Goal: Information Seeking & Learning: Find specific fact

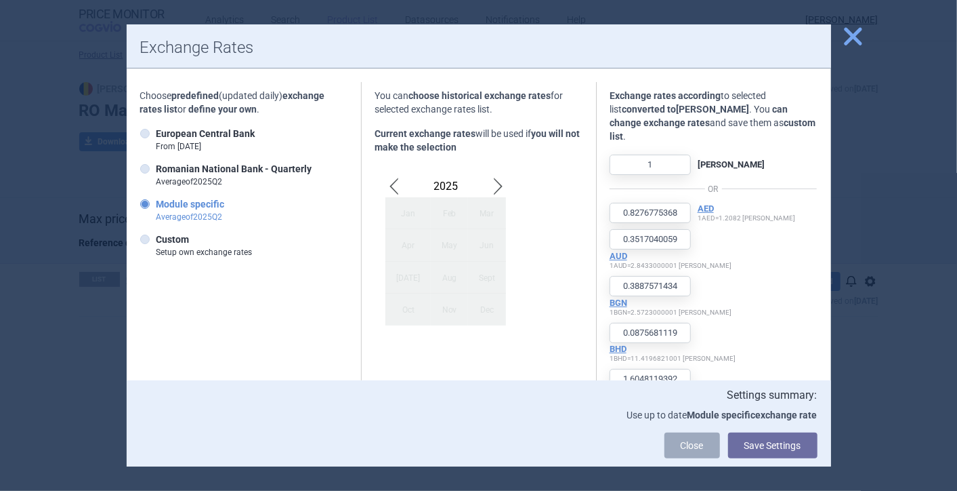
click at [387, 185] on span "Previous Month" at bounding box center [394, 187] width 16 height 22
click at [490, 182] on span "Next Month" at bounding box center [498, 187] width 16 height 22
click at [432, 251] on div "May" at bounding box center [449, 245] width 37 height 32
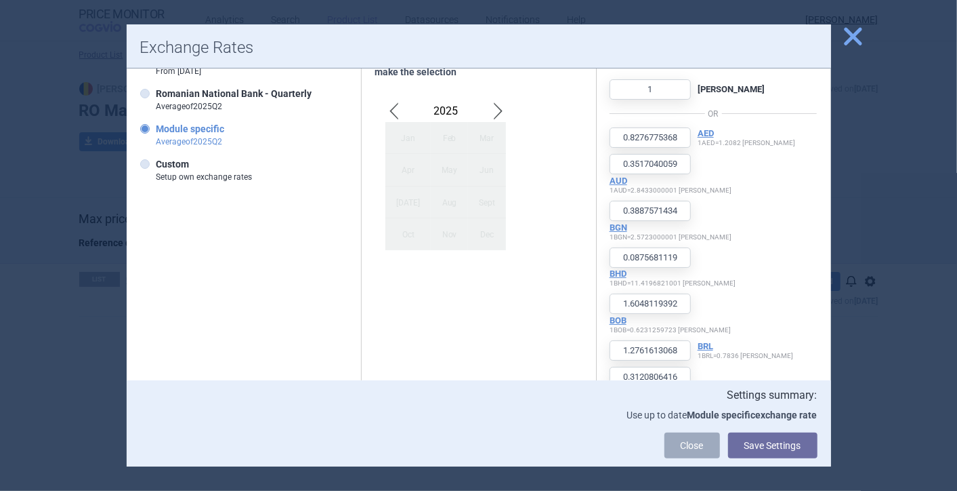
scroll to position [226, 0]
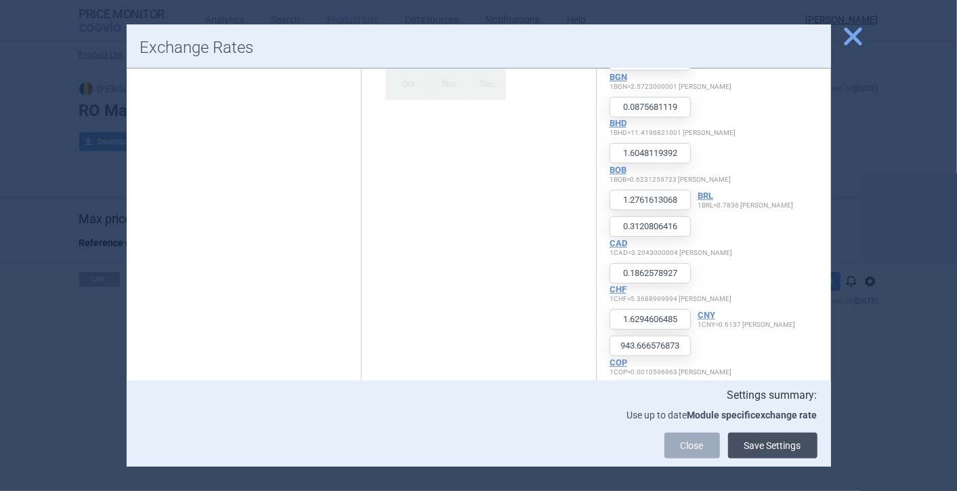
click at [781, 438] on button "Save Settings" at bounding box center [772, 445] width 89 height 26
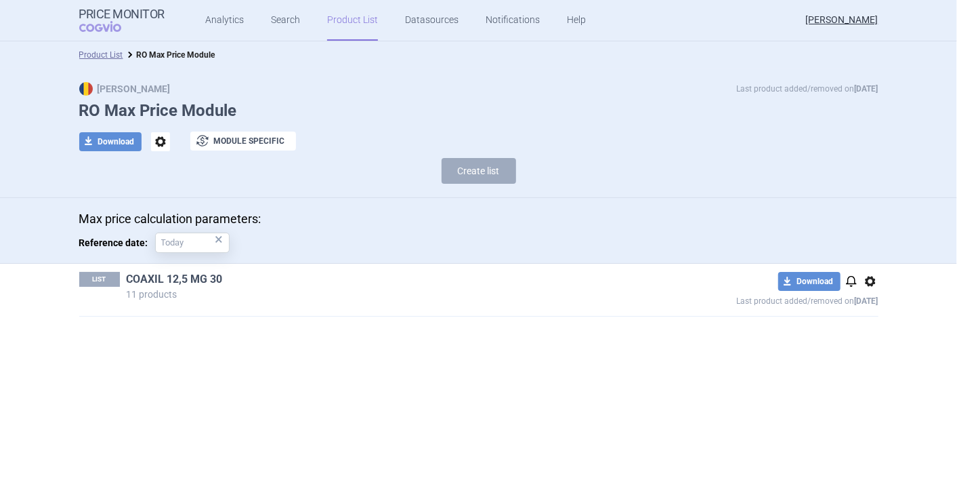
click at [179, 278] on link "COAXIL 12,5 MG 30" at bounding box center [175, 279] width 96 height 15
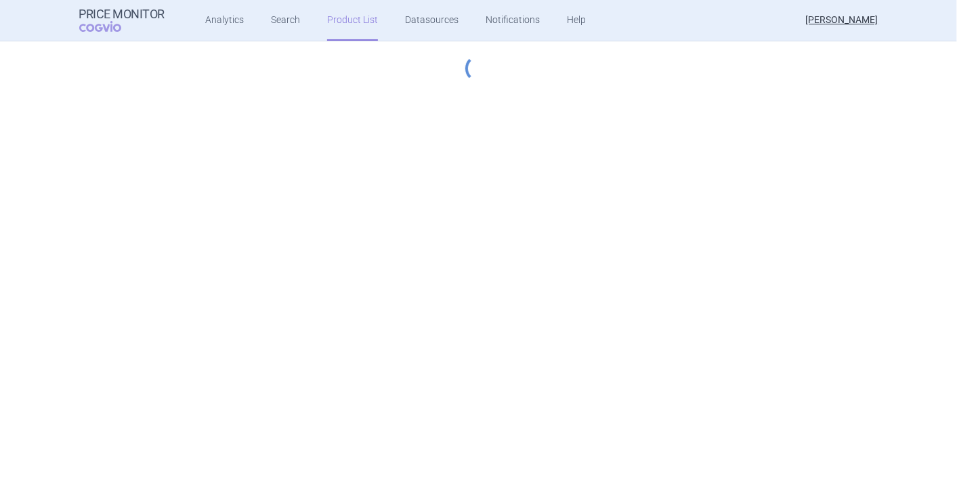
select select "[DATE]"
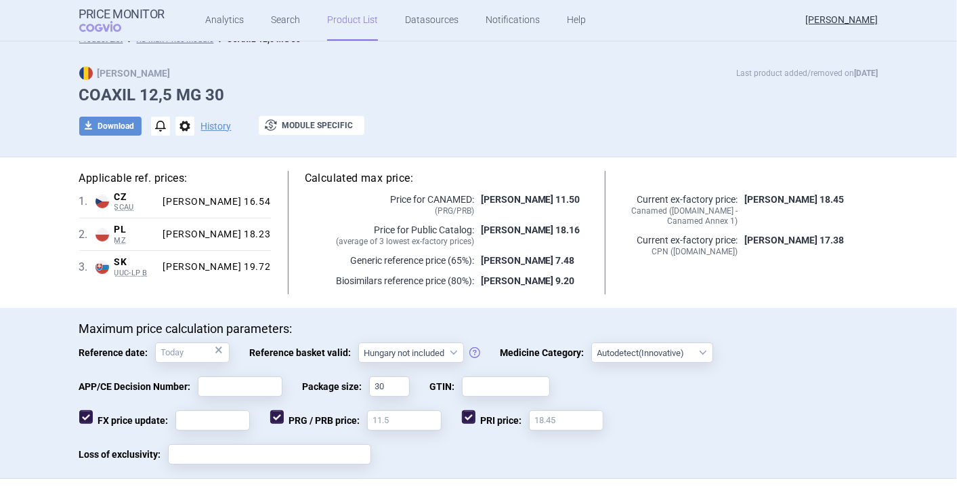
scroll to position [3, 0]
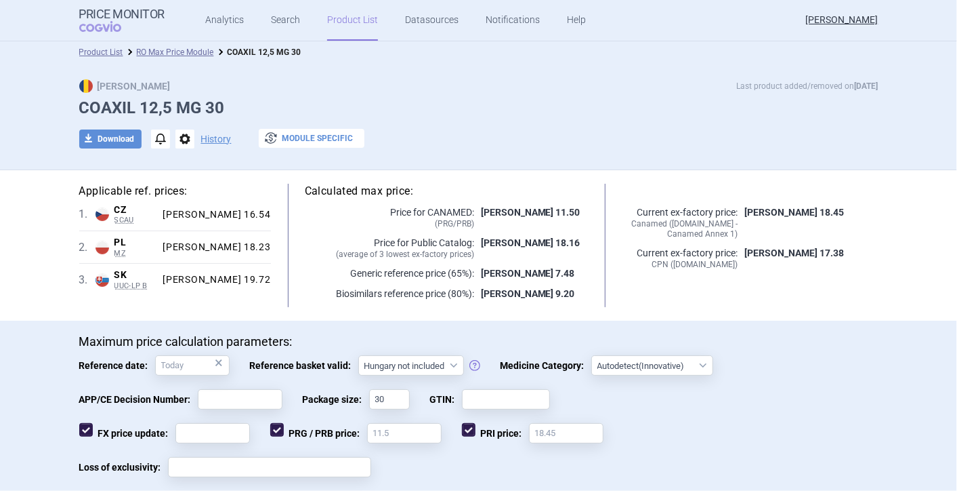
click at [288, 143] on button "exchange Module specific" at bounding box center [312, 138] width 106 height 19
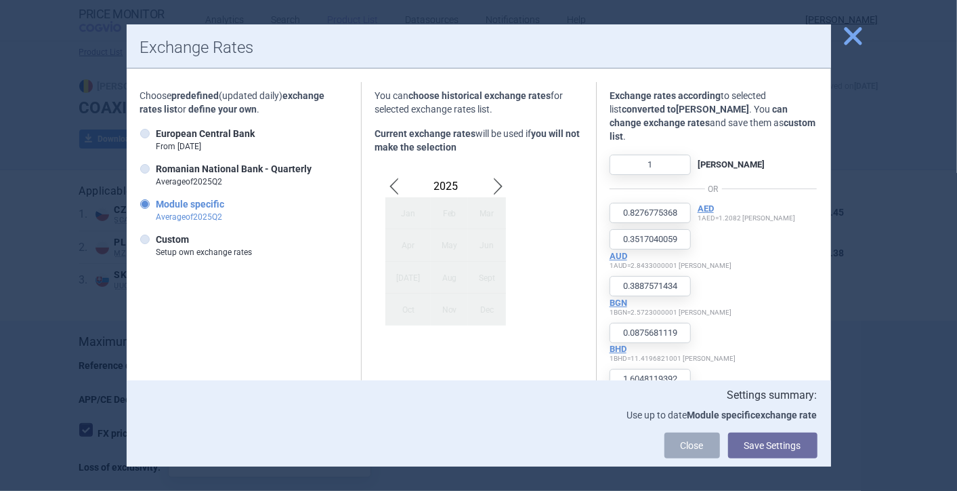
click at [848, 39] on span "close" at bounding box center [854, 36] width 24 height 24
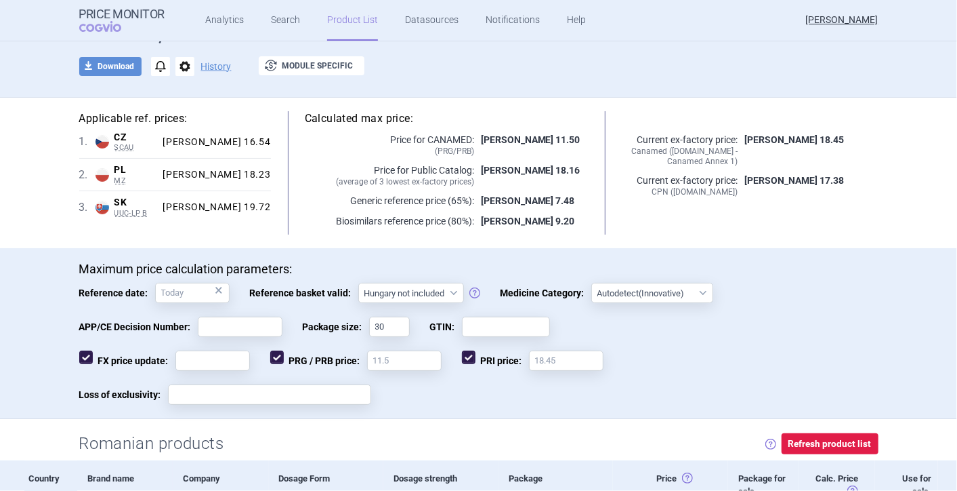
scroll to position [301, 0]
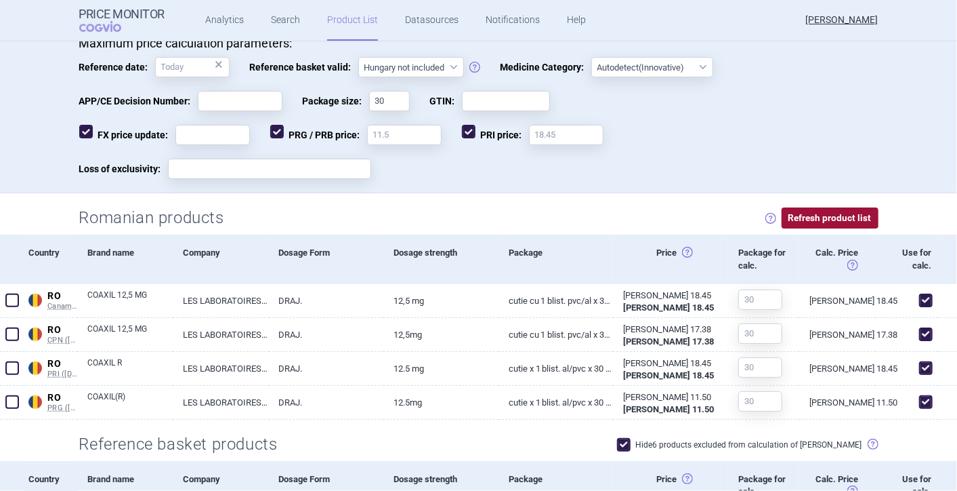
click at [804, 215] on button "Refresh product list" at bounding box center [830, 217] width 97 height 21
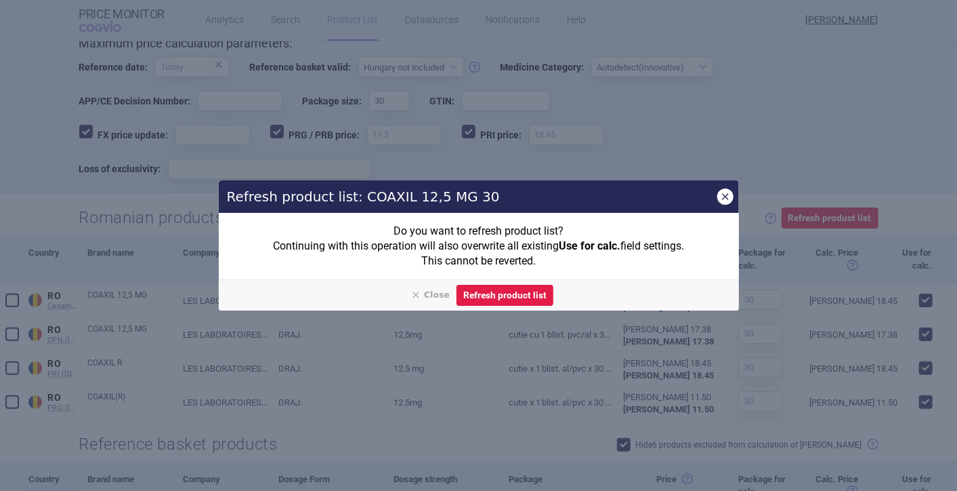
click at [720, 201] on icon "button" at bounding box center [725, 196] width 11 height 11
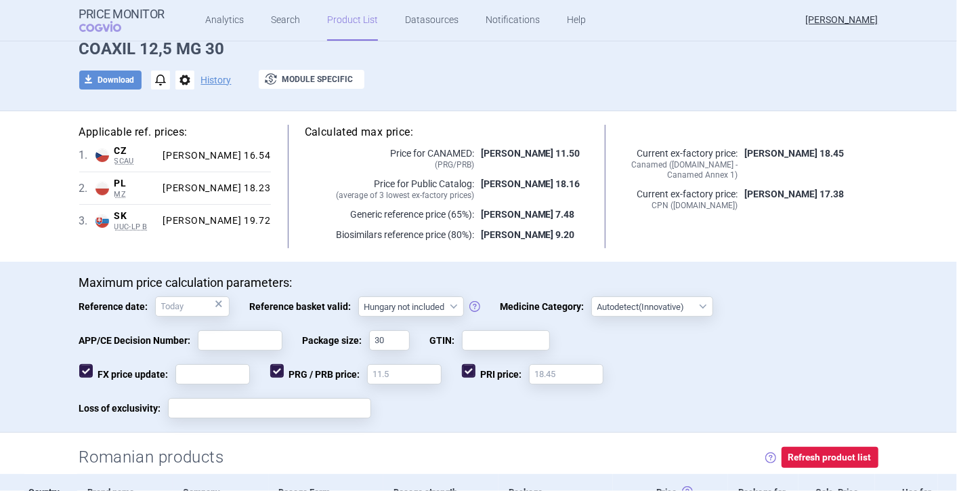
scroll to position [0, 0]
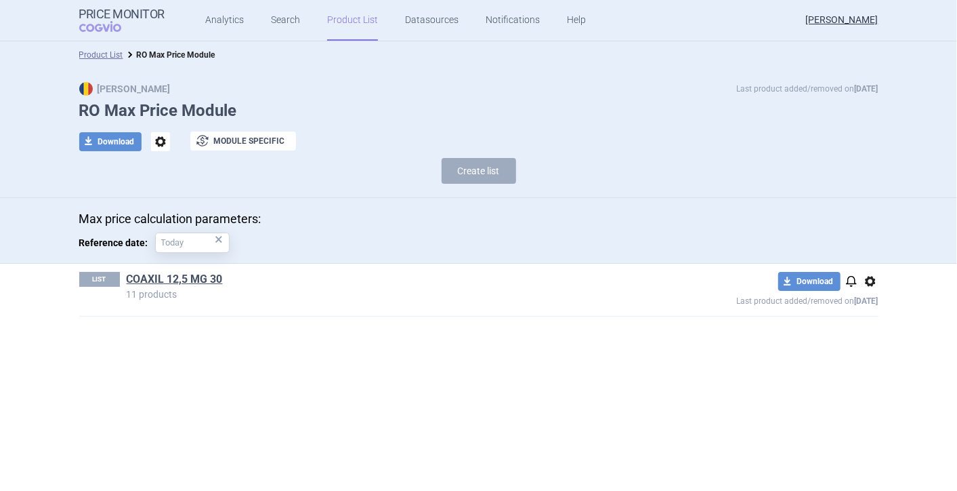
click at [871, 281] on span "options" at bounding box center [871, 281] width 16 height 16
click at [708, 354] on section "Product List RO Max Price Module Max Price Last product added/removed on 1 Sept…" at bounding box center [478, 265] width 957 height 449
click at [157, 140] on span "options" at bounding box center [160, 141] width 19 height 19
click at [120, 334] on section "Product List RO Max Price Module Max Price Last product added/removed on 1 Sept…" at bounding box center [478, 265] width 957 height 449
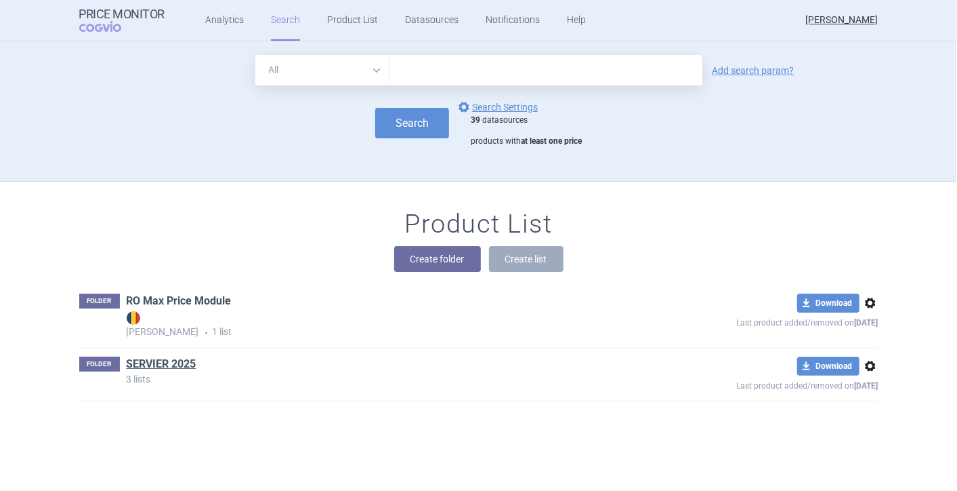
click at [199, 302] on link "RO Max Price Module" at bounding box center [179, 300] width 105 height 15
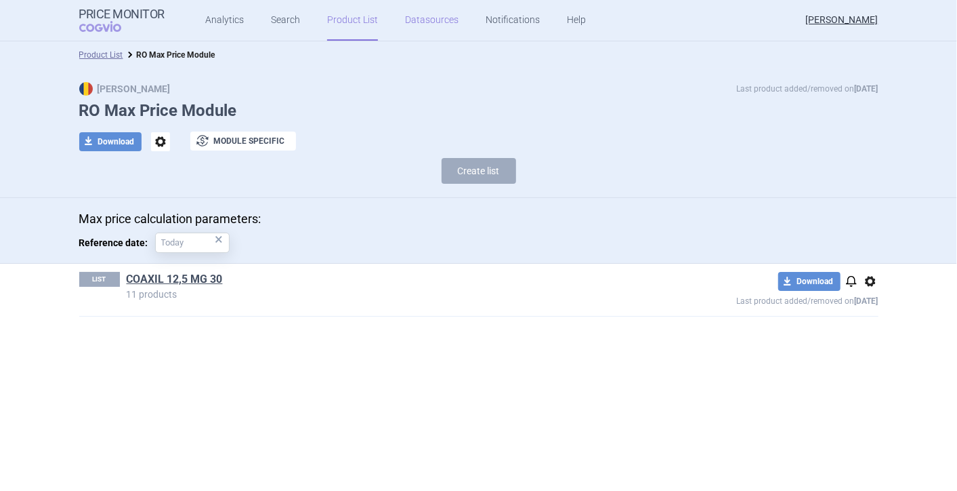
click at [418, 21] on link "Datasources" at bounding box center [432, 20] width 54 height 41
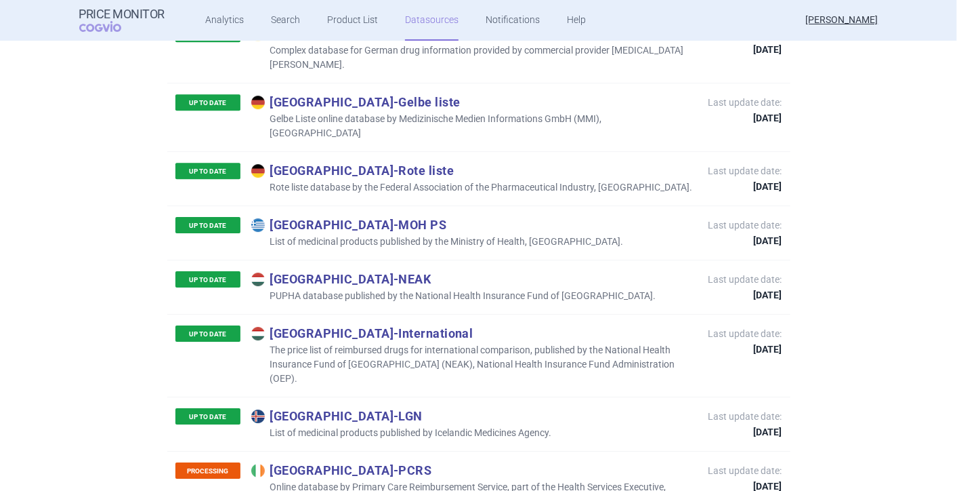
scroll to position [2258, 0]
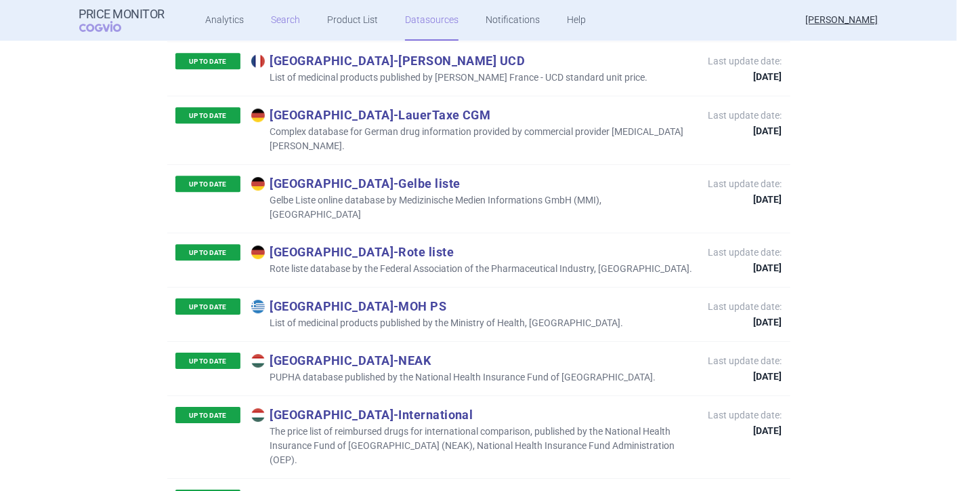
click at [282, 19] on link "Search" at bounding box center [285, 20] width 29 height 41
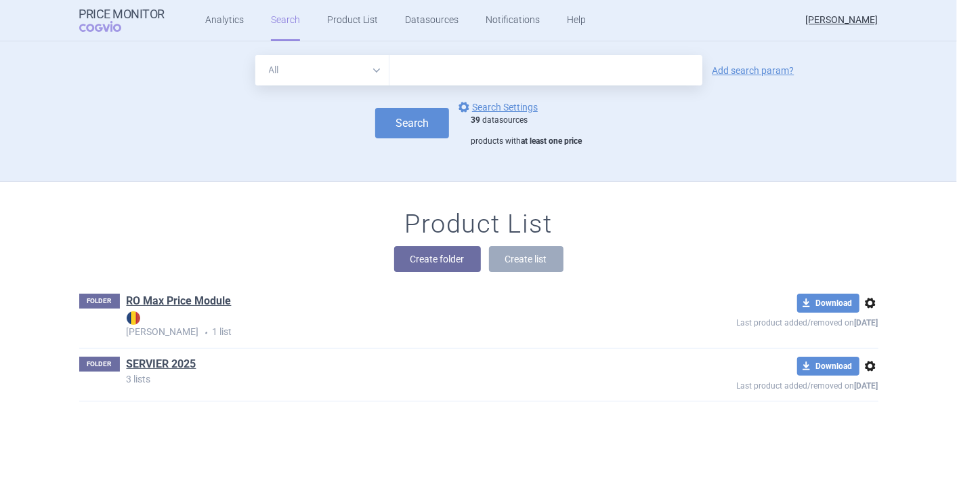
click at [368, 69] on select "All Brand Name ATC Company Active Substance Country Newer than" at bounding box center [322, 70] width 134 height 30
select select "activeSubstance"
click at [255, 55] on select "All Brand Name ATC Company Active Substance Country Newer than" at bounding box center [322, 70] width 134 height 30
click at [430, 77] on input "text" at bounding box center [546, 70] width 313 height 30
type input "tianeptin"
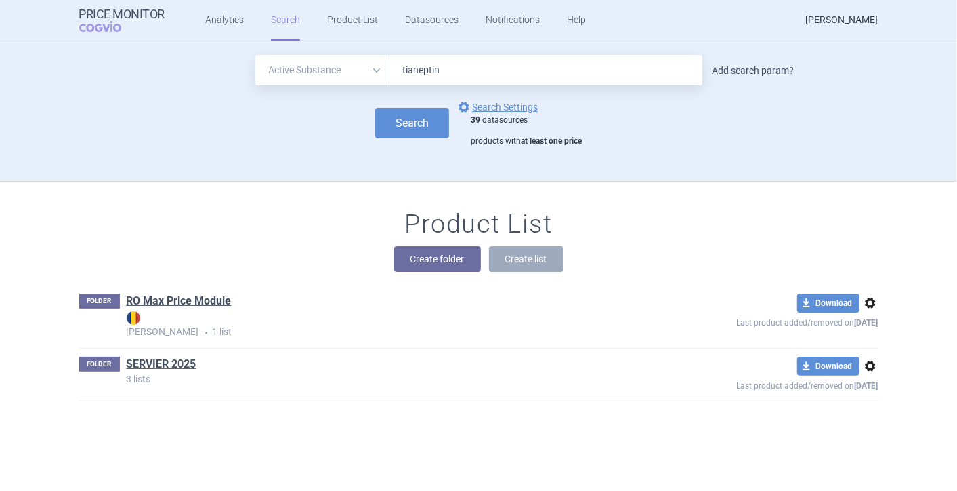
click at [745, 71] on link "Add search param?" at bounding box center [754, 70] width 82 height 9
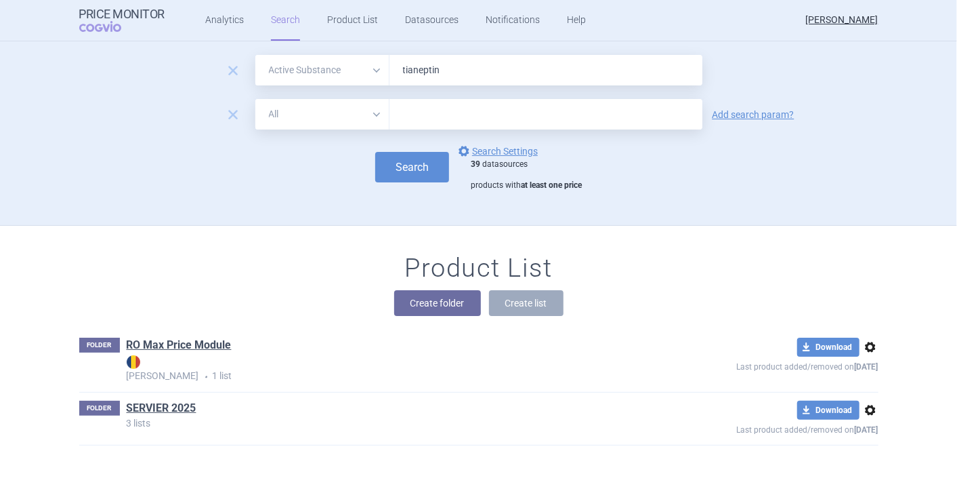
click at [369, 115] on select "All Brand Name ATC Company Active Substance Country Newer than" at bounding box center [322, 114] width 134 height 30
select select "country"
click at [255, 99] on select "All Brand Name ATC Company Active Substance Country Newer than" at bounding box center [322, 114] width 134 height 30
click at [447, 119] on input "text" at bounding box center [546, 115] width 300 height 18
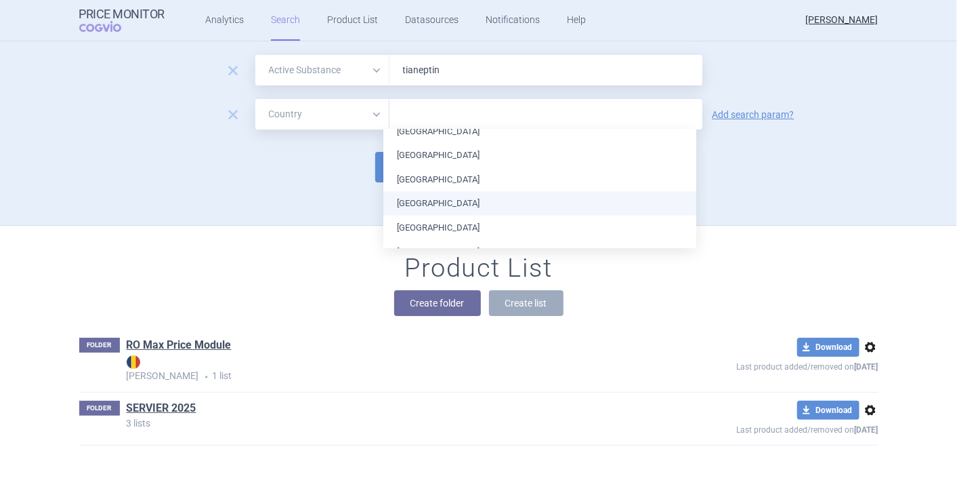
scroll to position [301, 0]
click at [426, 201] on li "[GEOGRAPHIC_DATA]" at bounding box center [540, 202] width 313 height 24
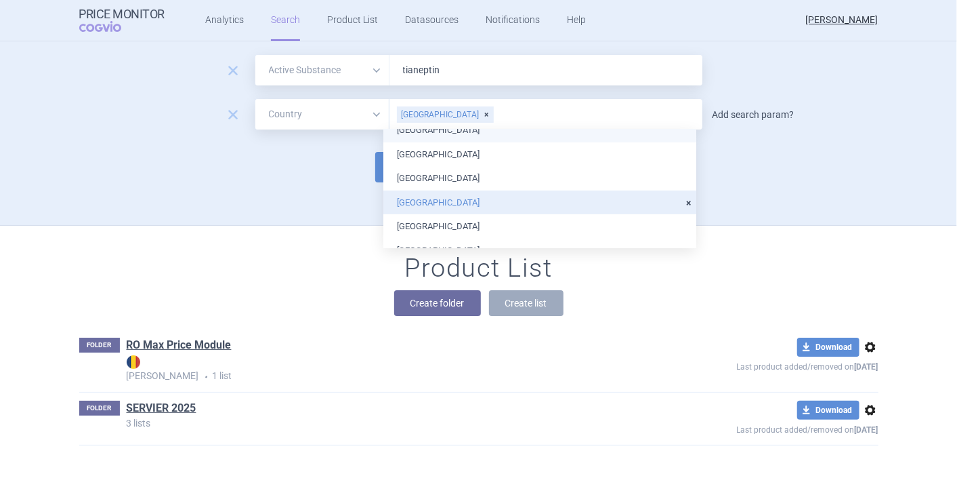
click at [745, 114] on link "Add search param?" at bounding box center [754, 114] width 82 height 9
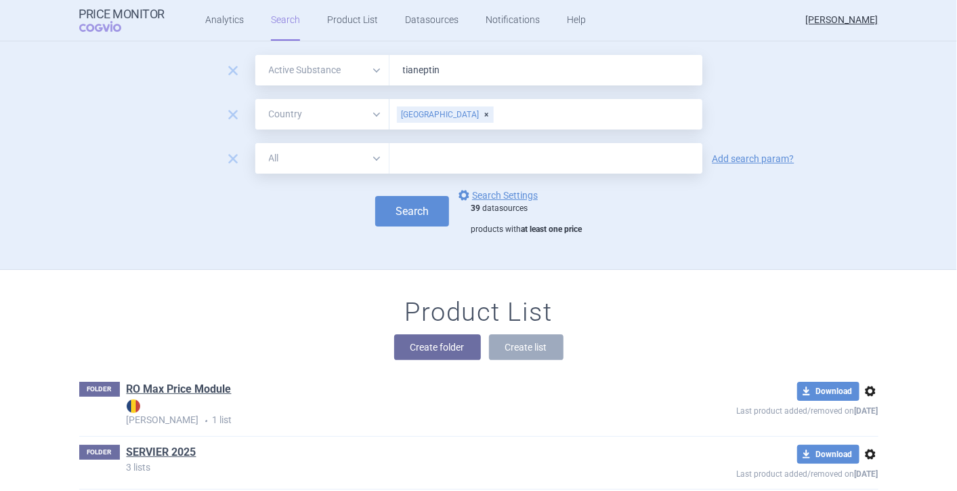
click at [373, 157] on select "All Brand Name ATC Company Active Substance Country Newer than" at bounding box center [322, 158] width 134 height 30
select select "mah"
click at [255, 143] on select "All Brand Name ATC Company Active Substance Country Newer than" at bounding box center [322, 158] width 134 height 30
click at [449, 157] on input "text" at bounding box center [546, 158] width 313 height 30
type input "servier"
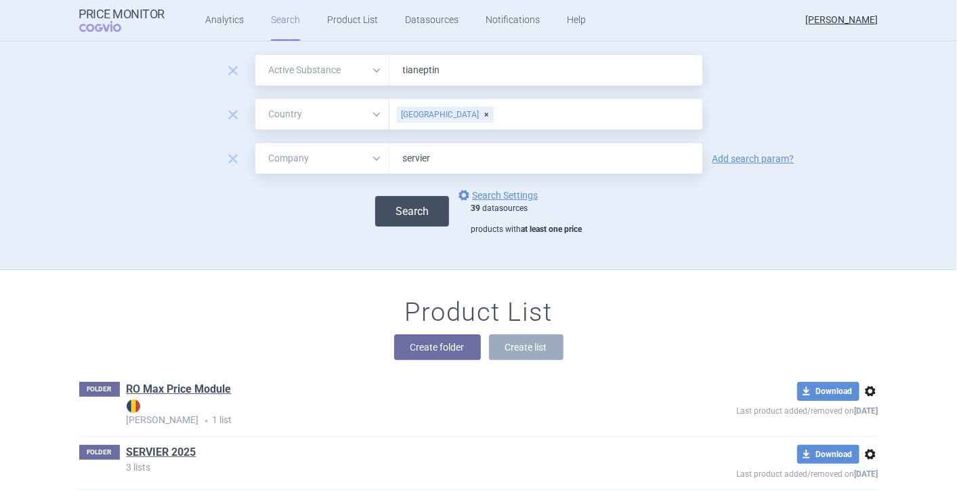
click at [420, 215] on button "Search" at bounding box center [412, 211] width 74 height 30
select select "activeSubstance"
select select "country"
select select "mah"
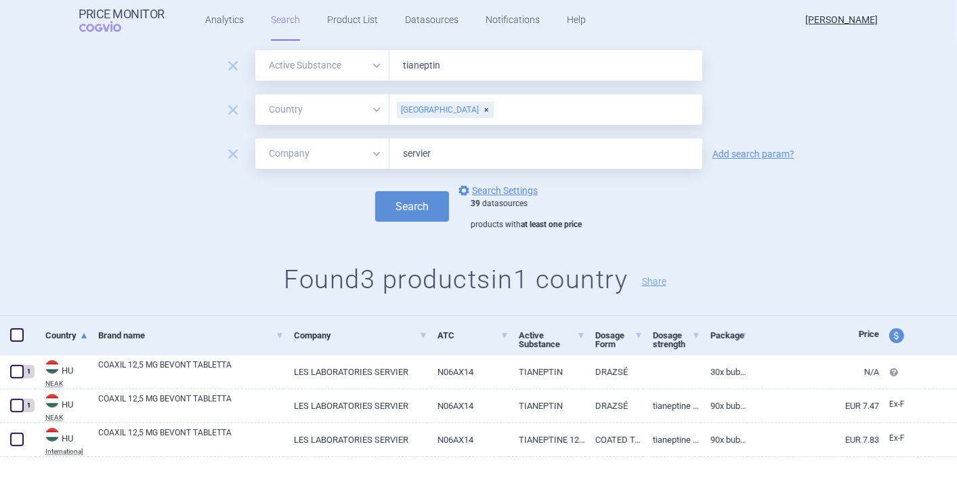
scroll to position [42, 0]
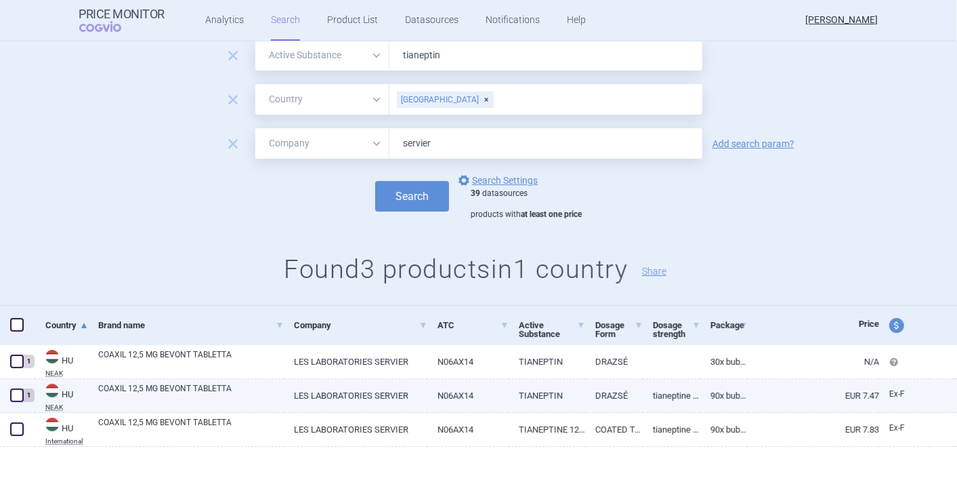
click at [17, 390] on span at bounding box center [17, 395] width 14 height 14
checkbox input "true"
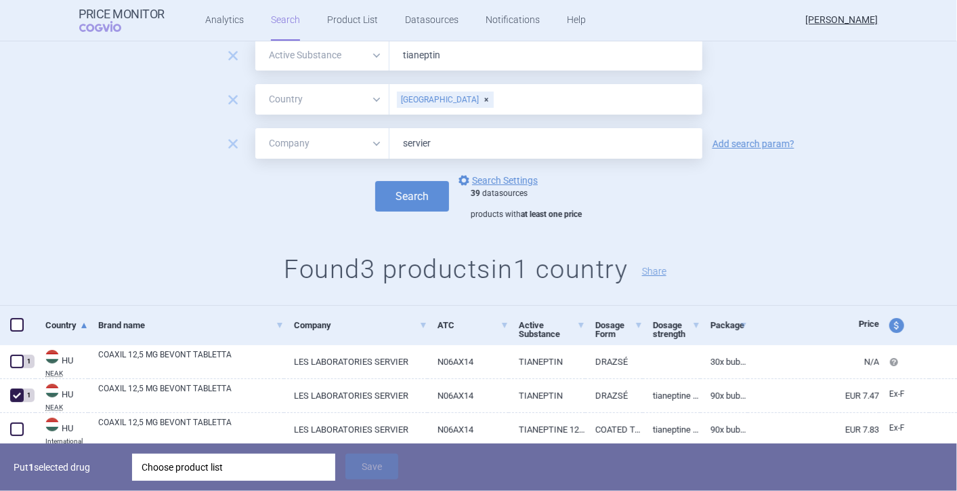
click at [230, 466] on div "Choose product list" at bounding box center [234, 466] width 184 height 27
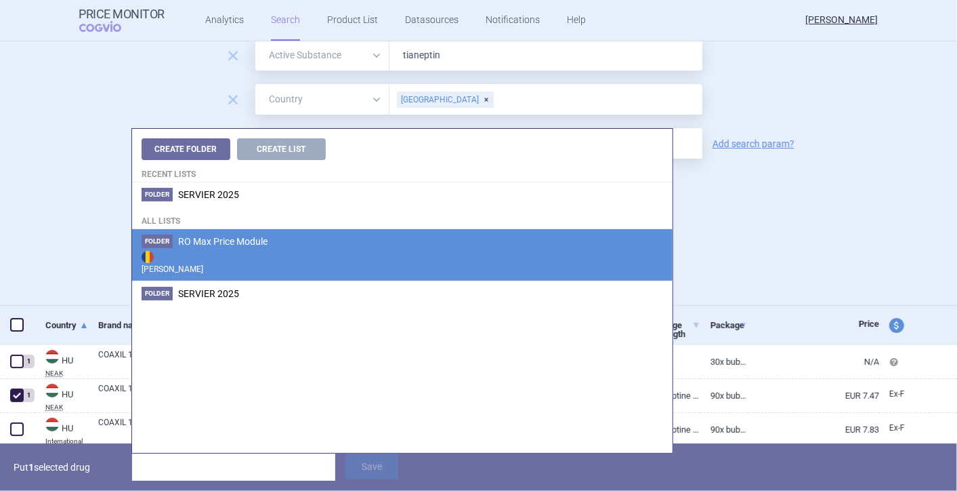
click at [193, 242] on span "RO Max Price Module" at bounding box center [222, 241] width 89 height 11
click at [193, 242] on div "Create Folder Create List Recent lists Folder SERVIER 2025 All lists Folder RO …" at bounding box center [402, 291] width 541 height 324
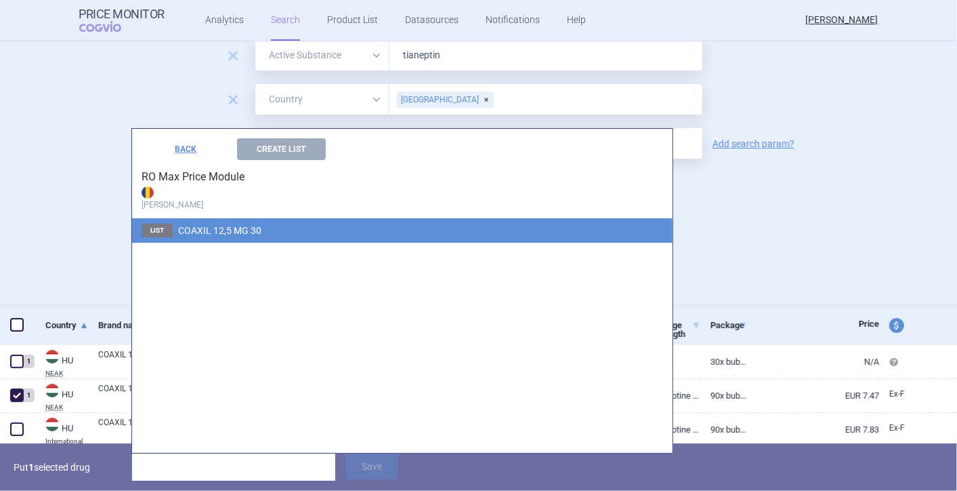
click at [194, 232] on span "COAXIL 12,5 MG 30" at bounding box center [219, 230] width 83 height 11
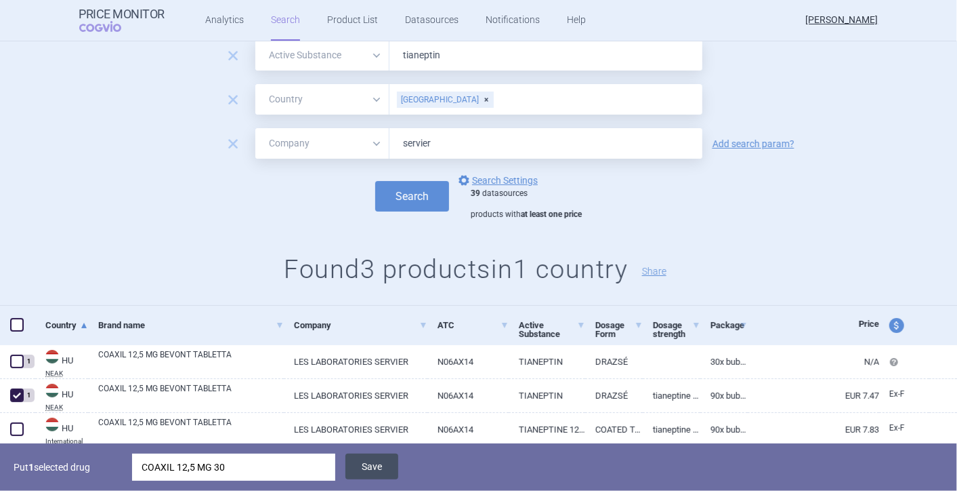
click at [377, 467] on button "Save" at bounding box center [372, 466] width 53 height 26
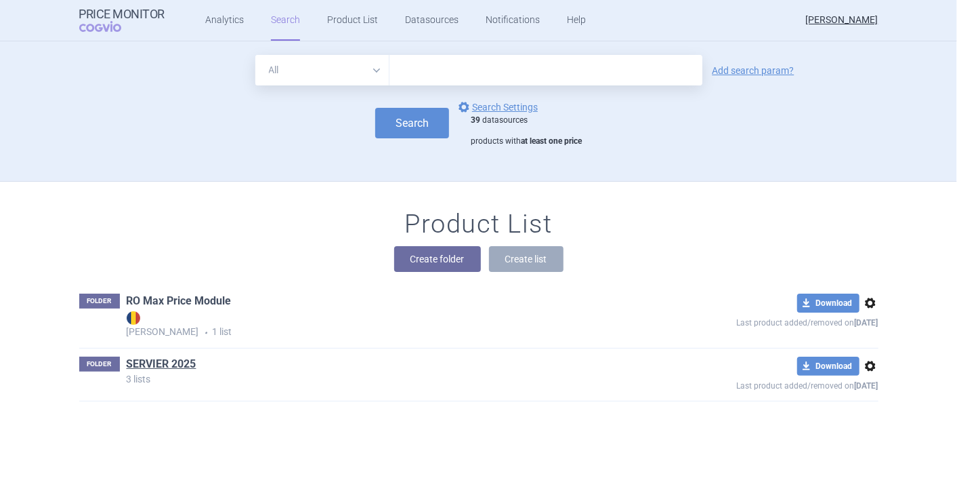
click at [176, 298] on link "RO Max Price Module" at bounding box center [179, 300] width 105 height 15
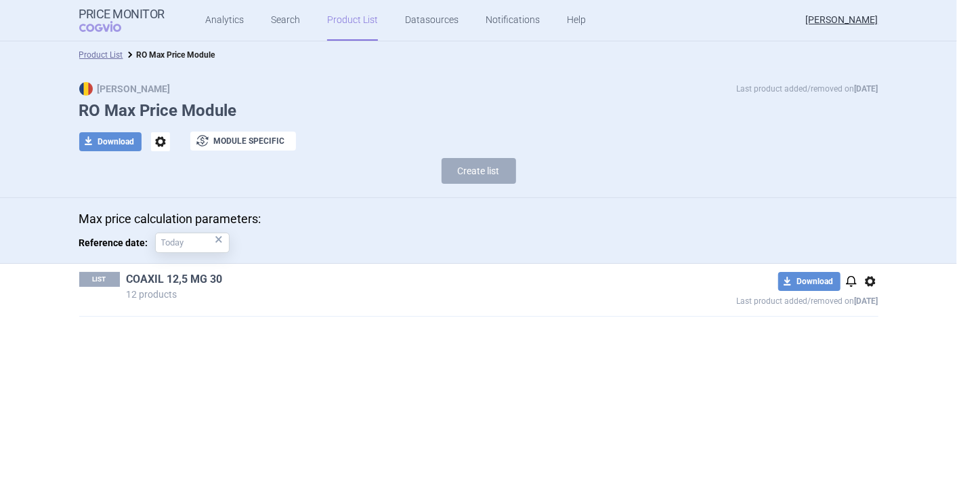
click at [180, 283] on link "COAXIL 12,5 MG 30" at bounding box center [175, 279] width 96 height 15
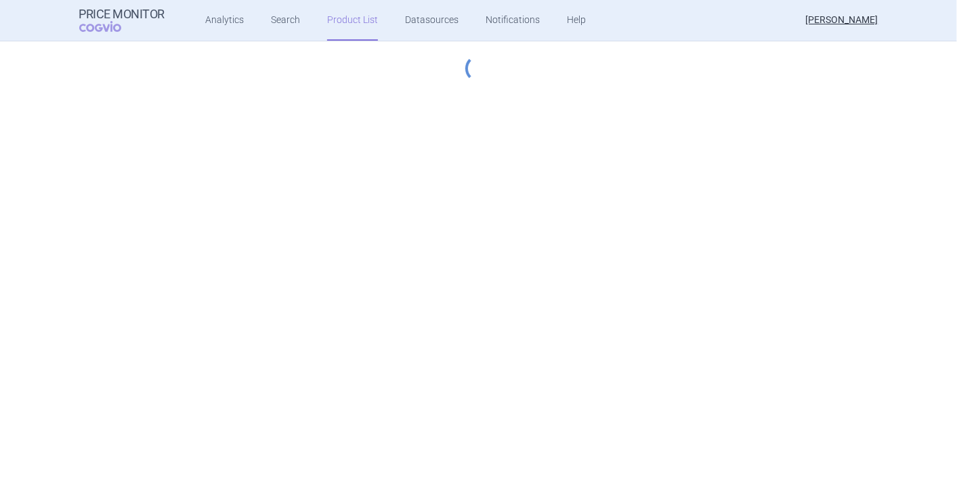
select select "[DATE]"
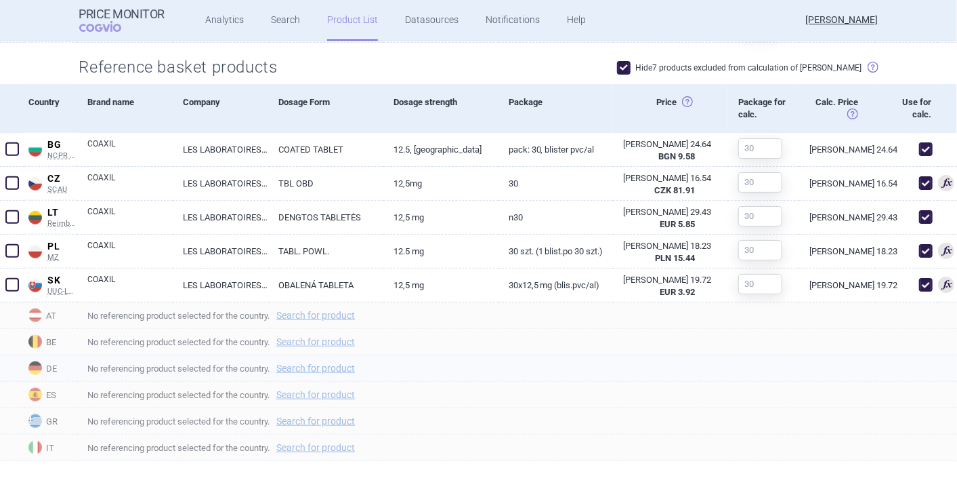
scroll to position [150, 0]
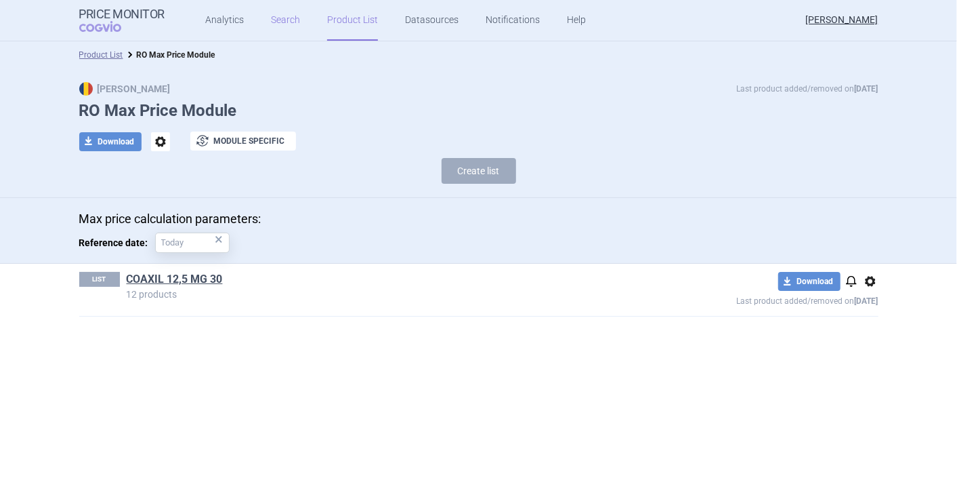
click at [278, 22] on link "Search" at bounding box center [285, 20] width 29 height 41
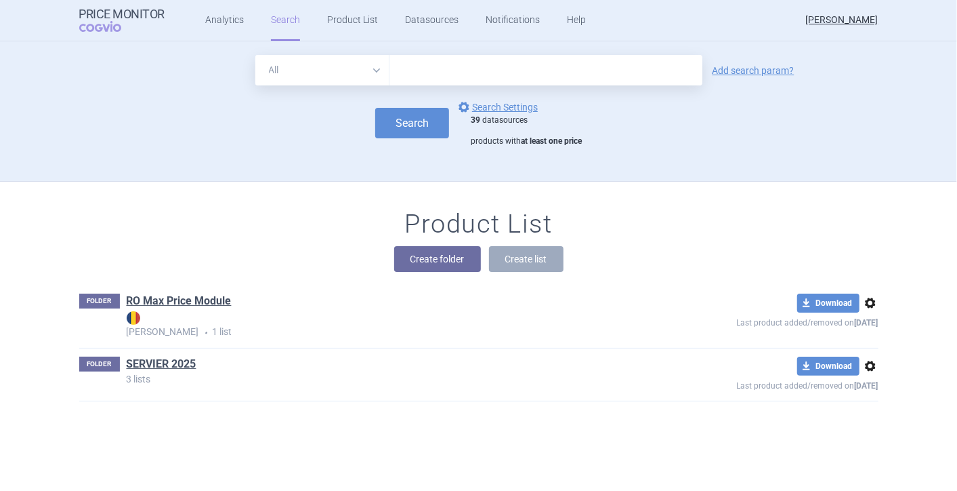
click at [373, 69] on select "All Brand Name ATC Company Active Substance Country Newer than" at bounding box center [322, 70] width 134 height 30
select select "activeSubstance"
click at [255, 55] on select "All Brand Name ATC Company Active Substance Country Newer than" at bounding box center [322, 70] width 134 height 30
click at [419, 69] on input "text" at bounding box center [546, 70] width 313 height 30
type input "tianeptin"
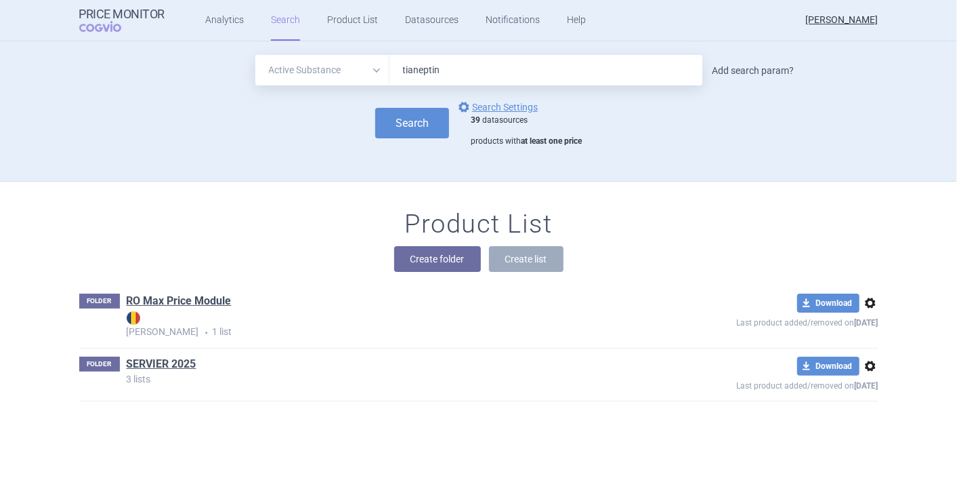
click at [713, 73] on link "Add search param?" at bounding box center [754, 70] width 82 height 9
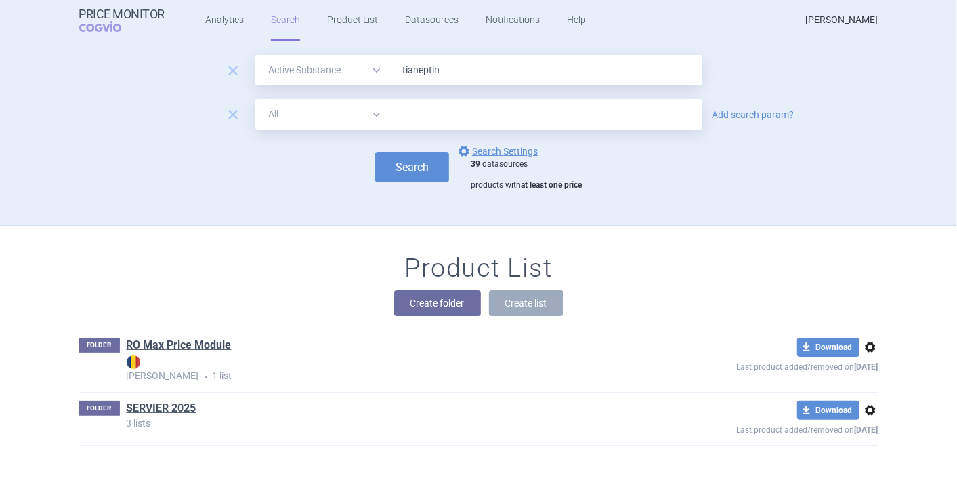
click at [371, 108] on select "All Brand Name ATC Company Active Substance Country Newer than" at bounding box center [322, 114] width 134 height 30
select select "mah"
click at [255, 99] on select "All Brand Name ATC Company Active Substance Country Newer than" at bounding box center [322, 114] width 134 height 30
click at [415, 113] on input "text" at bounding box center [546, 114] width 313 height 30
type input "servier"
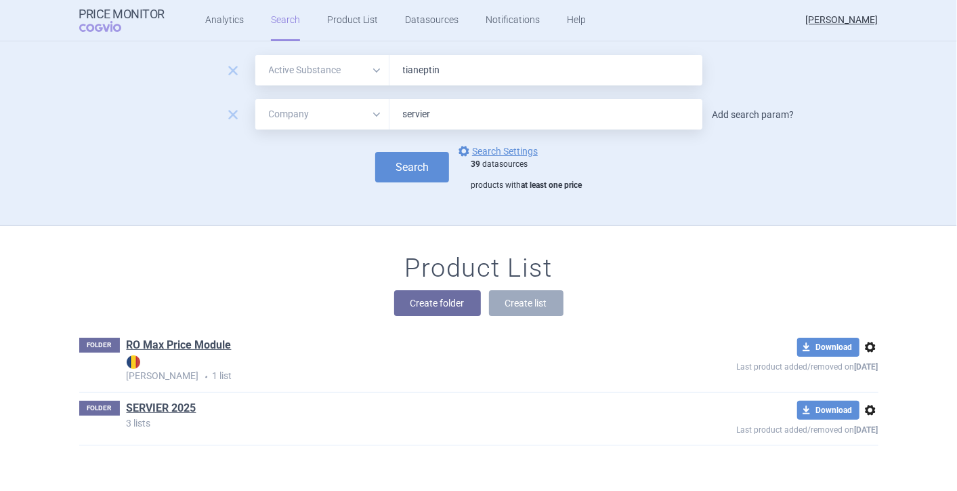
click at [737, 118] on link "Add search param?" at bounding box center [754, 114] width 82 height 9
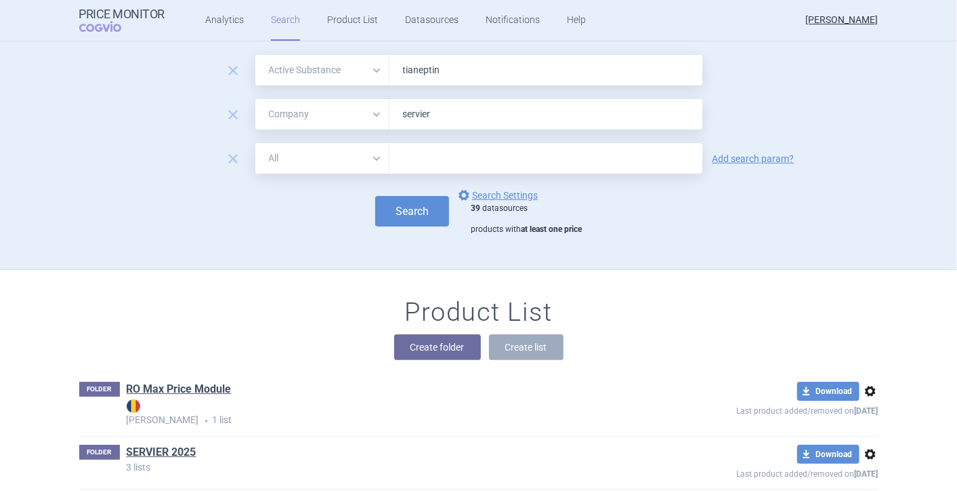
click at [360, 154] on select "All Brand Name ATC Company Active Substance Country Newer than" at bounding box center [322, 158] width 134 height 30
select select "country"
click at [255, 143] on select "All Brand Name ATC Company Active Substance Country Newer than" at bounding box center [322, 158] width 134 height 30
click at [443, 163] on input "text" at bounding box center [546, 159] width 300 height 18
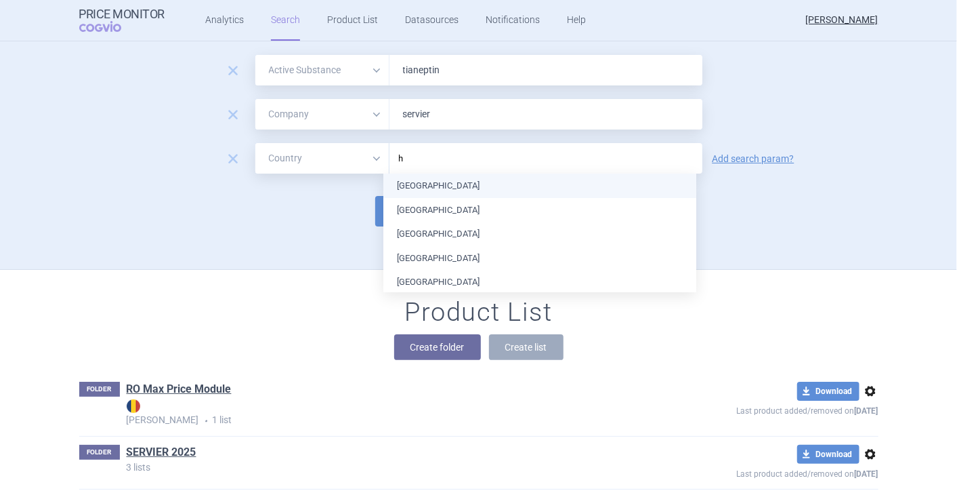
type input "hu"
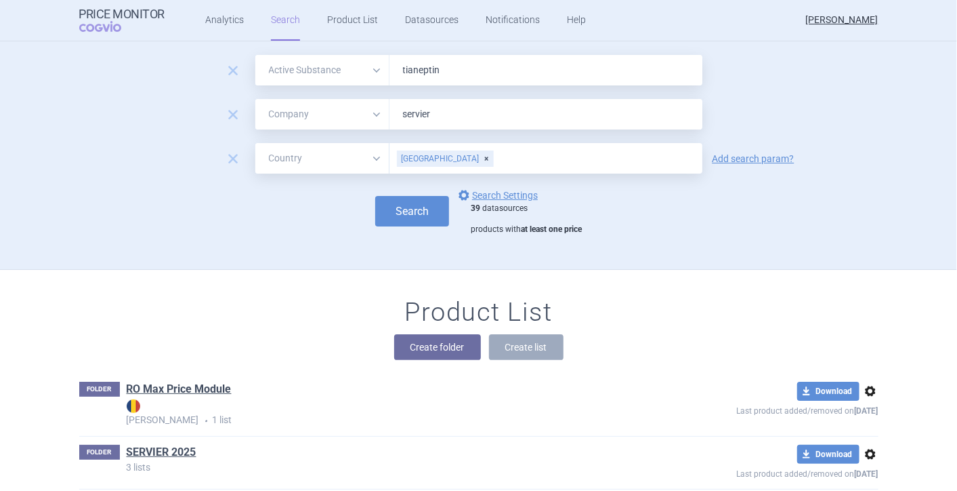
click at [659, 342] on div "Create folder Create list" at bounding box center [479, 347] width 800 height 26
click at [383, 205] on button "Search" at bounding box center [412, 211] width 74 height 30
select select "activeSubstance"
select select "mah"
select select "country"
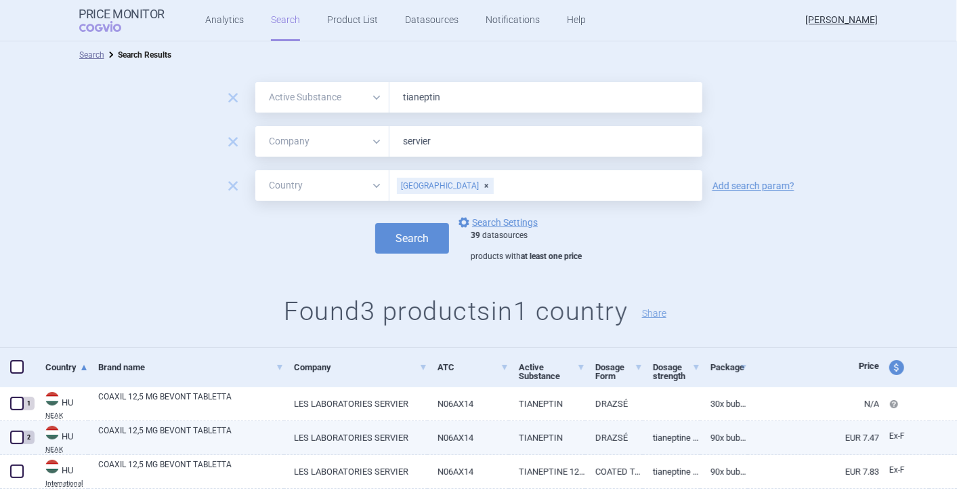
click at [17, 431] on span at bounding box center [17, 437] width 14 height 14
checkbox input "true"
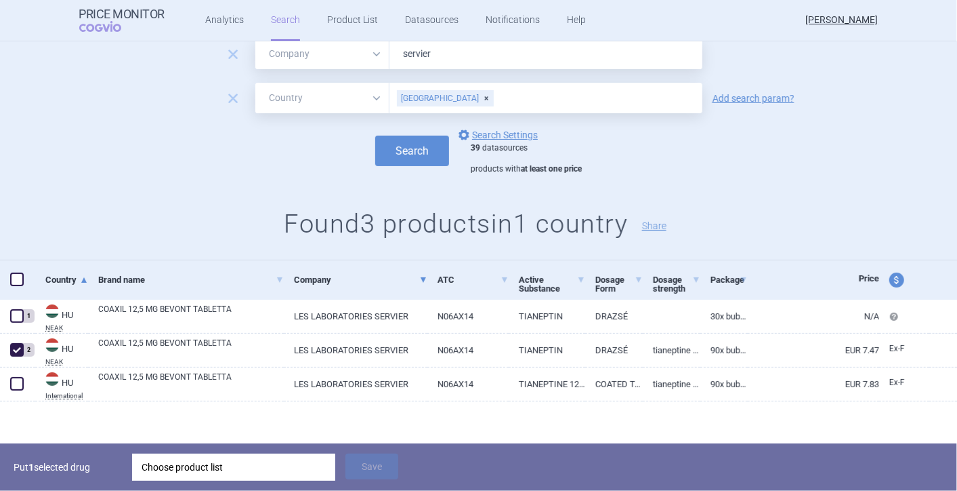
scroll to position [89, 0]
click at [236, 471] on div "Choose product list" at bounding box center [234, 466] width 184 height 27
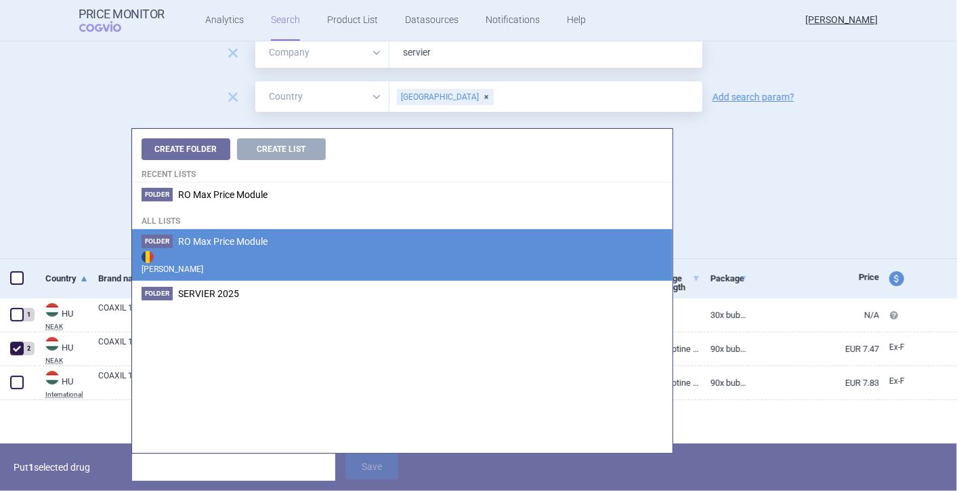
click at [223, 248] on strong "[PERSON_NAME]" at bounding box center [403, 261] width 522 height 27
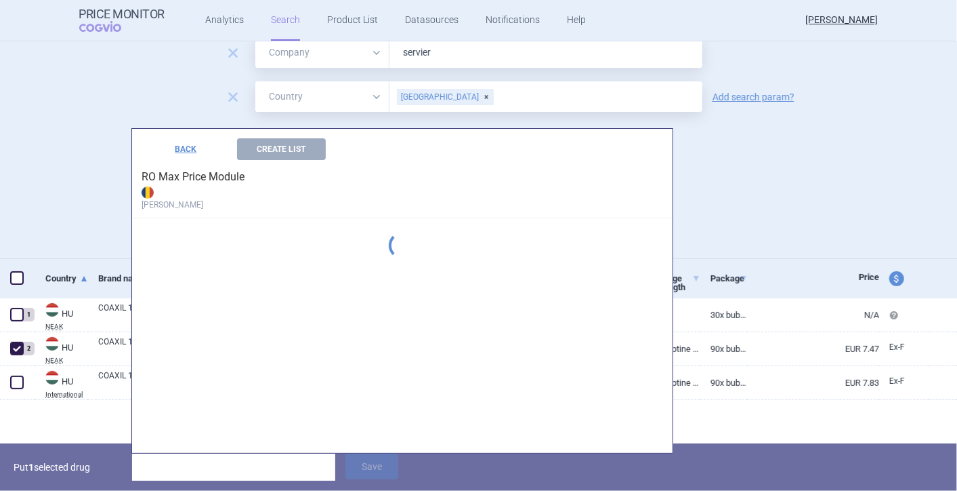
click at [223, 248] on div "BACK Create List RO Max Price Module Max Price" at bounding box center [402, 193] width 541 height 129
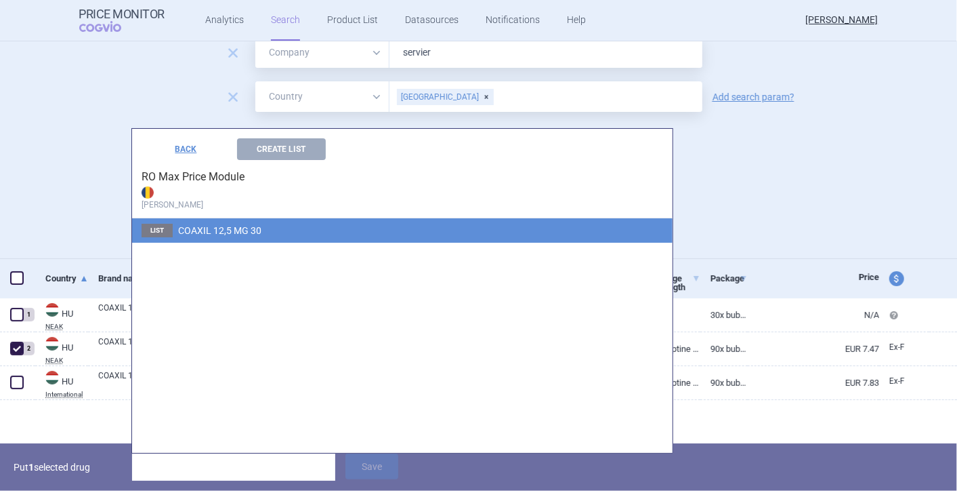
click at [225, 236] on li "List COAXIL 12,5 MG 30" at bounding box center [402, 230] width 541 height 24
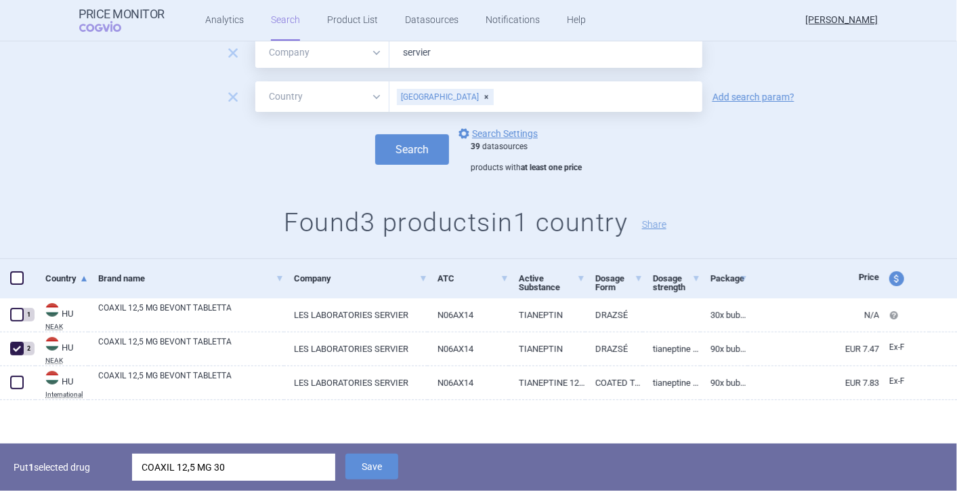
click at [225, 236] on h1 "Found 3 products in 1 country Share" at bounding box center [478, 222] width 957 height 31
click at [372, 466] on button "Save" at bounding box center [372, 466] width 53 height 26
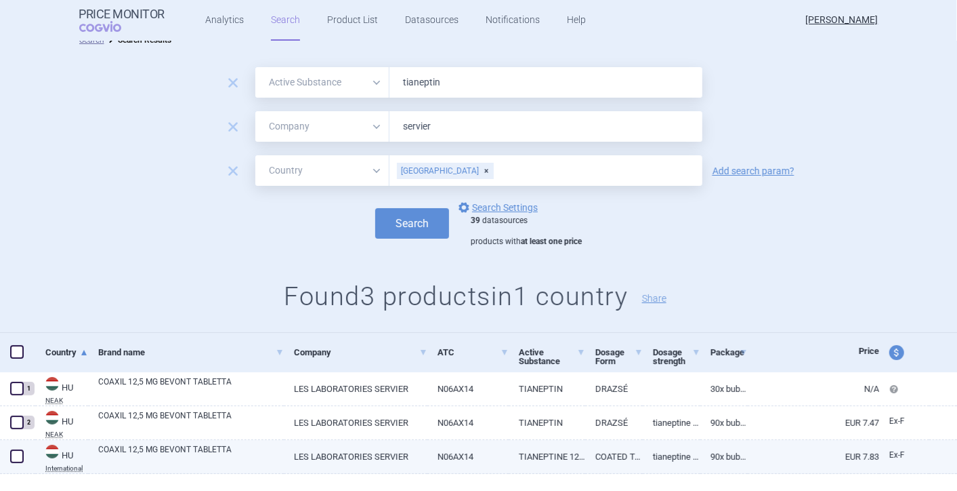
scroll to position [0, 0]
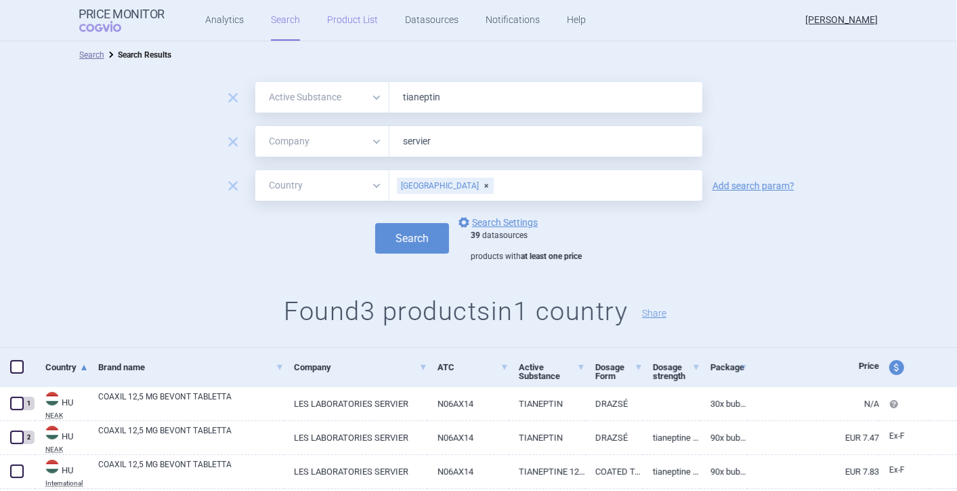
click at [339, 19] on link "Product List" at bounding box center [352, 20] width 51 height 41
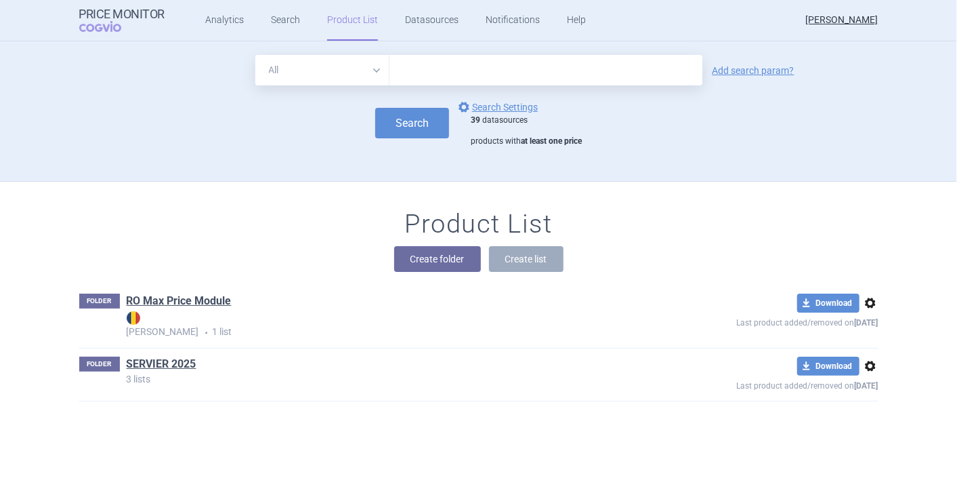
click at [176, 304] on link "RO Max Price Module" at bounding box center [179, 300] width 105 height 15
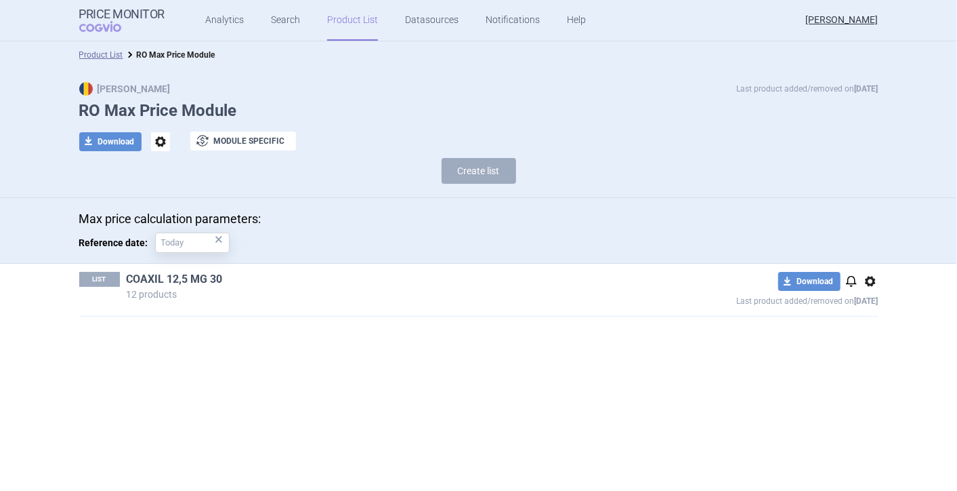
click at [182, 282] on link "COAXIL 12,5 MG 30" at bounding box center [175, 279] width 96 height 15
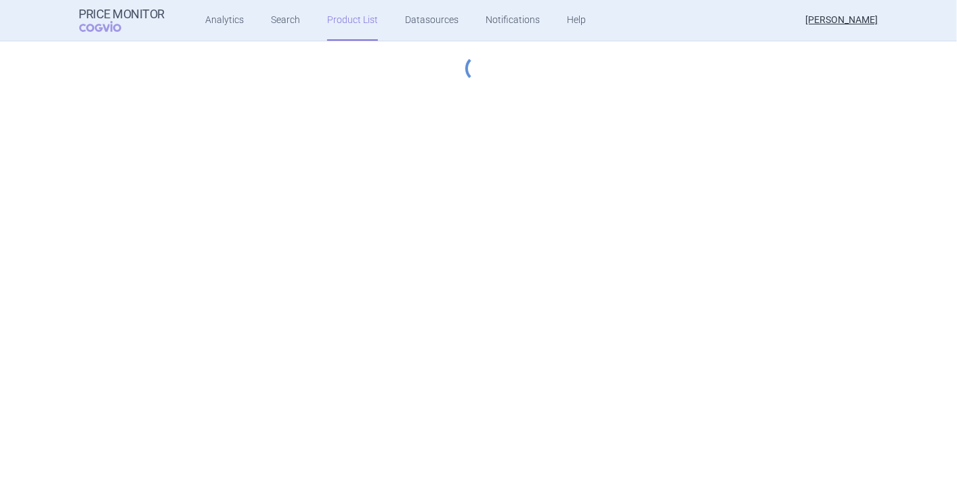
select select "[DATE]"
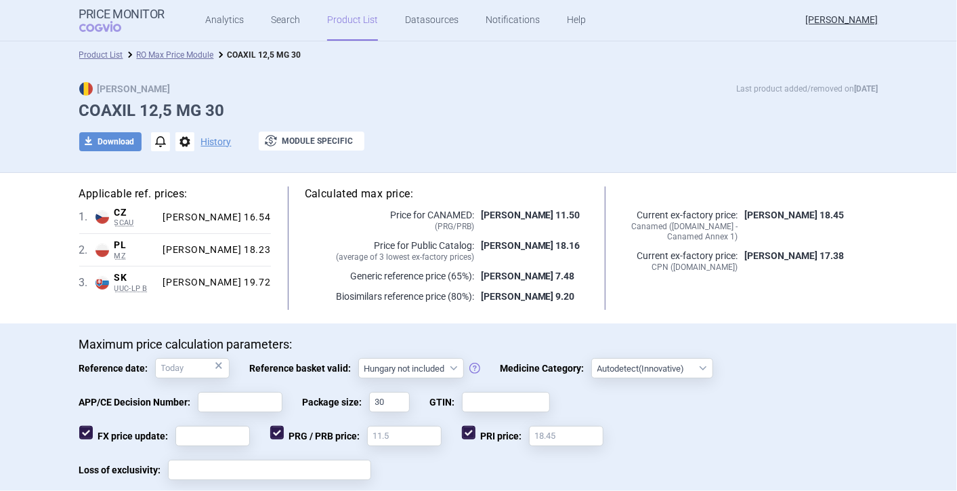
scroll to position [150, 0]
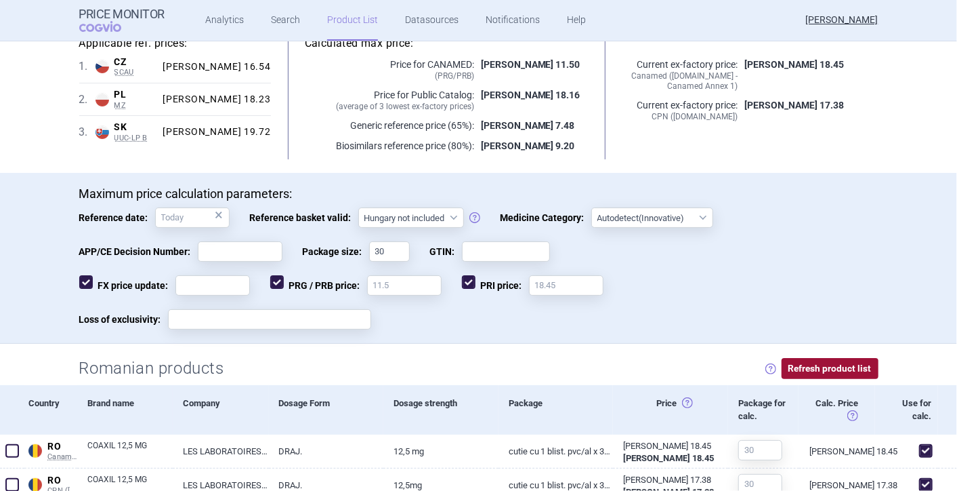
click at [833, 365] on button "Refresh product list" at bounding box center [830, 368] width 97 height 21
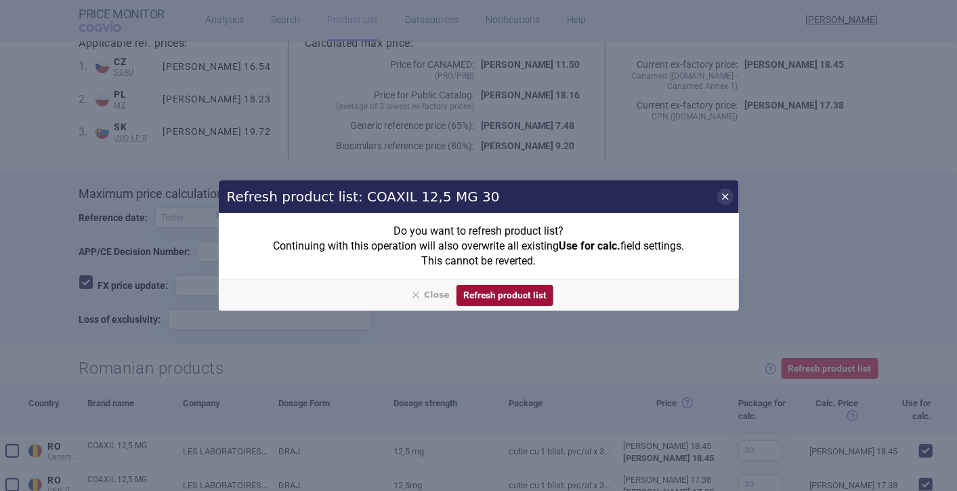
click at [488, 292] on button "Refresh product list" at bounding box center [505, 295] width 97 height 21
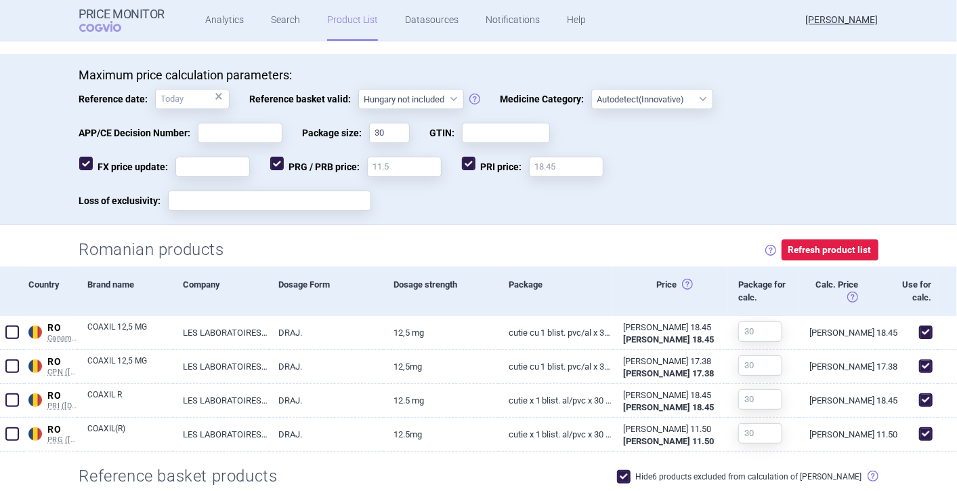
scroll to position [267, 0]
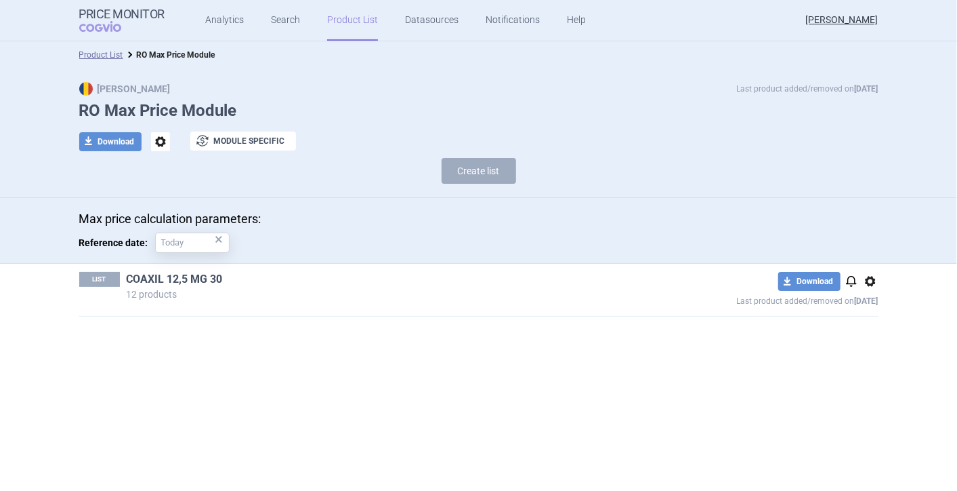
click at [149, 274] on link "COAXIL 12,5 MG 30" at bounding box center [175, 279] width 96 height 15
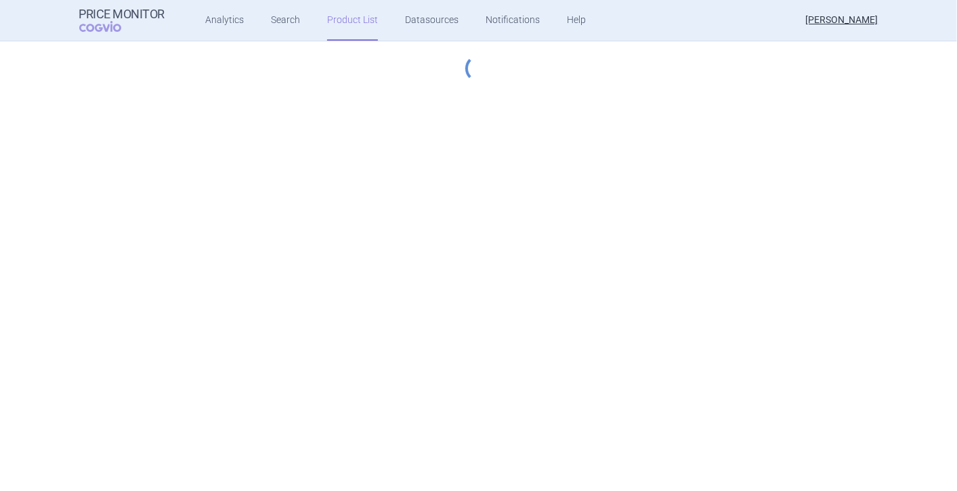
select select "[DATE]"
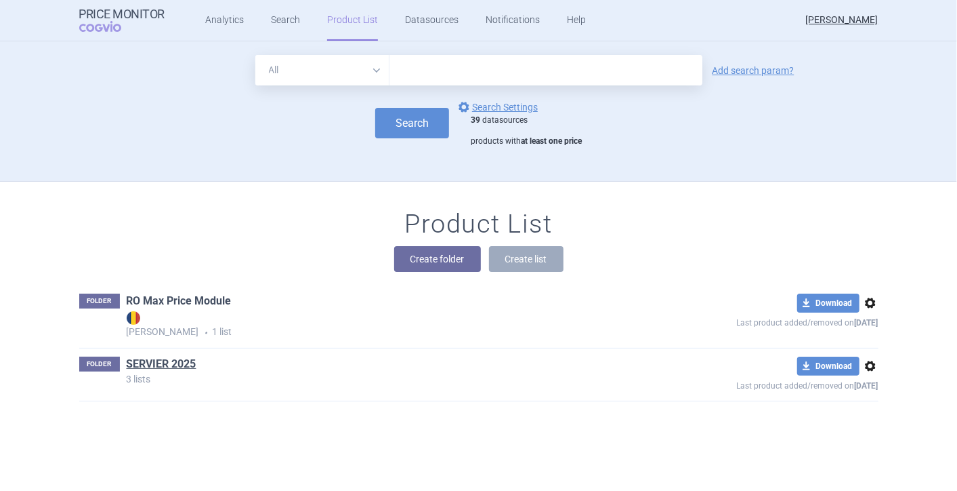
click at [197, 302] on link "RO Max Price Module" at bounding box center [179, 300] width 105 height 15
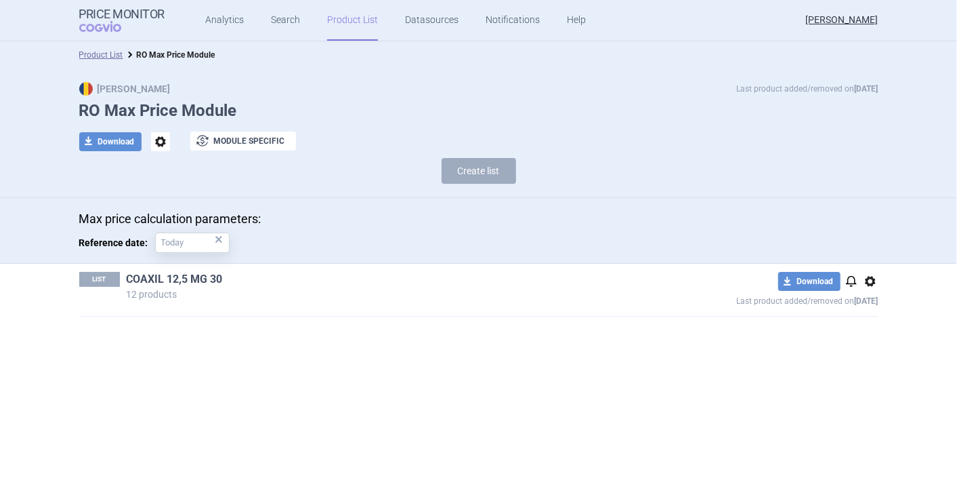
click at [205, 281] on link "COAXIL 12,5 MG 30" at bounding box center [175, 279] width 96 height 15
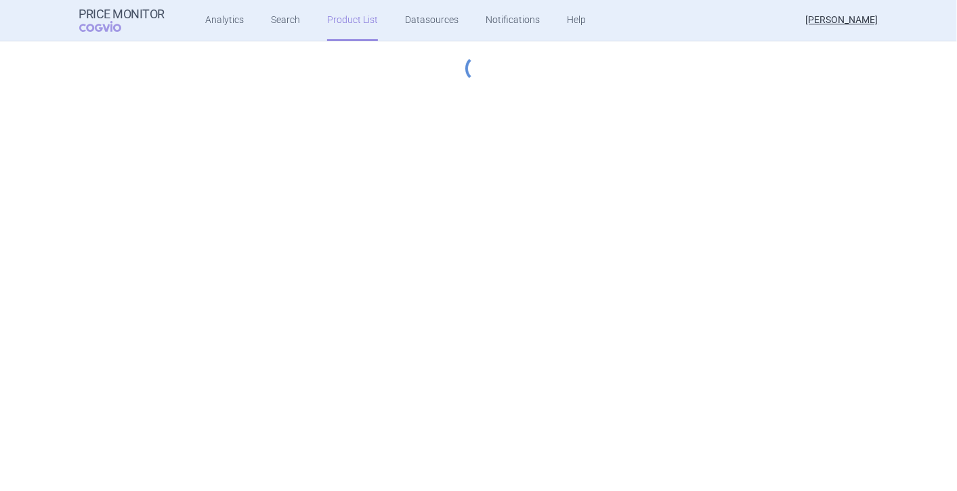
select select "[DATE]"
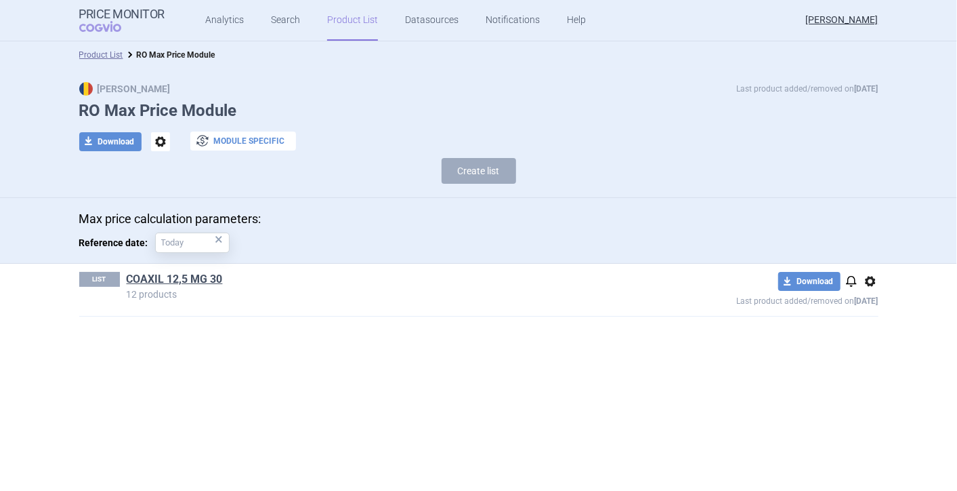
click at [224, 140] on button "exchange Module specific" at bounding box center [243, 140] width 106 height 19
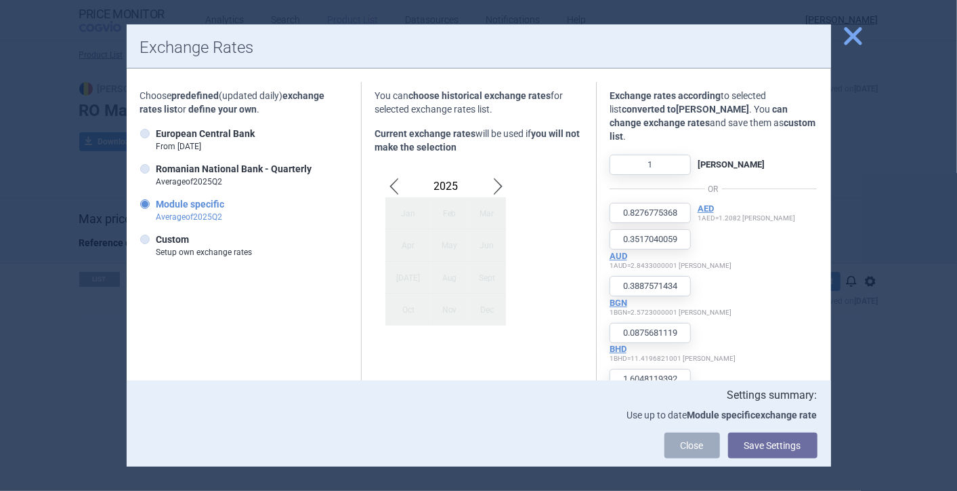
click at [857, 40] on span "close" at bounding box center [854, 36] width 24 height 24
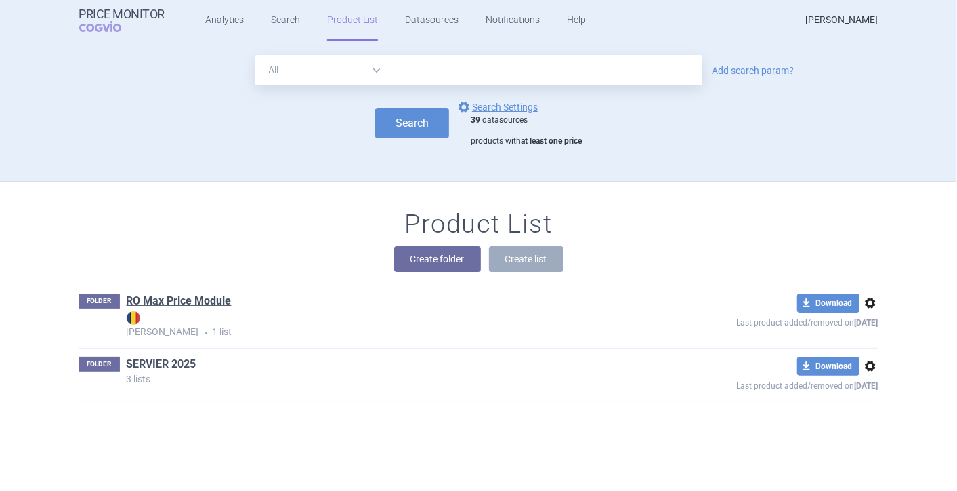
click at [131, 364] on link "SERVIER 2025" at bounding box center [162, 363] width 70 height 15
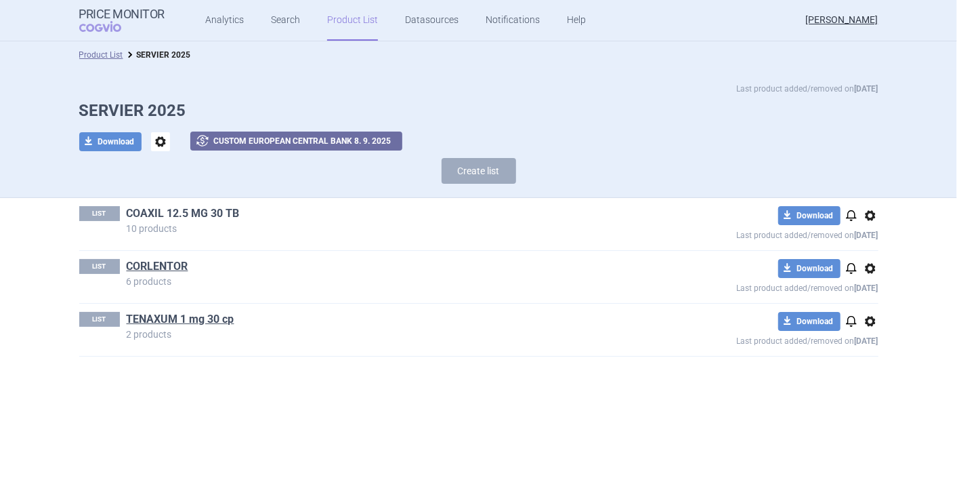
click at [180, 210] on link "COAXIL 12.5 MG 30 TB" at bounding box center [183, 213] width 113 height 15
click at [220, 213] on link "COAXIL 12.5 MG 30 TB" at bounding box center [183, 213] width 113 height 15
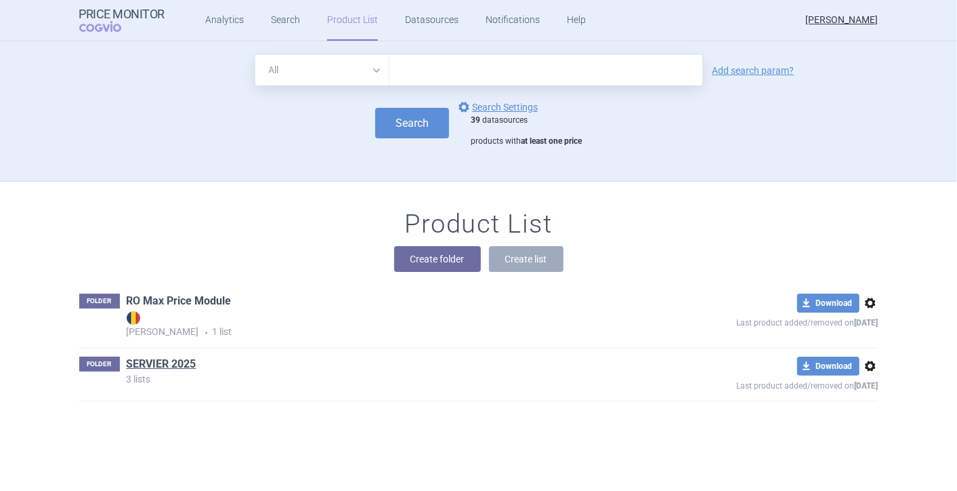
click at [169, 302] on link "RO Max Price Module" at bounding box center [179, 300] width 105 height 15
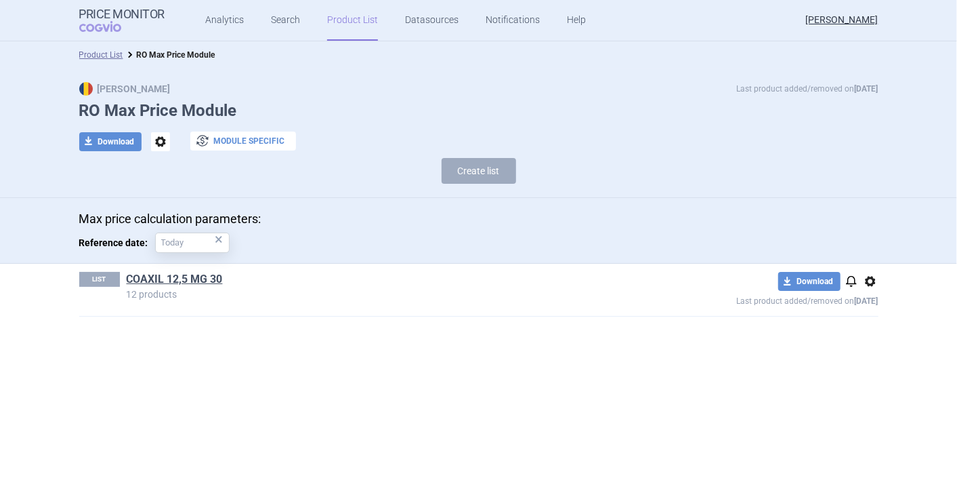
click at [251, 136] on button "exchange Module specific" at bounding box center [243, 140] width 106 height 19
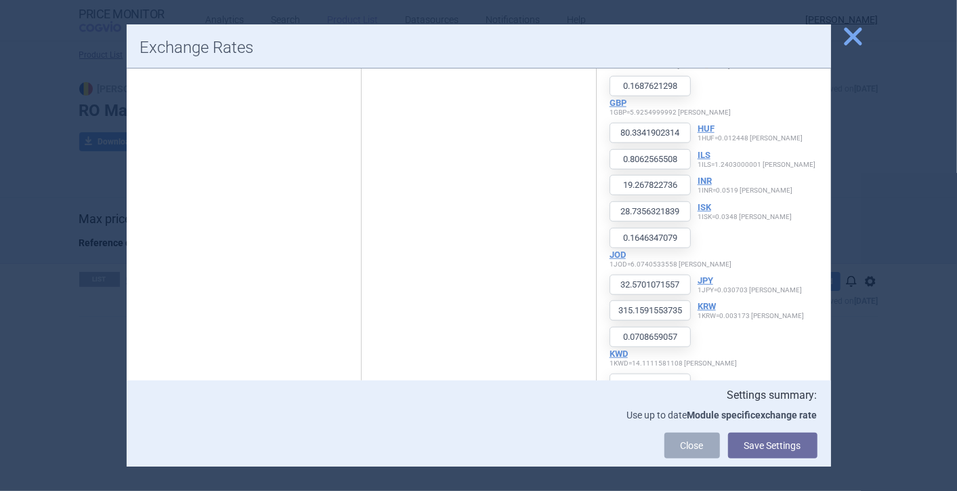
scroll to position [873, 0]
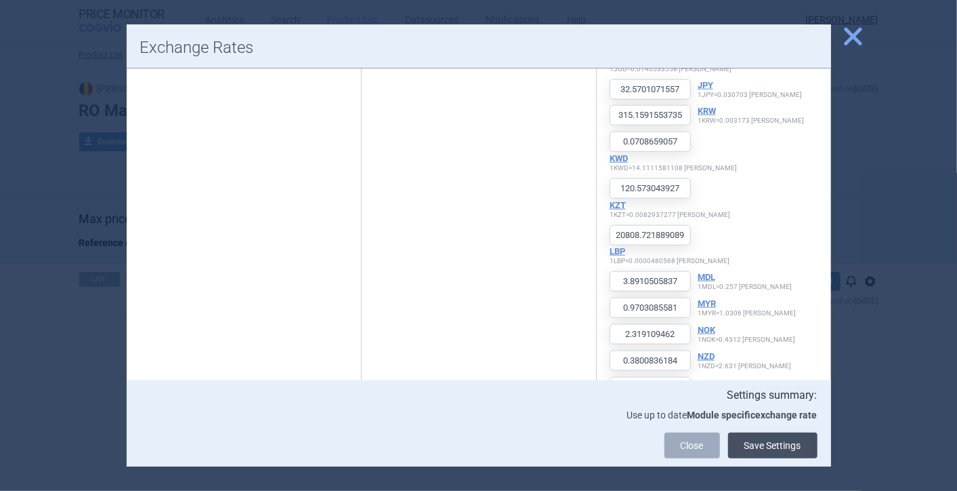
click at [788, 449] on button "Save Settings" at bounding box center [772, 445] width 89 height 26
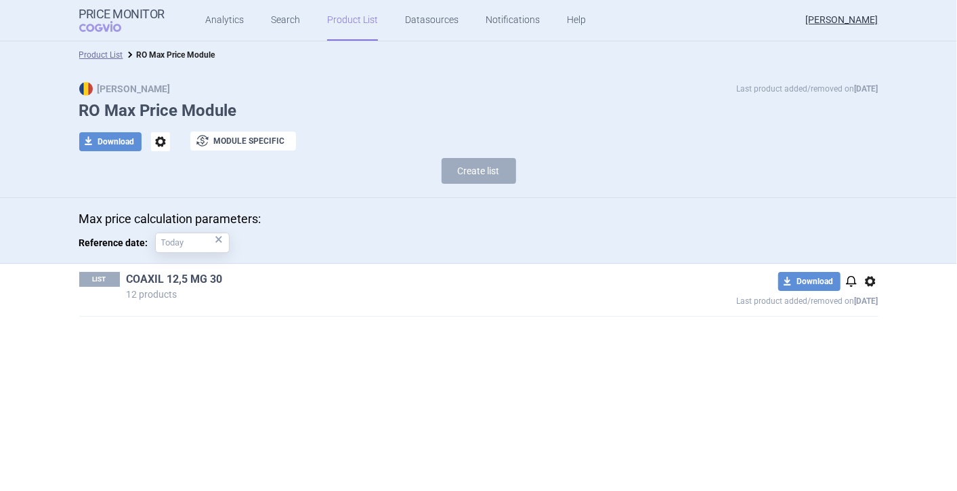
click at [164, 277] on link "COAXIL 12,5 MG 30" at bounding box center [175, 279] width 96 height 15
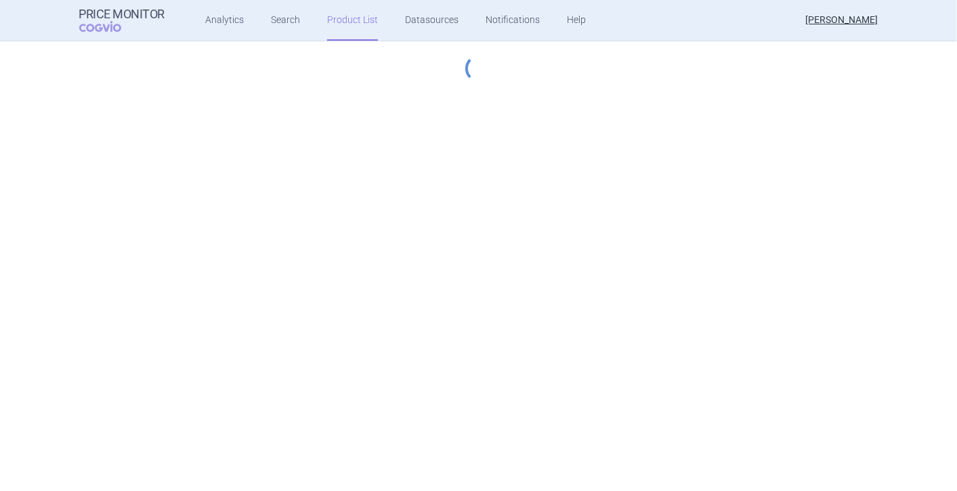
select select "[DATE]"
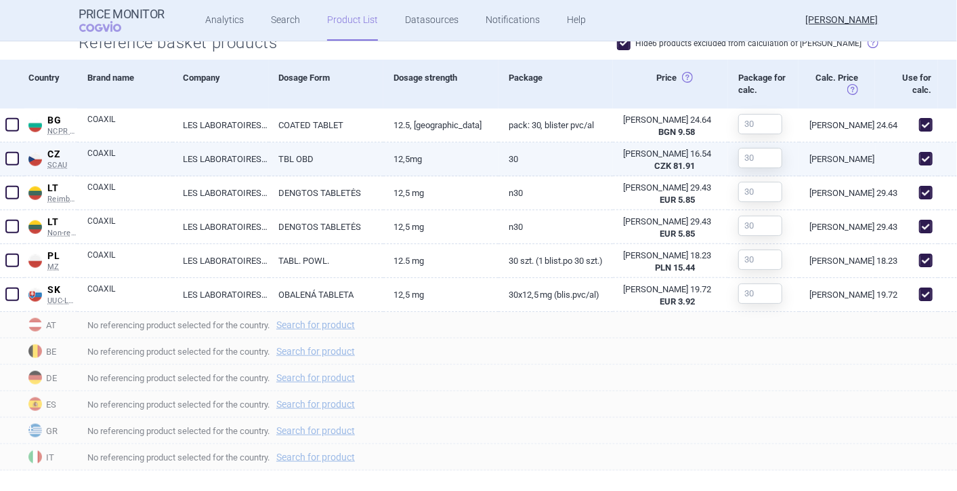
scroll to position [718, 0]
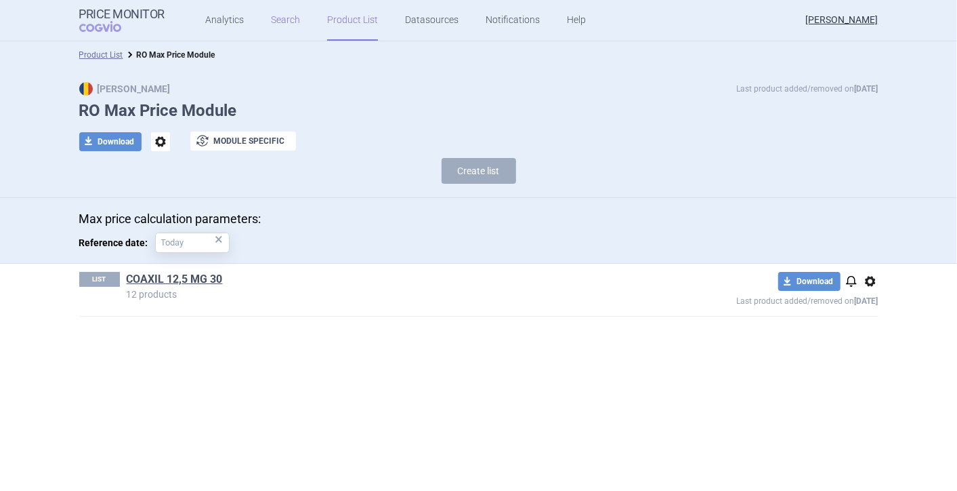
click at [285, 21] on link "Search" at bounding box center [285, 20] width 29 height 41
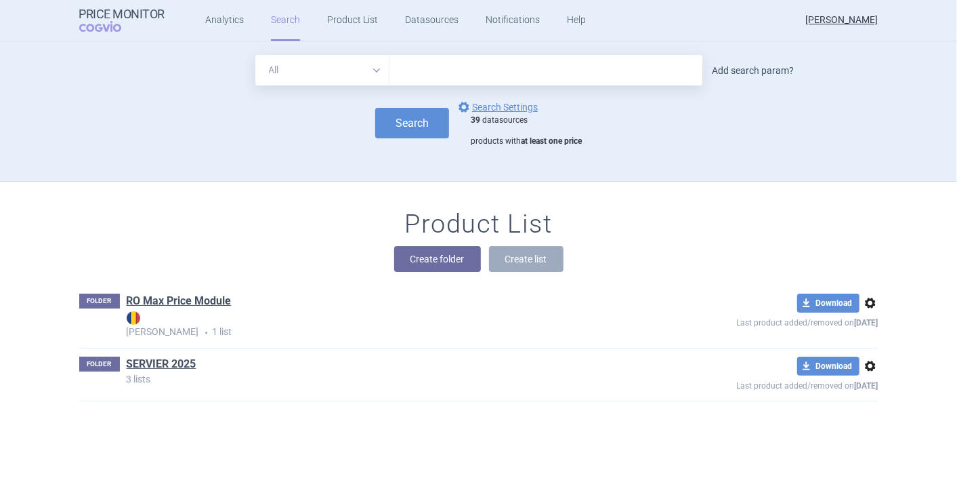
click at [726, 73] on link "Add search param?" at bounding box center [754, 70] width 82 height 9
select select "brandName"
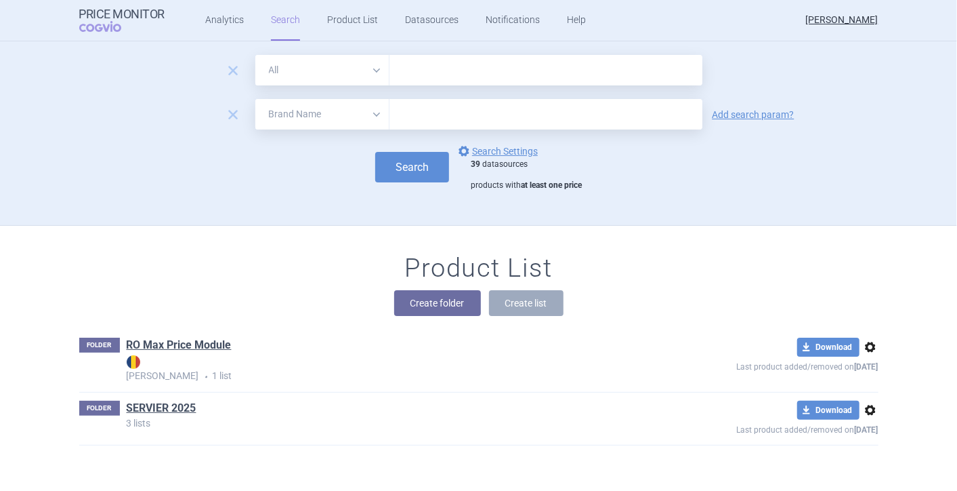
click at [739, 112] on link "Add search param?" at bounding box center [754, 114] width 82 height 9
select select "atc"
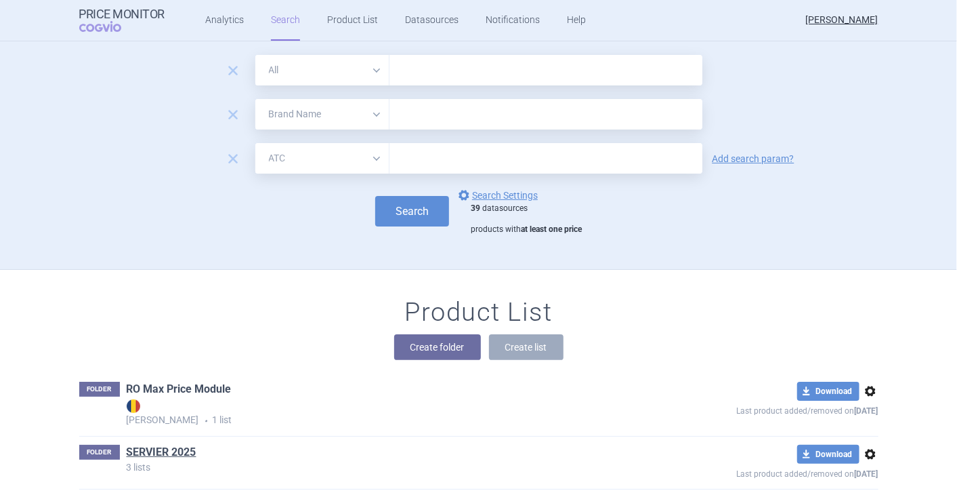
click at [154, 388] on link "RO Max Price Module" at bounding box center [179, 388] width 105 height 15
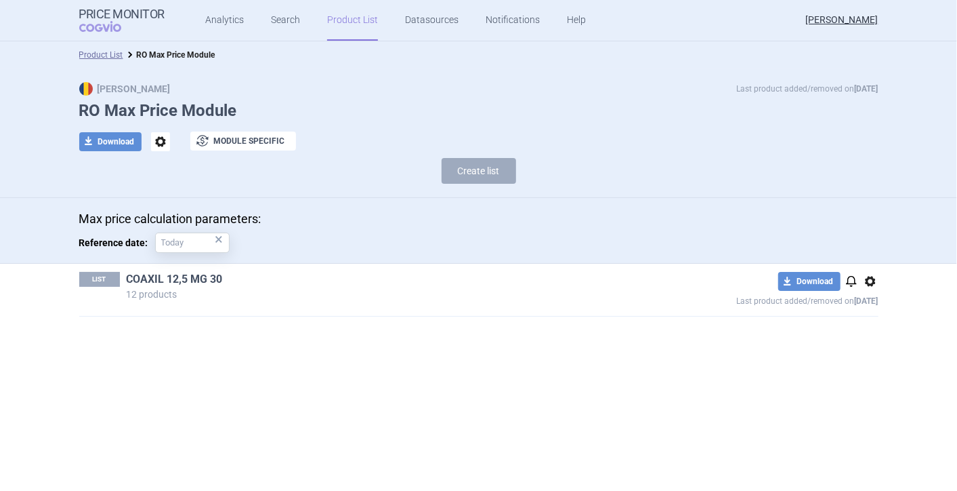
click at [161, 275] on link "COAXIL 12,5 MG 30" at bounding box center [175, 279] width 96 height 15
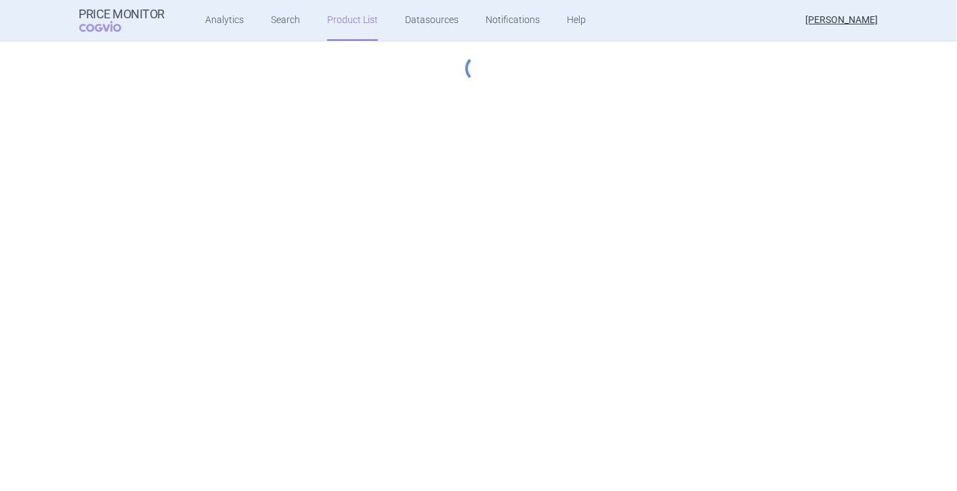
select select "[DATE]"
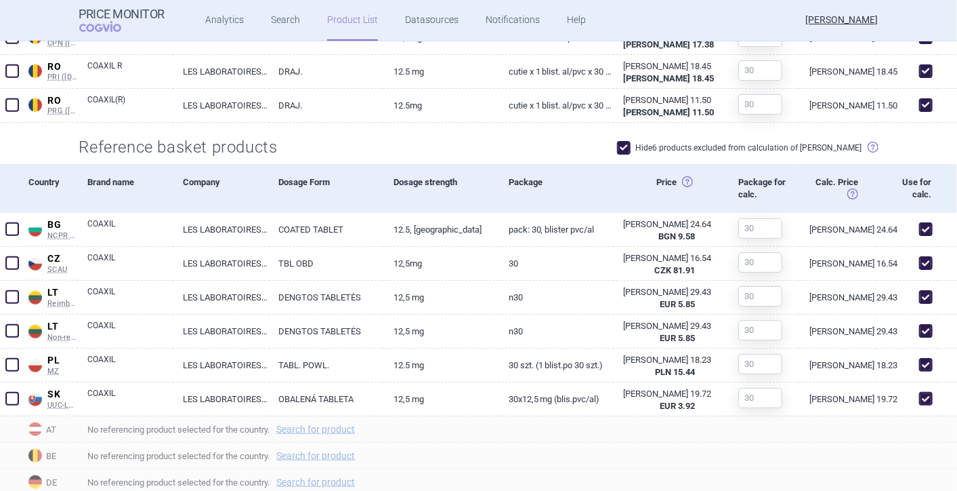
scroll to position [718, 0]
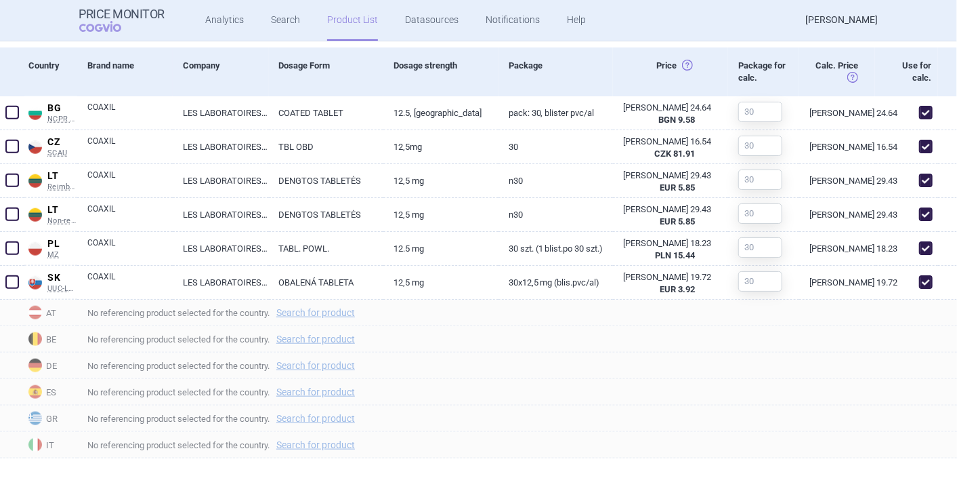
click at [817, 18] on link "[PERSON_NAME]" at bounding box center [842, 20] width 73 height 41
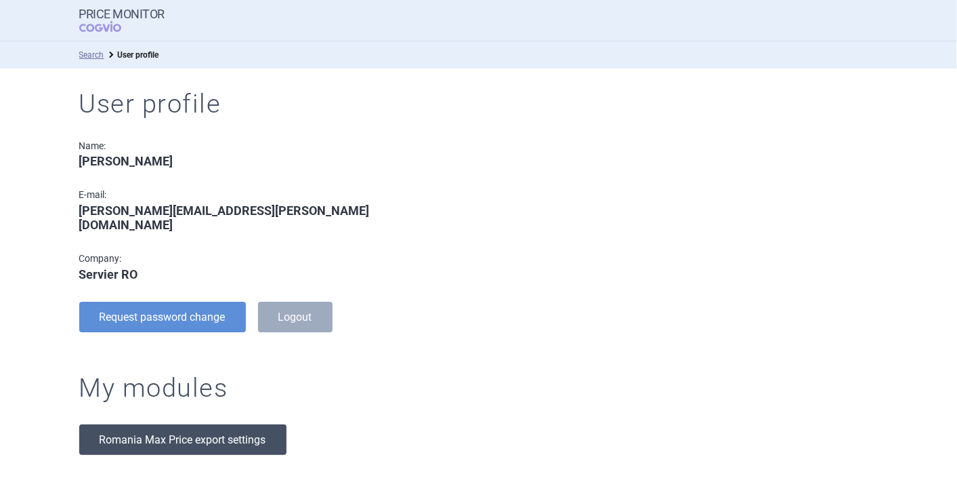
click at [187, 424] on link "Romania Max Price export settings" at bounding box center [182, 439] width 207 height 30
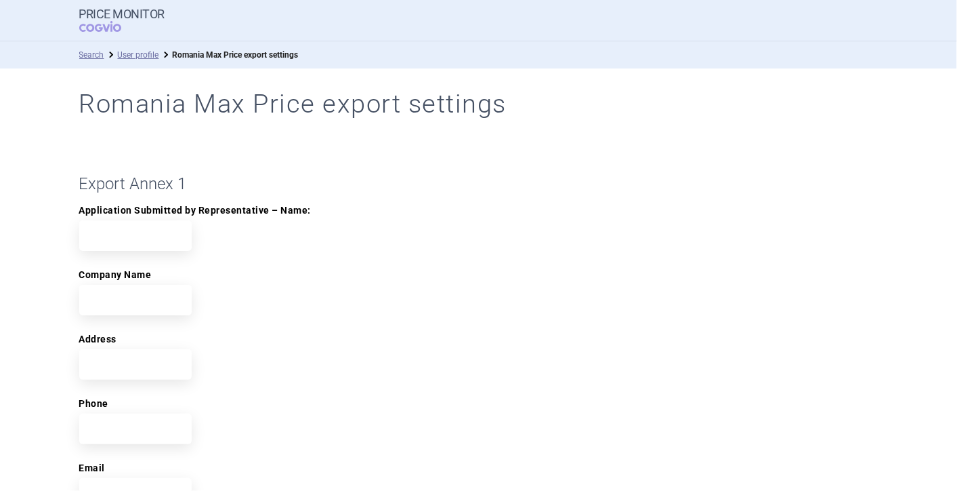
type input "[PERSON_NAME]"
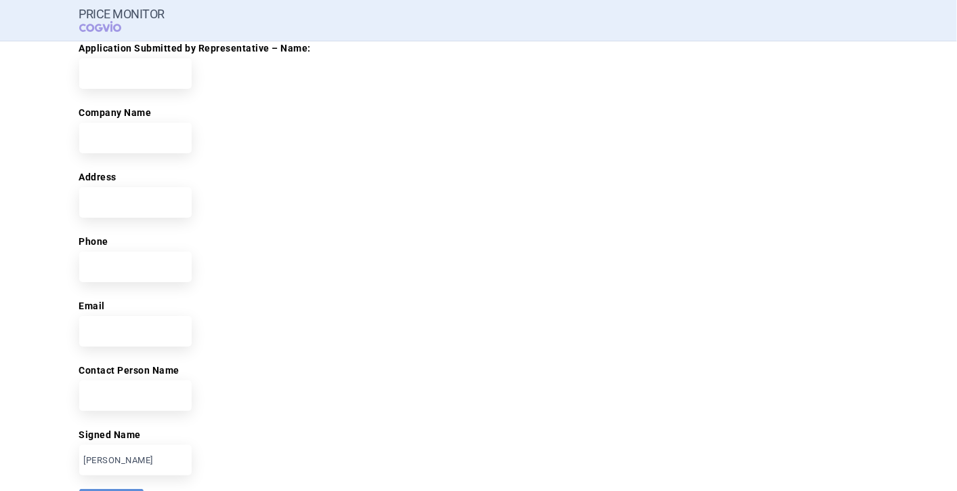
scroll to position [226, 0]
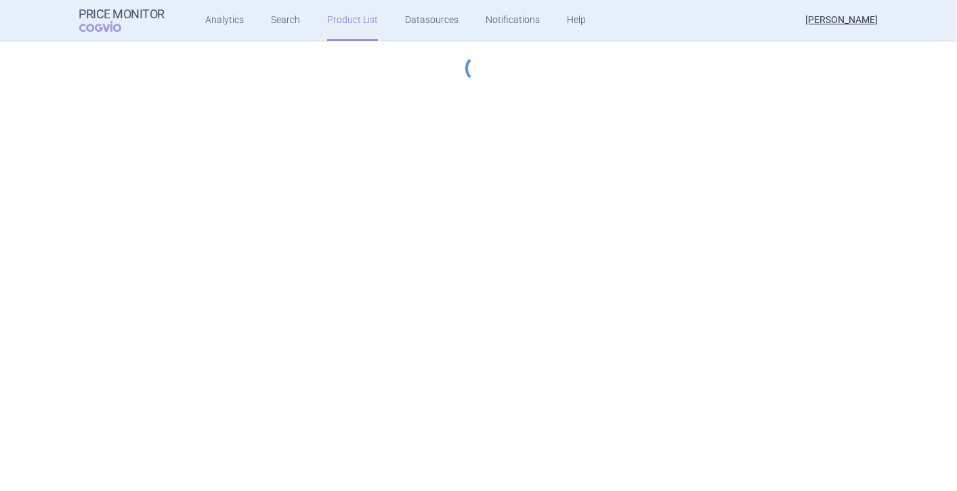
select select "[DATE]"
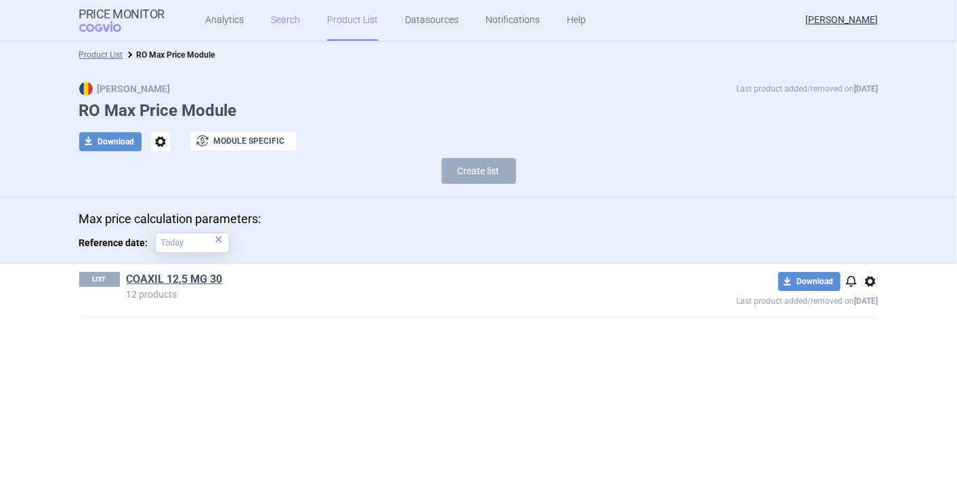
click at [271, 18] on link "Search" at bounding box center [285, 20] width 29 height 41
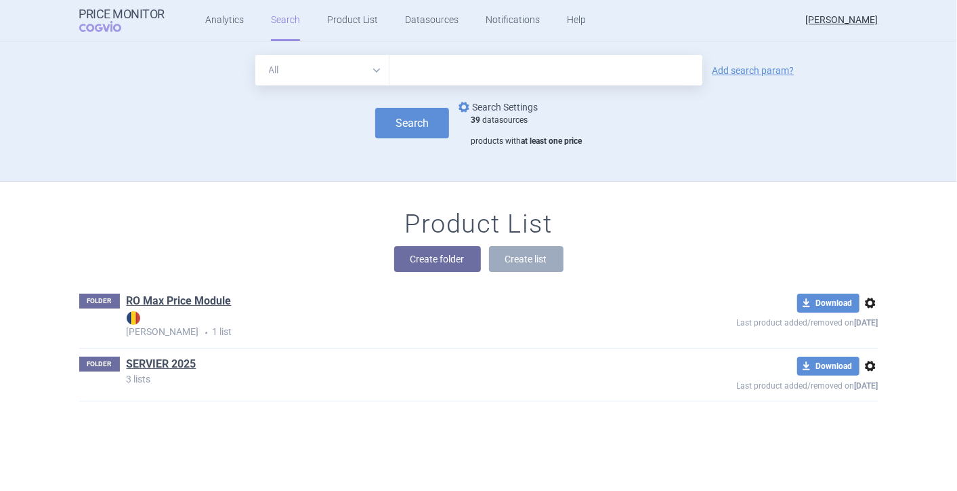
click at [518, 106] on link "options Search Settings" at bounding box center [497, 107] width 82 height 16
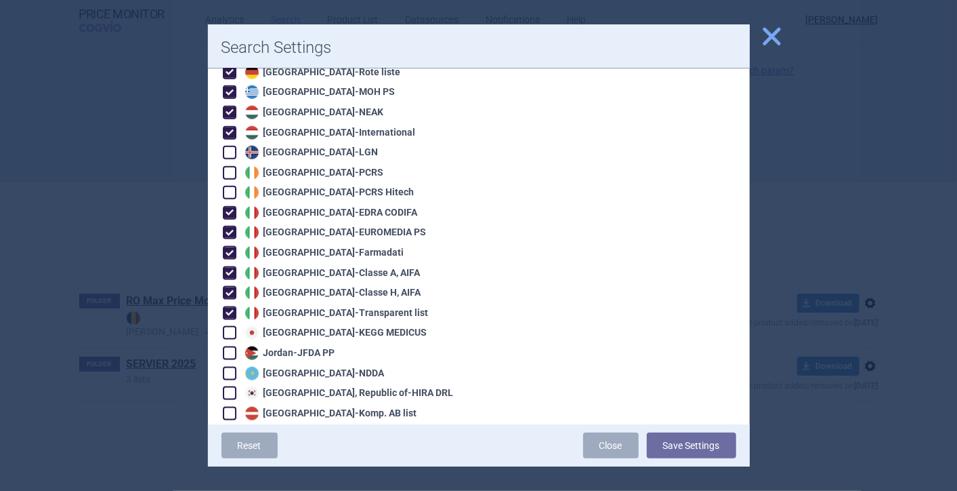
scroll to position [1054, 0]
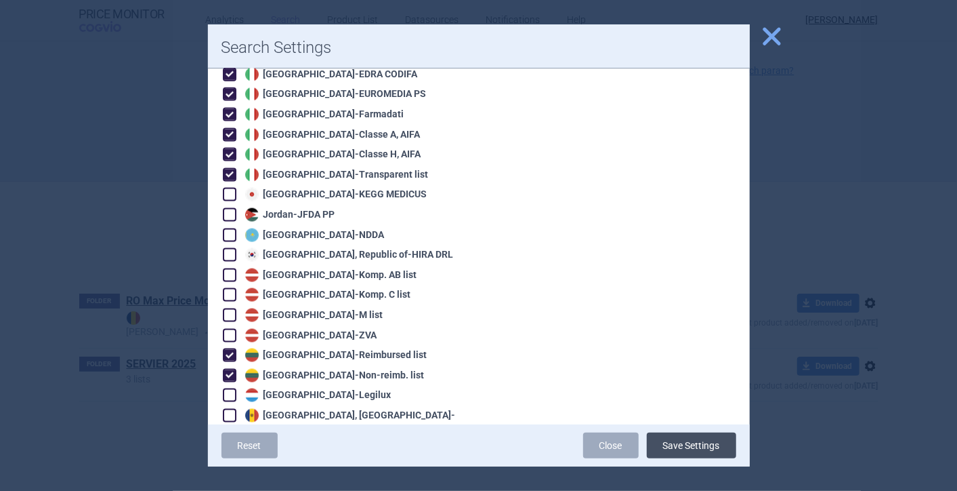
click at [689, 445] on button "Save Settings" at bounding box center [691, 445] width 89 height 26
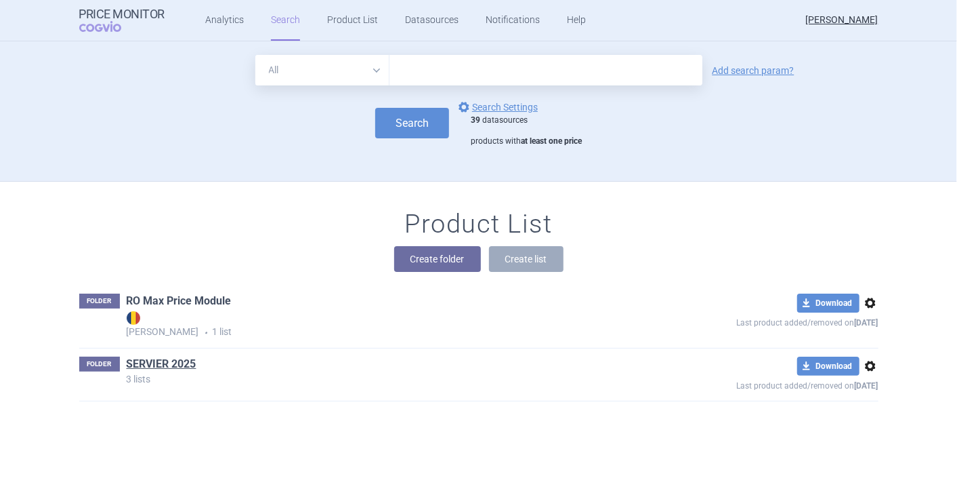
click at [220, 302] on link "RO Max Price Module" at bounding box center [179, 300] width 105 height 15
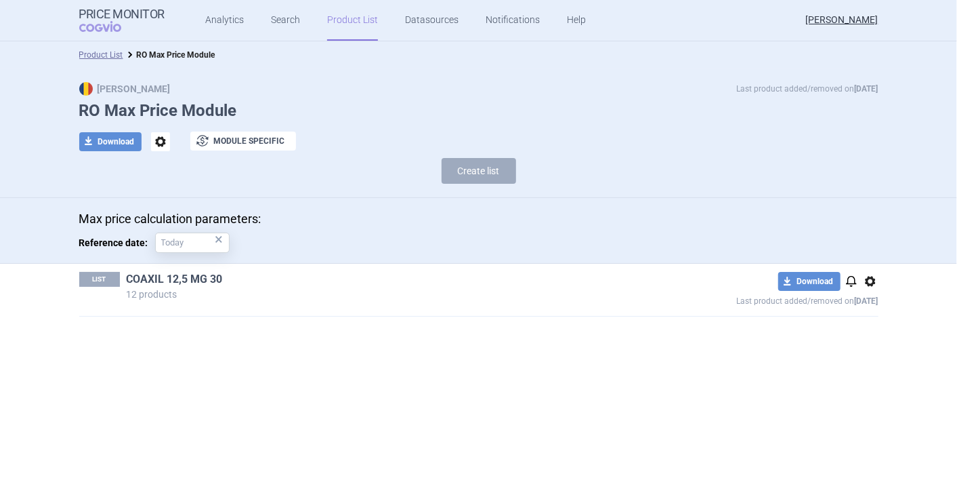
click at [208, 281] on link "COAXIL 12,5 MG 30" at bounding box center [175, 279] width 96 height 15
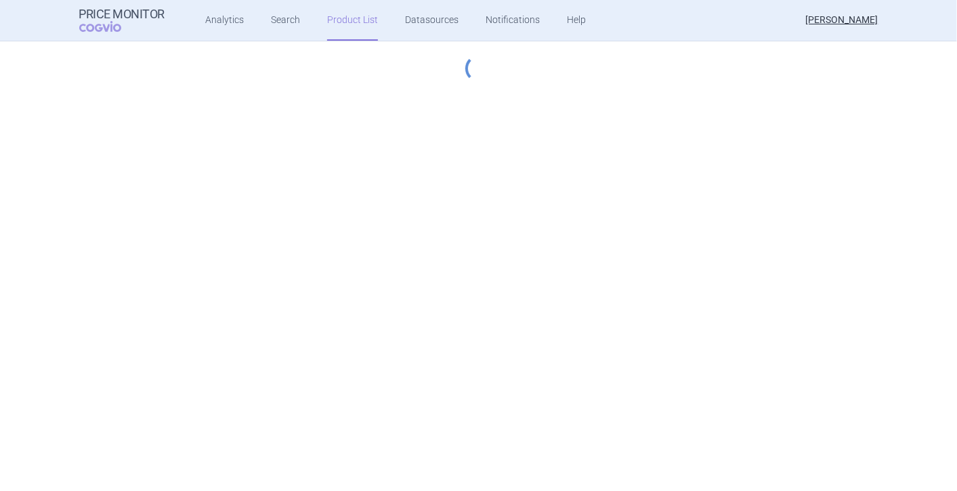
select select "[DATE]"
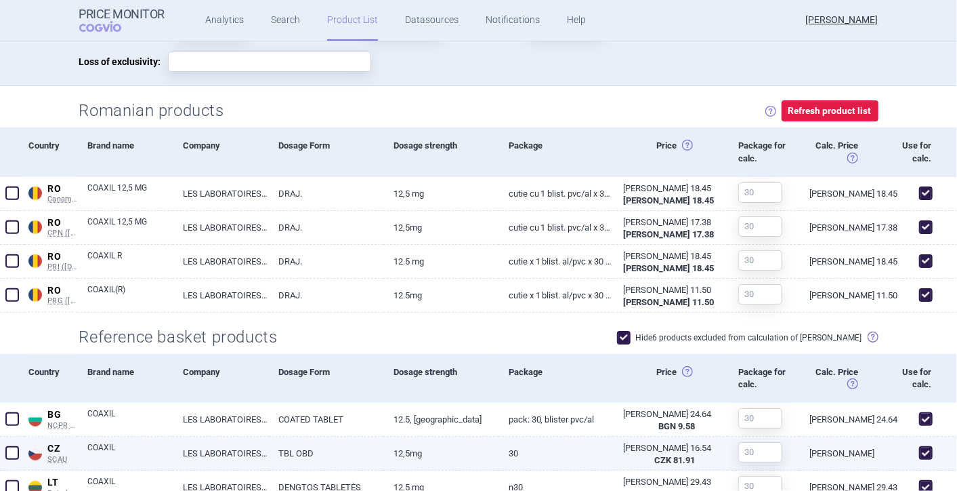
scroll to position [116, 0]
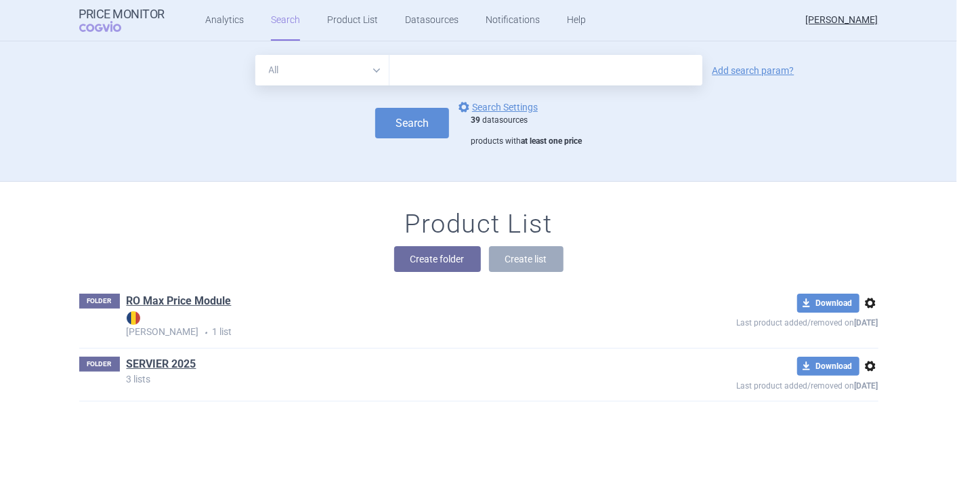
click at [287, 77] on select "All Brand Name ATC Company Active Substance Country Newer than" at bounding box center [322, 70] width 134 height 30
click at [156, 302] on link "RO Max Price Module" at bounding box center [179, 300] width 105 height 15
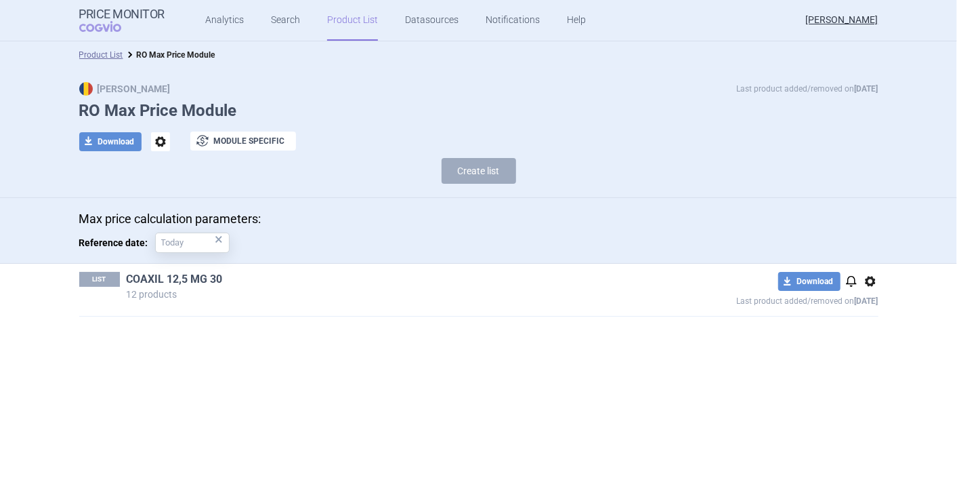
click at [158, 278] on link "COAXIL 12,5 MG 30" at bounding box center [175, 279] width 96 height 15
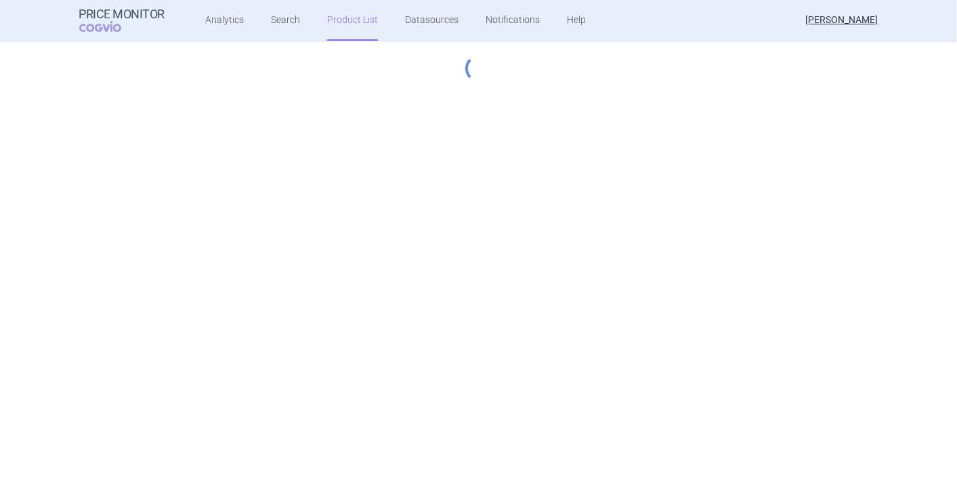
select select "[DATE]"
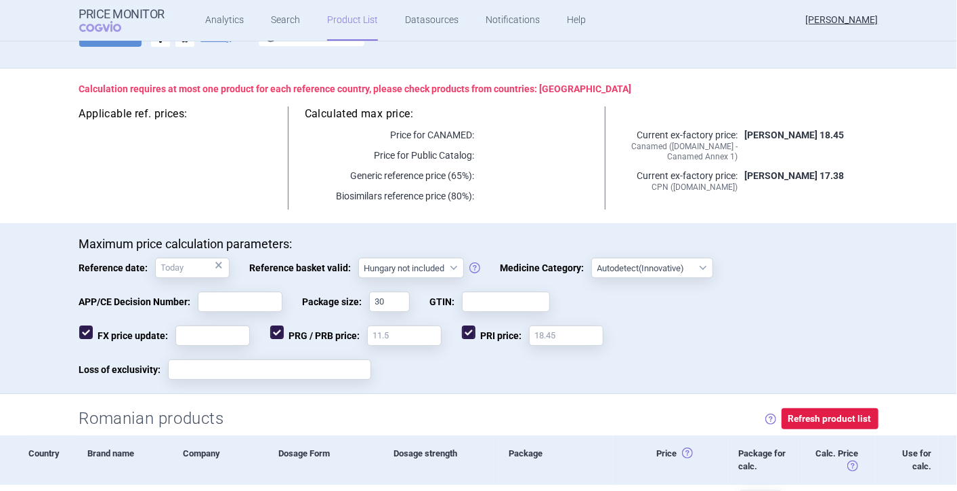
scroll to position [75, 0]
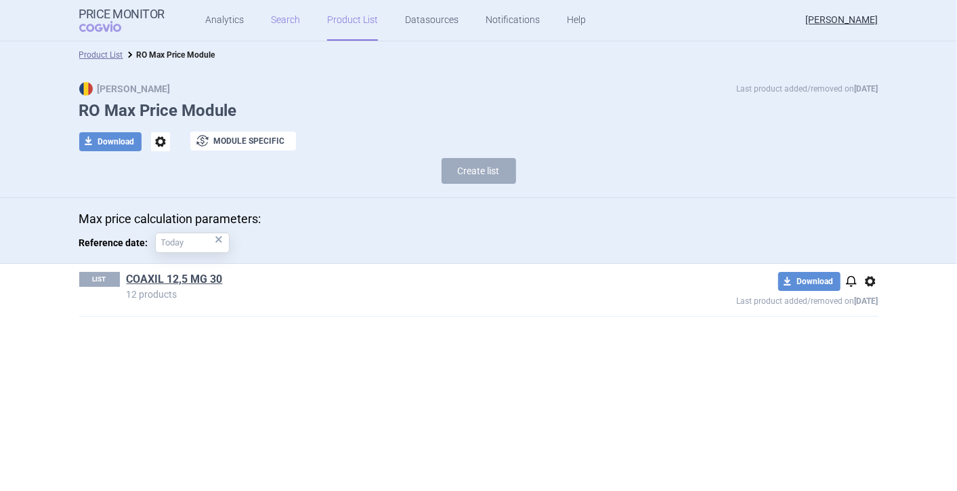
click at [284, 22] on link "Search" at bounding box center [285, 20] width 29 height 41
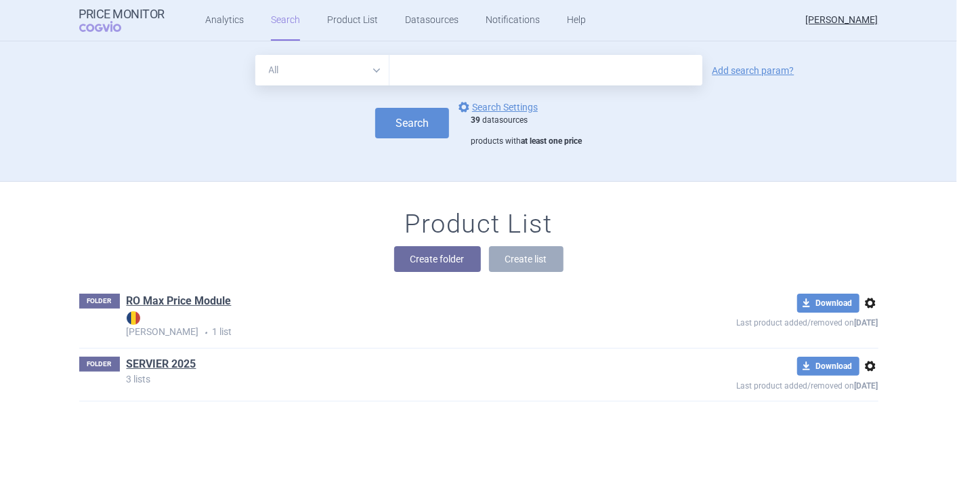
click at [352, 66] on select "All Brand Name ATC Company Active Substance Country Newer than" at bounding box center [322, 70] width 134 height 30
select select "brandName"
click at [255, 55] on select "All Brand Name ATC Company Active Substance Country Newer than" at bounding box center [322, 70] width 134 height 30
click at [434, 79] on input "text" at bounding box center [546, 70] width 313 height 30
type input "COAXIL"
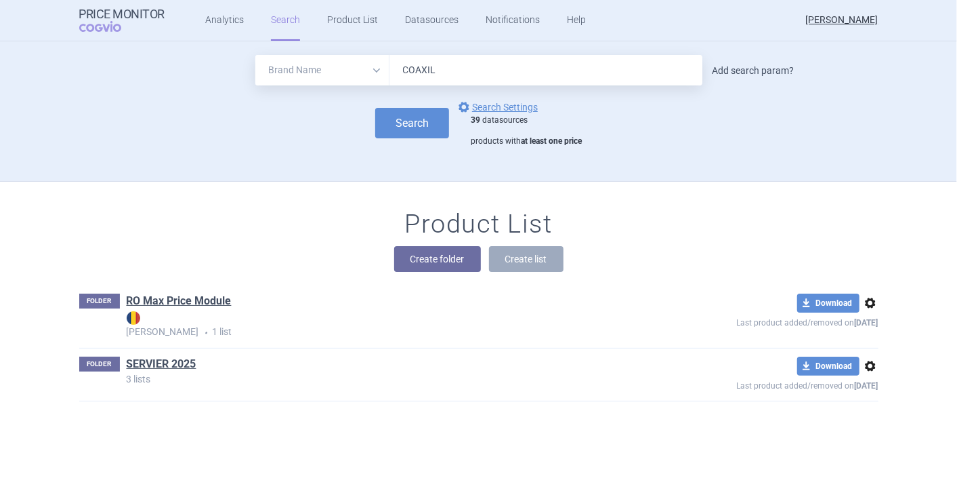
click at [762, 66] on link "Add search param?" at bounding box center [754, 70] width 82 height 9
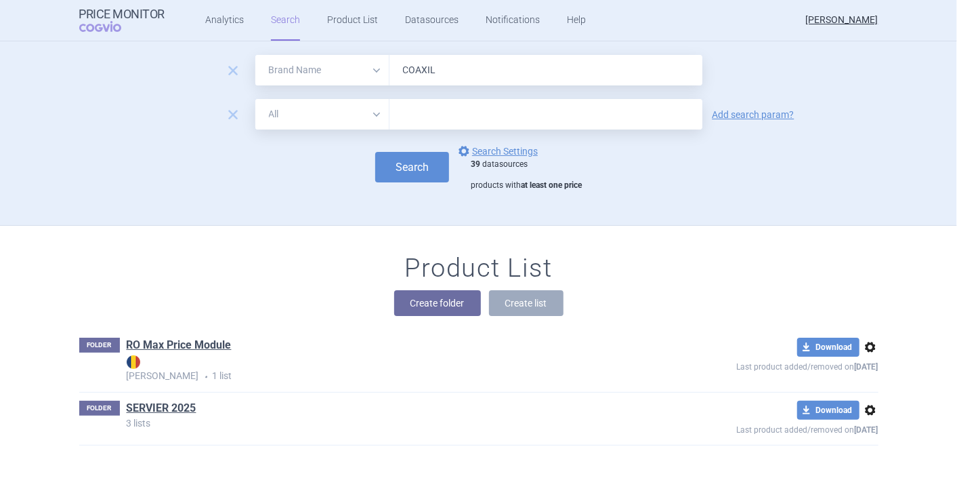
click at [375, 117] on select "All Brand Name ATC Company Active Substance Country Newer than" at bounding box center [322, 114] width 134 height 30
select select "country"
click at [255, 99] on select "All Brand Name ATC Company Active Substance Country Newer than" at bounding box center [322, 114] width 134 height 30
click at [440, 112] on input "text" at bounding box center [546, 115] width 300 height 18
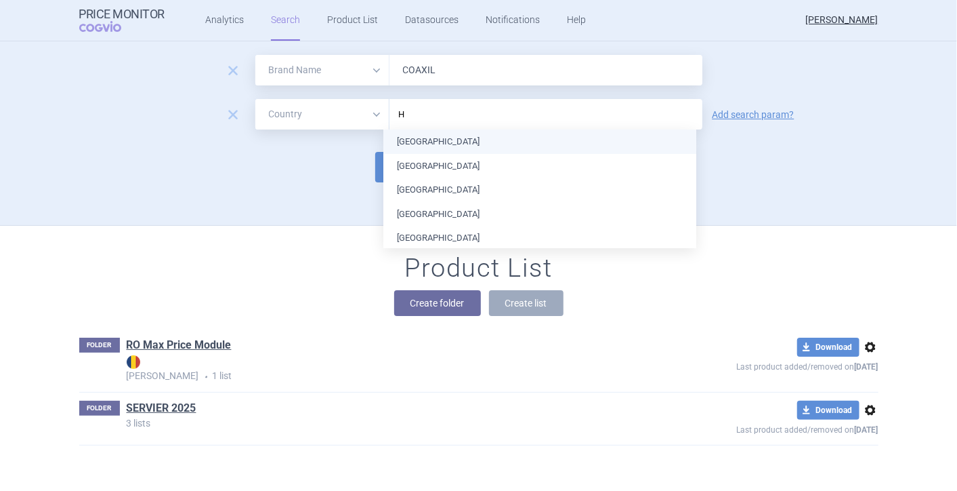
type input "HU"
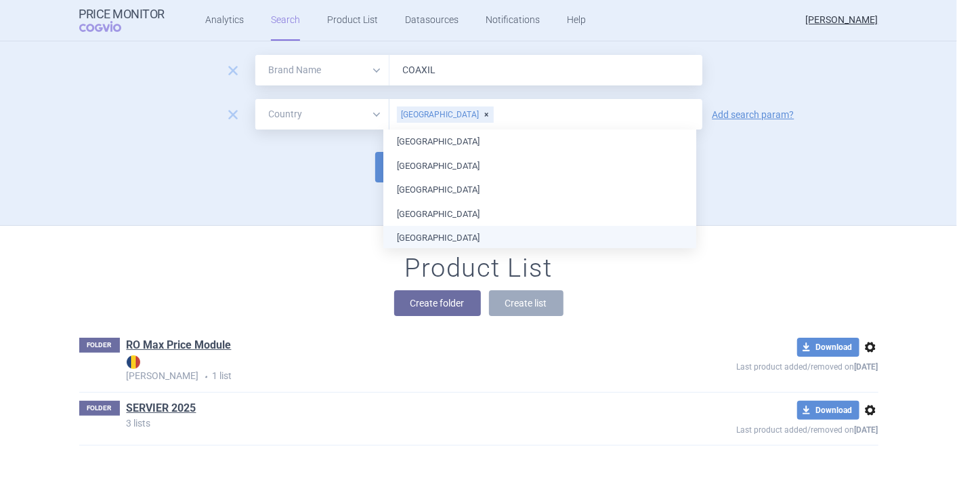
click at [659, 285] on div "Product List Create folder Create list" at bounding box center [479, 291] width 854 height 77
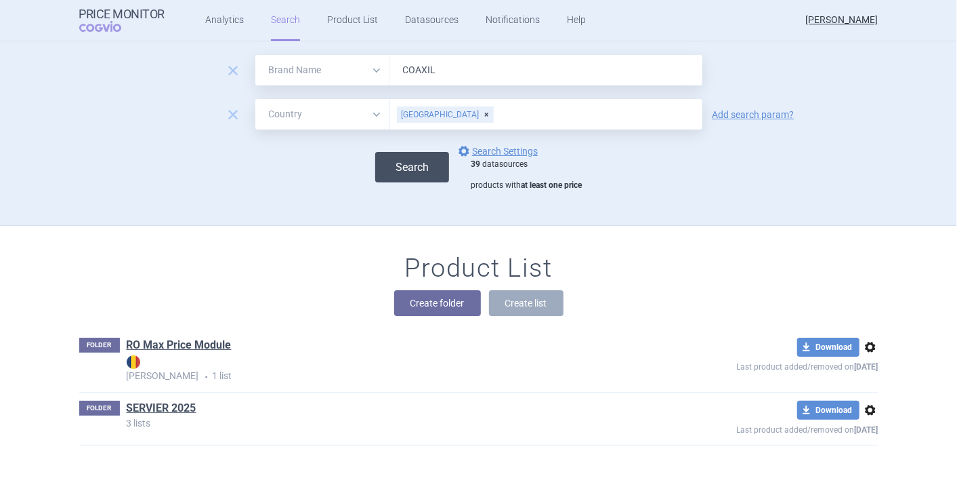
click at [421, 164] on button "Search" at bounding box center [412, 167] width 74 height 30
select select "brandName"
select select "country"
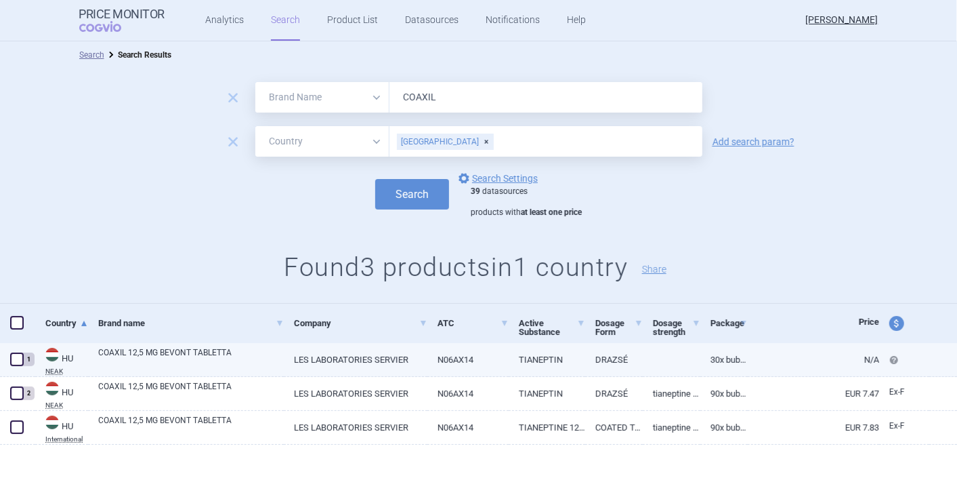
click at [192, 352] on link "COAXIL 12,5 MG BEVONT TABLETTA" at bounding box center [191, 358] width 186 height 24
select select "EUR"
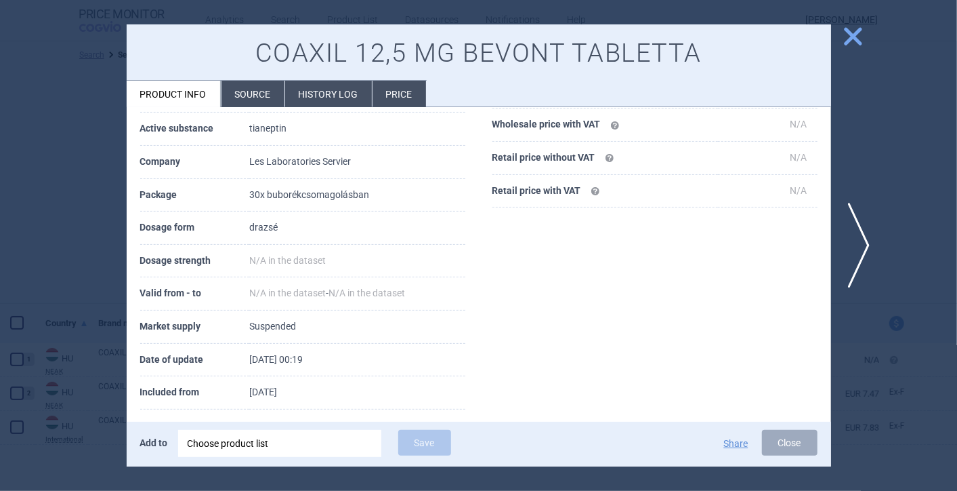
scroll to position [163, 0]
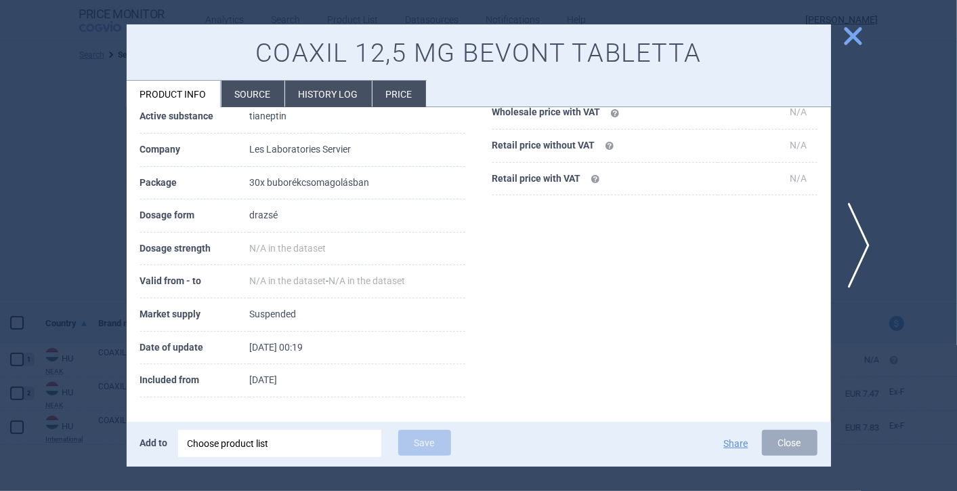
click at [861, 41] on span "close" at bounding box center [854, 36] width 24 height 24
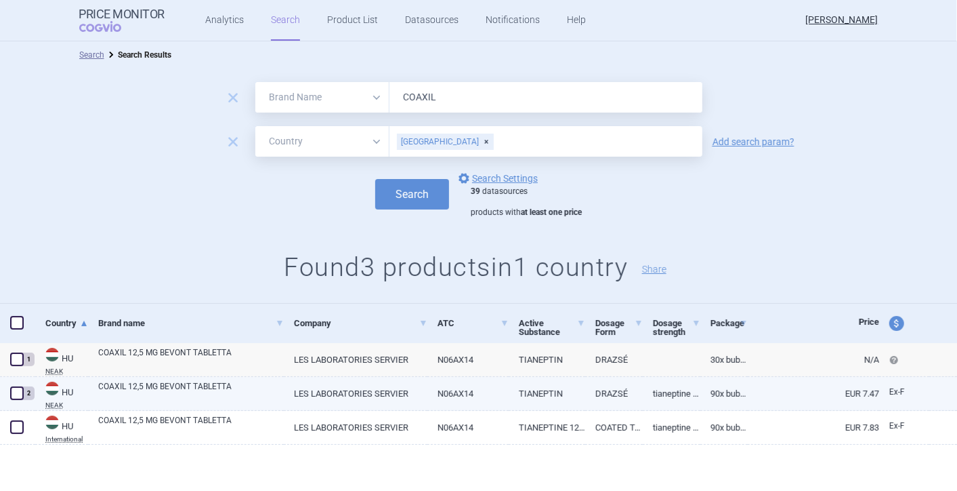
click at [136, 390] on link "COAXIL 12,5 MG BEVONT TABLETTA" at bounding box center [191, 392] width 186 height 24
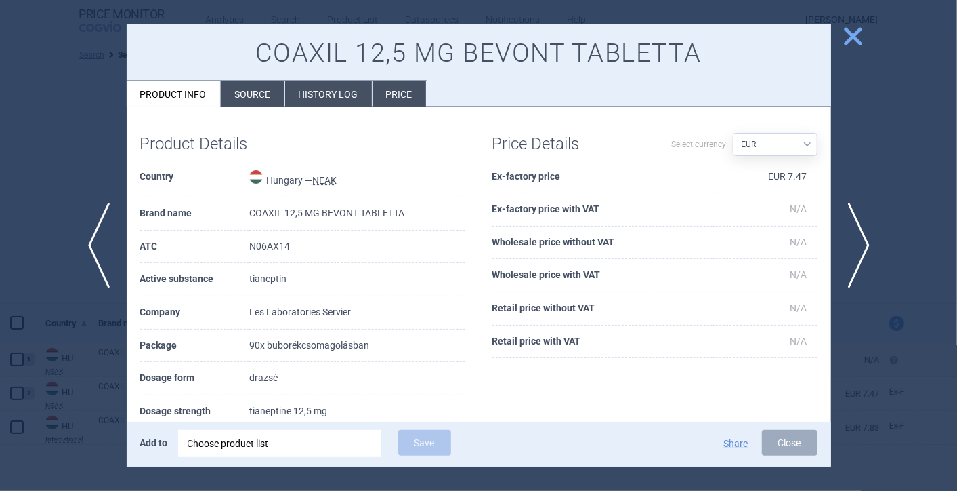
click at [798, 141] on select "Source AED AUD BGN BHD [PERSON_NAME] BRL CAD CHF CNY COP CZK DKK DZD EUR GBP HU…" at bounding box center [775, 144] width 85 height 23
select select "[PERSON_NAME]"
click at [733, 133] on select "Source AED AUD BGN BHD [PERSON_NAME] BRL CAD CHF CNY COP CZK DKK DZD EUR GBP HU…" at bounding box center [775, 144] width 85 height 23
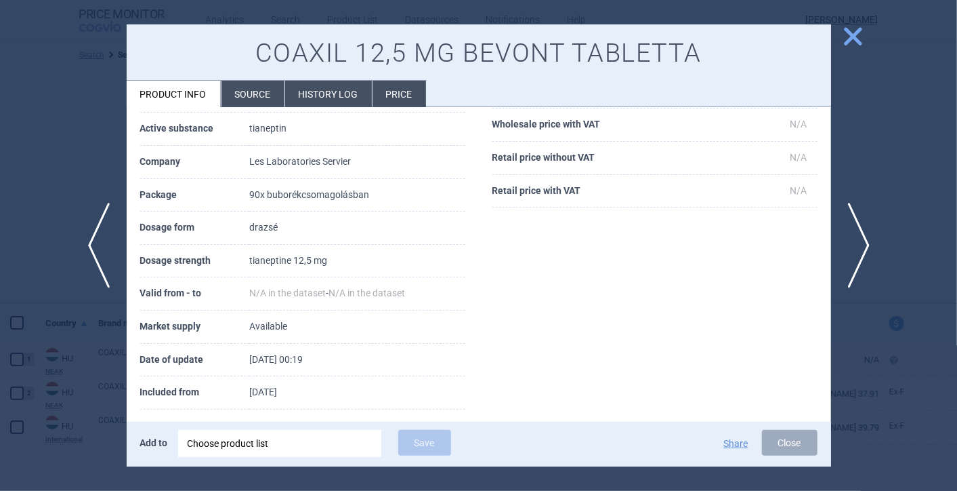
click at [286, 449] on div "Choose product list" at bounding box center [280, 443] width 184 height 27
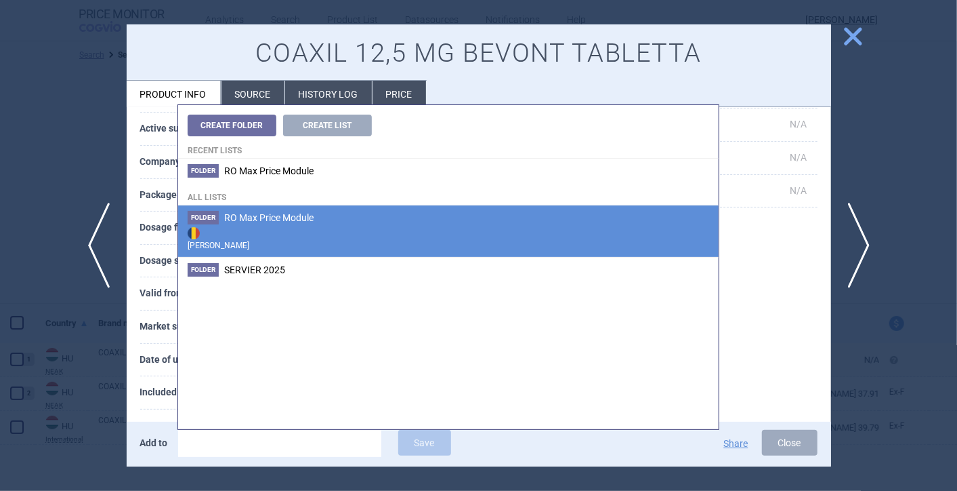
click at [261, 220] on span "RO Max Price Module" at bounding box center [268, 217] width 89 height 11
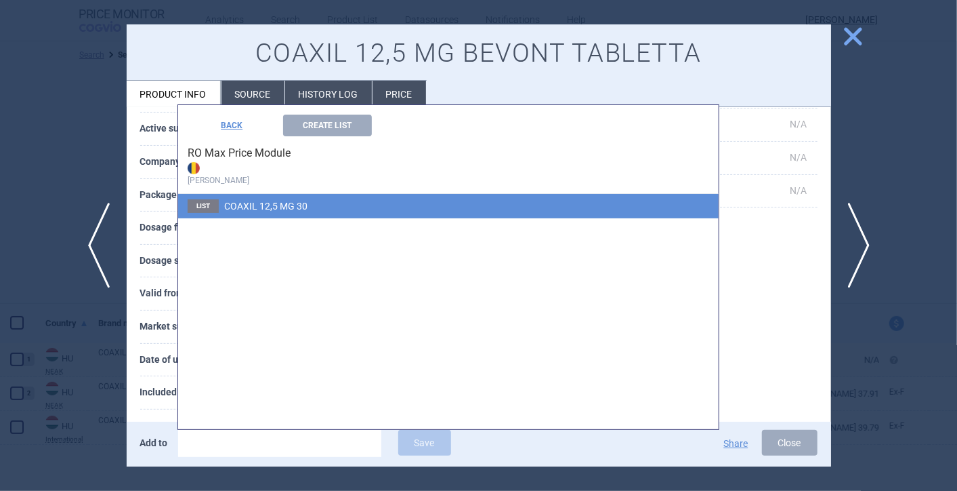
click at [265, 211] on span "COAXIL 12,5 MG 30" at bounding box center [265, 206] width 83 height 11
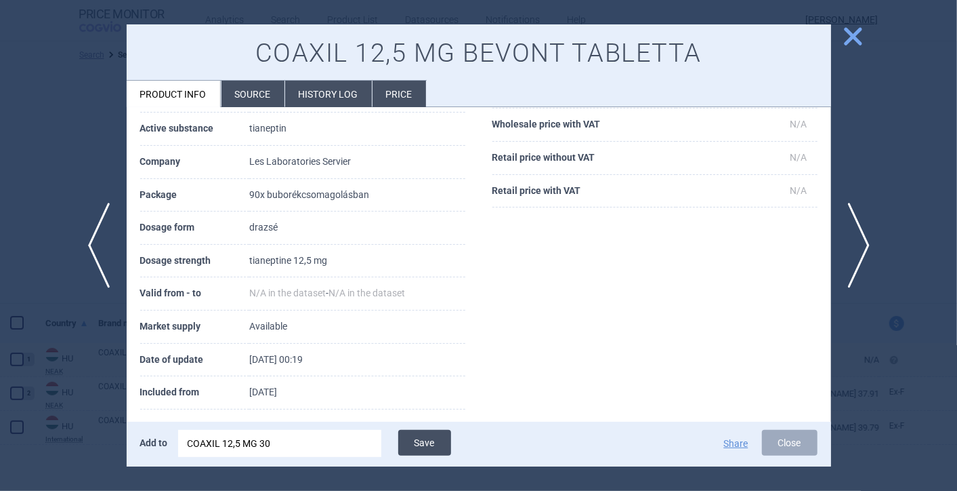
click at [418, 444] on button "Save" at bounding box center [424, 443] width 53 height 26
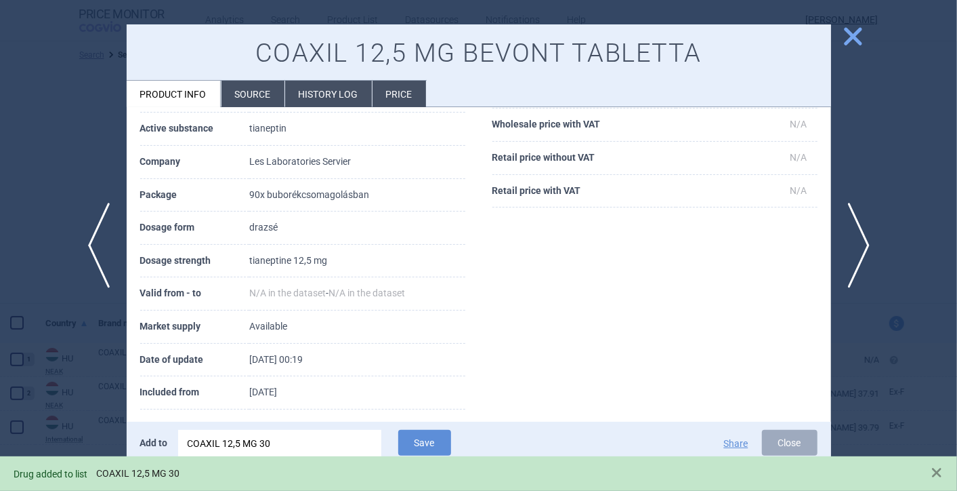
click at [132, 475] on link "COAXIL 12,5 MG 30" at bounding box center [137, 474] width 83 height 12
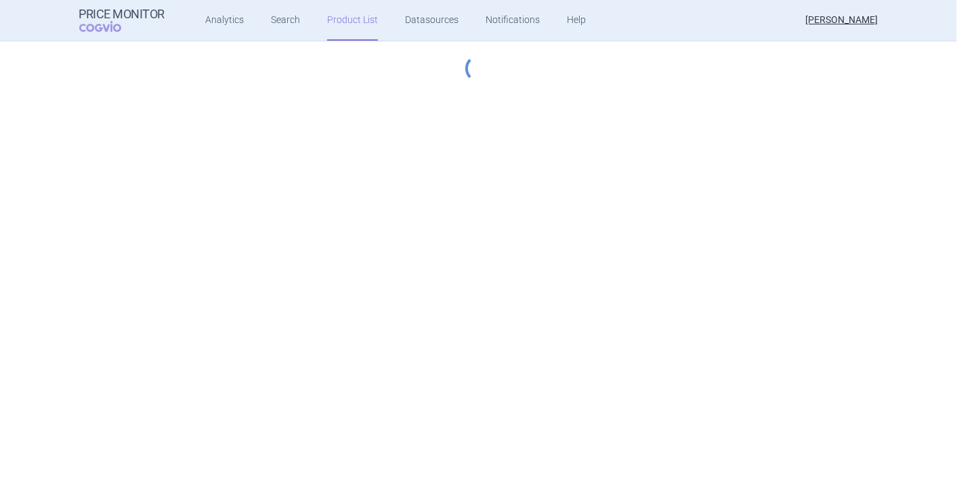
select select "[DATE]"
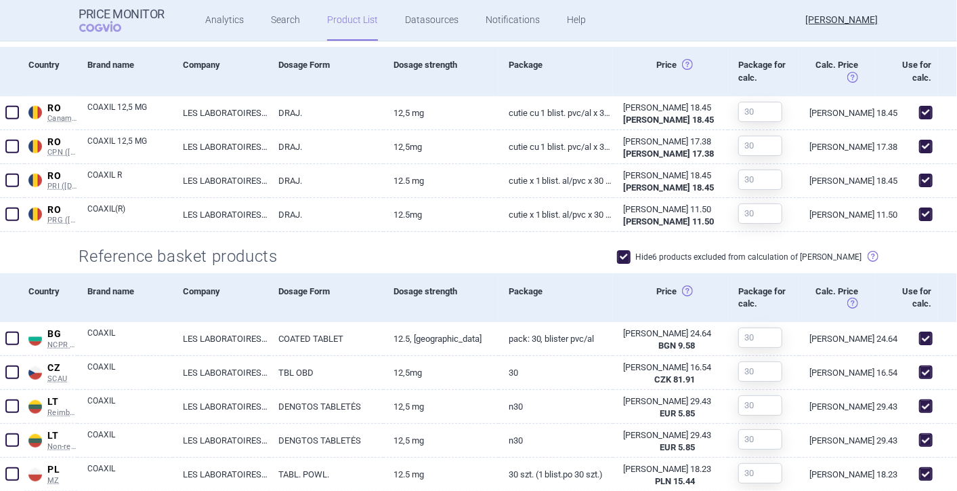
scroll to position [417, 0]
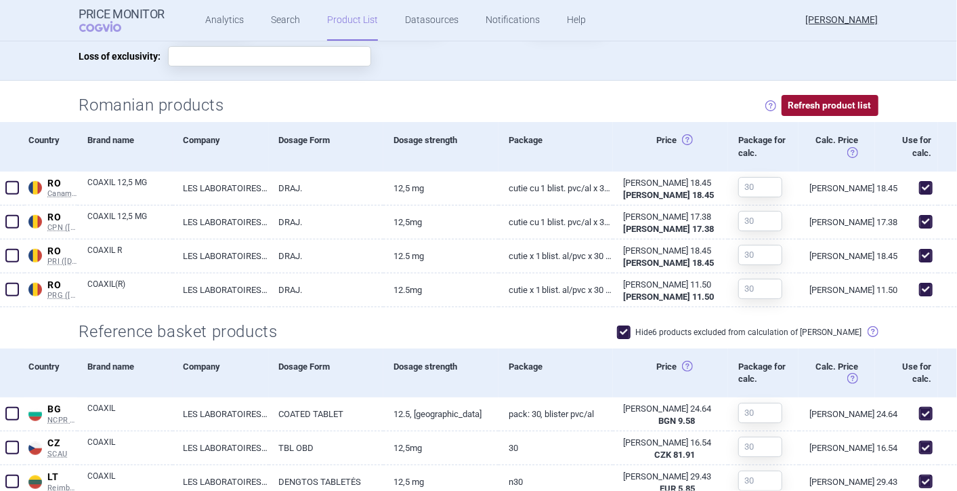
click at [792, 107] on button "Refresh product list" at bounding box center [830, 105] width 97 height 21
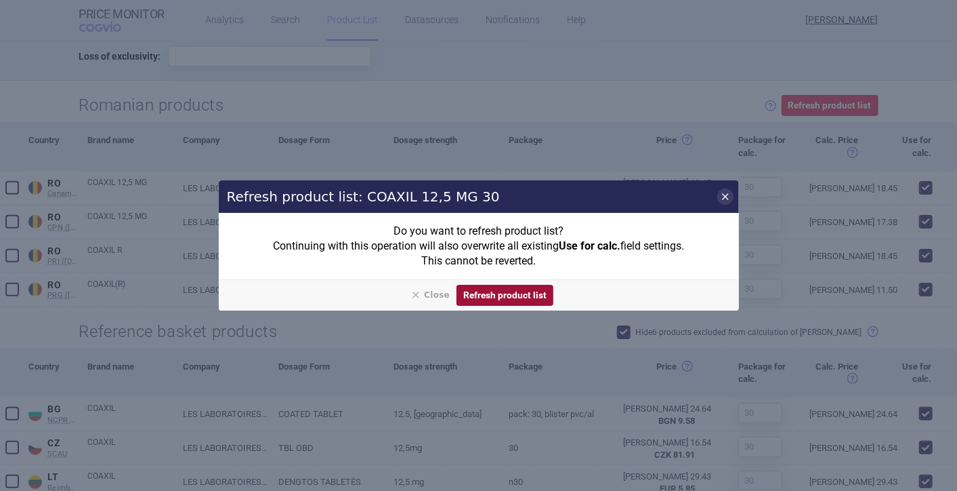
click at [530, 294] on button "Refresh product list" at bounding box center [505, 295] width 97 height 21
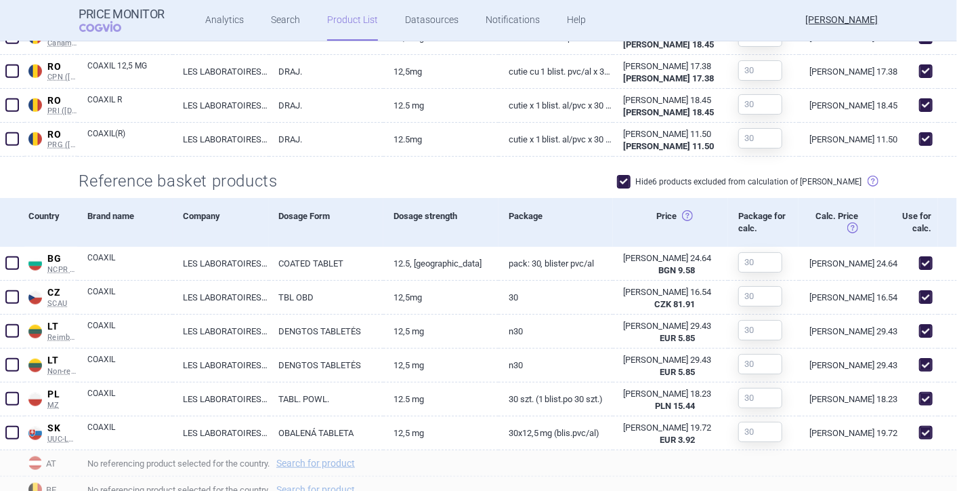
scroll to position [342, 0]
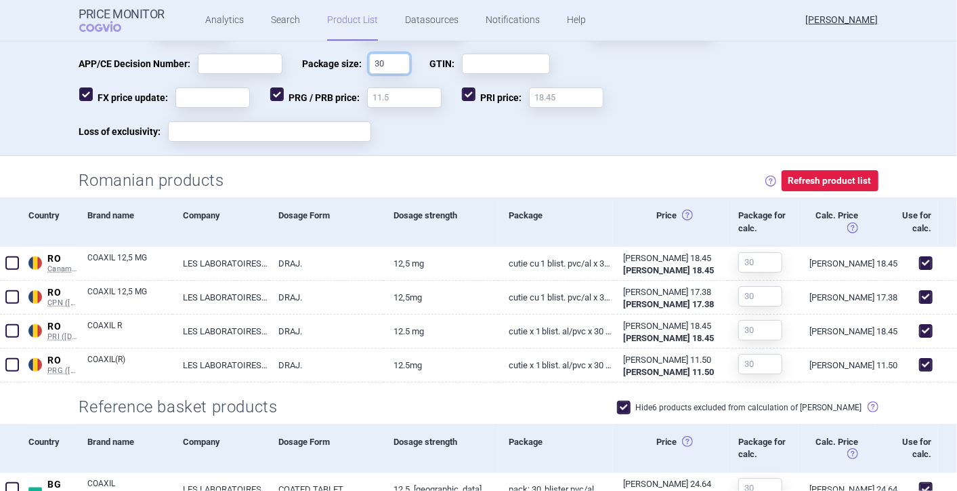
click at [388, 64] on input "30" at bounding box center [389, 64] width 41 height 20
type input "3"
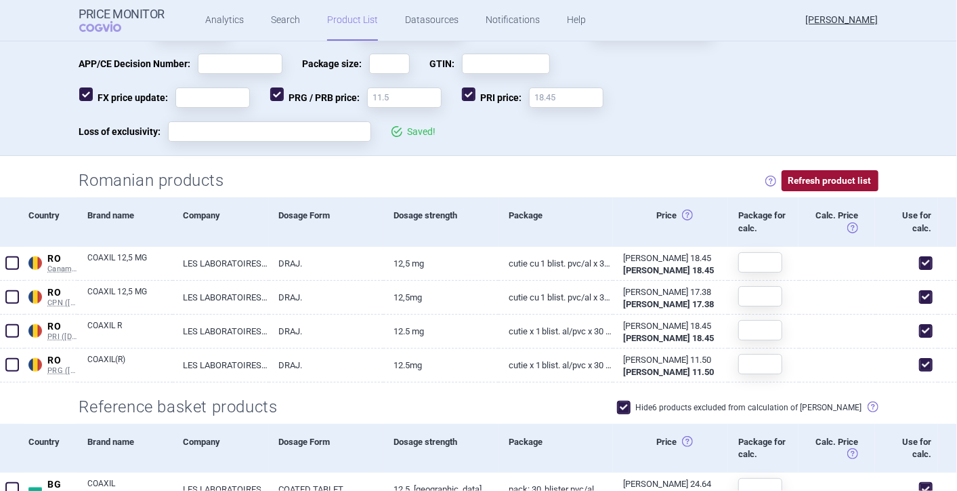
click at [828, 177] on button "Refresh product list" at bounding box center [830, 180] width 97 height 21
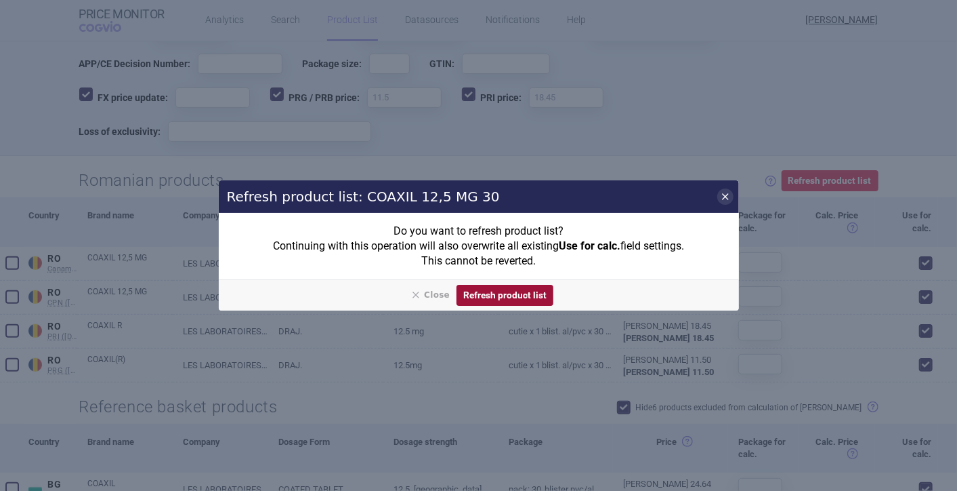
click at [503, 298] on button "Refresh product list" at bounding box center [505, 295] width 97 height 21
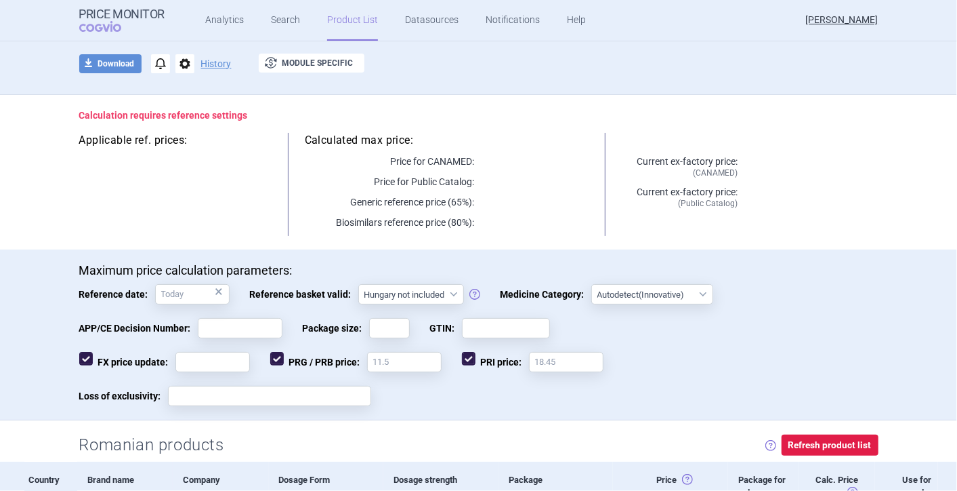
scroll to position [0, 0]
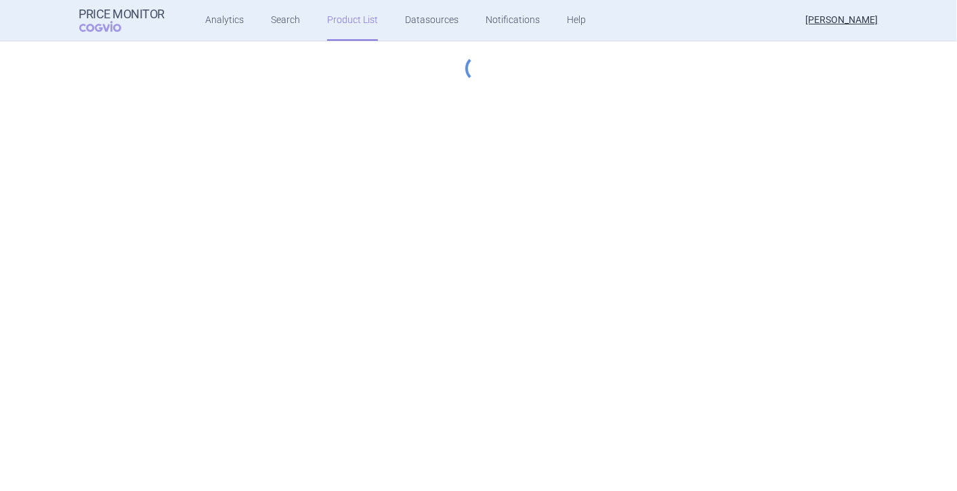
select select "[DATE]"
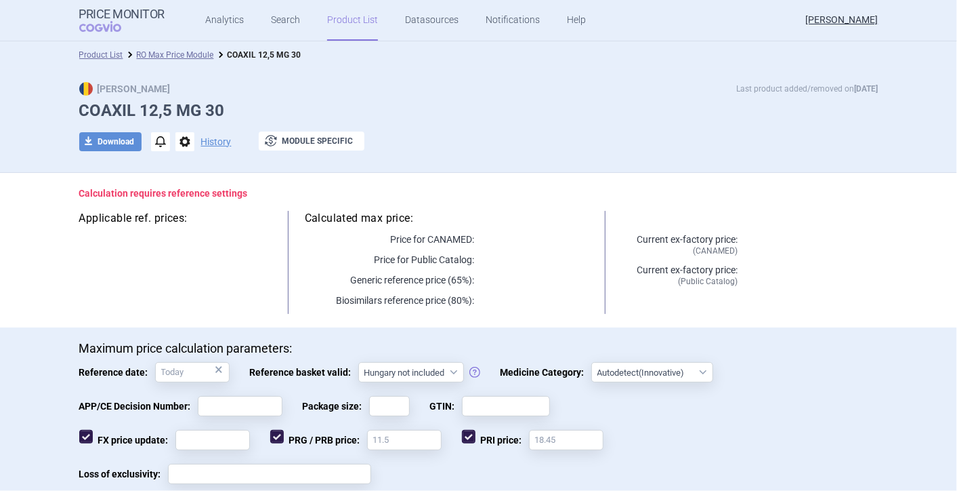
select select "brandName"
select select "country"
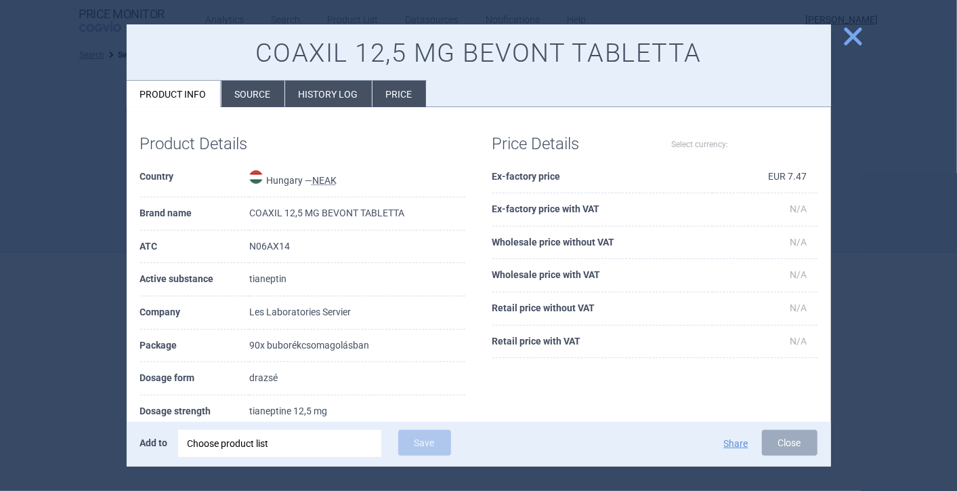
select select "[PERSON_NAME]"
click at [870, 234] on span "next" at bounding box center [863, 245] width 30 height 85
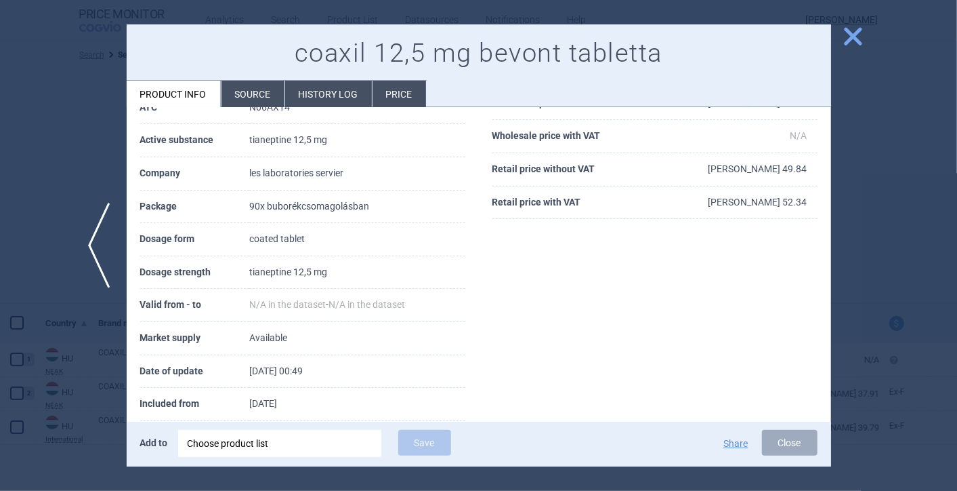
scroll to position [163, 0]
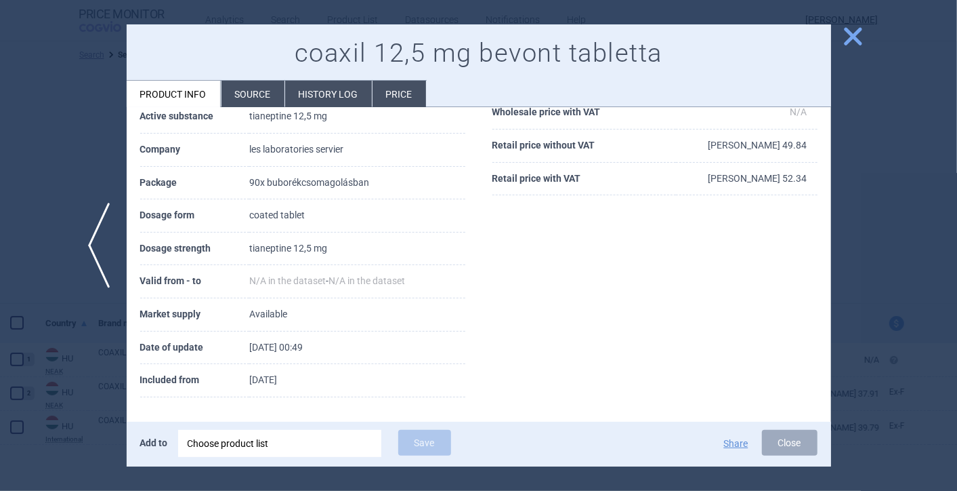
click at [285, 440] on div "Choose product list" at bounding box center [280, 443] width 184 height 27
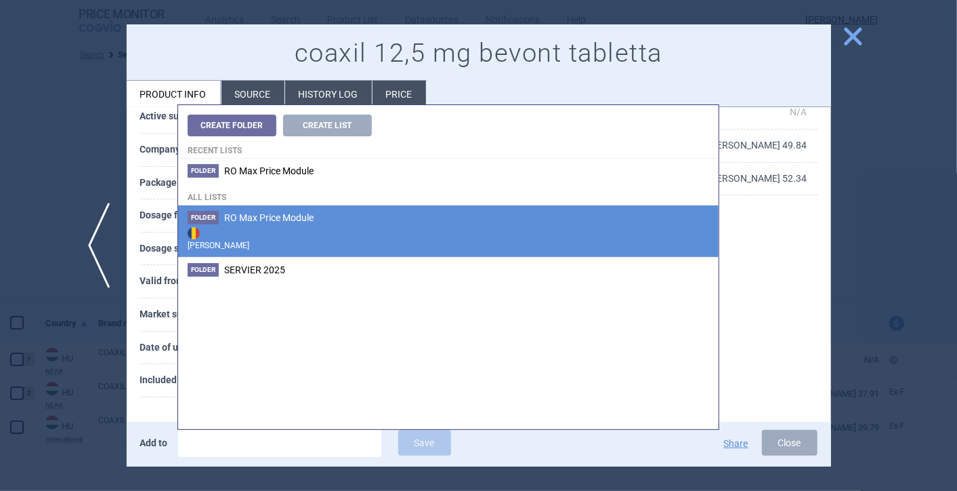
click at [300, 218] on span "RO Max Price Module" at bounding box center [268, 217] width 89 height 11
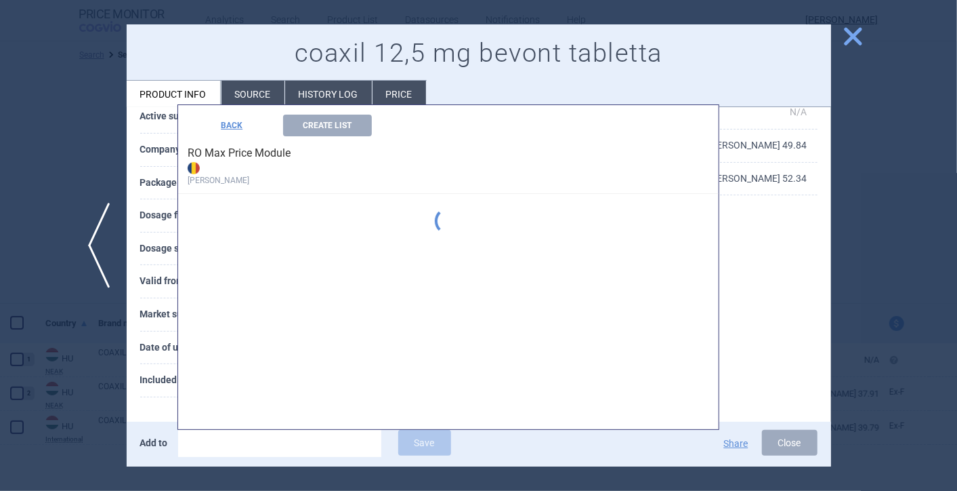
click at [300, 218] on div "Create Folder Create List Recent lists Folder RO Max Price Module All lists Fol…" at bounding box center [448, 267] width 541 height 324
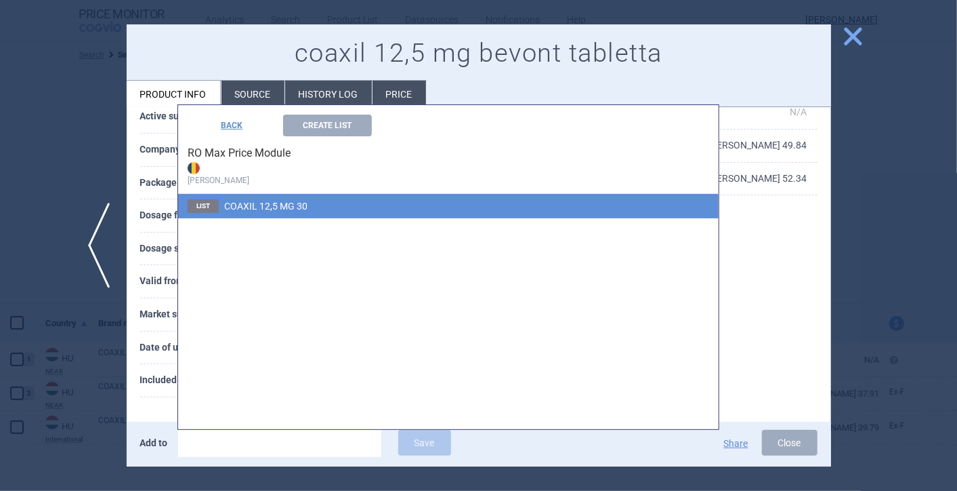
click at [291, 208] on span "COAXIL 12,5 MG 30" at bounding box center [265, 206] width 83 height 11
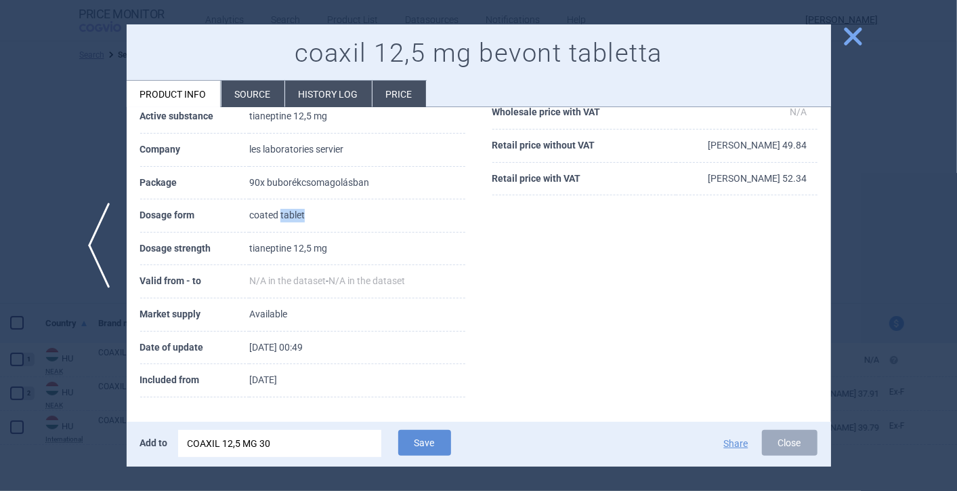
click at [291, 208] on td "coated tablet" at bounding box center [357, 215] width 216 height 33
click at [601, 304] on div "Product Details Country [GEOGRAPHIC_DATA] — International Brand name coaxil 12,…" at bounding box center [479, 184] width 705 height 453
click at [436, 449] on button "Save" at bounding box center [424, 443] width 53 height 26
click at [730, 442] on button "Share" at bounding box center [736, 442] width 24 height 9
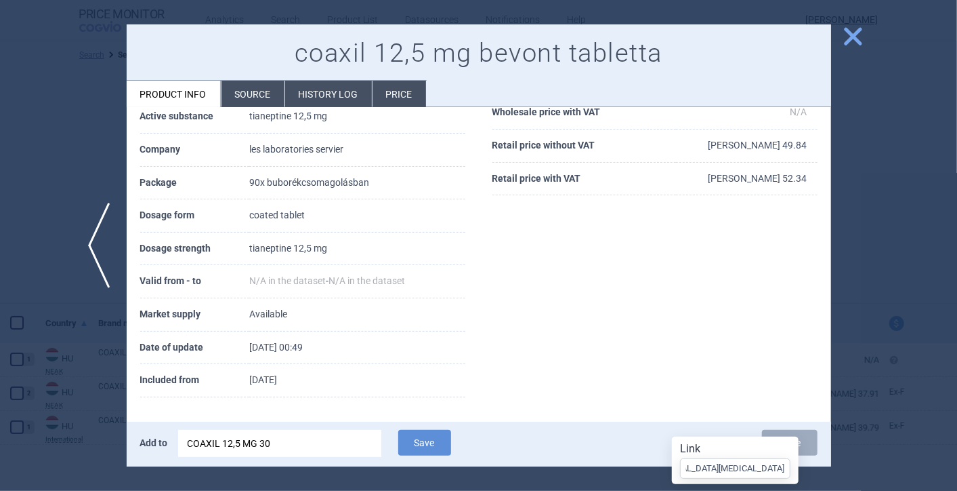
scroll to position [0, 0]
click at [734, 381] on div "Product Details Country [GEOGRAPHIC_DATA] — International Brand name coaxil 12,…" at bounding box center [479, 184] width 705 height 453
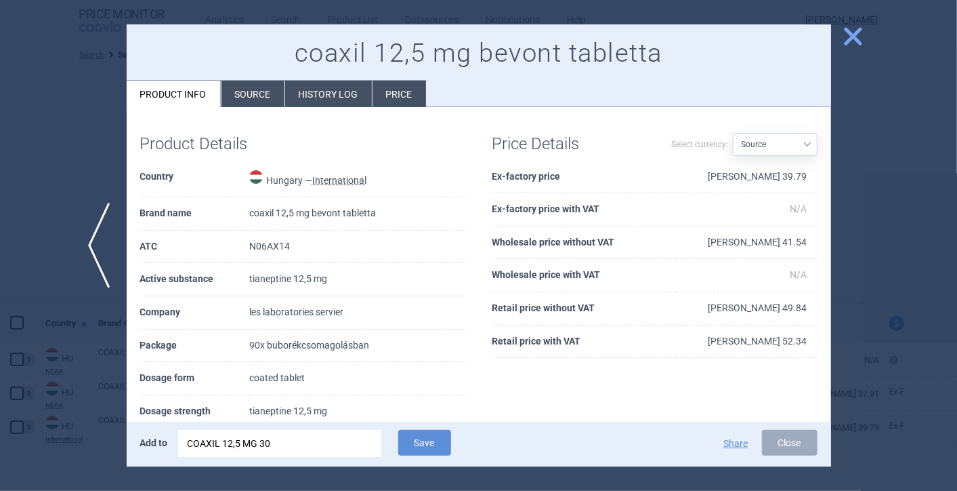
click at [399, 100] on li "Price" at bounding box center [400, 94] width 54 height 26
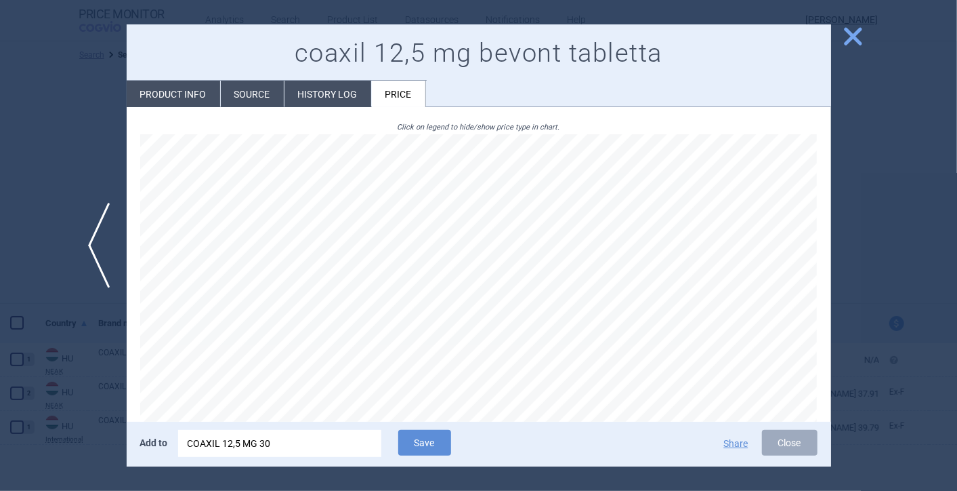
click at [346, 93] on li "History log" at bounding box center [328, 94] width 87 height 26
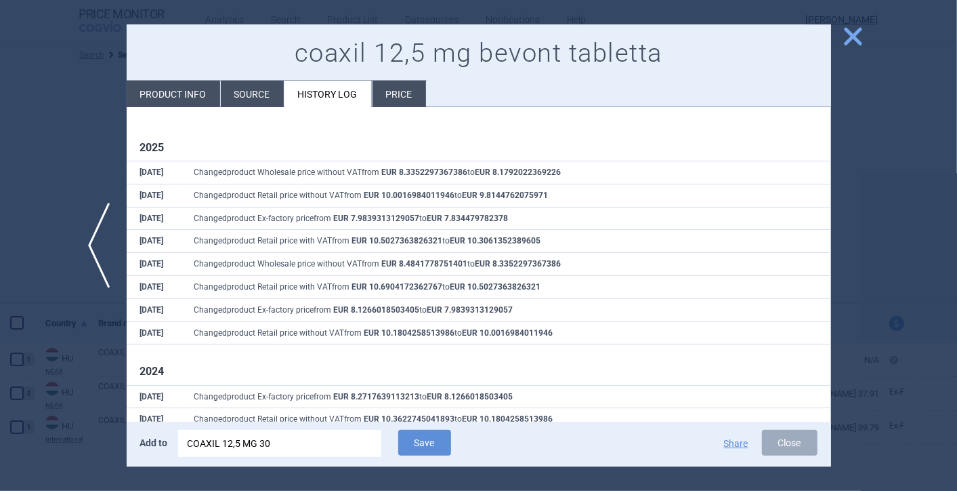
click at [234, 96] on li "Source" at bounding box center [252, 94] width 63 height 26
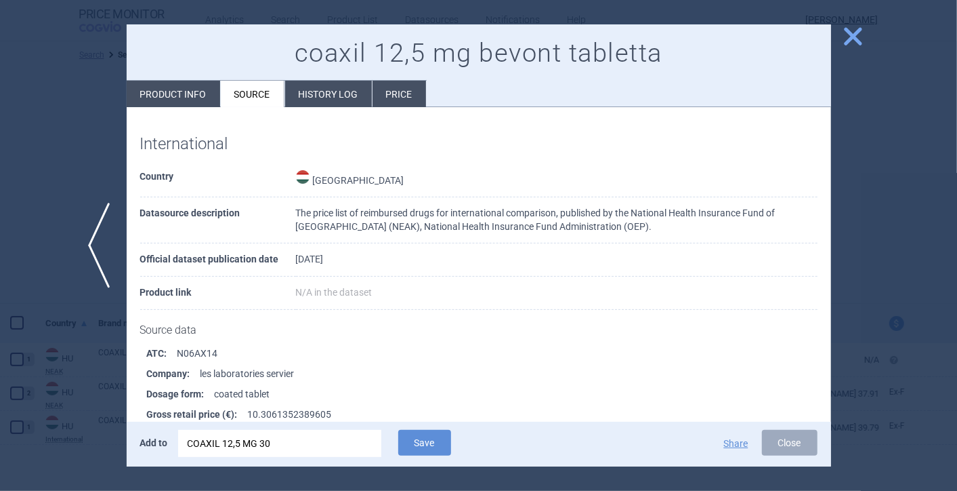
click at [204, 93] on li "Product info" at bounding box center [174, 94] width 94 height 26
select select "[PERSON_NAME]"
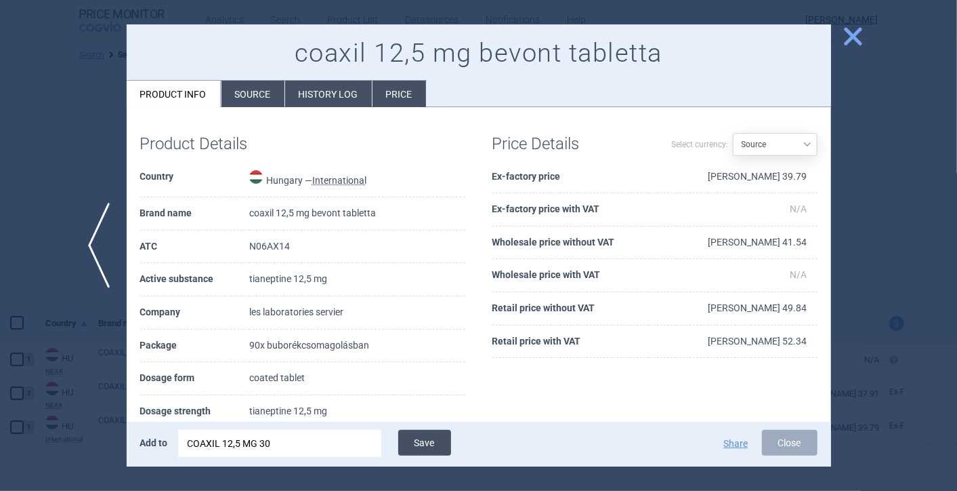
click at [428, 438] on button "Save" at bounding box center [424, 443] width 53 height 26
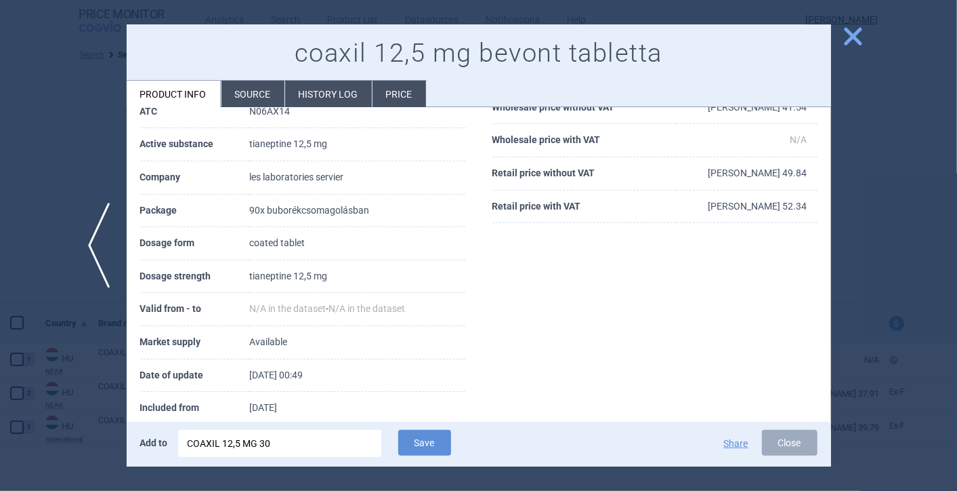
scroll to position [163, 0]
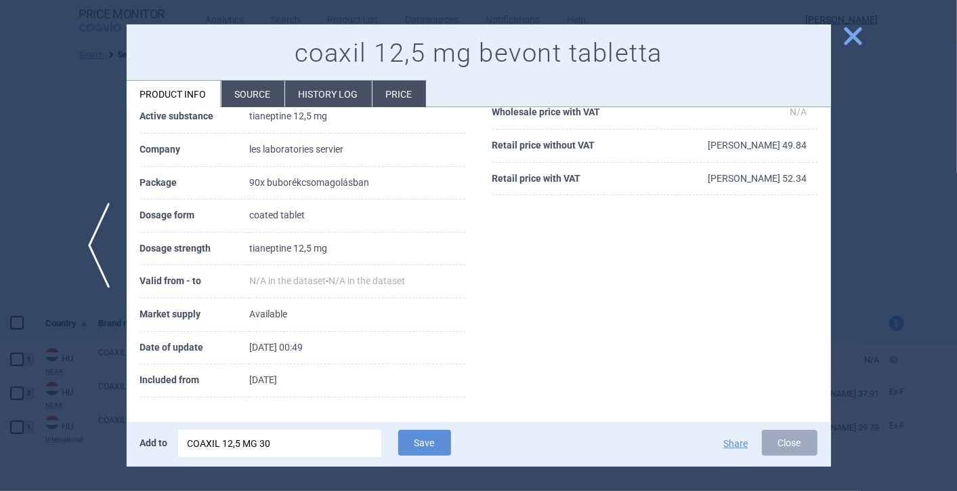
click at [859, 37] on span "close" at bounding box center [854, 36] width 24 height 24
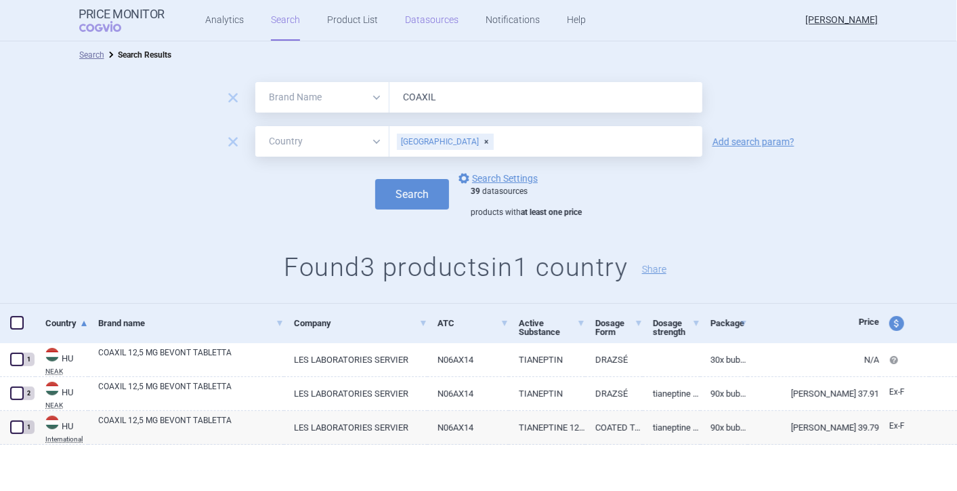
click at [435, 19] on link "Datasources" at bounding box center [432, 20] width 54 height 41
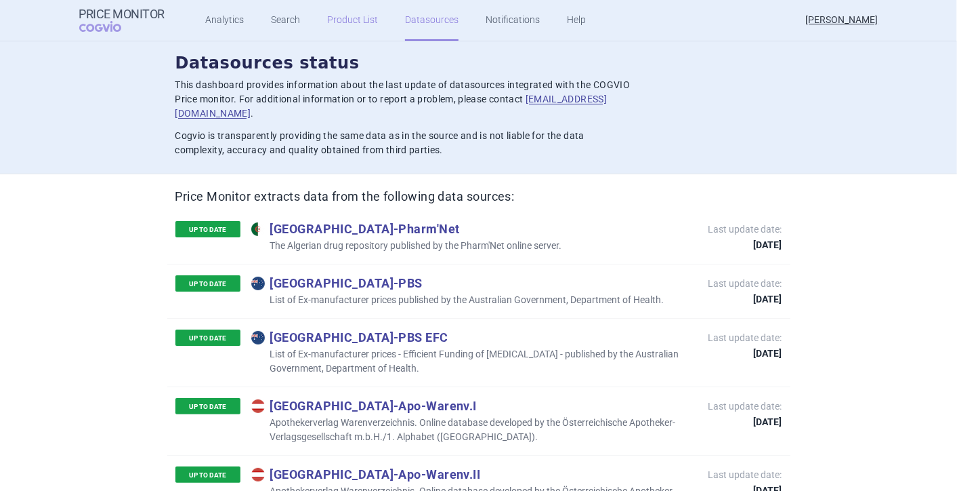
click at [334, 15] on link "Product List" at bounding box center [352, 20] width 51 height 41
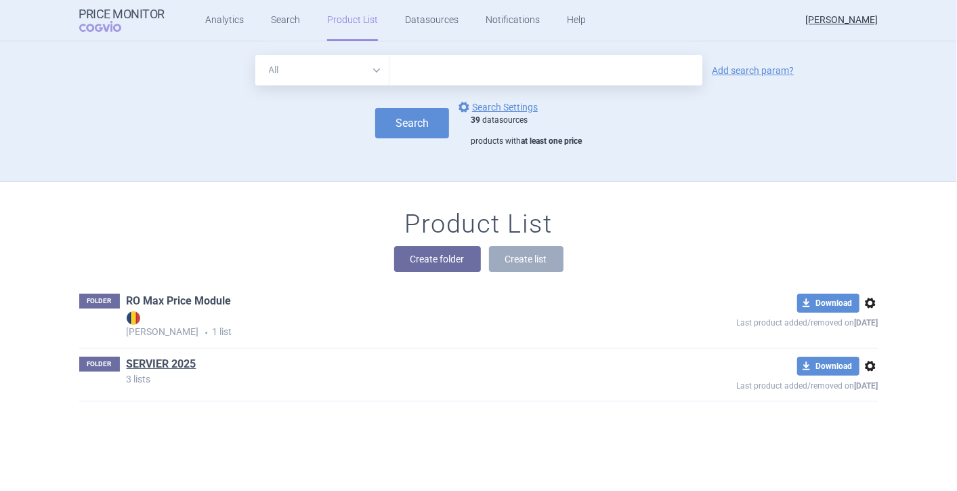
click at [215, 304] on link "RO Max Price Module" at bounding box center [179, 300] width 105 height 15
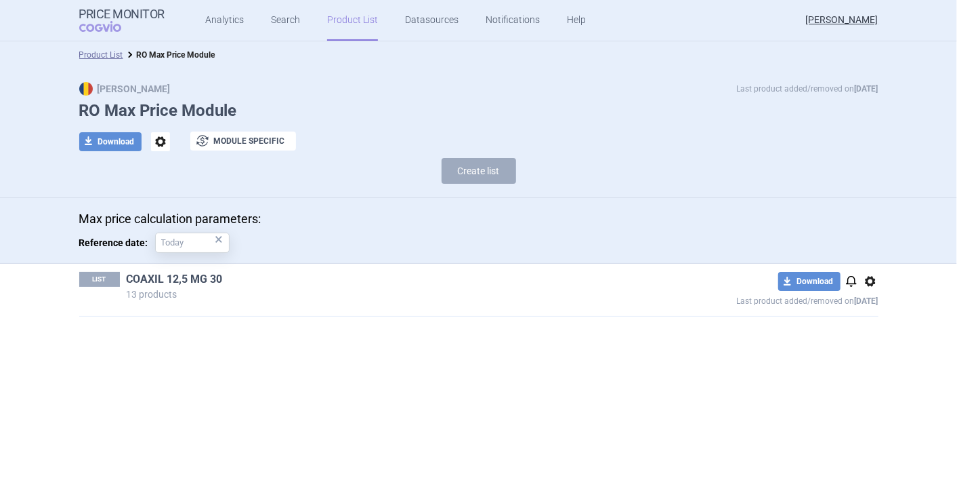
click at [184, 283] on link "COAXIL 12,5 MG 30" at bounding box center [175, 279] width 96 height 15
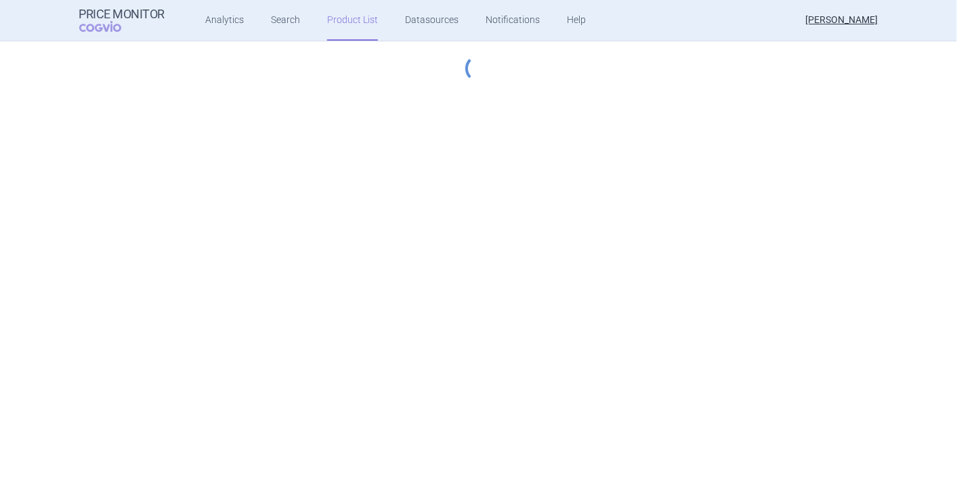
select select "[DATE]"
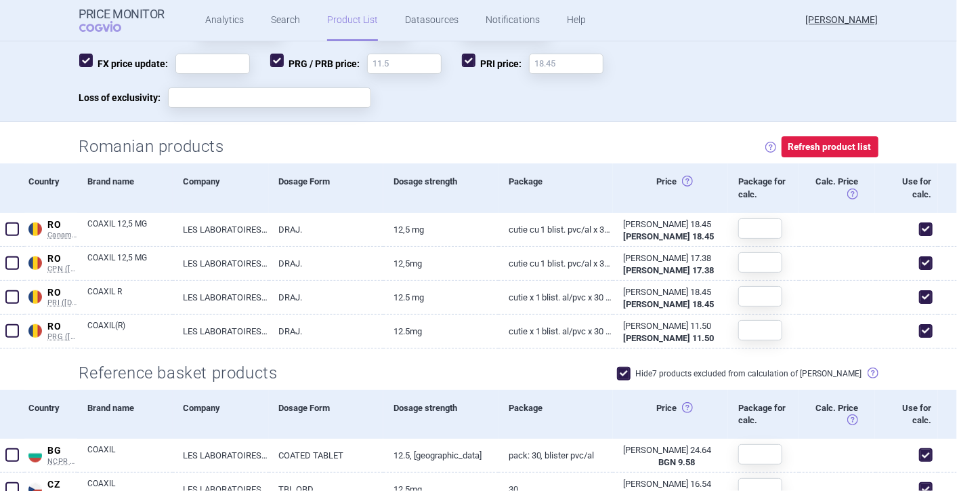
scroll to position [301, 0]
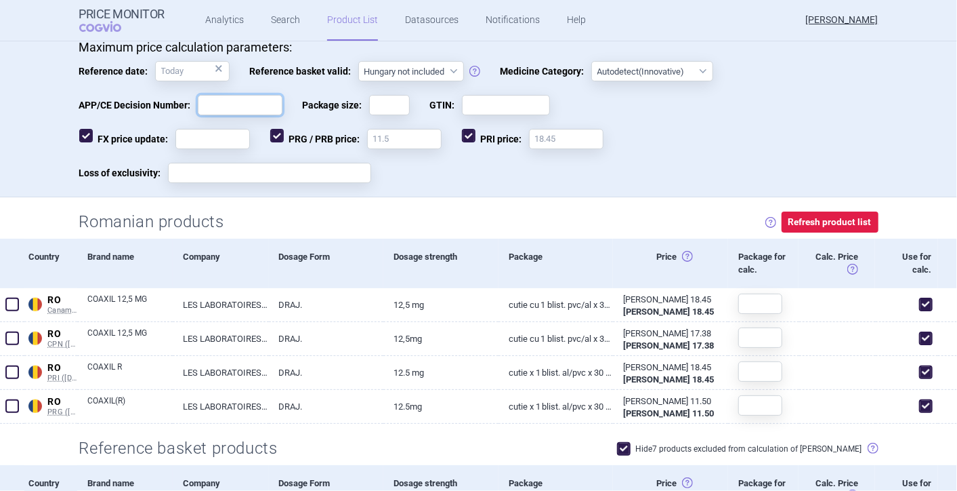
click at [221, 102] on input "APP/CE Decision Number:" at bounding box center [240, 105] width 85 height 20
type input "JJJJ"
click at [380, 98] on input "Package size:" at bounding box center [389, 105] width 41 height 20
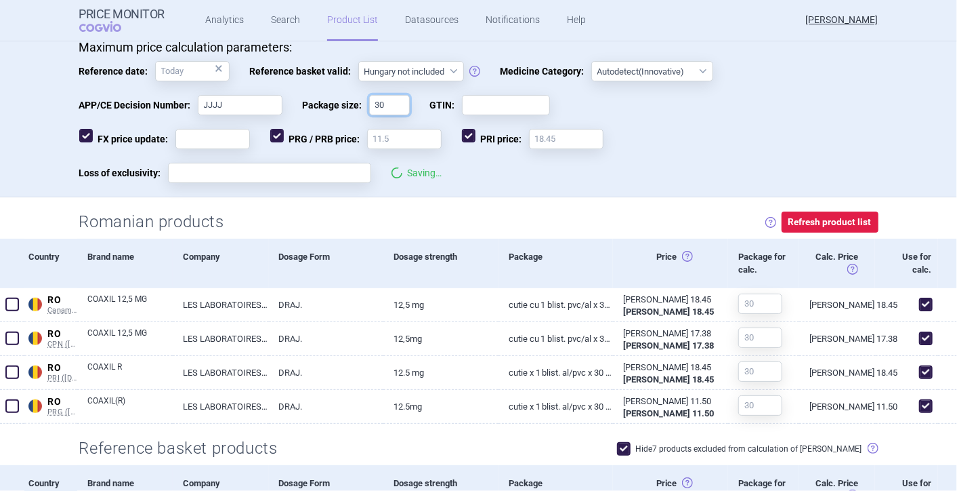
type input "30"
click at [466, 103] on input "GTIN:" at bounding box center [506, 105] width 88 height 20
type input "XXXXXXXX"
click at [241, 173] on input "Loss of exclusivity:" at bounding box center [269, 173] width 203 height 20
type input "[DATE]"
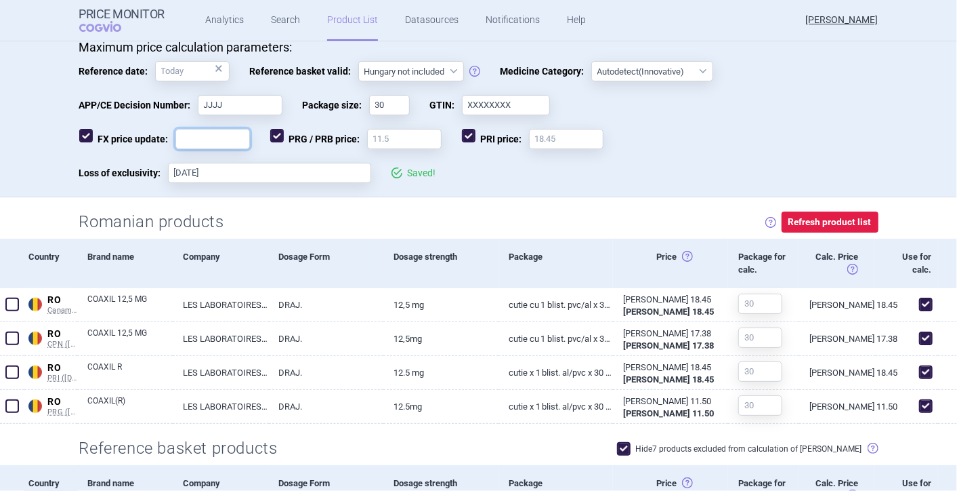
click at [191, 137] on input "FX price update:" at bounding box center [213, 139] width 75 height 20
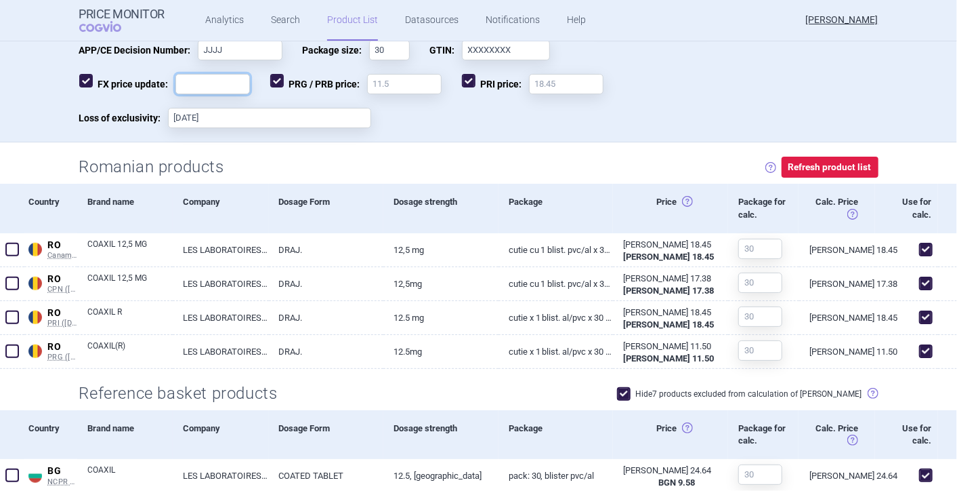
scroll to position [267, 0]
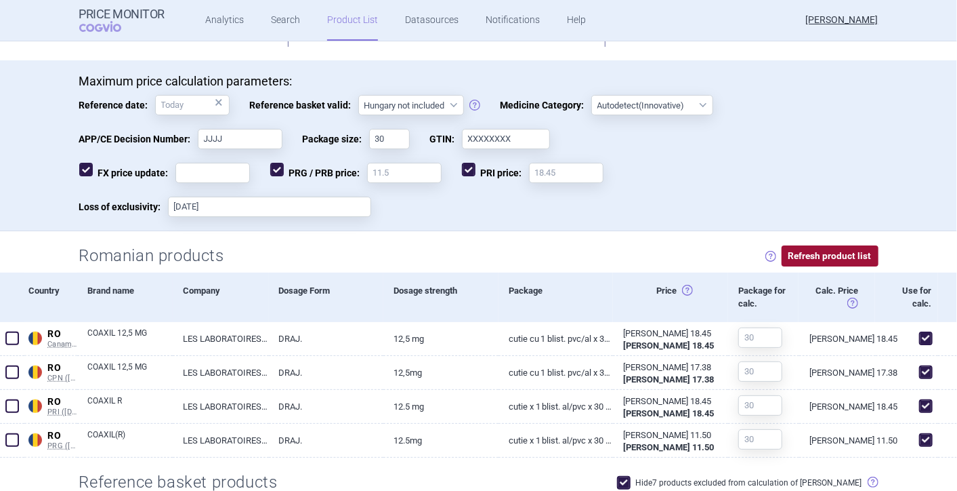
click at [800, 251] on button "Refresh product list" at bounding box center [830, 255] width 97 height 21
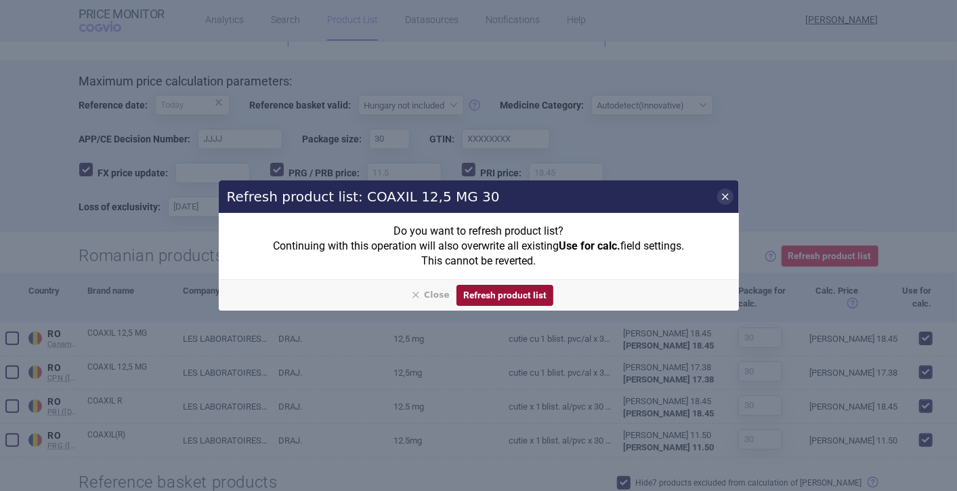
click at [536, 298] on button "Refresh product list" at bounding box center [505, 295] width 97 height 21
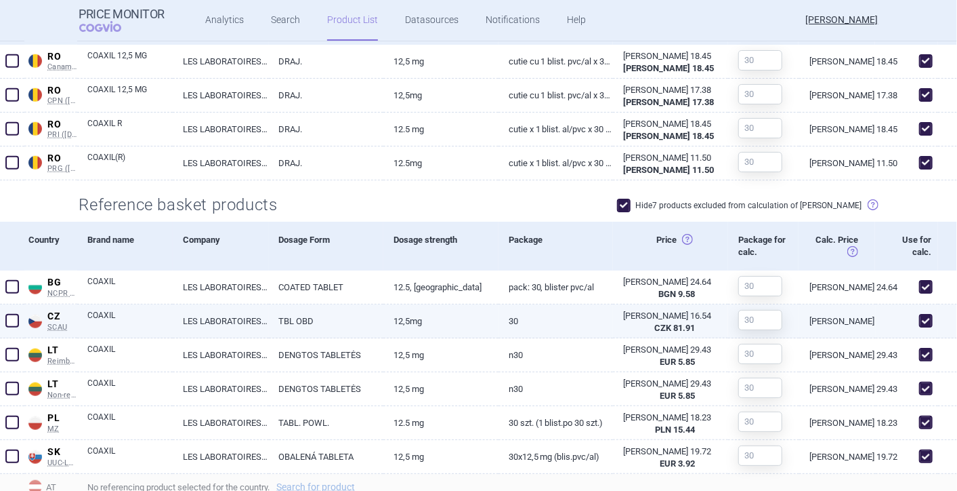
scroll to position [568, 0]
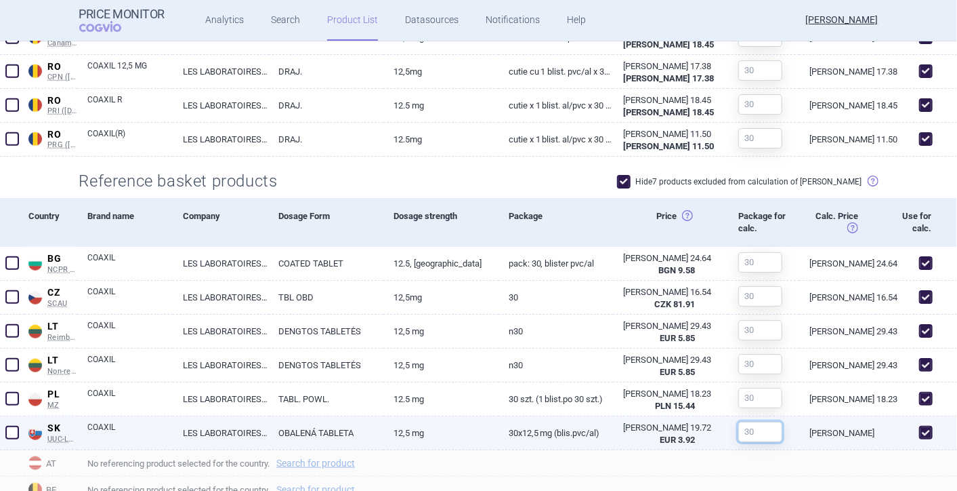
click at [761, 432] on input "text" at bounding box center [761, 431] width 44 height 20
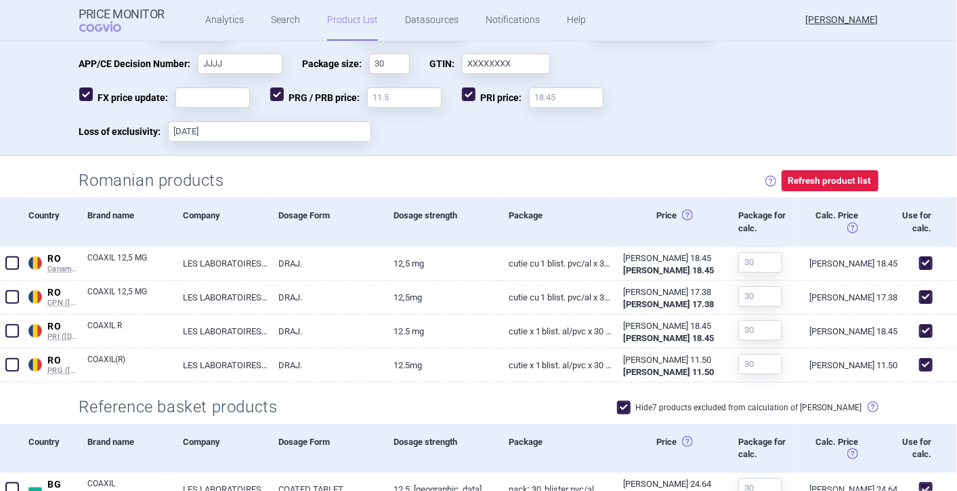
scroll to position [0, 0]
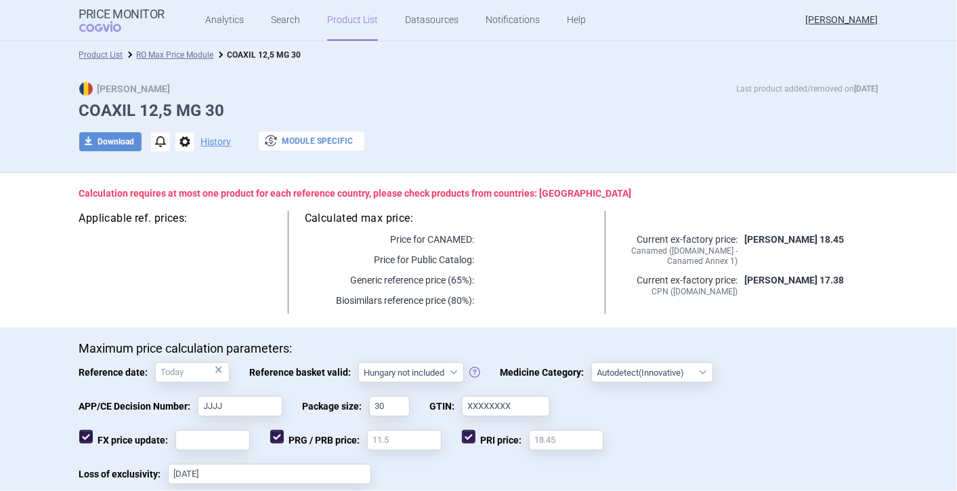
click at [321, 137] on button "exchange Module specific" at bounding box center [312, 140] width 106 height 19
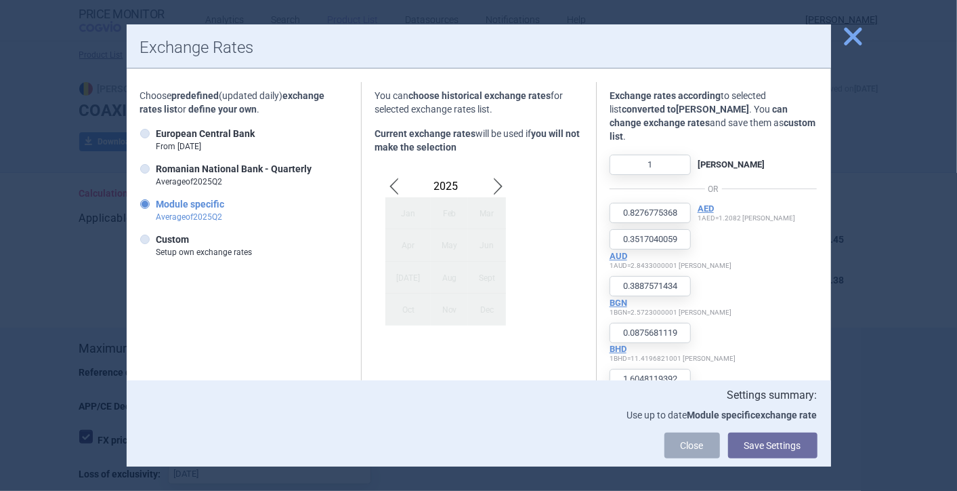
click at [186, 207] on strong "Module specific" at bounding box center [191, 204] width 68 height 11
click at [154, 207] on input "Module specific Average of 2025 Q 2" at bounding box center [148, 205] width 14 height 14
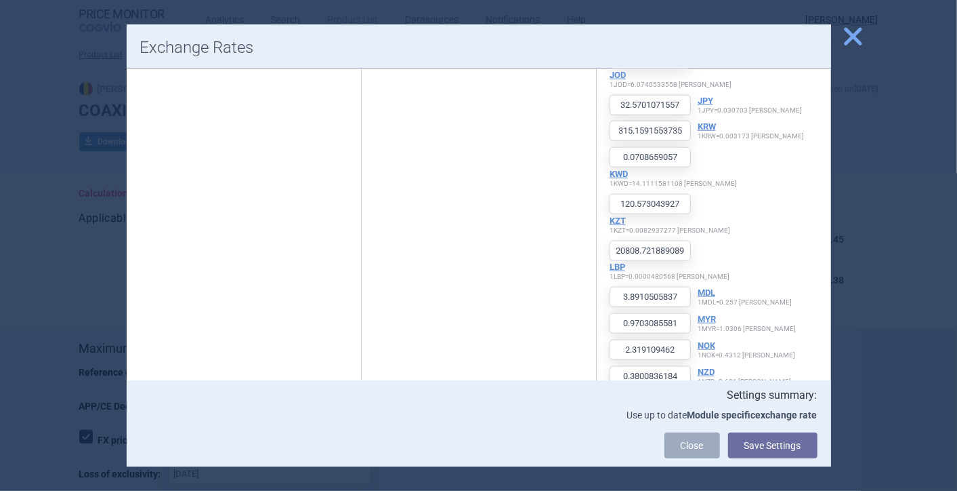
scroll to position [873, 0]
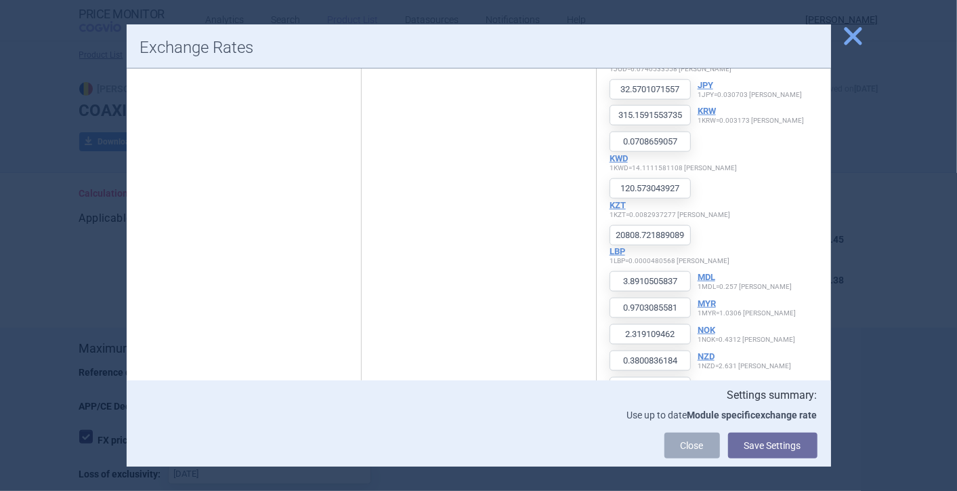
click at [859, 38] on span "close" at bounding box center [854, 36] width 24 height 24
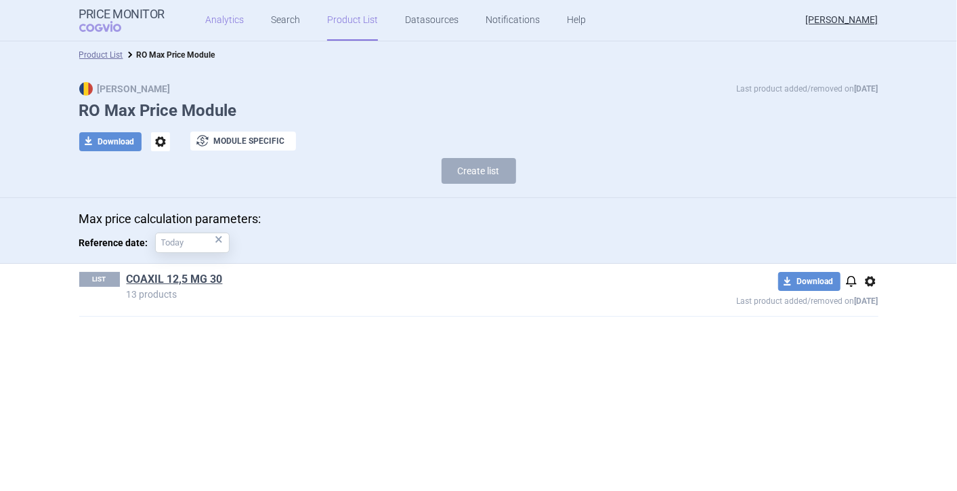
click at [205, 18] on link "Analytics" at bounding box center [224, 20] width 39 height 41
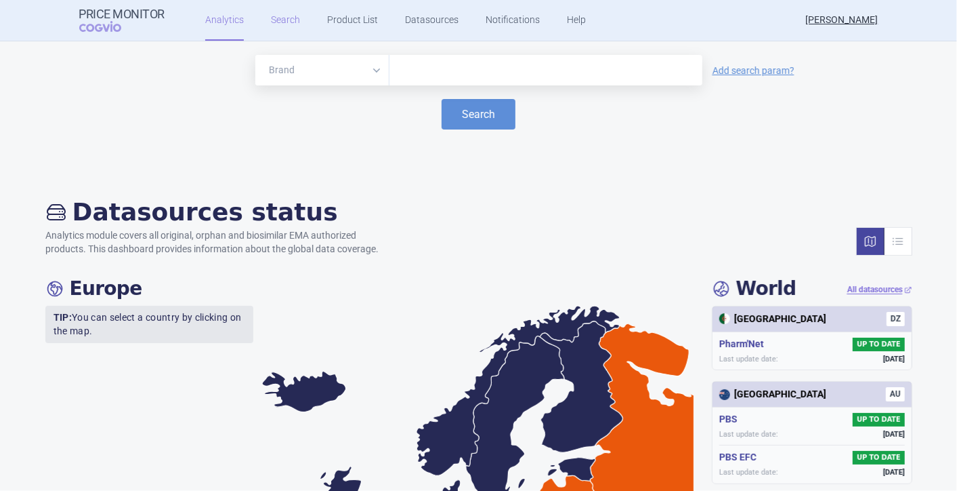
click at [281, 21] on link "Search" at bounding box center [285, 20] width 29 height 41
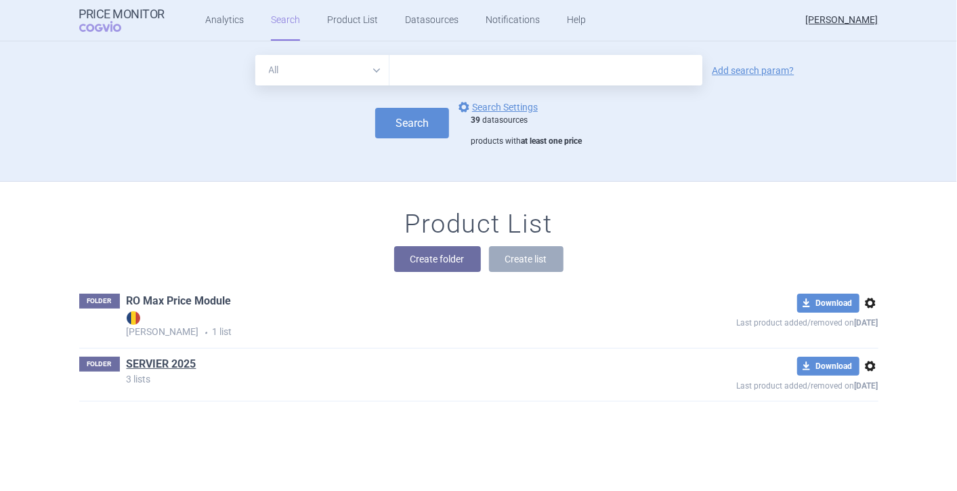
click at [203, 300] on link "RO Max Price Module" at bounding box center [179, 300] width 105 height 15
click at [373, 71] on select "All Brand Name ATC Company Active Substance Country Newer than" at bounding box center [322, 70] width 134 height 30
select select "brandName"
click at [255, 55] on select "All Brand Name ATC Company Active Substance Country Newer than" at bounding box center [322, 70] width 134 height 30
click at [445, 56] on input "text" at bounding box center [546, 70] width 313 height 30
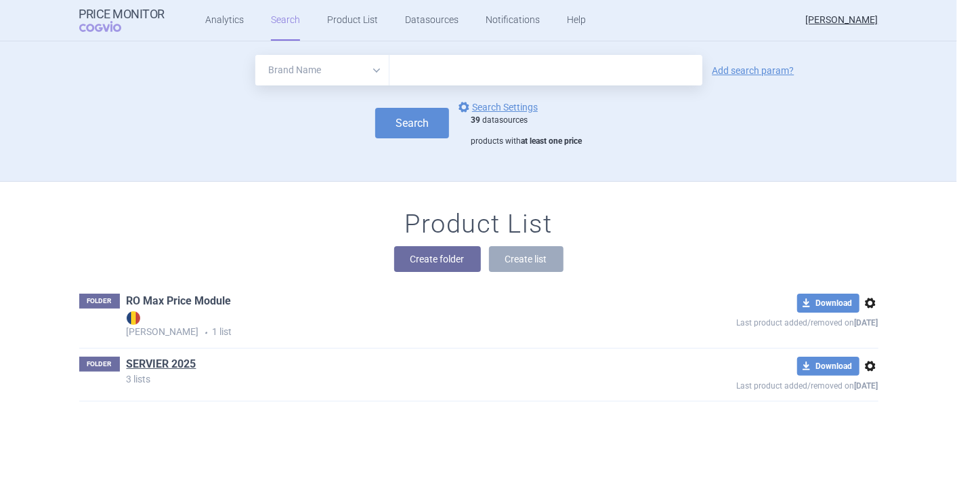
click at [145, 300] on link "RO Max Price Module" at bounding box center [179, 300] width 105 height 15
click at [371, 68] on select "All Brand Name ATC Company Active Substance Country Newer than" at bounding box center [322, 70] width 134 height 30
select select "brandName"
click at [255, 55] on select "All Brand Name ATC Company Active Substance Country Newer than" at bounding box center [322, 70] width 134 height 30
click at [424, 71] on input "text" at bounding box center [546, 70] width 313 height 30
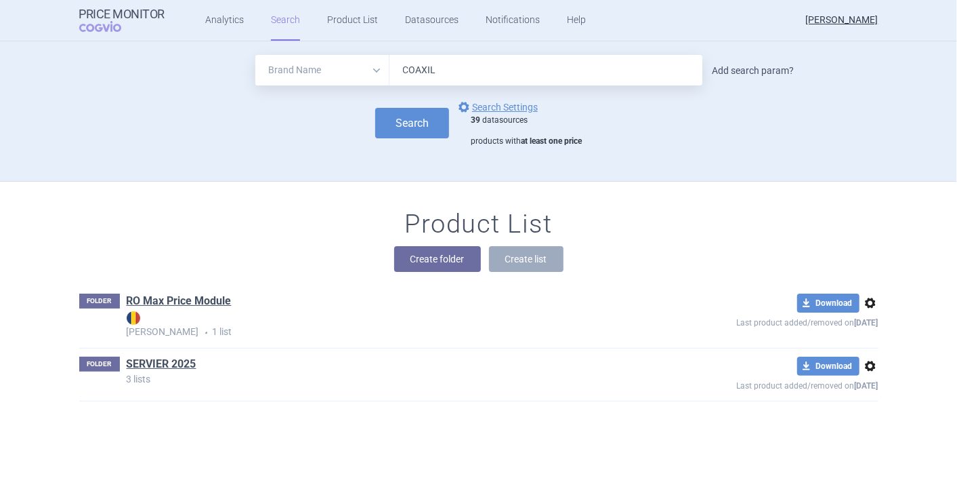
type input "COAXIL"
click at [761, 70] on link "Add search param?" at bounding box center [754, 70] width 82 height 9
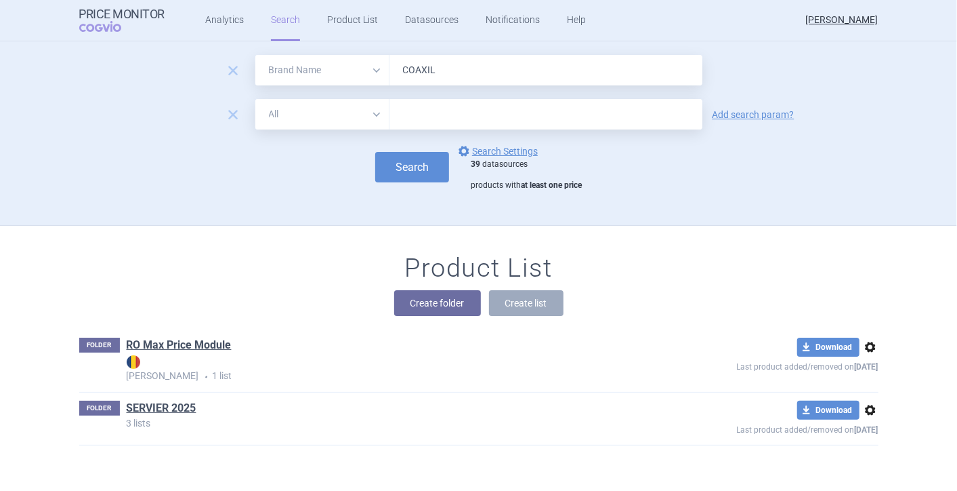
click at [366, 113] on select "All Brand Name ATC Company Active Substance Country Newer than" at bounding box center [322, 114] width 134 height 30
select select "mah"
click at [255, 99] on select "All Brand Name ATC Company Active Substance Country Newer than" at bounding box center [322, 114] width 134 height 30
click at [433, 108] on input "text" at bounding box center [546, 114] width 313 height 30
type input "SERVIER"
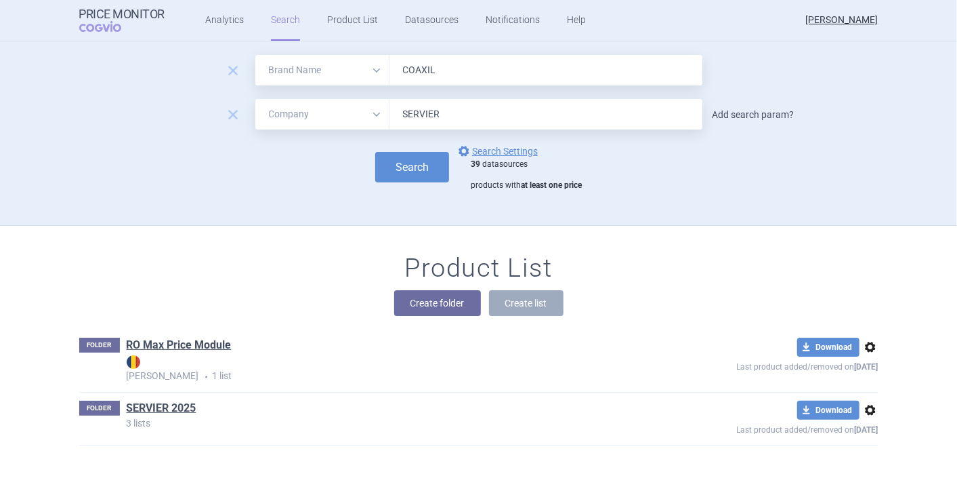
click at [728, 115] on link "Add search param?" at bounding box center [754, 114] width 82 height 9
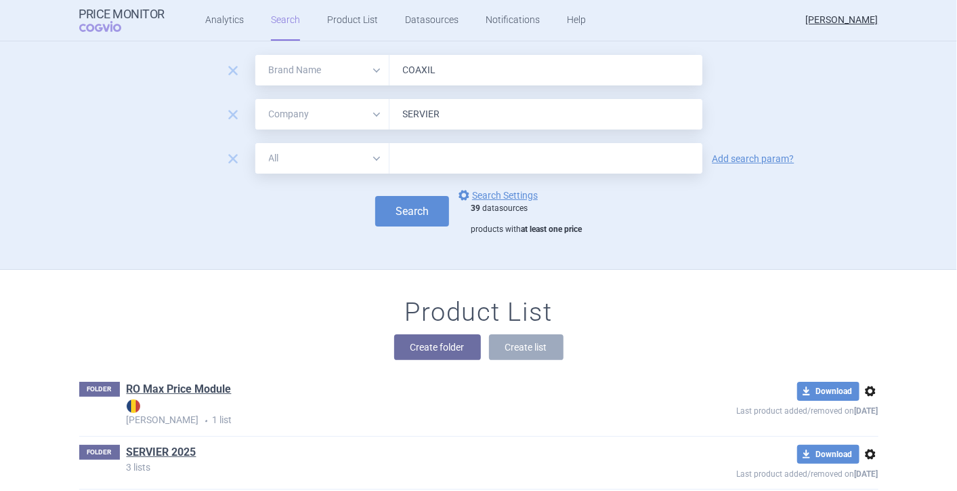
click at [369, 154] on select "All Brand Name ATC Company Active Substance Country Newer than" at bounding box center [322, 158] width 134 height 30
select select "country"
click at [255, 143] on select "All Brand Name ATC Company Active Substance Country Newer than" at bounding box center [322, 158] width 134 height 30
click at [447, 162] on input "text" at bounding box center [546, 159] width 300 height 18
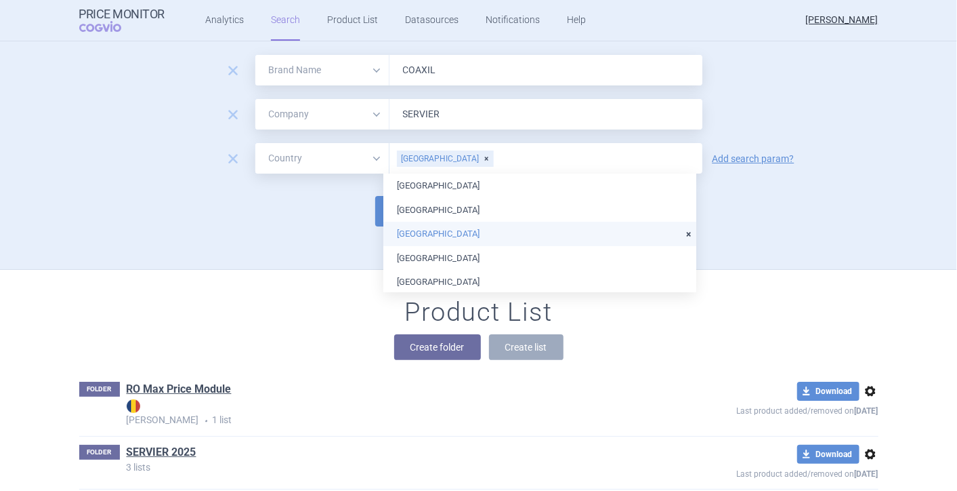
click at [440, 231] on li "[GEOGRAPHIC_DATA]" at bounding box center [540, 234] width 313 height 24
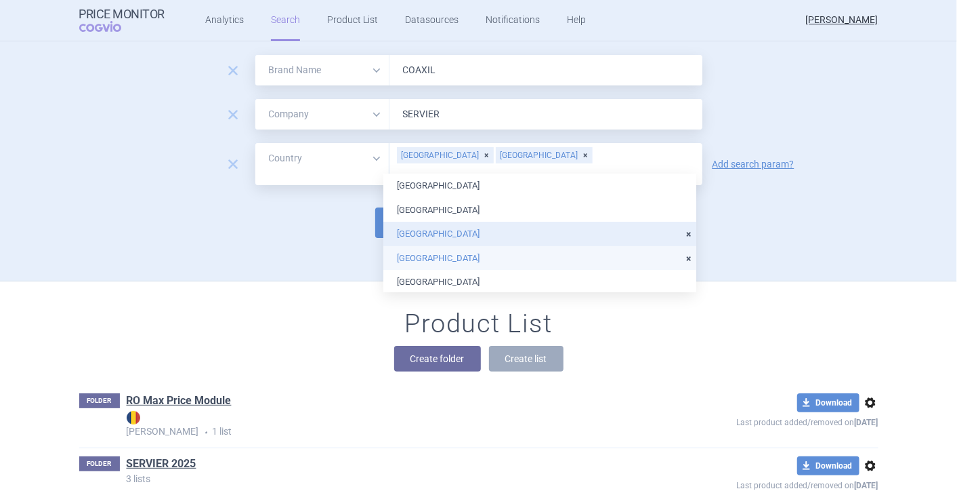
click at [438, 257] on li "[GEOGRAPHIC_DATA]" at bounding box center [540, 258] width 313 height 24
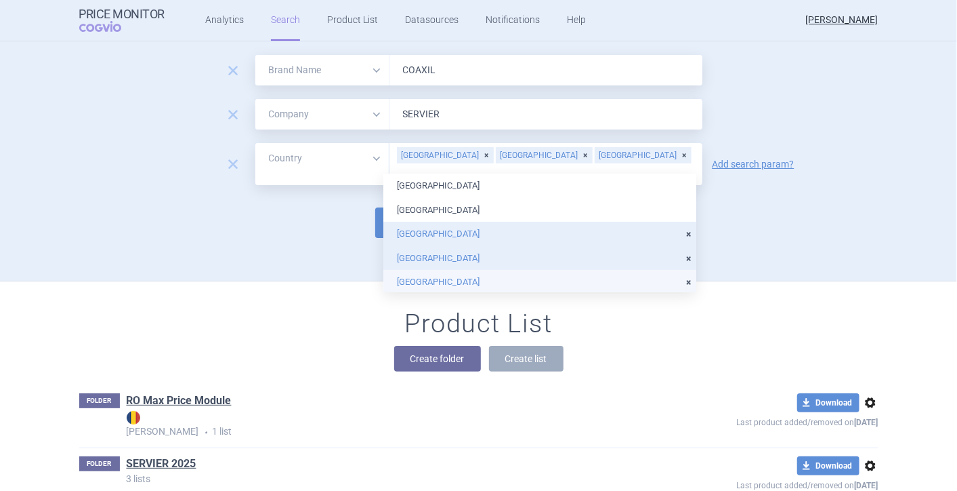
click at [440, 276] on li "[GEOGRAPHIC_DATA]" at bounding box center [540, 282] width 313 height 24
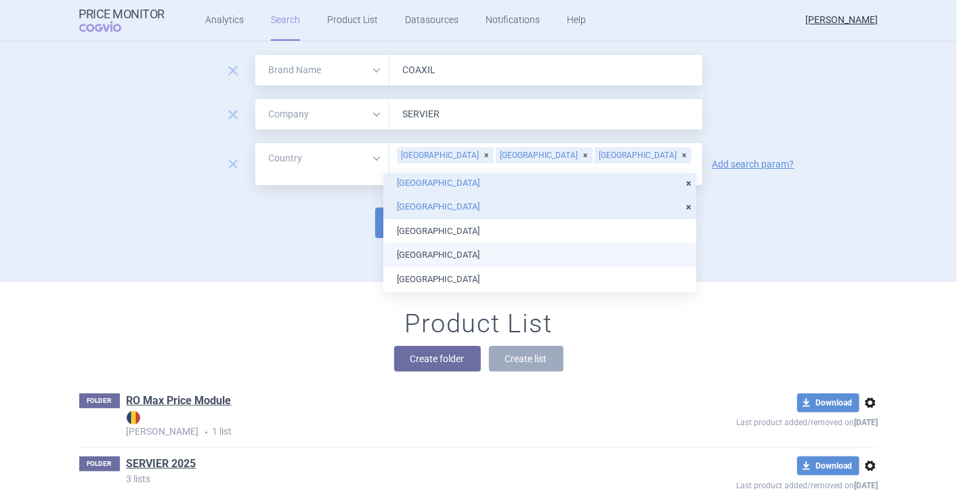
scroll to position [150, 0]
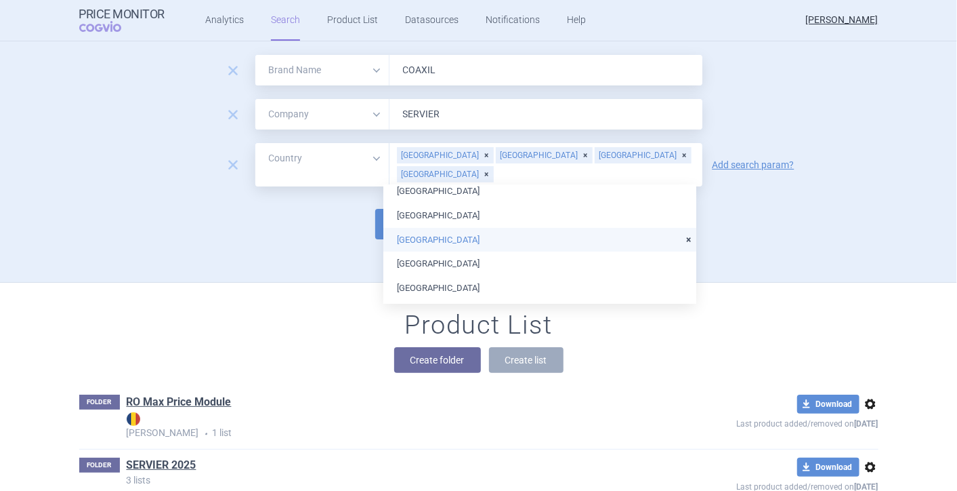
click at [449, 228] on li "[GEOGRAPHIC_DATA]" at bounding box center [540, 240] width 313 height 24
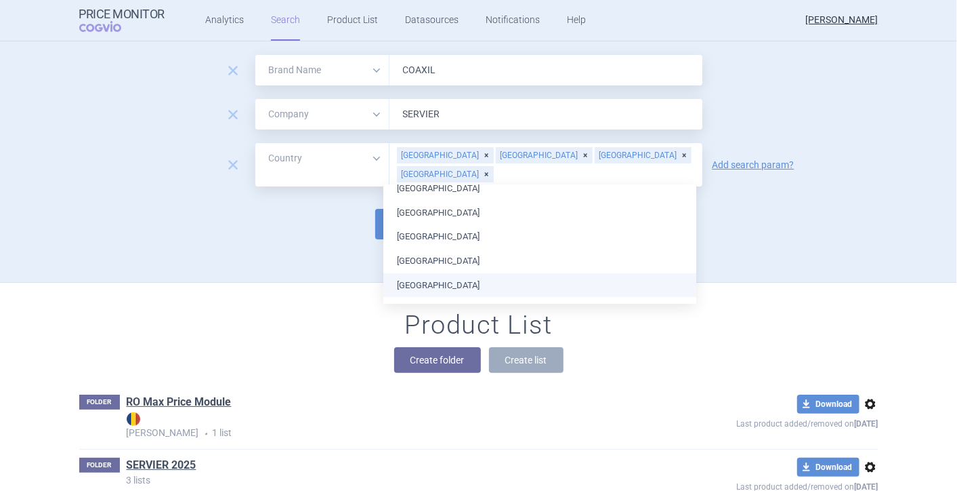
click at [435, 285] on li "[GEOGRAPHIC_DATA]" at bounding box center [540, 285] width 313 height 24
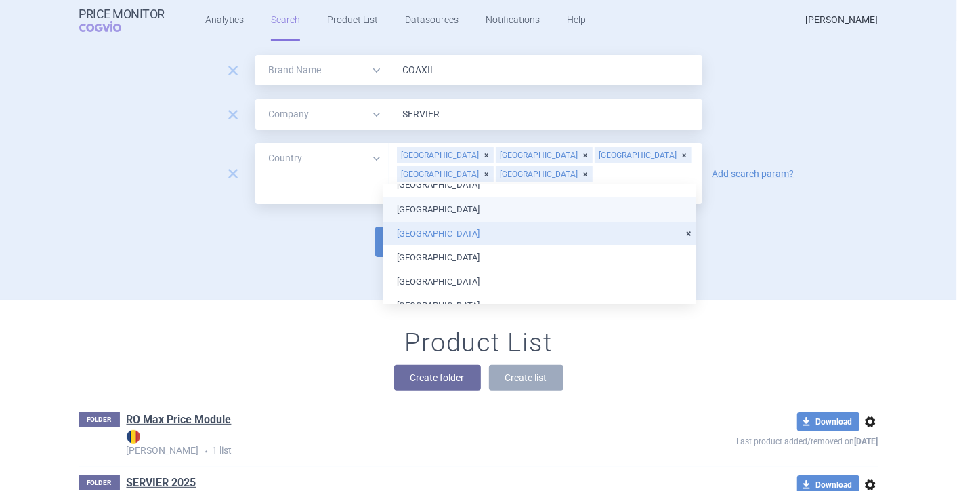
scroll to position [301, 0]
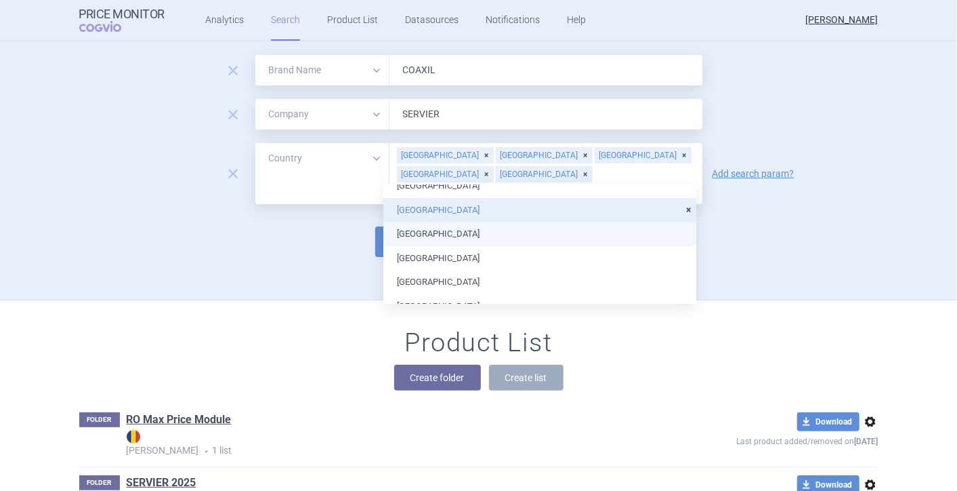
click at [443, 232] on li "[GEOGRAPHIC_DATA]" at bounding box center [540, 234] width 313 height 24
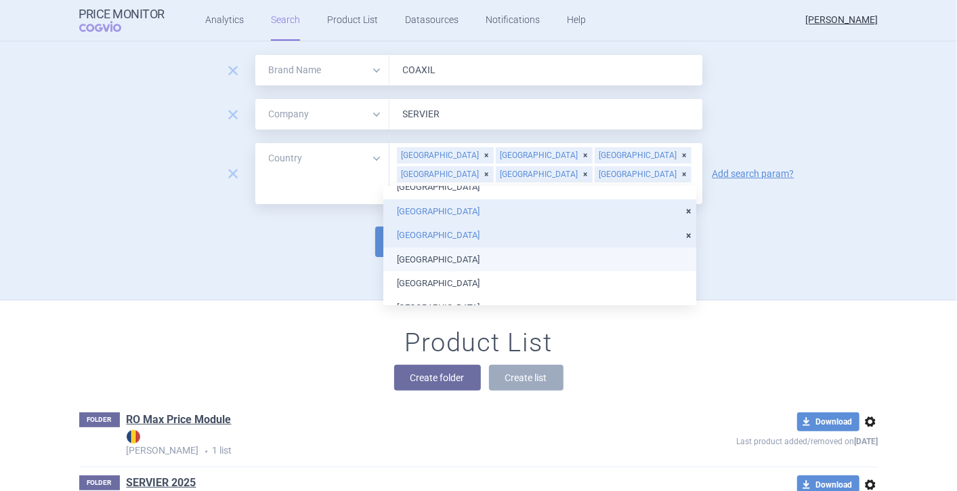
click at [445, 255] on li "[GEOGRAPHIC_DATA]" at bounding box center [540, 259] width 313 height 24
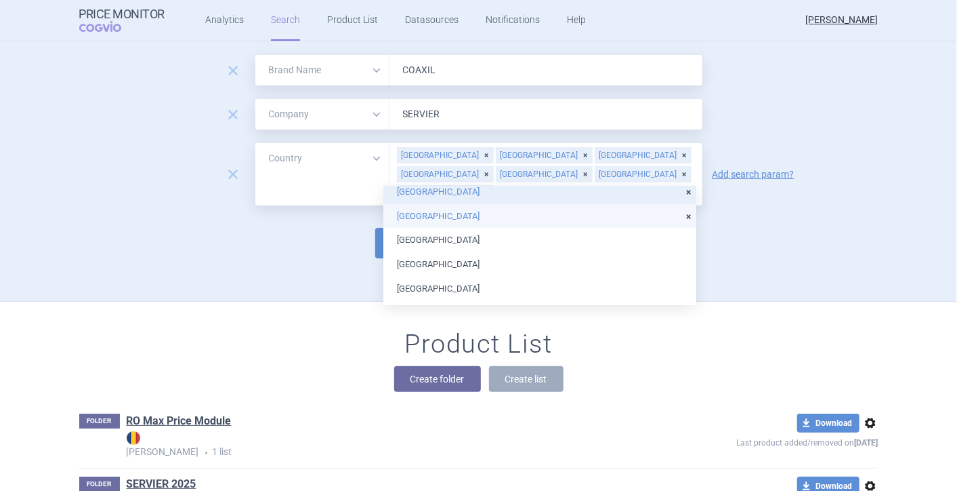
scroll to position [376, 0]
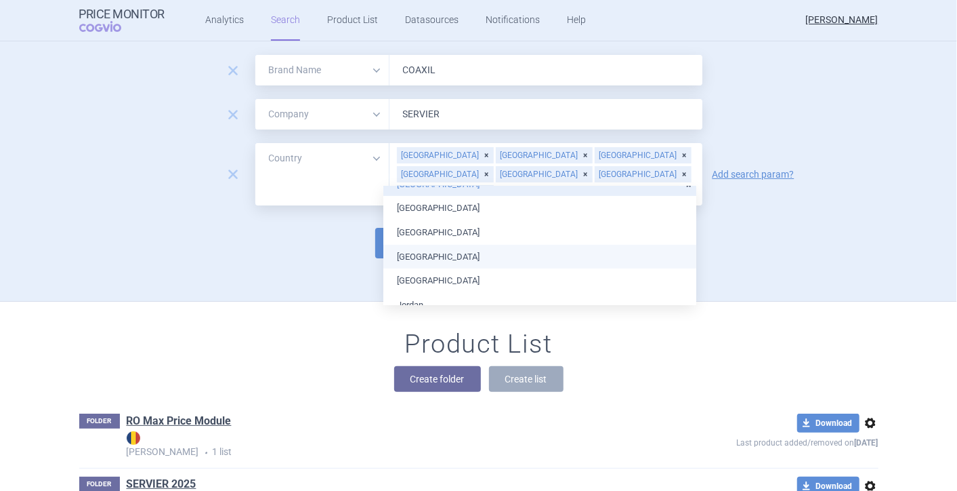
click at [445, 255] on li "[GEOGRAPHIC_DATA]" at bounding box center [540, 257] width 313 height 24
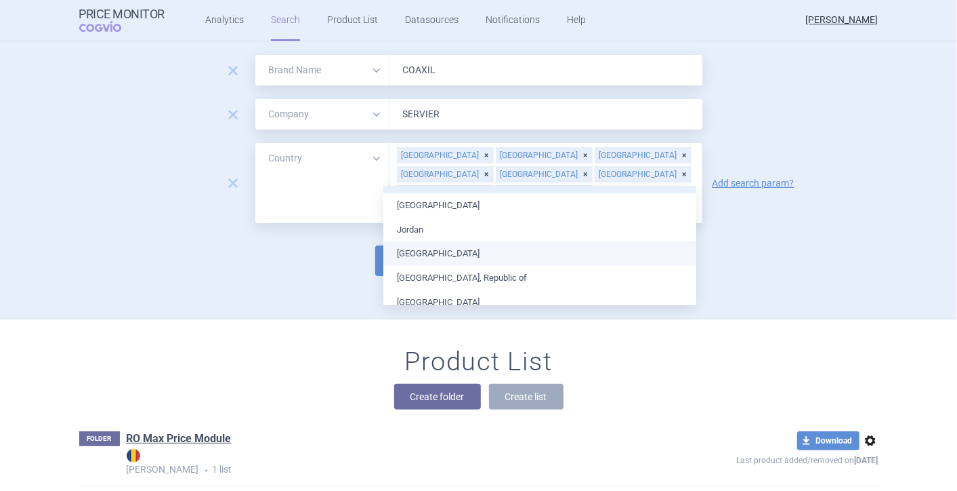
scroll to position [527, 0]
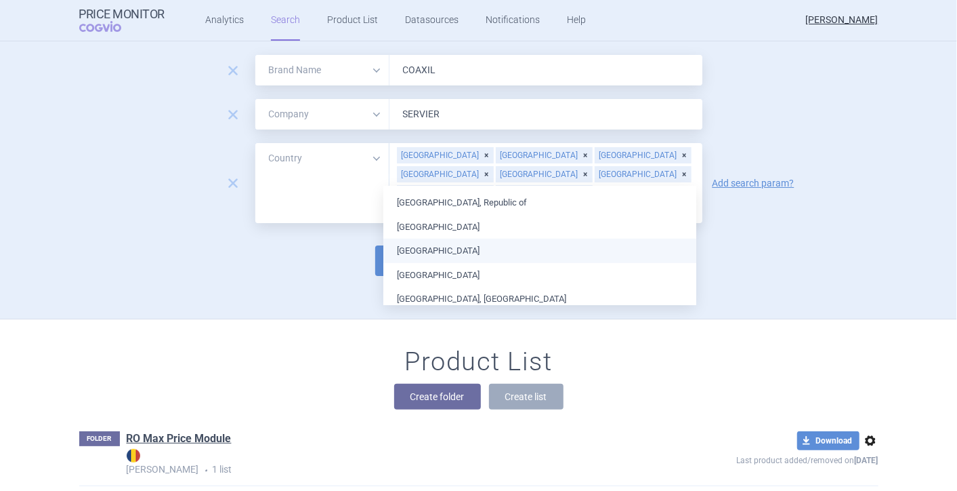
click at [443, 253] on li "[GEOGRAPHIC_DATA]" at bounding box center [540, 251] width 313 height 24
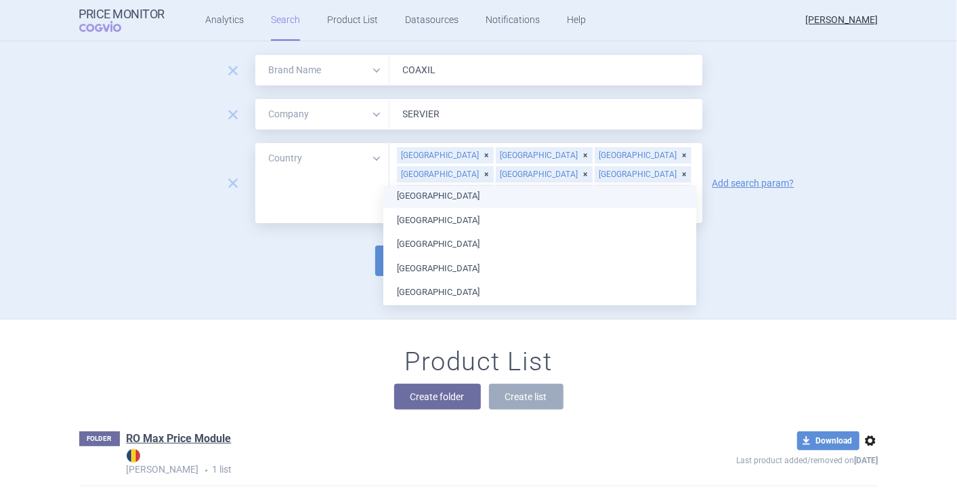
scroll to position [678, 0]
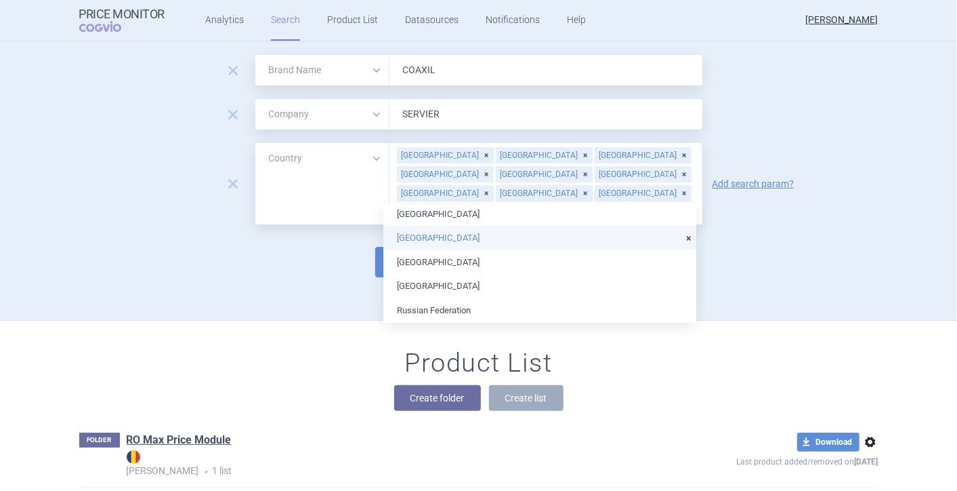
click at [446, 222] on ul "[GEOGRAPHIC_DATA] [GEOGRAPHIC_DATA] [GEOGRAPHIC_DATA] [GEOGRAPHIC_DATA] [GEOGRA…" at bounding box center [540, 32] width 313 height 1013
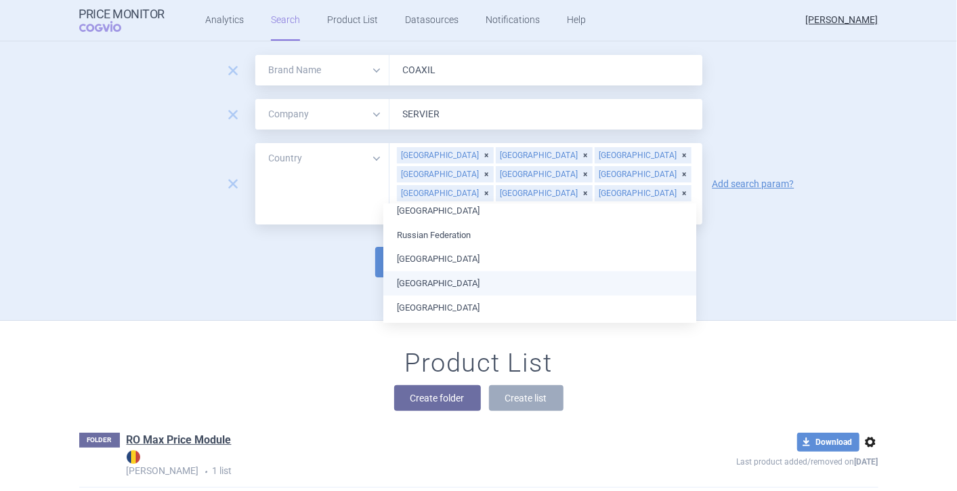
click at [447, 278] on li "[GEOGRAPHIC_DATA]" at bounding box center [540, 283] width 313 height 24
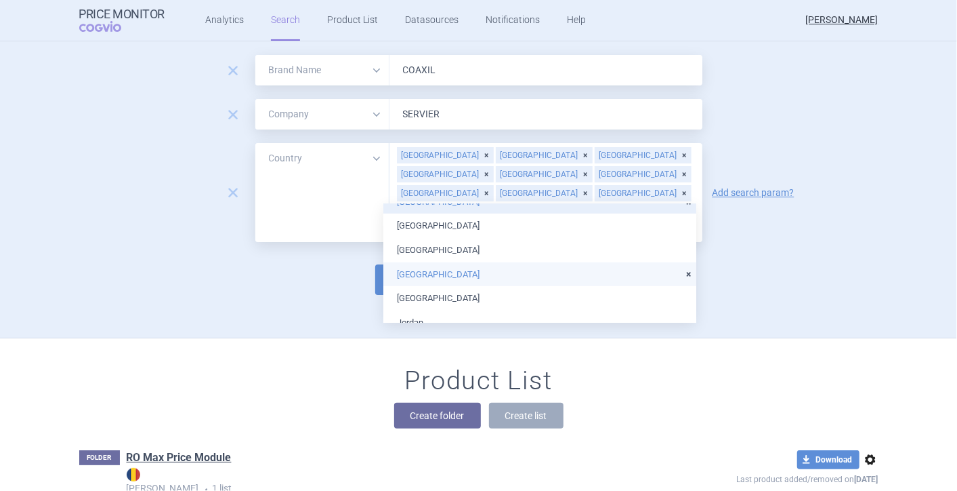
scroll to position [301, 0]
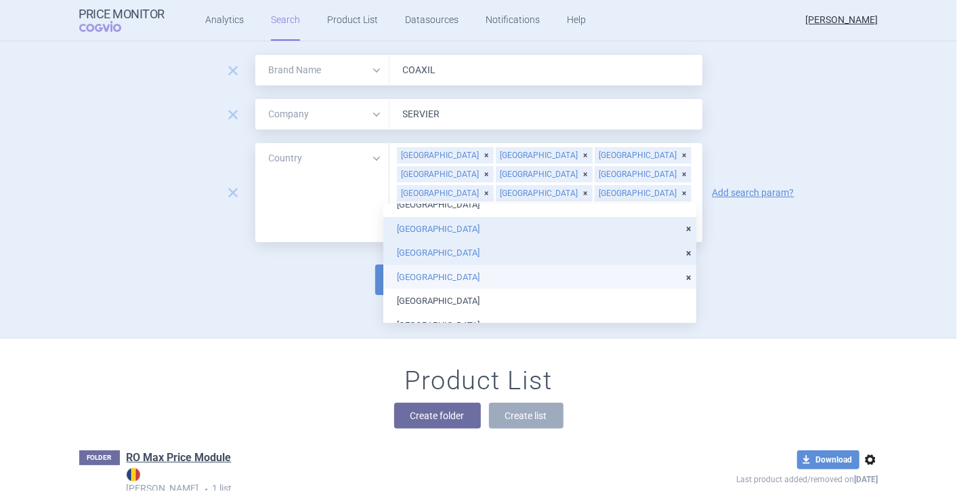
click at [445, 275] on li "[GEOGRAPHIC_DATA]" at bounding box center [540, 277] width 313 height 24
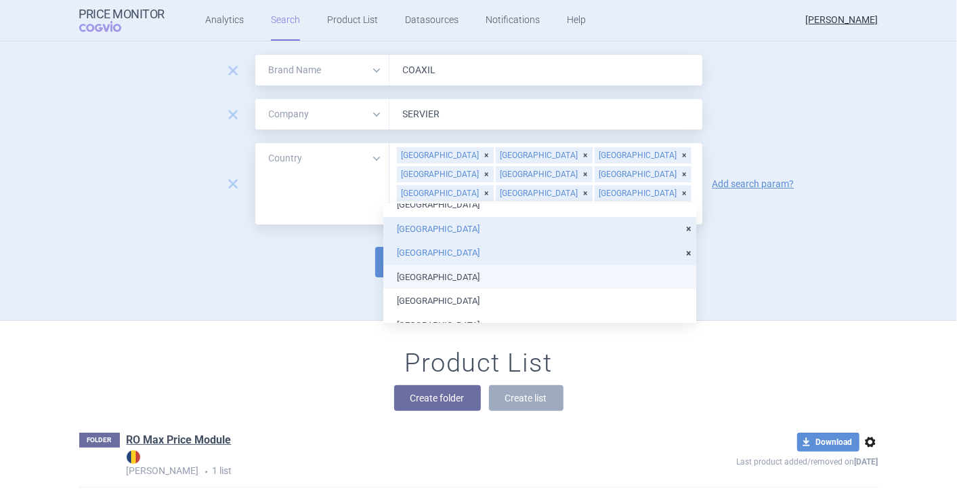
click at [470, 279] on li "[GEOGRAPHIC_DATA]" at bounding box center [540, 277] width 313 height 24
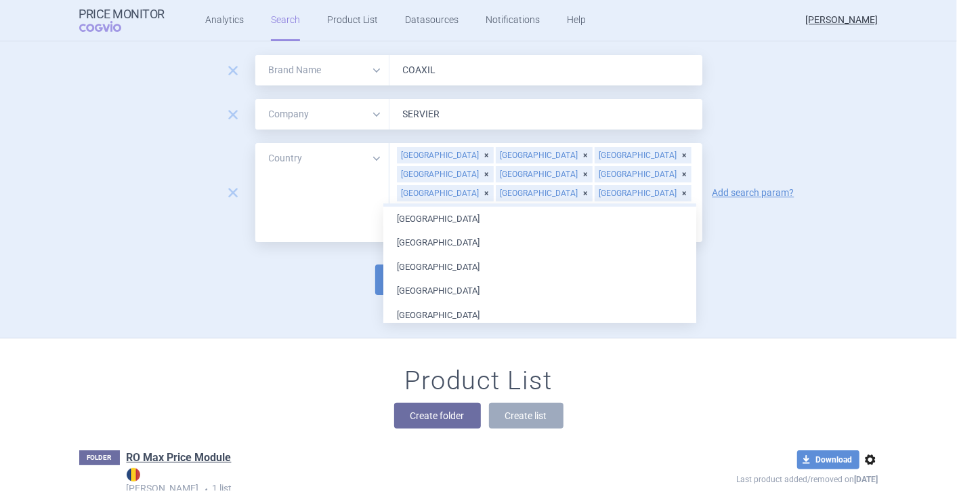
scroll to position [819, 0]
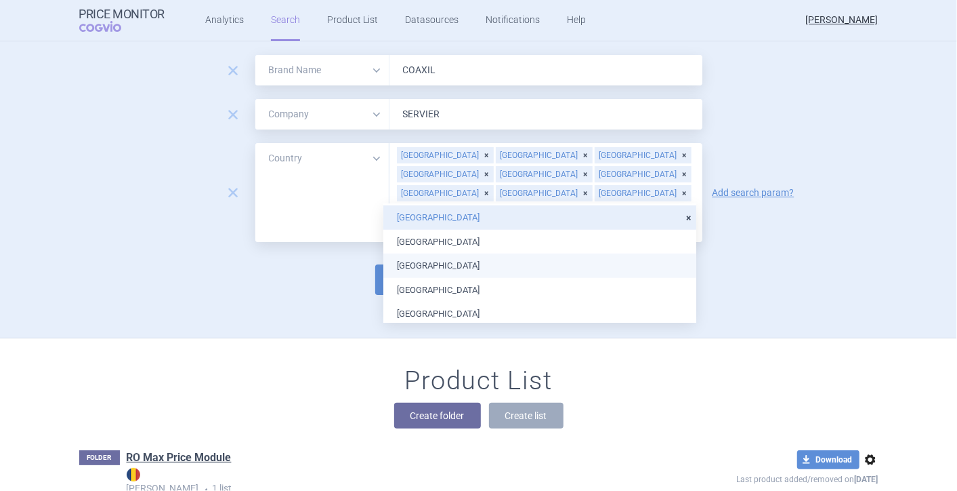
click at [517, 269] on li "[GEOGRAPHIC_DATA]" at bounding box center [540, 265] width 313 height 24
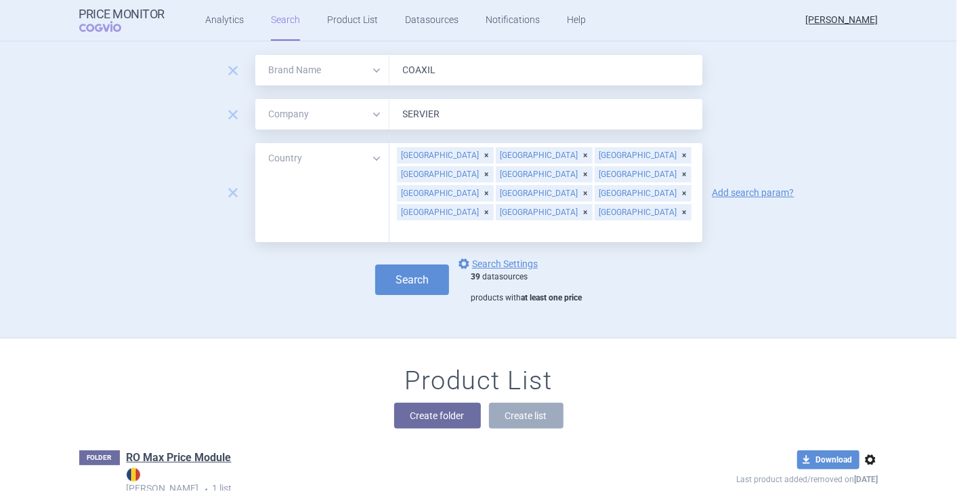
click at [651, 403] on div "Create folder Create list" at bounding box center [479, 416] width 800 height 26
click at [395, 264] on button "Search" at bounding box center [412, 279] width 74 height 30
select select "brandName"
select select "mah"
select select "country"
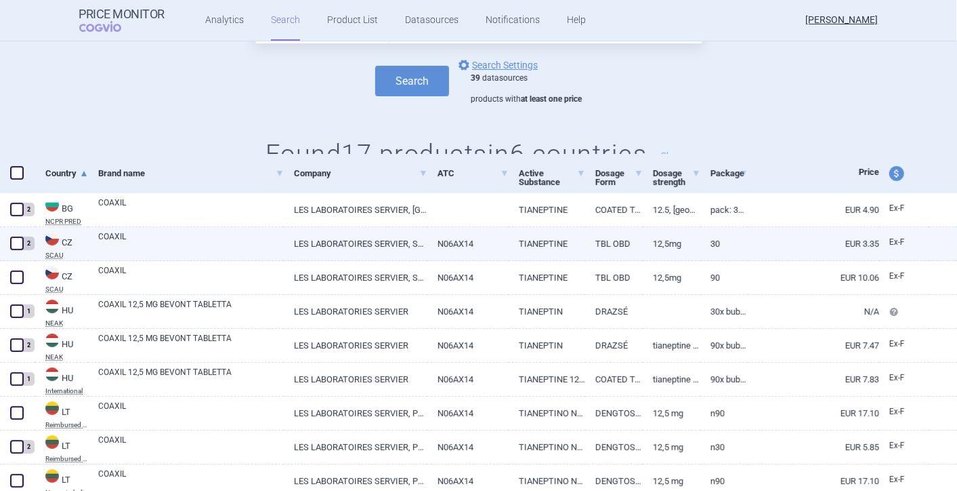
scroll to position [75, 0]
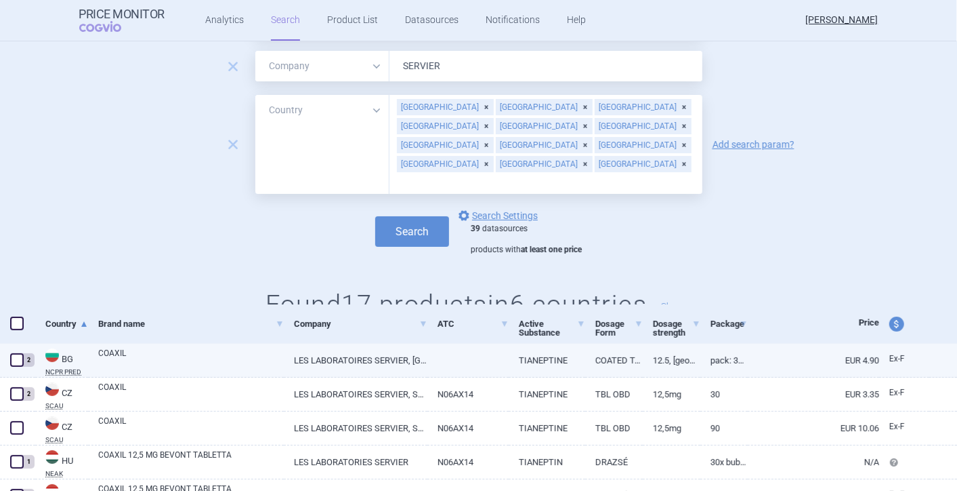
click at [12, 358] on span at bounding box center [17, 360] width 14 height 14
checkbox input "true"
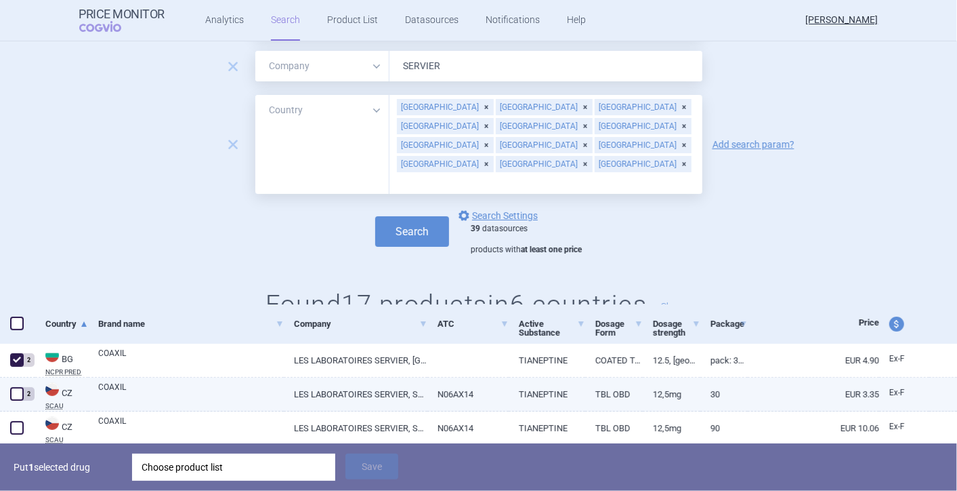
click at [14, 393] on span at bounding box center [17, 394] width 14 height 14
checkbox input "true"
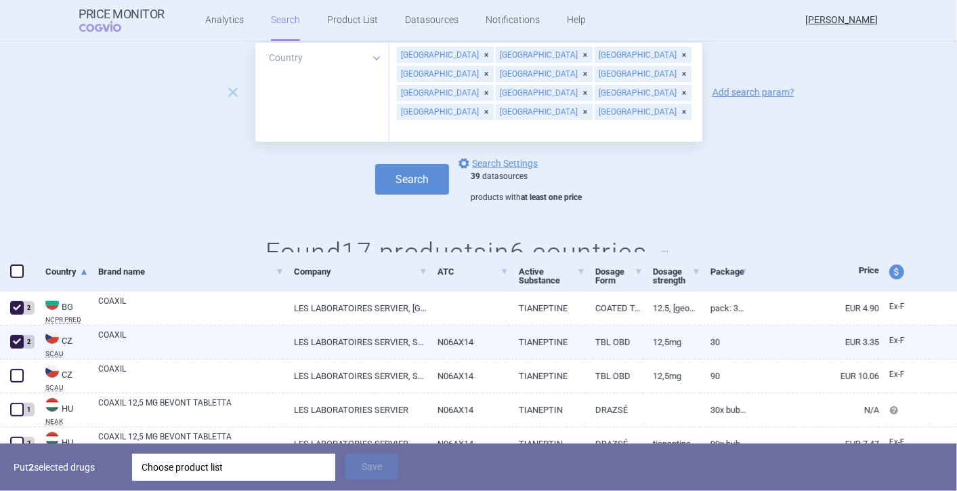
scroll to position [150, 0]
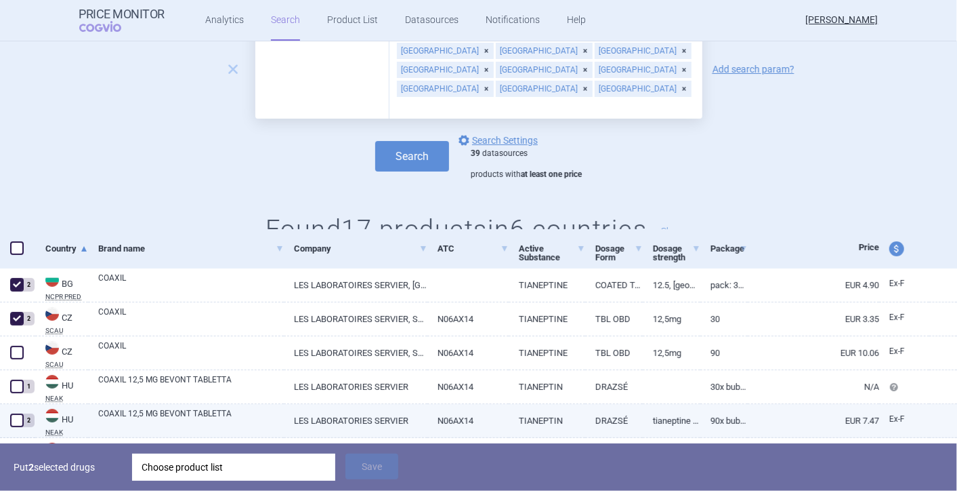
click at [15, 417] on span at bounding box center [17, 420] width 14 height 14
checkbox input "true"
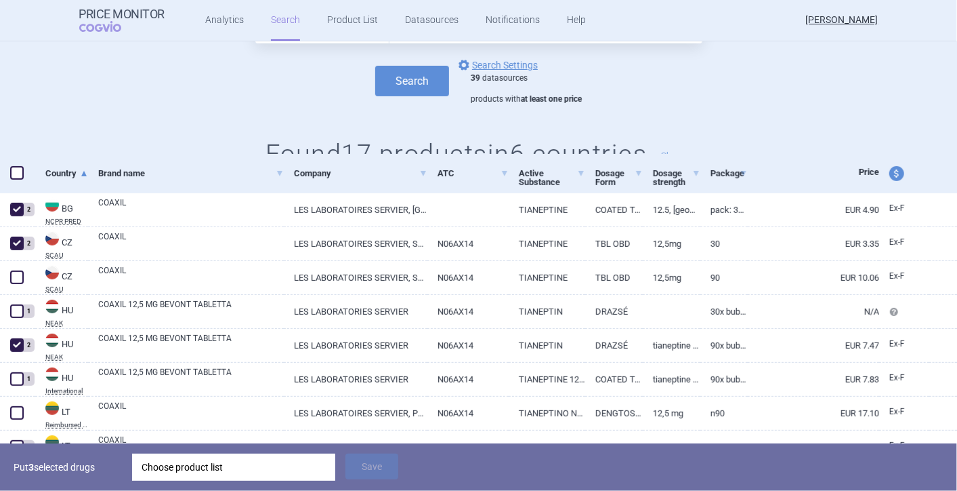
scroll to position [301, 0]
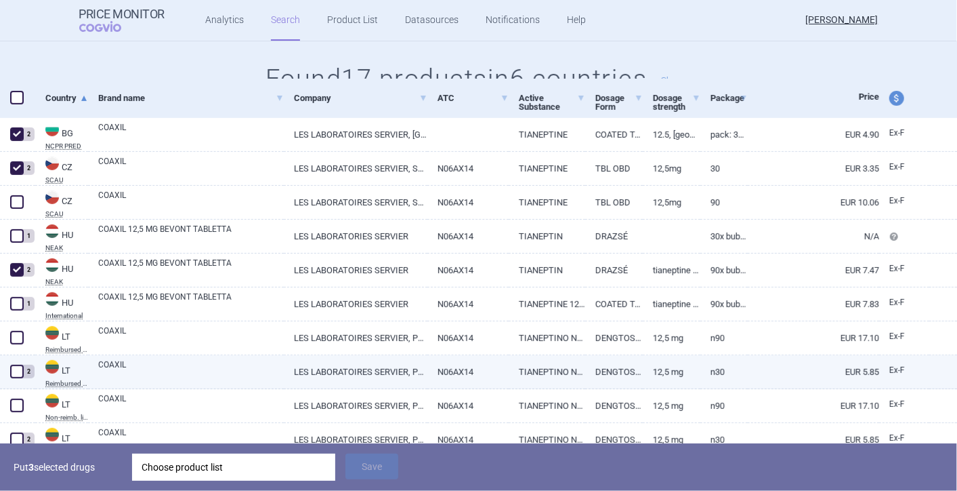
click at [14, 372] on span at bounding box center [17, 372] width 14 height 14
checkbox input "true"
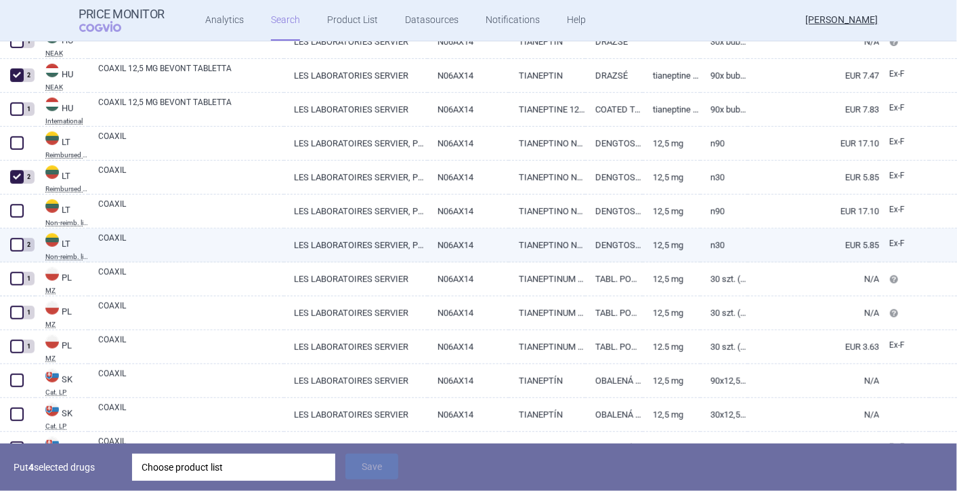
scroll to position [527, 0]
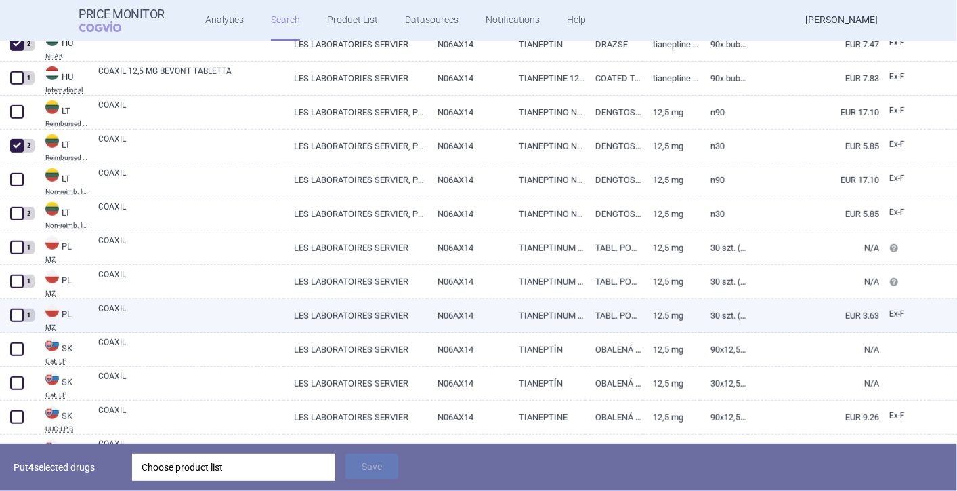
click at [14, 316] on span at bounding box center [17, 315] width 14 height 14
checkbox input "true"
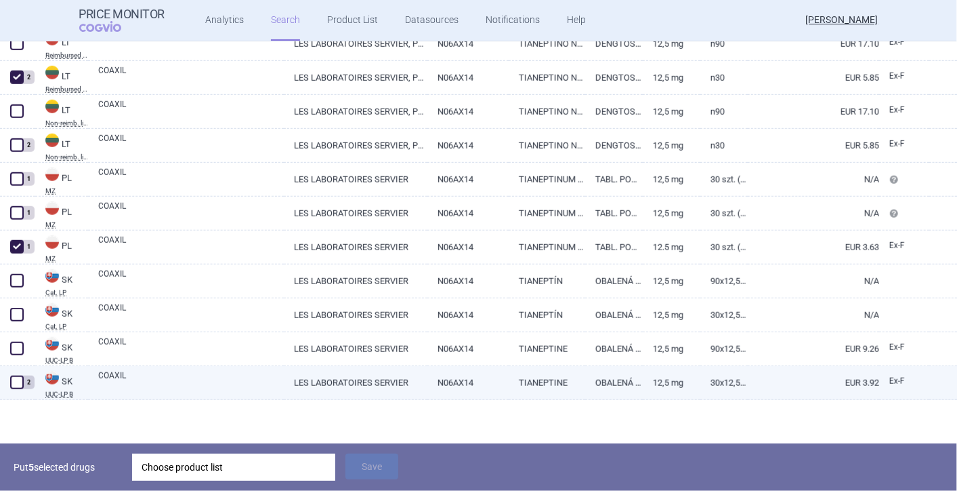
click at [19, 377] on span at bounding box center [17, 382] width 14 height 14
checkbox input "true"
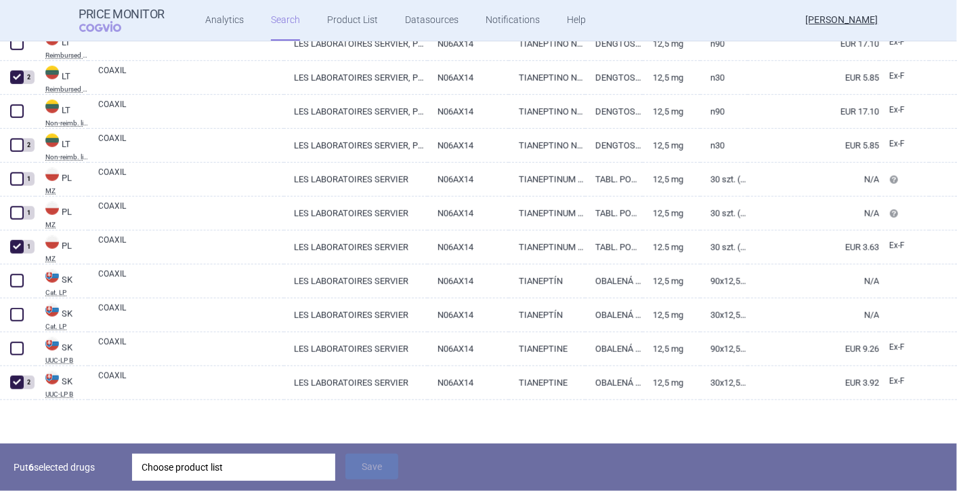
click at [212, 468] on div "Choose product list" at bounding box center [234, 466] width 184 height 27
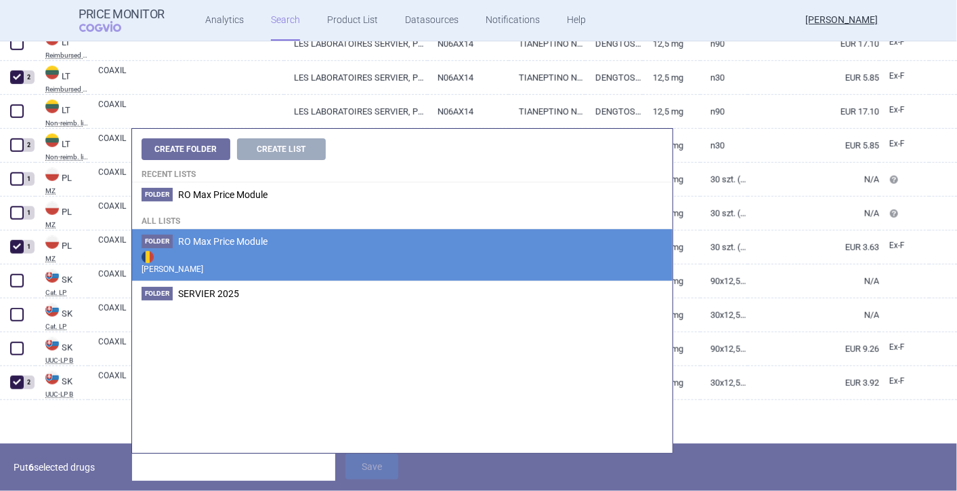
click at [222, 247] on span "RO Max Price Module" at bounding box center [222, 241] width 89 height 11
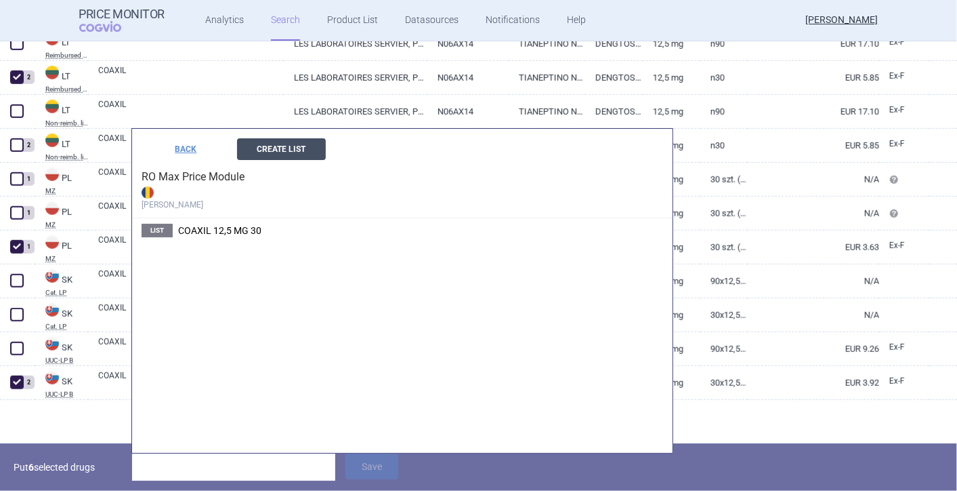
click at [274, 155] on button "Create List" at bounding box center [281, 149] width 89 height 22
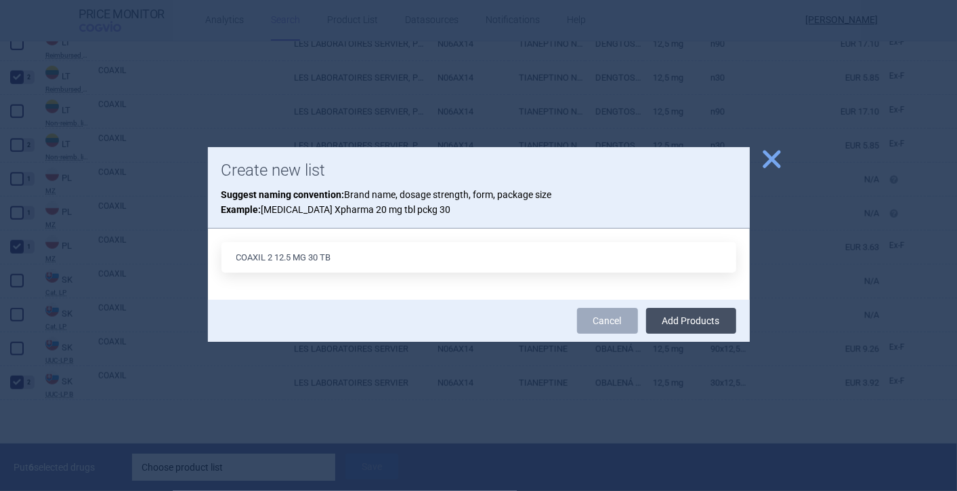
type input "COAXIL 2 12.5 MG 30 TB"
click at [674, 318] on button "Add Products" at bounding box center [691, 321] width 90 height 26
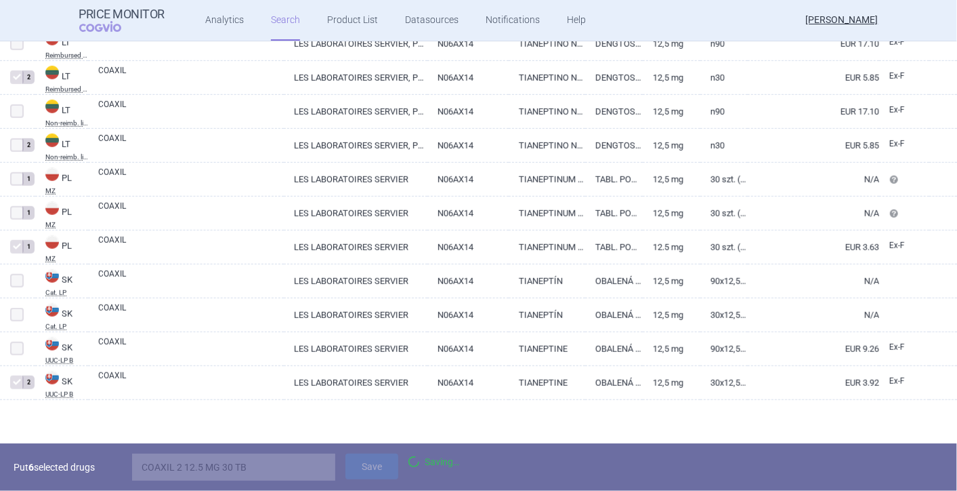
scroll to position [548, 0]
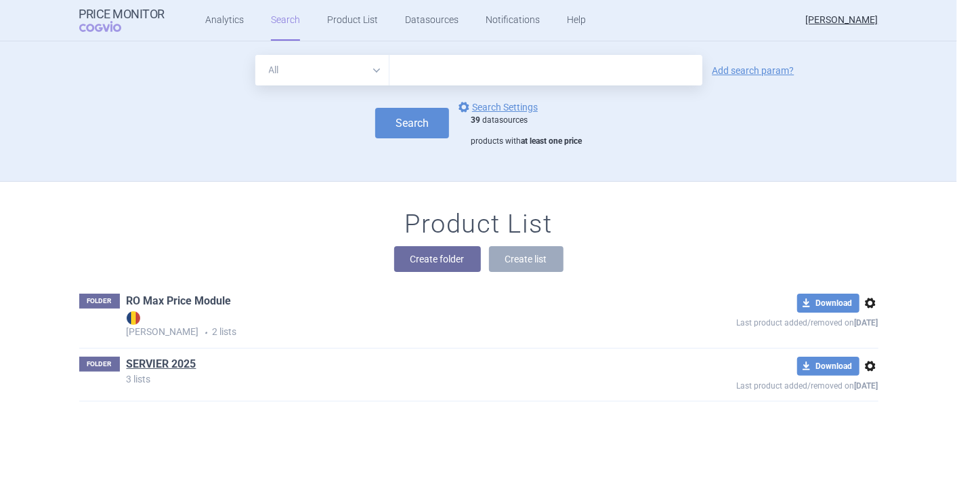
click at [157, 304] on link "RO Max Price Module" at bounding box center [179, 300] width 105 height 15
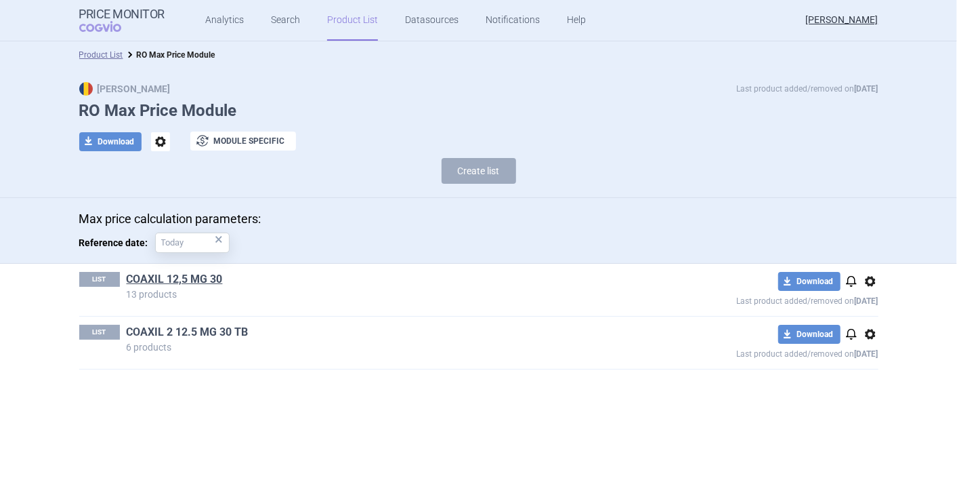
click at [211, 331] on link "COAXIL 2 12.5 MG 30 TB" at bounding box center [188, 332] width 122 height 15
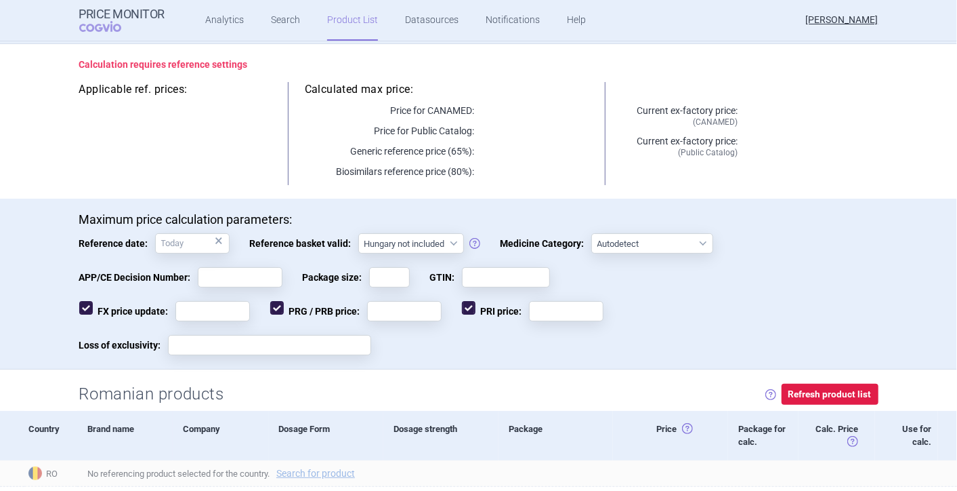
scroll to position [226, 0]
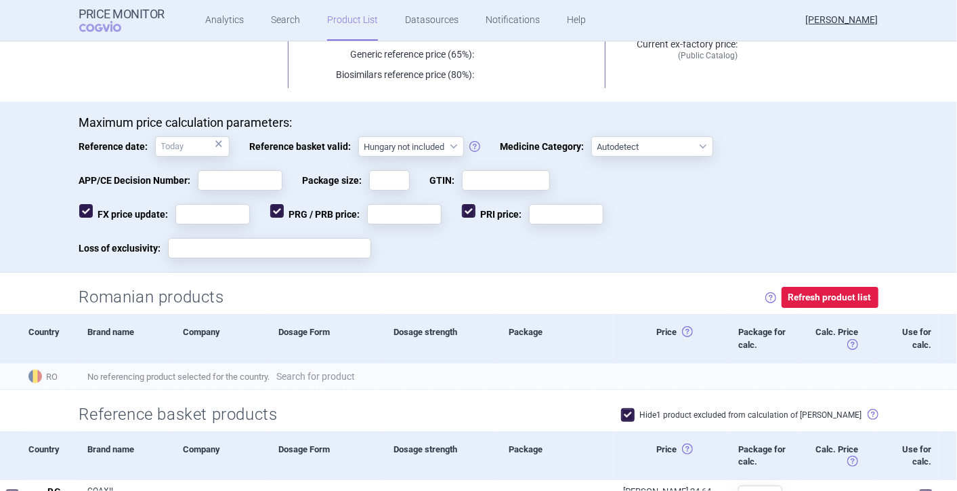
click at [325, 377] on link "Search for product" at bounding box center [315, 375] width 79 height 9
select select "country"
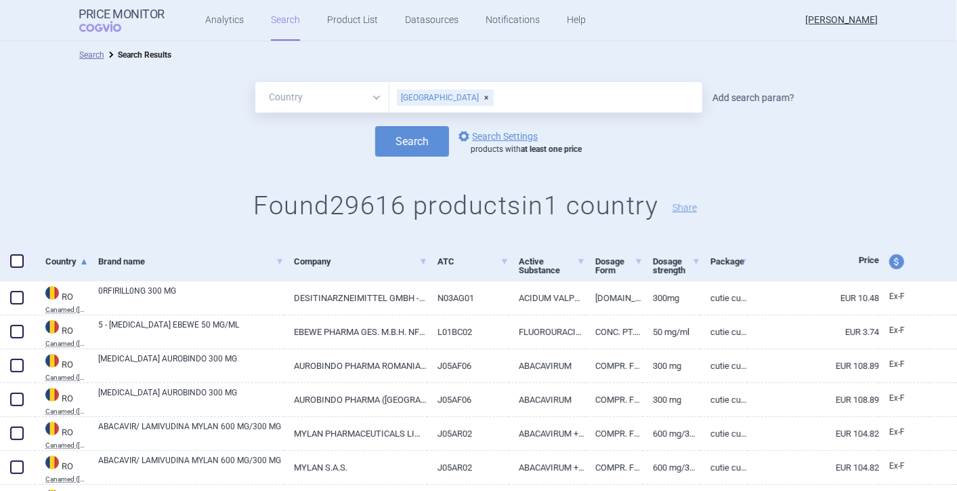
click at [732, 99] on link "Add search param?" at bounding box center [754, 97] width 82 height 9
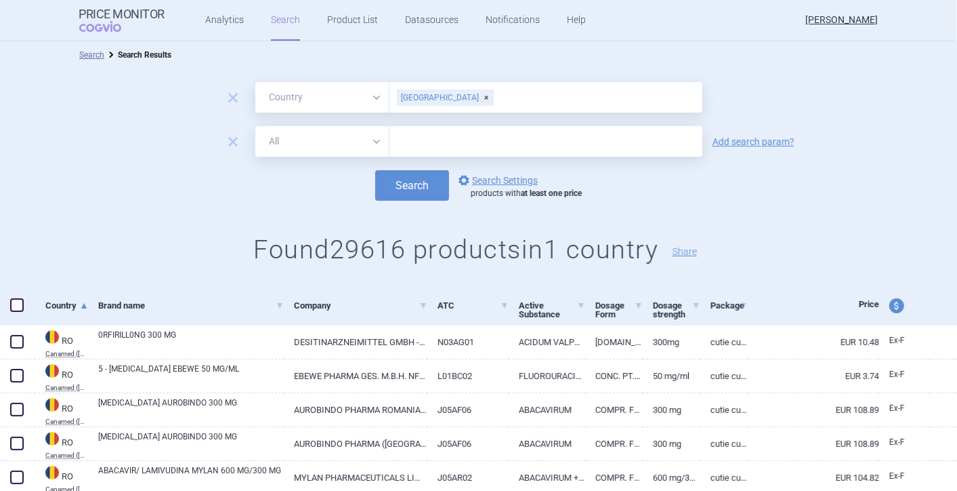
click at [526, 145] on input "text" at bounding box center [546, 141] width 313 height 30
type input "COAXIL"
click at [407, 172] on button "Search" at bounding box center [412, 185] width 74 height 30
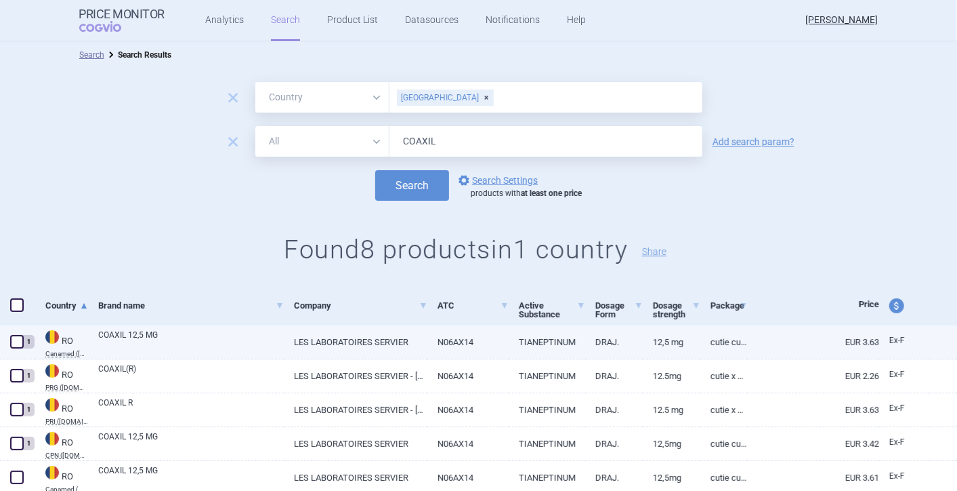
click at [16, 336] on span at bounding box center [17, 342] width 14 height 14
checkbox input "true"
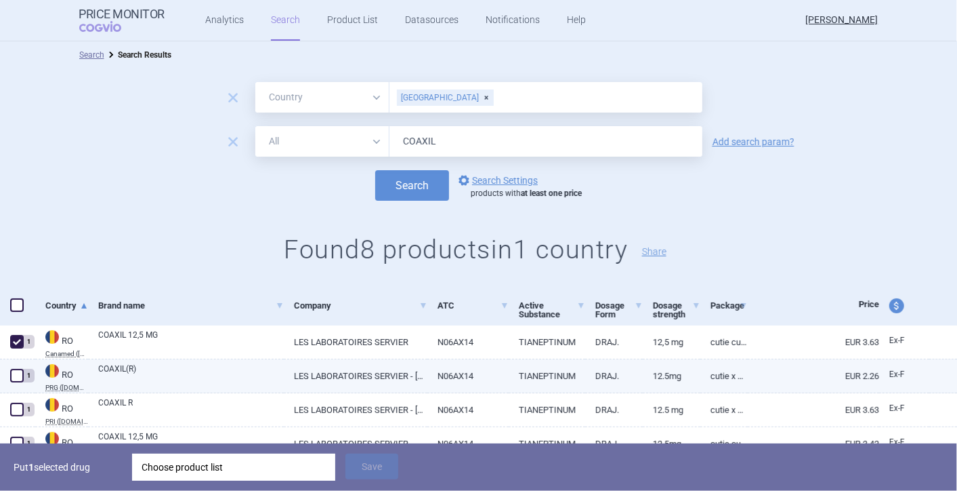
click at [17, 375] on span at bounding box center [17, 376] width 14 height 14
checkbox input "true"
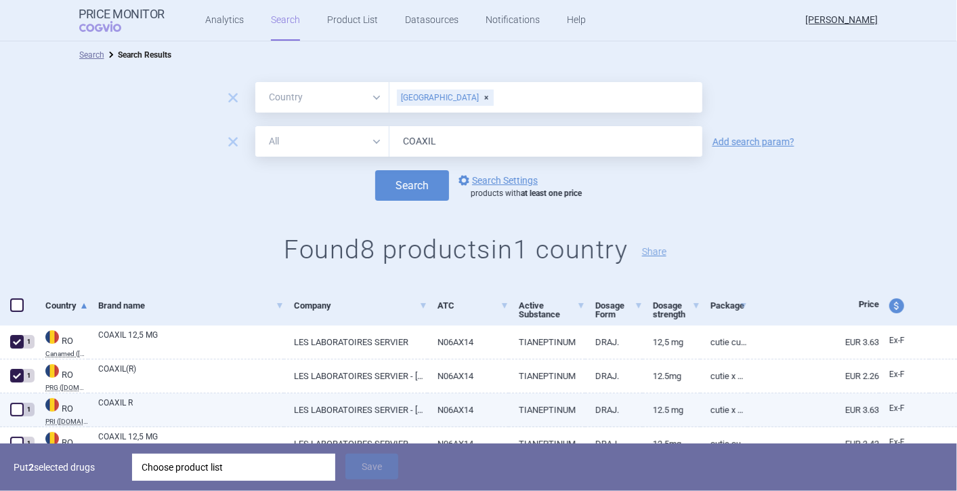
click at [16, 408] on span at bounding box center [17, 410] width 14 height 14
checkbox input "true"
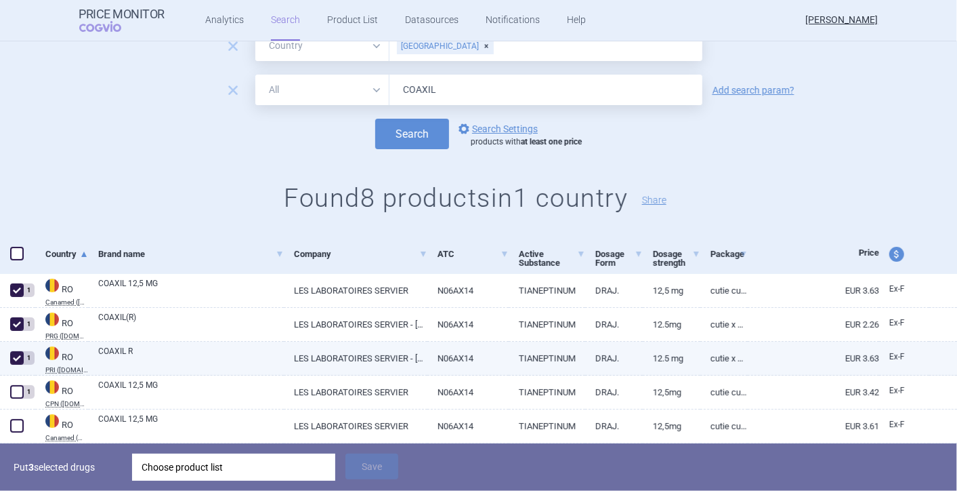
scroll to position [75, 0]
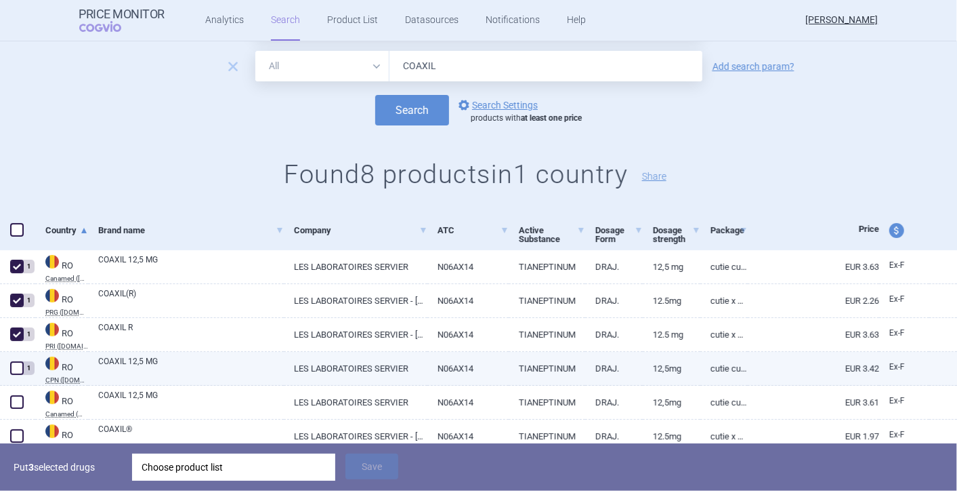
click at [15, 368] on span at bounding box center [17, 368] width 14 height 14
checkbox input "true"
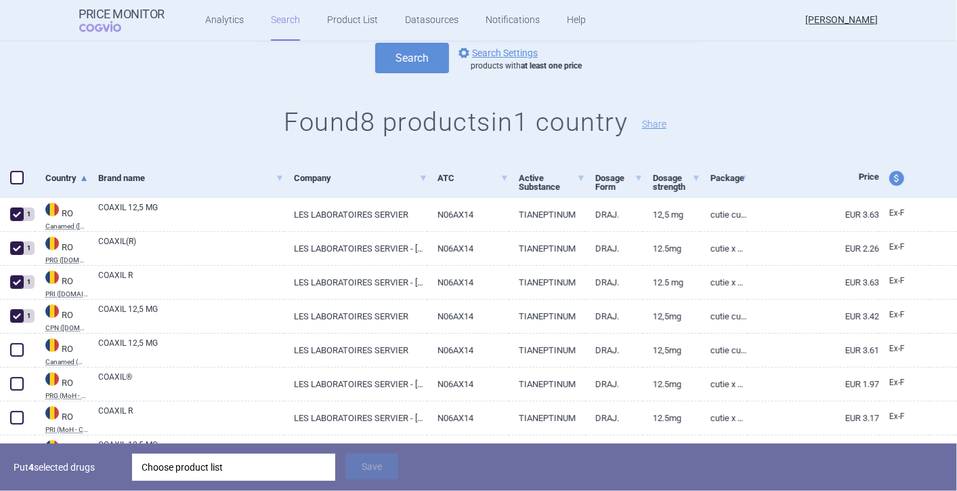
scroll to position [150, 0]
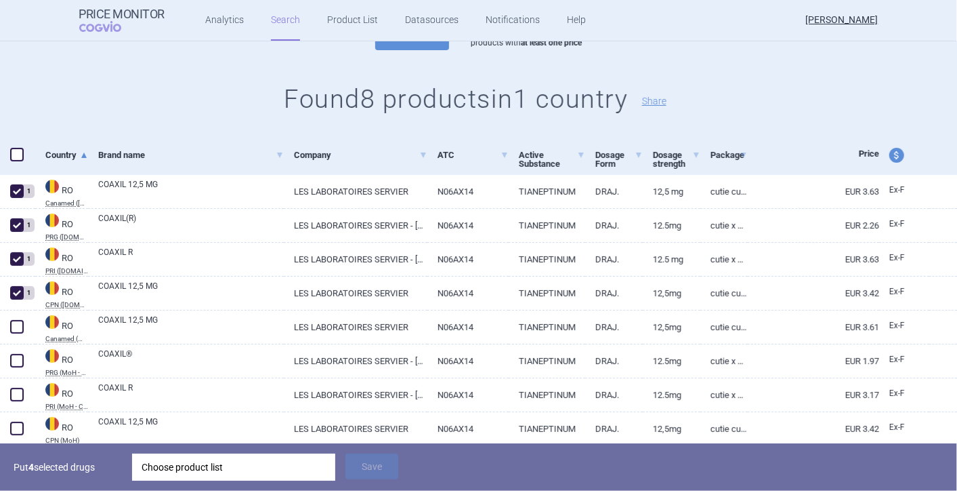
click at [256, 470] on div "Choose product list" at bounding box center [234, 466] width 184 height 27
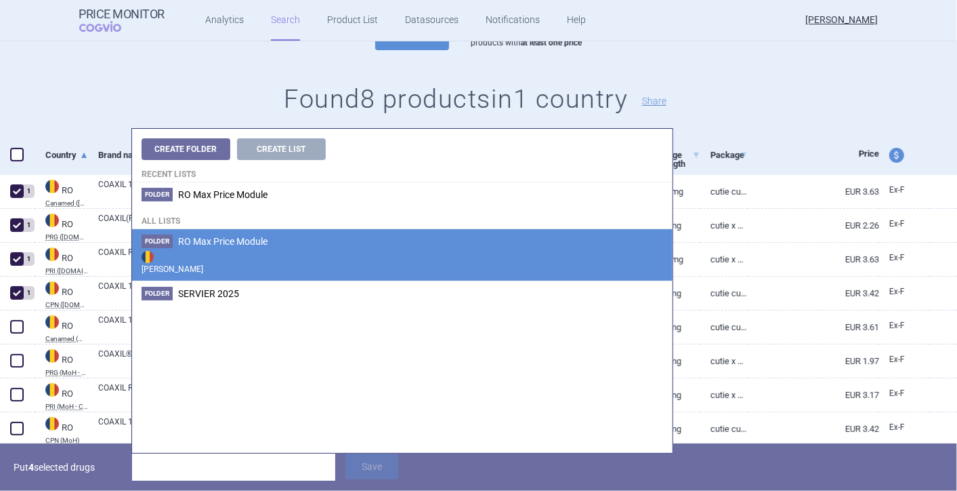
click at [213, 241] on span "RO Max Price Module" at bounding box center [222, 241] width 89 height 11
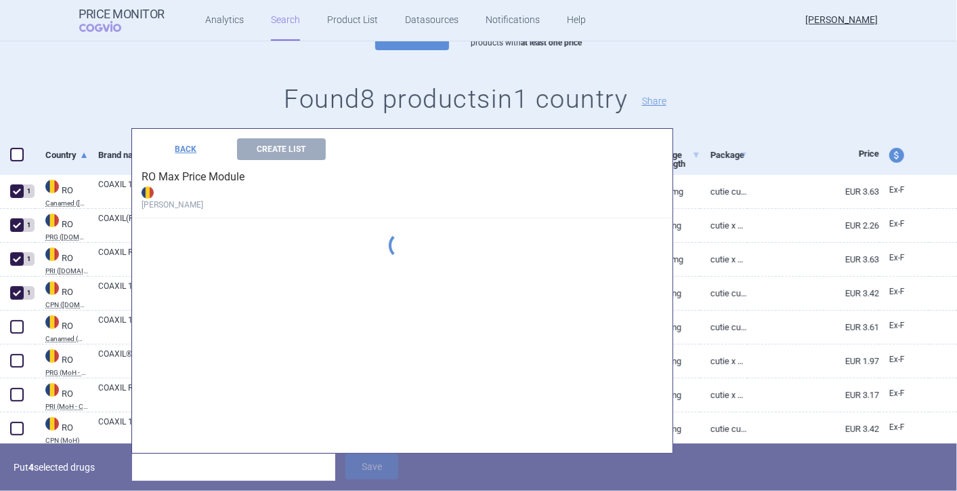
click at [213, 241] on div "Create Folder Create List Recent lists Folder RO Max Price Module All lists Fol…" at bounding box center [402, 291] width 541 height 324
drag, startPoint x: 213, startPoint y: 241, endPoint x: 213, endPoint y: 342, distance: 101.6
click at [213, 342] on div "BACK Create List RO Max Price Module Max Price List COAXIL 12,5 MG 30 List COAX…" at bounding box center [402, 291] width 541 height 324
click at [213, 340] on div "BACK Create List RO Max Price Module Max Price List COAXIL 12,5 MG 30 List COAX…" at bounding box center [402, 291] width 541 height 324
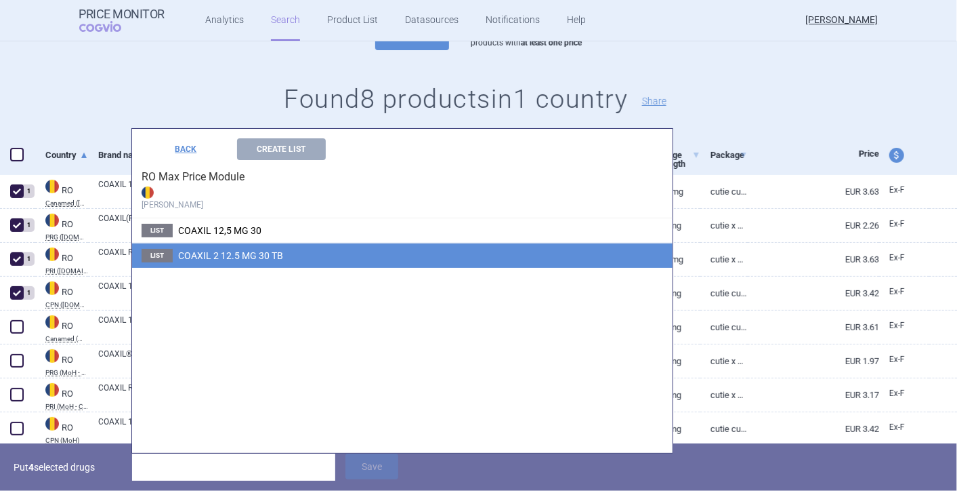
click at [250, 256] on span "COAXIL 2 12.5 MG 30 TB" at bounding box center [230, 255] width 105 height 11
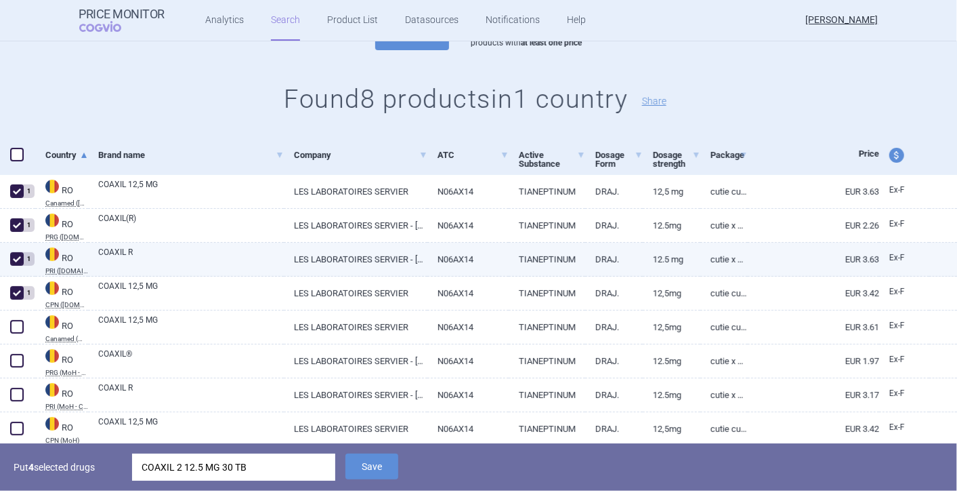
click at [250, 256] on link "COAXIL R" at bounding box center [191, 258] width 186 height 24
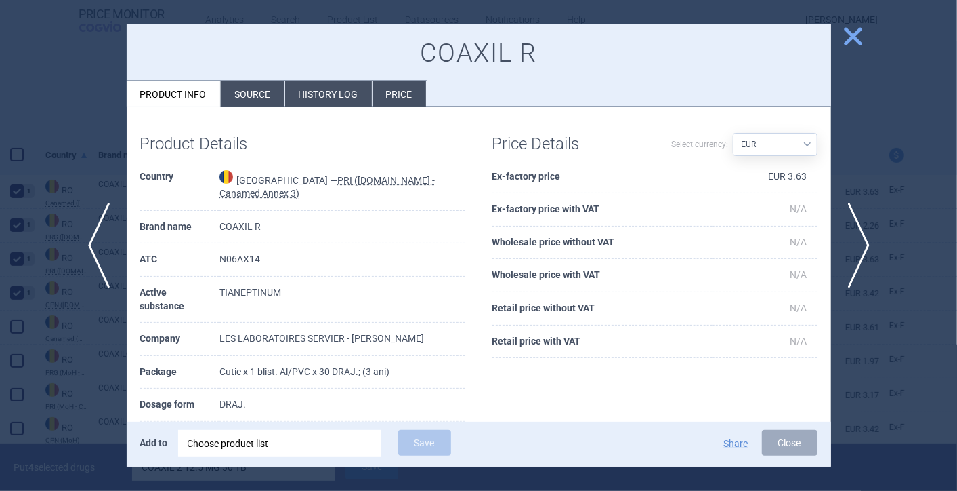
click at [796, 144] on select "Source AED AUD BGN BHD [PERSON_NAME] BRL CAD CHF CNY COP CZK DKK DZD EUR GBP HU…" at bounding box center [775, 144] width 85 height 23
select select "[PERSON_NAME]"
click at [733, 133] on select "Source AED AUD BGN BHD [PERSON_NAME] BRL CAD CHF CNY COP CZK DKK DZD EUR GBP HU…" at bounding box center [775, 144] width 85 height 23
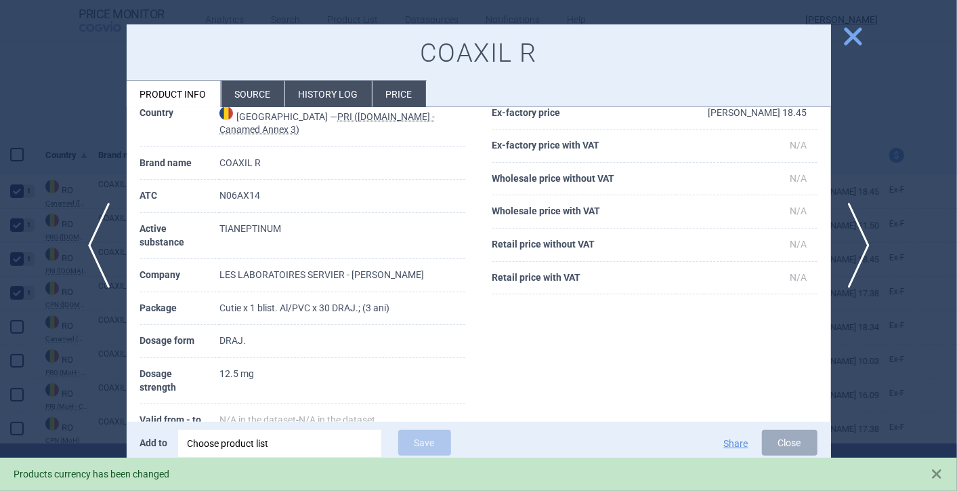
scroll to position [150, 0]
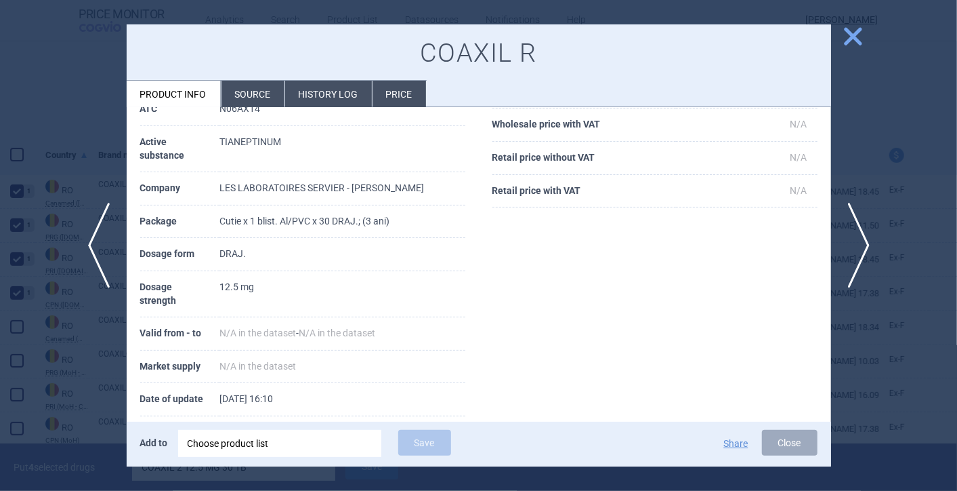
click at [336, 443] on div "Choose product list" at bounding box center [280, 443] width 184 height 27
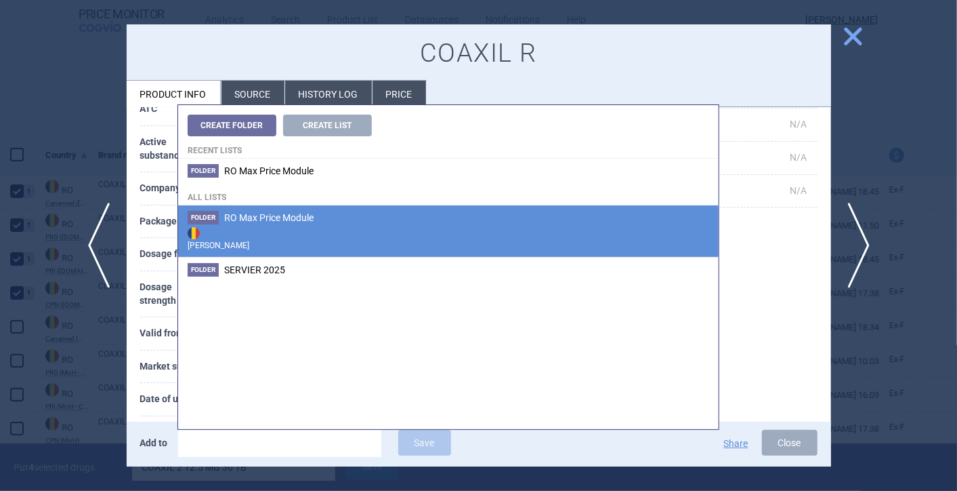
click at [287, 222] on span "RO Max Price Module" at bounding box center [268, 217] width 89 height 11
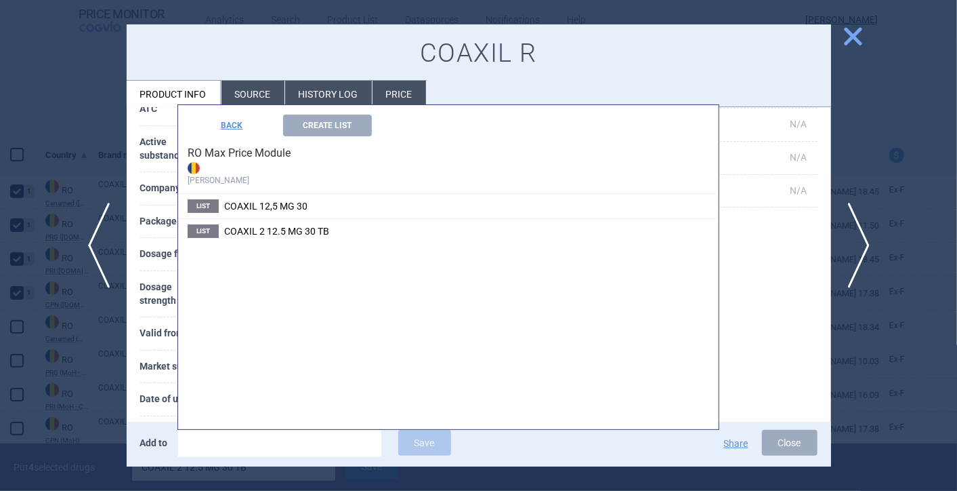
click at [287, 222] on div "Create Folder Create List Recent lists Folder RO Max Price Module All lists Fol…" at bounding box center [448, 267] width 541 height 324
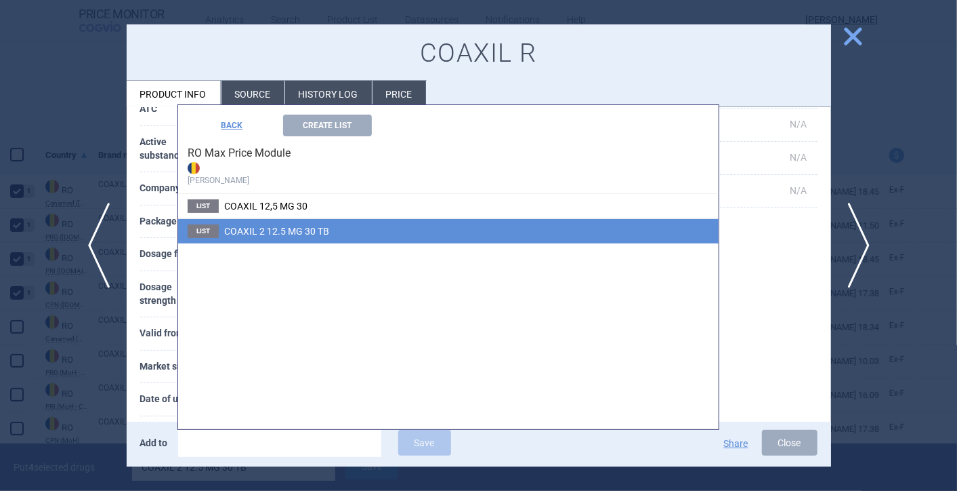
click at [287, 224] on li "List COAXIL 2 12.5 MG 30 TB" at bounding box center [448, 230] width 541 height 25
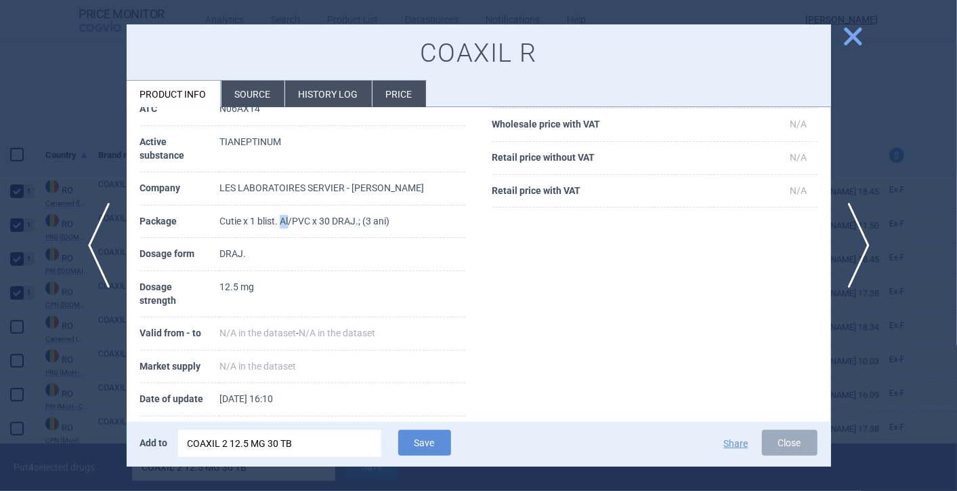
click at [287, 224] on td "Cutie x 1 blist. Al/PVC x 30 DRAJ.; (3 ani)" at bounding box center [342, 221] width 245 height 33
click at [424, 437] on button "Save" at bounding box center [424, 443] width 53 height 26
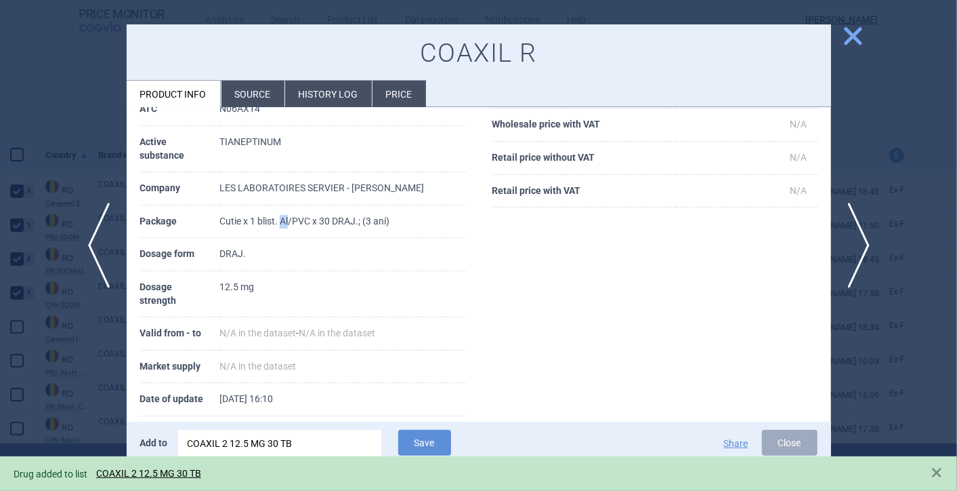
click at [852, 33] on span "close" at bounding box center [854, 36] width 24 height 24
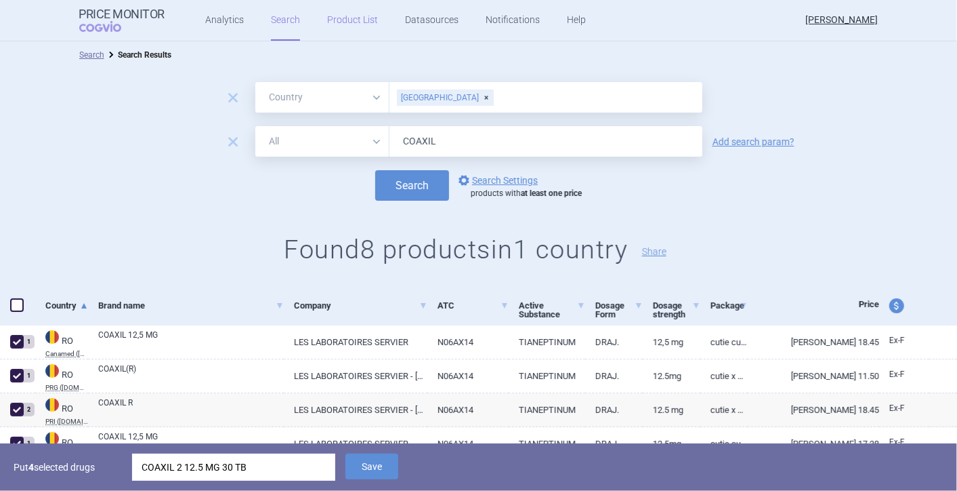
click at [341, 21] on link "Product List" at bounding box center [352, 20] width 51 height 41
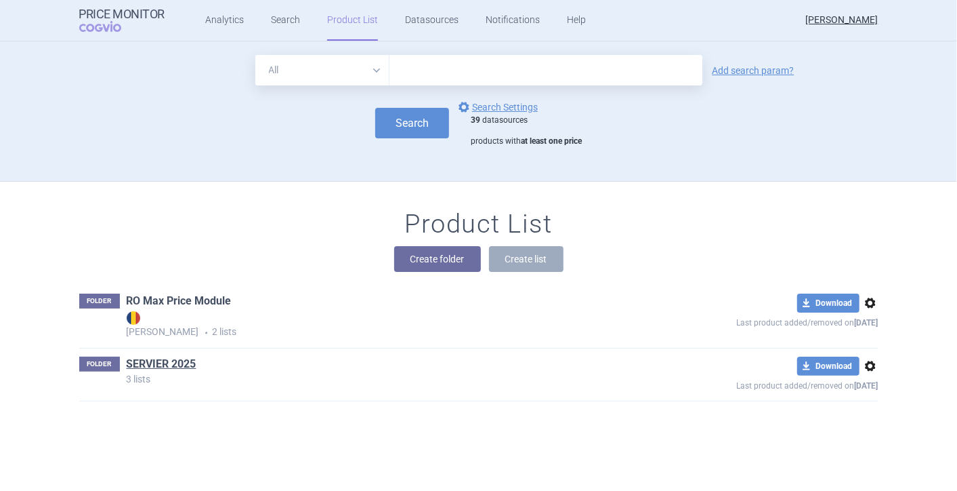
click at [195, 302] on link "RO Max Price Module" at bounding box center [179, 300] width 105 height 15
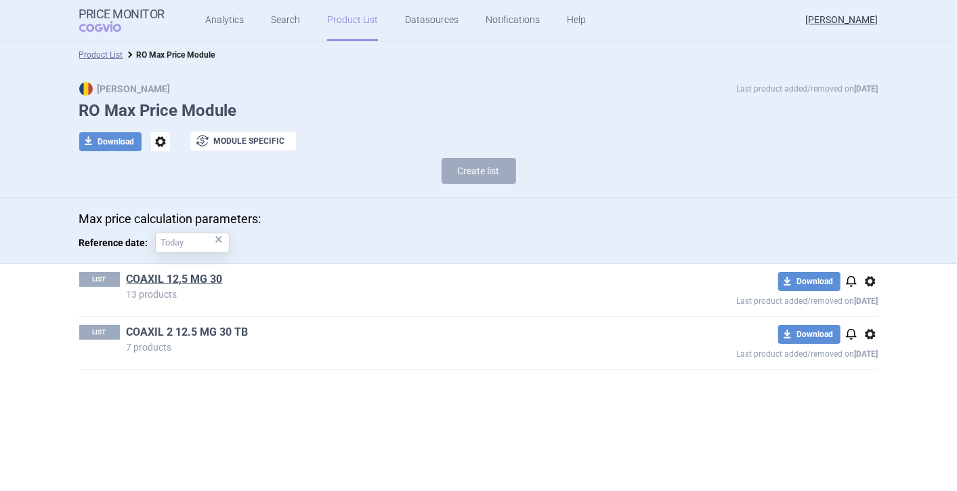
click at [201, 327] on link "COAXIL 2 12.5 MG 30 TB" at bounding box center [188, 332] width 122 height 15
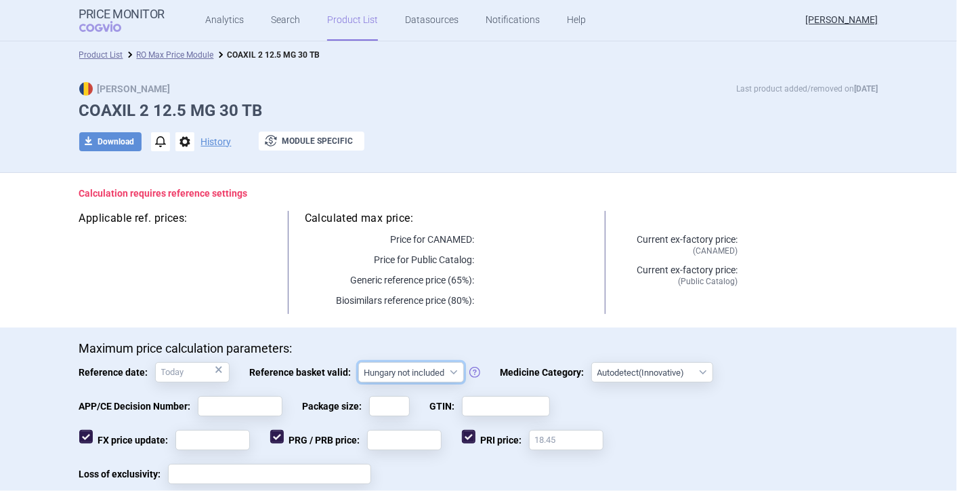
click at [443, 371] on select "Hungary not included [GEOGRAPHIC_DATA] included Since 29. 3. 2017 Since 9. 12. …" at bounding box center [411, 372] width 106 height 20
click at [600, 464] on div "Loss of exclusivity:" at bounding box center [479, 480] width 800 height 34
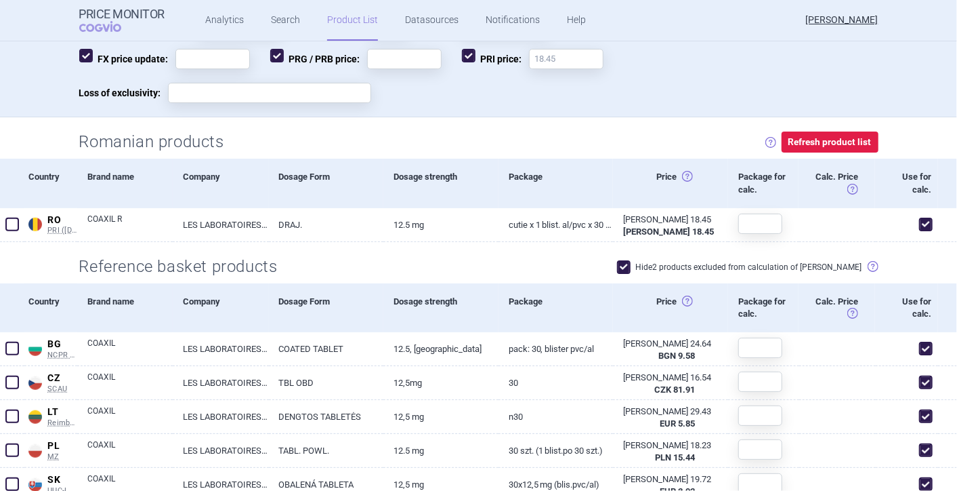
scroll to position [357, 0]
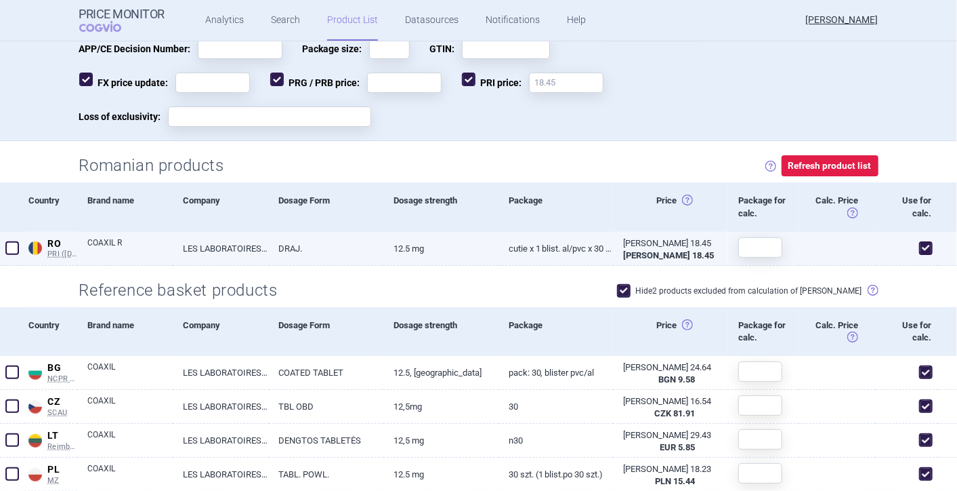
click at [261, 245] on link "LES LABORATOIRES SERVIER - [PERSON_NAME]" at bounding box center [221, 248] width 96 height 33
select select "EUR"
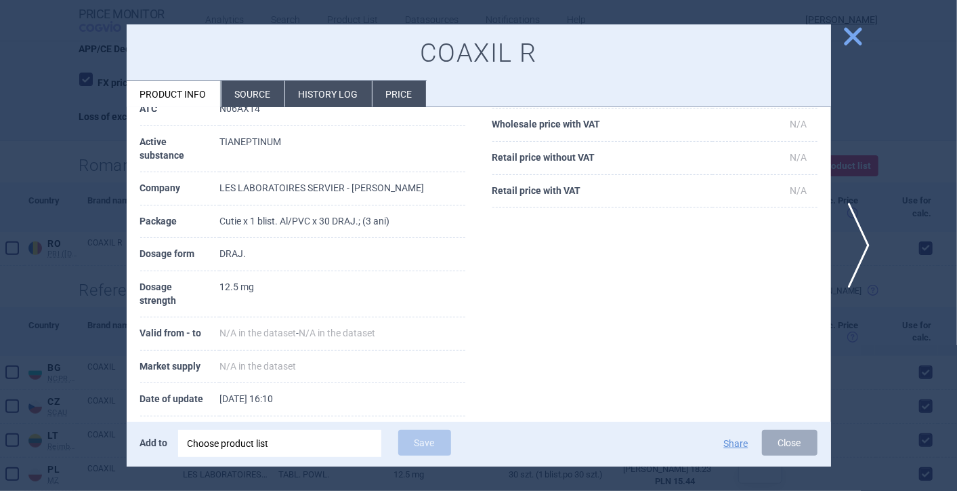
scroll to position [189, 0]
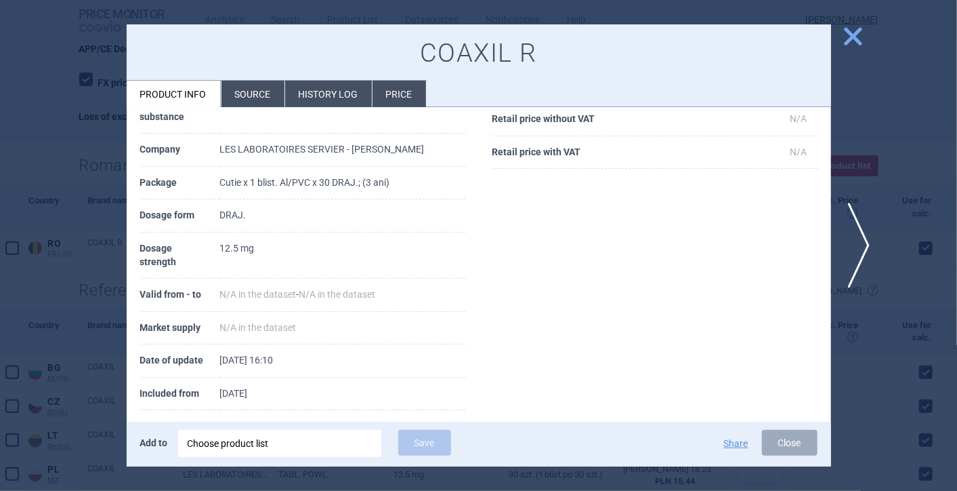
click at [255, 91] on li "Source" at bounding box center [253, 94] width 63 height 26
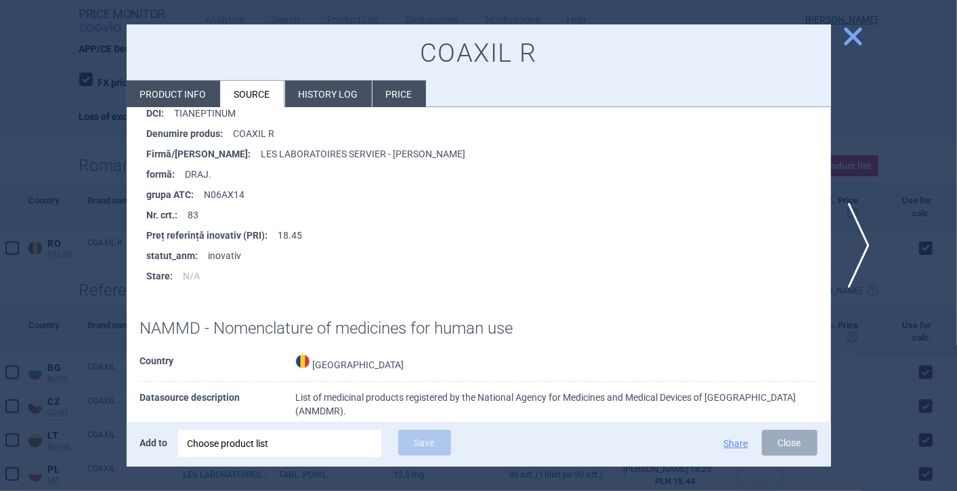
scroll to position [441, 0]
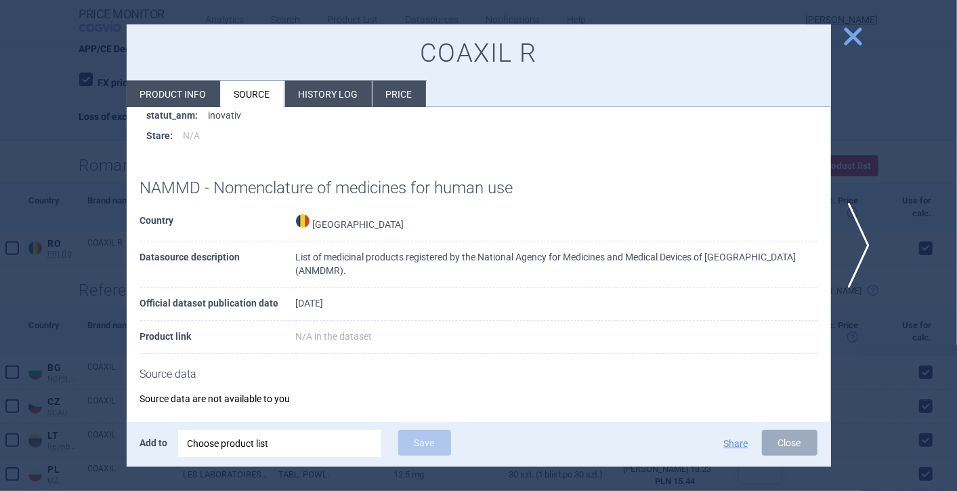
click at [854, 45] on span "close" at bounding box center [854, 36] width 24 height 24
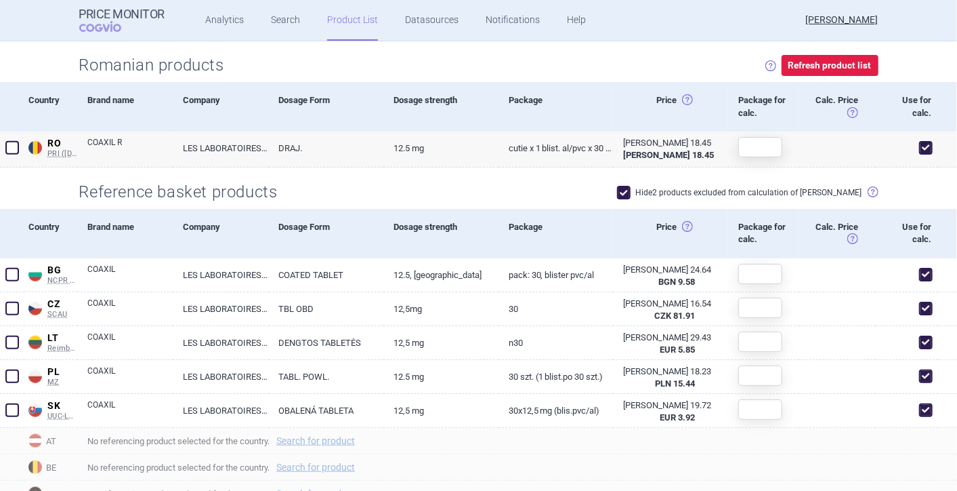
scroll to position [508, 0]
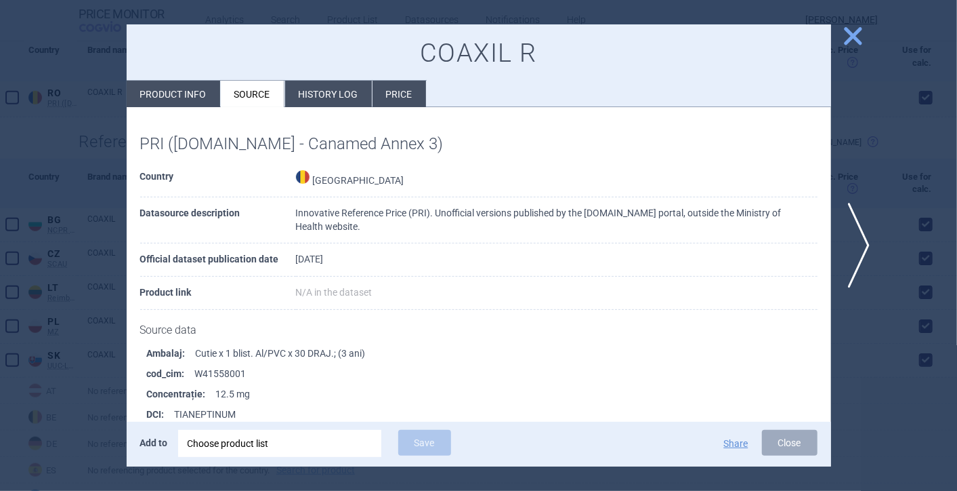
click at [863, 37] on span "close" at bounding box center [854, 36] width 24 height 24
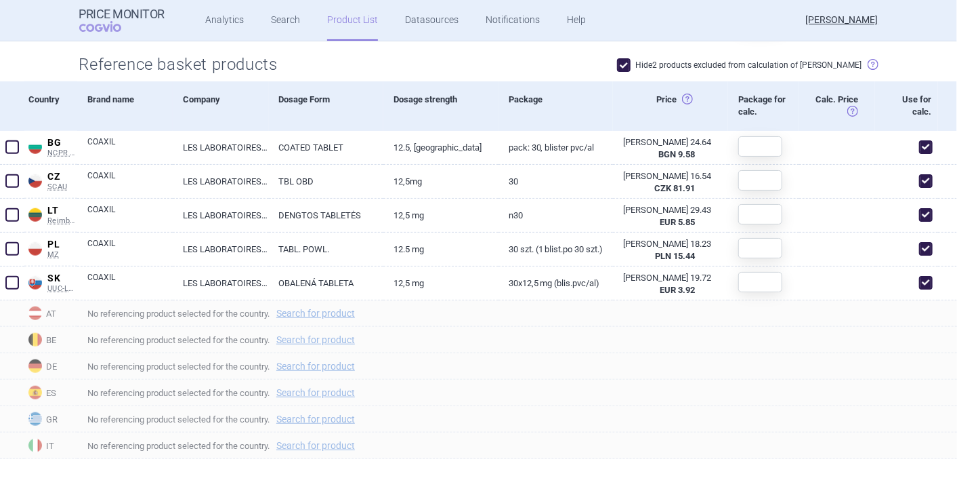
scroll to position [434, 0]
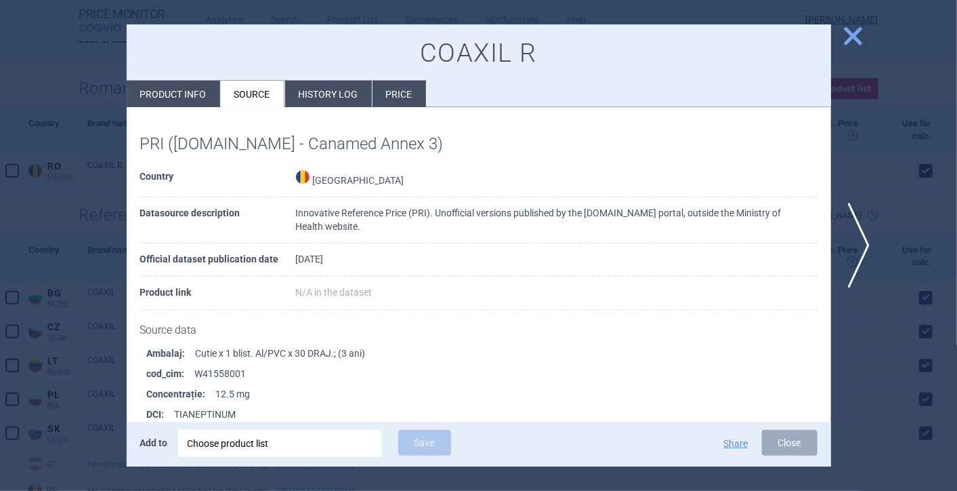
click at [850, 35] on span "close" at bounding box center [854, 36] width 24 height 24
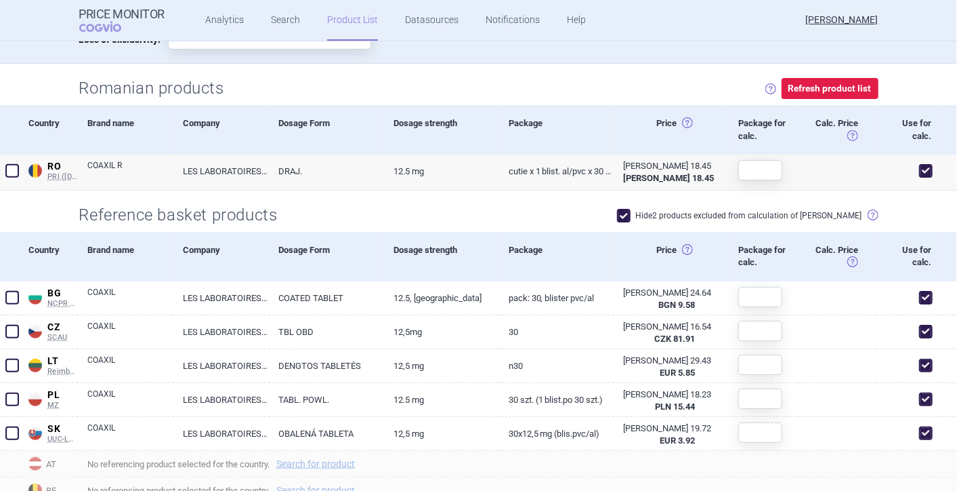
click at [339, 15] on link "Product List" at bounding box center [352, 20] width 51 height 41
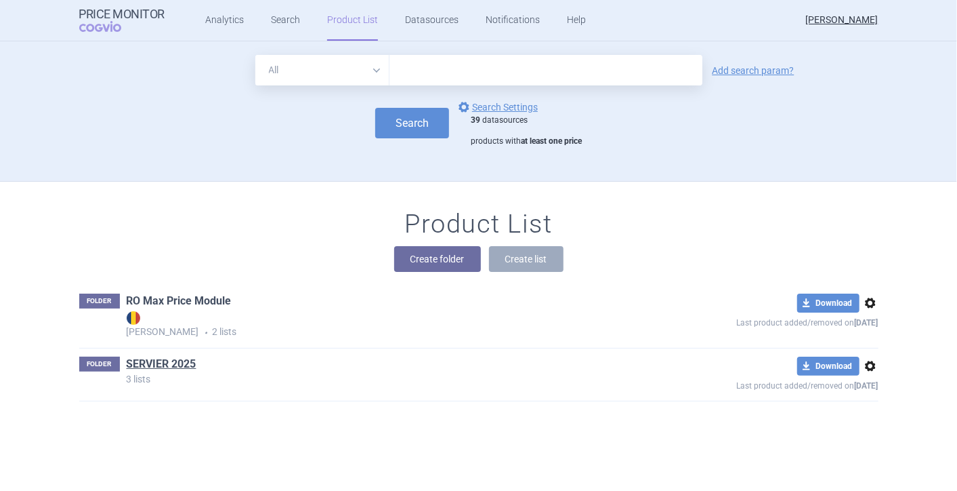
click at [205, 299] on link "RO Max Price Module" at bounding box center [179, 300] width 105 height 15
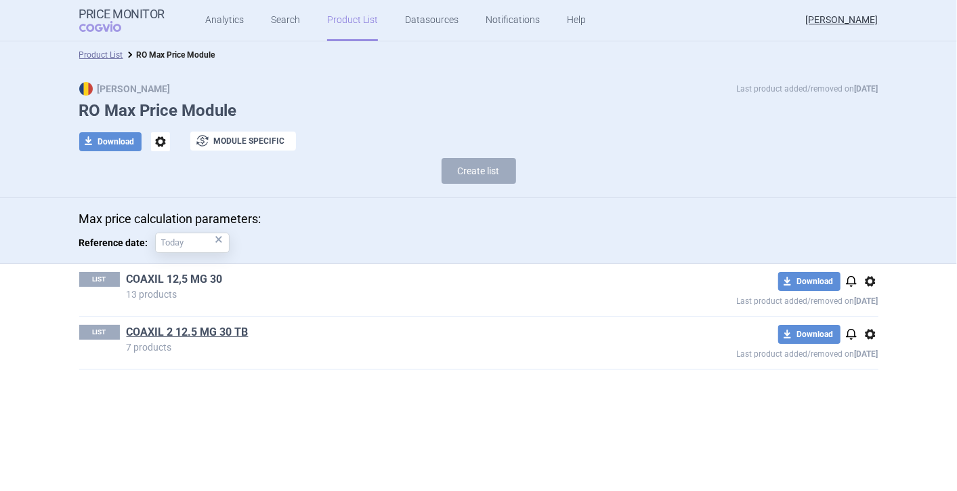
click at [187, 276] on link "COAXIL 12,5 MG 30" at bounding box center [175, 279] width 96 height 15
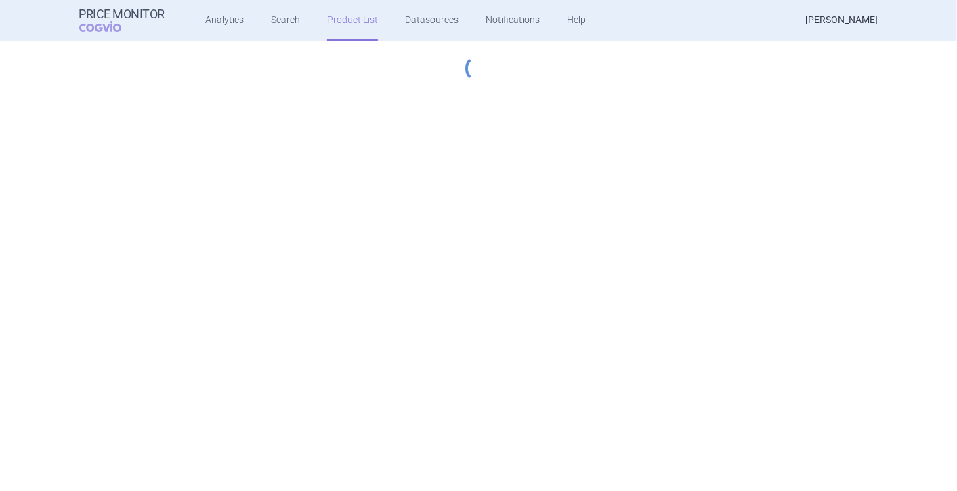
select select "[DATE]"
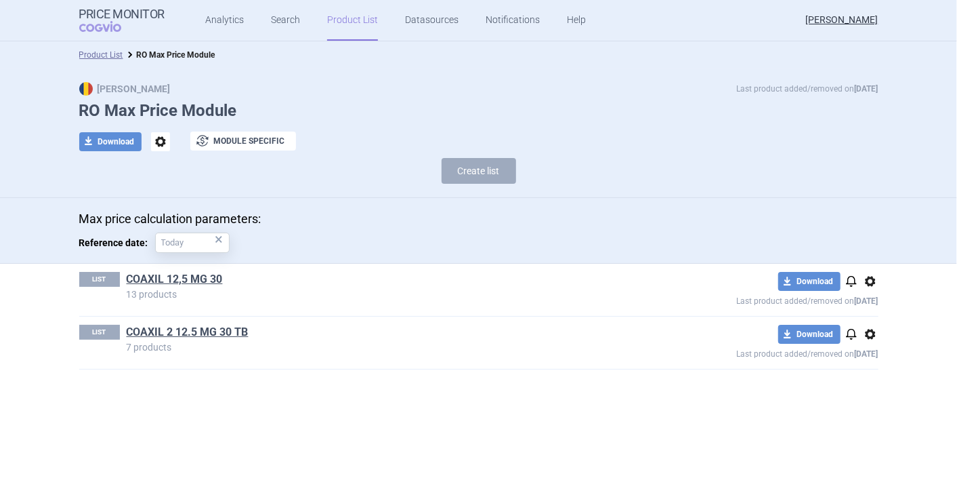
click at [873, 335] on span "options" at bounding box center [871, 334] width 16 height 16
click at [878, 411] on button "Delete" at bounding box center [870, 413] width 43 height 20
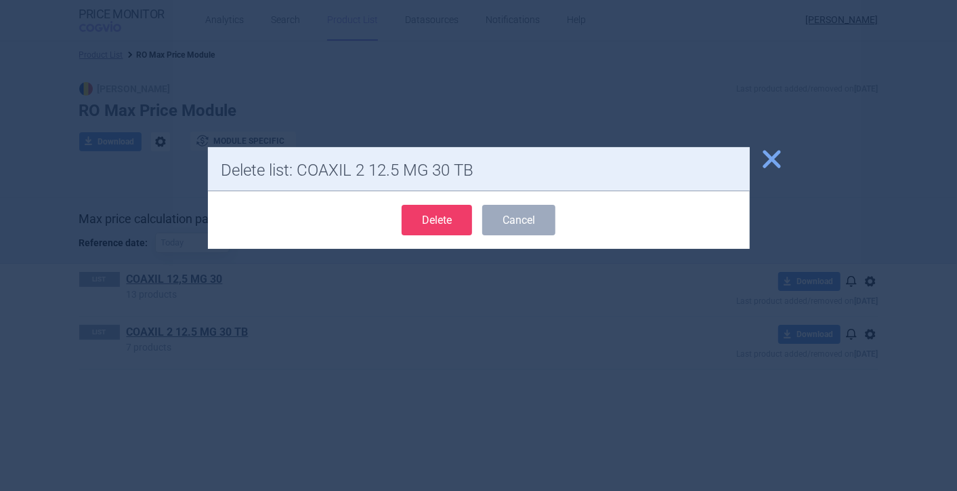
click at [441, 222] on button "Delete" at bounding box center [437, 220] width 70 height 30
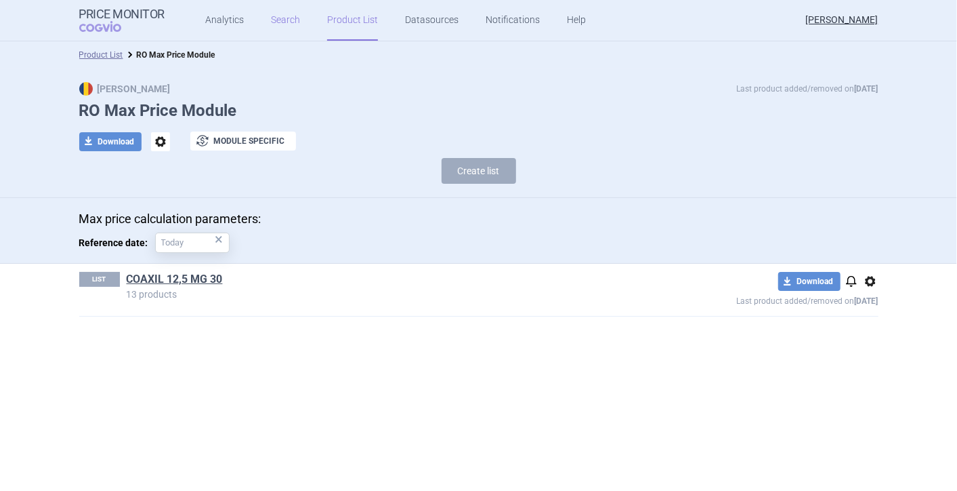
click at [280, 24] on link "Search" at bounding box center [285, 20] width 29 height 41
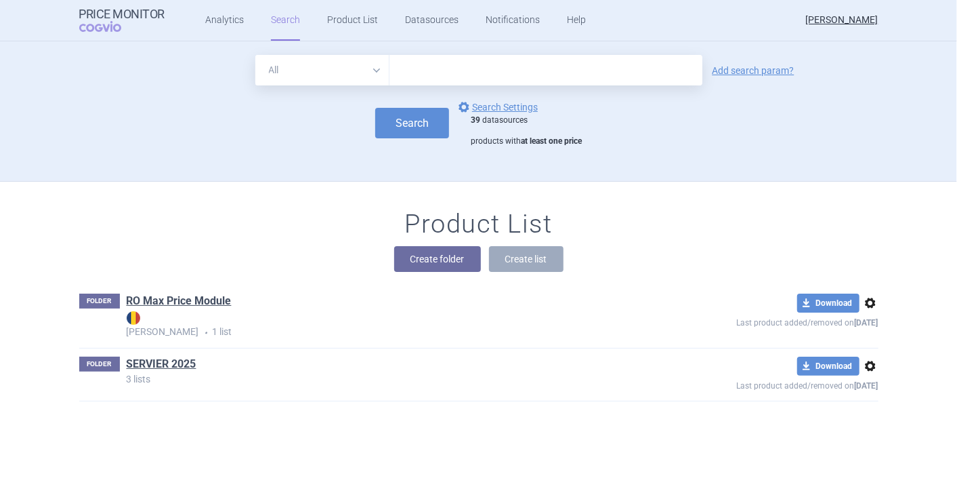
click at [415, 70] on input "text" at bounding box center [546, 70] width 313 height 30
click at [371, 72] on select "All Brand Name ATC Company Active Substance Country Newer than" at bounding box center [322, 70] width 134 height 30
select select "activeSubstance"
click at [255, 55] on select "All Brand Name ATC Company Active Substance Country Newer than" at bounding box center [322, 70] width 134 height 30
click at [421, 76] on input "text" at bounding box center [546, 70] width 313 height 30
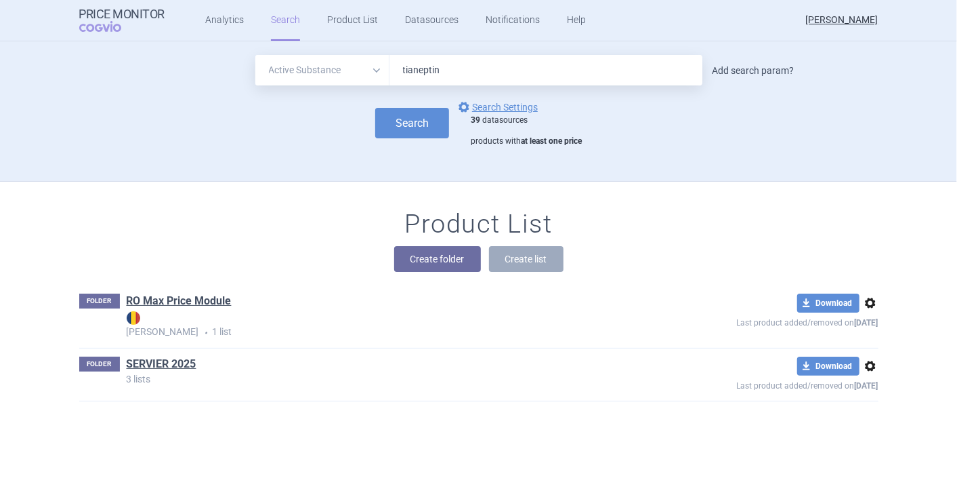
type input "tianeptin"
click at [747, 70] on link "Add search param?" at bounding box center [754, 70] width 82 height 9
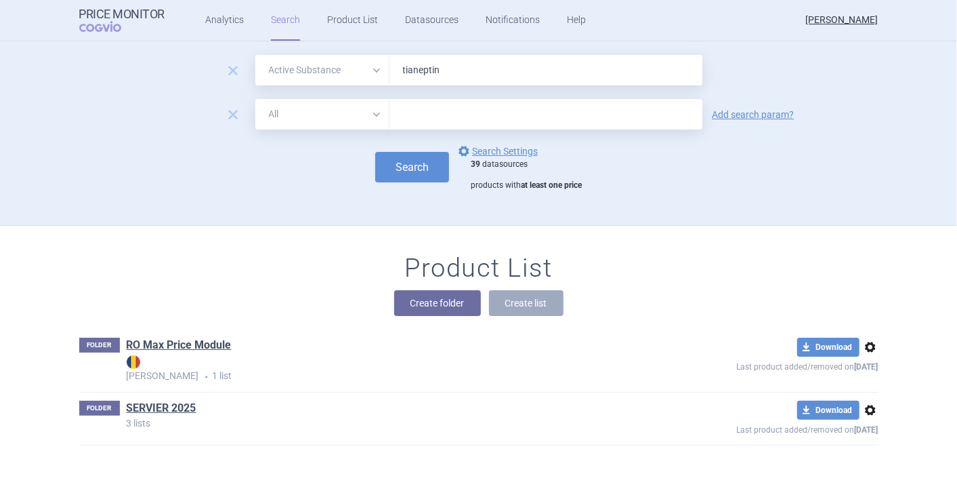
click at [371, 110] on select "All Brand Name ATC Company Active Substance Country Newer than" at bounding box center [322, 114] width 134 height 30
select select "mah"
click at [255, 99] on select "All Brand Name ATC Company Active Substance Country Newer than" at bounding box center [322, 114] width 134 height 30
click at [461, 110] on input "text" at bounding box center [546, 114] width 313 height 30
type input "SERVIER"
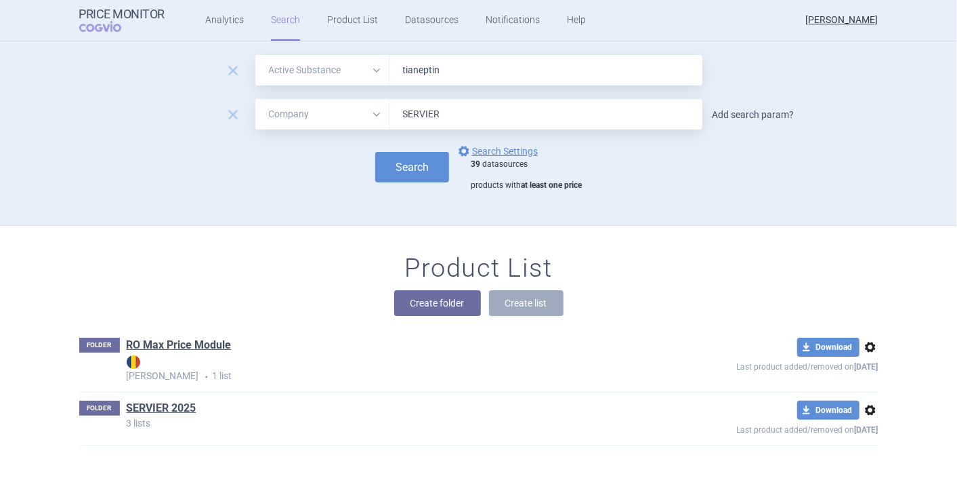
click at [772, 113] on link "Add search param?" at bounding box center [754, 114] width 82 height 9
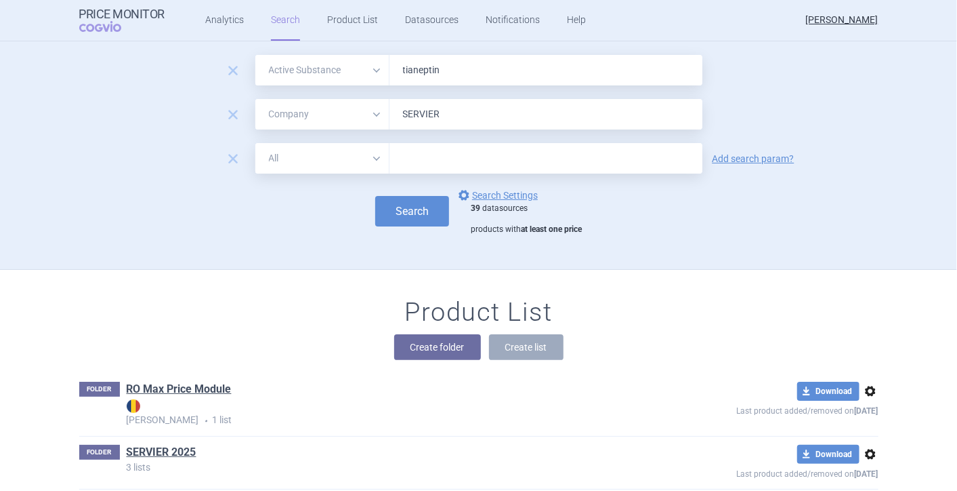
click at [368, 154] on select "All Brand Name ATC Company Active Substance Country Newer than" at bounding box center [322, 158] width 134 height 30
select select "country"
click at [255, 143] on select "All Brand Name ATC Company Active Substance Country Newer than" at bounding box center [322, 158] width 134 height 30
click at [440, 166] on input "text" at bounding box center [546, 159] width 300 height 18
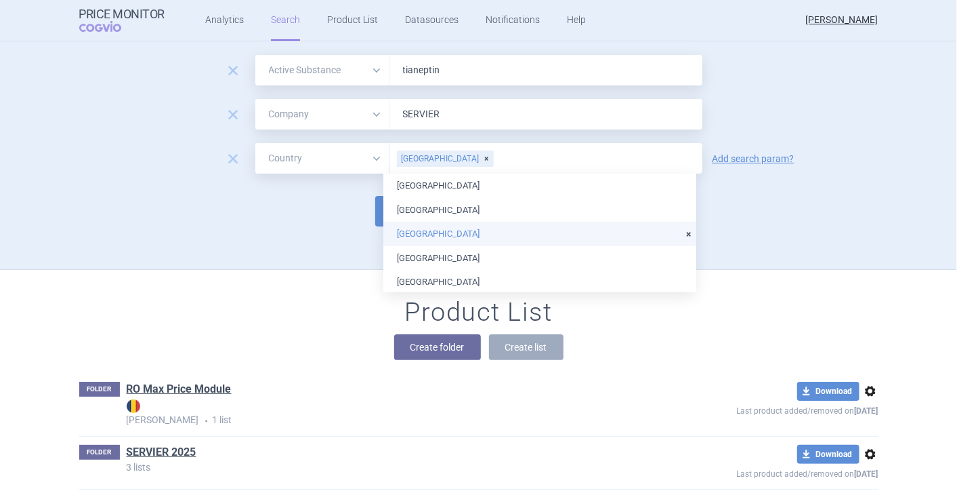
click at [443, 234] on li "[GEOGRAPHIC_DATA]" at bounding box center [540, 234] width 313 height 24
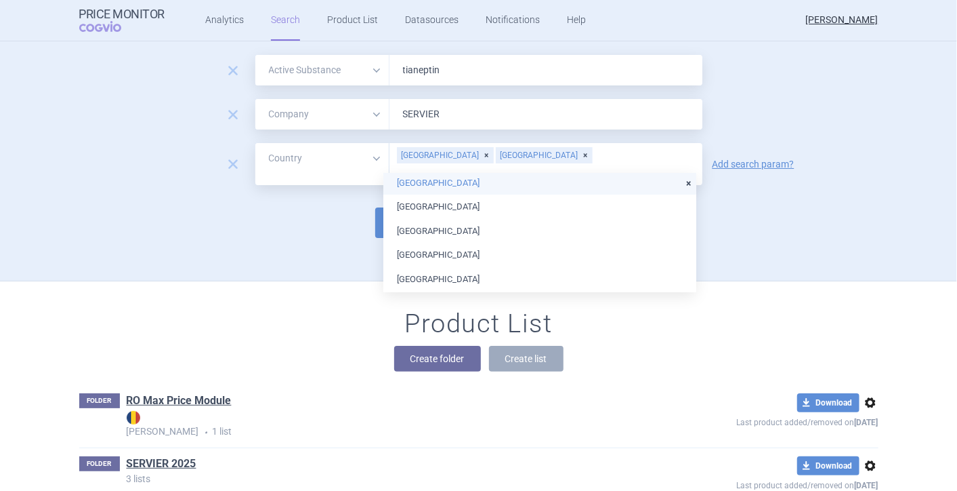
click at [469, 183] on li "[GEOGRAPHIC_DATA]" at bounding box center [540, 183] width 313 height 24
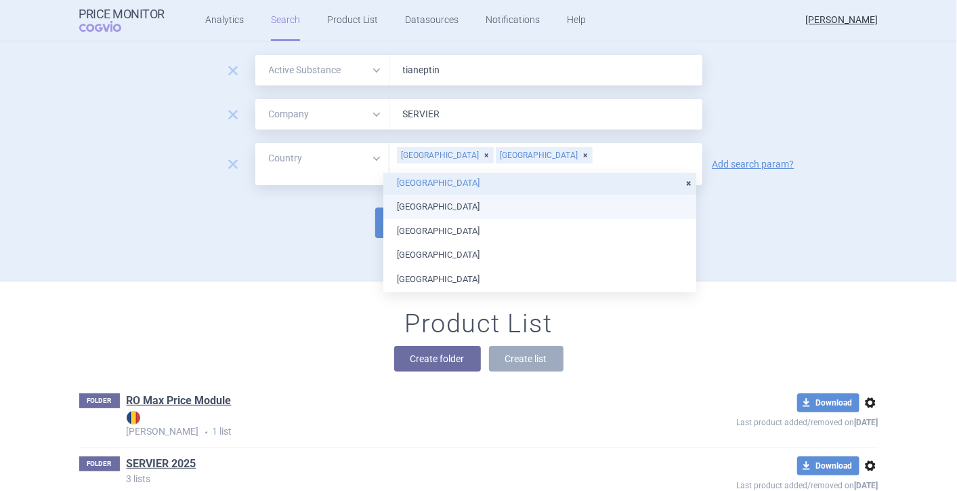
click at [472, 203] on li "[GEOGRAPHIC_DATA]" at bounding box center [540, 206] width 313 height 24
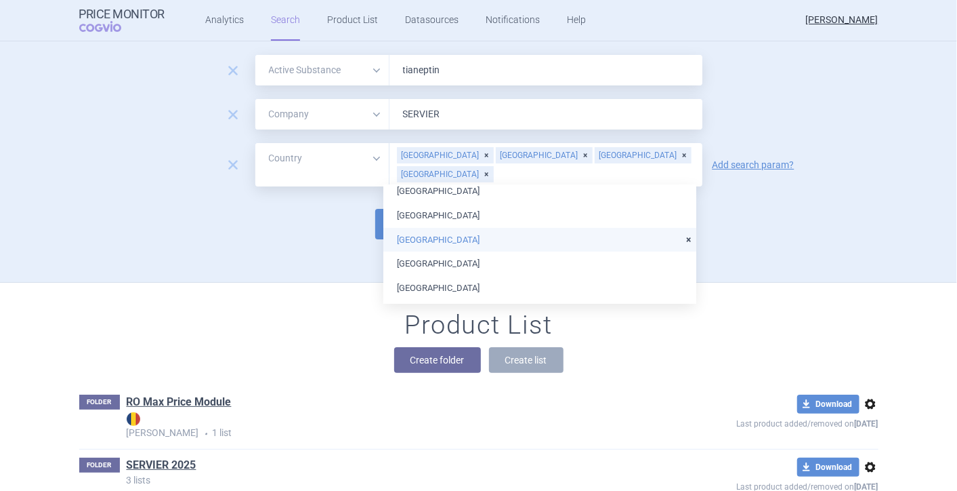
click at [474, 228] on li "[GEOGRAPHIC_DATA]" at bounding box center [540, 240] width 313 height 24
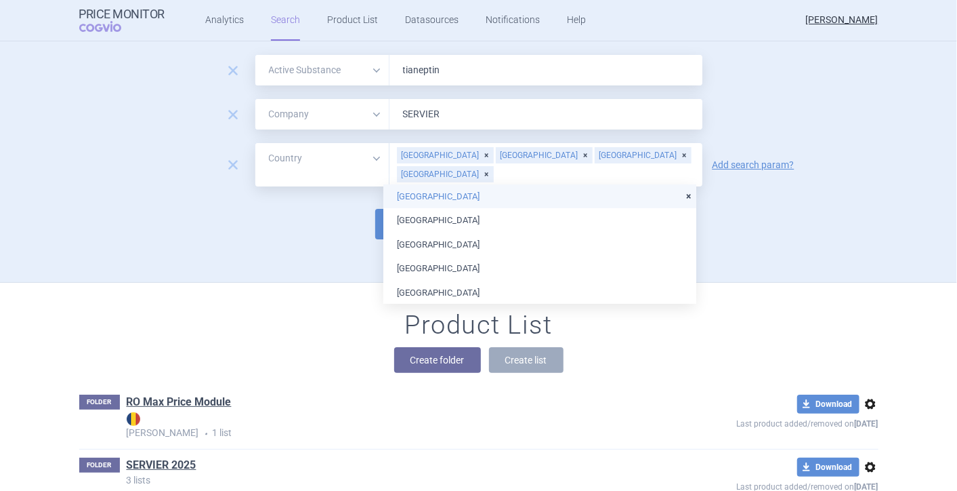
scroll to position [226, 0]
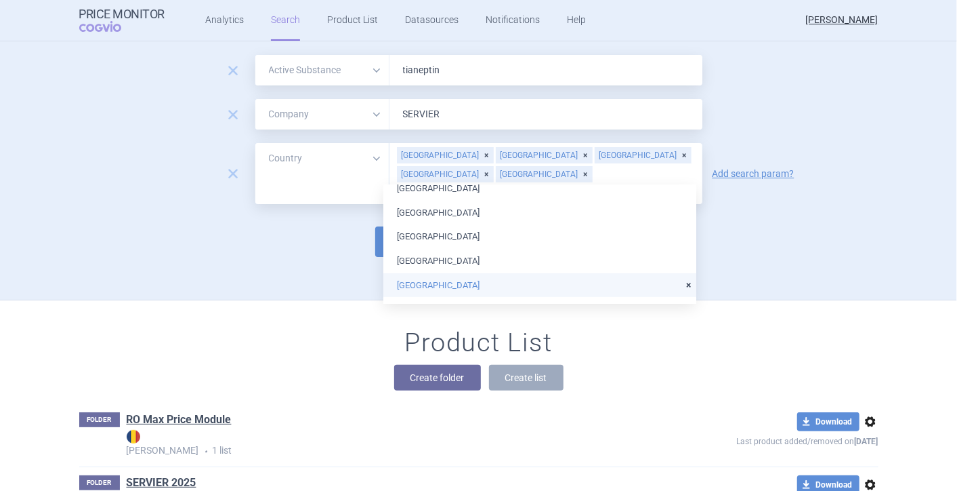
click at [461, 285] on li "[GEOGRAPHIC_DATA]" at bounding box center [540, 285] width 313 height 24
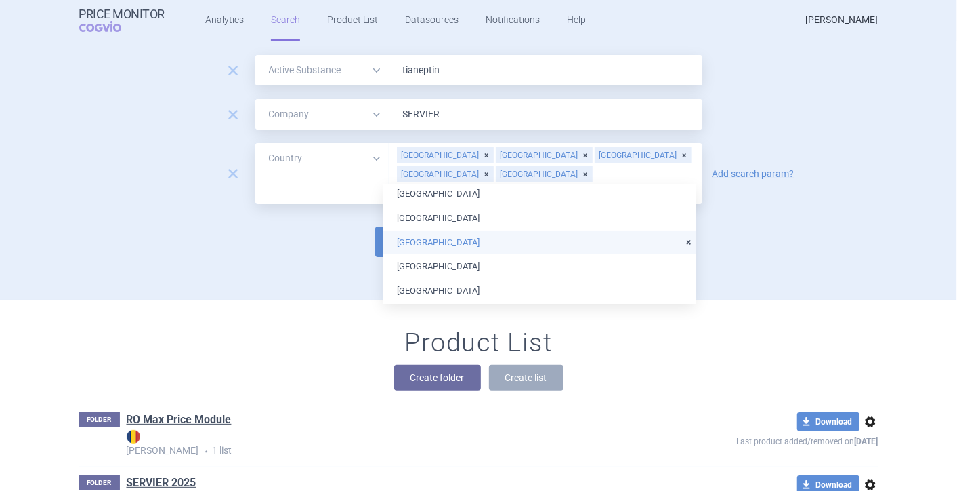
scroll to position [301, 0]
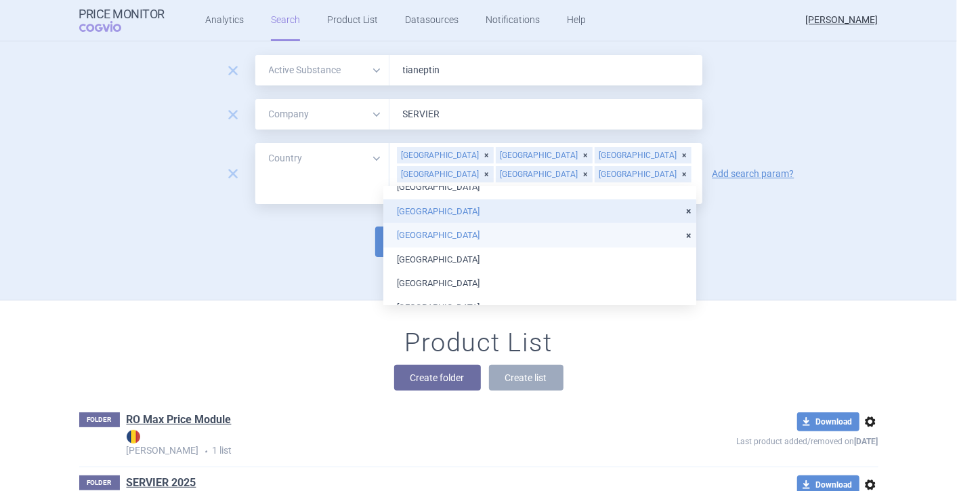
click at [468, 230] on li "[GEOGRAPHIC_DATA]" at bounding box center [540, 235] width 313 height 24
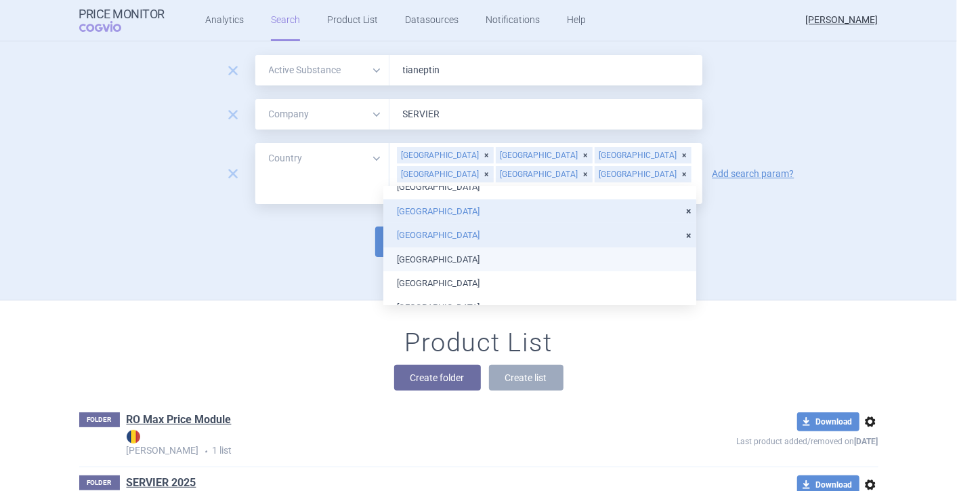
click at [468, 261] on li "[GEOGRAPHIC_DATA]" at bounding box center [540, 259] width 313 height 24
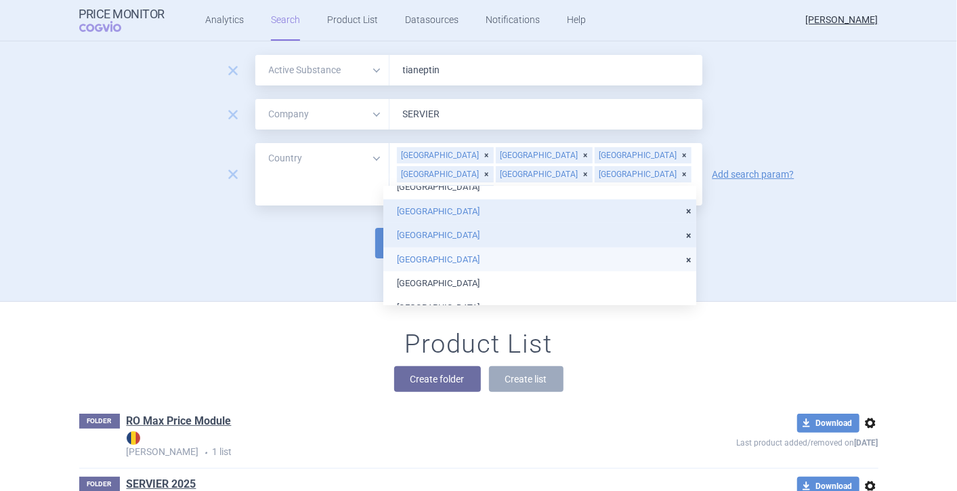
scroll to position [376, 0]
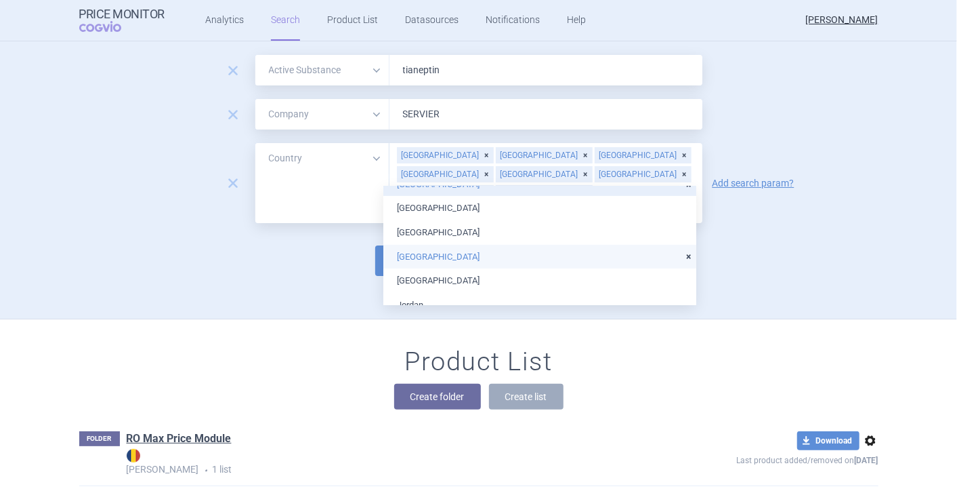
click at [468, 259] on li "[GEOGRAPHIC_DATA]" at bounding box center [540, 257] width 313 height 24
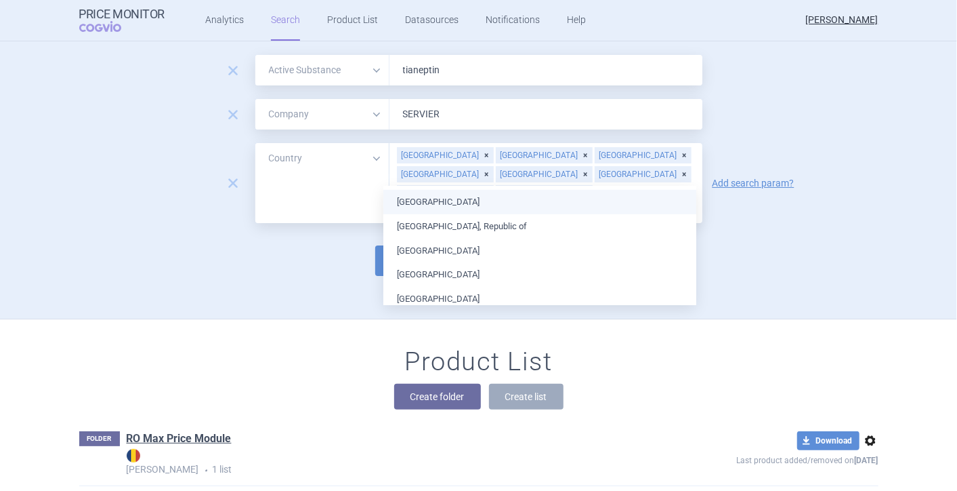
scroll to position [527, 0]
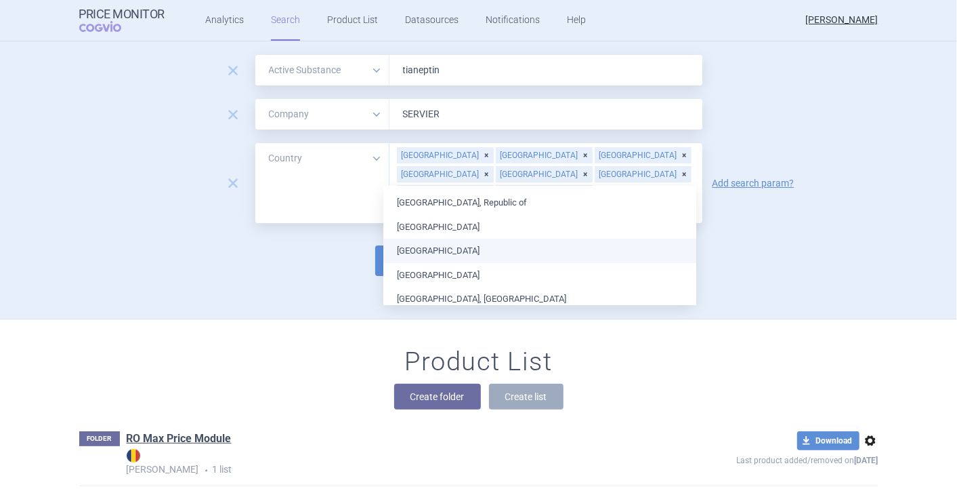
click at [468, 259] on li "[GEOGRAPHIC_DATA]" at bounding box center [540, 251] width 313 height 24
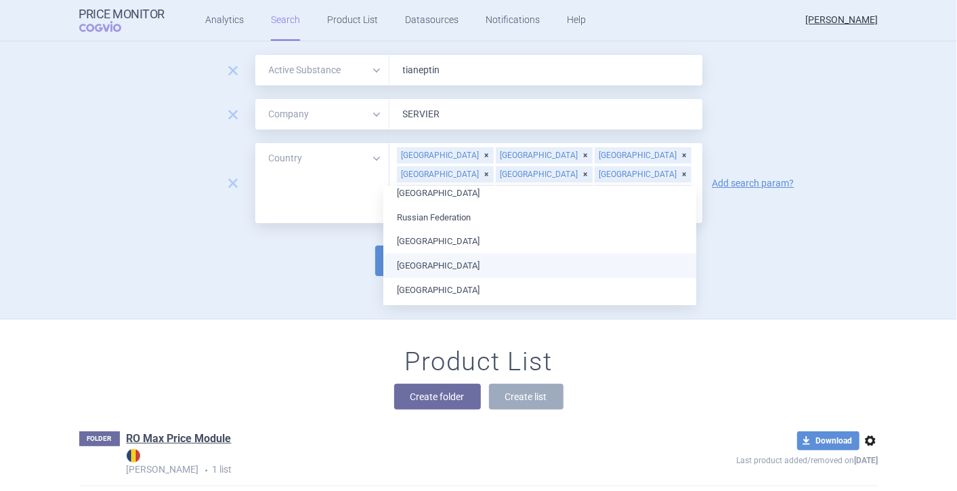
scroll to position [678, 0]
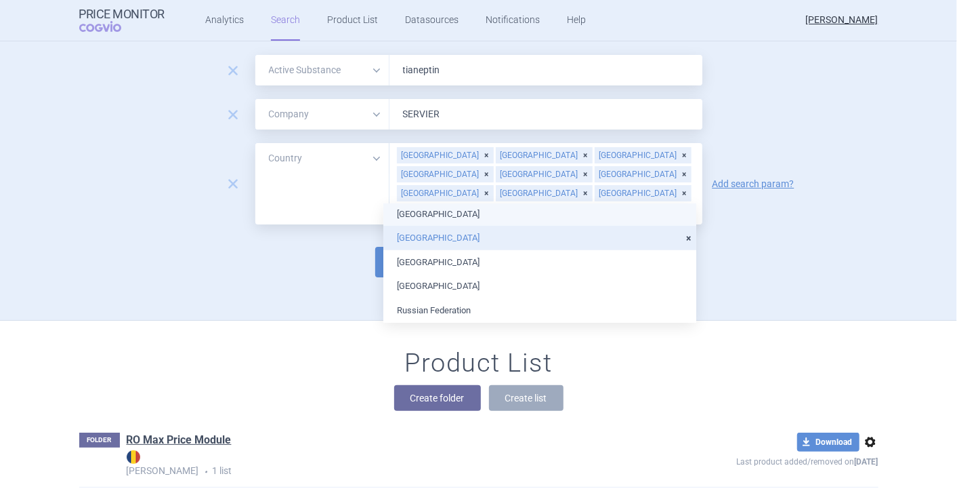
click at [464, 215] on ul "[GEOGRAPHIC_DATA] [GEOGRAPHIC_DATA] [GEOGRAPHIC_DATA] [GEOGRAPHIC_DATA] [GEOGRA…" at bounding box center [540, 32] width 313 height 1013
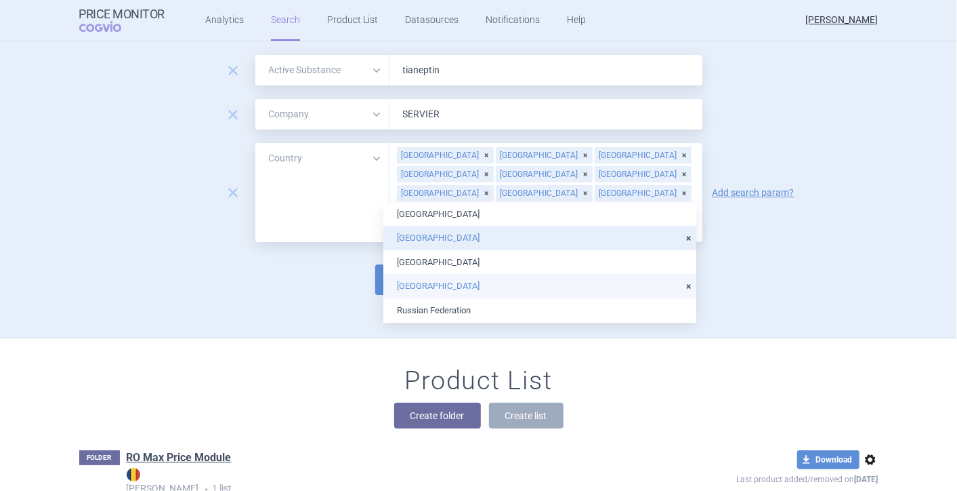
click at [461, 282] on li "[GEOGRAPHIC_DATA]" at bounding box center [540, 286] width 313 height 24
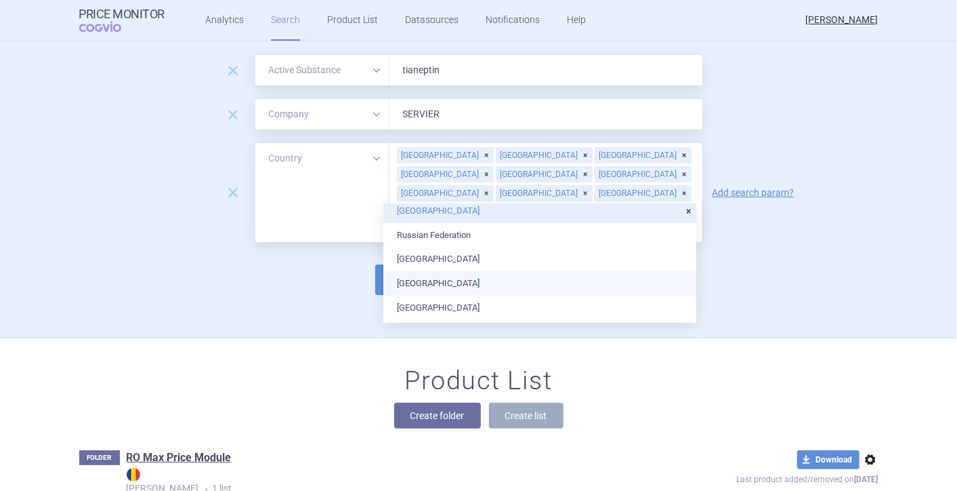
click at [461, 283] on li "[GEOGRAPHIC_DATA]" at bounding box center [540, 283] width 313 height 24
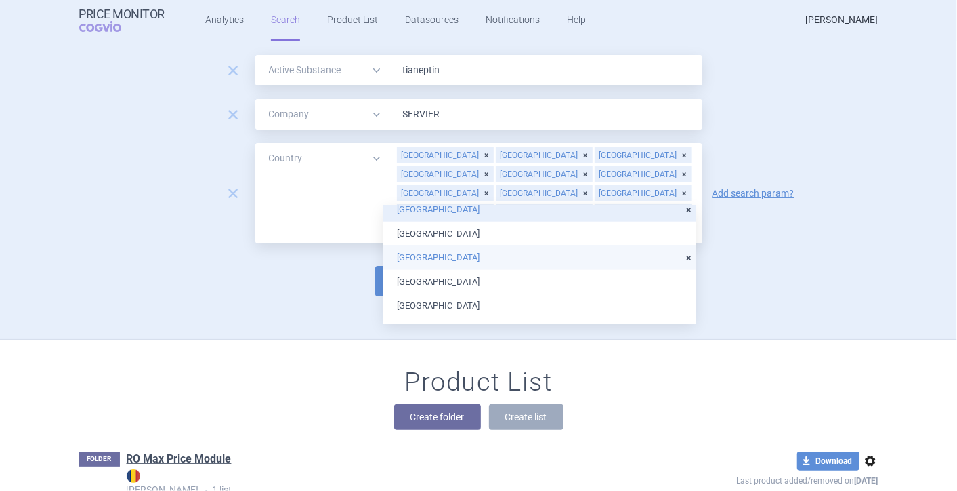
click at [466, 263] on li "[GEOGRAPHIC_DATA]" at bounding box center [540, 257] width 313 height 24
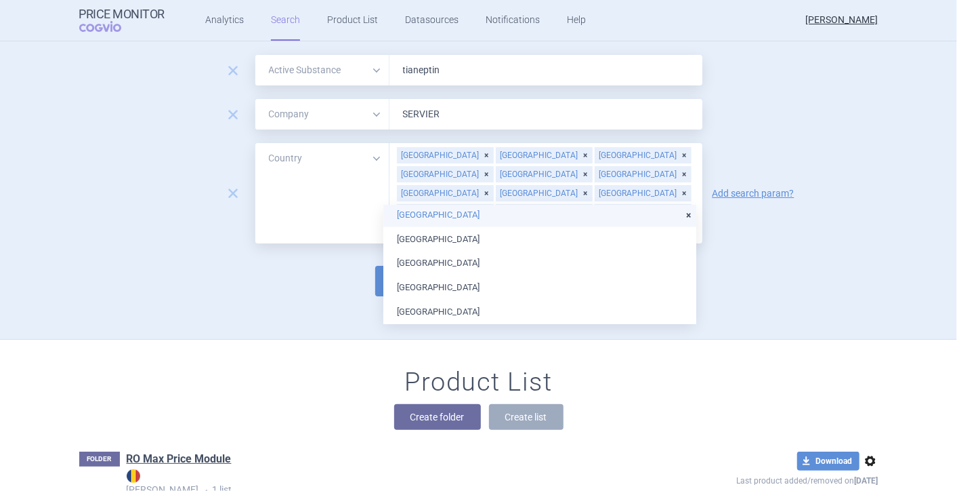
scroll to position [894, 0]
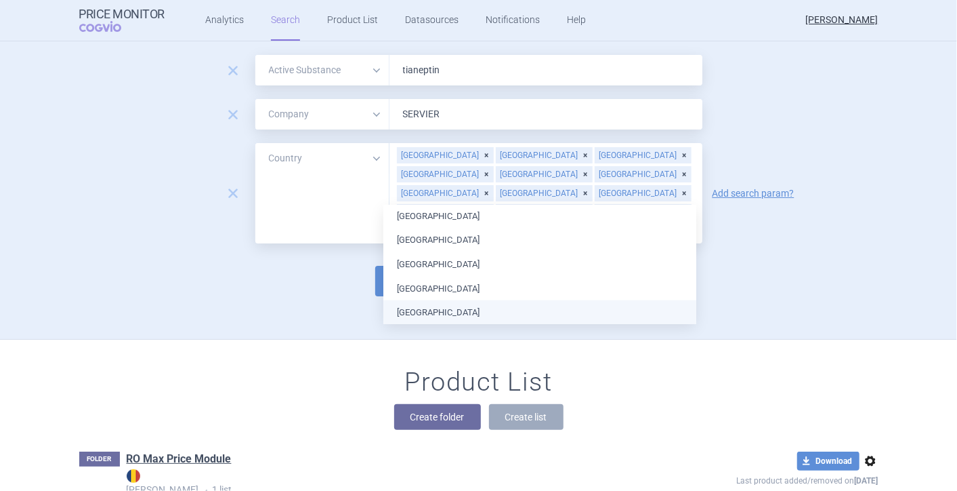
click at [634, 404] on div "Create folder Create list" at bounding box center [479, 417] width 800 height 26
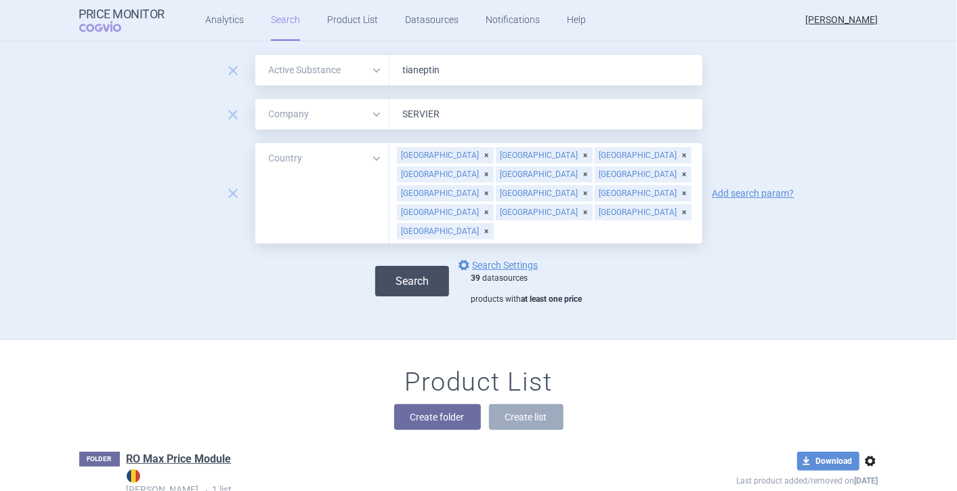
click at [401, 266] on button "Search" at bounding box center [412, 281] width 74 height 30
select select "activeSubstance"
select select "mah"
select select "country"
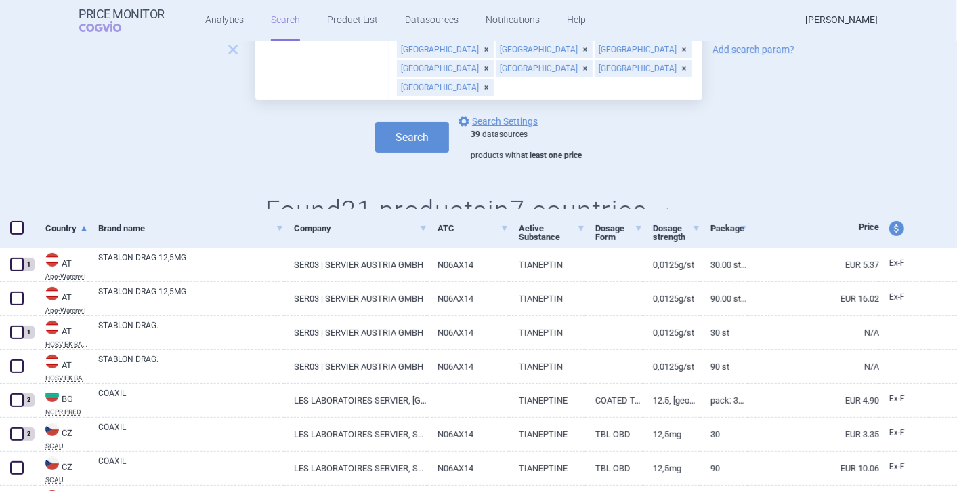
scroll to position [226, 0]
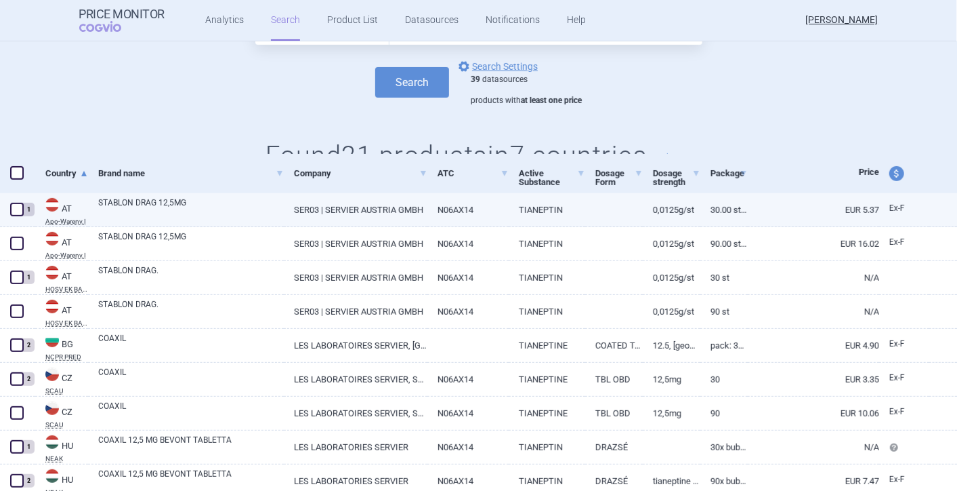
click at [14, 209] on span at bounding box center [17, 210] width 14 height 14
checkbox input "true"
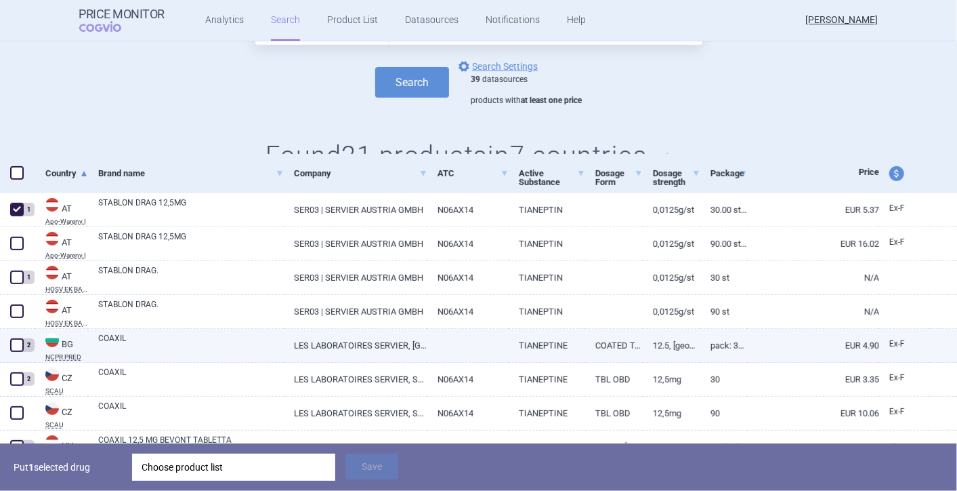
click at [15, 339] on span at bounding box center [17, 345] width 14 height 14
checkbox input "true"
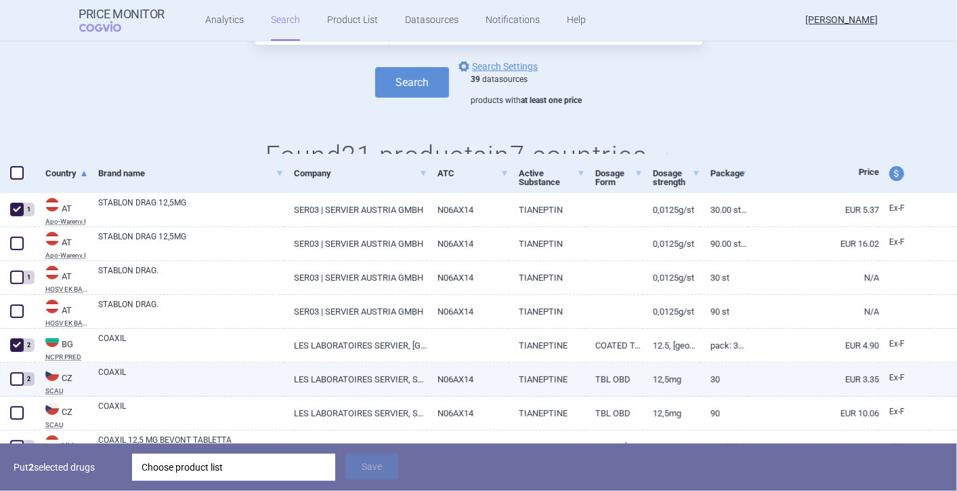
click at [13, 377] on span at bounding box center [17, 379] width 14 height 14
checkbox input "true"
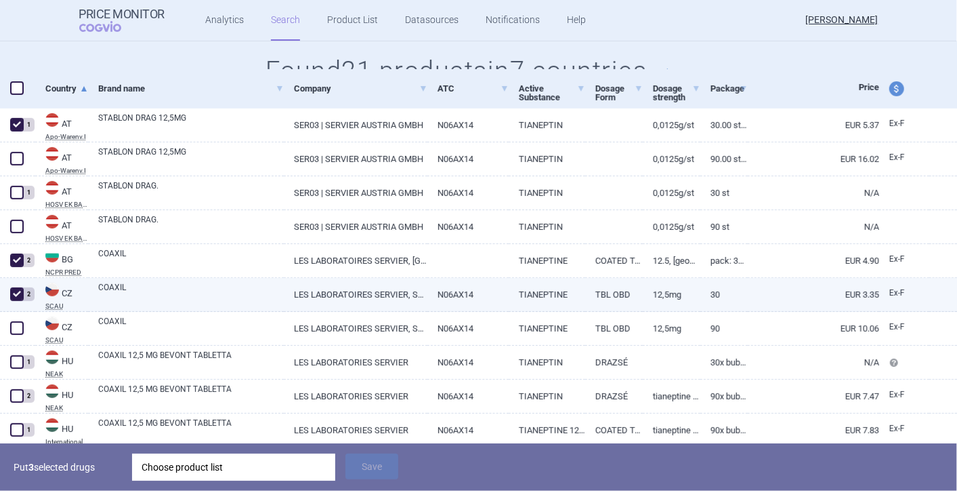
scroll to position [376, 0]
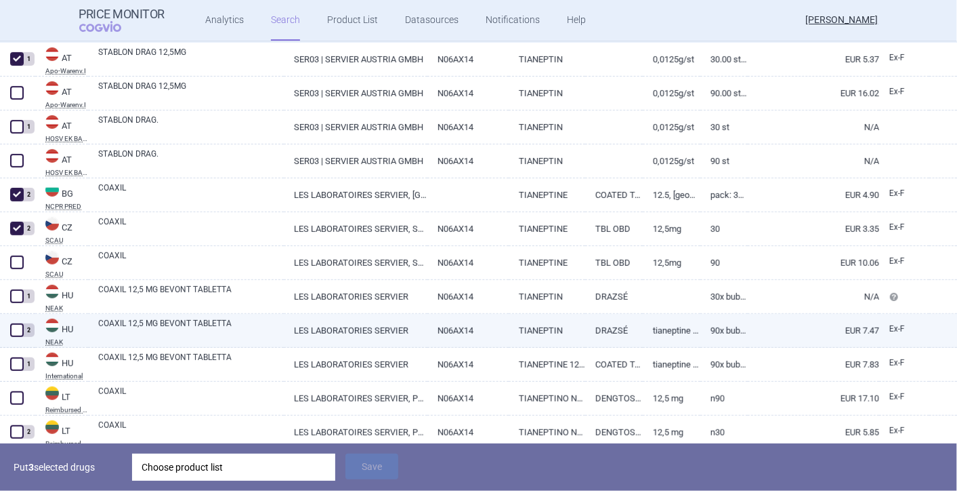
click at [20, 329] on span at bounding box center [17, 330] width 14 height 14
checkbox input "true"
click at [146, 323] on link "COAXIL 12,5 MG BEVONT TABLETTA" at bounding box center [191, 329] width 186 height 24
select select "EUR"
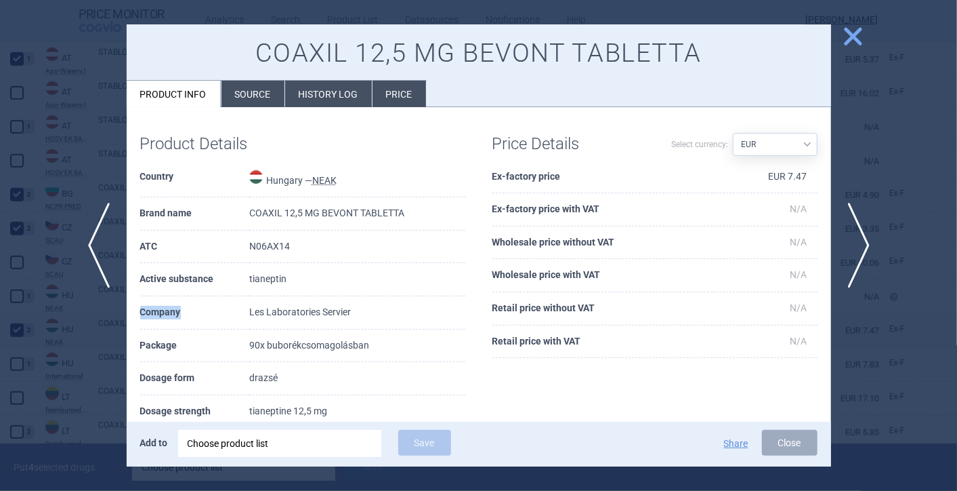
click at [146, 323] on th "Company" at bounding box center [194, 312] width 109 height 33
drag, startPoint x: 146, startPoint y: 323, endPoint x: 325, endPoint y: 315, distance: 179.7
click at [325, 315] on td "Les Laboratories Servier" at bounding box center [357, 312] width 216 height 33
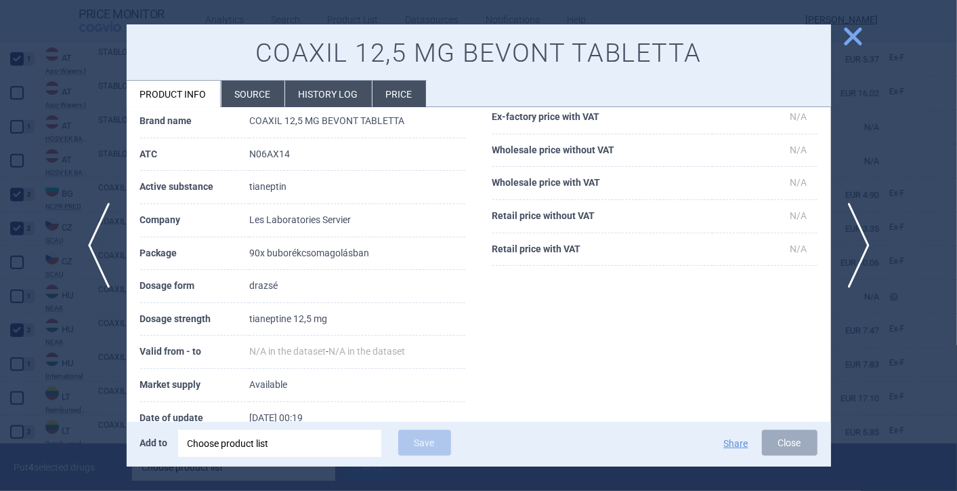
scroll to position [75, 0]
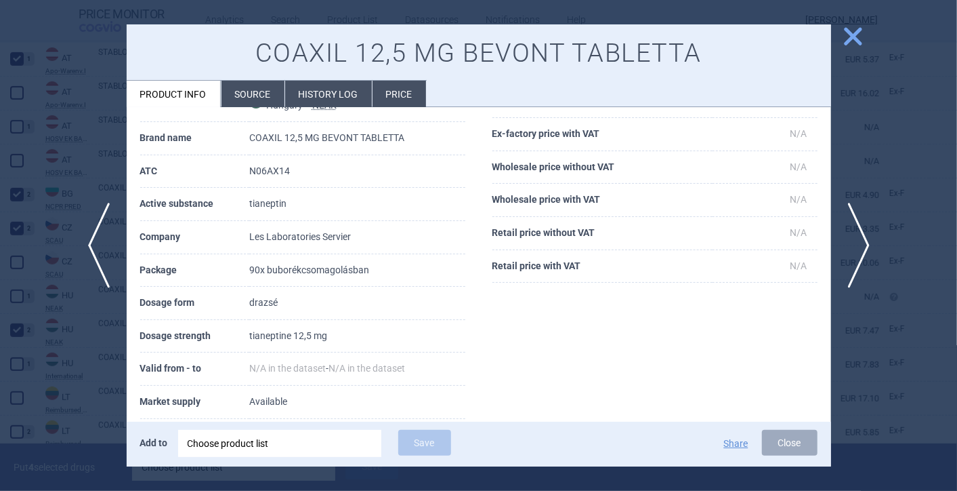
click at [242, 91] on li "Source" at bounding box center [253, 94] width 63 height 26
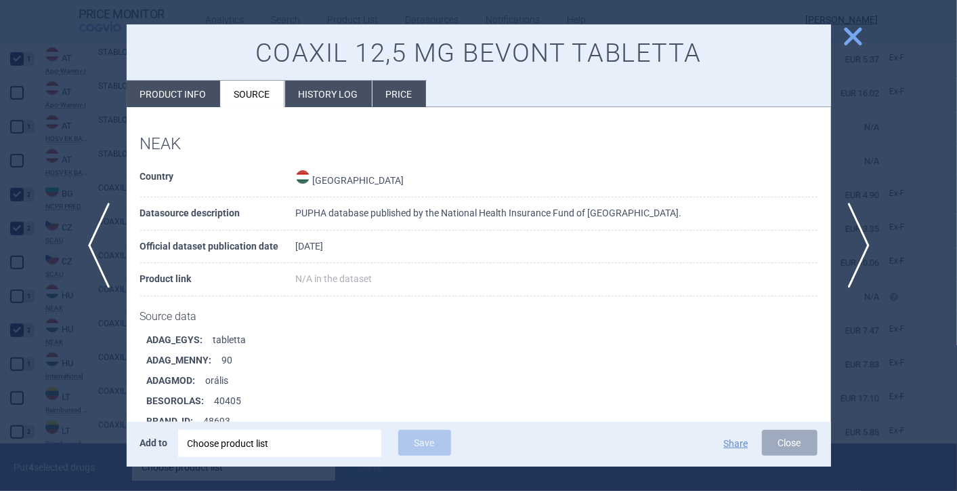
click at [313, 100] on li "History log" at bounding box center [328, 94] width 87 height 26
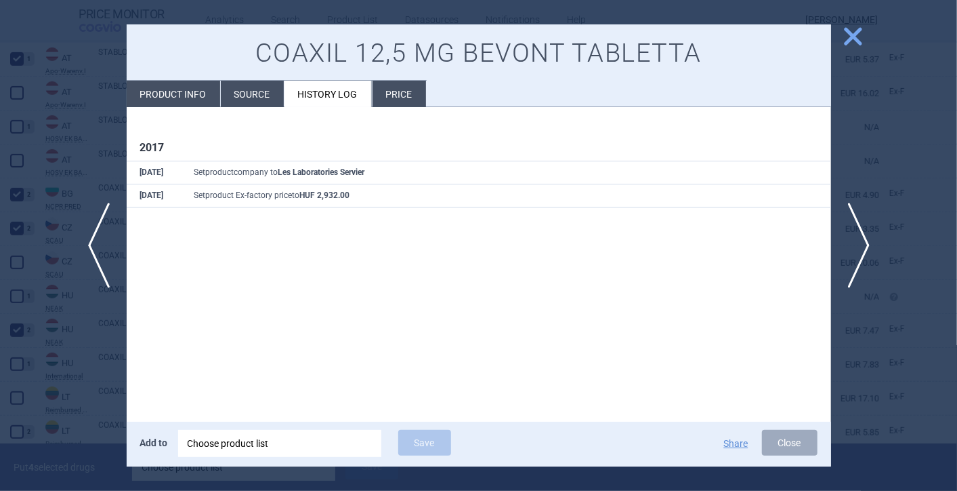
click at [414, 91] on li "Price" at bounding box center [400, 94] width 54 height 26
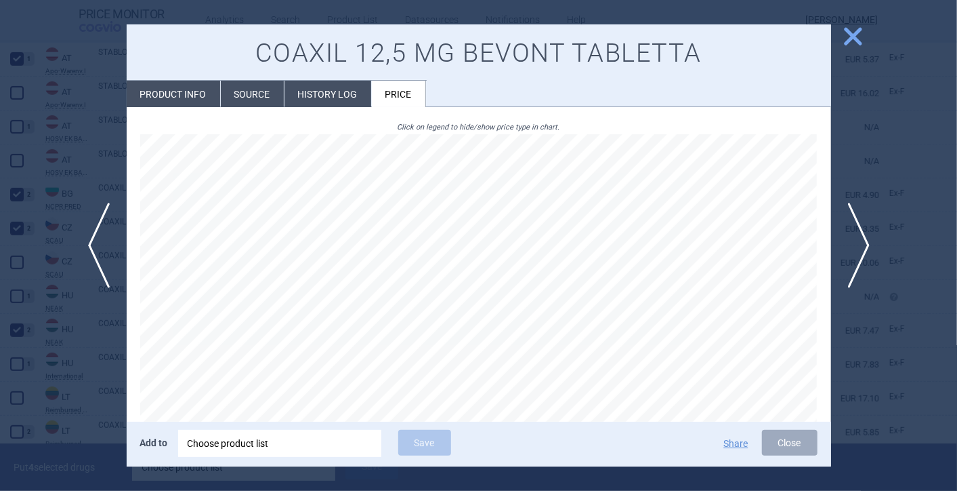
click at [184, 94] on li "Product info" at bounding box center [174, 94] width 94 height 26
select select "EUR"
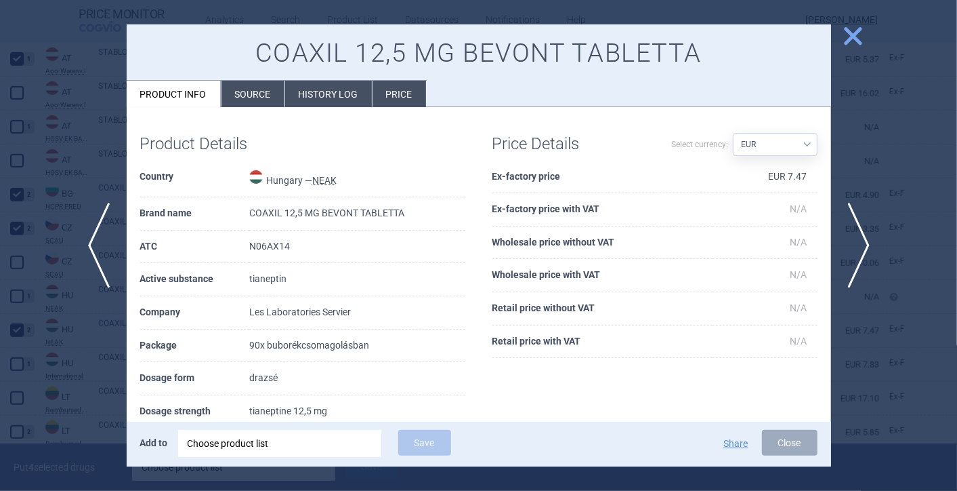
click at [852, 40] on span "close" at bounding box center [854, 36] width 24 height 24
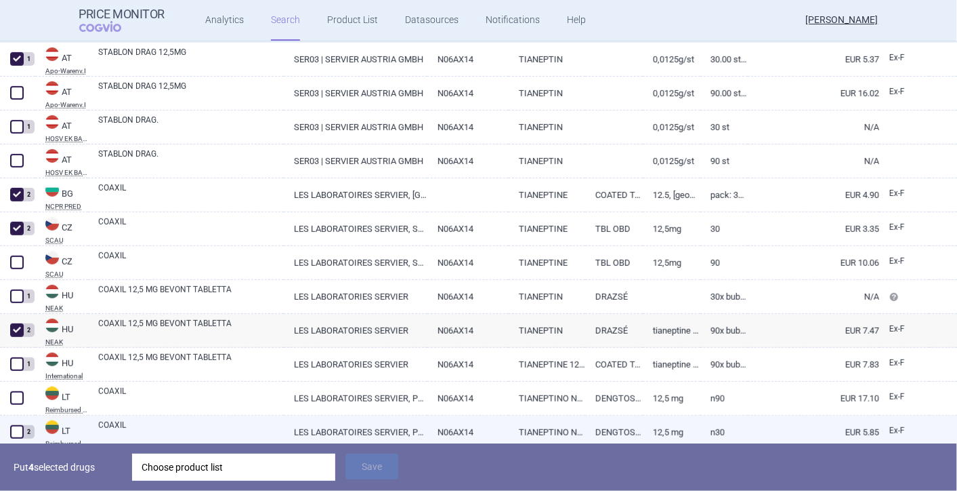
click at [14, 425] on span at bounding box center [17, 432] width 14 height 14
checkbox input "true"
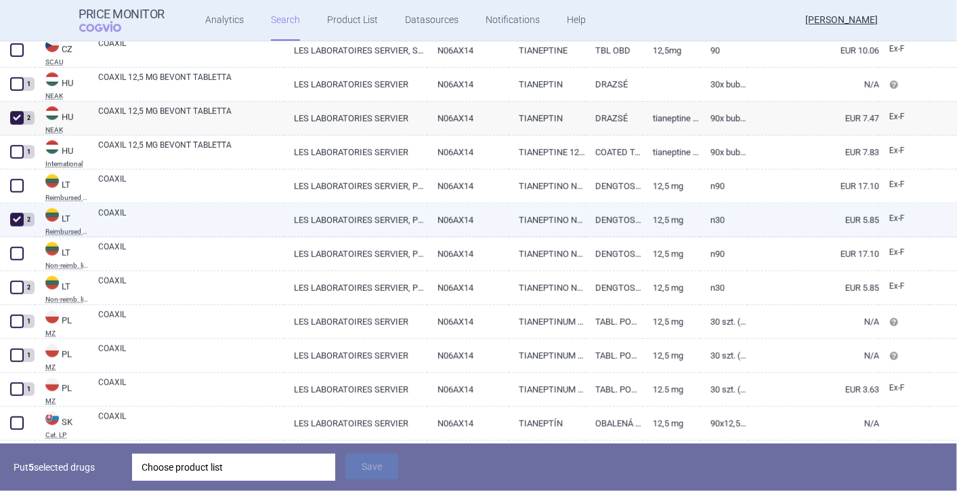
scroll to position [602, 0]
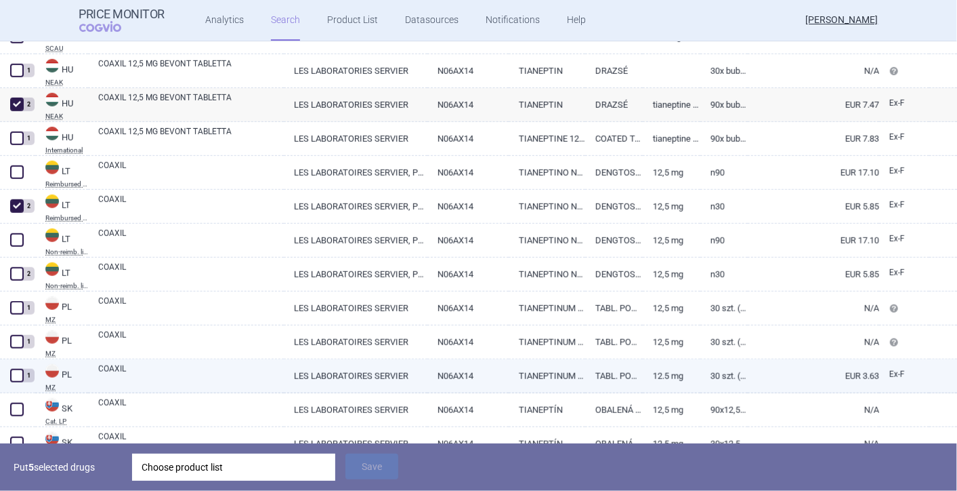
click at [14, 377] on span at bounding box center [17, 376] width 14 height 14
checkbox input "true"
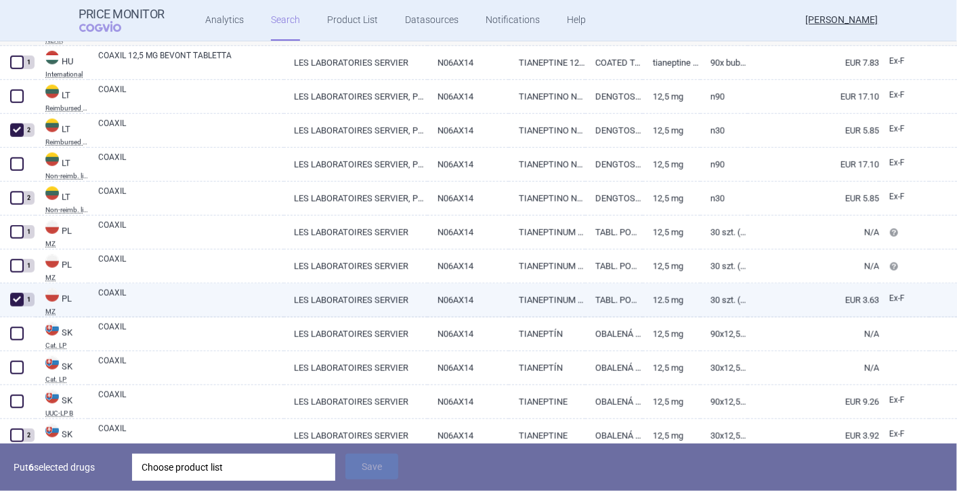
scroll to position [730, 0]
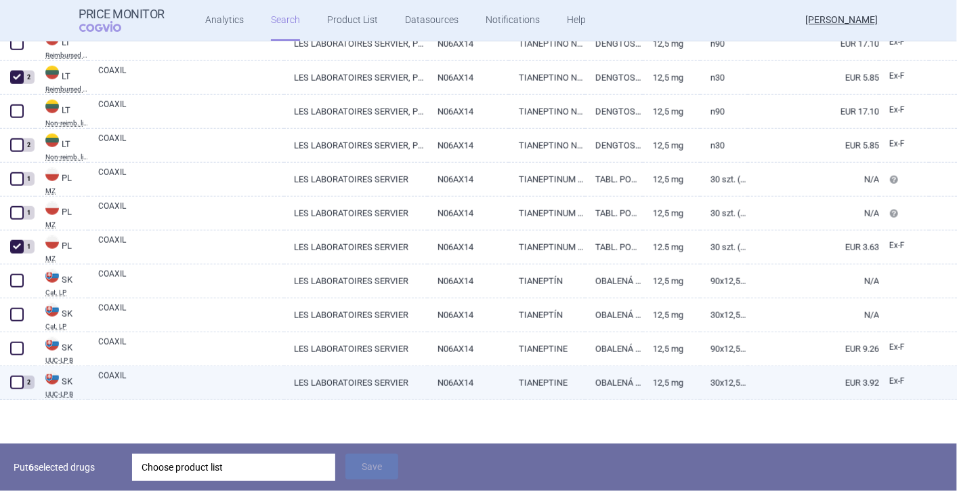
click at [12, 385] on span at bounding box center [17, 382] width 14 height 14
checkbox input "true"
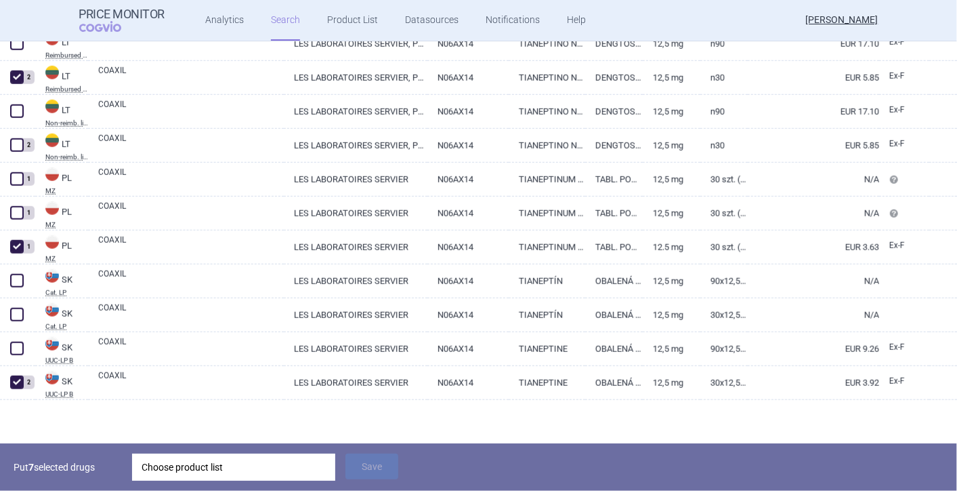
click at [159, 472] on div "Choose product list" at bounding box center [234, 466] width 184 height 27
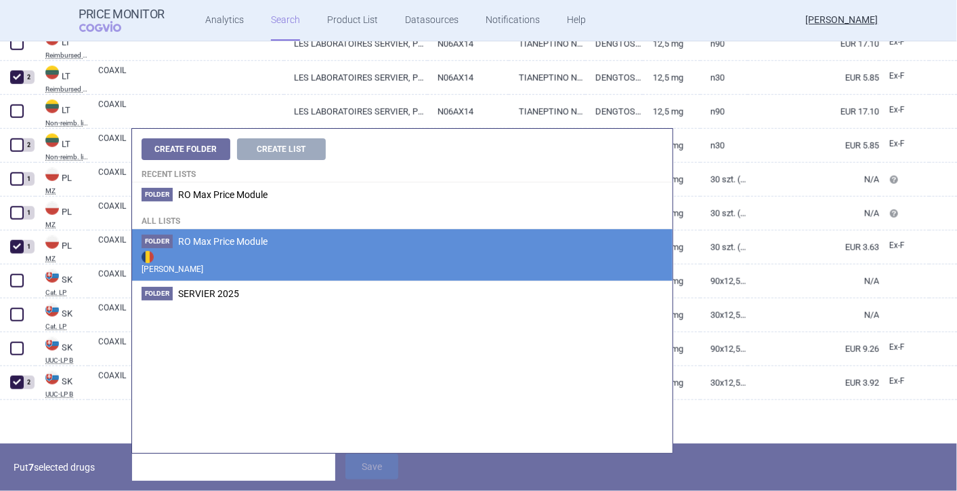
click at [243, 239] on span "RO Max Price Module" at bounding box center [222, 241] width 89 height 11
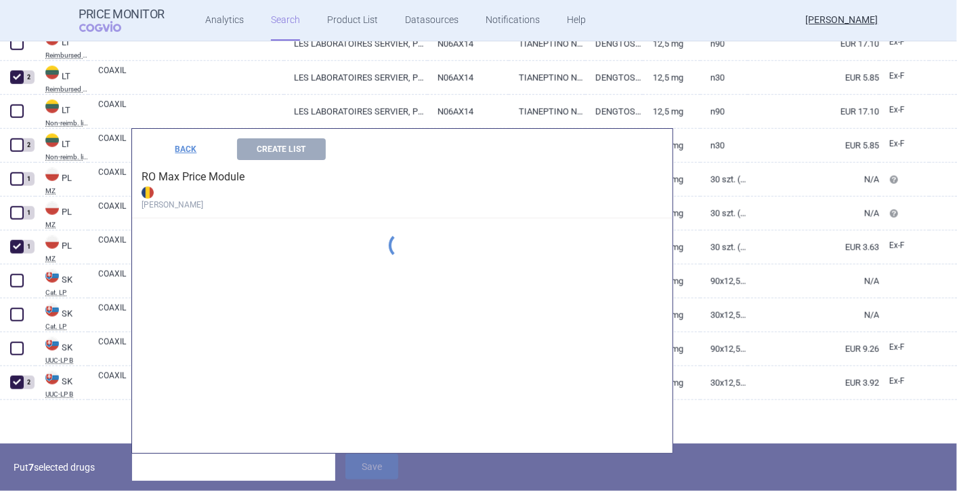
click at [243, 240] on div "Create Folder Create List Recent lists Folder RO Max Price Module All lists Fol…" at bounding box center [402, 291] width 541 height 324
click at [304, 147] on button "Create List" at bounding box center [281, 149] width 89 height 22
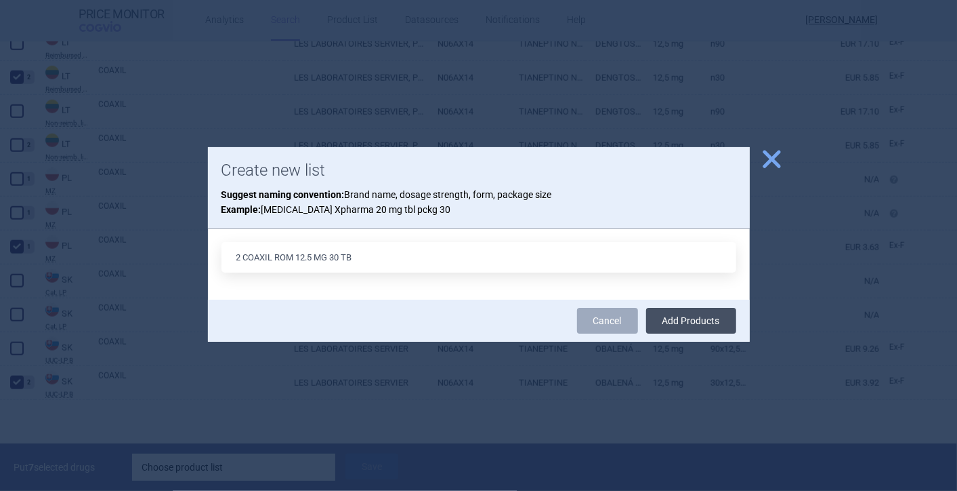
type input "2 COAXIL ROM 12.5 MG 30 TB"
click at [682, 316] on button "Add Products" at bounding box center [691, 321] width 90 height 26
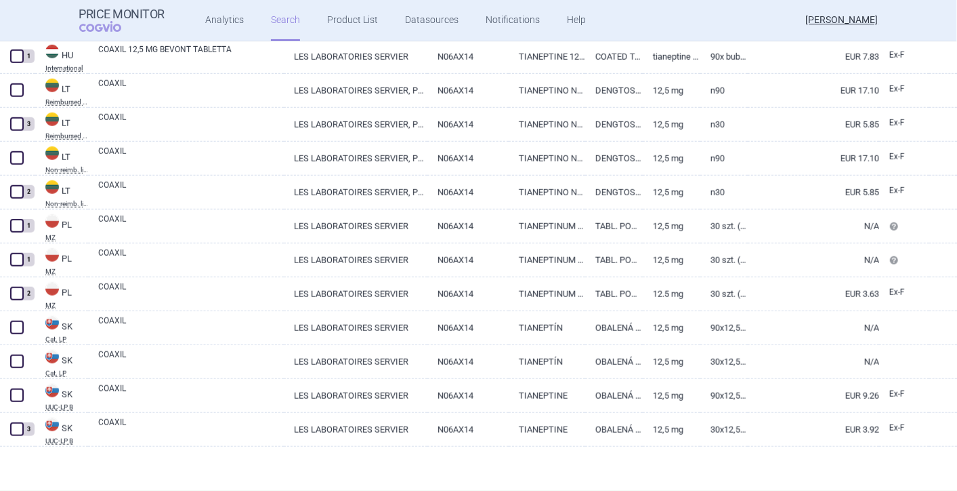
scroll to position [683, 0]
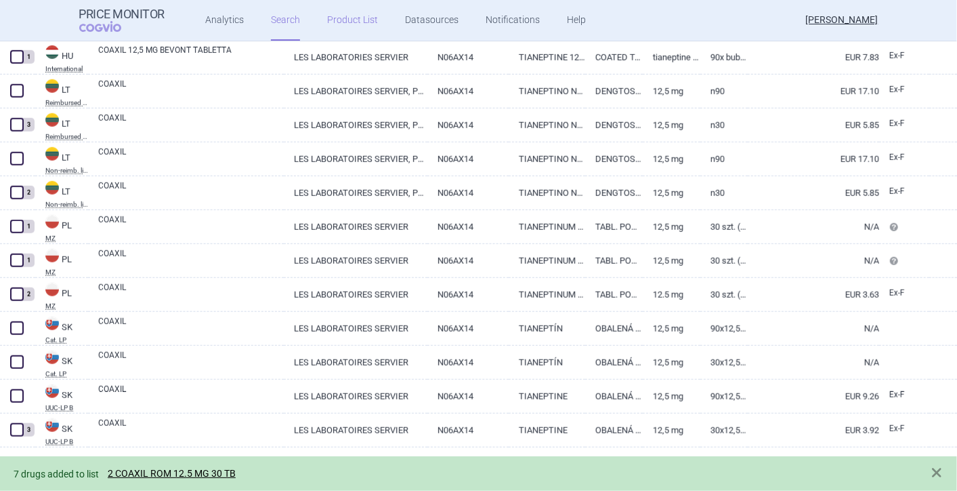
click at [340, 21] on link "Product List" at bounding box center [352, 20] width 51 height 41
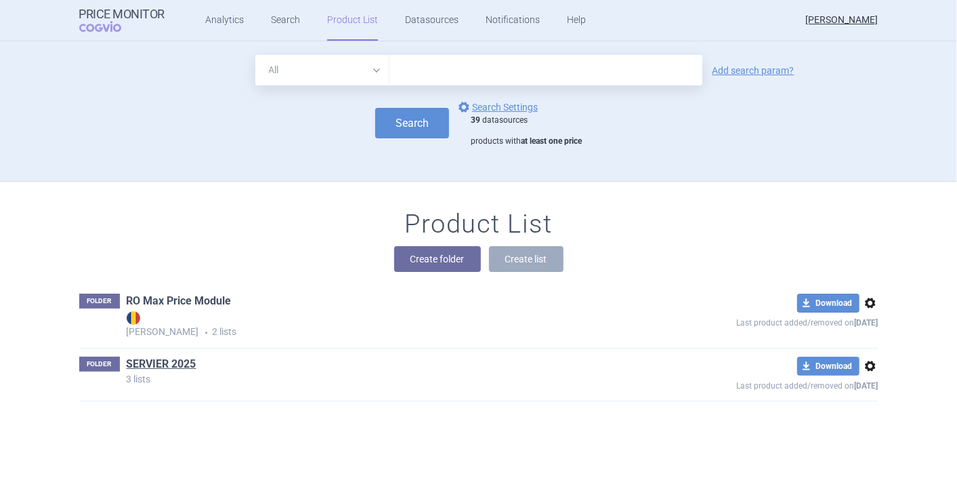
click at [161, 299] on link "RO Max Price Module" at bounding box center [179, 300] width 105 height 15
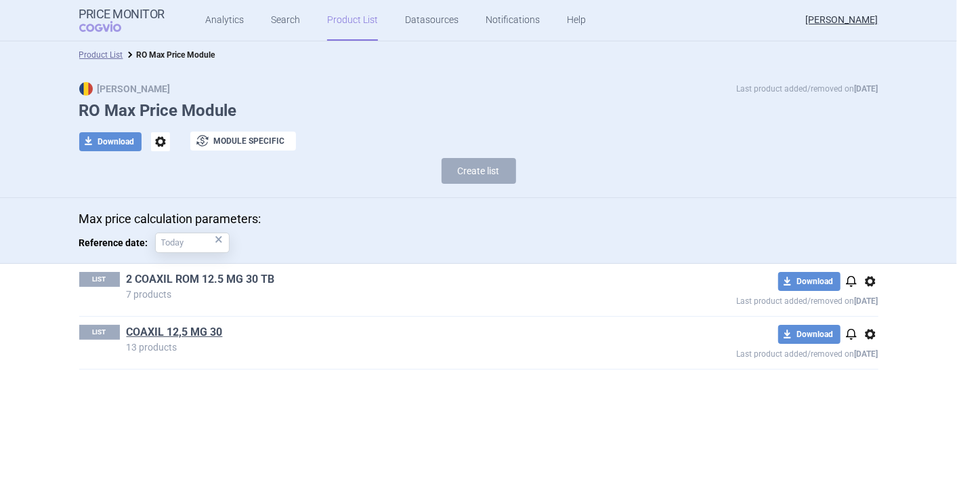
click at [178, 281] on link "2 COAXIL ROM 12.5 MG 30 TB" at bounding box center [201, 279] width 148 height 15
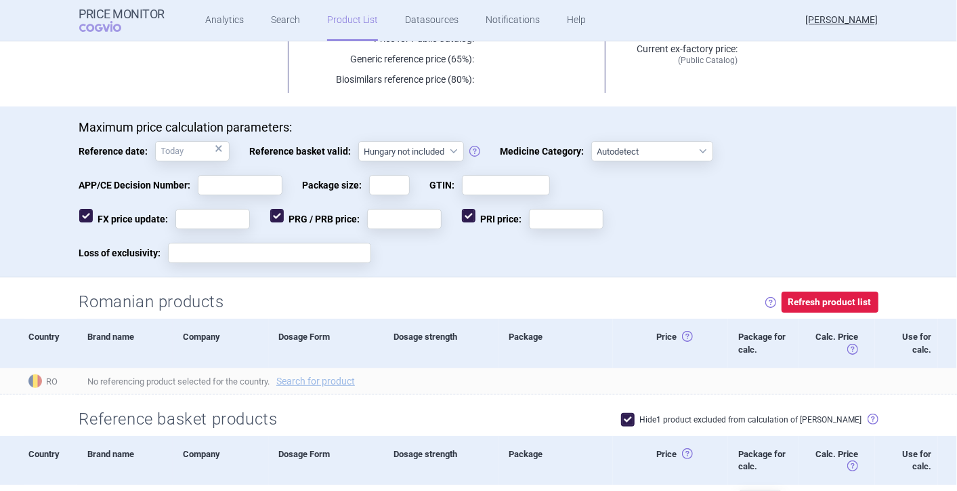
scroll to position [226, 0]
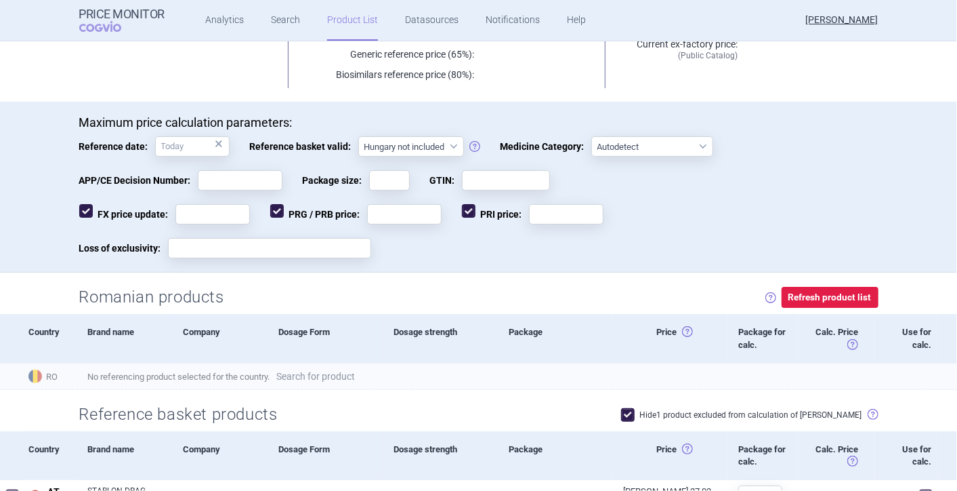
click at [312, 379] on link "Search for product" at bounding box center [315, 375] width 79 height 9
select select "country"
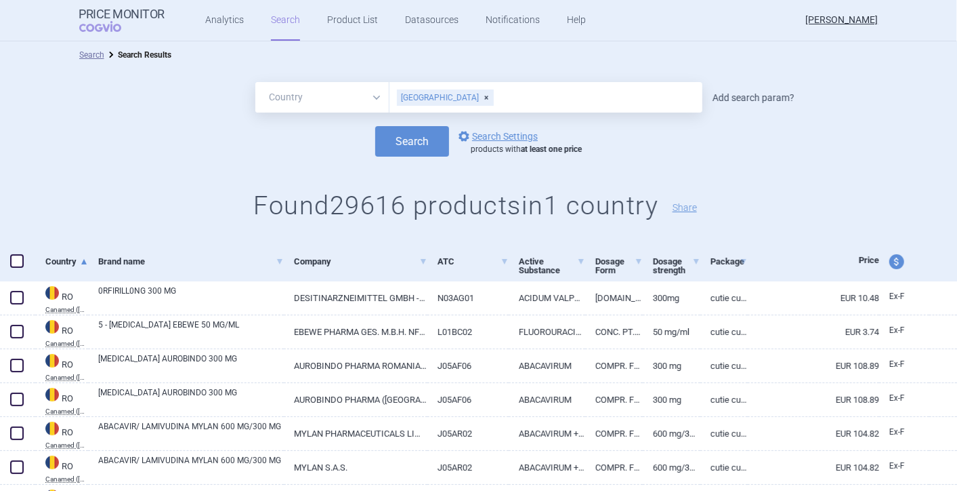
click at [741, 94] on link "Add search param?" at bounding box center [754, 97] width 82 height 9
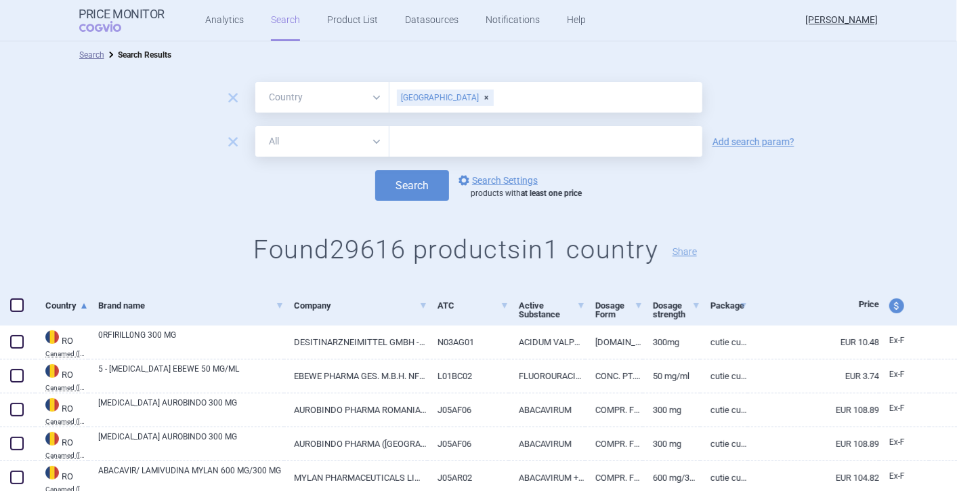
click at [586, 138] on input "text" at bounding box center [546, 141] width 313 height 30
type input "COAXIL"
click at [418, 176] on button "Search" at bounding box center [412, 185] width 74 height 30
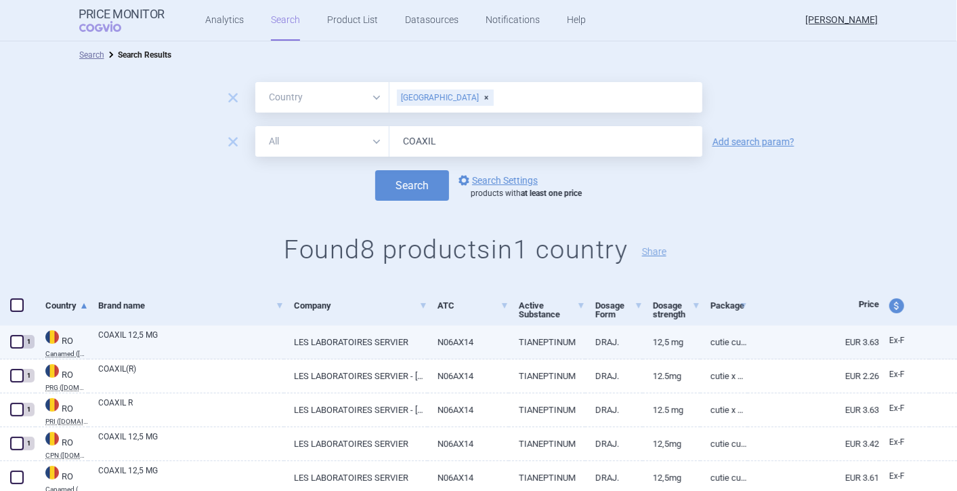
click at [11, 339] on span at bounding box center [17, 342] width 14 height 14
checkbox input "true"
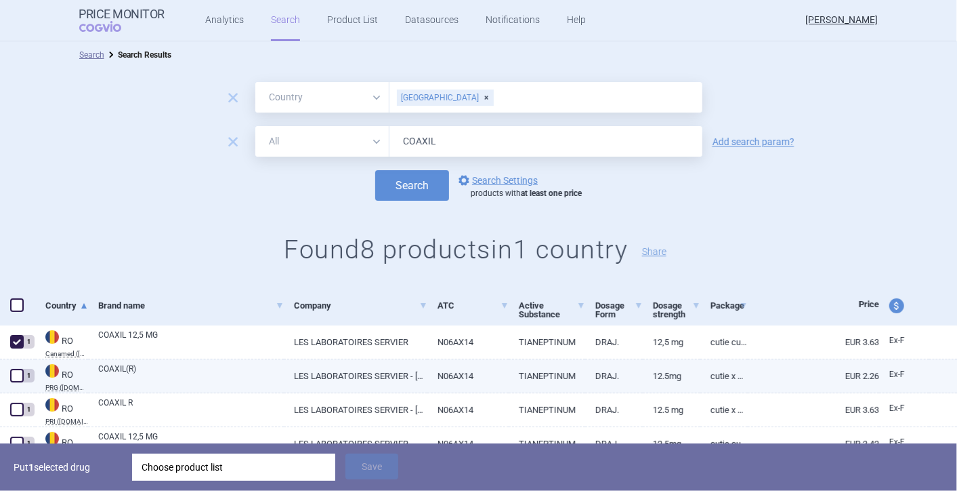
click at [17, 371] on span at bounding box center [17, 376] width 14 height 14
checkbox input "true"
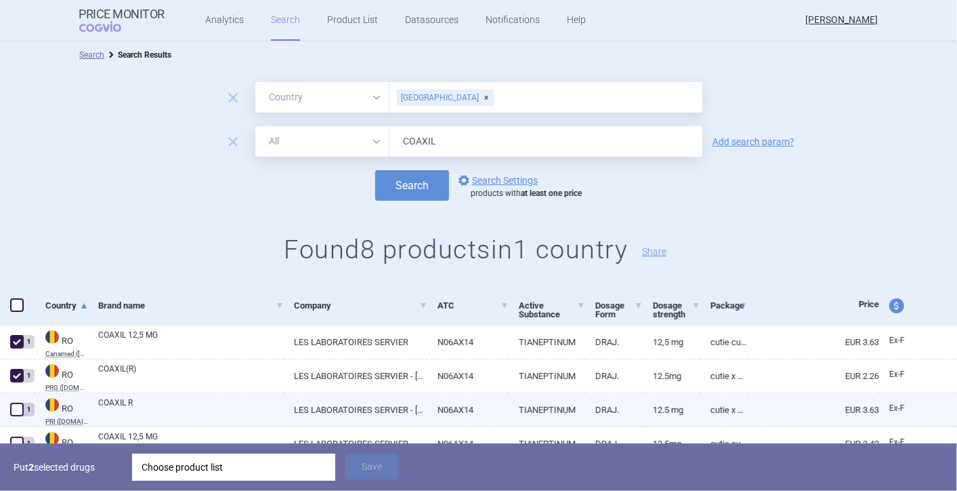
click at [9, 407] on span at bounding box center [17, 409] width 20 height 20
checkbox input "true"
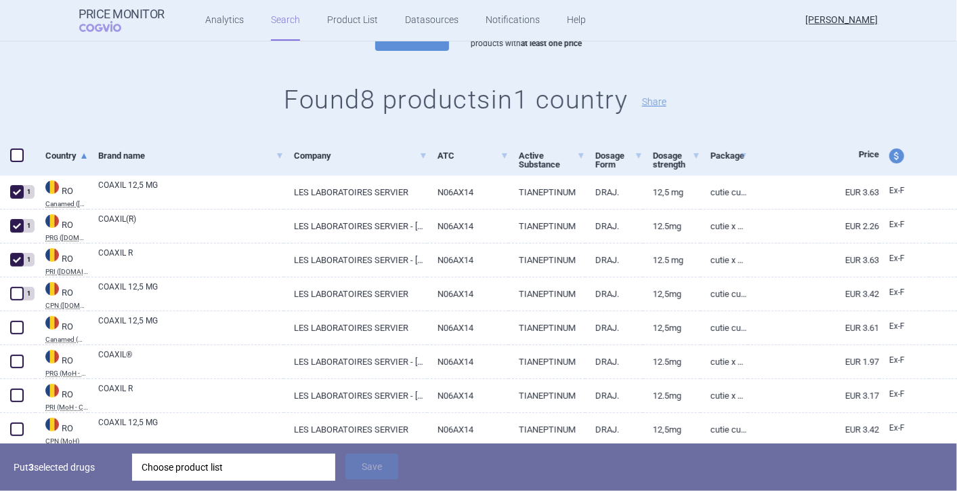
scroll to position [150, 0]
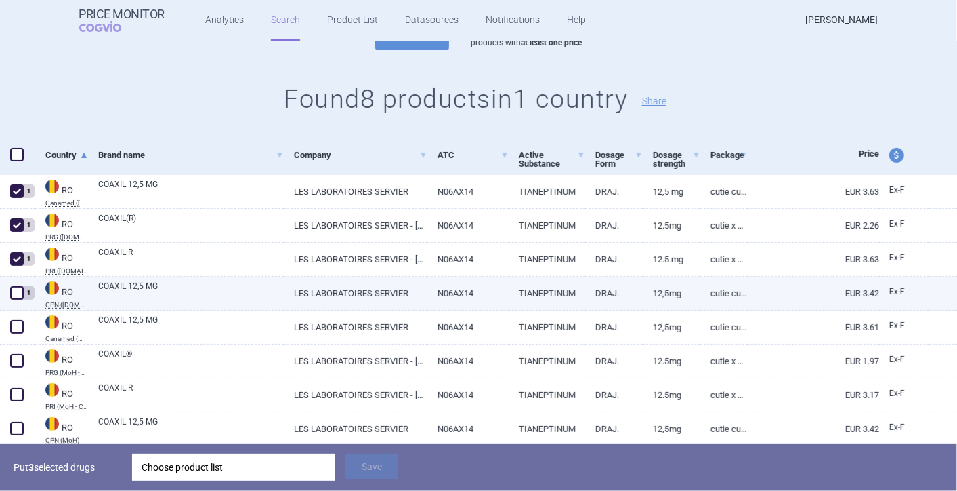
click at [9, 291] on span at bounding box center [17, 293] width 20 height 20
checkbox input "true"
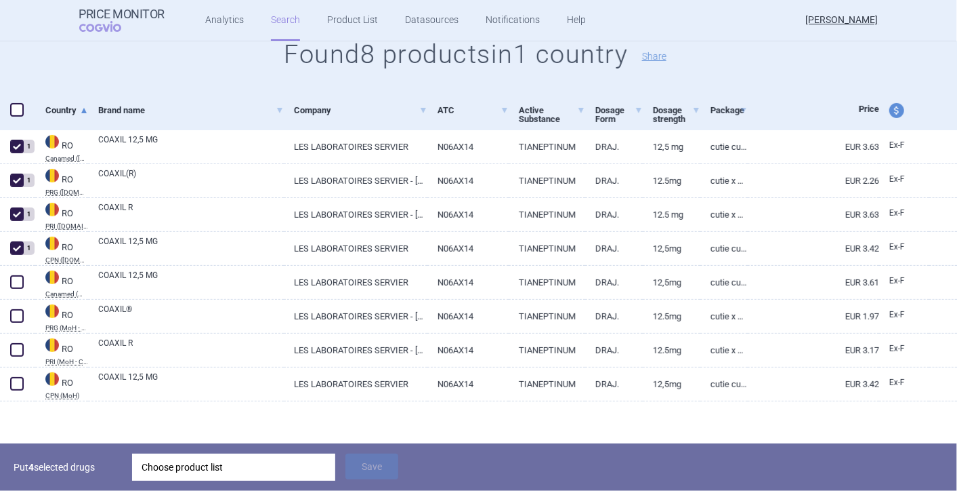
scroll to position [197, 0]
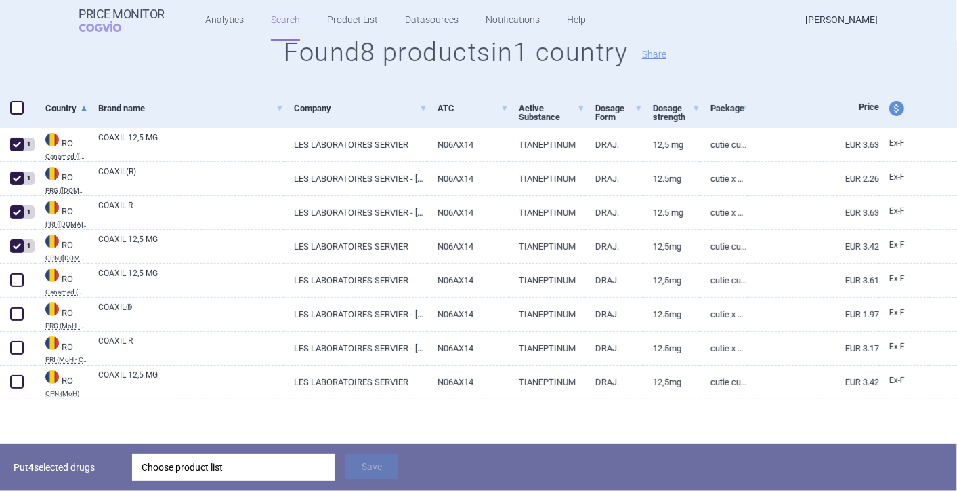
click at [227, 462] on div "Choose product list" at bounding box center [234, 466] width 184 height 27
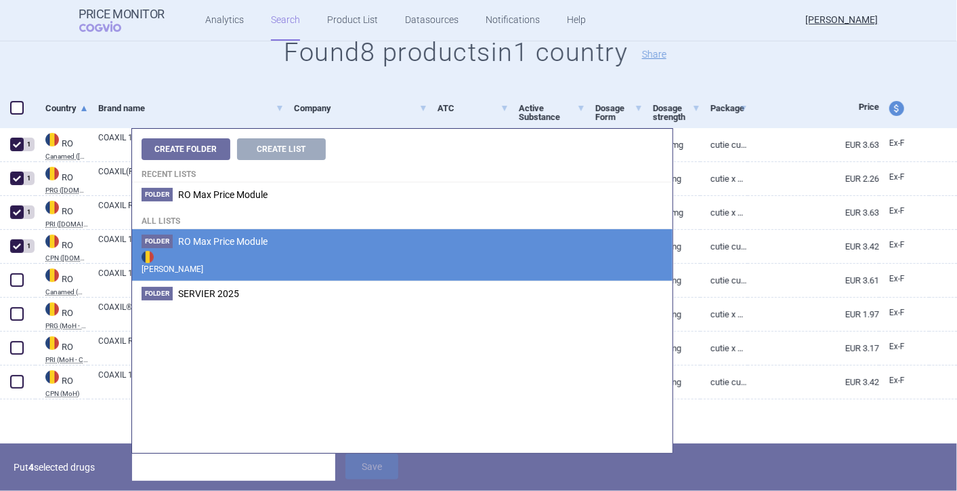
click at [245, 248] on strong "[PERSON_NAME]" at bounding box center [403, 261] width 522 height 27
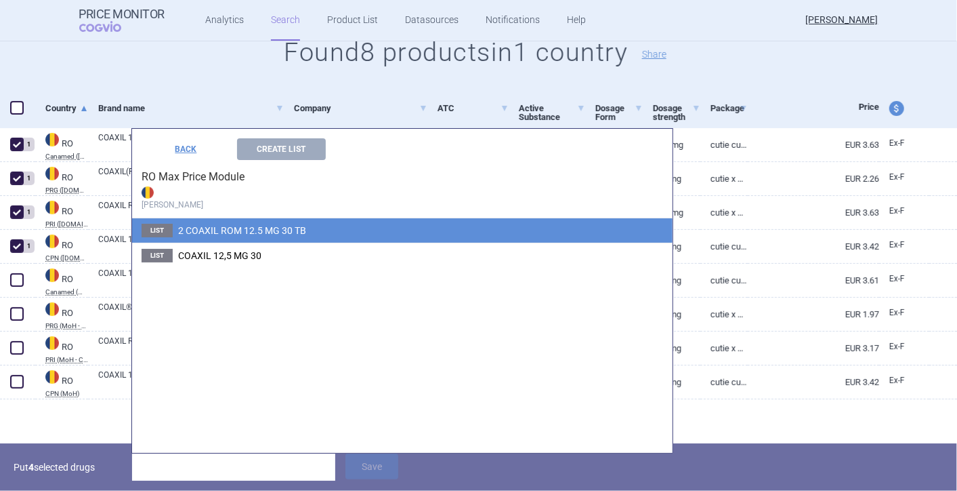
click at [242, 232] on span "2 COAXIL ROM 12.5 MG 30 TB" at bounding box center [242, 230] width 128 height 11
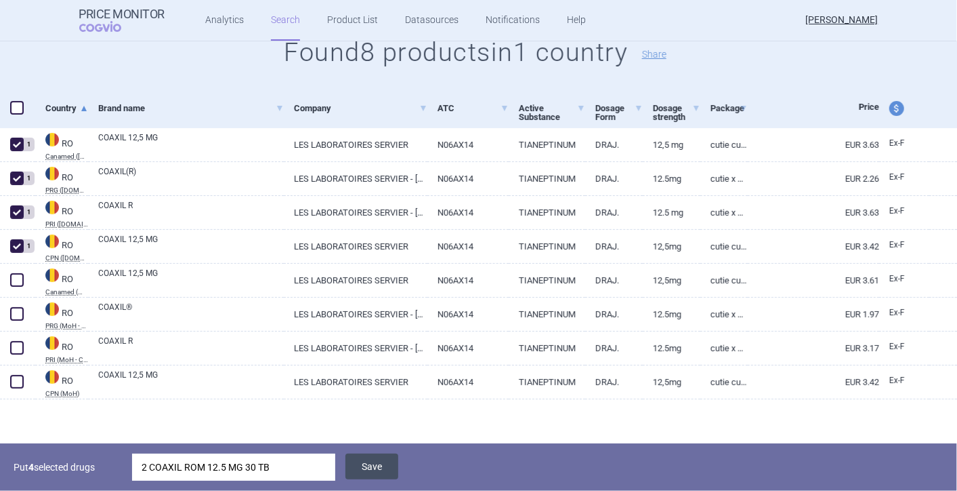
click at [365, 472] on button "Save" at bounding box center [372, 466] width 53 height 26
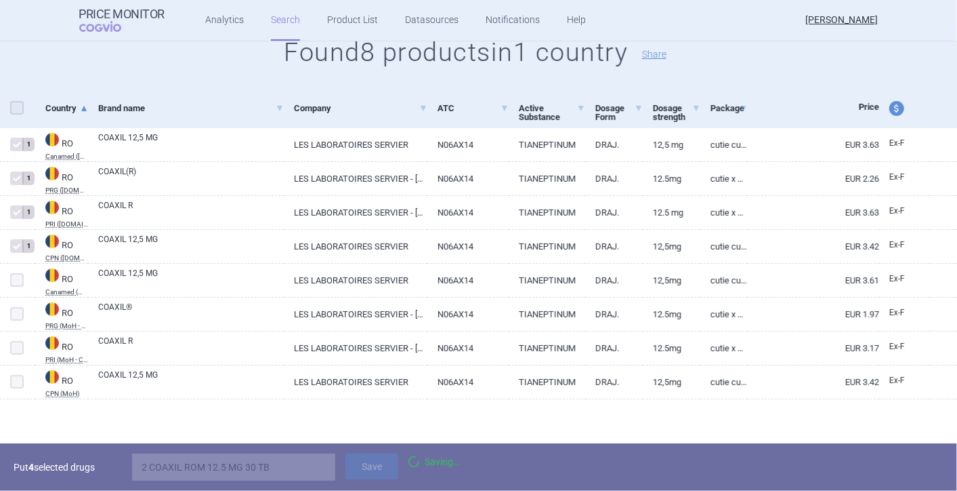
scroll to position [150, 0]
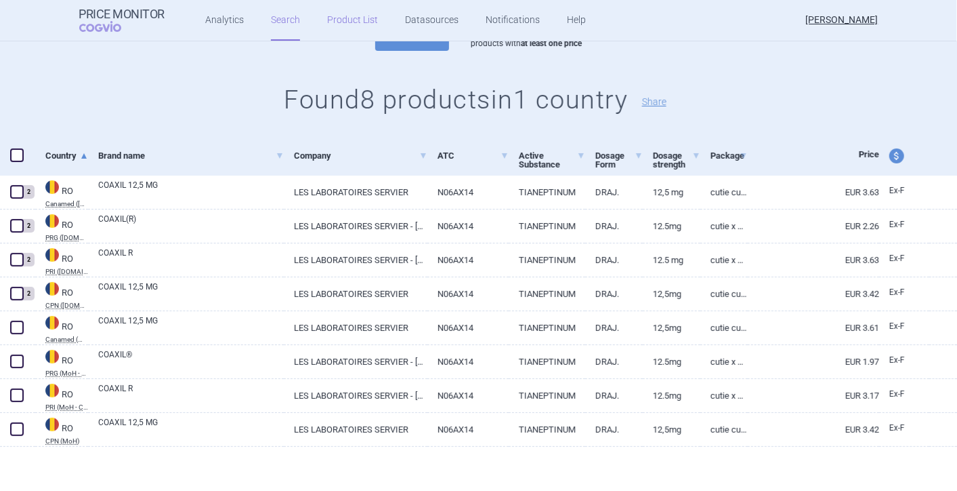
click at [358, 19] on link "Product List" at bounding box center [352, 20] width 51 height 41
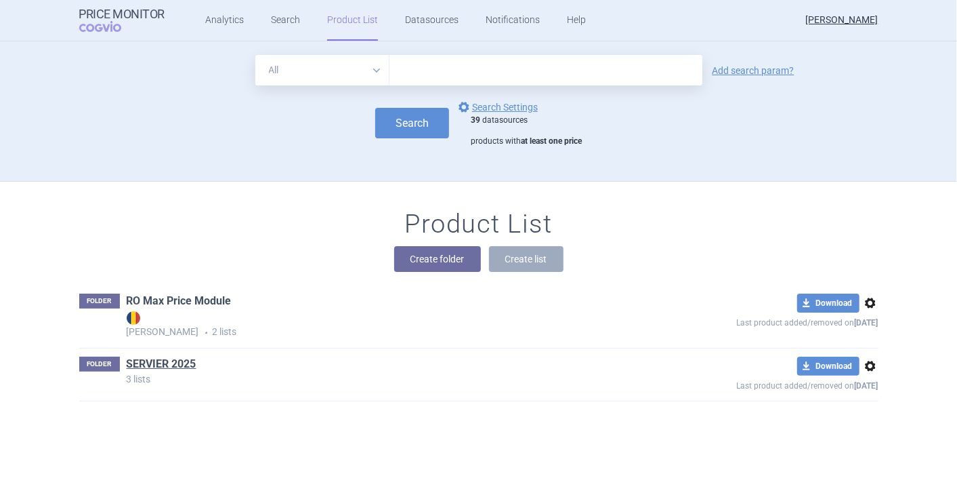
click at [153, 304] on link "RO Max Price Module" at bounding box center [179, 300] width 105 height 15
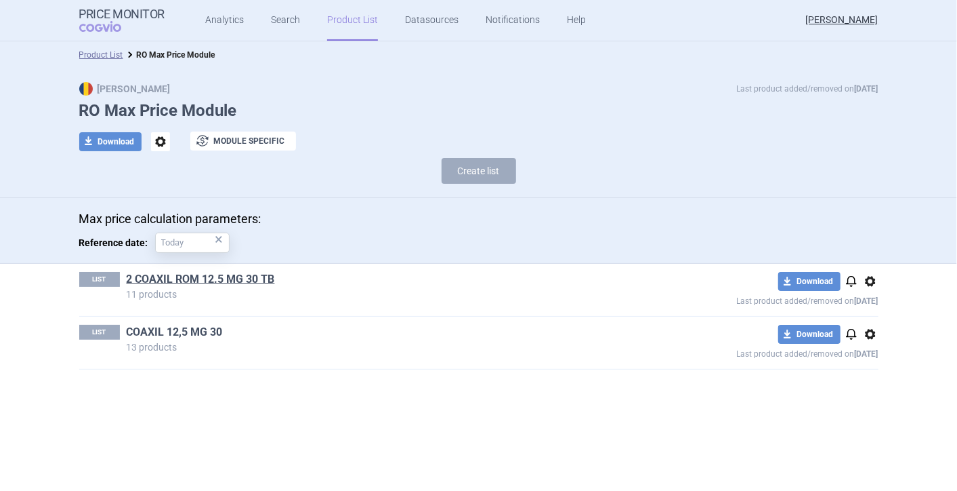
click at [181, 333] on link "COAXIL 12,5 MG 30" at bounding box center [175, 332] width 96 height 15
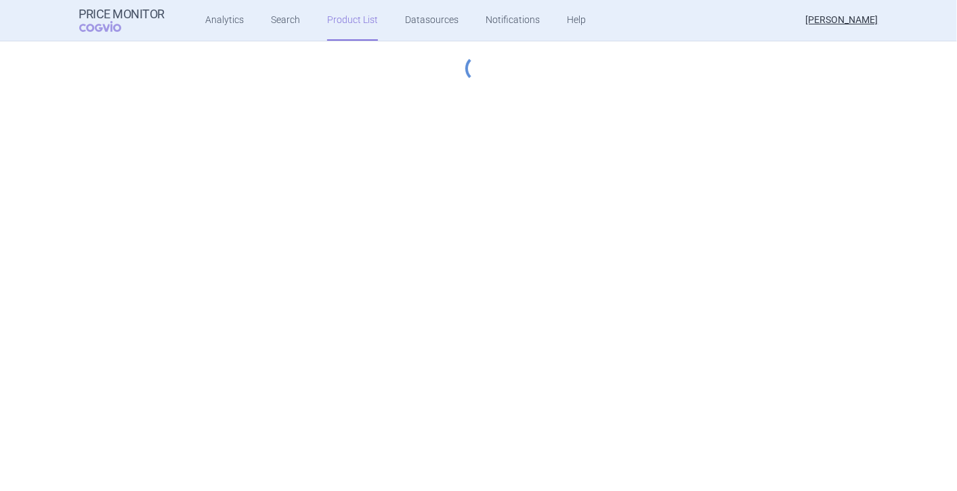
select select "[DATE]"
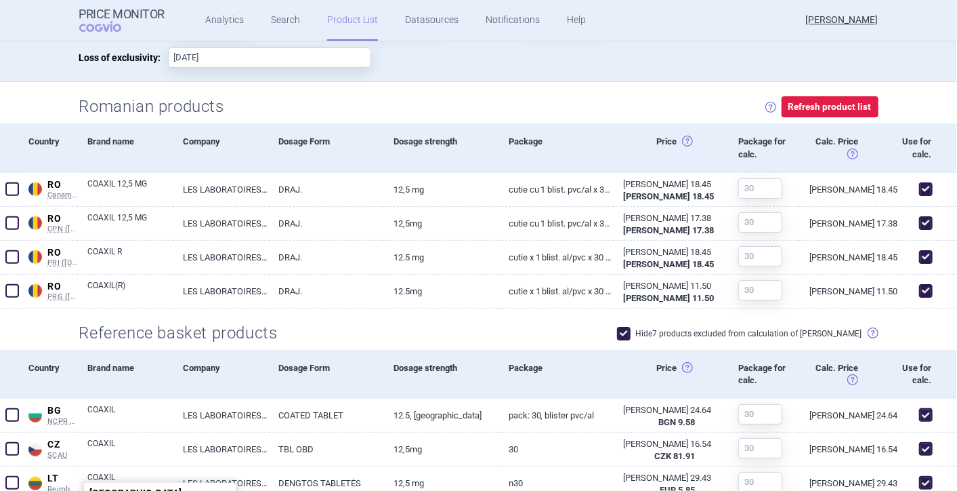
scroll to position [342, 0]
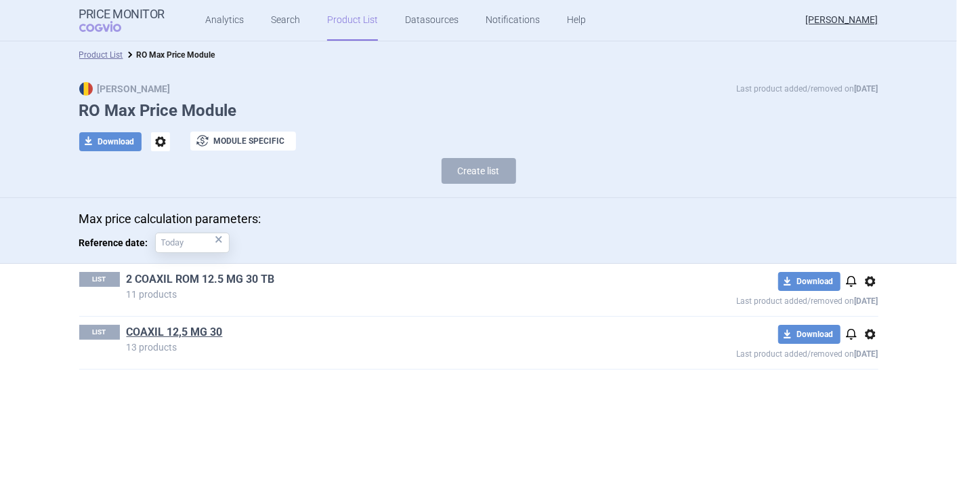
click at [197, 283] on link "2 COAXIL ROM 12.5 MG 30 TB" at bounding box center [201, 279] width 148 height 15
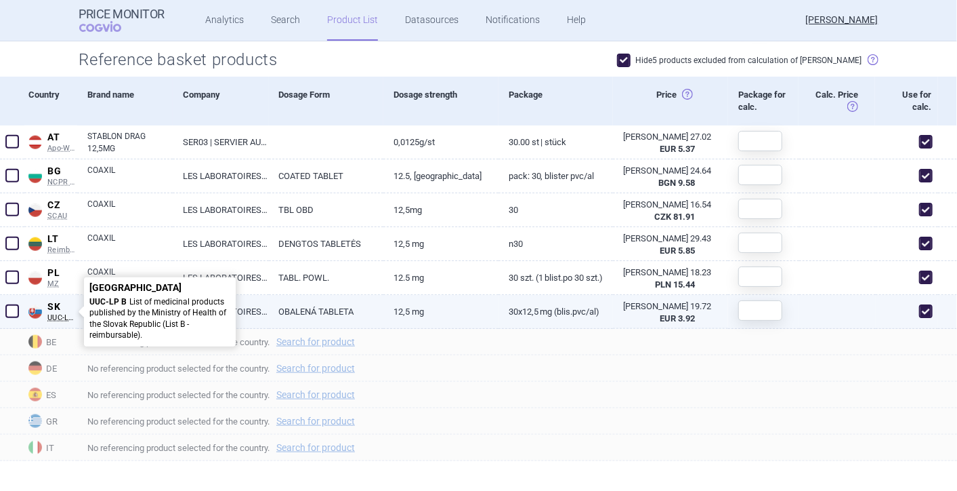
scroll to position [692, 0]
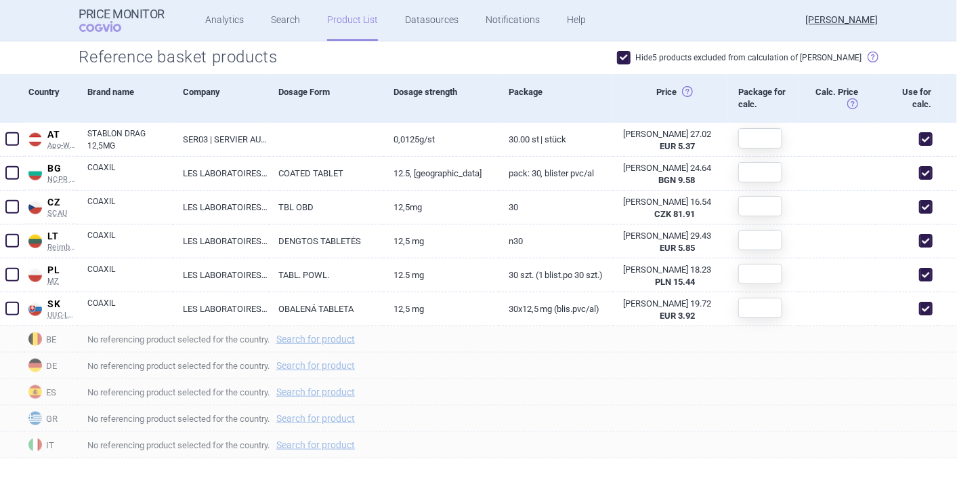
click at [631, 55] on span at bounding box center [624, 58] width 14 height 14
checkbox input "false"
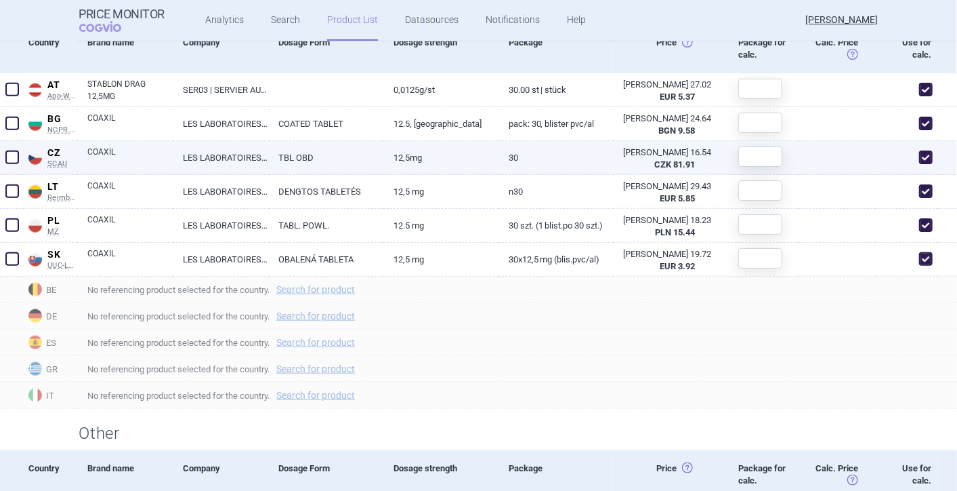
scroll to position [817, 0]
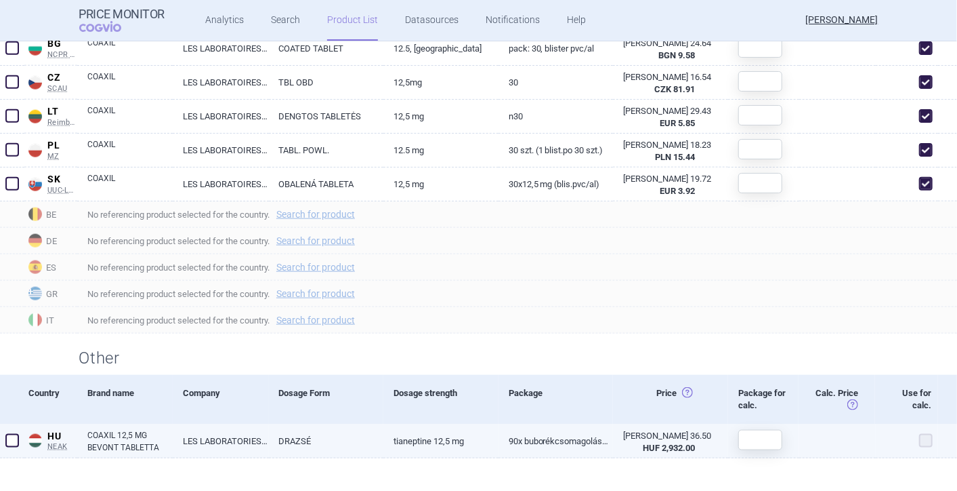
click at [920, 442] on span at bounding box center [927, 441] width 14 height 14
click at [920, 440] on span at bounding box center [927, 441] width 14 height 14
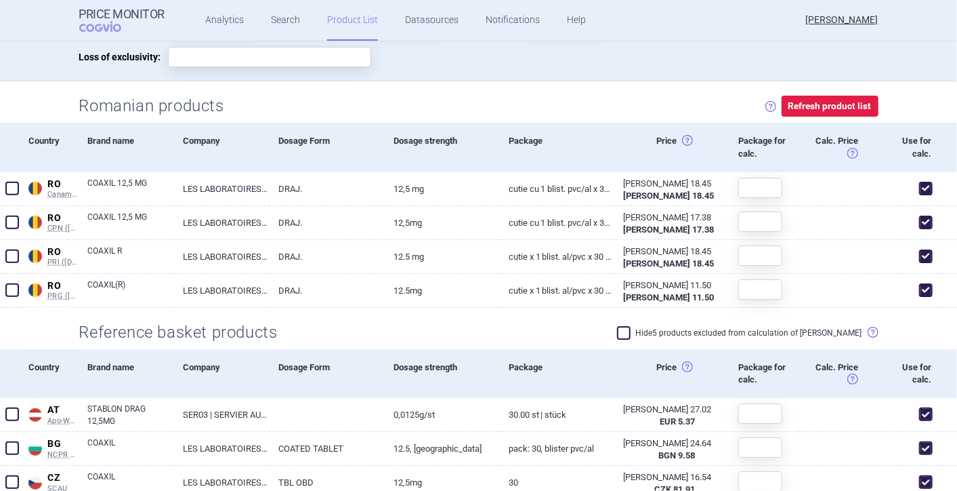
scroll to position [440, 0]
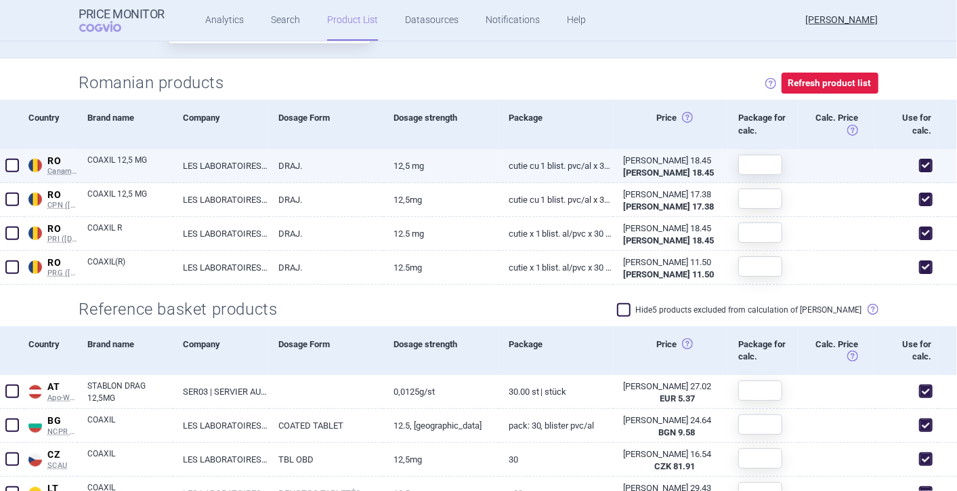
click at [920, 163] on span at bounding box center [927, 166] width 14 height 14
checkbox input "false"
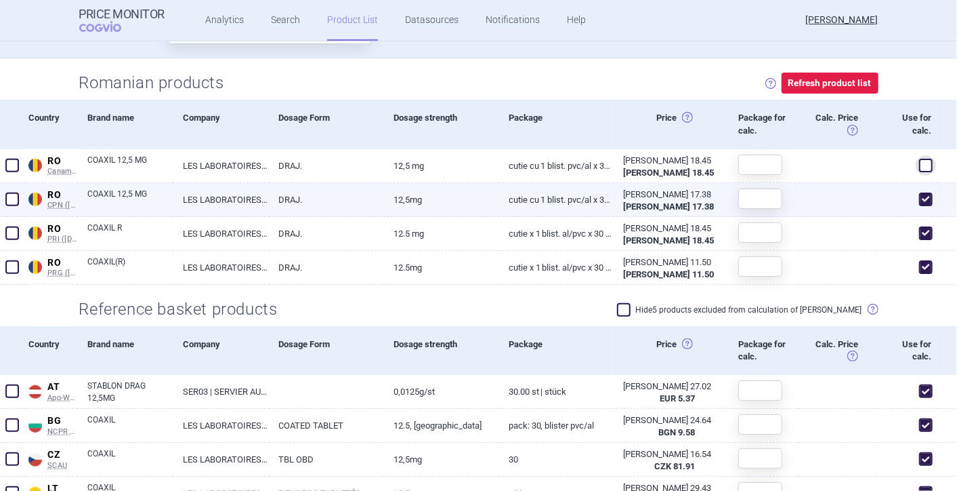
click at [920, 194] on span at bounding box center [927, 199] width 14 height 14
checkbox input "false"
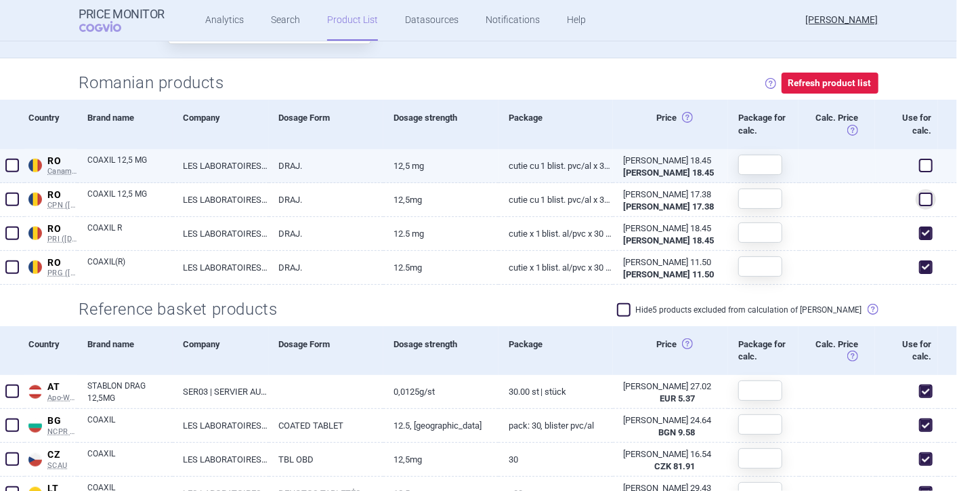
click at [920, 163] on span at bounding box center [927, 166] width 14 height 14
checkbox input "true"
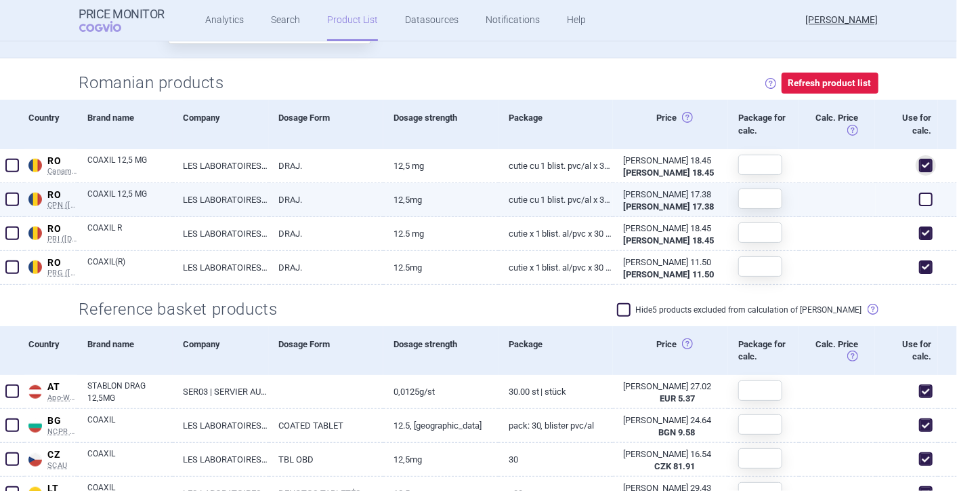
click at [920, 193] on span at bounding box center [927, 199] width 14 height 14
checkbox input "true"
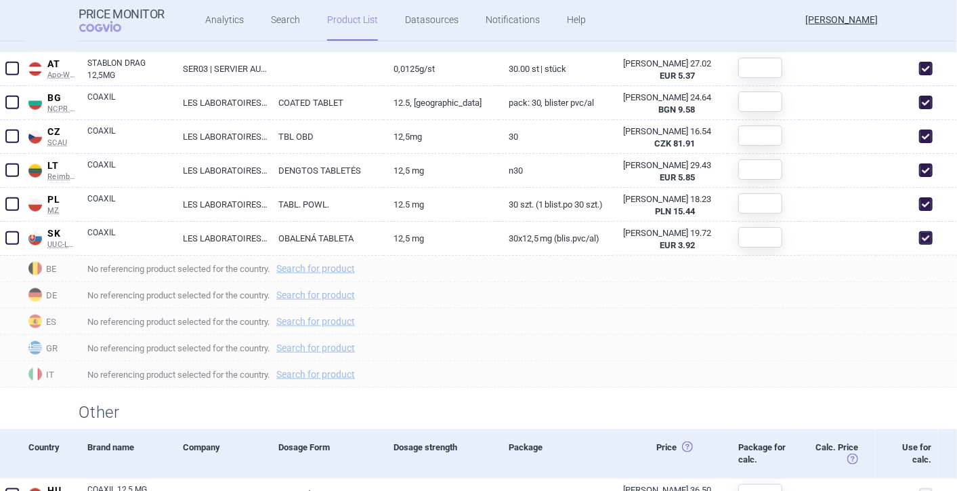
scroll to position [817, 0]
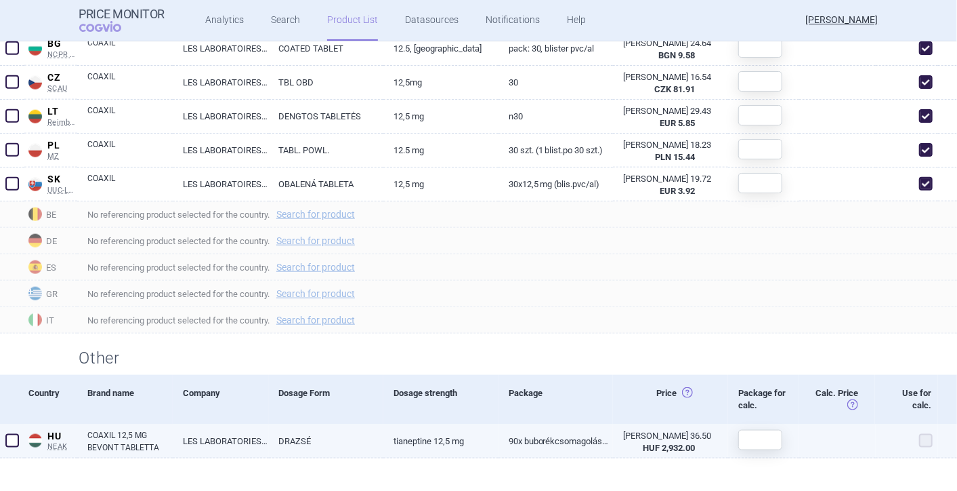
click at [14, 434] on span at bounding box center [12, 441] width 14 height 14
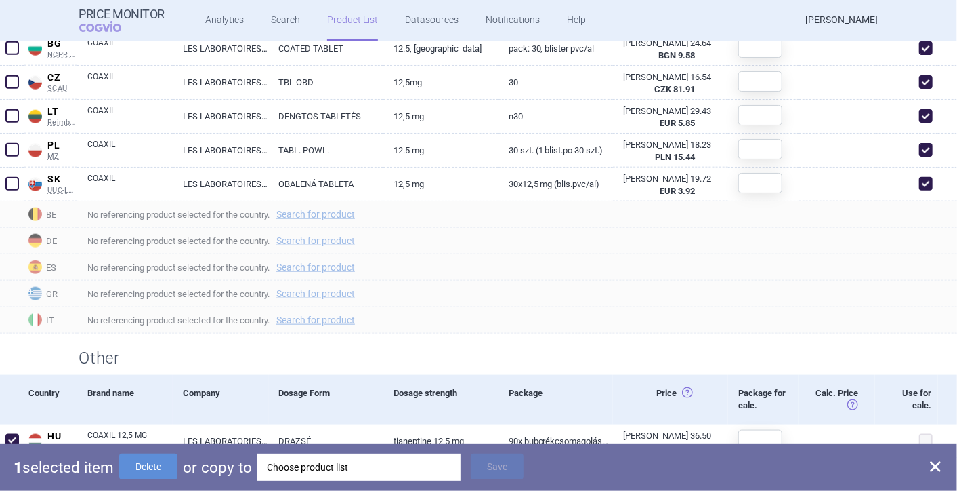
click at [320, 470] on div "Choose product list" at bounding box center [359, 466] width 184 height 27
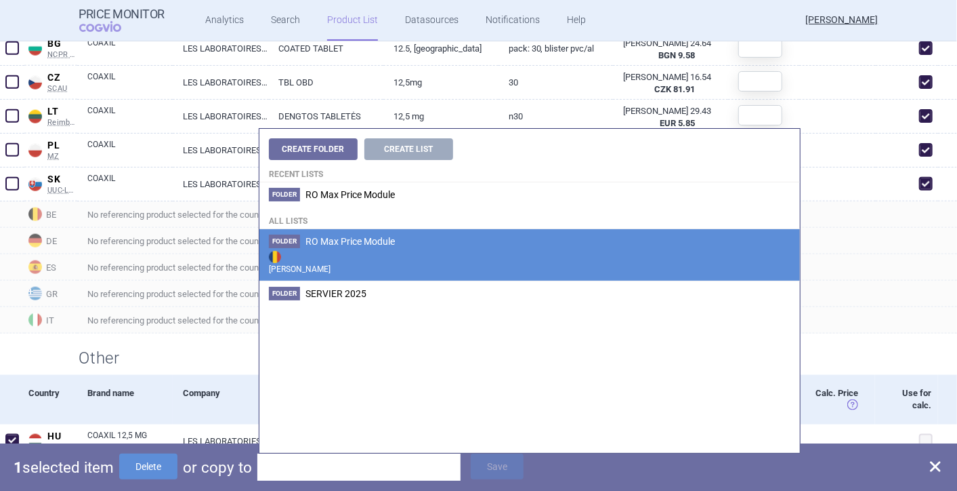
click at [382, 251] on strong "[PERSON_NAME]" at bounding box center [530, 261] width 522 height 27
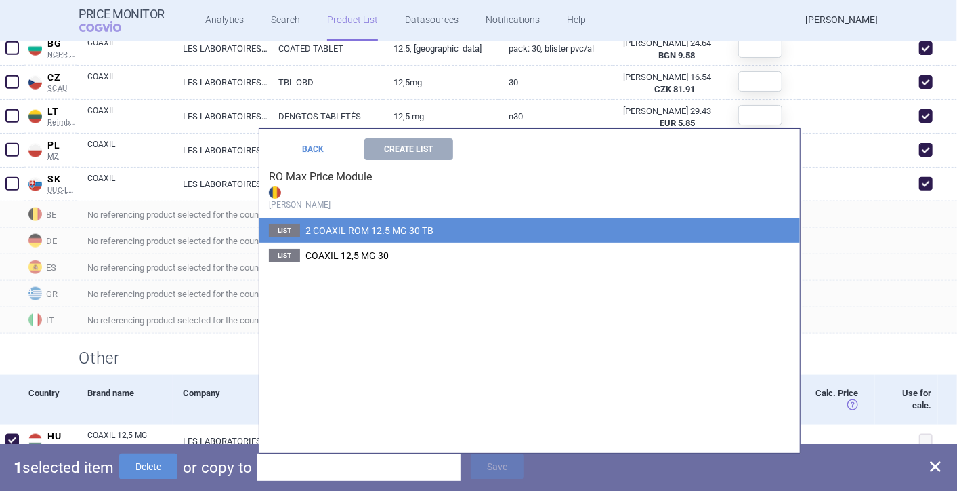
click at [383, 236] on li "List 2 COAXIL ROM 12.5 MG 30 TB" at bounding box center [530, 230] width 541 height 24
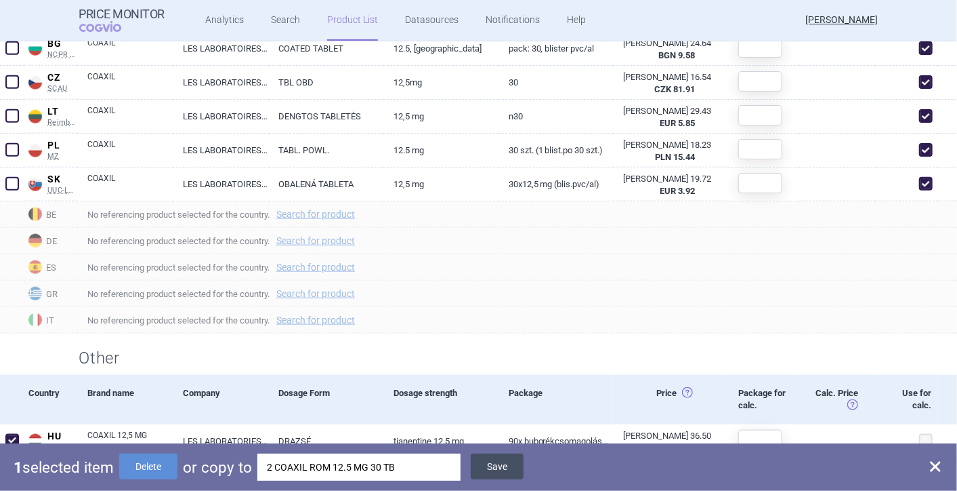
click at [513, 463] on button "Save" at bounding box center [497, 466] width 53 height 26
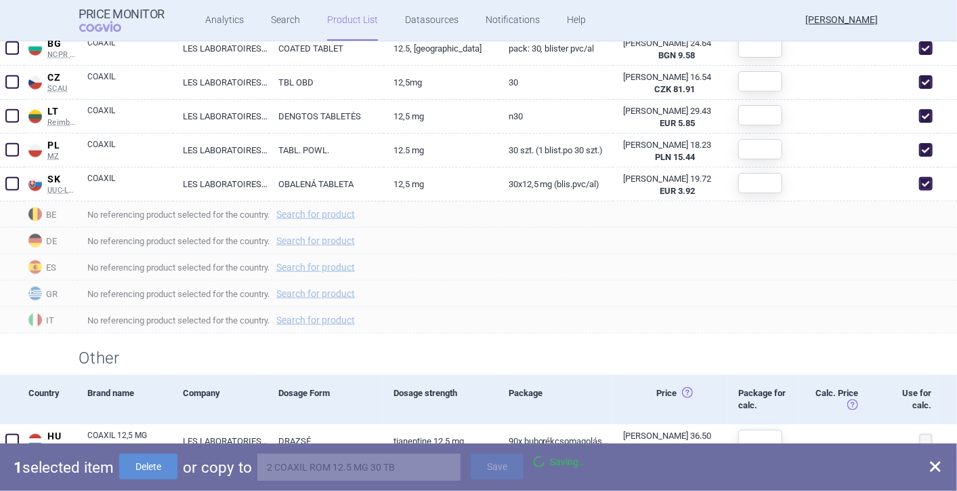
checkbox input "false"
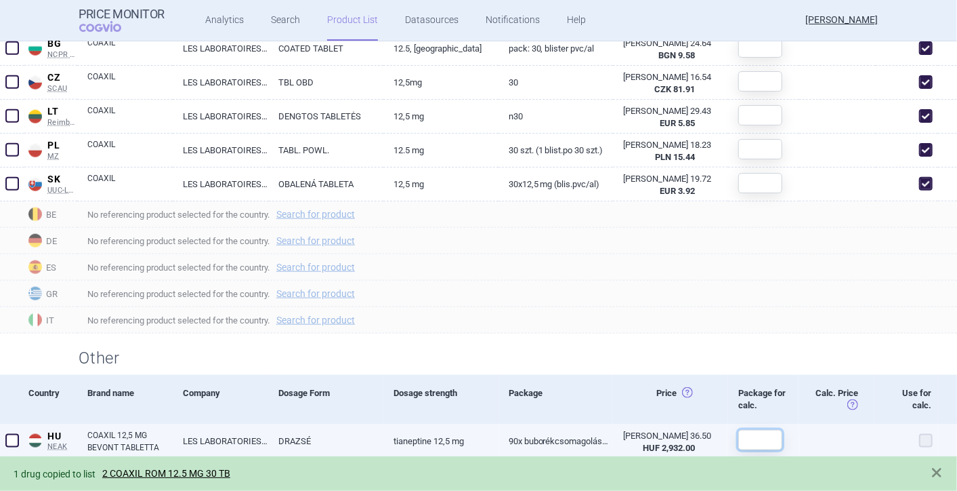
click at [763, 440] on input "text" at bounding box center [761, 440] width 44 height 20
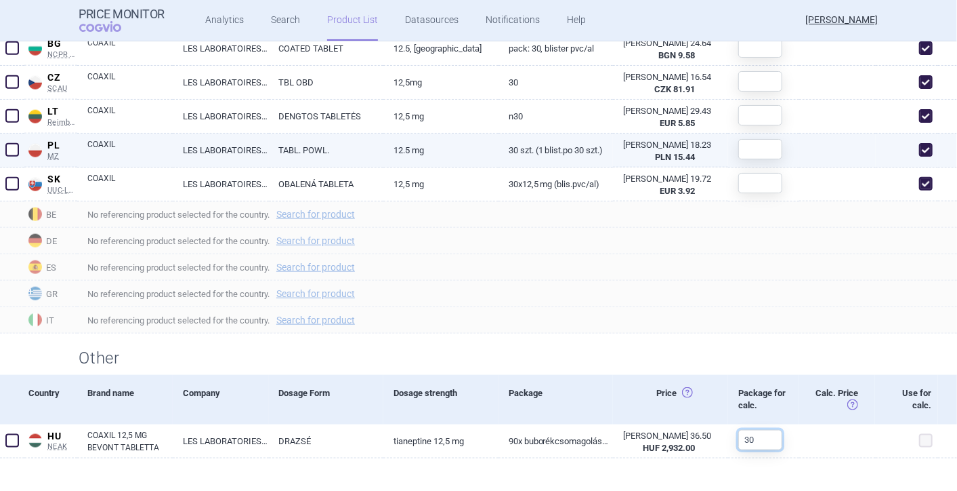
scroll to position [590, 0]
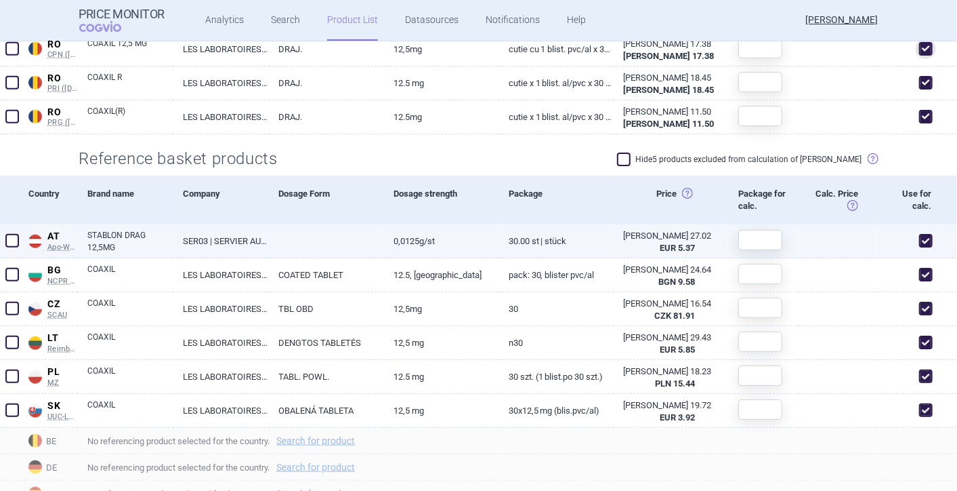
type input "30"
click at [744, 238] on input "text" at bounding box center [761, 240] width 44 height 20
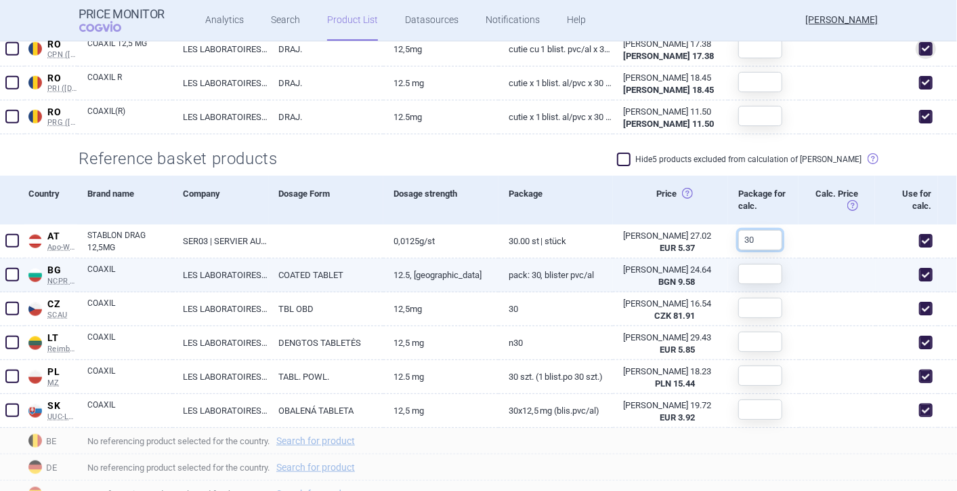
type input "30"
click at [743, 268] on input "text" at bounding box center [761, 274] width 44 height 20
drag, startPoint x: 747, startPoint y: 269, endPoint x: 735, endPoint y: 267, distance: 12.4
click at [739, 267] on input "30" at bounding box center [761, 274] width 44 height 20
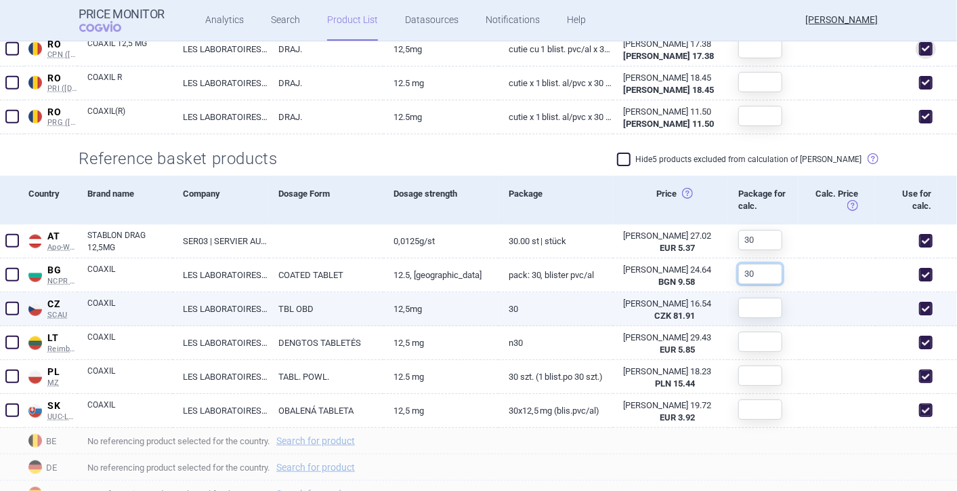
type input "30"
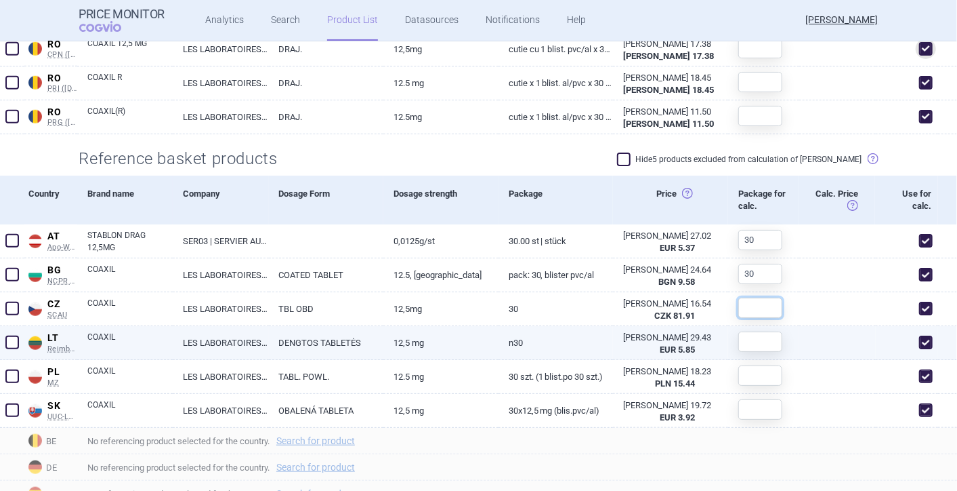
drag, startPoint x: 749, startPoint y: 304, endPoint x: 740, endPoint y: 346, distance: 42.9
click at [740, 352] on section "Calculation requires reference settings Applicable ref. prices: Calculated max …" at bounding box center [478, 151] width 957 height 1136
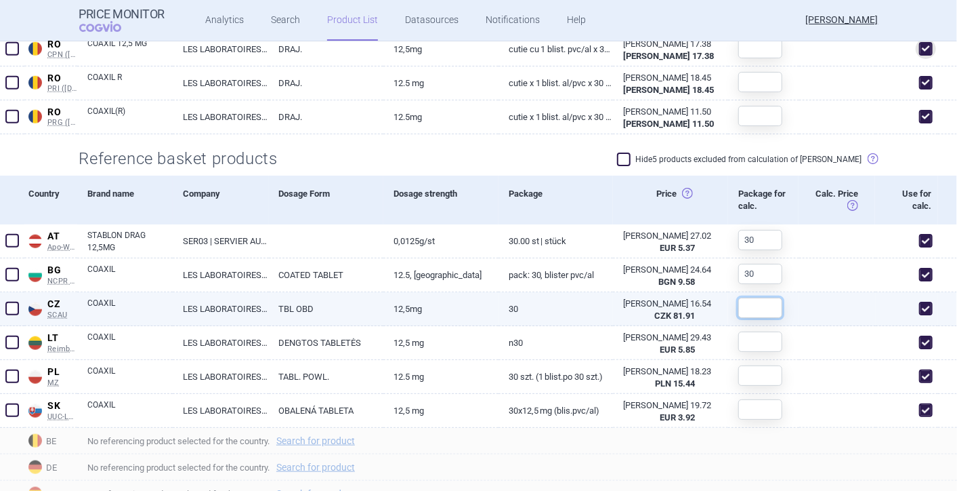
type input "V"
paste input "30"
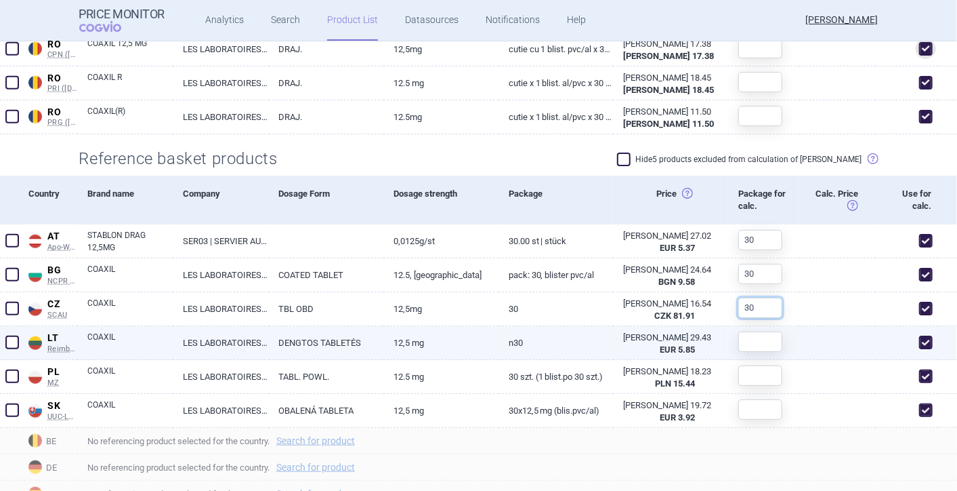
type input "30"
click at [744, 342] on input "text" at bounding box center [761, 341] width 44 height 20
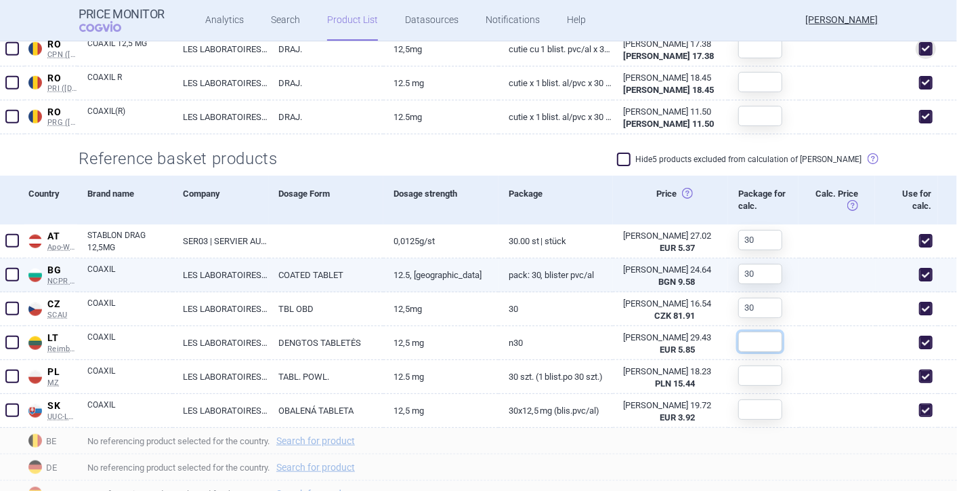
paste input "30"
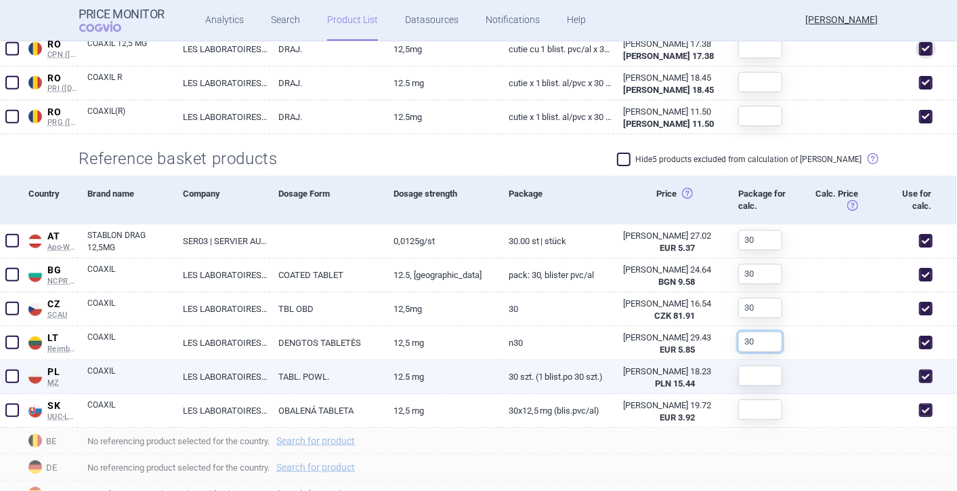
type input "30"
click at [766, 376] on input "text" at bounding box center [761, 375] width 44 height 20
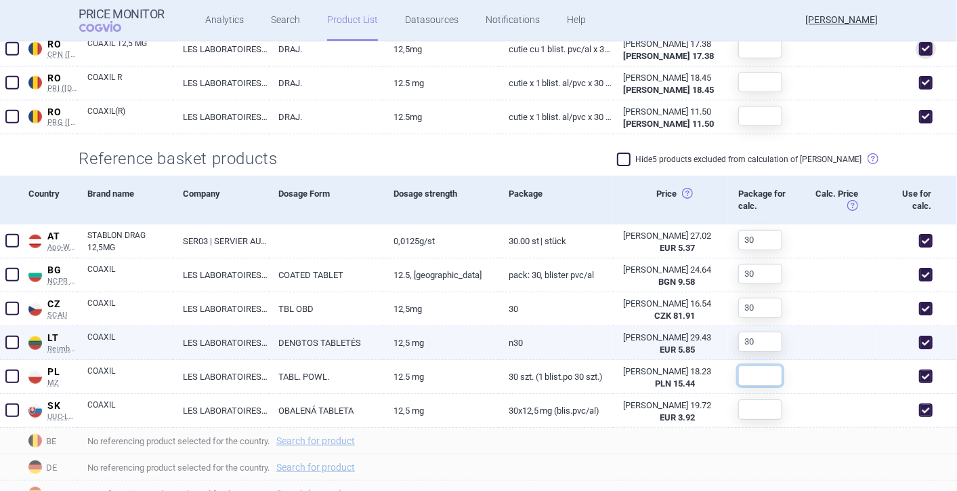
paste input "30"
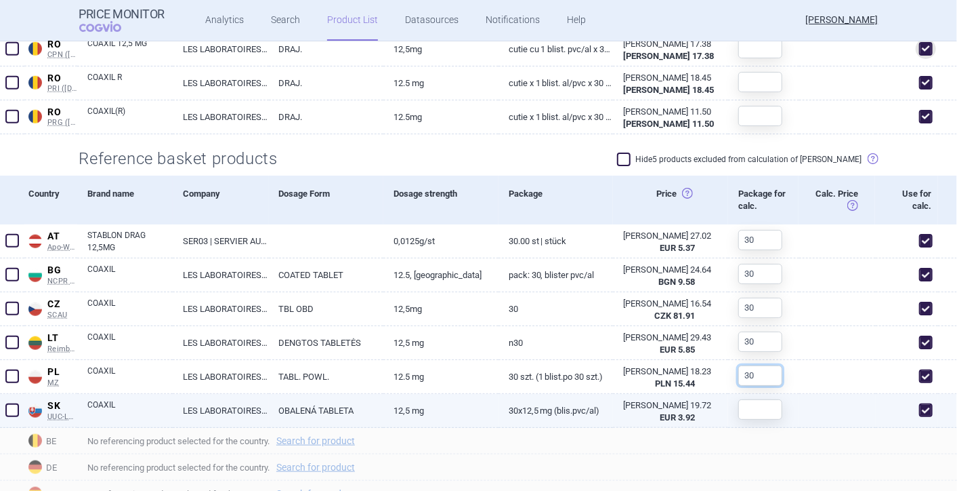
type input "30"
click at [743, 410] on input "text" at bounding box center [761, 409] width 44 height 20
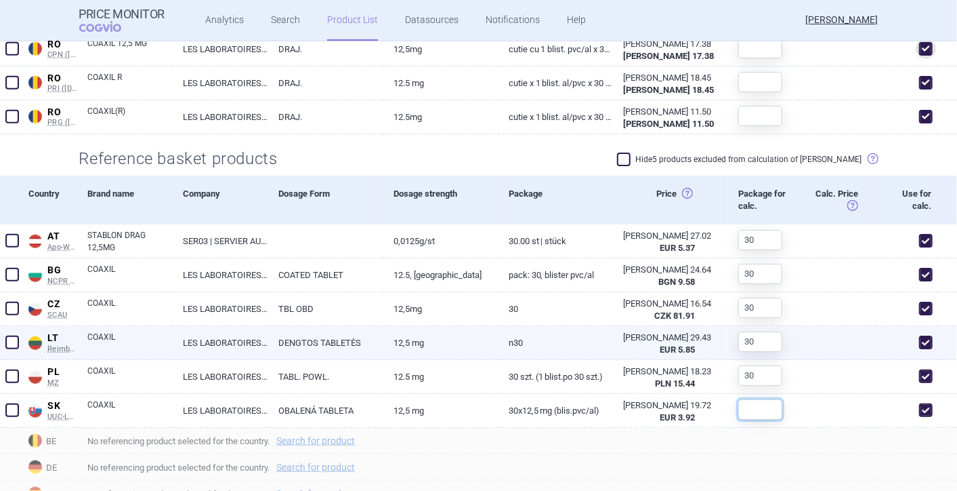
paste input "30"
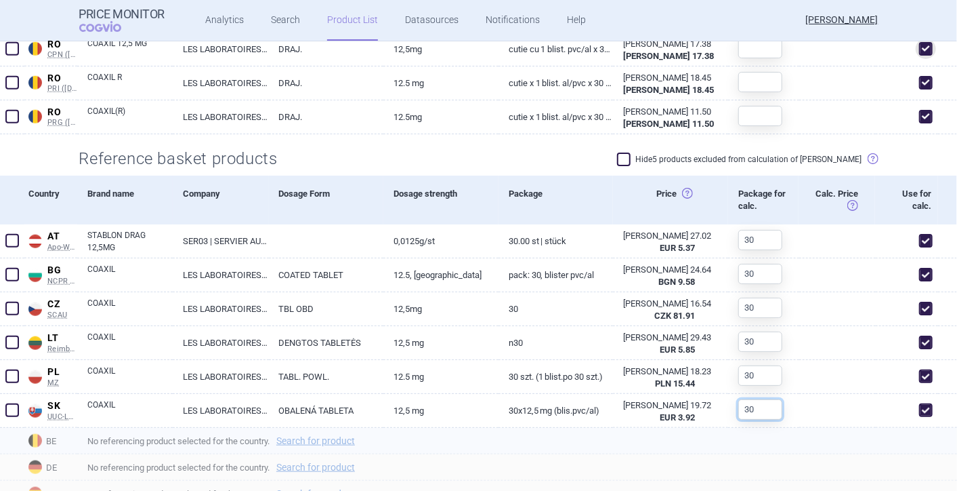
type input "30"
click at [565, 449] on div "No referencing product selected for the country. Search for product" at bounding box center [517, 441] width 880 height 26
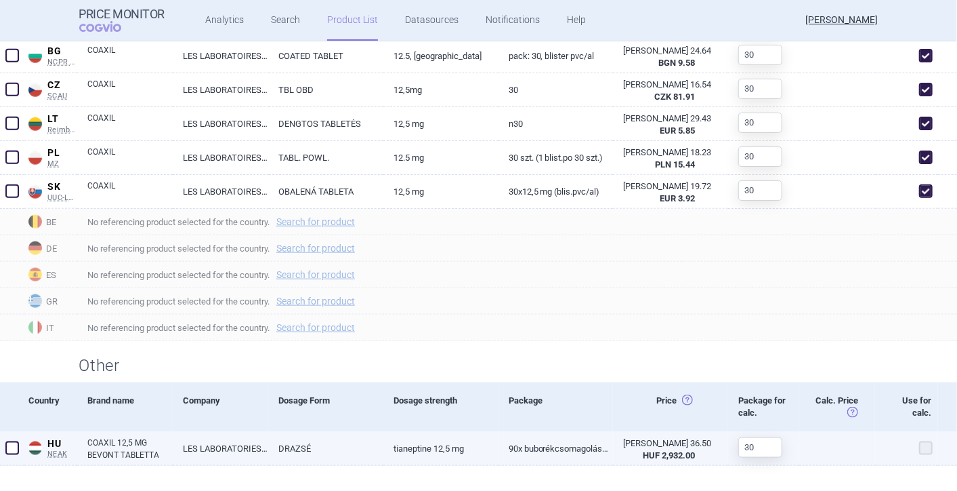
scroll to position [817, 0]
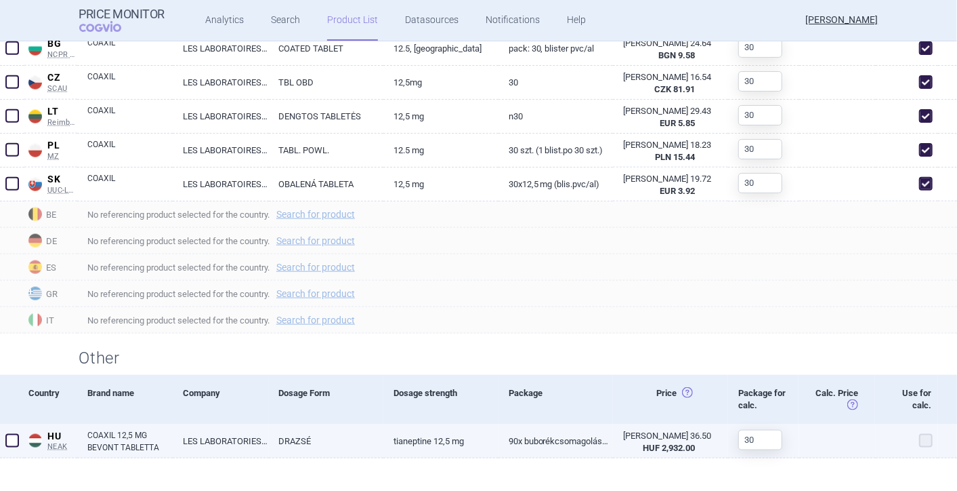
click at [920, 441] on span at bounding box center [927, 441] width 14 height 14
click at [16, 436] on span at bounding box center [12, 441] width 14 height 14
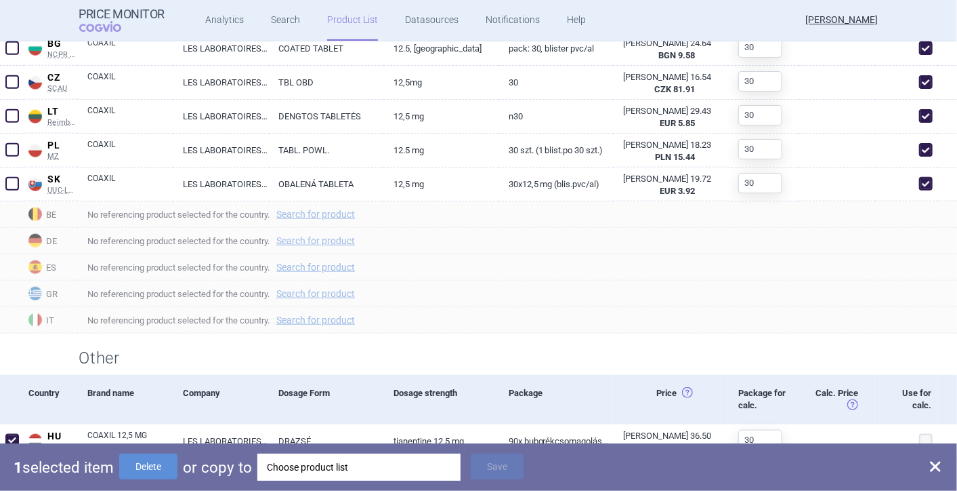
click at [297, 466] on div "Choose product list" at bounding box center [359, 466] width 184 height 27
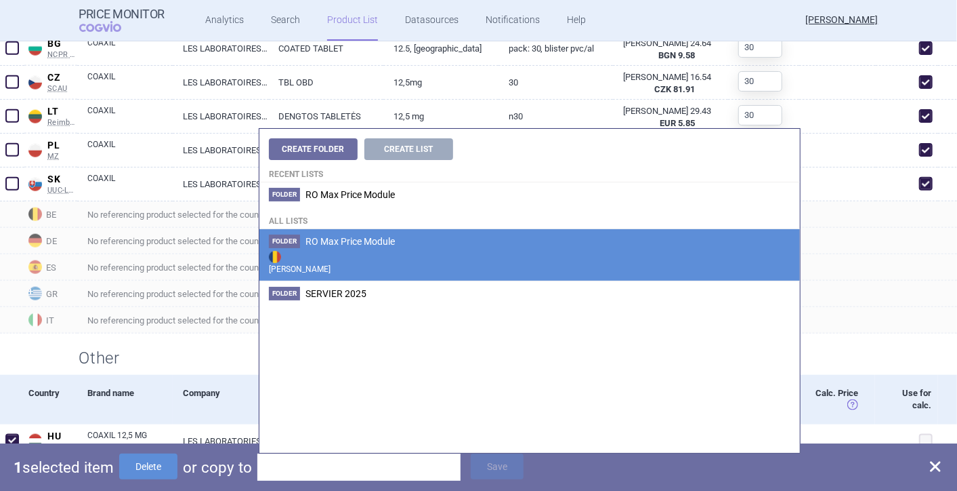
click at [339, 238] on span "RO Max Price Module" at bounding box center [350, 241] width 89 height 11
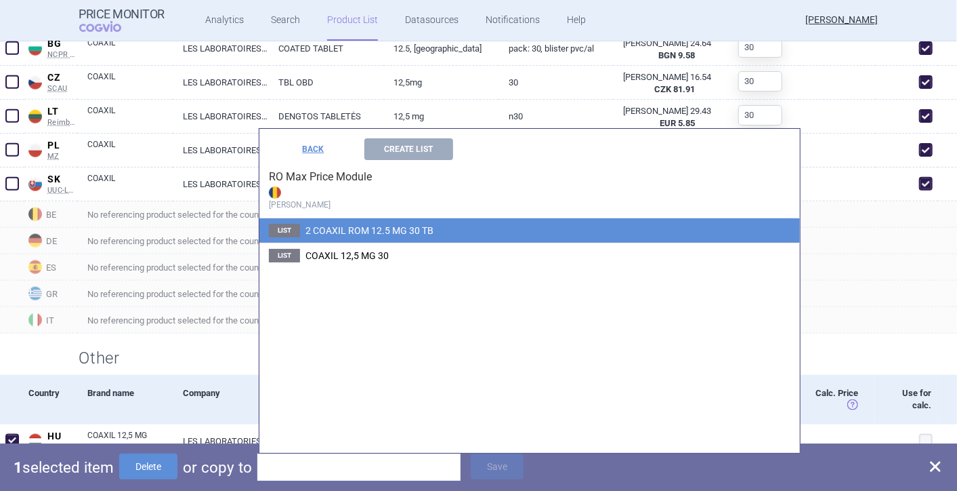
click at [340, 238] on li "List 2 COAXIL ROM 12.5 MG 30 TB" at bounding box center [530, 230] width 541 height 24
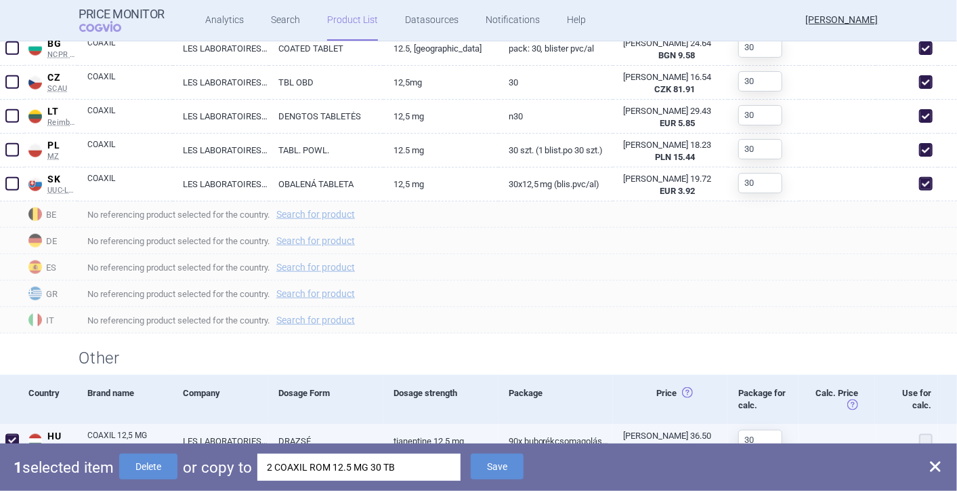
click at [920, 437] on span at bounding box center [927, 441] width 14 height 14
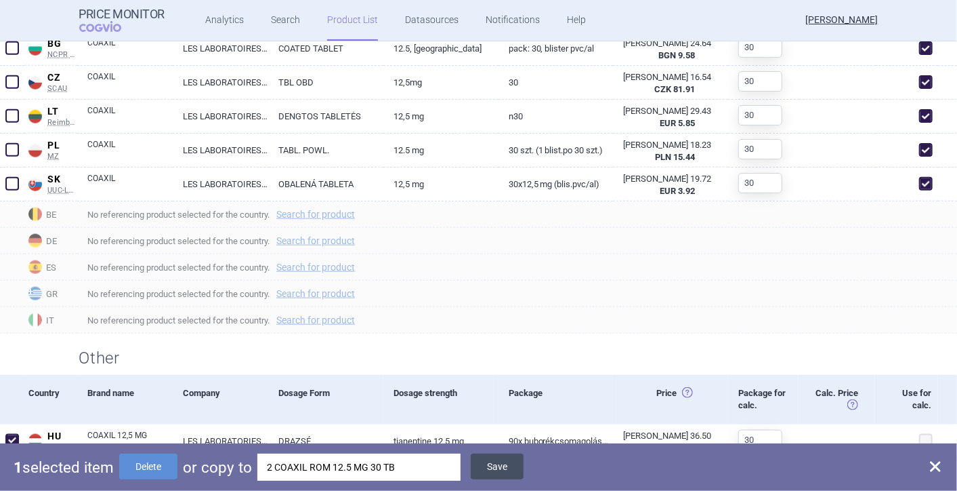
click at [506, 468] on button "Save" at bounding box center [497, 466] width 53 height 26
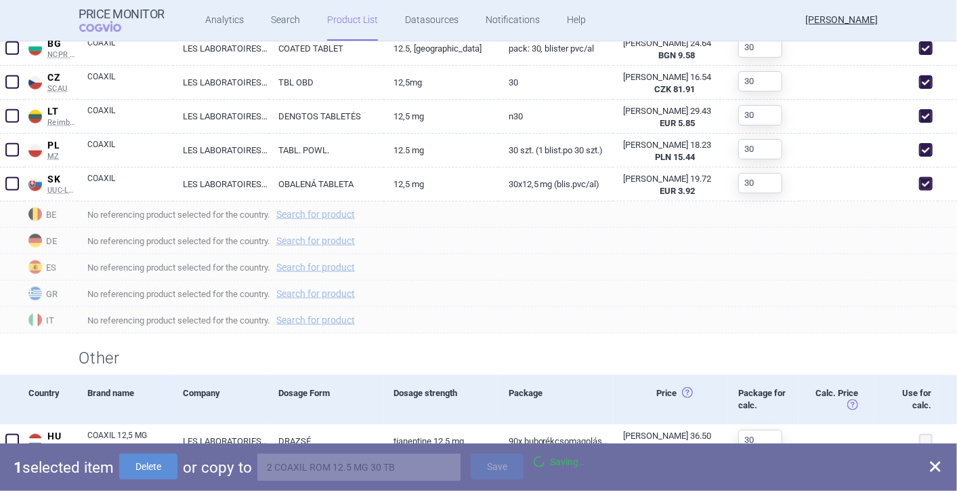
checkbox input "false"
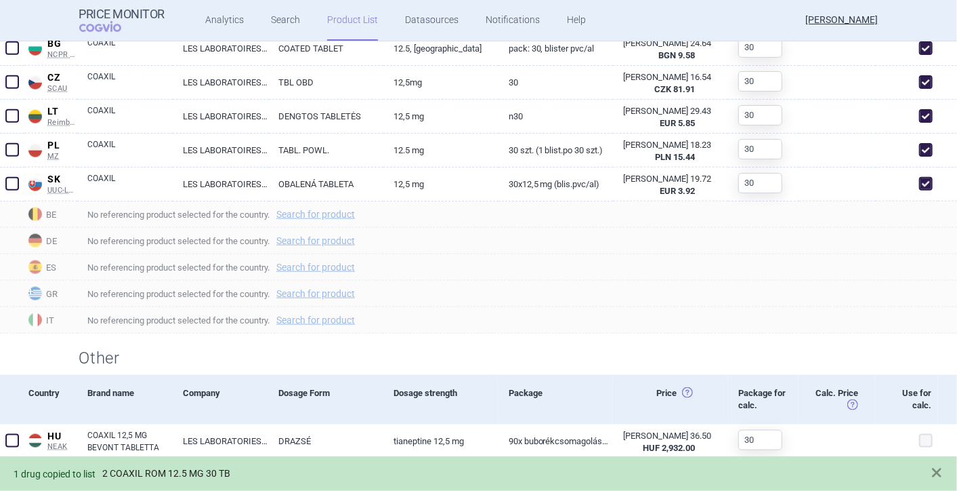
click at [170, 471] on link "2 COAXIL ROM 12.5 MG 30 TB" at bounding box center [166, 474] width 128 height 12
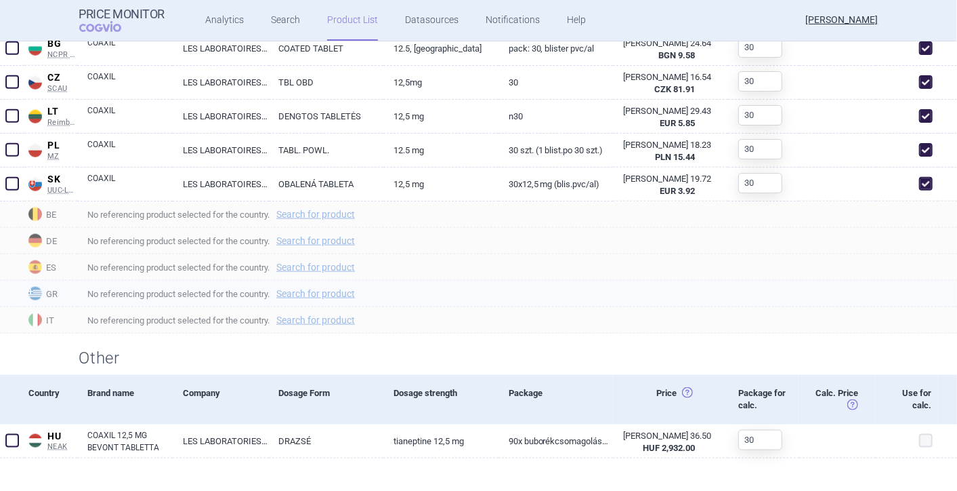
scroll to position [440, 0]
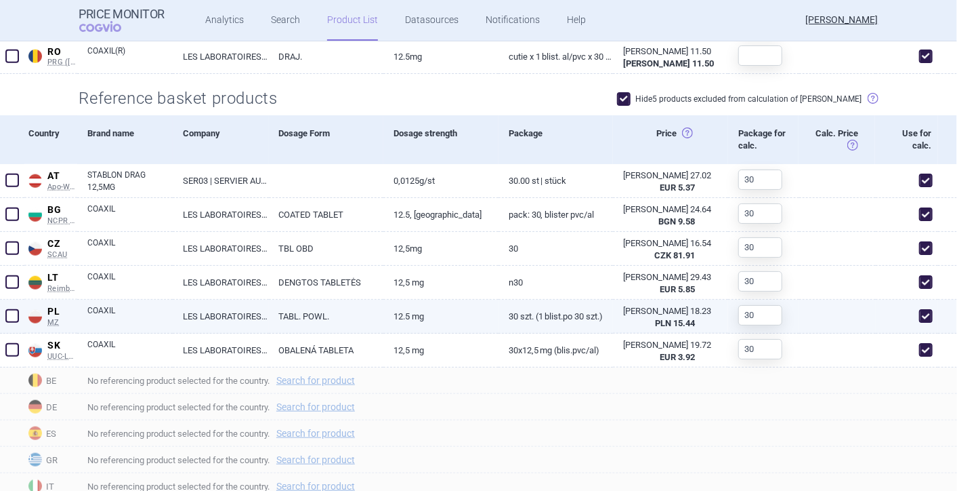
scroll to position [617, 0]
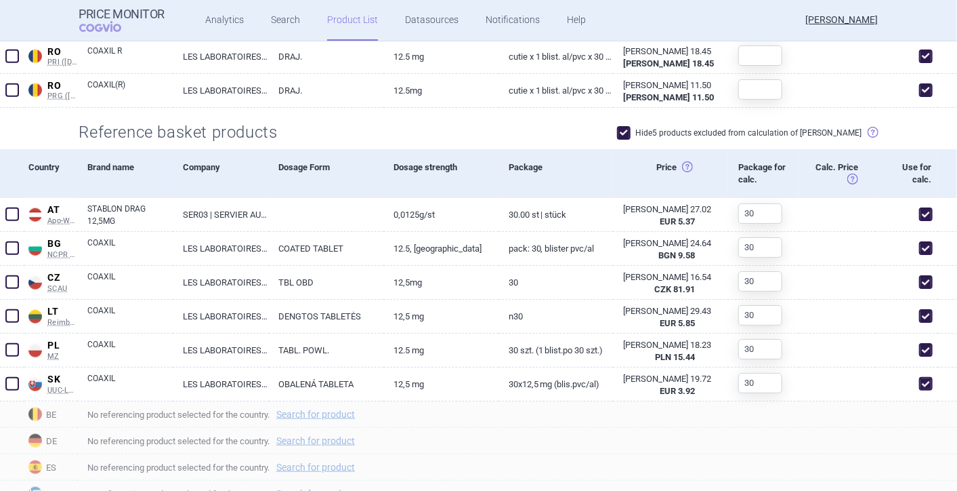
click at [631, 128] on span at bounding box center [624, 133] width 14 height 14
checkbox input "false"
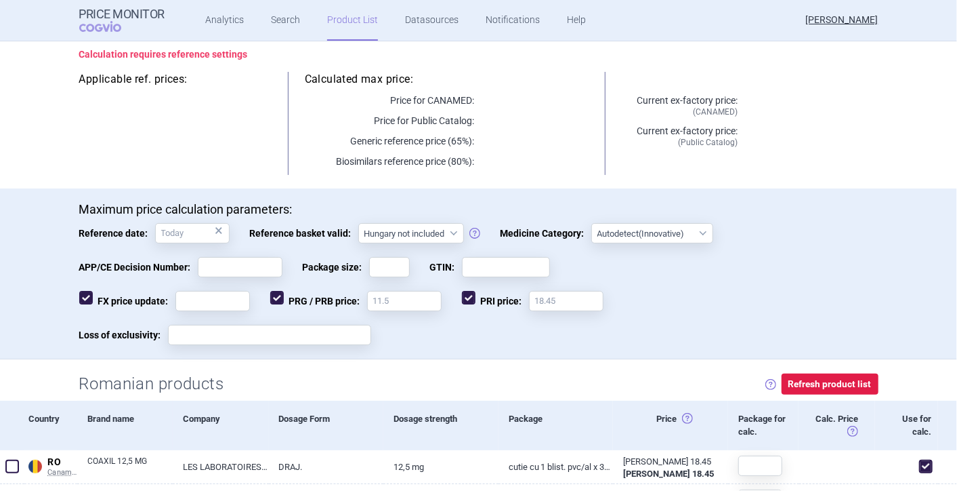
scroll to position [0, 0]
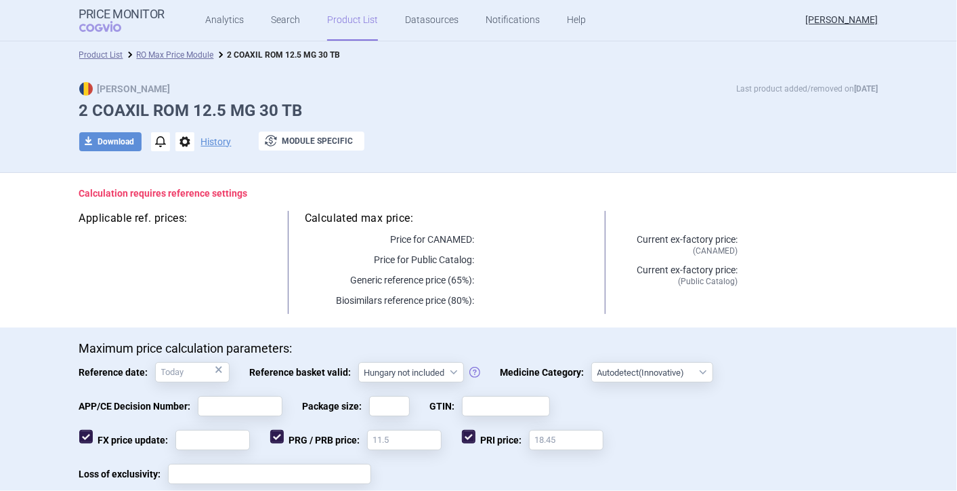
click at [180, 143] on span "options" at bounding box center [185, 141] width 19 height 19
click at [228, 164] on div at bounding box center [479, 162] width 800 height 7
click at [308, 138] on button "exchange Module specific" at bounding box center [312, 140] width 106 height 19
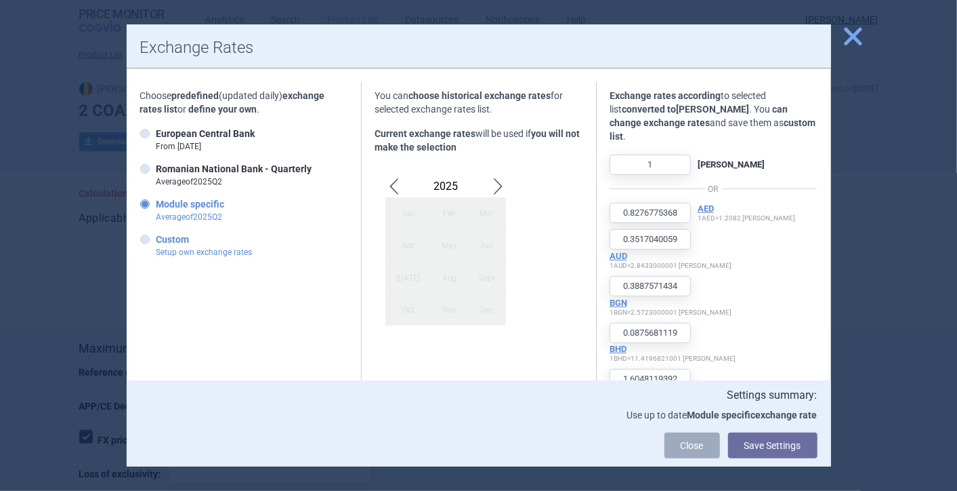
click at [146, 238] on icon at bounding box center [144, 238] width 9 height 9
click at [146, 238] on input "Custom Setup own exchange rates" at bounding box center [148, 240] width 14 height 14
radio input "true"
type input "0.8476"
type input "0.3519"
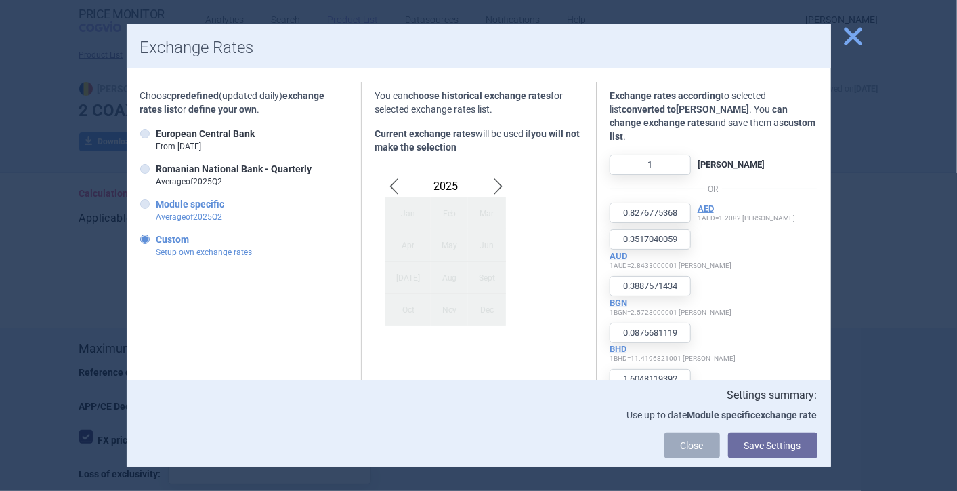
type input "0.3851"
type input "0.0868"
type input "1.5907"
type input "1.2495"
type input "0.3178"
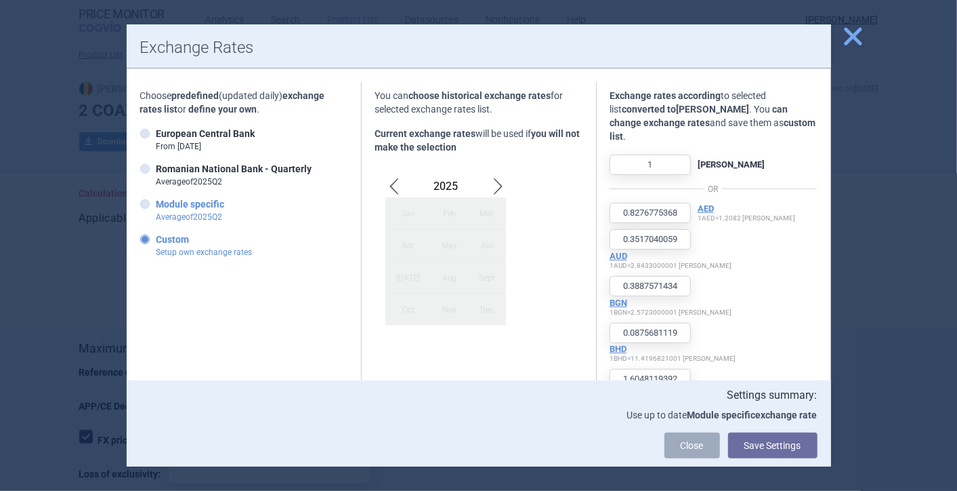
type input "0.1849"
type input "1.6439"
type input "918.0189"
type input "4.8085"
type input "1.4698"
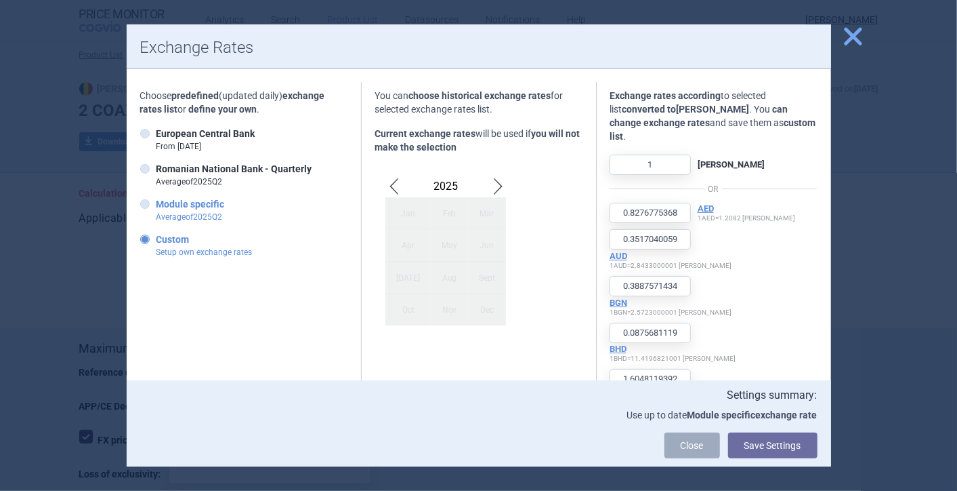
type input "29.9464"
type input "0.1969"
type input "0.1709"
type input "77.3325"
type input "0.7685"
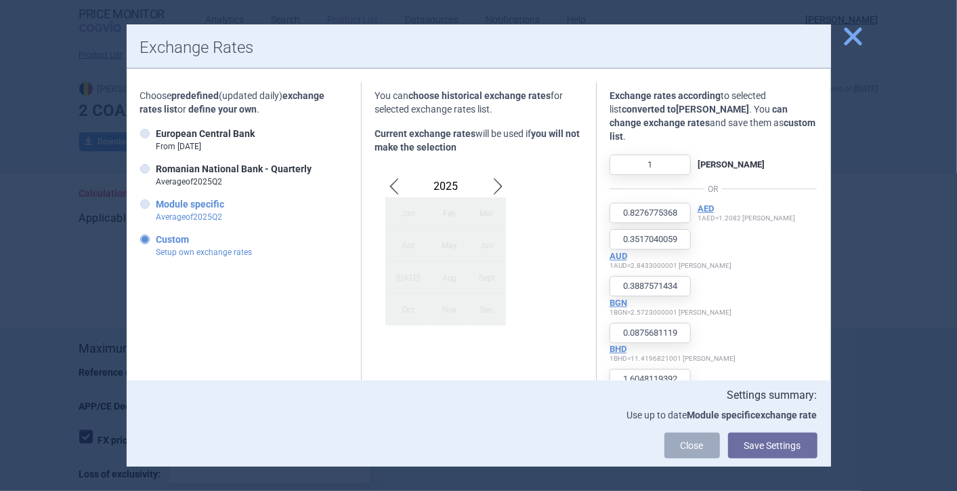
type input "20.3242"
type input "28.1567"
type input "0.1636"
type input "34.0814"
type input "320.3169"
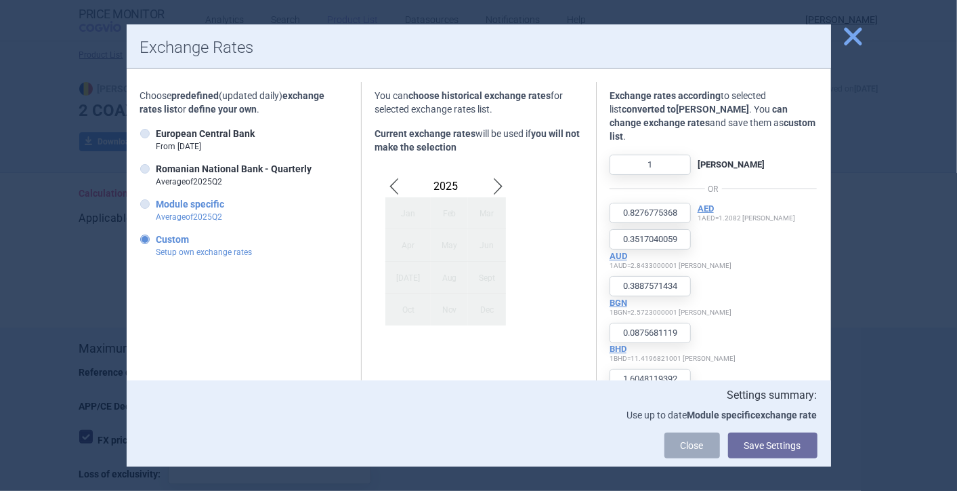
type input "0.0705"
type input "123.7118"
type input "20614.0775"
type input "3.8638"
type input "0.9731"
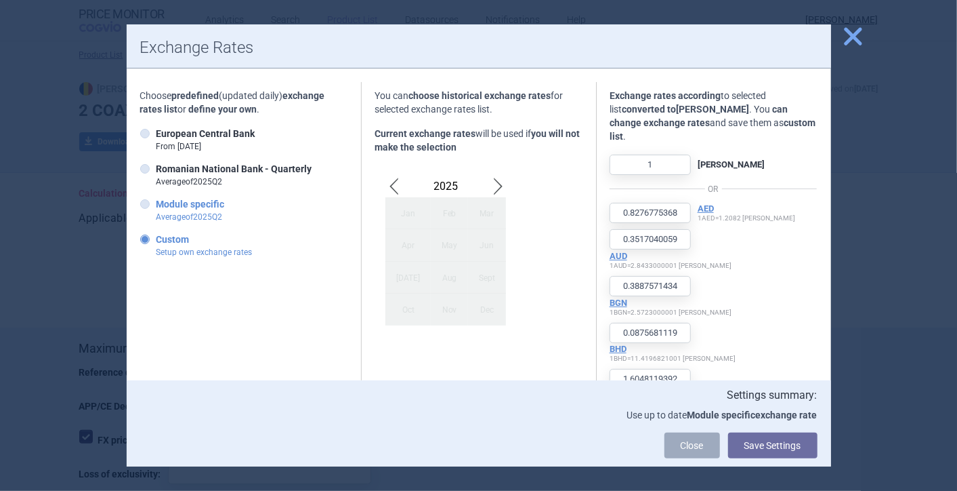
type input "2.3137"
type input "0.3919"
type input "0.0887"
type input "0.8369"
type input "0.8414"
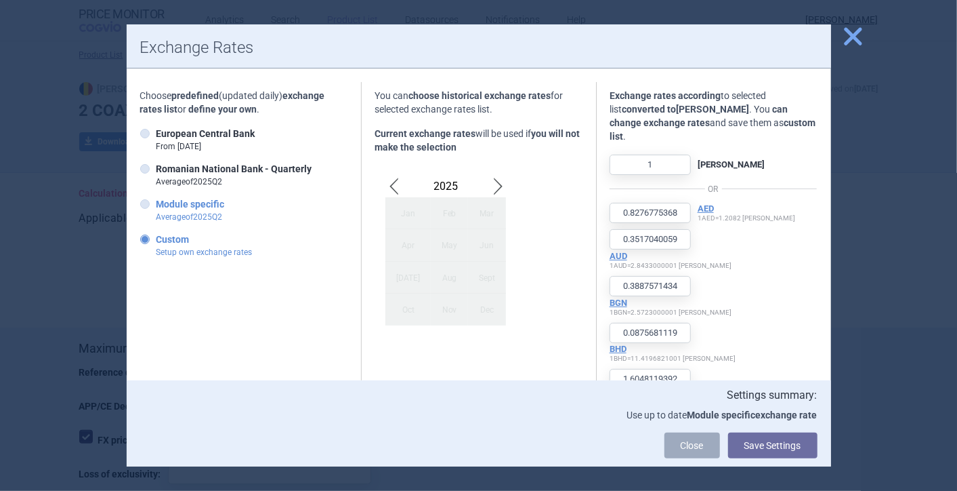
type input "23.0716"
type input "18.7368"
type input "0.8656"
type input "2.1661"
type input "0.2303"
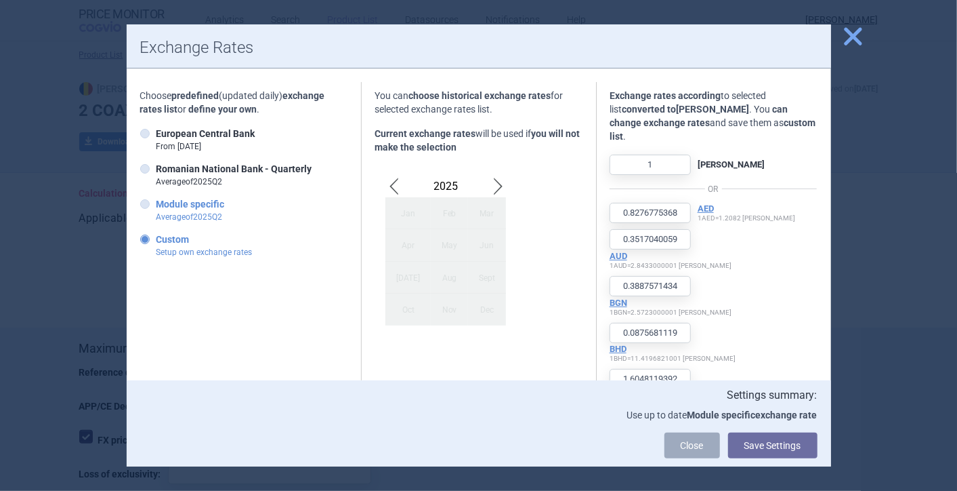
type input "2862.9761"
type input "4.0688"
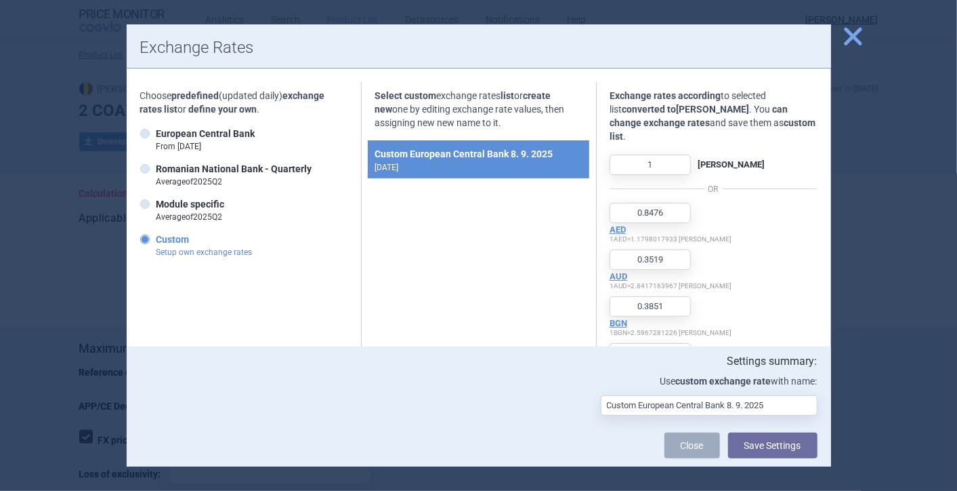
click at [400, 157] on strong "Custom European Central Bank 8. 9. 2025" at bounding box center [479, 154] width 208 height 16
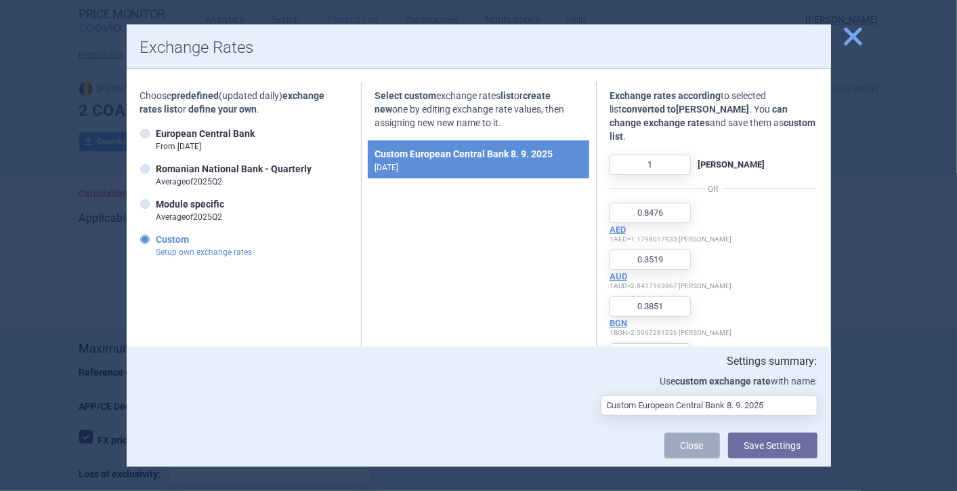
drag, startPoint x: 400, startPoint y: 157, endPoint x: 375, endPoint y: 206, distance: 54.5
click at [145, 205] on icon at bounding box center [144, 203] width 9 height 9
click at [145, 205] on input "Module specific Average of 2025 Q 2" at bounding box center [148, 205] width 14 height 14
radio input "true"
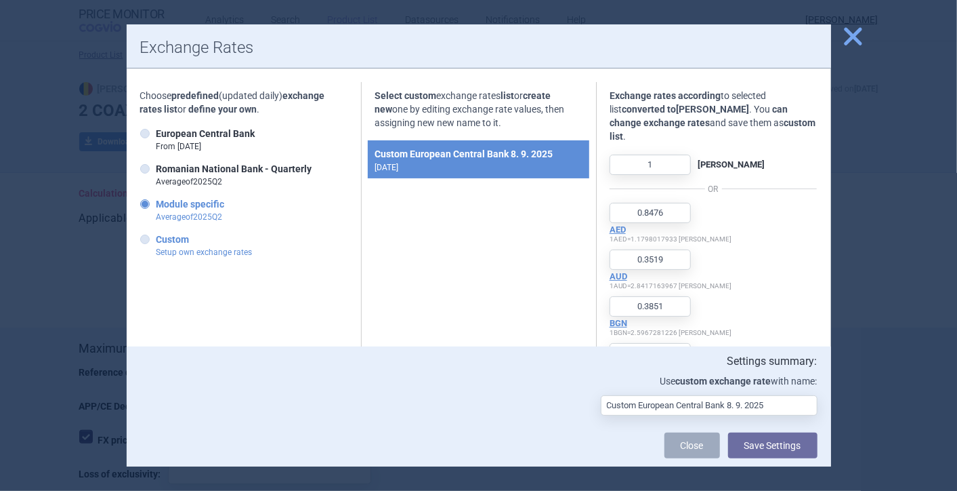
type input "0.8276775368"
type input "0.3517040059"
type input "0.3887571434"
type input "0.0875681119"
type input "1.6048119392"
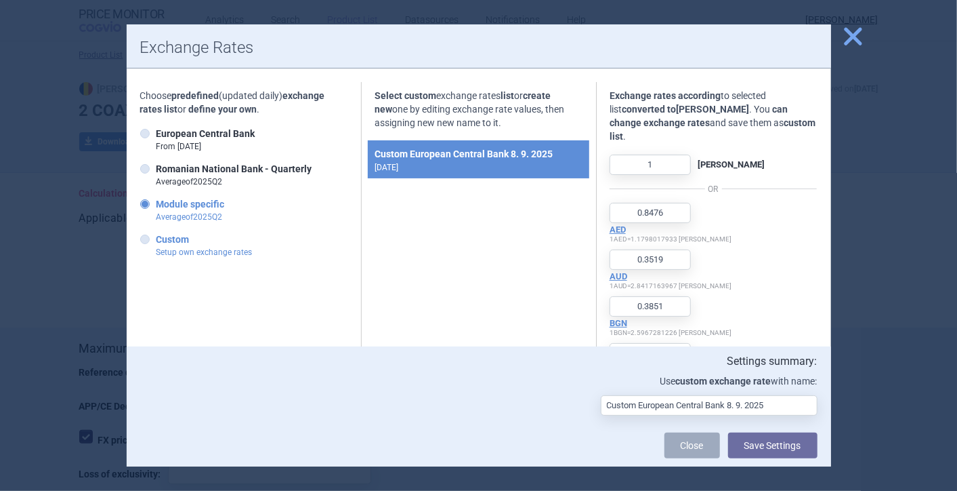
type input "1.2761613068"
type input "0.3120806416"
type input "0.1862578927"
type input "1.6294606485"
type input "943.666576873"
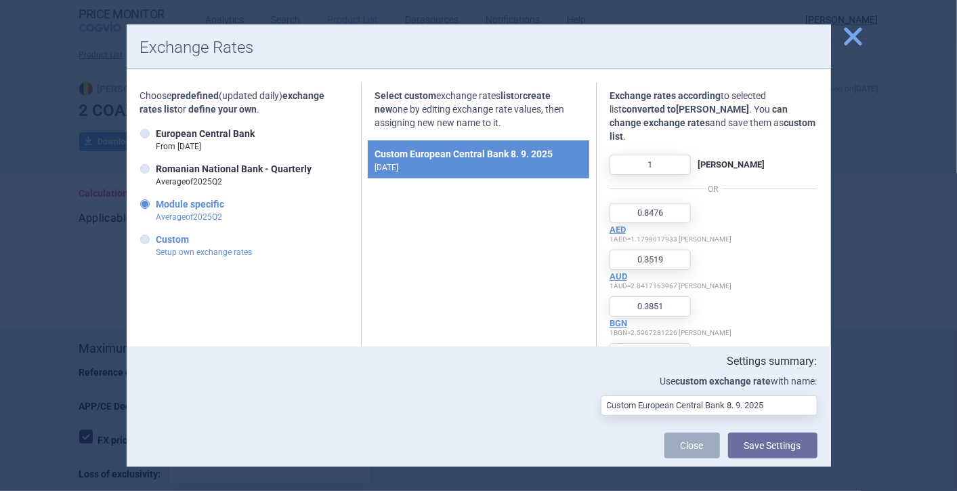
type input "4.9529470035"
type input "1.4830194276"
type input "30.0265071969"
type input "0.1987676406"
type input "0.1687621298"
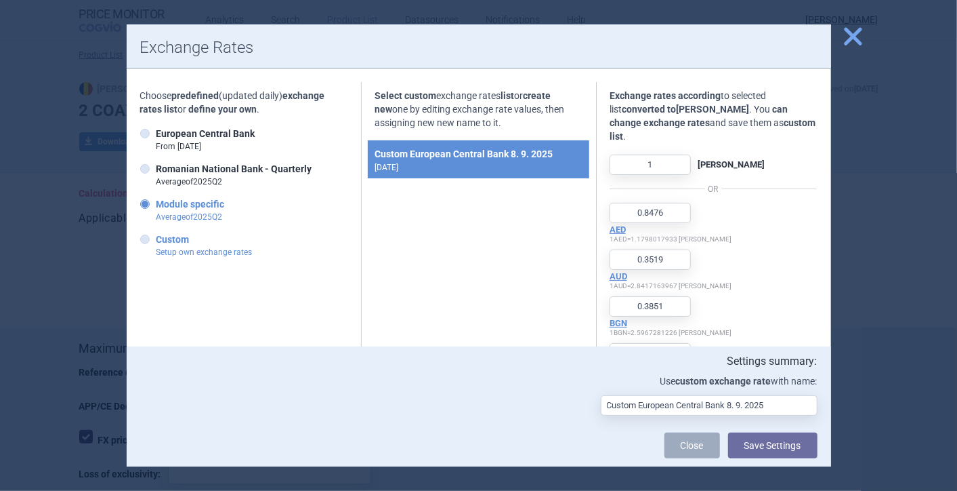
type input "80.3341902314"
type input "0.8062565508"
type input "19.267822736"
type input "28.7356321839"
type input "0.1646347079"
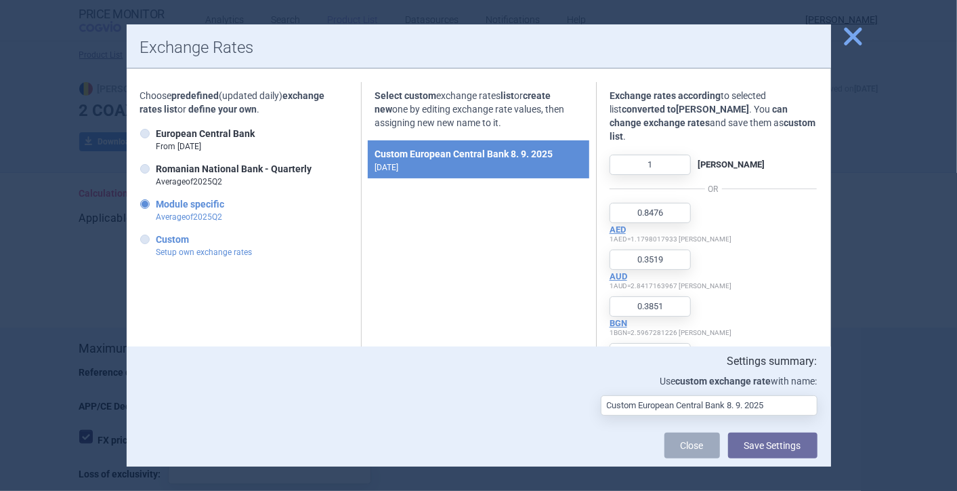
type input "32.5701071557"
type input "315.1591553735"
type input "0.0708659057"
type input "120.573043927"
type input "20808.7218890896"
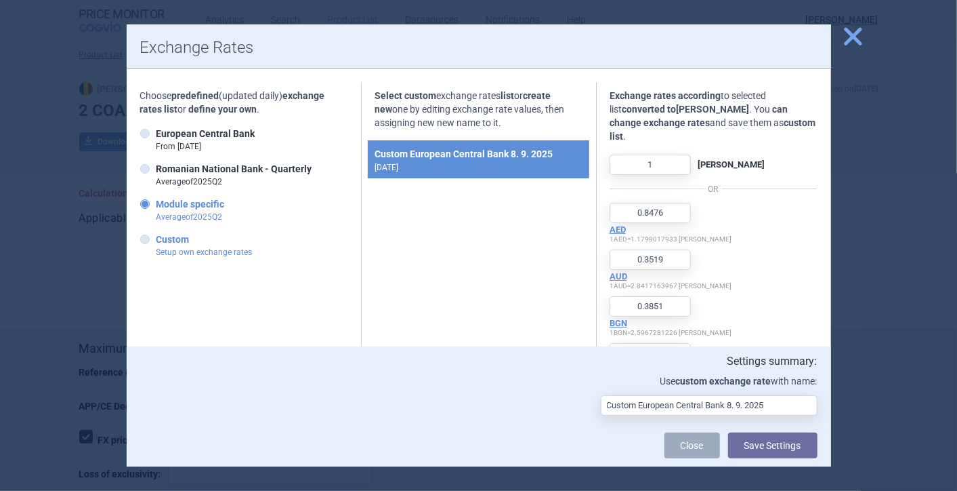
type input "3.8910505837"
type input "0.9703085581"
type input "2.319109462"
type input "0.3800836184"
type input "0.0892918734"
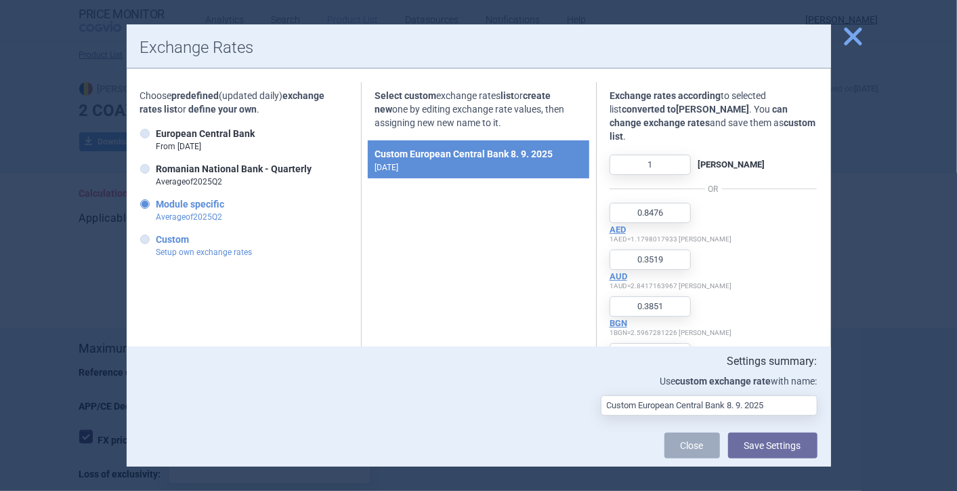
type input "0.8469551961"
type input "0.844457587"
type input "23.31002331"
type input "18.2149362477"
type input "0.8708728867"
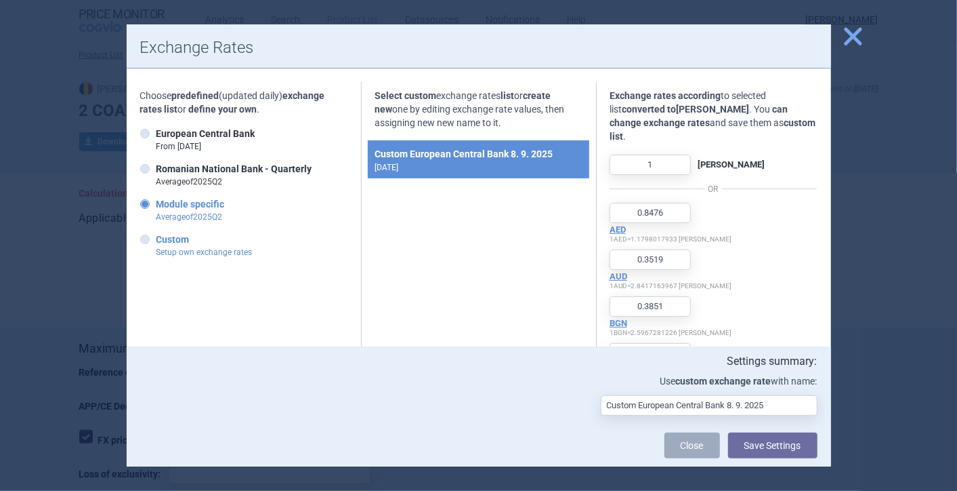
type input "2.1772262138"
type input "0.2253470344"
type input "2948.5033908269"
type input "4.118616145"
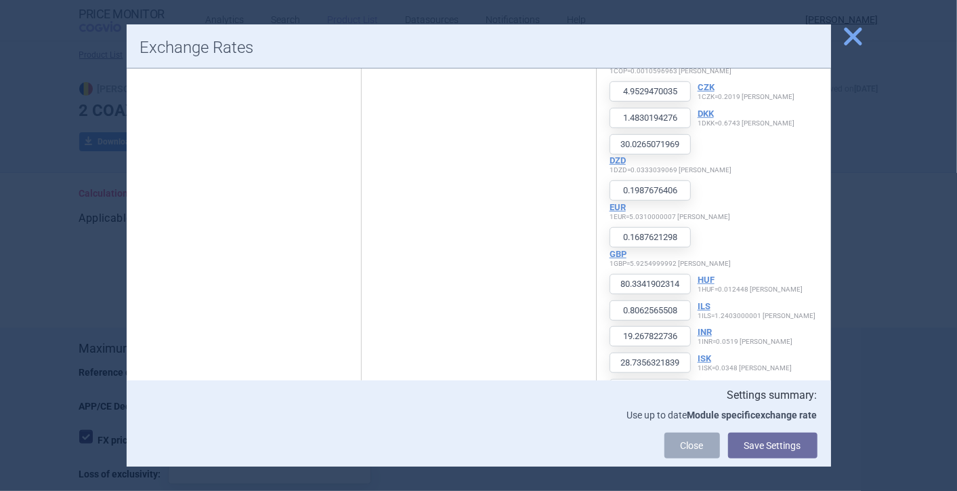
scroll to position [753, 0]
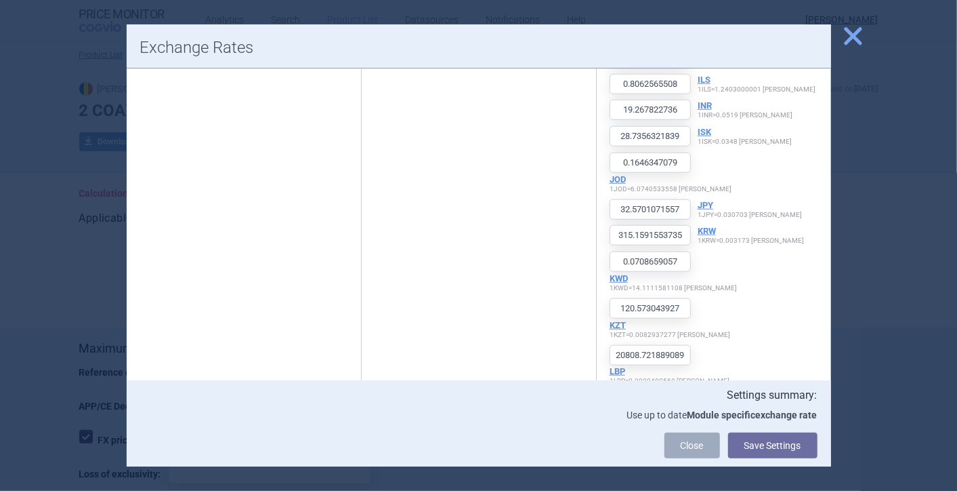
click at [850, 35] on span "close" at bounding box center [854, 36] width 24 height 24
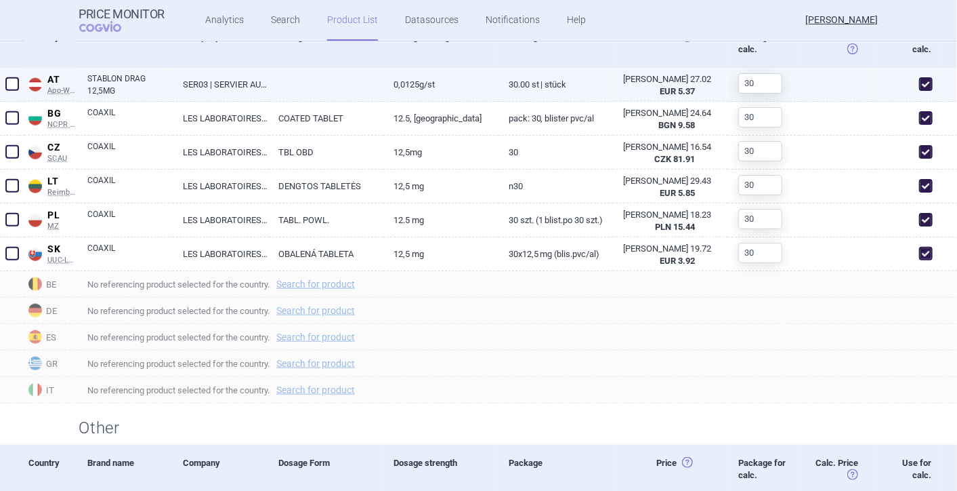
scroll to position [817, 0]
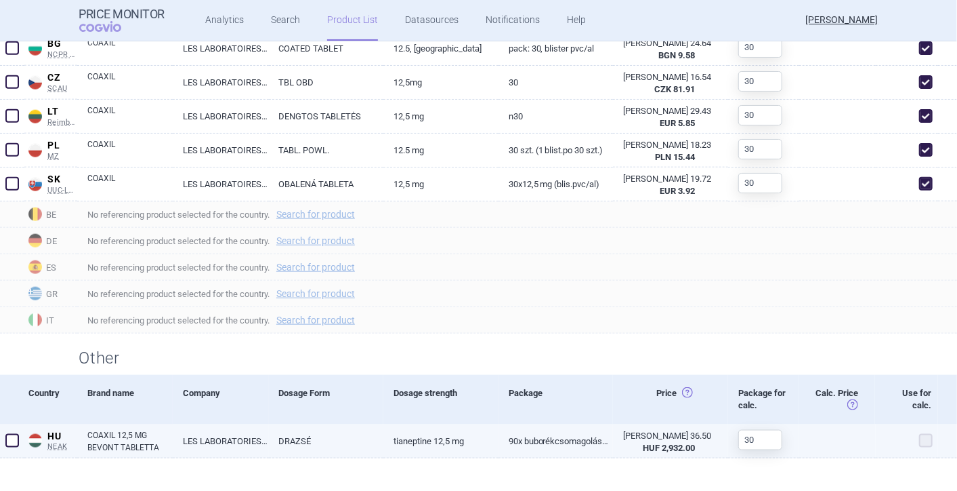
click at [920, 441] on span at bounding box center [927, 441] width 14 height 14
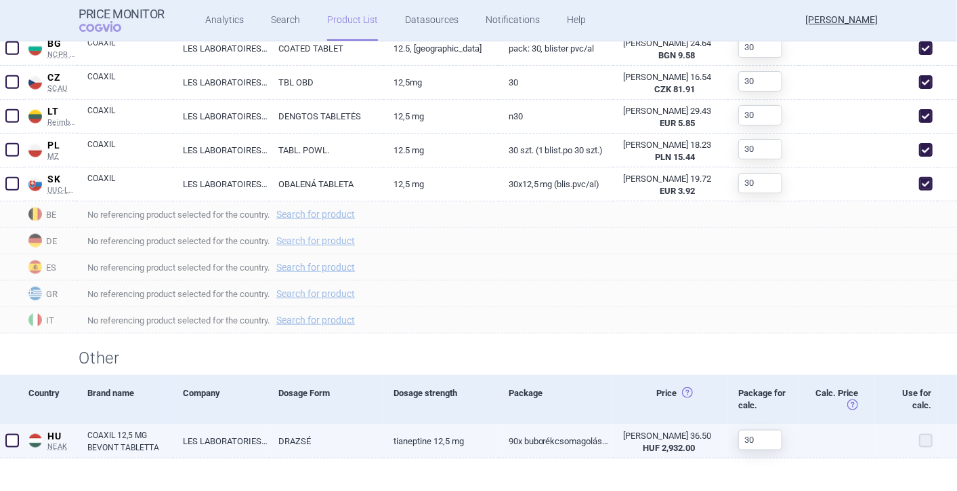
click at [920, 441] on span at bounding box center [927, 441] width 14 height 14
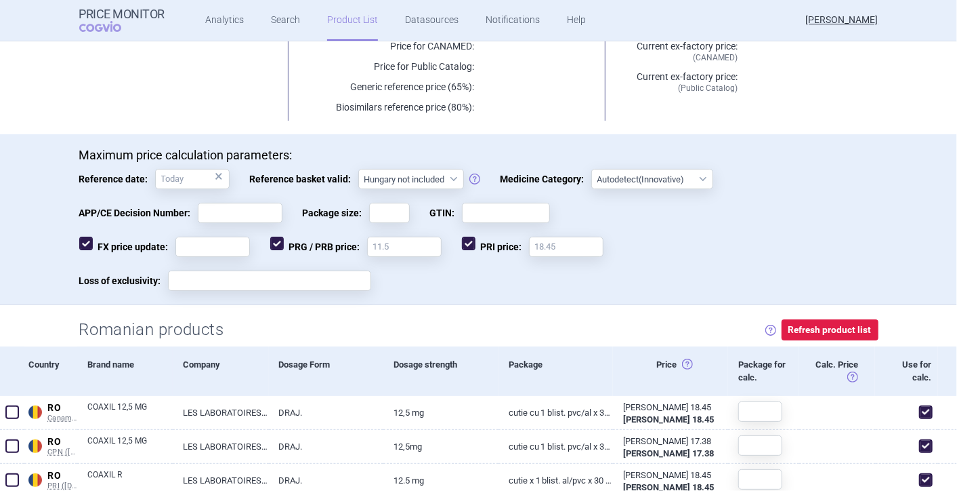
scroll to position [64, 0]
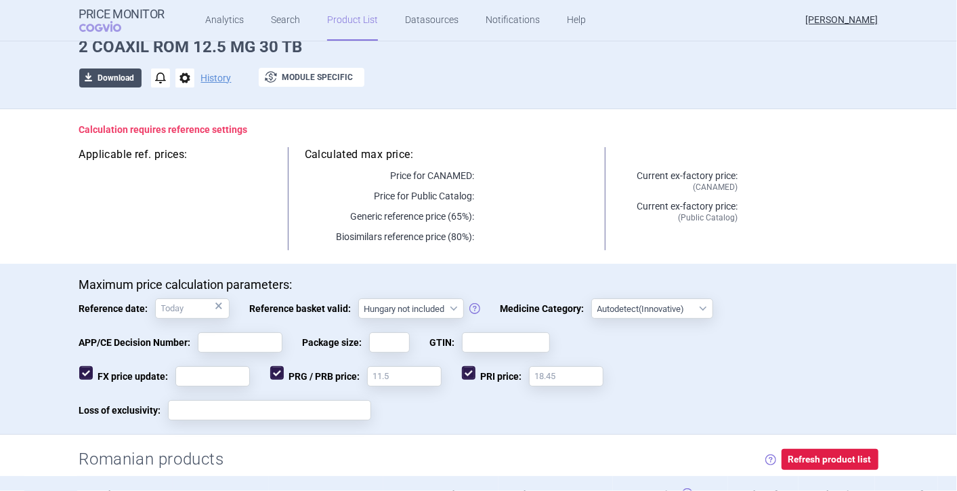
click at [91, 72] on span "download" at bounding box center [88, 77] width 19 height 19
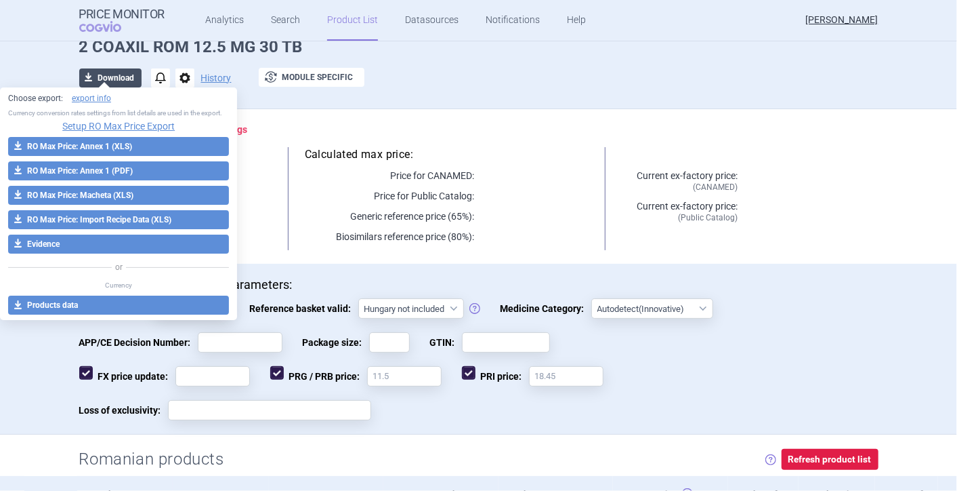
select select "EUR"
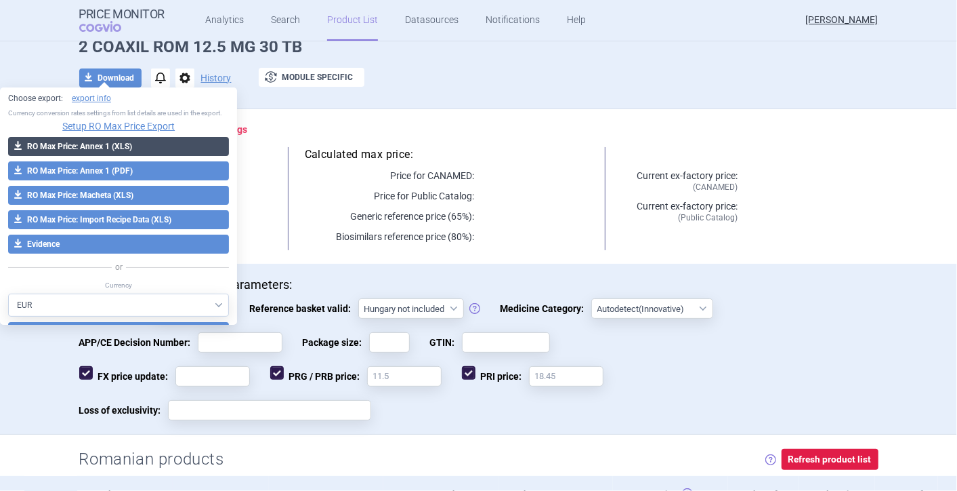
click at [101, 156] on button "download RO Max Price: Annex 1 (XLS)" at bounding box center [118, 146] width 221 height 19
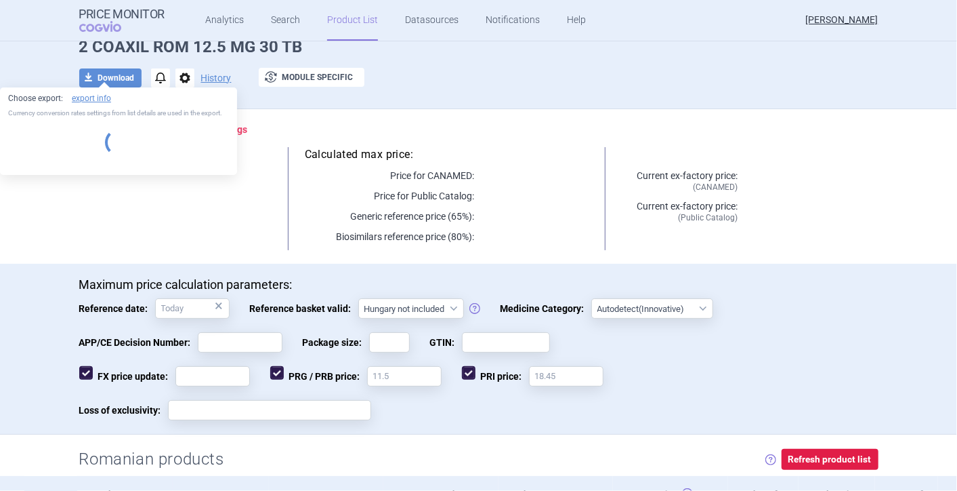
select select "EUR"
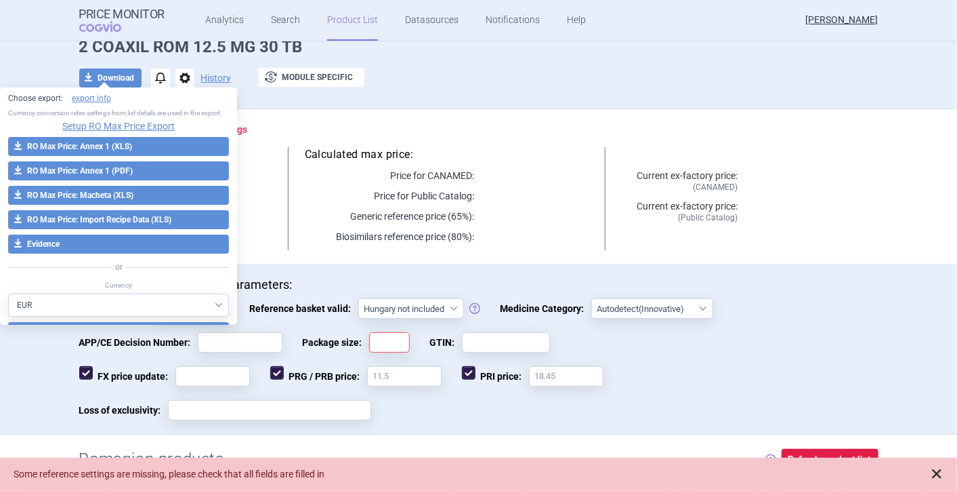
click at [933, 473] on span at bounding box center [937, 474] width 14 height 14
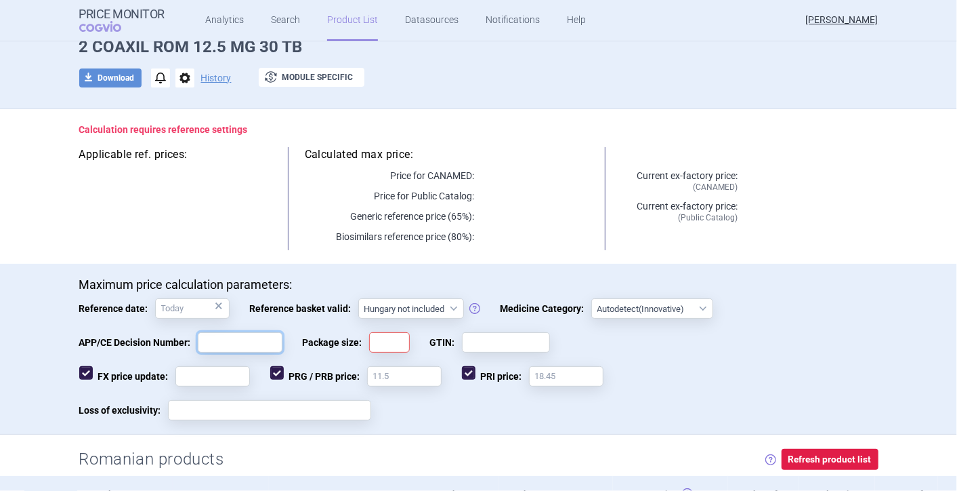
click at [226, 344] on input "APP/CE Decision Number:" at bounding box center [240, 342] width 85 height 20
type input "XXXX"
click at [370, 340] on input "Package size:" at bounding box center [389, 342] width 41 height 20
type input "30"
click at [474, 342] on input "GTIN:" at bounding box center [506, 342] width 88 height 20
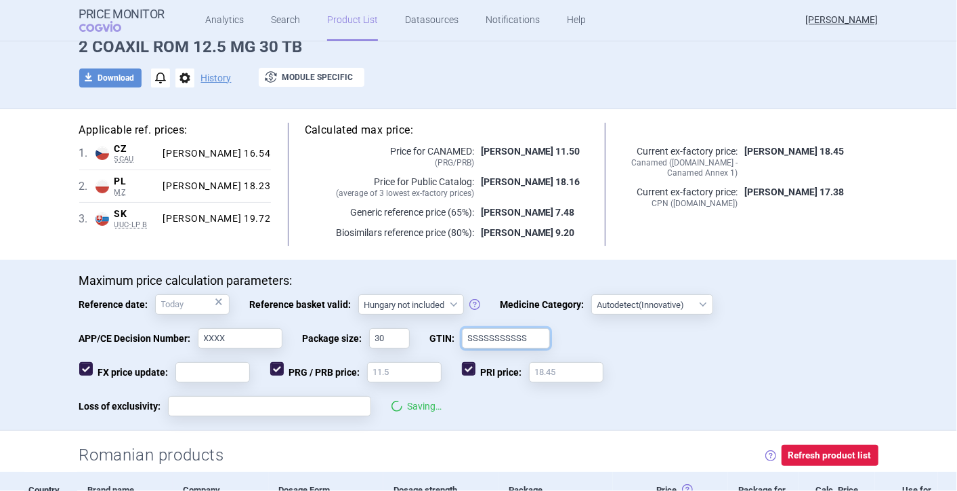
type input "SSSSSSSSSSS"
click at [225, 369] on input "FX price update:" at bounding box center [213, 372] width 75 height 20
type input "ZZZZZZZ"
click at [240, 405] on input "Loss of exclusivity:" at bounding box center [269, 406] width 203 height 20
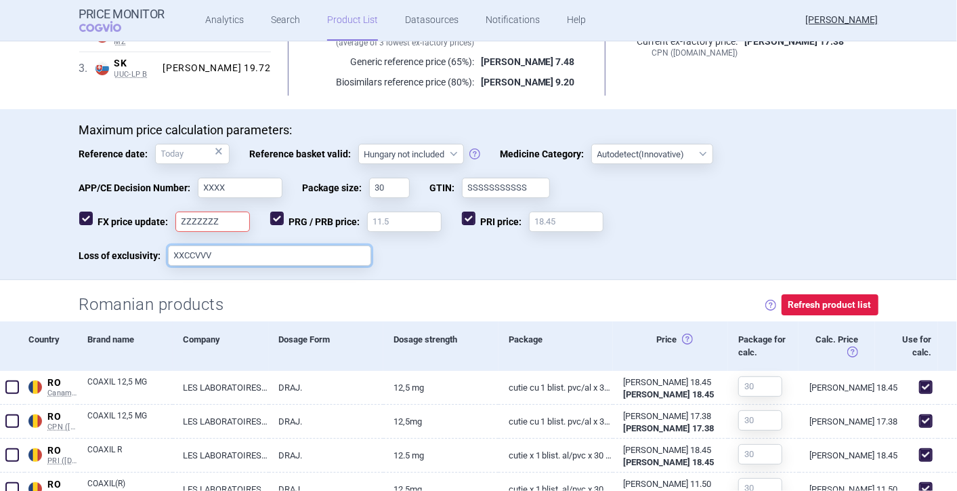
scroll to position [289, 0]
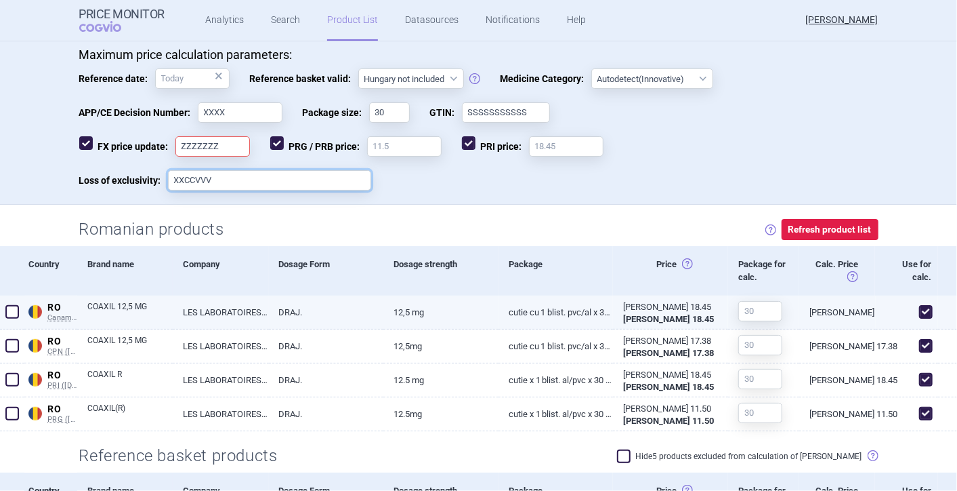
type input "XXCCVVV"
click at [14, 305] on span at bounding box center [12, 312] width 14 height 14
checkbox input "true"
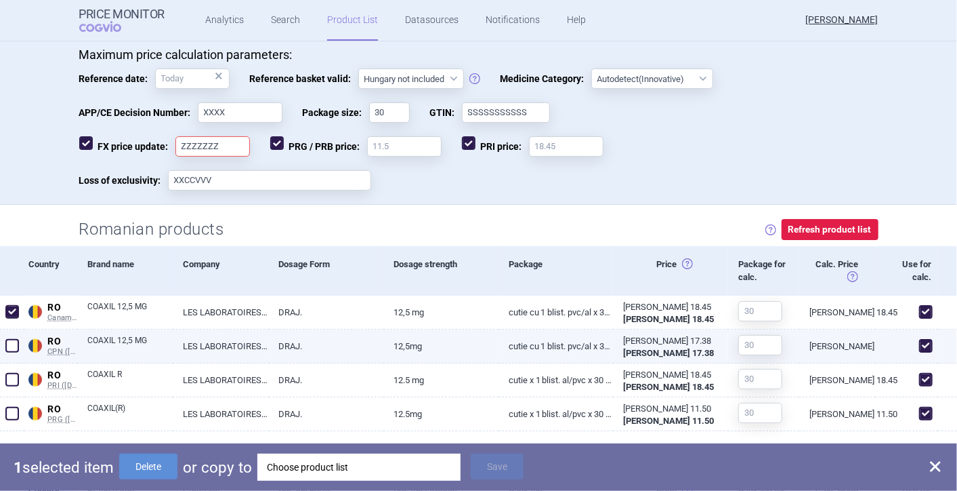
click at [15, 342] on span at bounding box center [12, 346] width 14 height 14
checkbox input "true"
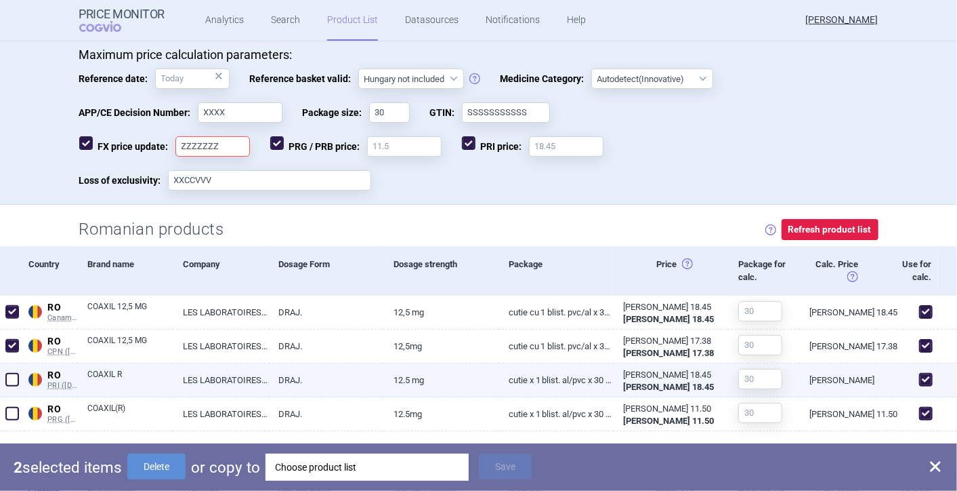
click at [11, 373] on span at bounding box center [12, 380] width 14 height 14
checkbox input "true"
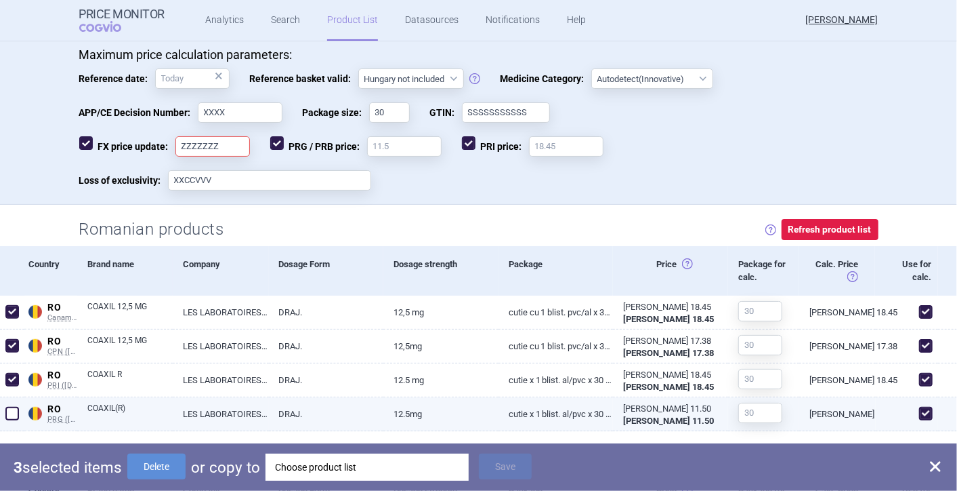
click at [14, 407] on span at bounding box center [12, 414] width 14 height 14
checkbox input "true"
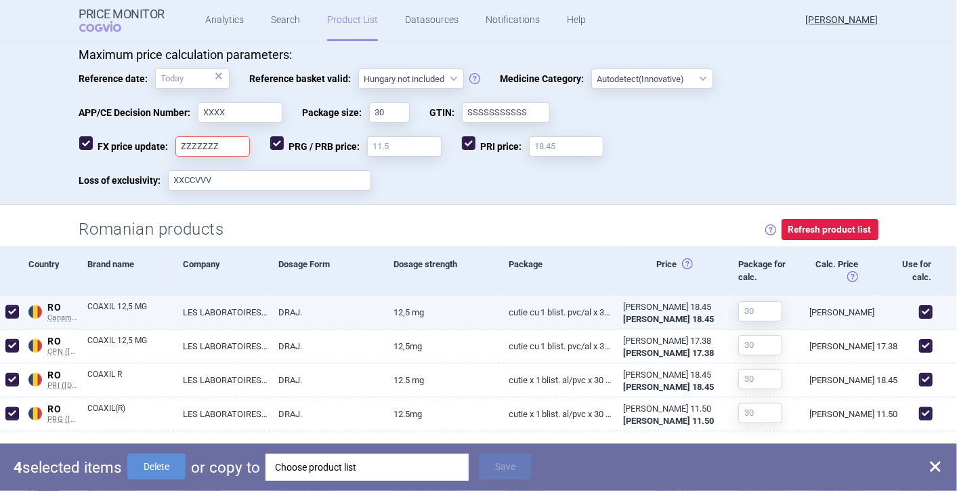
scroll to position [515, 0]
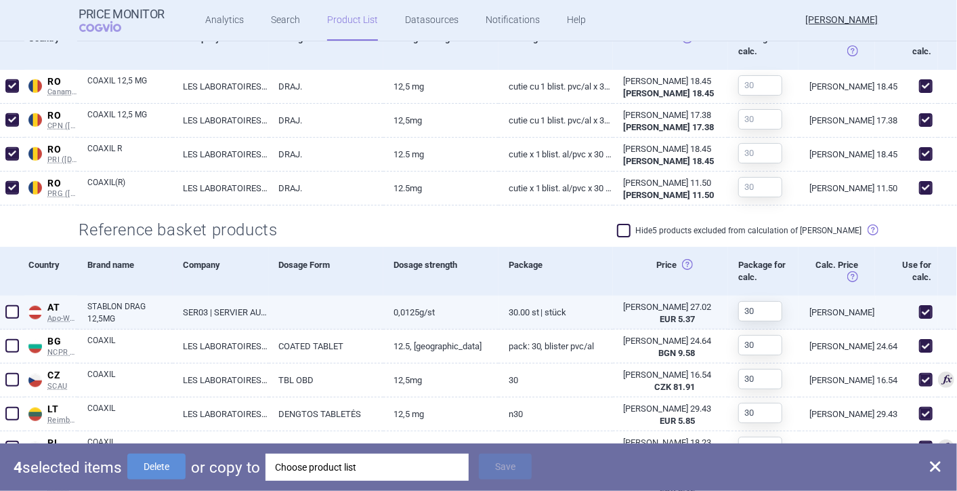
click at [9, 310] on span at bounding box center [12, 312] width 14 height 14
checkbox input "true"
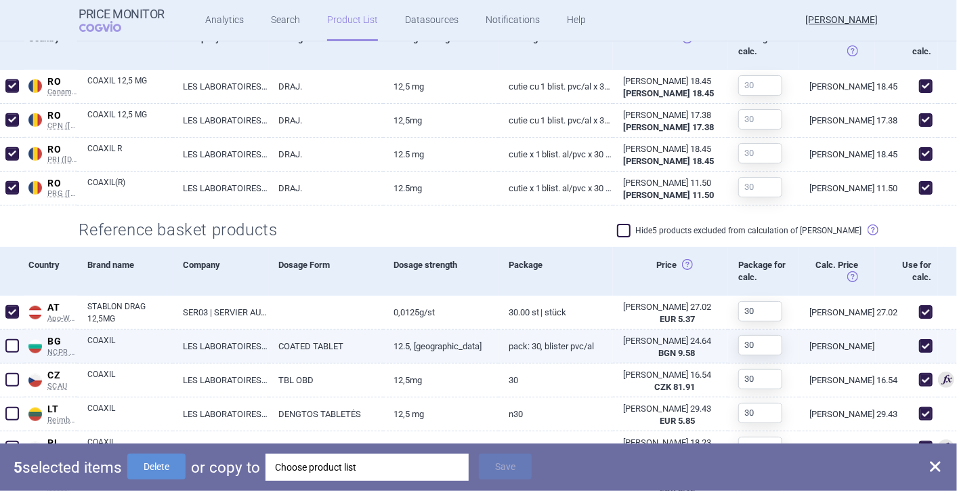
click at [11, 341] on span at bounding box center [12, 346] width 14 height 14
checkbox input "true"
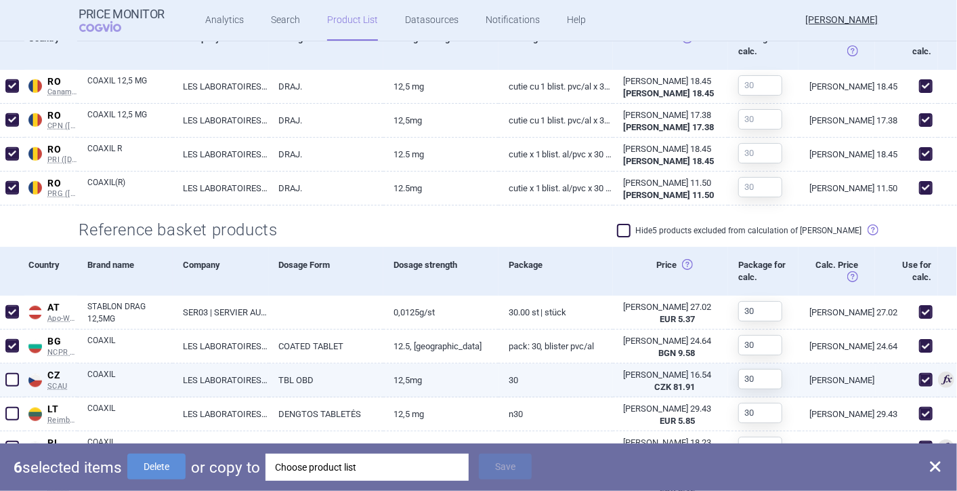
click at [7, 376] on span at bounding box center [12, 380] width 14 height 14
checkbox input "true"
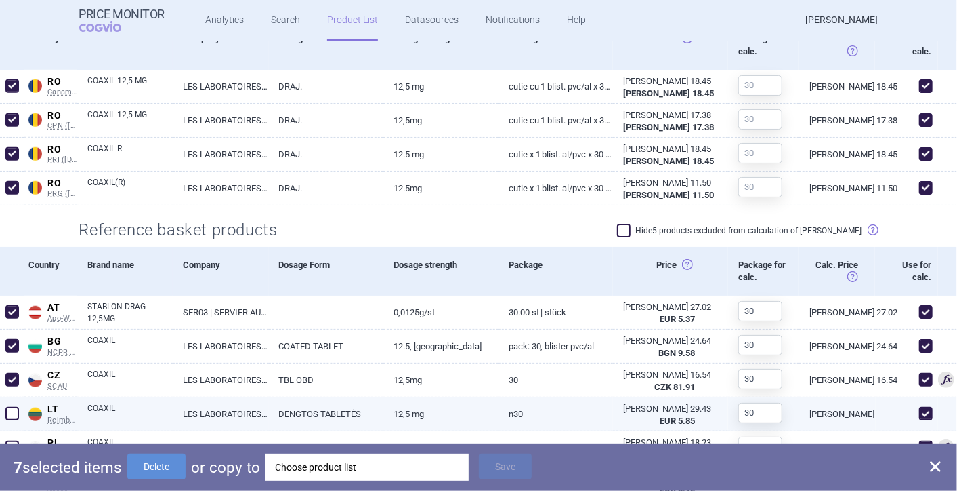
click at [12, 409] on span at bounding box center [12, 414] width 14 height 14
checkbox input "true"
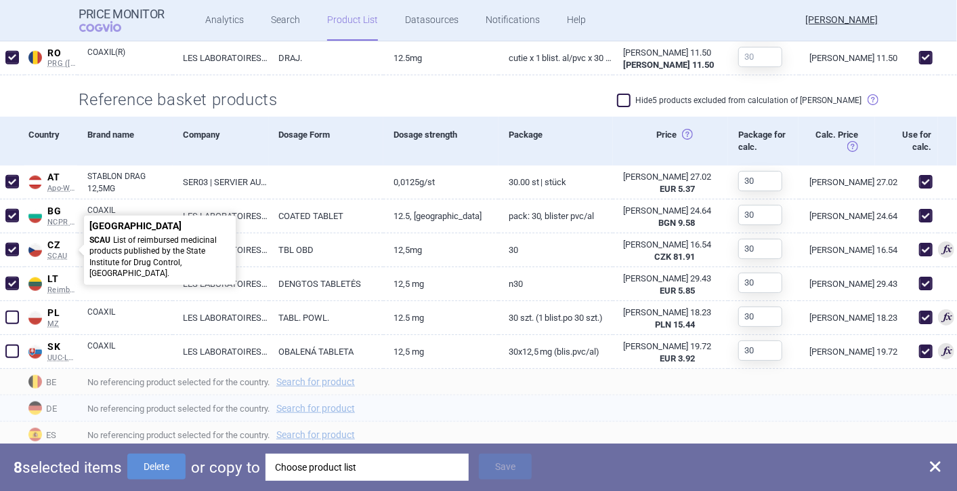
scroll to position [665, 0]
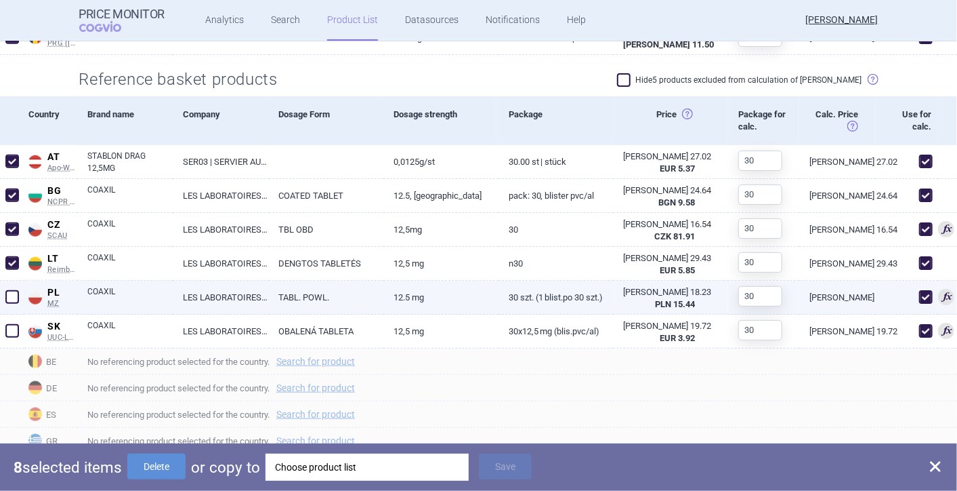
click at [5, 294] on span at bounding box center [12, 297] width 14 height 14
checkbox input "true"
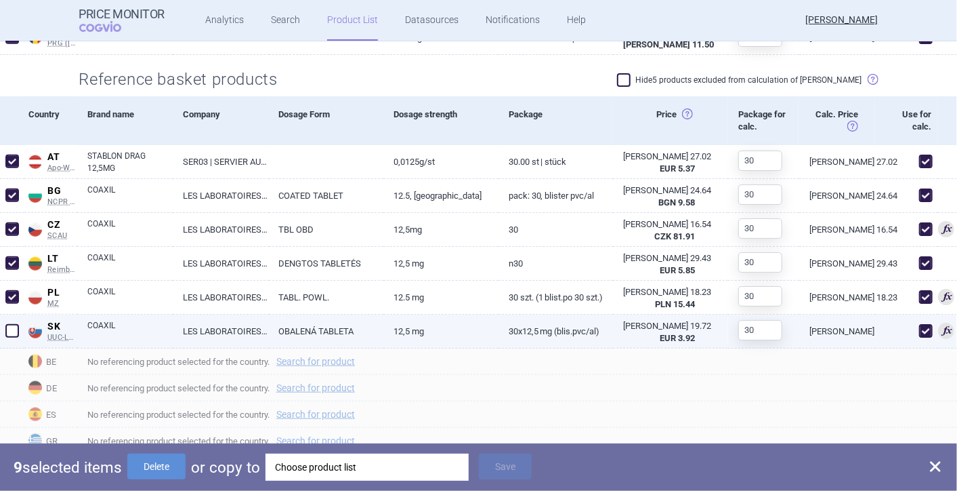
click at [12, 329] on span at bounding box center [12, 331] width 14 height 14
checkbox input "true"
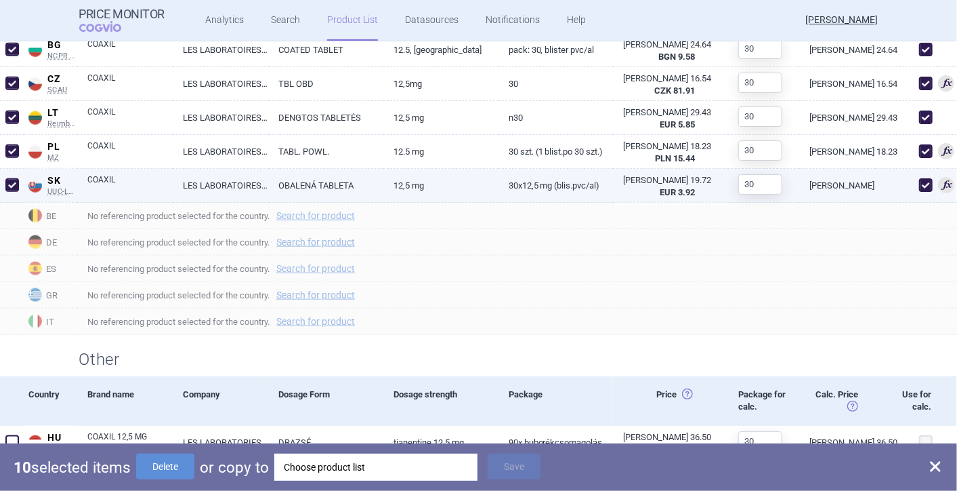
scroll to position [812, 0]
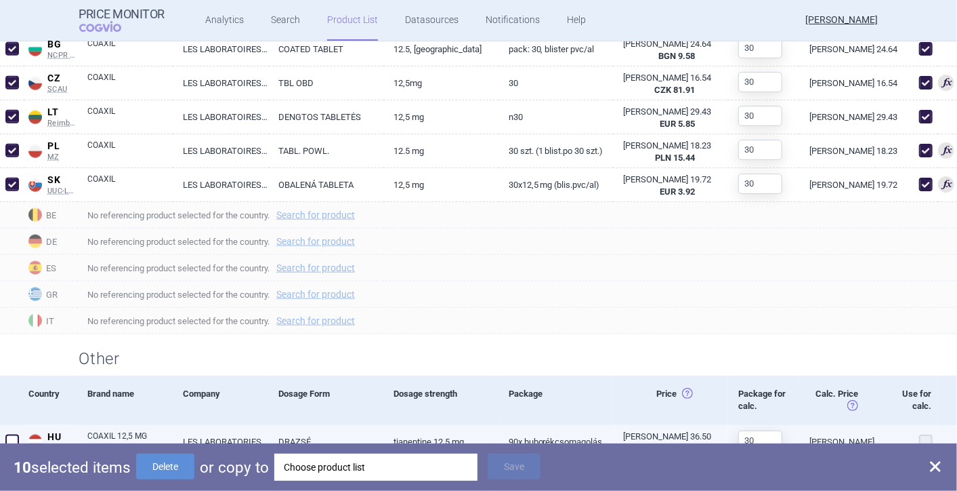
click at [14, 439] on span at bounding box center [12, 441] width 14 height 14
checkbox input "true"
click at [920, 436] on span at bounding box center [927, 441] width 14 height 14
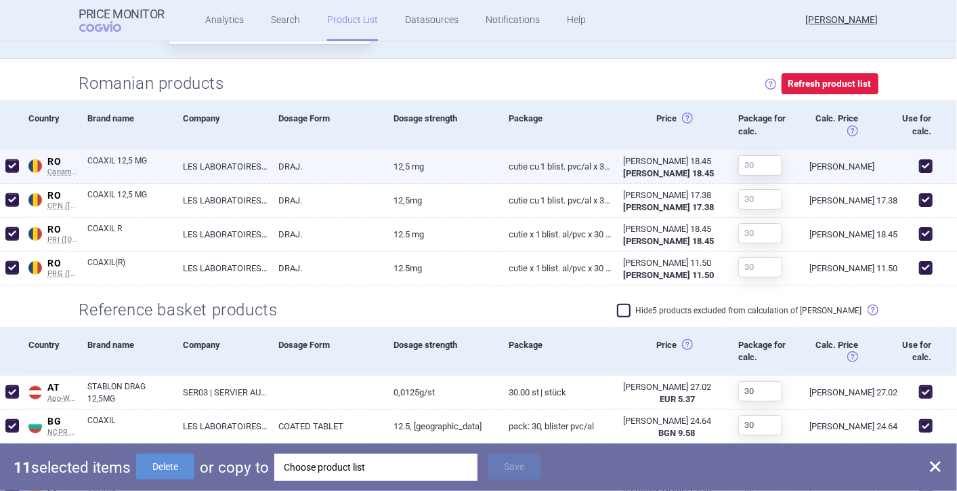
scroll to position [0, 0]
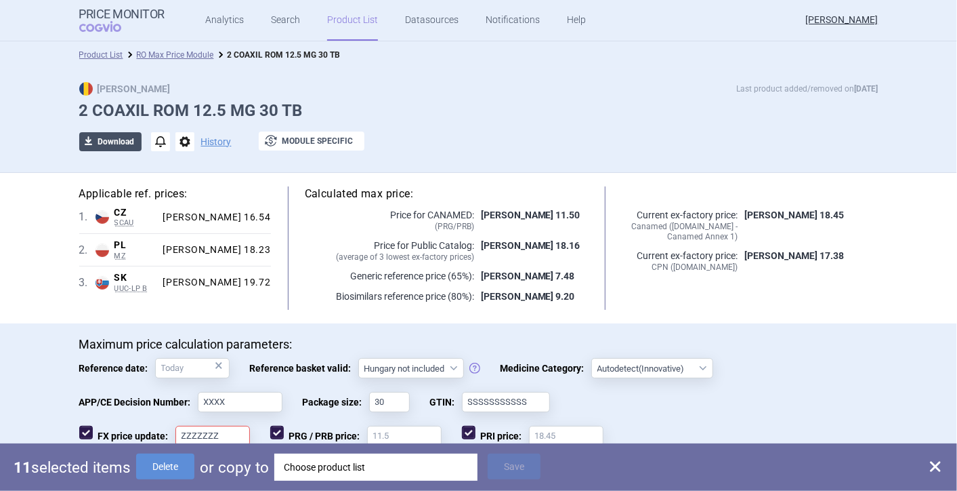
click at [96, 142] on button "download Download" at bounding box center [110, 141] width 62 height 19
select select "EUR"
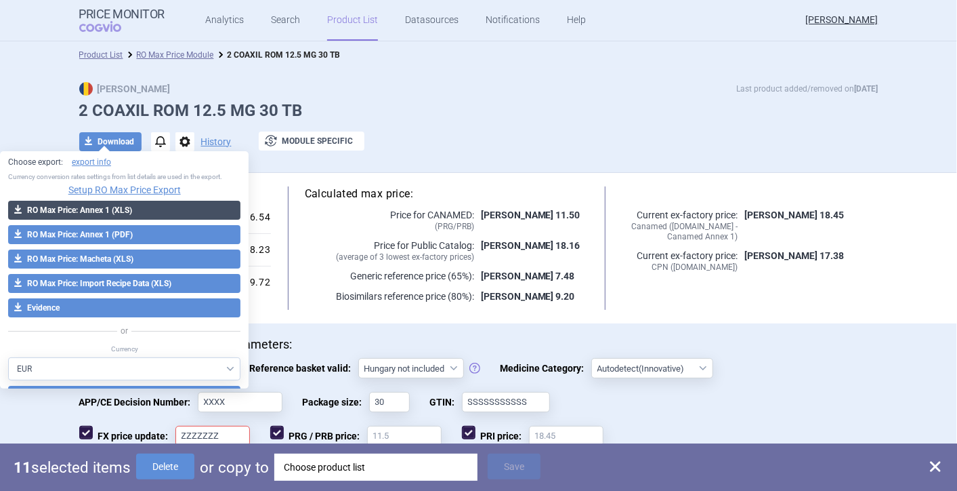
click at [88, 204] on button "download RO Max Price: Annex 1 (XLS)" at bounding box center [124, 210] width 232 height 19
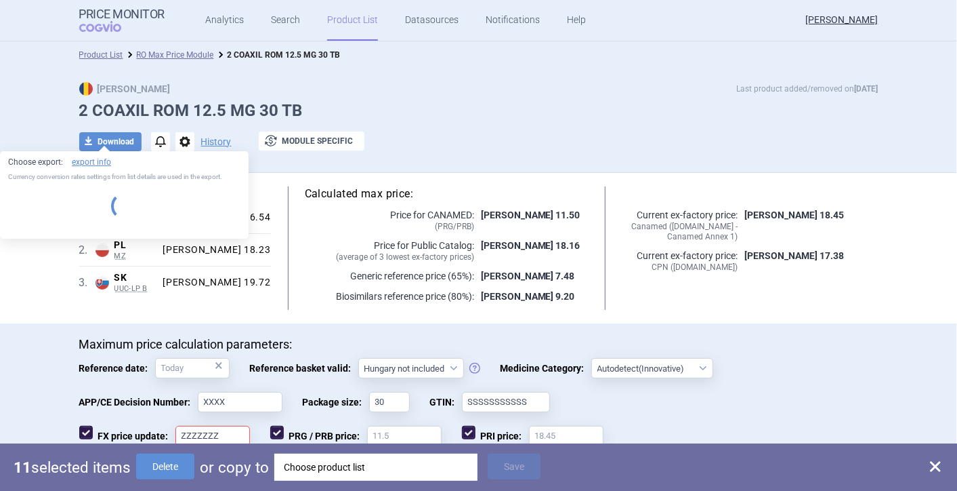
select select "EUR"
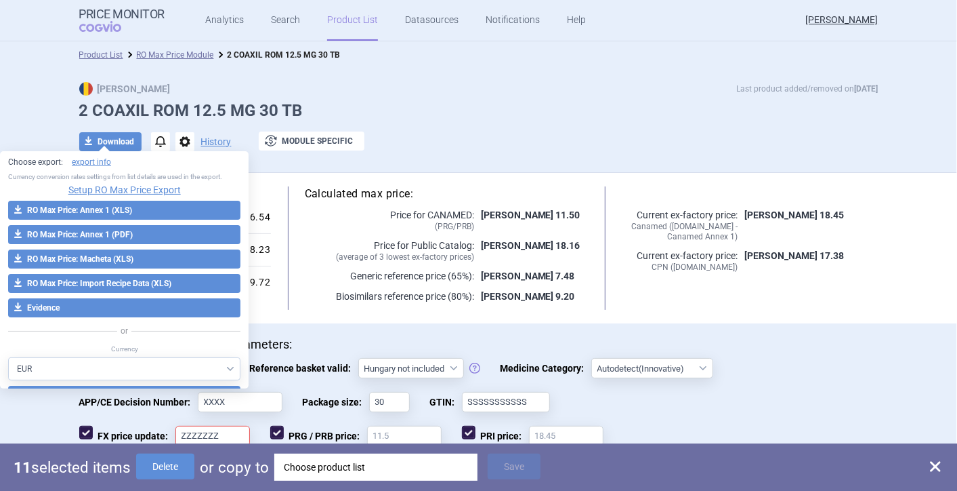
click at [316, 348] on p "Maximum price calculation parameters:" at bounding box center [479, 344] width 800 height 15
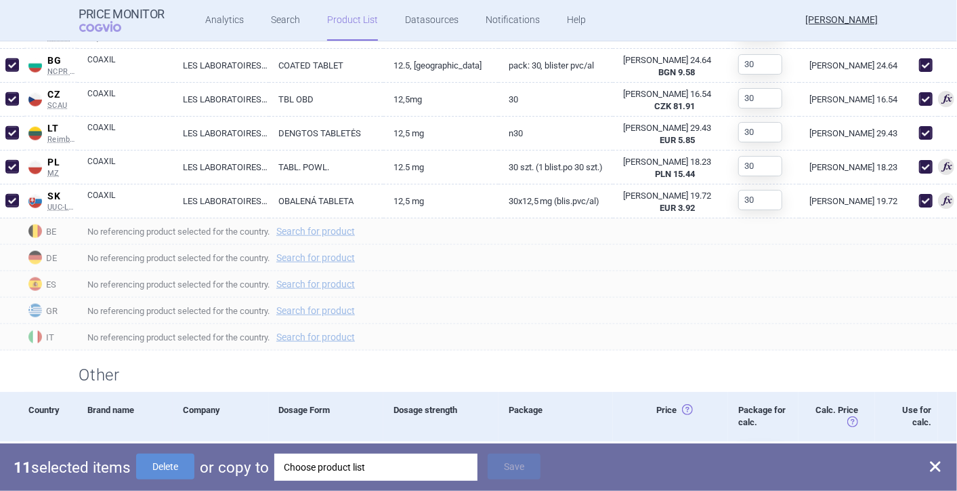
scroll to position [812, 0]
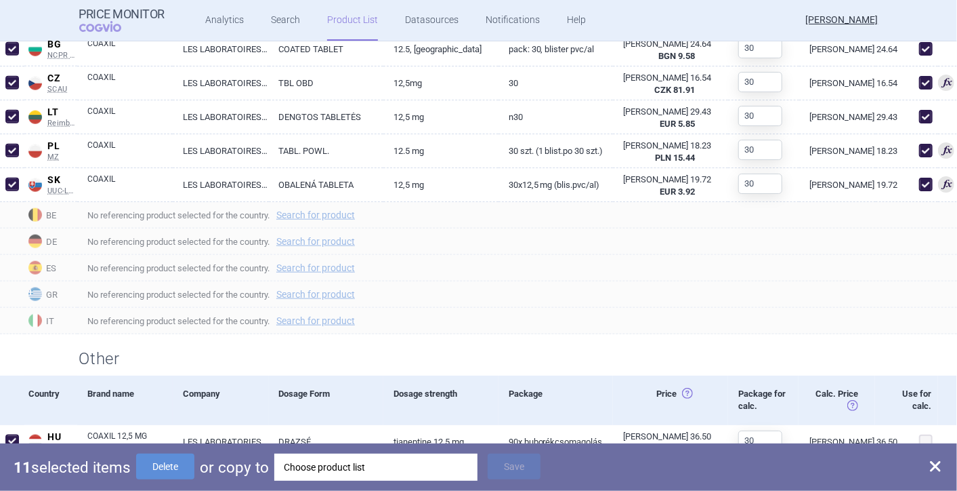
click at [944, 463] on span at bounding box center [936, 466] width 16 height 16
checkbox input "false"
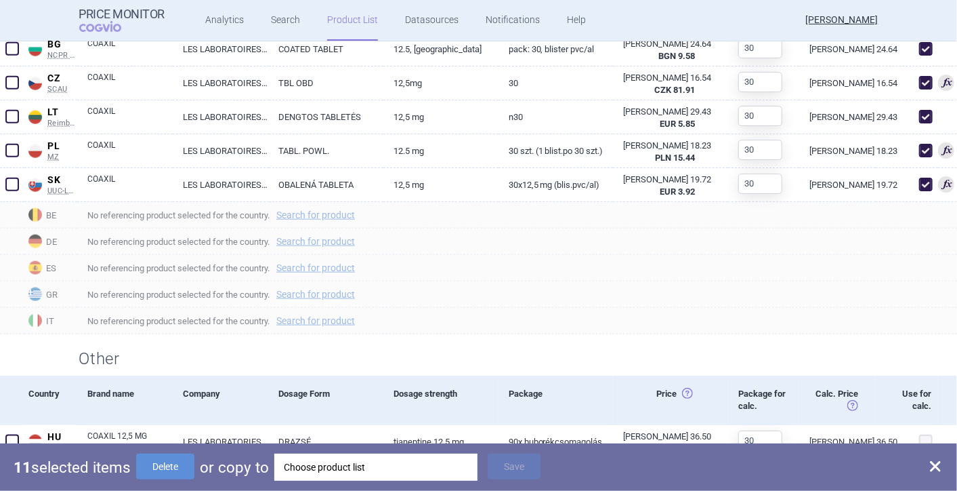
checkbox input "false"
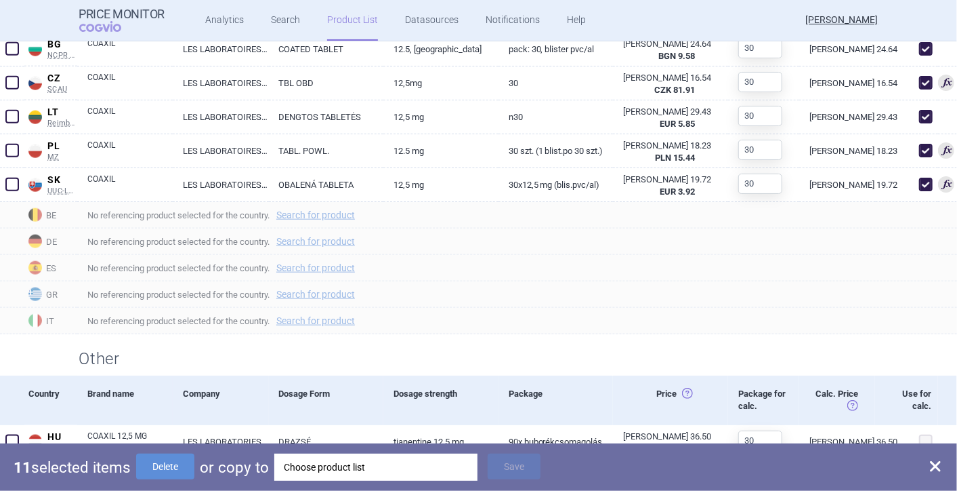
checkbox input "false"
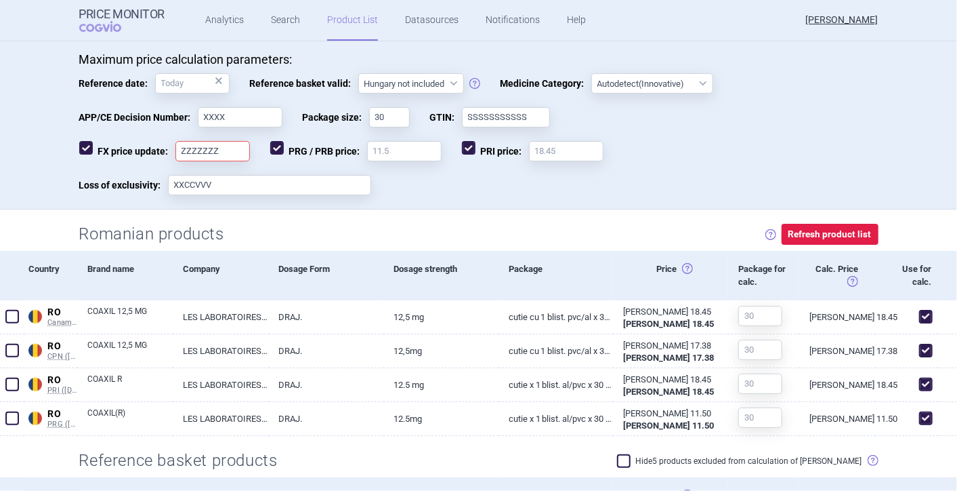
scroll to position [0, 0]
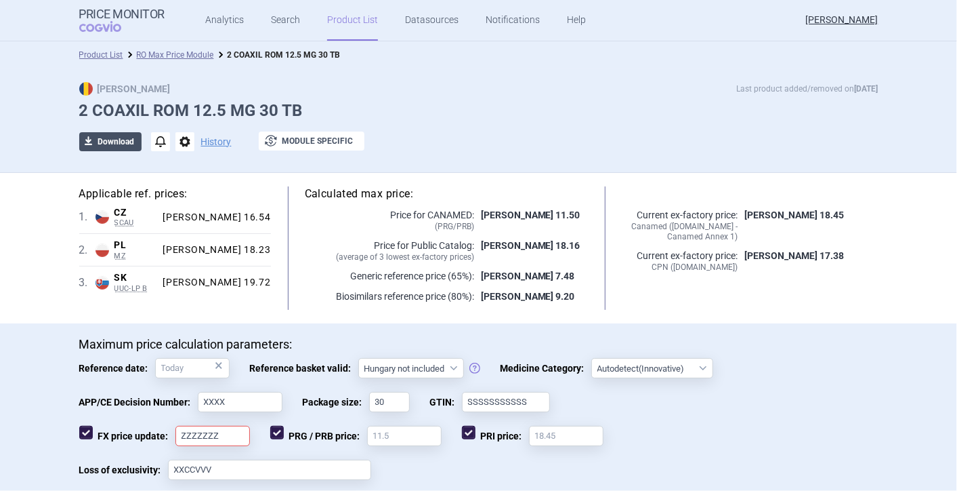
click at [99, 138] on button "download Download" at bounding box center [110, 141] width 62 height 19
select select "EUR"
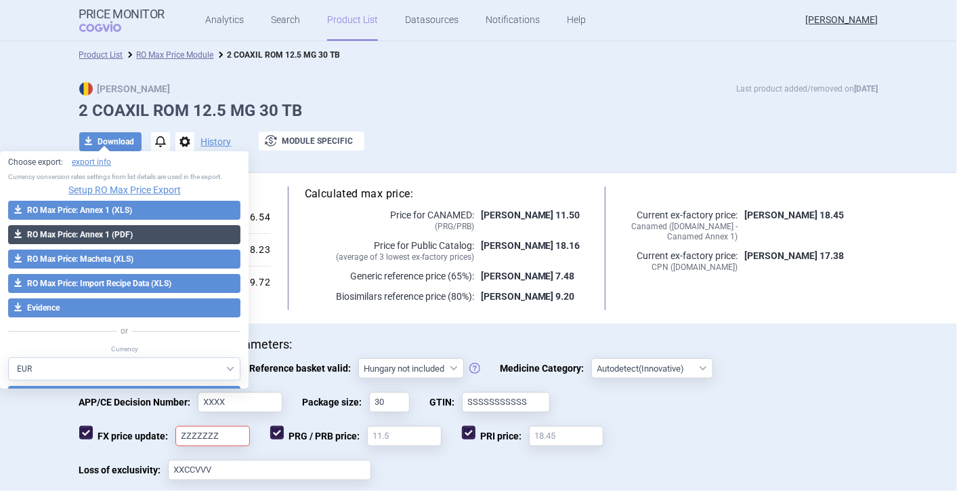
click at [22, 232] on span "download" at bounding box center [17, 234] width 19 height 19
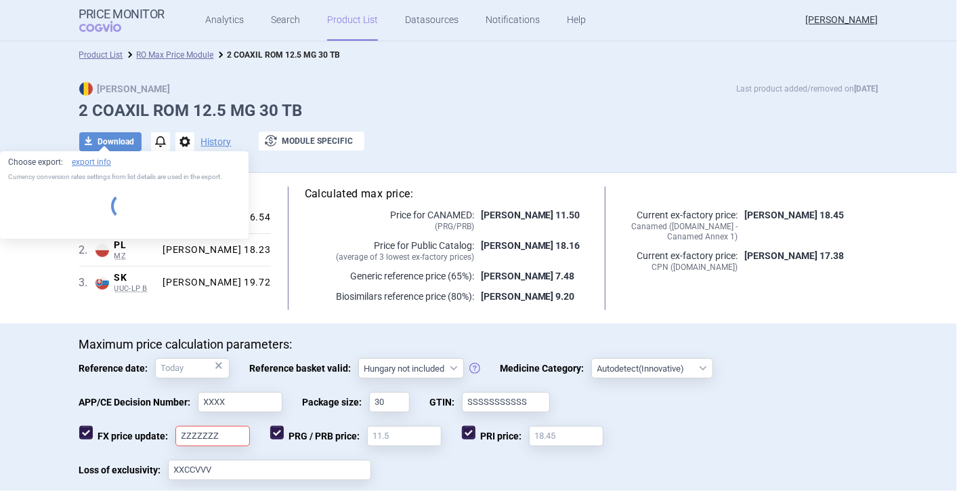
select select "EUR"
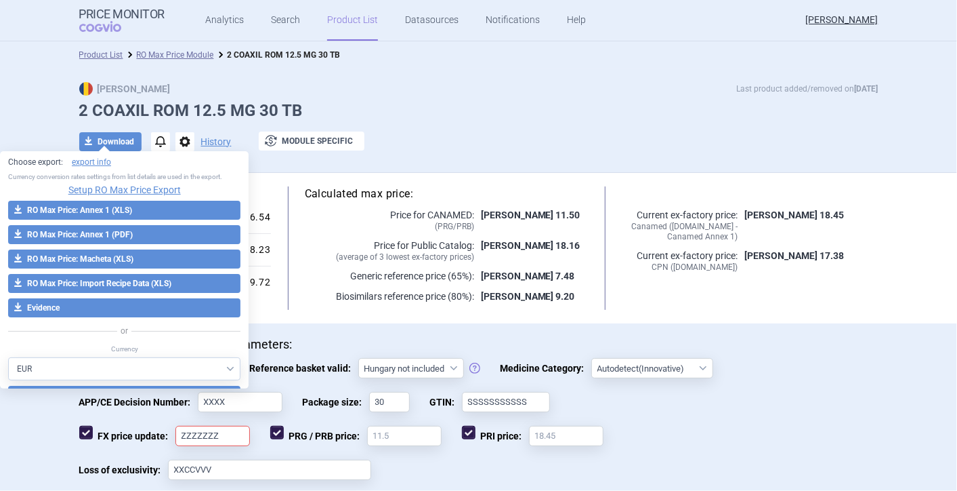
click at [862, 424] on div "APP/CE Decision Number: XXXX Package size: 30 GTIN: SSSSSSSSSSS" at bounding box center [479, 409] width 800 height 34
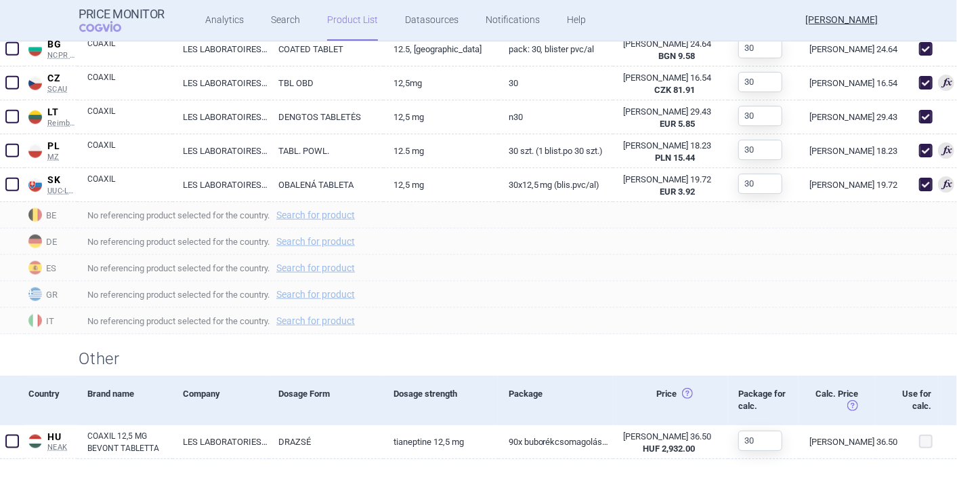
scroll to position [285, 0]
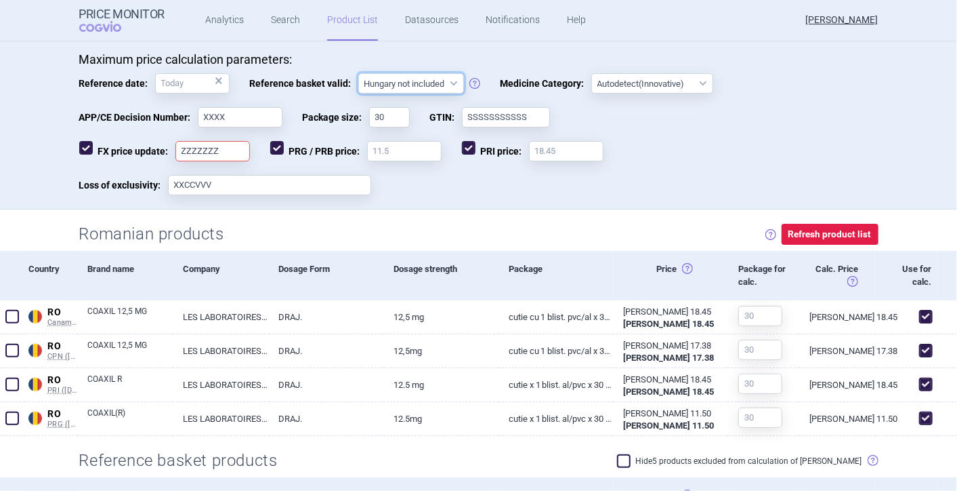
click at [443, 81] on select "Hungary not included [GEOGRAPHIC_DATA] included Since 29. 3. 2017 Since 9. 12. …" at bounding box center [411, 83] width 106 height 20
click at [358, 73] on select "Hungary not included [GEOGRAPHIC_DATA] included Since 29. 3. 2017 Since 9. 12. …" at bounding box center [411, 83] width 106 height 20
click at [801, 234] on button "Refresh product list" at bounding box center [830, 234] width 97 height 21
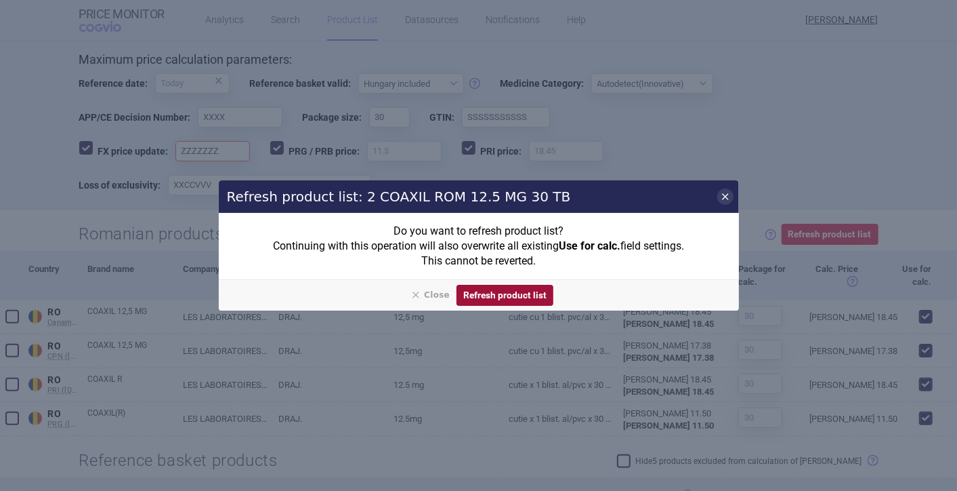
click at [515, 292] on button "Refresh product list" at bounding box center [505, 295] width 97 height 21
select select "hungary-not-included"
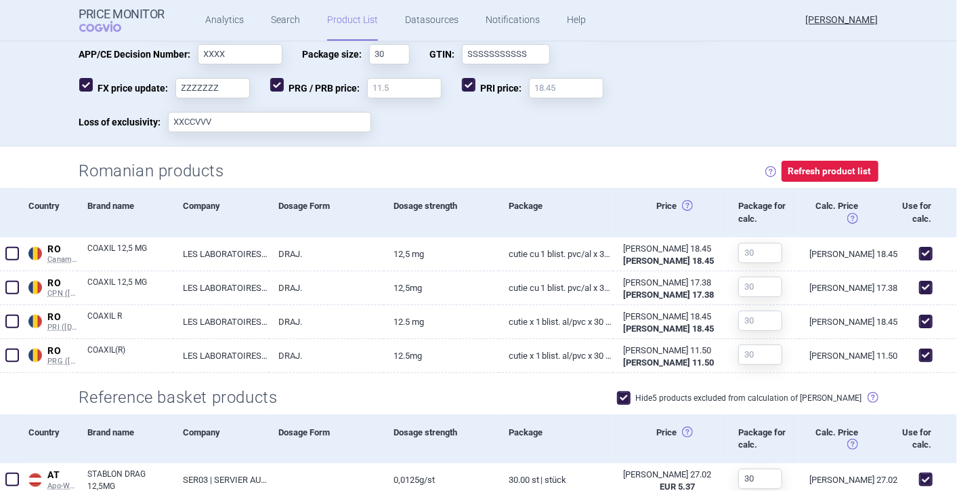
scroll to position [354, 0]
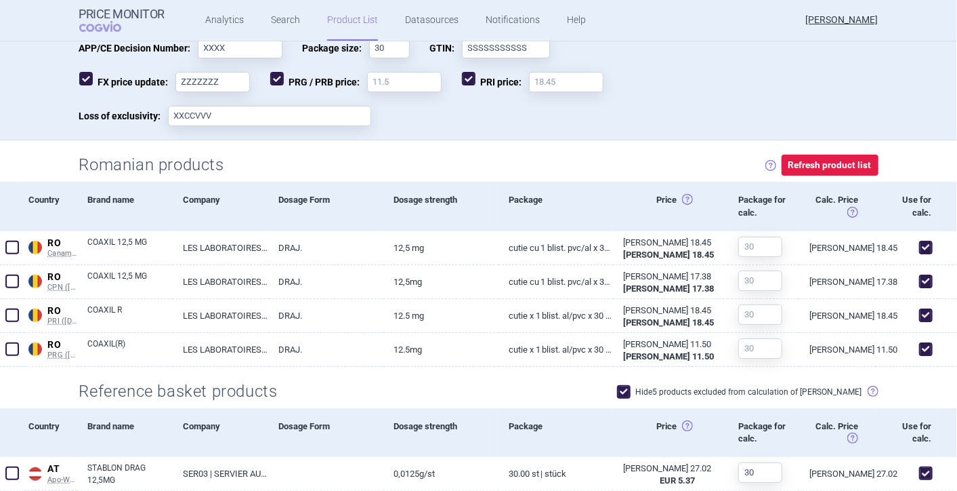
click at [631, 393] on span at bounding box center [624, 392] width 14 height 14
checkbox input "false"
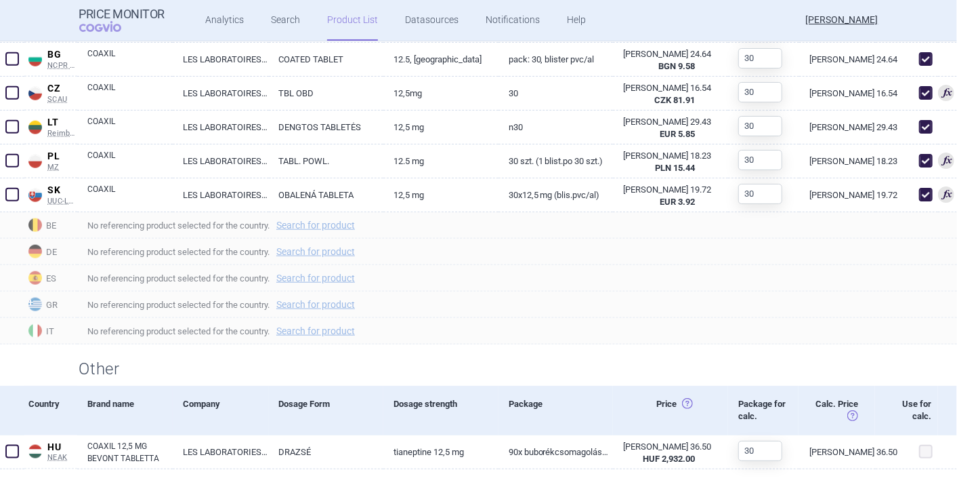
scroll to position [812, 0]
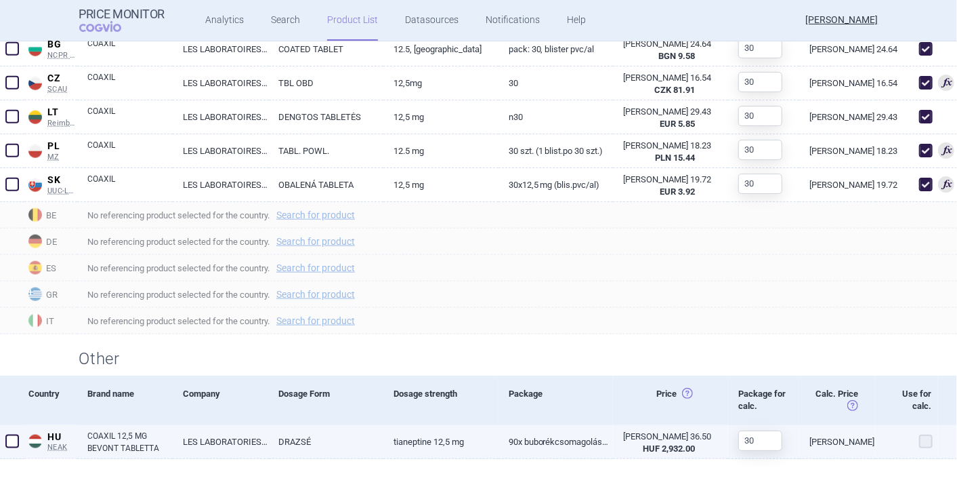
click at [920, 437] on span at bounding box center [927, 441] width 14 height 14
click at [9, 441] on span at bounding box center [12, 441] width 14 height 14
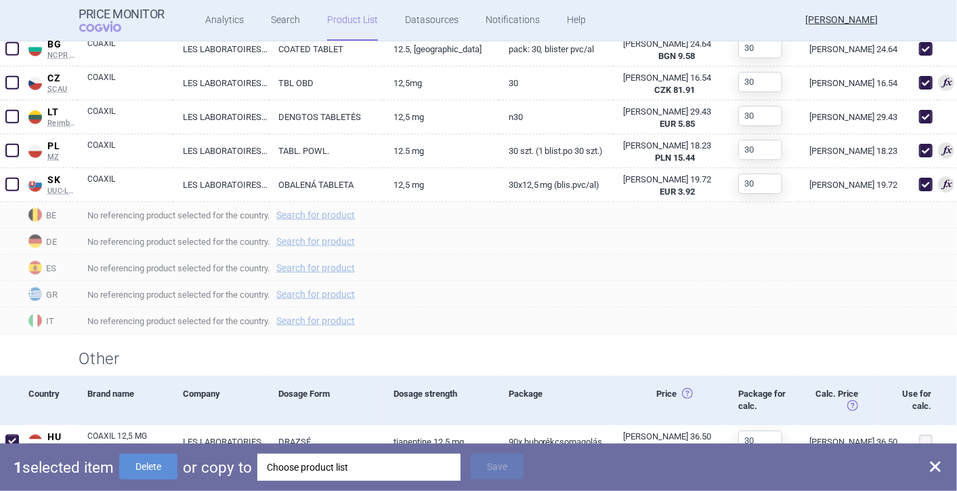
click at [336, 467] on div "Choose product list" at bounding box center [359, 466] width 184 height 27
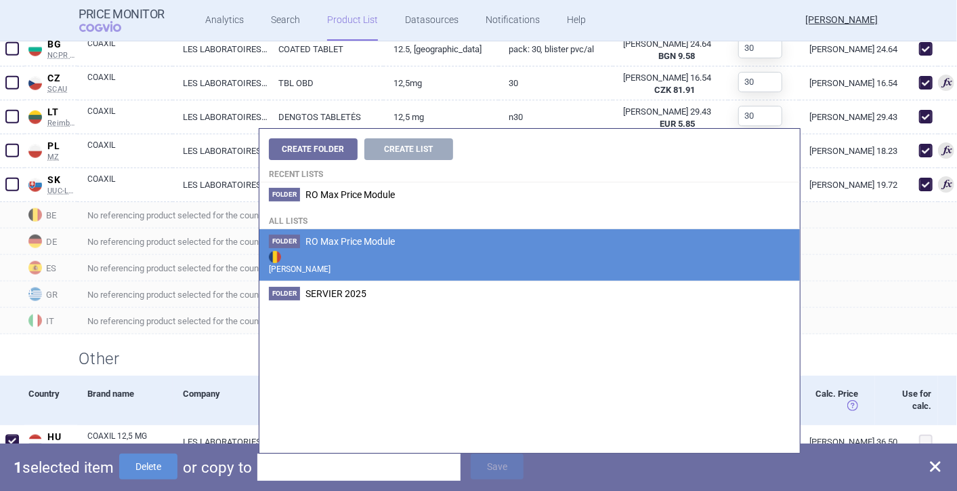
click at [333, 247] on li "Folder RO Max Price Module Max Price" at bounding box center [530, 254] width 541 height 51
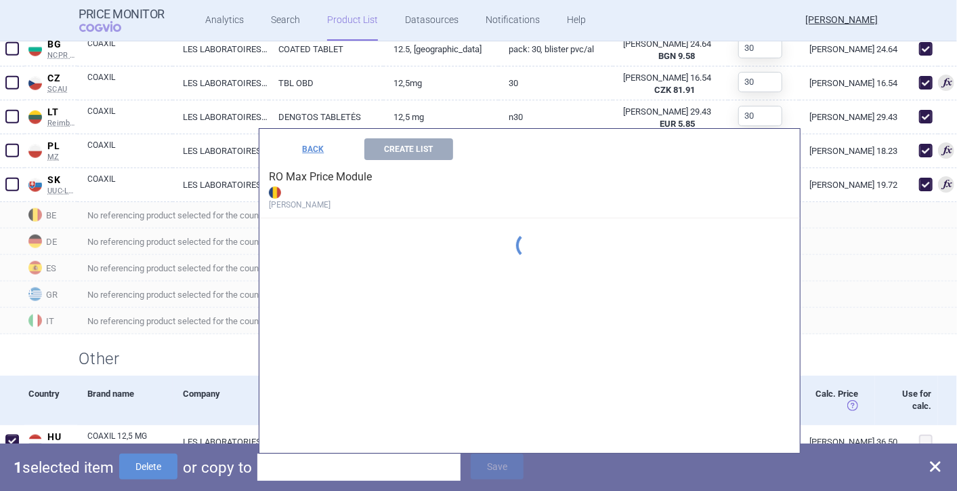
click at [333, 247] on div "Create Folder Create List Recent lists Folder RO Max Price Module All lists Fol…" at bounding box center [530, 291] width 541 height 324
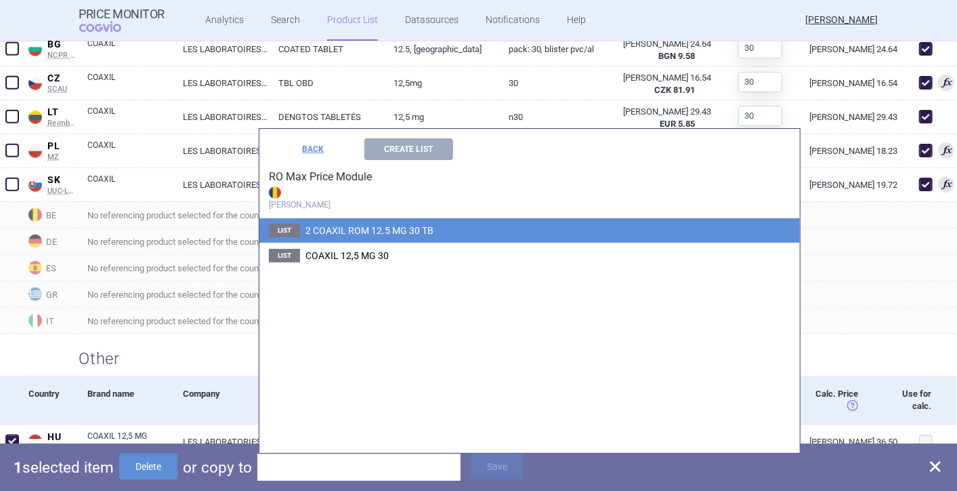
drag, startPoint x: 333, startPoint y: 247, endPoint x: 321, endPoint y: 228, distance: 22.2
click at [321, 228] on span "2 COAXIL ROM 12.5 MG 30 TB" at bounding box center [370, 230] width 128 height 11
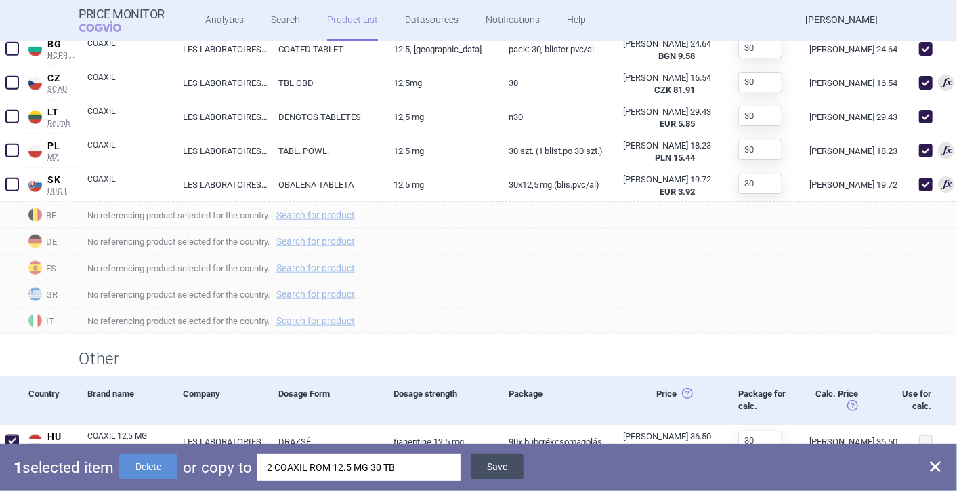
click at [497, 466] on button "Save" at bounding box center [497, 466] width 53 height 26
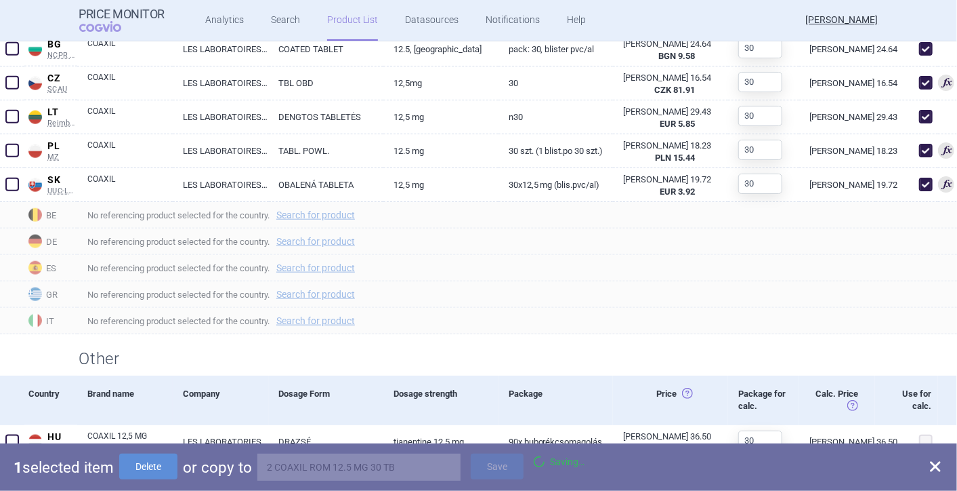
checkbox input "false"
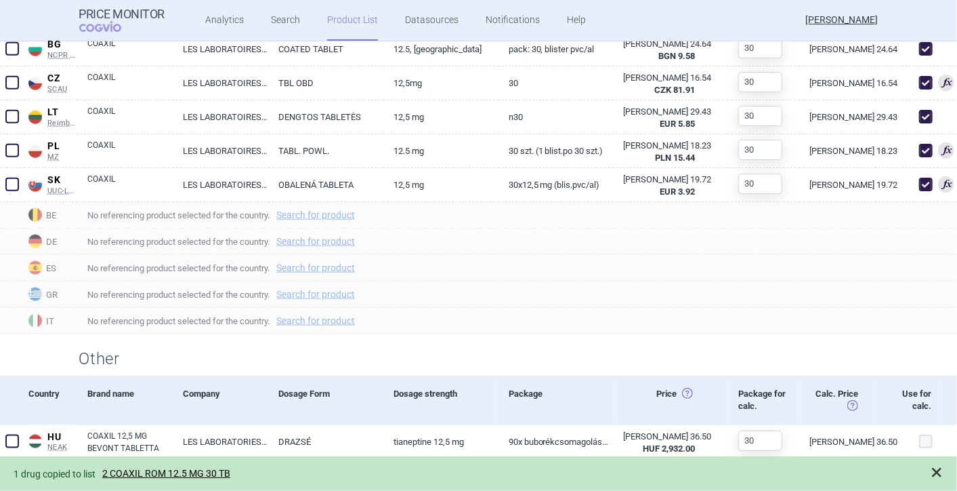
click at [936, 476] on span at bounding box center [937, 473] width 14 height 14
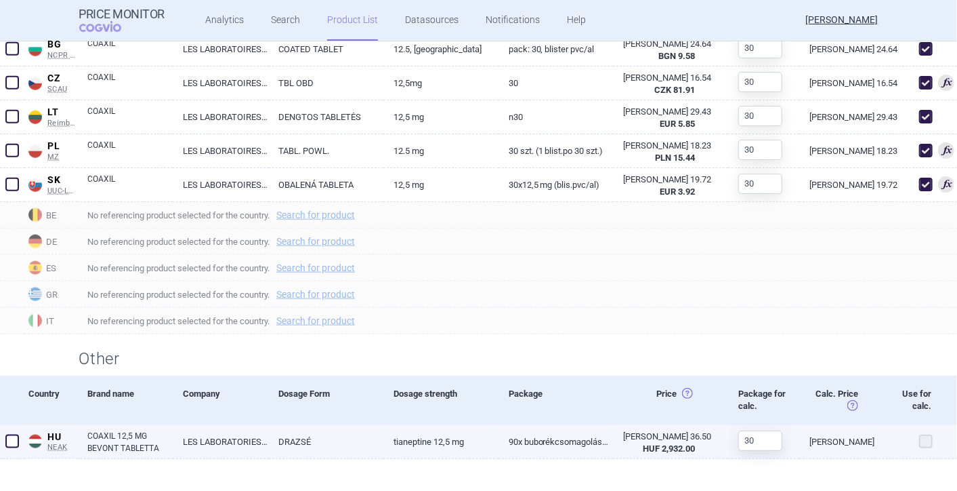
click at [920, 441] on span at bounding box center [927, 441] width 14 height 14
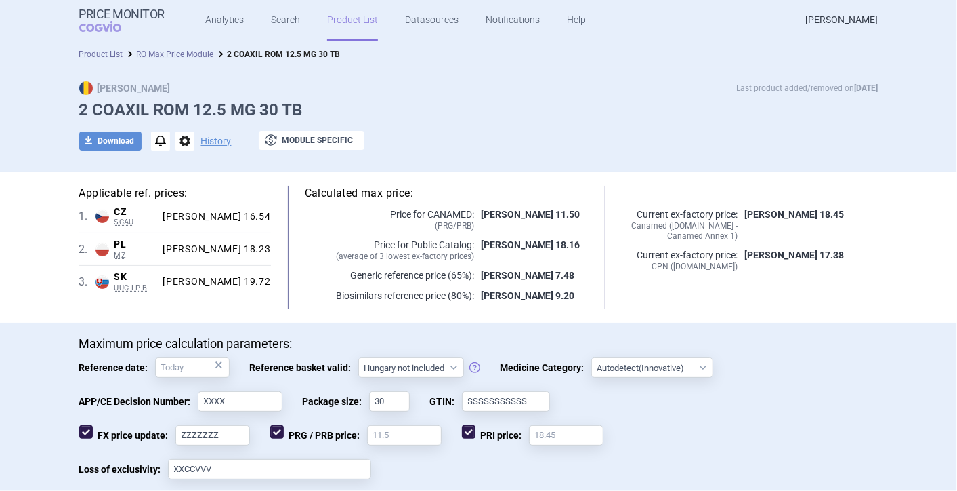
scroll to position [0, 0]
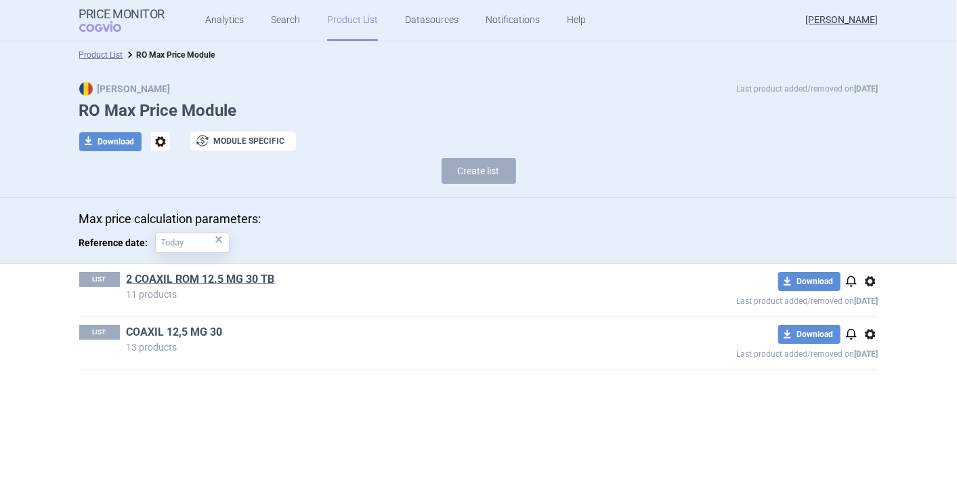
click at [164, 329] on link "COAXIL 12,5 MG 30" at bounding box center [175, 332] width 96 height 15
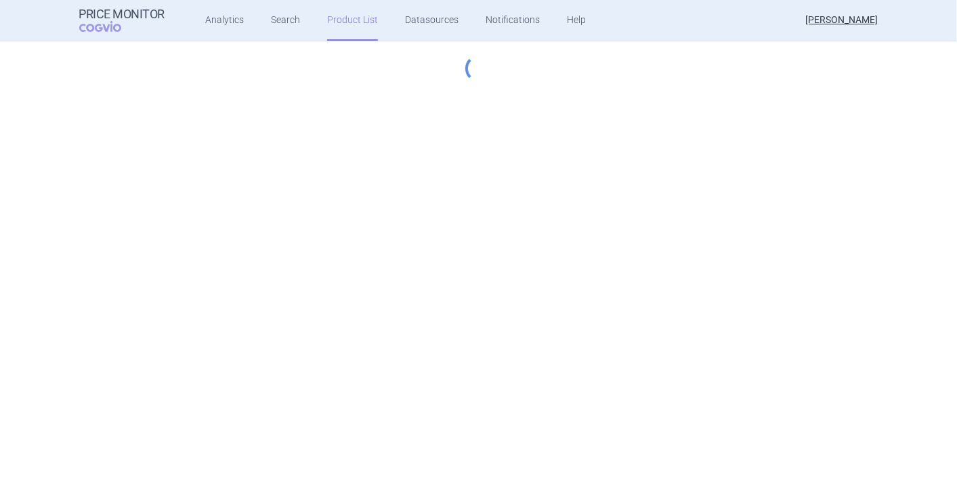
select select "[DATE]"
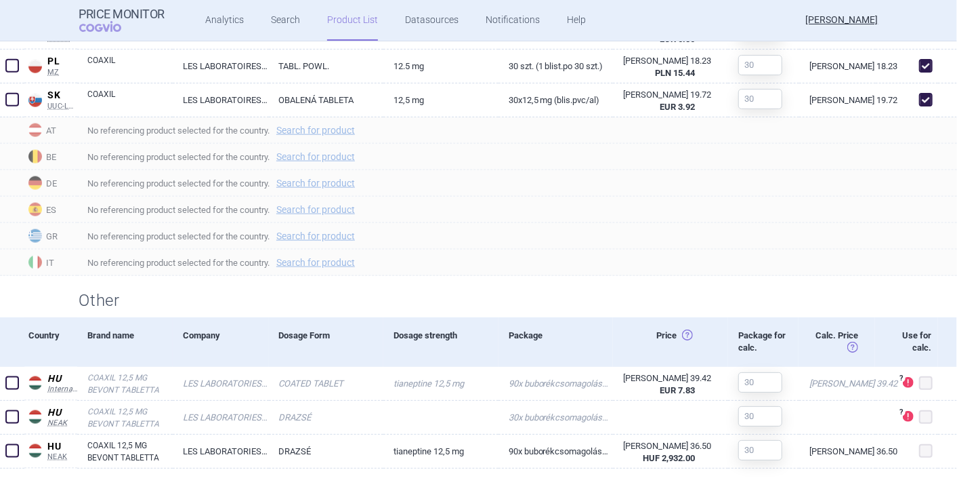
scroll to position [910, 0]
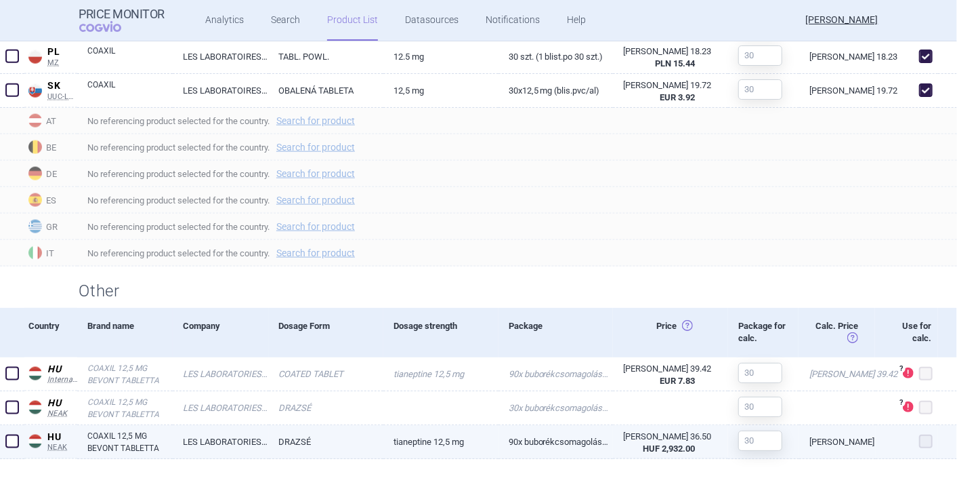
click at [920, 438] on span at bounding box center [927, 441] width 14 height 14
click at [6, 439] on span at bounding box center [12, 441] width 14 height 14
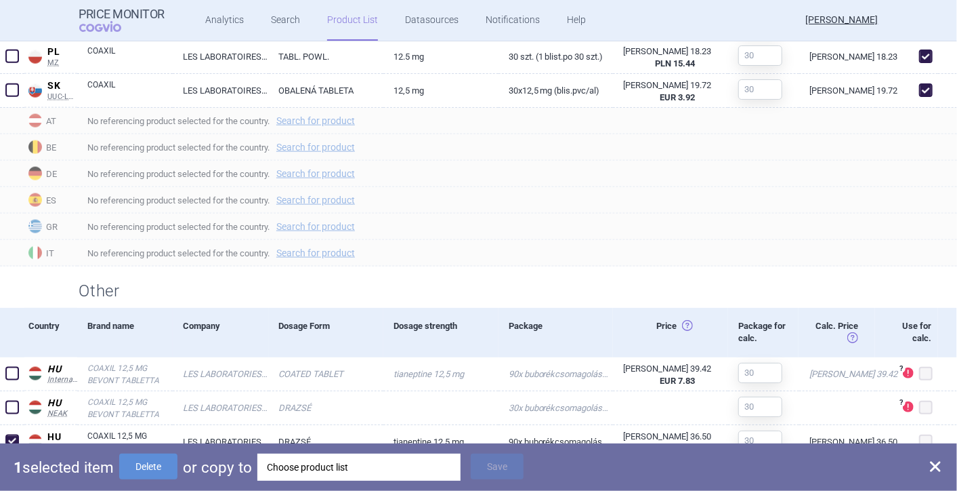
click at [329, 468] on div "Choose product list" at bounding box center [359, 466] width 184 height 27
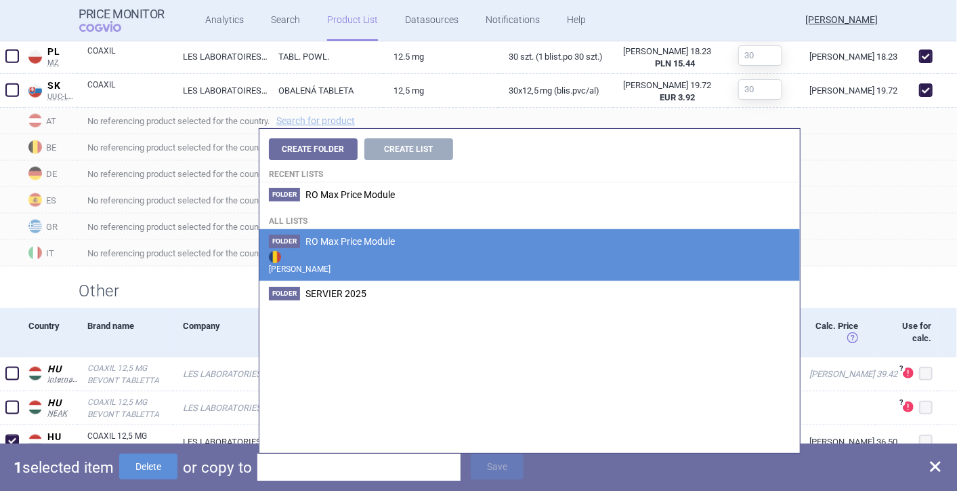
click at [327, 247] on li "Folder RO Max Price Module Max Price" at bounding box center [530, 254] width 541 height 51
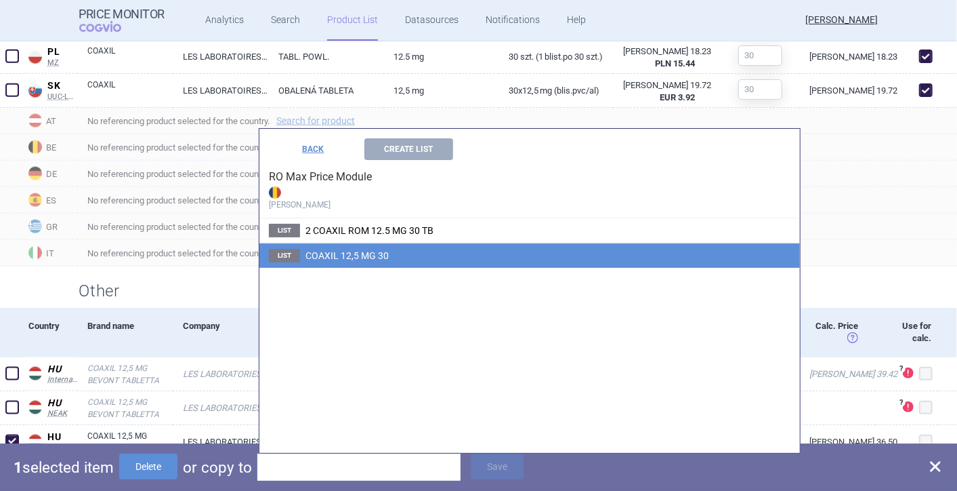
click at [332, 258] on span "COAXIL 12,5 MG 30" at bounding box center [347, 255] width 83 height 11
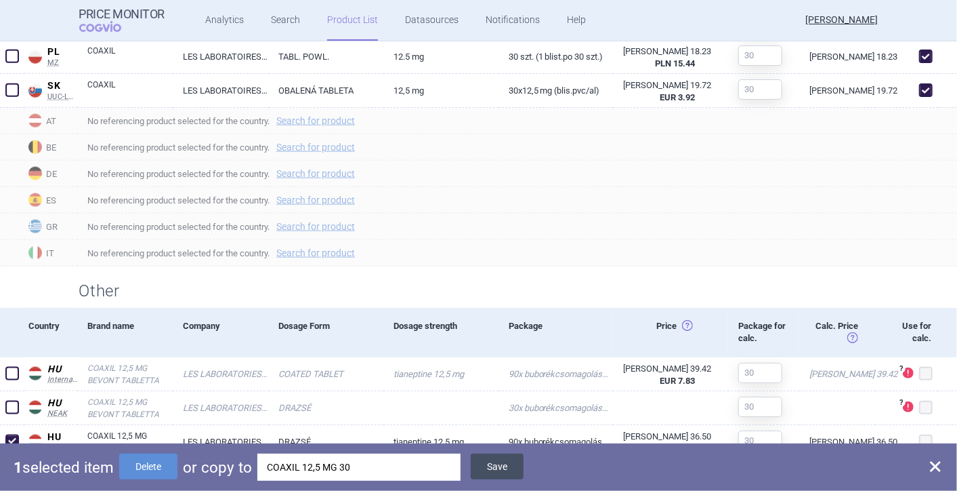
click at [499, 462] on button "Save" at bounding box center [497, 466] width 53 height 26
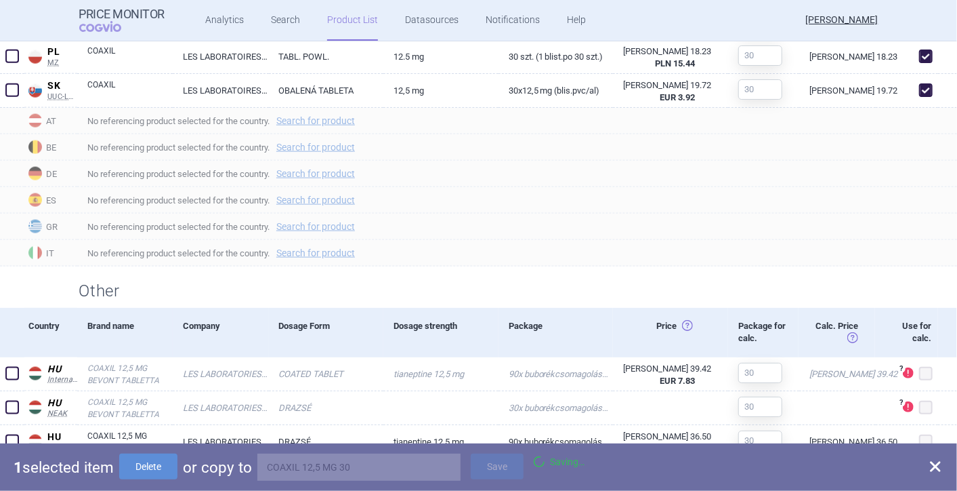
checkbox input "false"
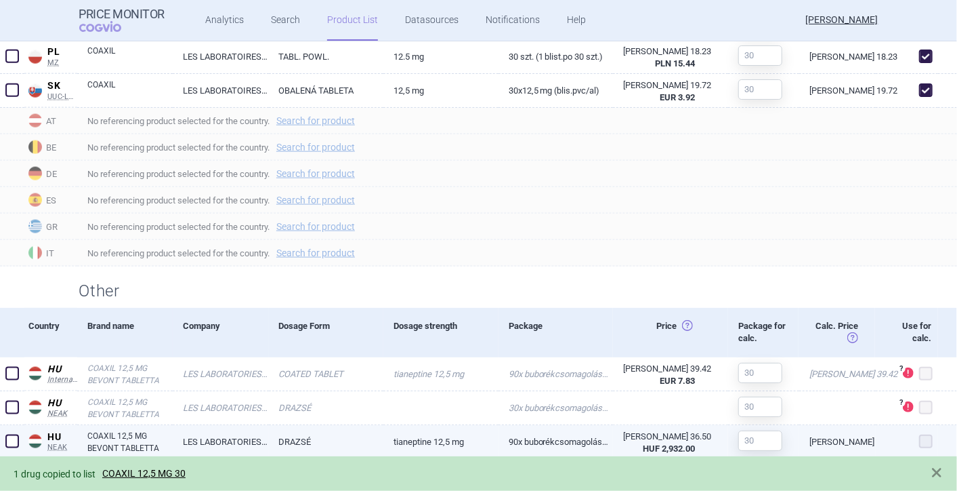
click at [920, 436] on span at bounding box center [927, 441] width 14 height 14
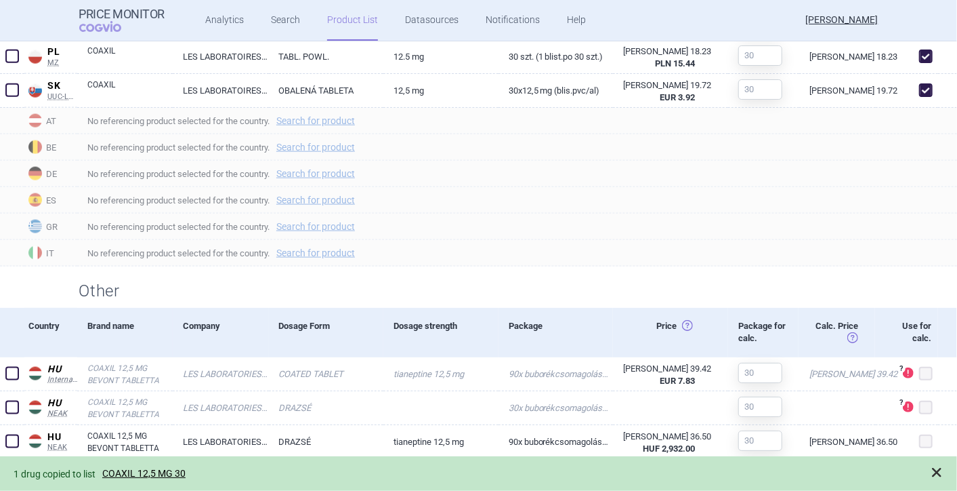
click at [936, 472] on span at bounding box center [937, 473] width 14 height 14
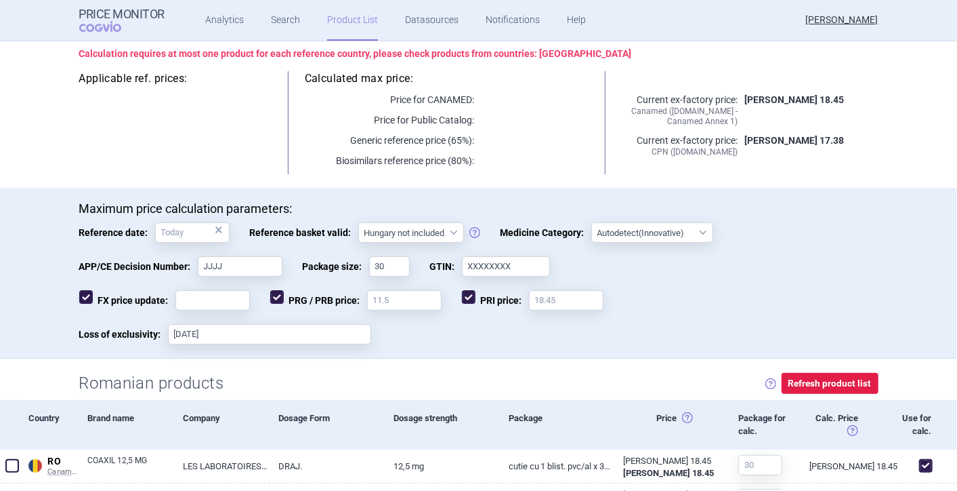
scroll to position [82, 0]
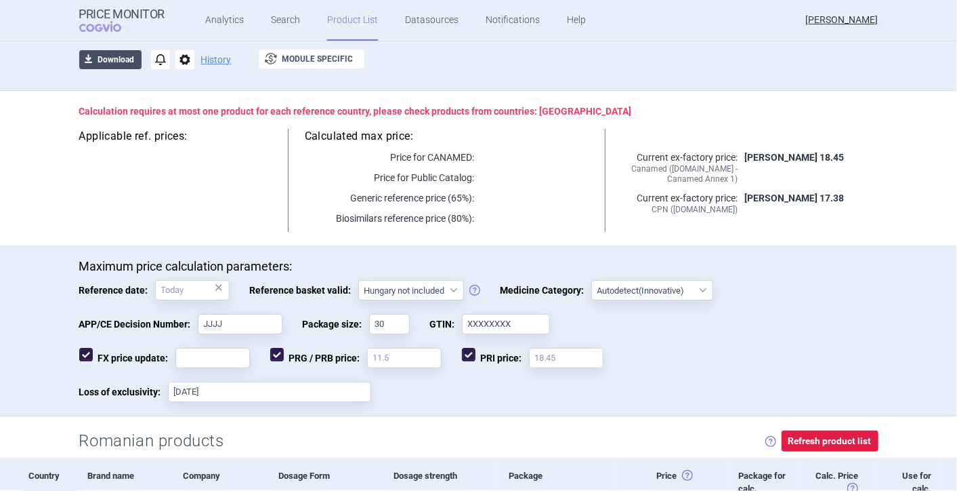
click at [100, 61] on button "download Download" at bounding box center [110, 59] width 62 height 19
select select "EUR"
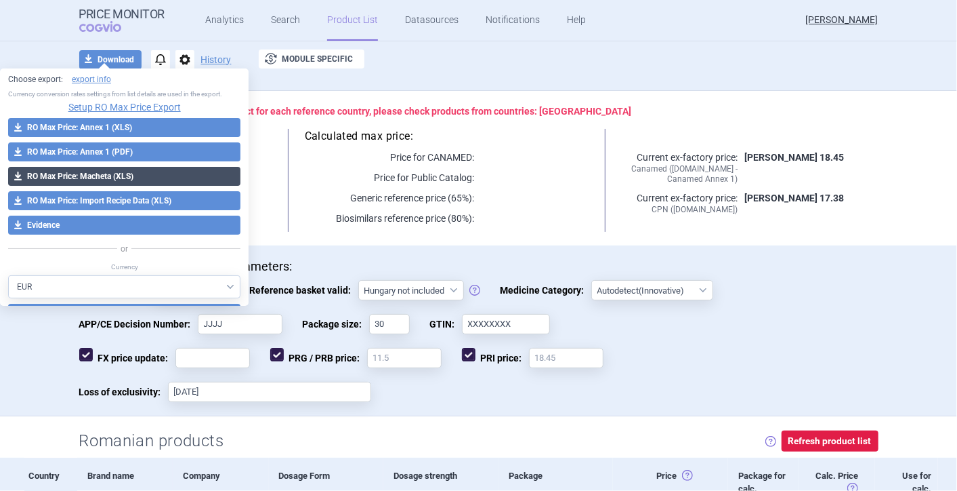
click at [96, 180] on button "download RO Max Price: Macheta (XLS)" at bounding box center [124, 176] width 232 height 19
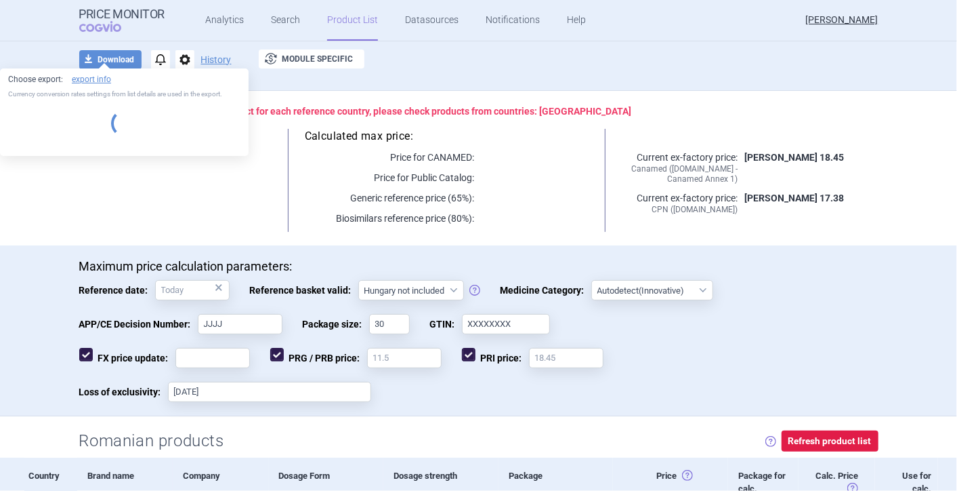
select select "EUR"
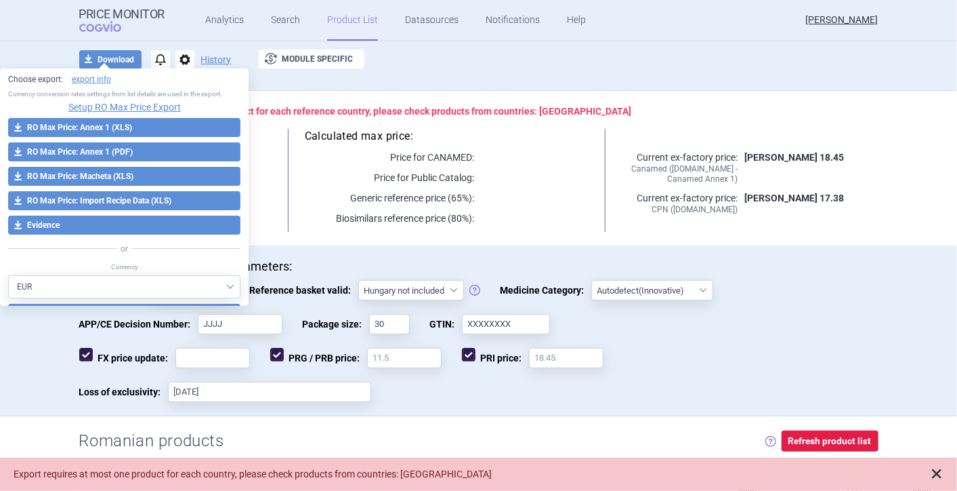
click at [939, 472] on span at bounding box center [937, 474] width 14 height 14
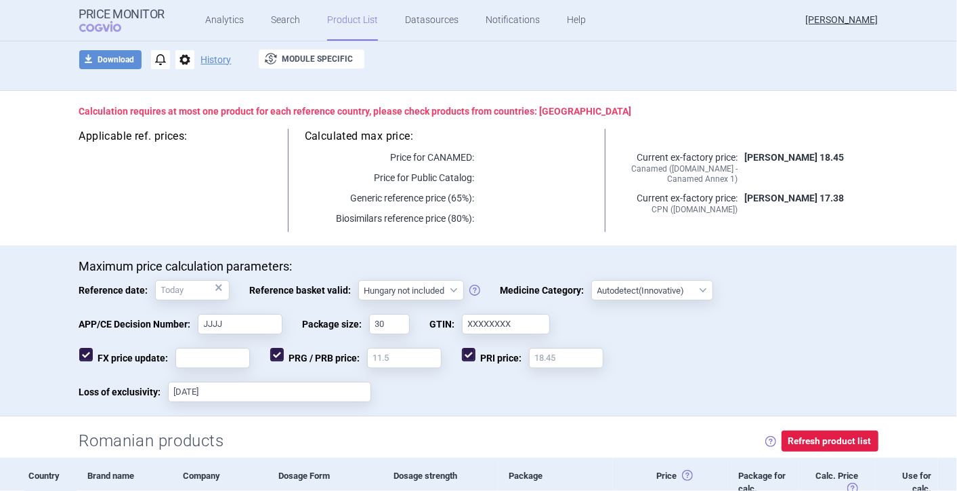
scroll to position [308, 0]
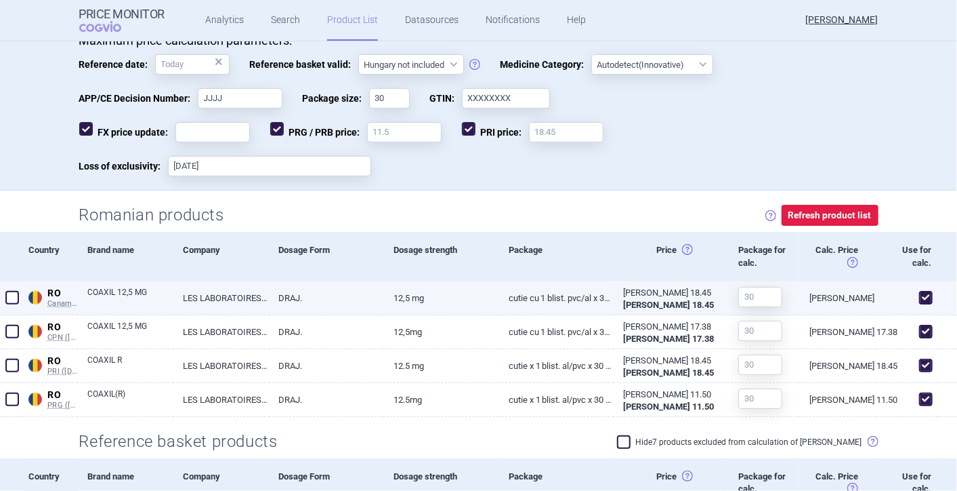
click at [10, 292] on span at bounding box center [12, 298] width 14 height 14
checkbox input "true"
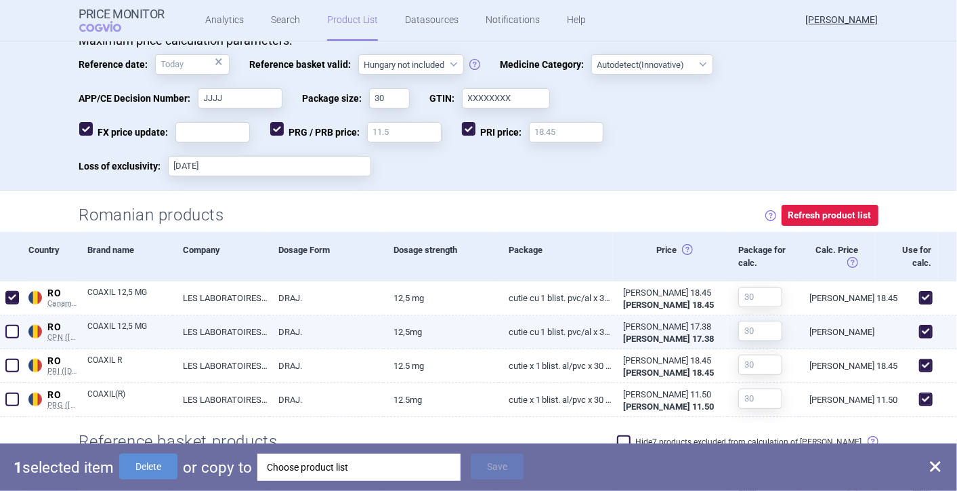
click at [12, 327] on span at bounding box center [12, 332] width 14 height 14
checkbox input "true"
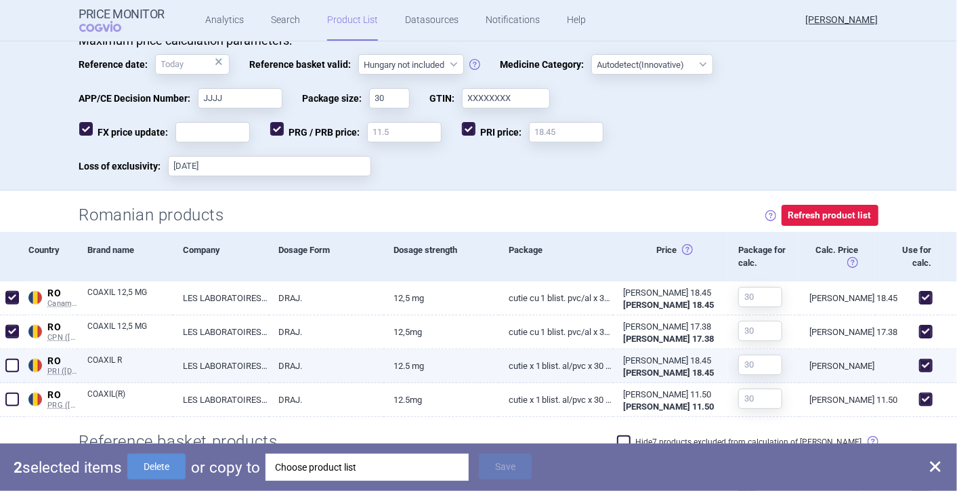
click at [13, 363] on span at bounding box center [12, 365] width 14 height 14
checkbox input "true"
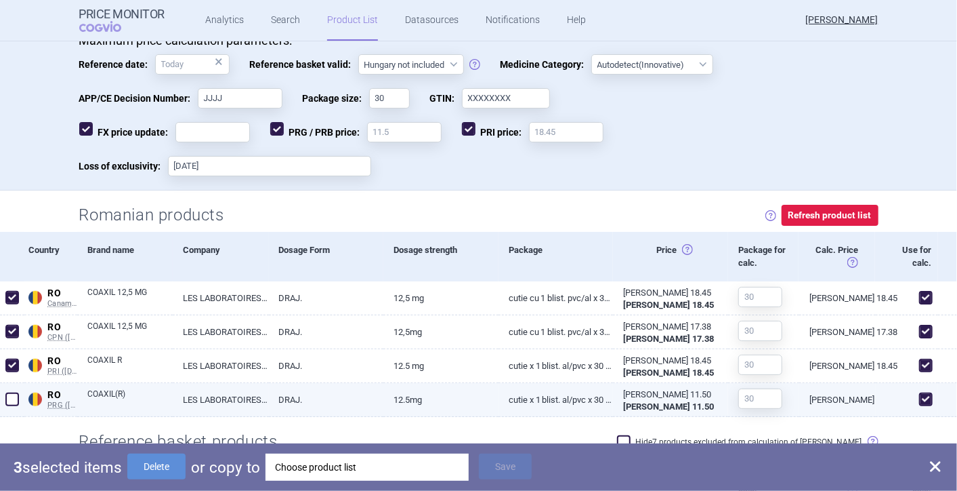
click at [9, 394] on span at bounding box center [12, 399] width 14 height 14
checkbox input "true"
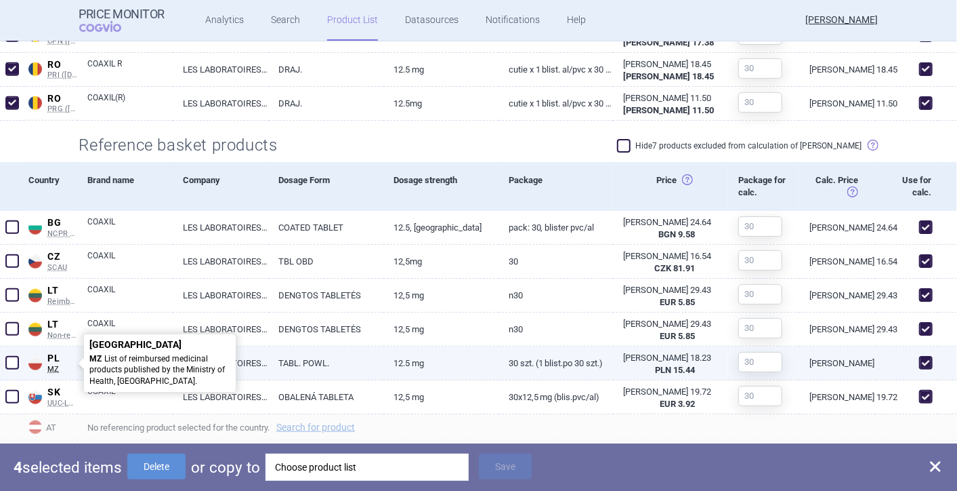
scroll to position [609, 0]
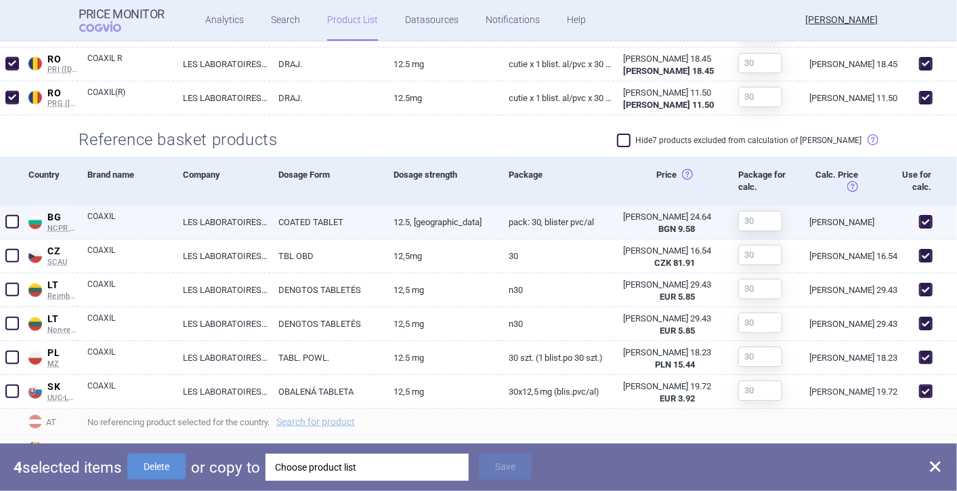
click at [9, 217] on span at bounding box center [12, 222] width 14 height 14
checkbox input "true"
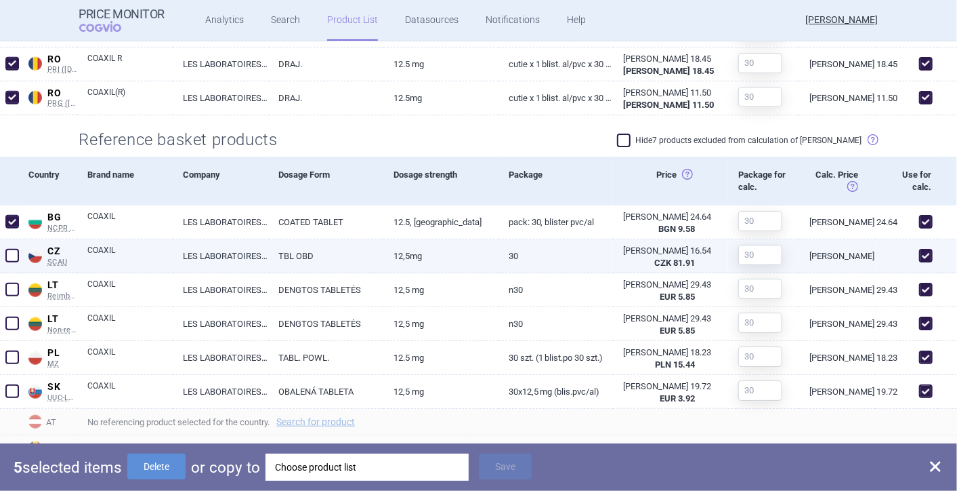
click at [17, 257] on span at bounding box center [12, 256] width 14 height 14
checkbox input "true"
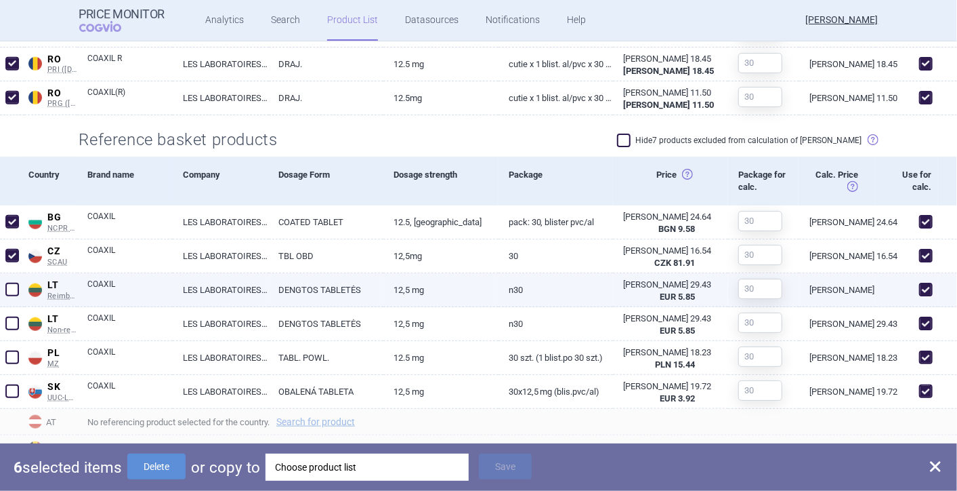
click at [7, 284] on span at bounding box center [12, 290] width 14 height 14
checkbox input "true"
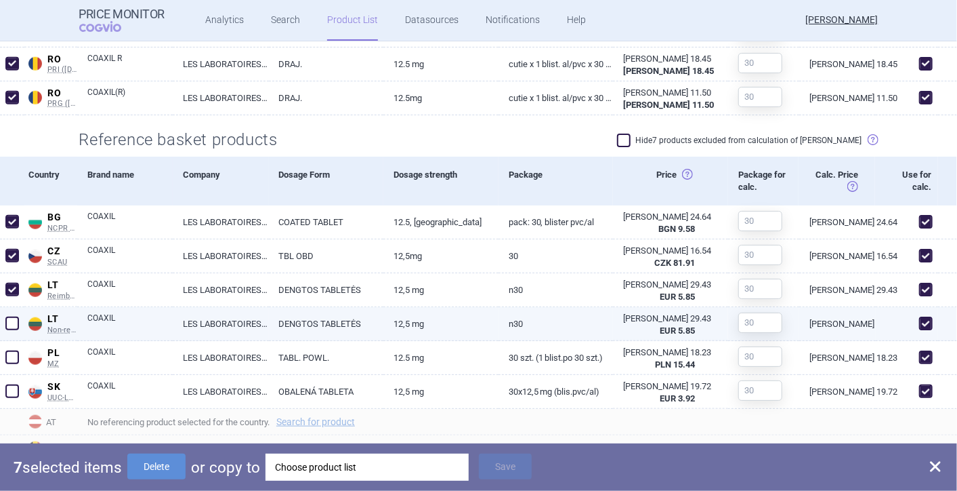
click at [12, 327] on span at bounding box center [12, 323] width 14 height 14
checkbox input "true"
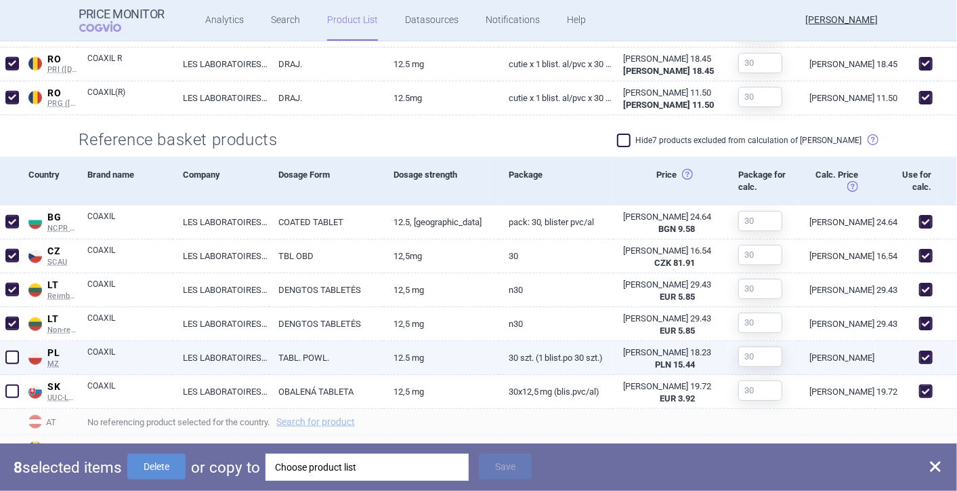
click at [10, 350] on span at bounding box center [12, 357] width 14 height 14
checkbox input "true"
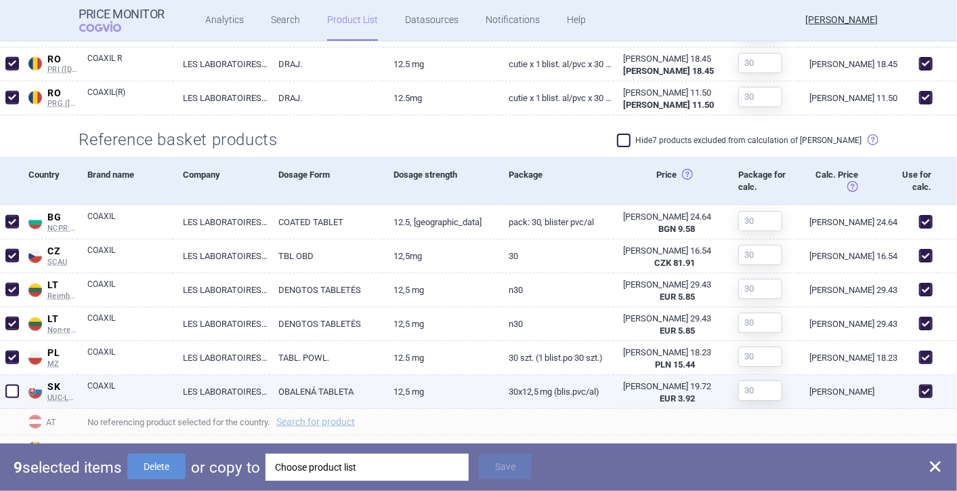
click at [13, 387] on span at bounding box center [12, 391] width 14 height 14
checkbox input "true"
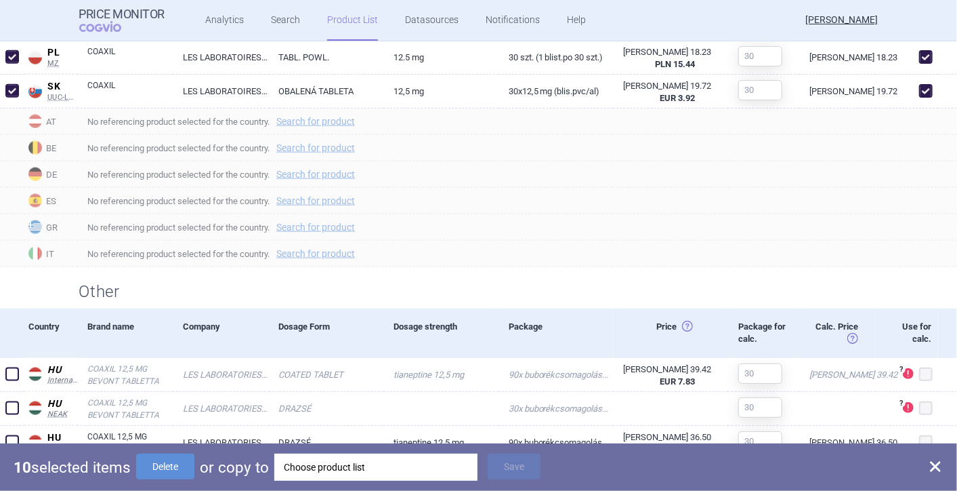
scroll to position [910, 0]
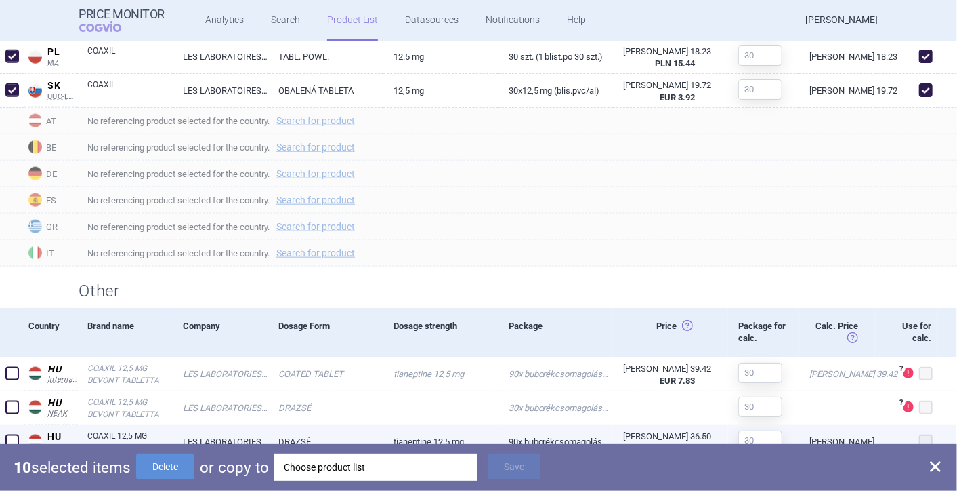
click at [12, 434] on span at bounding box center [12, 441] width 14 height 14
checkbox input "true"
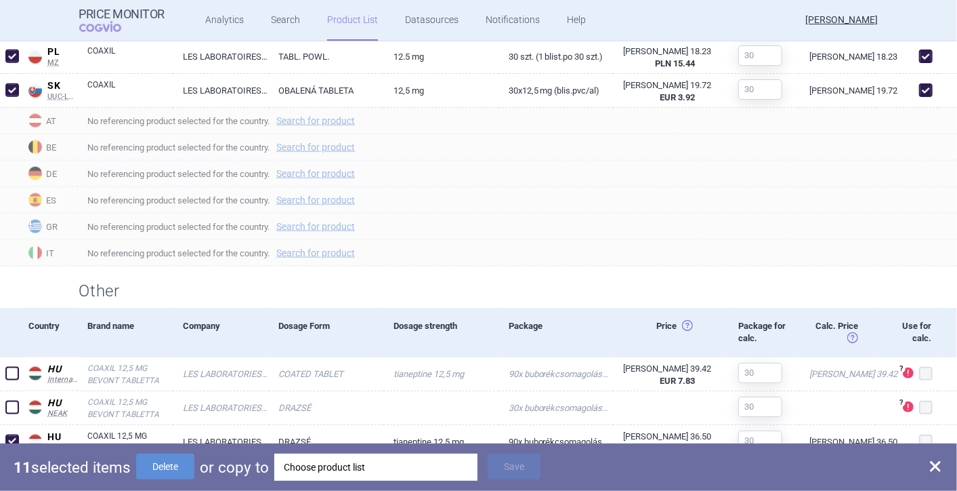
click at [934, 466] on span at bounding box center [936, 466] width 16 height 16
checkbox input "false"
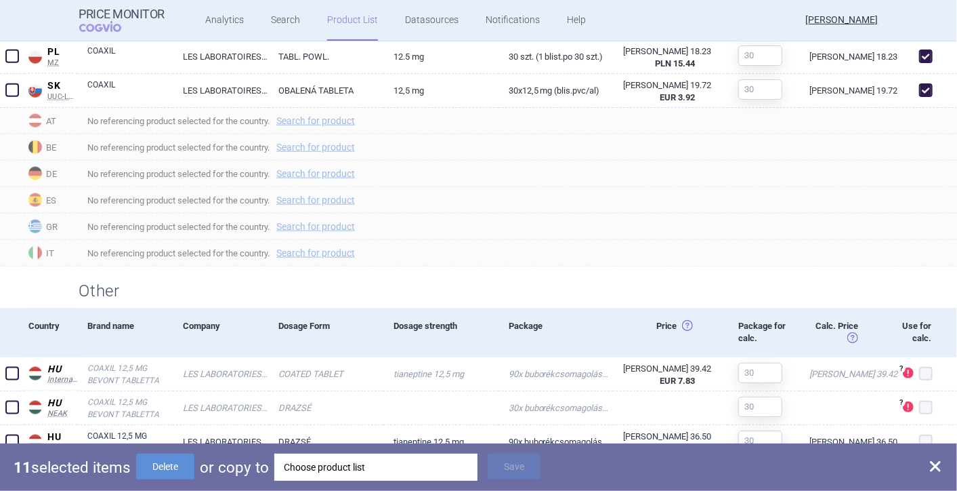
checkbox input "false"
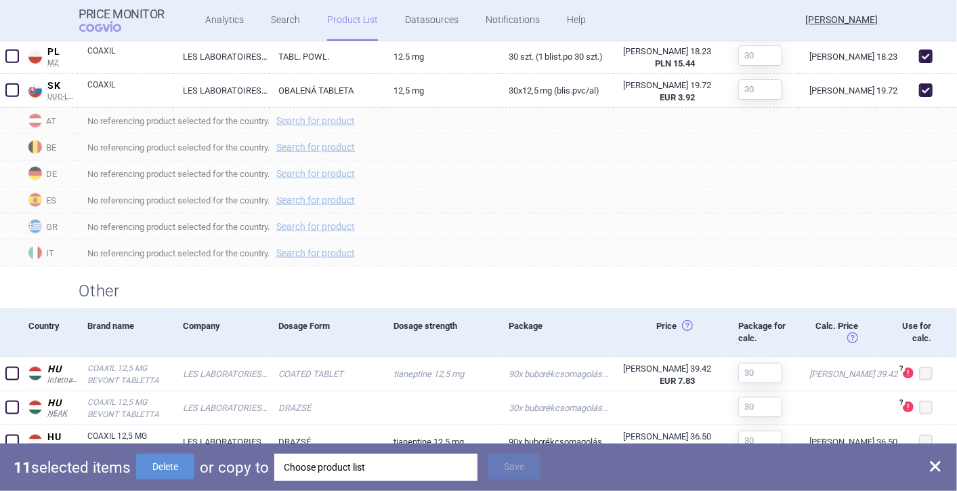
checkbox input "false"
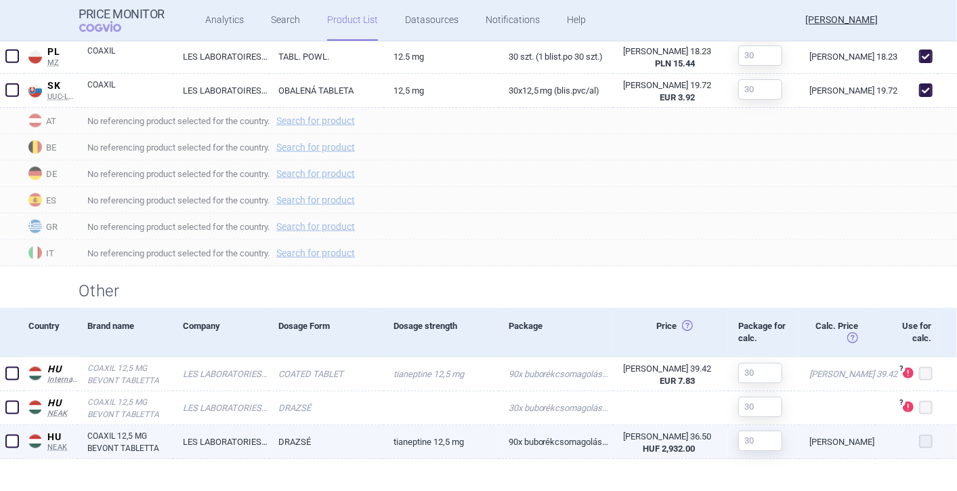
click at [9, 445] on span at bounding box center [12, 441] width 14 height 14
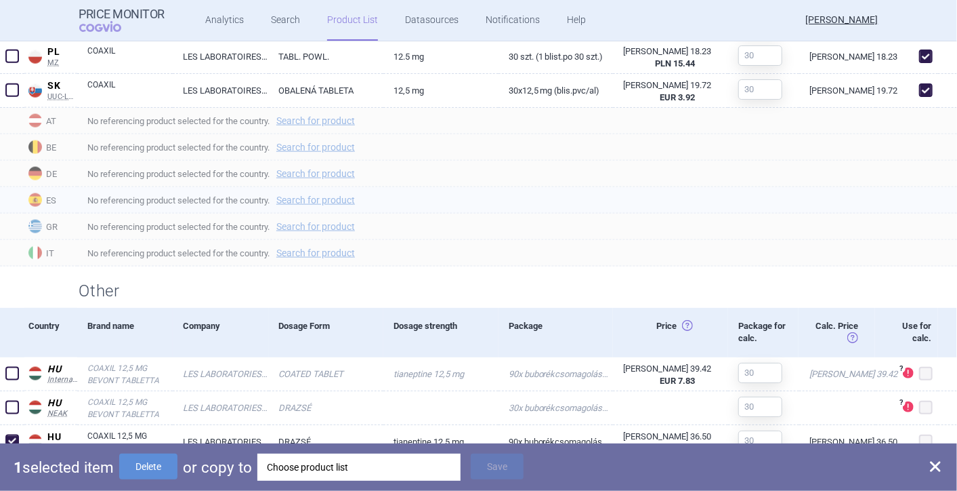
click at [606, 210] on div "No referencing product selected for the country. Search for product" at bounding box center [517, 200] width 880 height 26
click at [934, 464] on span at bounding box center [936, 466] width 16 height 16
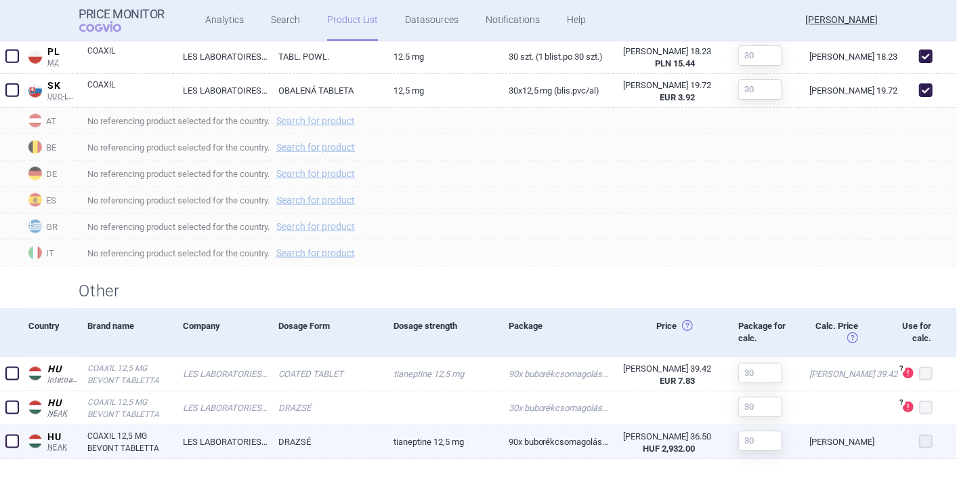
click at [920, 440] on span at bounding box center [927, 441] width 14 height 14
click at [15, 441] on span at bounding box center [12, 441] width 14 height 14
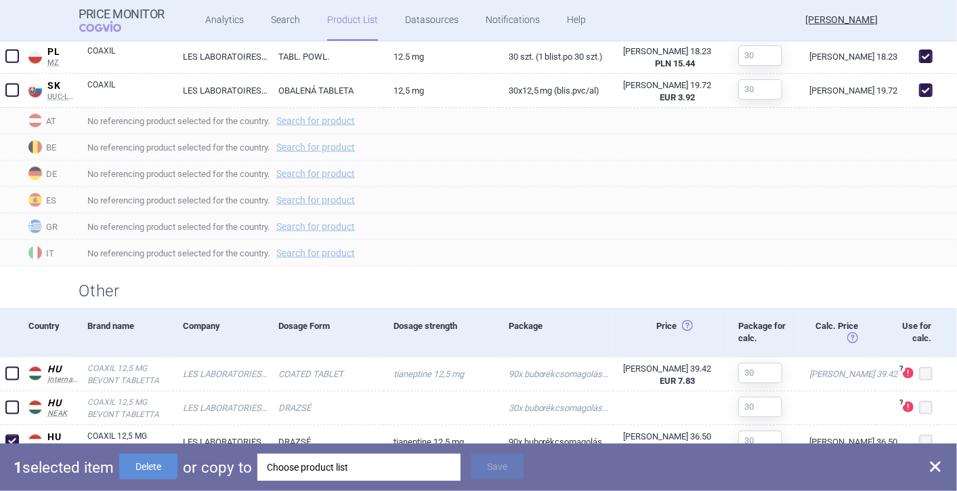
click at [420, 470] on div "Choose product list" at bounding box center [359, 466] width 184 height 27
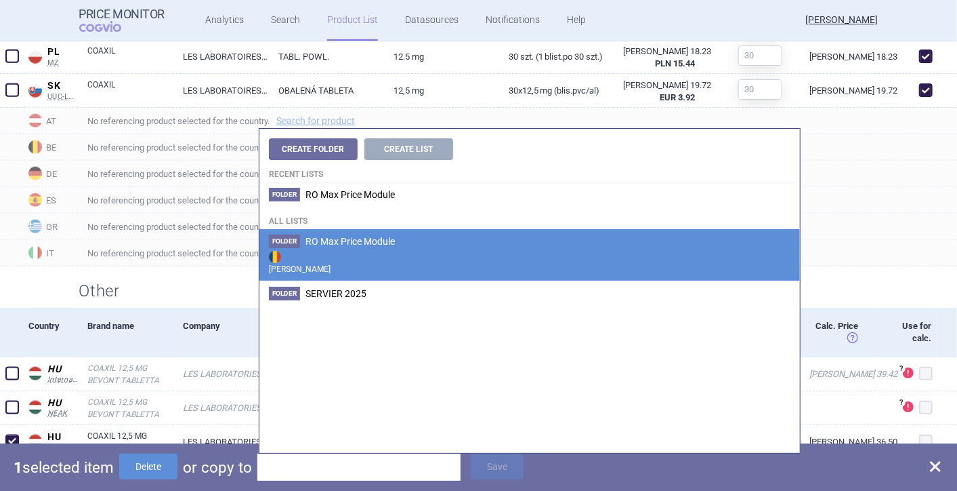
click at [360, 251] on strong "[PERSON_NAME]" at bounding box center [530, 261] width 522 height 27
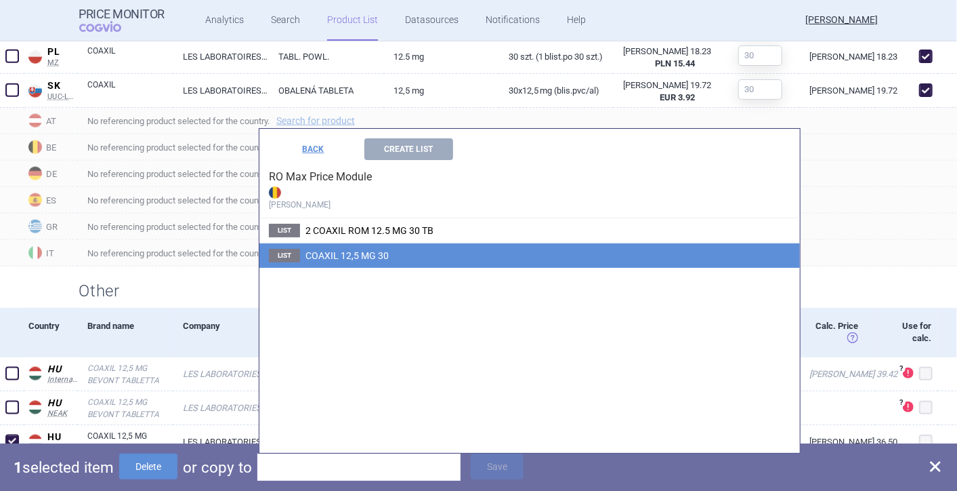
click at [363, 246] on li "List COAXIL 12,5 MG 30" at bounding box center [530, 255] width 541 height 25
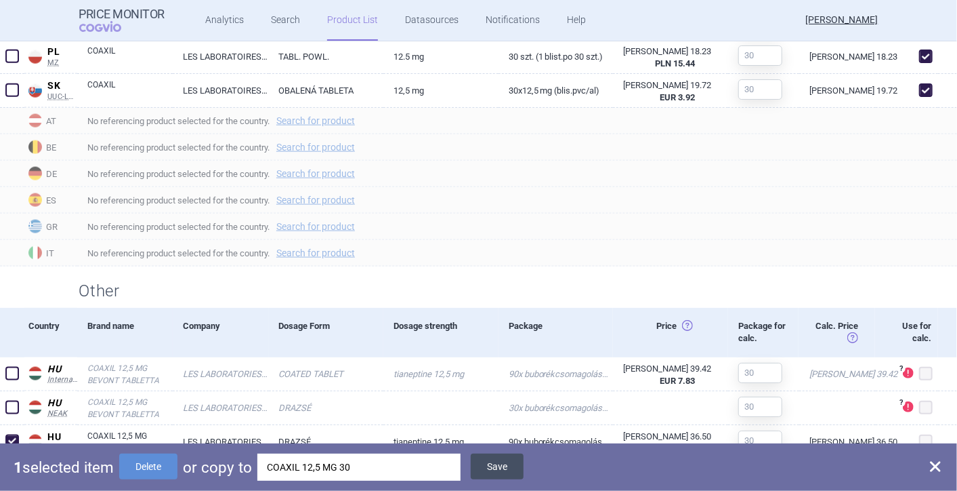
click at [501, 472] on button "Save" at bounding box center [497, 466] width 53 height 26
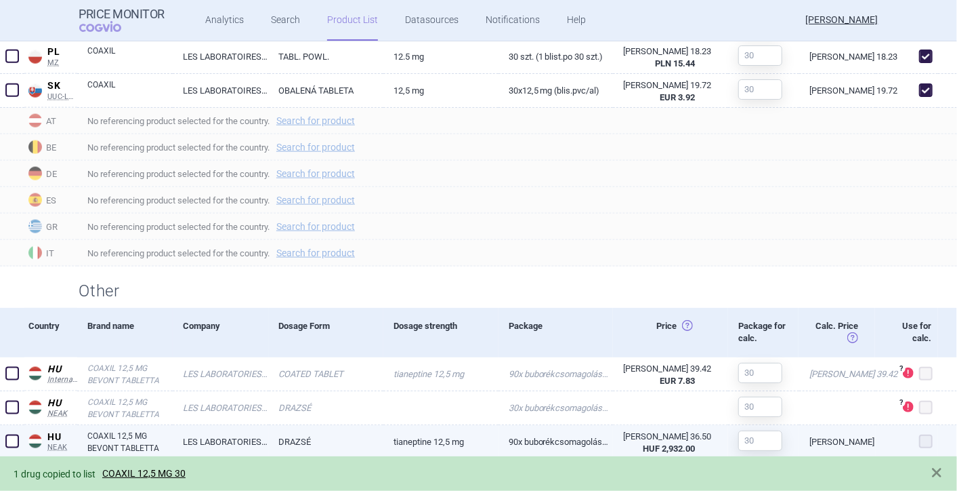
click at [920, 440] on span at bounding box center [927, 441] width 14 height 14
click at [6, 434] on span at bounding box center [12, 441] width 14 height 14
checkbox input "true"
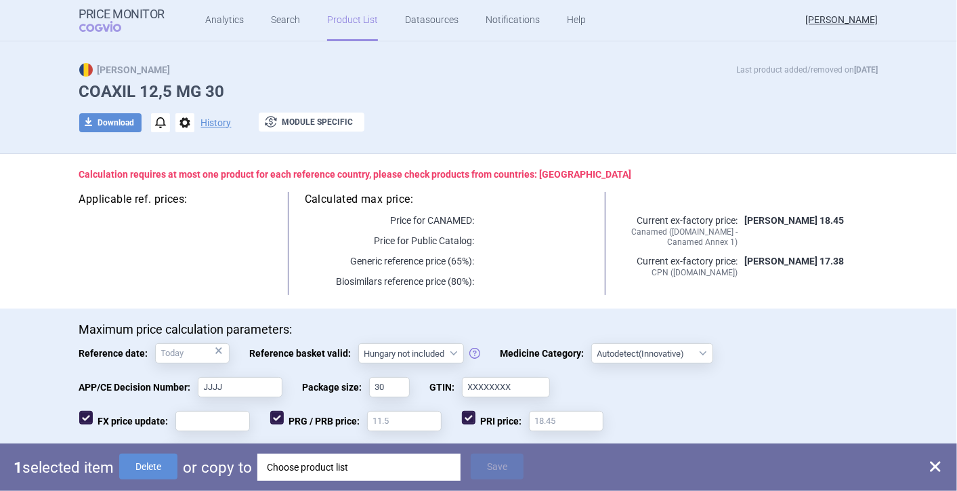
scroll to position [0, 0]
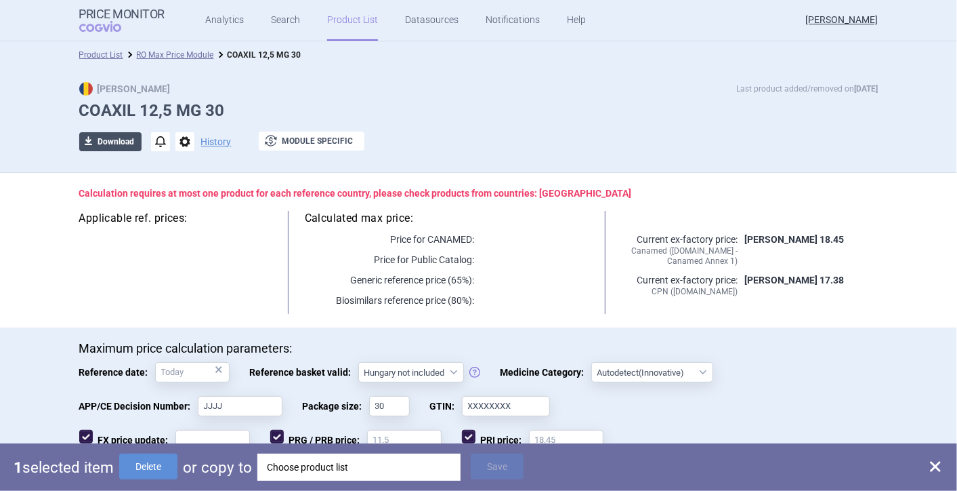
click at [96, 134] on button "download Download" at bounding box center [110, 141] width 62 height 19
select select "EUR"
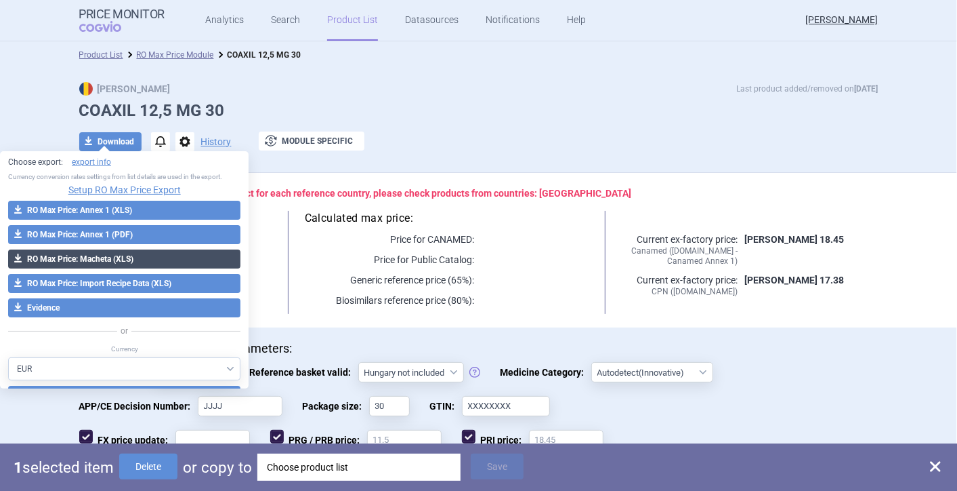
click at [86, 264] on button "download RO Max Price: Macheta (XLS)" at bounding box center [124, 258] width 232 height 19
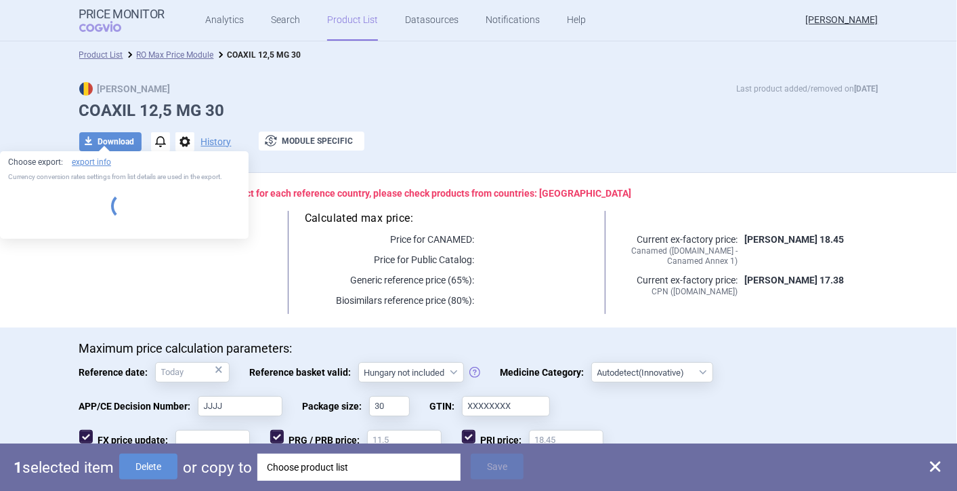
select select "EUR"
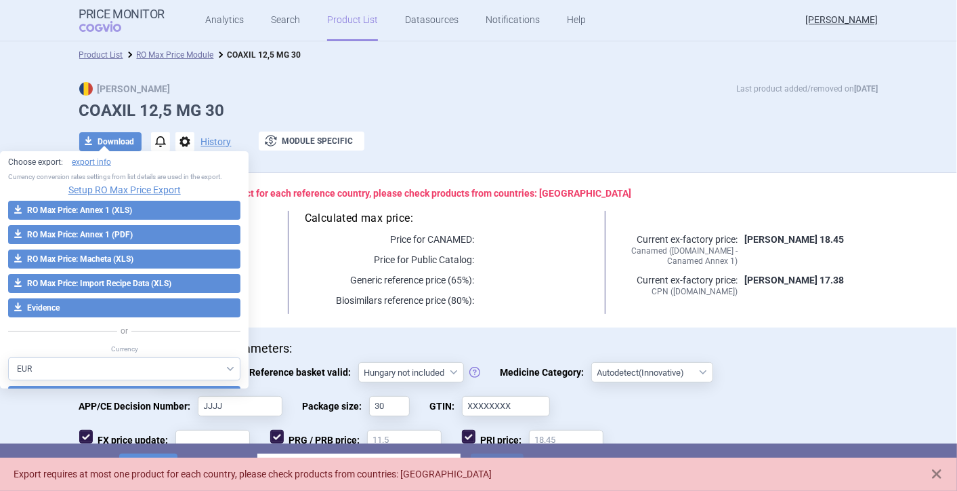
click at [478, 155] on div "Max Price Last product added/removed on 8 Sept COAXIL 12,5 MG 30 download Downl…" at bounding box center [479, 123] width 854 height 83
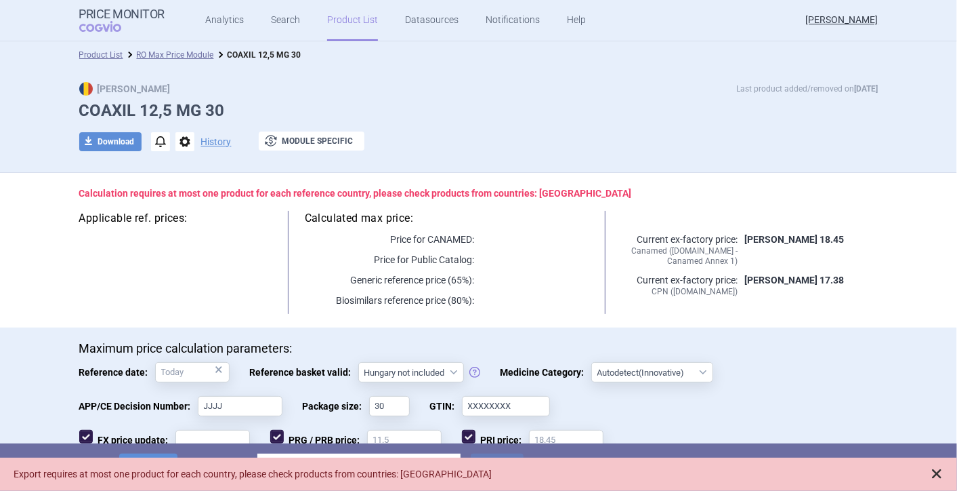
click at [937, 470] on span at bounding box center [937, 474] width 14 height 14
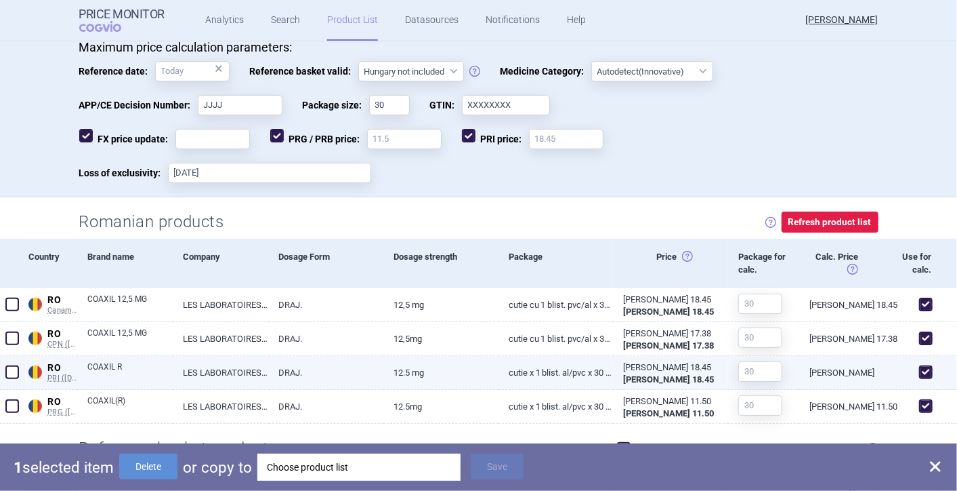
scroll to position [753, 0]
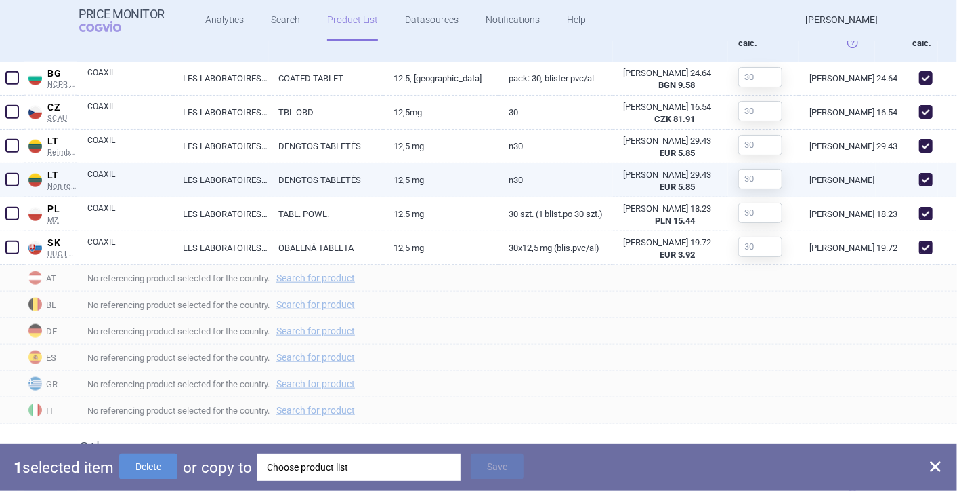
click at [920, 178] on span at bounding box center [927, 180] width 14 height 14
checkbox input "false"
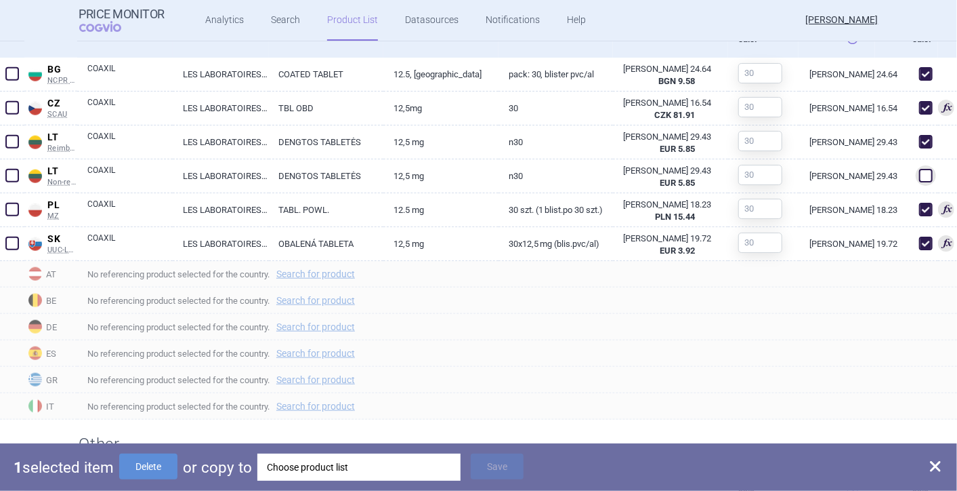
scroll to position [749, 0]
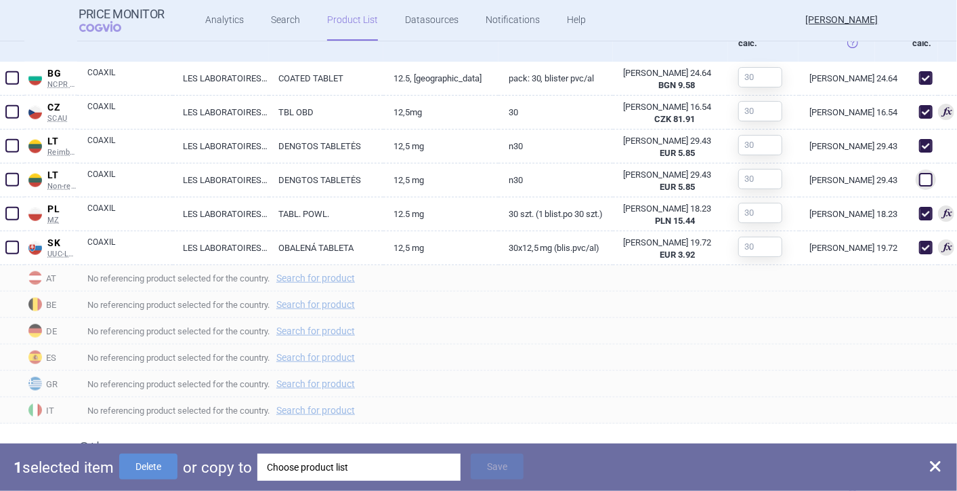
click at [932, 468] on span at bounding box center [936, 466] width 16 height 16
checkbox input "false"
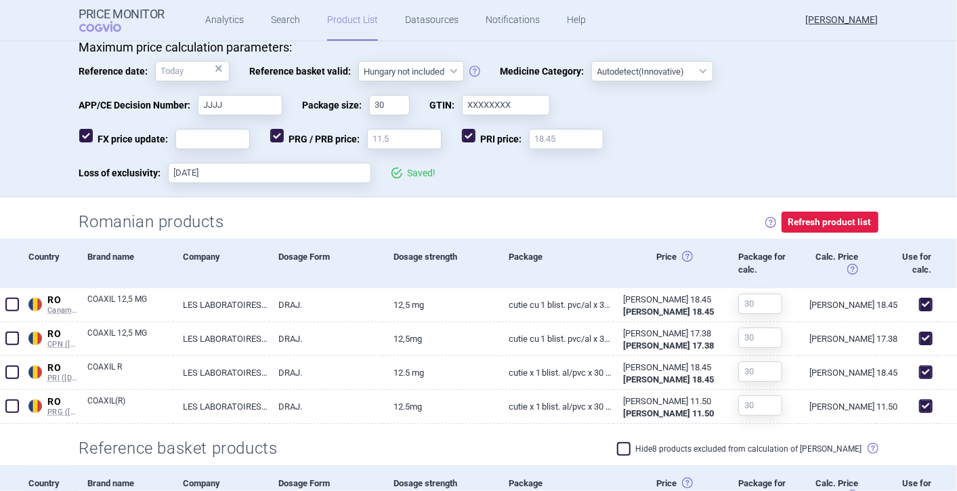
scroll to position [0, 0]
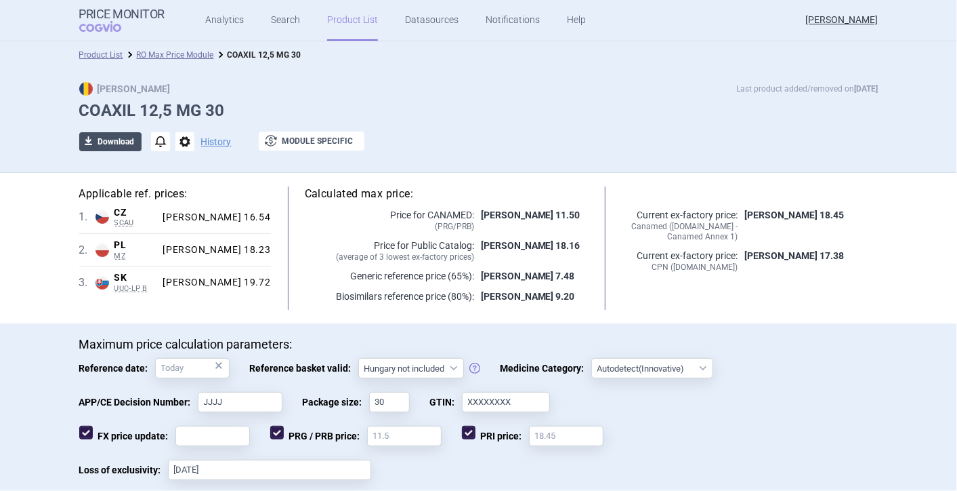
click at [122, 143] on button "download Download" at bounding box center [110, 141] width 62 height 19
select select "EUR"
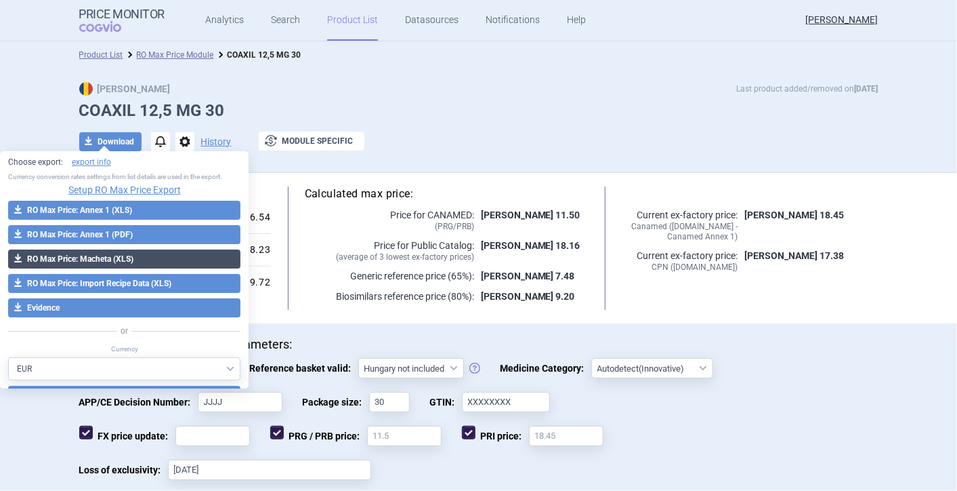
click at [108, 262] on button "download RO Max Price: Macheta (XLS)" at bounding box center [124, 258] width 232 height 19
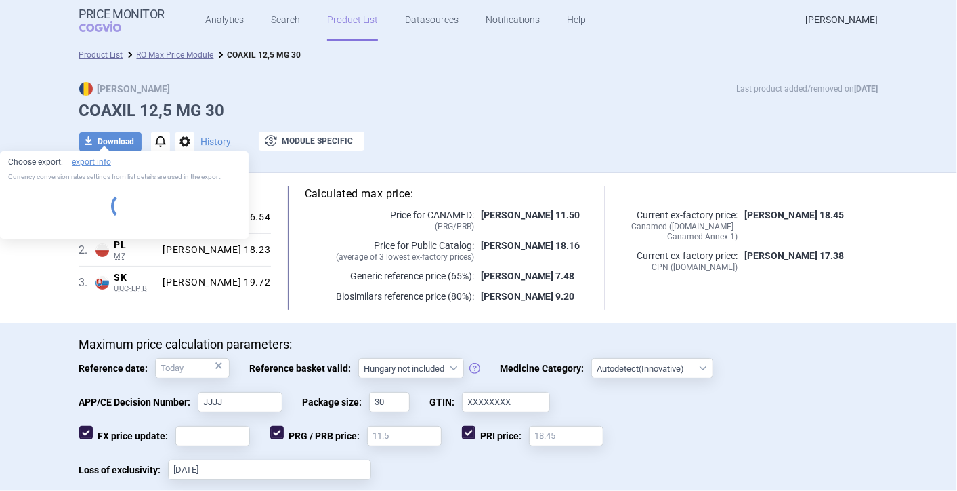
select select "EUR"
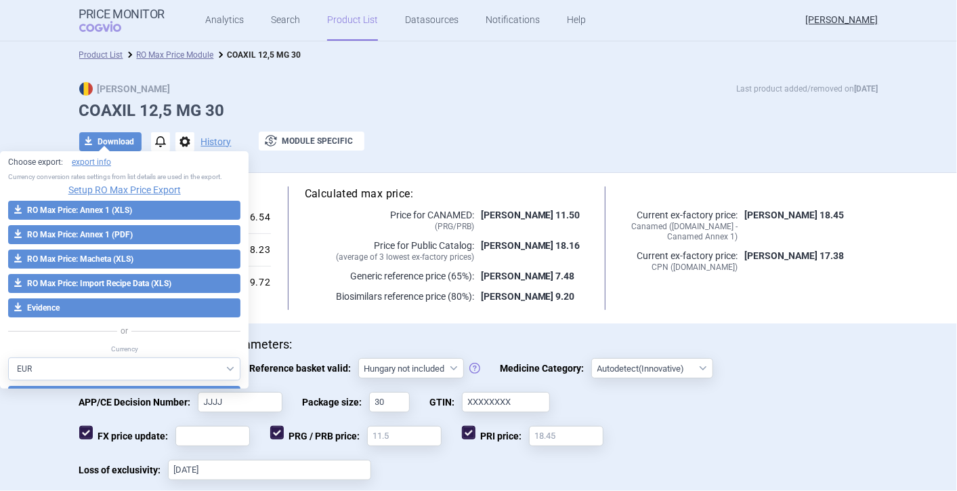
click at [887, 390] on div "Maximum price calculation parameters: Reference date: × Reference basket valid:…" at bounding box center [479, 415] width 854 height 157
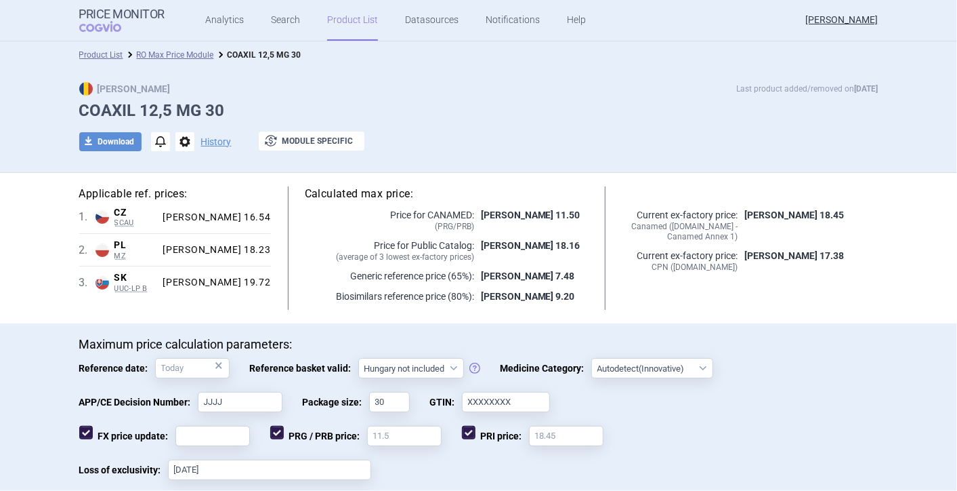
click at [332, 23] on link "Product List" at bounding box center [352, 20] width 51 height 41
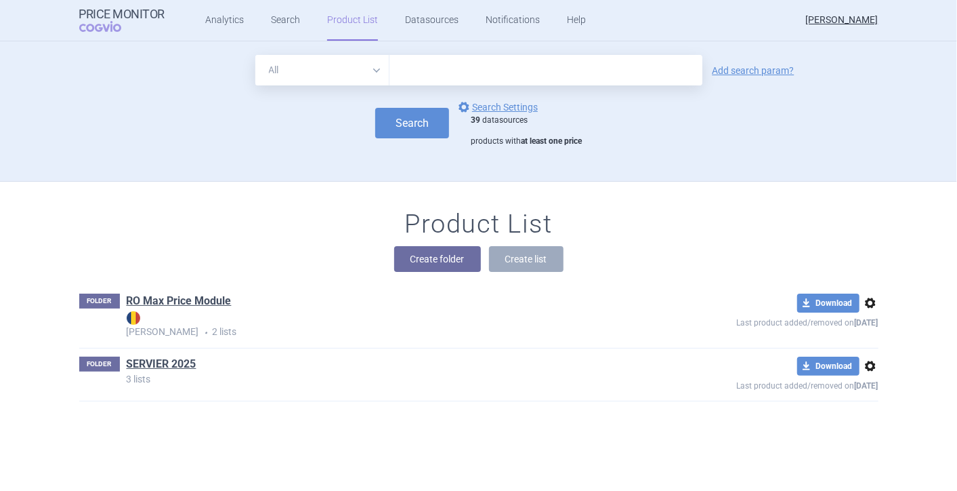
click at [412, 77] on input "text" at bounding box center [546, 70] width 313 height 30
click at [368, 70] on select "All Brand Name ATC Company Active Substance Country Newer than" at bounding box center [322, 70] width 134 height 30
select select "mah"
click at [255, 55] on select "All Brand Name ATC Company Active Substance Country Newer than" at bounding box center [322, 70] width 134 height 30
click at [428, 75] on input "text" at bounding box center [546, 70] width 313 height 30
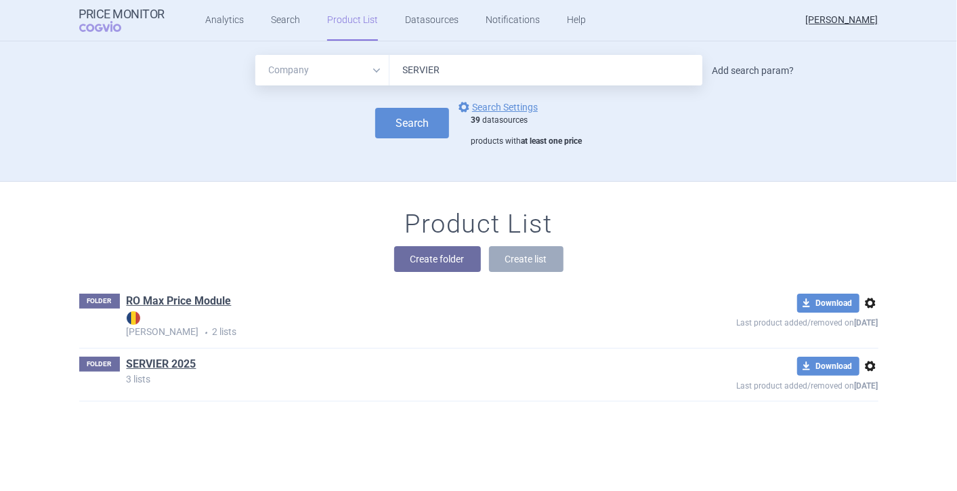
type input "SERVIER"
click at [738, 74] on link "Add search param?" at bounding box center [754, 70] width 82 height 9
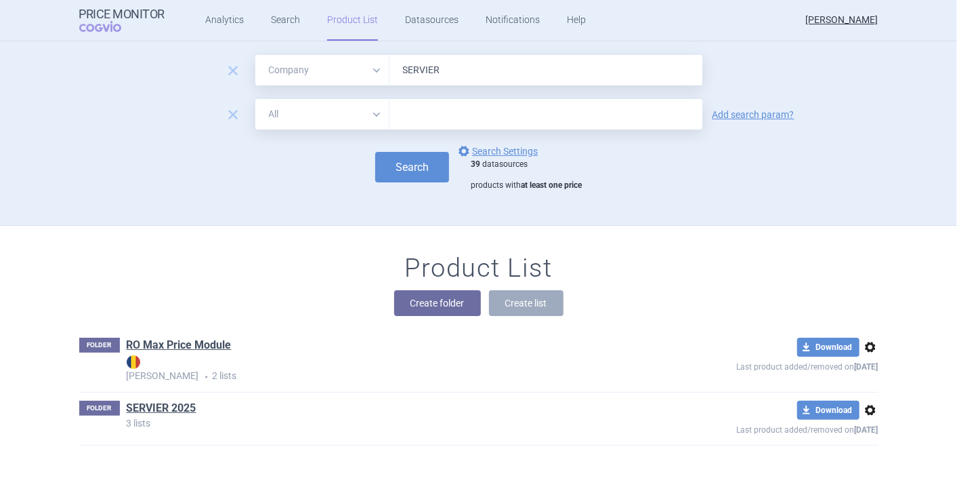
click at [369, 115] on select "All Brand Name ATC Company Active Substance Country Newer than" at bounding box center [322, 114] width 134 height 30
select select "country"
click at [255, 99] on select "All Brand Name ATC Company Active Substance Country Newer than" at bounding box center [322, 114] width 134 height 30
click at [466, 118] on input "text" at bounding box center [546, 115] width 300 height 18
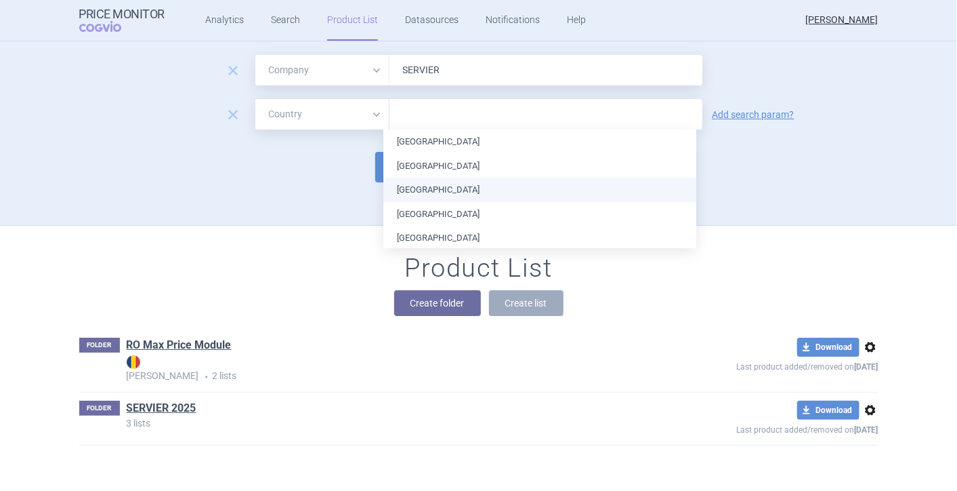
click at [445, 184] on li "[GEOGRAPHIC_DATA]" at bounding box center [540, 190] width 313 height 24
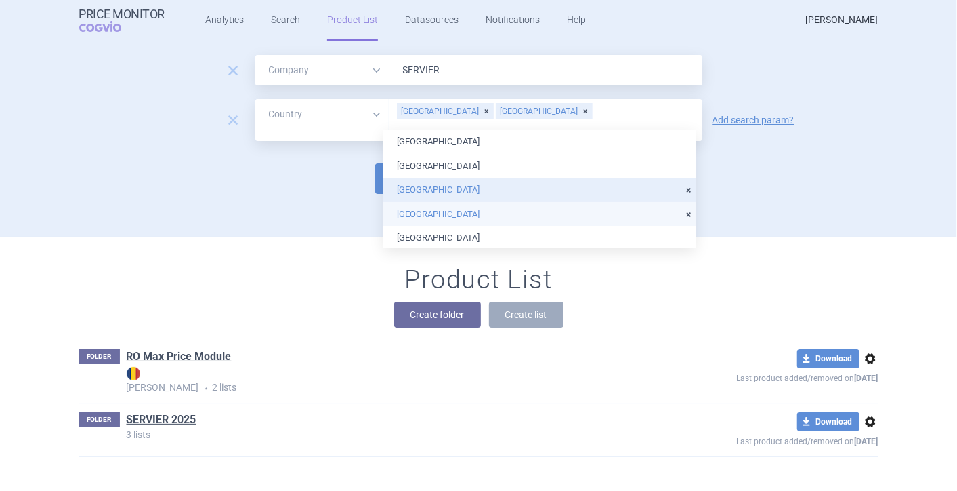
click at [441, 209] on li "[GEOGRAPHIC_DATA]" at bounding box center [540, 214] width 313 height 24
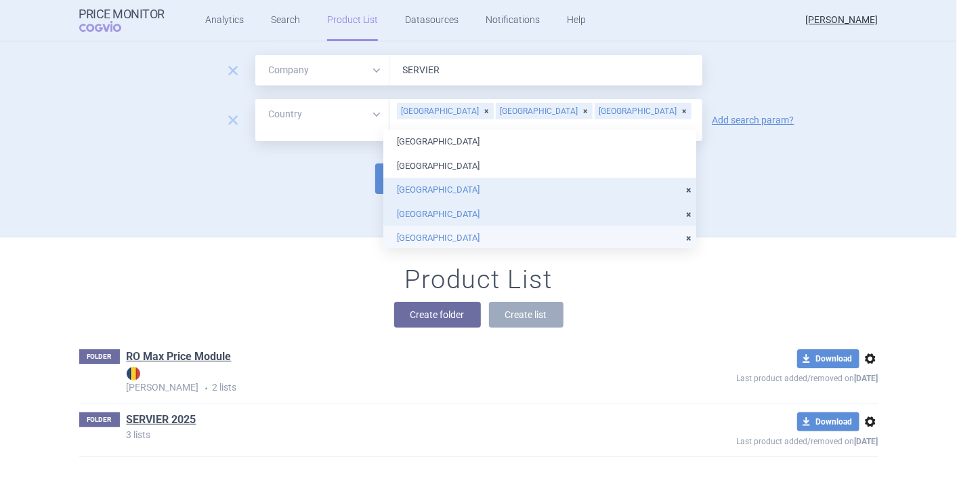
click at [439, 236] on li "[GEOGRAPHIC_DATA]" at bounding box center [540, 238] width 313 height 24
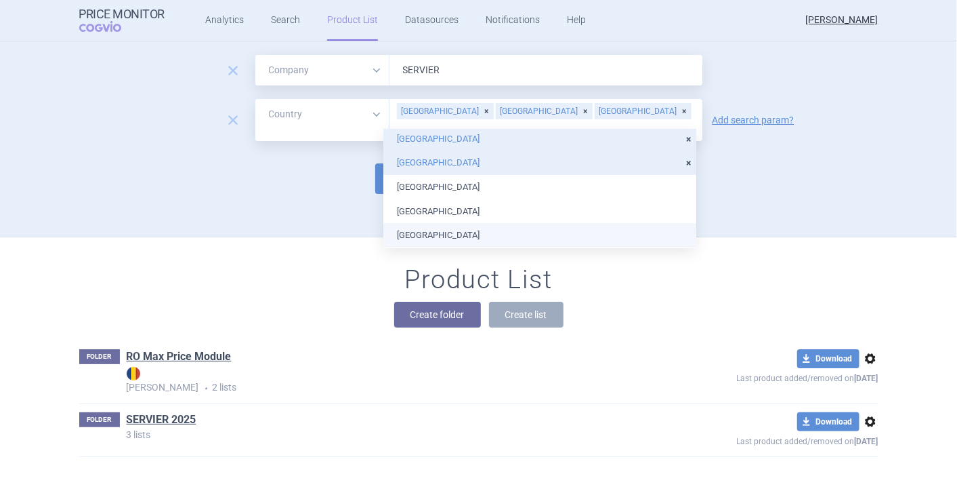
scroll to position [150, 0]
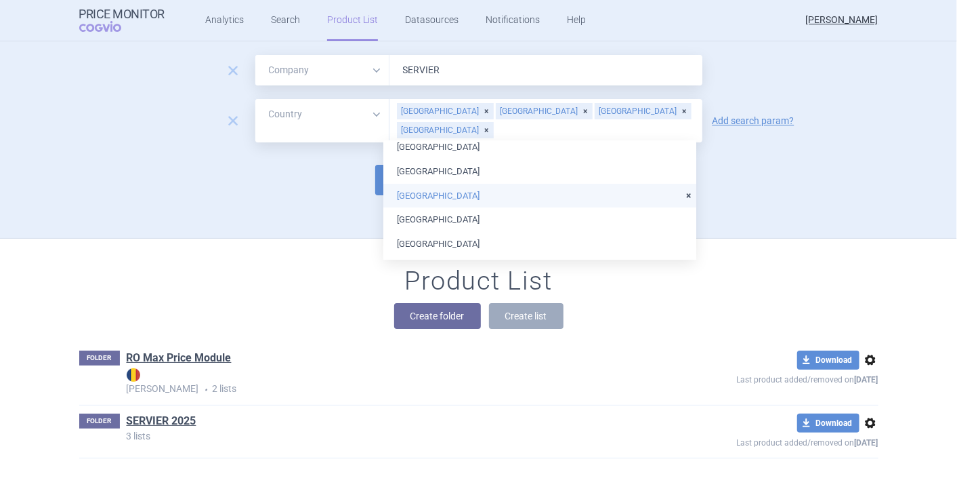
click at [444, 188] on li "[GEOGRAPHIC_DATA]" at bounding box center [540, 196] width 313 height 24
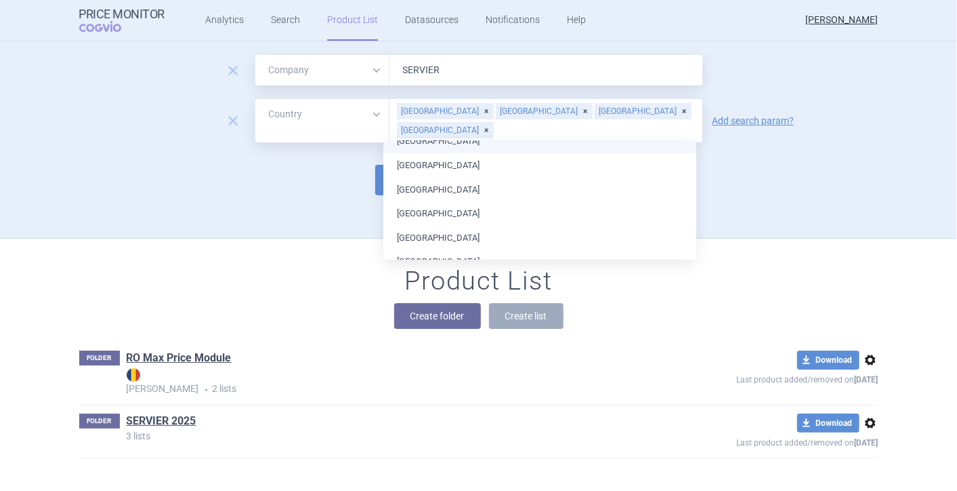
scroll to position [301, 0]
click at [442, 161] on li "[GEOGRAPHIC_DATA]" at bounding box center [540, 166] width 313 height 24
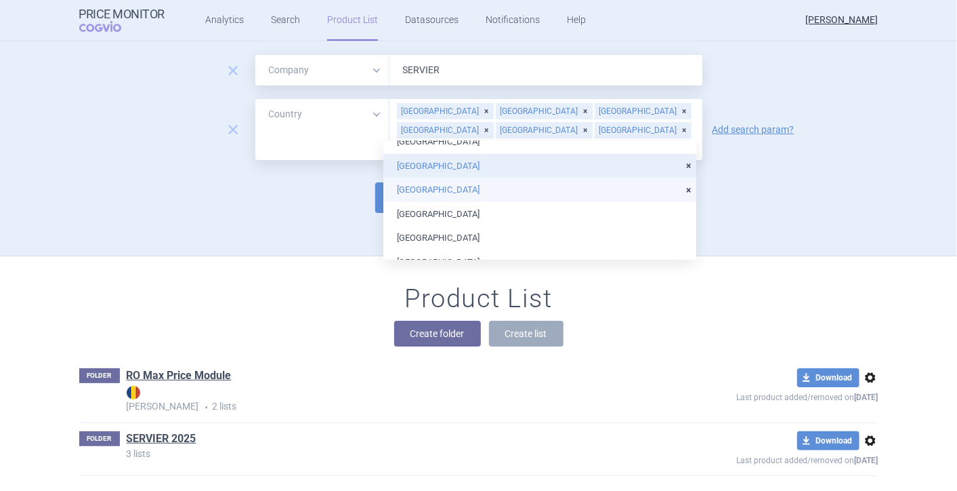
click at [449, 189] on li "[GEOGRAPHIC_DATA]" at bounding box center [540, 190] width 313 height 24
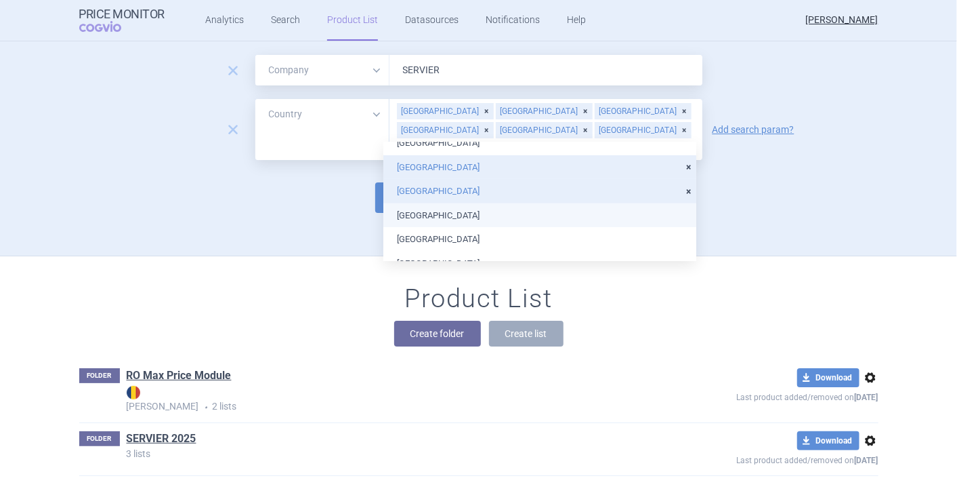
click at [452, 213] on li "[GEOGRAPHIC_DATA]" at bounding box center [540, 215] width 313 height 24
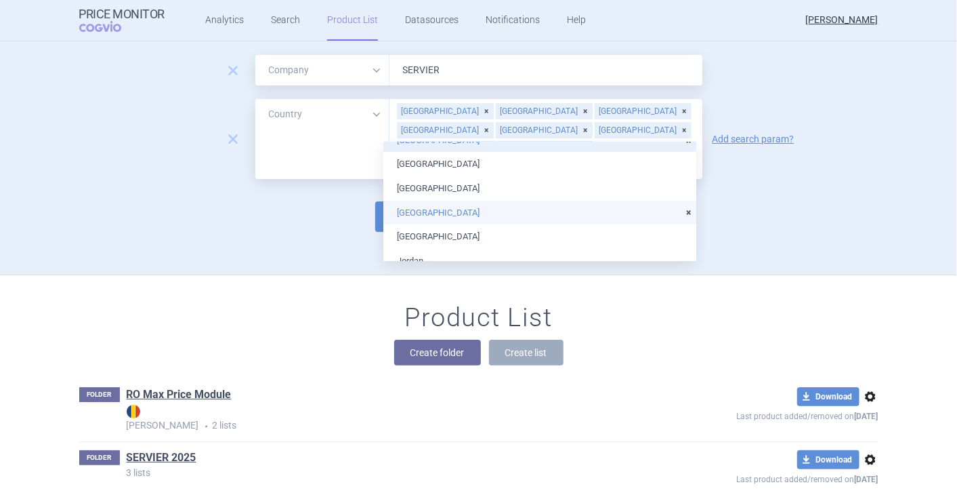
click at [453, 213] on li "[GEOGRAPHIC_DATA]" at bounding box center [540, 213] width 313 height 24
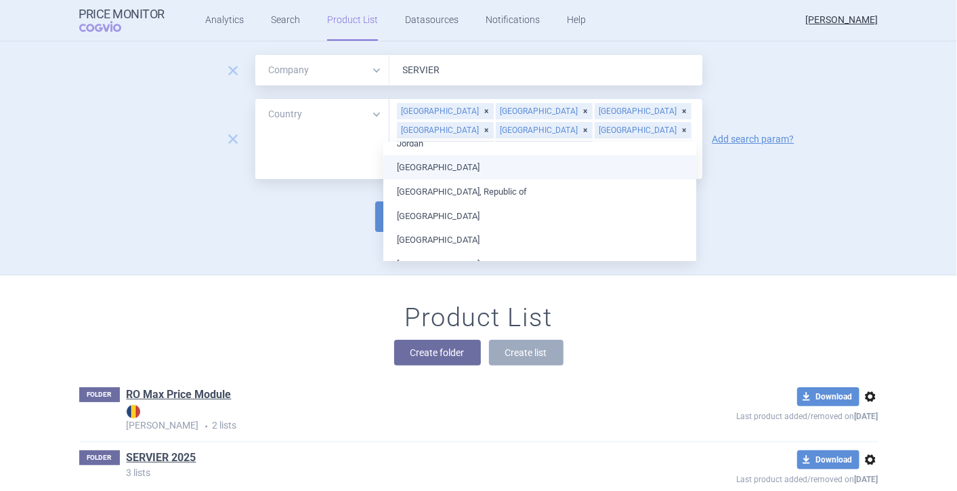
scroll to position [527, 0]
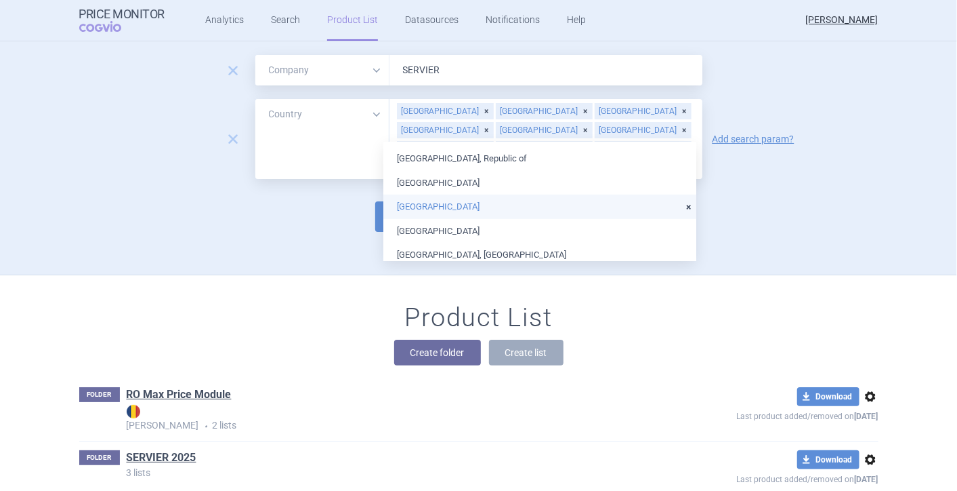
click at [453, 213] on li "[GEOGRAPHIC_DATA]" at bounding box center [540, 206] width 313 height 24
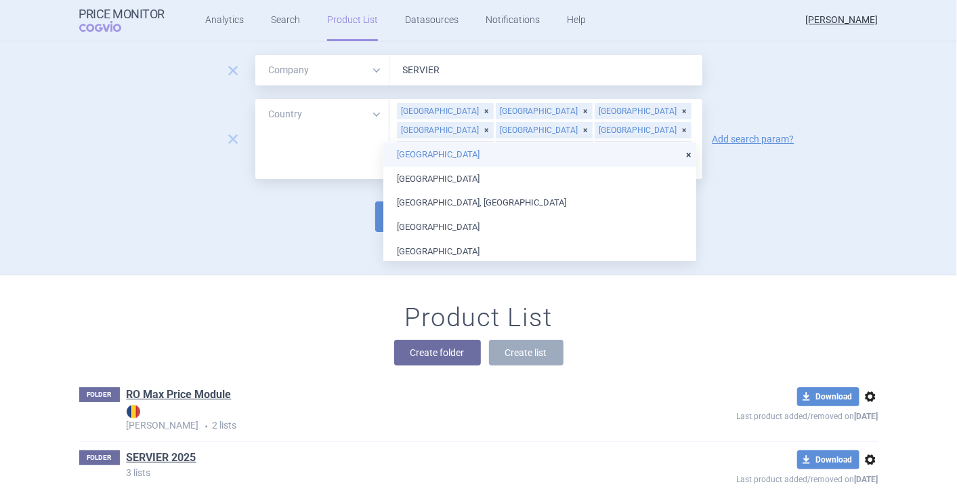
scroll to position [602, 0]
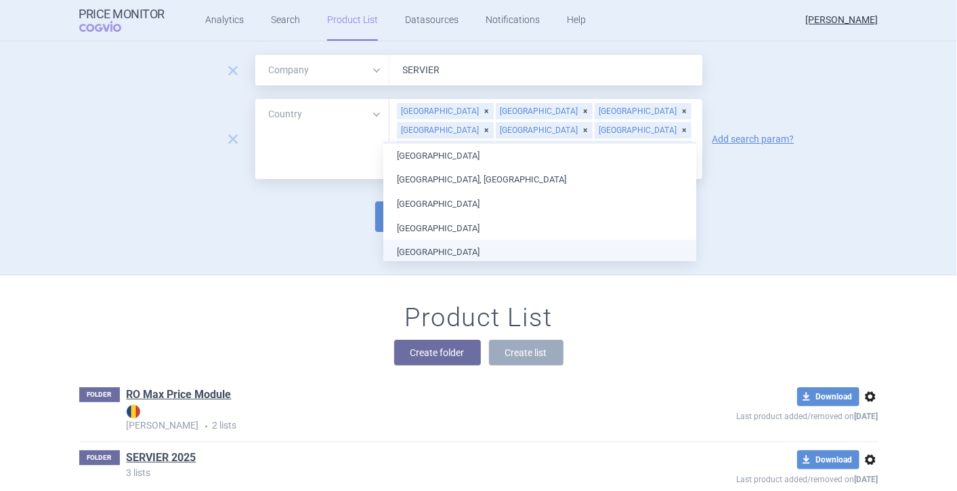
click at [617, 249] on ul "[GEOGRAPHIC_DATA] [GEOGRAPHIC_DATA] [GEOGRAPHIC_DATA] [GEOGRAPHIC_DATA] [GEOGRA…" at bounding box center [540, 47] width 313 height 1013
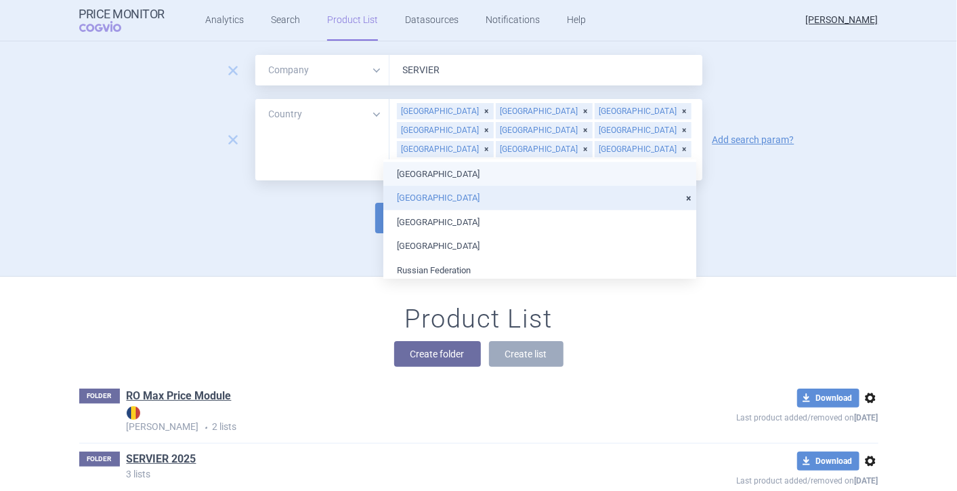
scroll to position [678, 0]
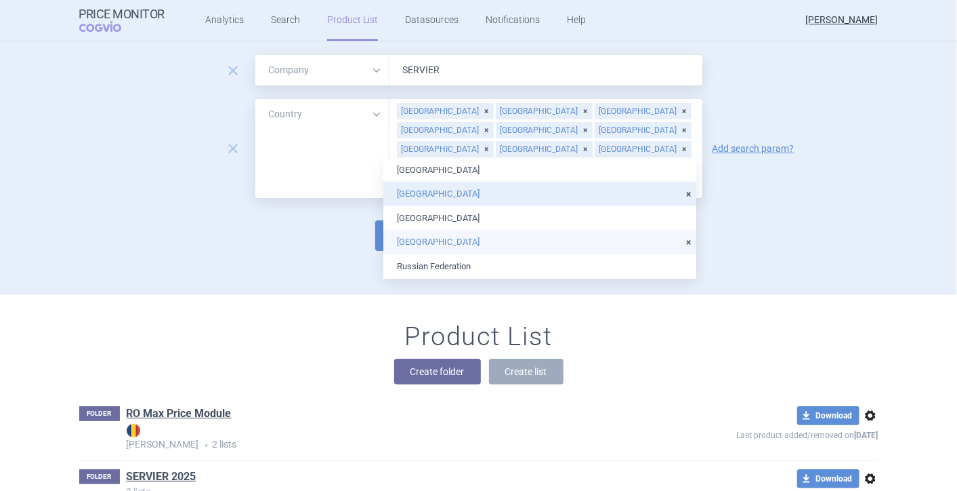
click at [627, 242] on li "[GEOGRAPHIC_DATA]" at bounding box center [540, 242] width 313 height 24
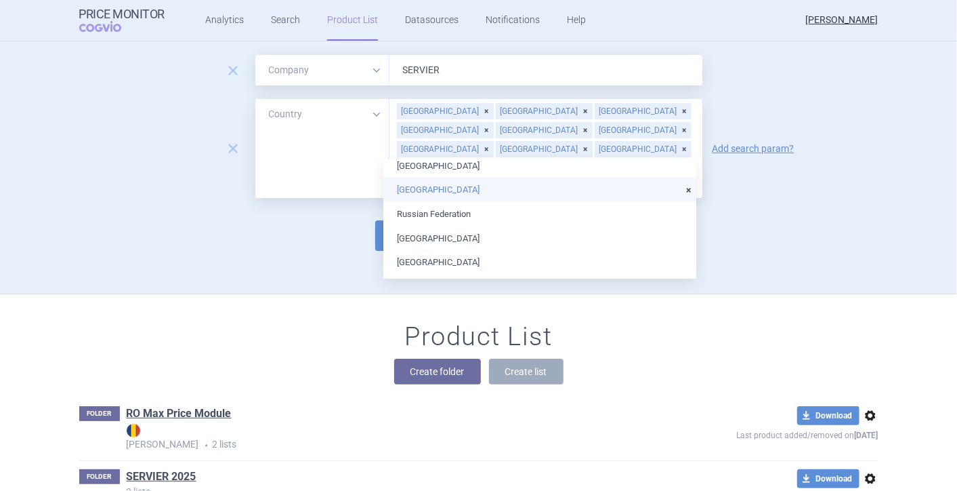
scroll to position [753, 0]
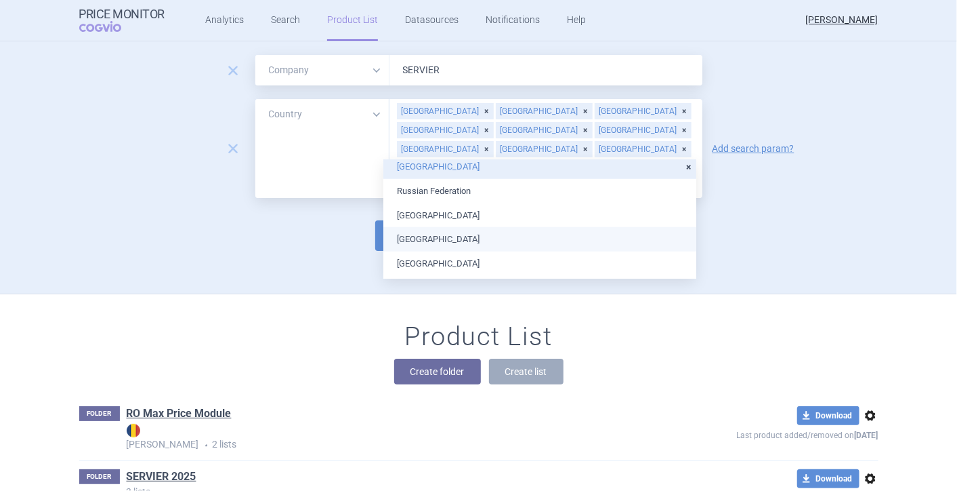
click at [627, 238] on li "[GEOGRAPHIC_DATA]" at bounding box center [540, 239] width 313 height 24
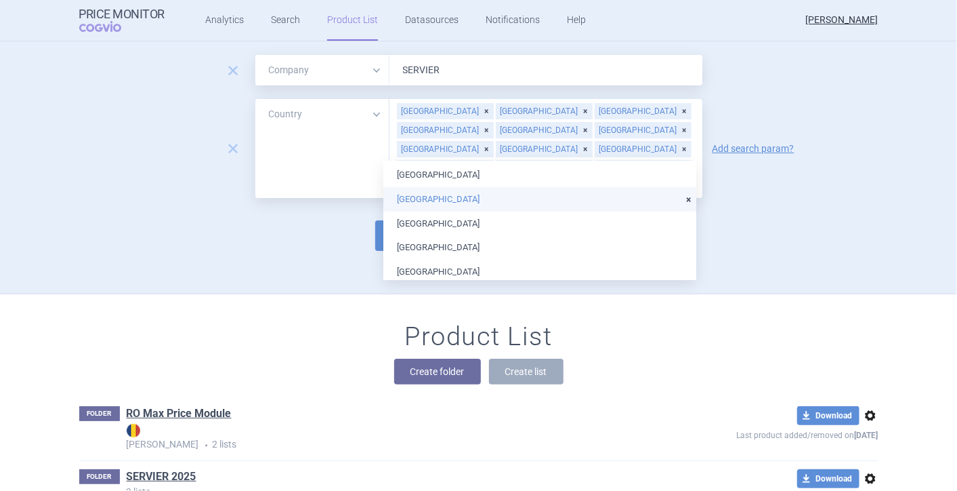
scroll to position [828, 0]
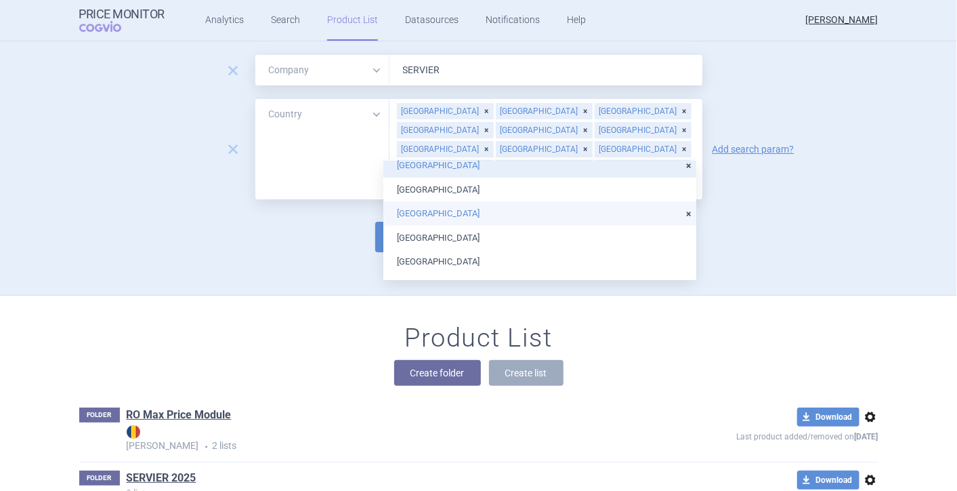
click at [629, 217] on li "[GEOGRAPHIC_DATA]" at bounding box center [540, 213] width 313 height 24
click at [624, 357] on div "Product List Create folder Create list" at bounding box center [479, 361] width 854 height 77
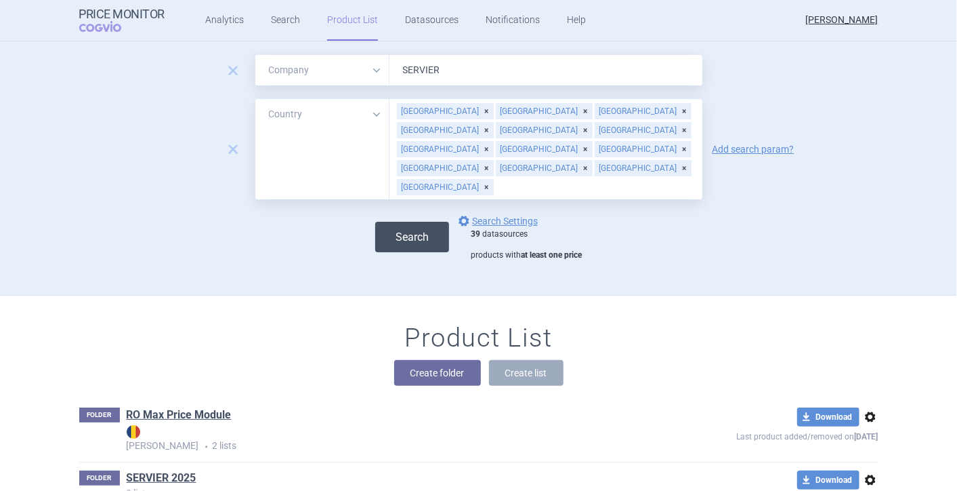
click at [393, 222] on button "Search" at bounding box center [412, 237] width 74 height 30
select select "mah"
select select "country"
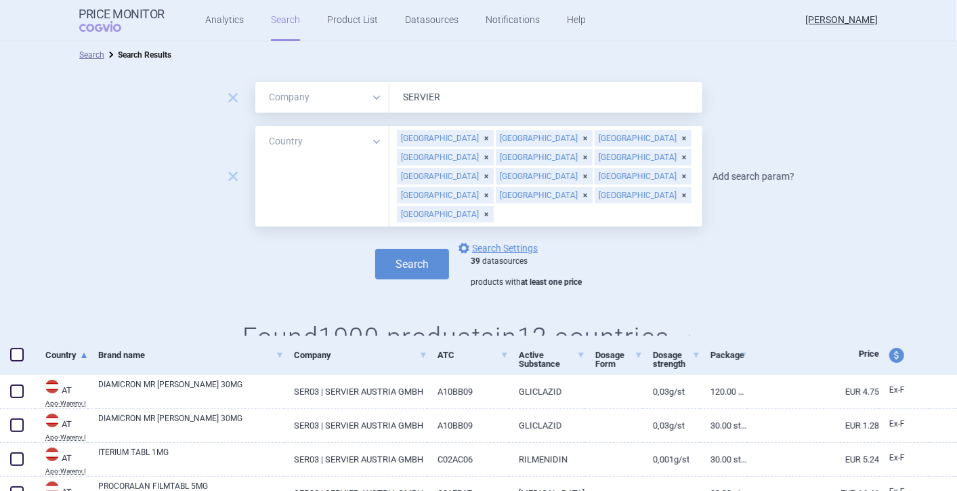
click at [771, 171] on link "Add search param?" at bounding box center [754, 175] width 82 height 9
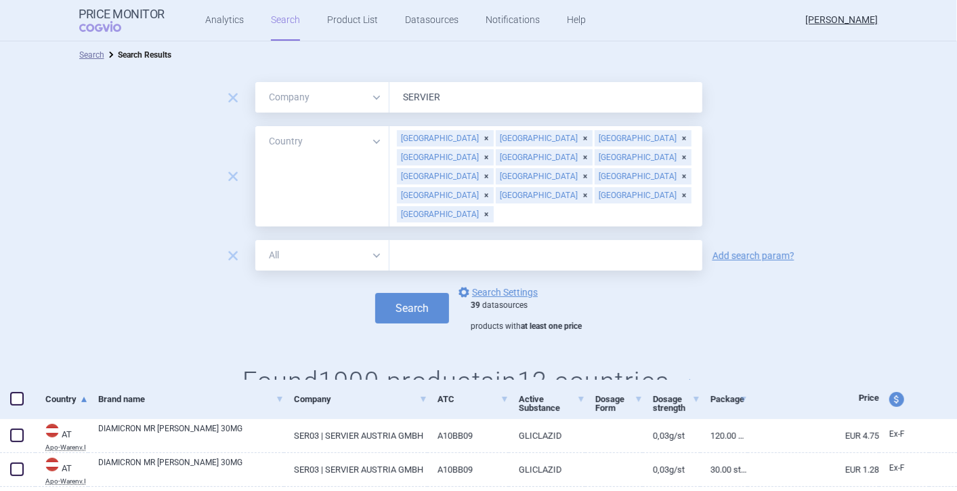
click at [373, 240] on select "All Brand Name ATC Company Active Substance Country Newer than" at bounding box center [322, 255] width 134 height 30
select select "activeSubstance"
click at [255, 240] on select "All Brand Name ATC Company Active Substance Country Newer than" at bounding box center [322, 255] width 134 height 30
click at [447, 240] on input "text" at bounding box center [546, 255] width 313 height 30
type input "IVABRADIN"
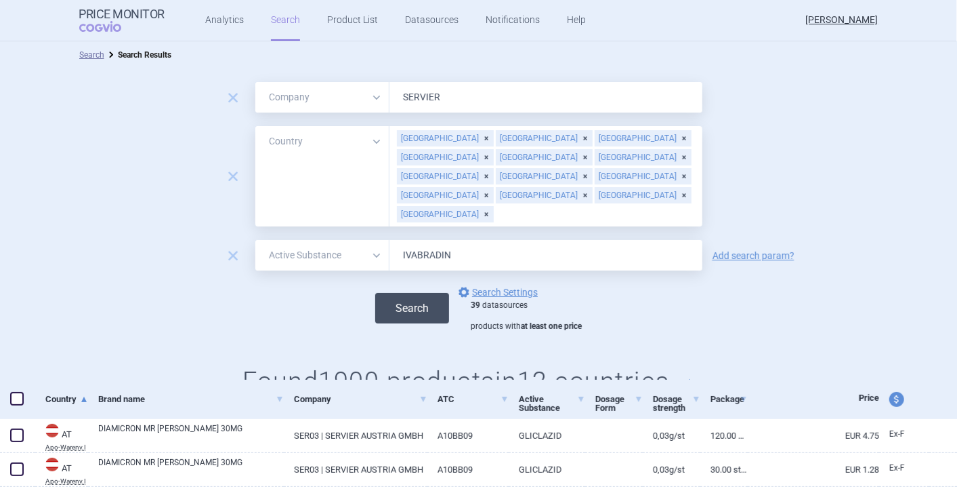
click at [398, 293] on button "Search" at bounding box center [412, 308] width 74 height 30
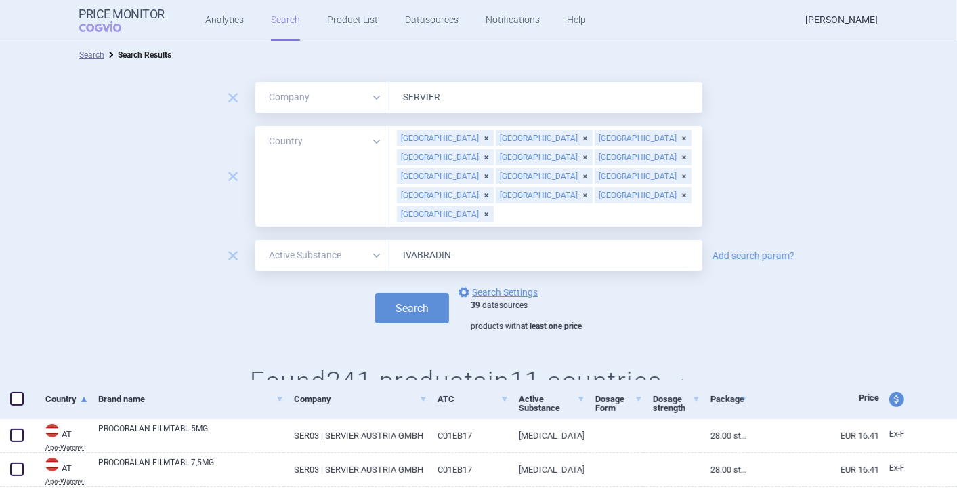
scroll to position [75, 0]
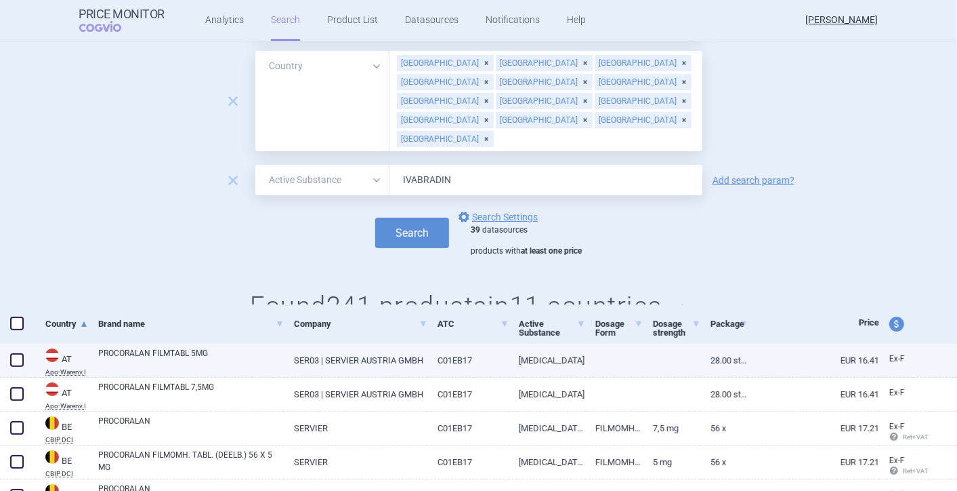
click at [20, 358] on span at bounding box center [17, 360] width 14 height 14
checkbox input "true"
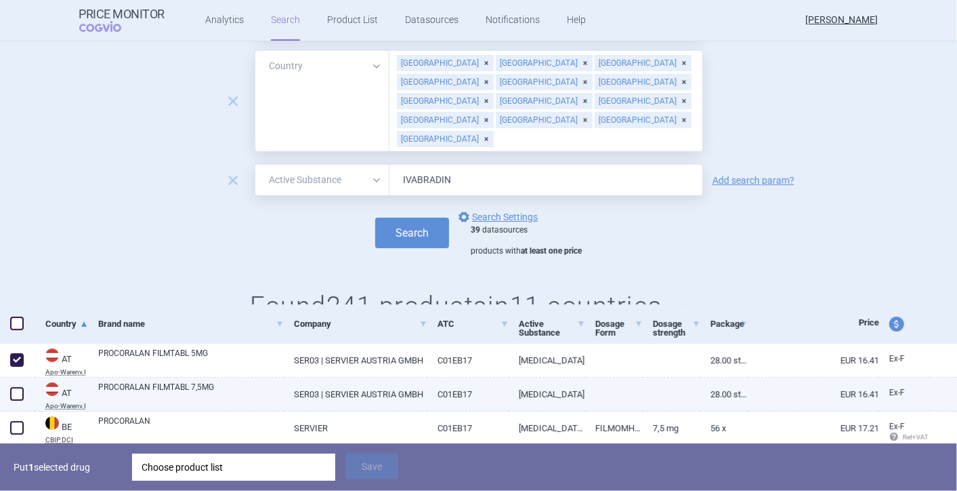
scroll to position [150, 0]
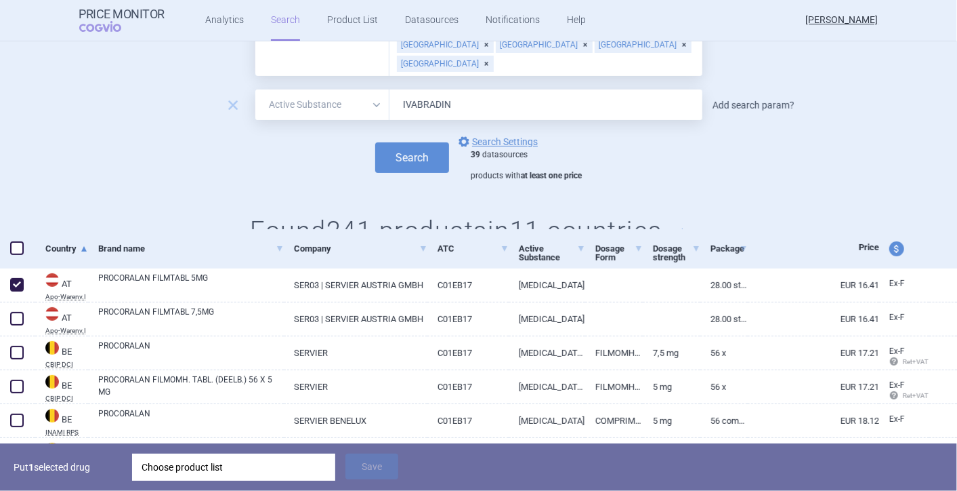
click at [736, 100] on link "Add search param?" at bounding box center [754, 104] width 82 height 9
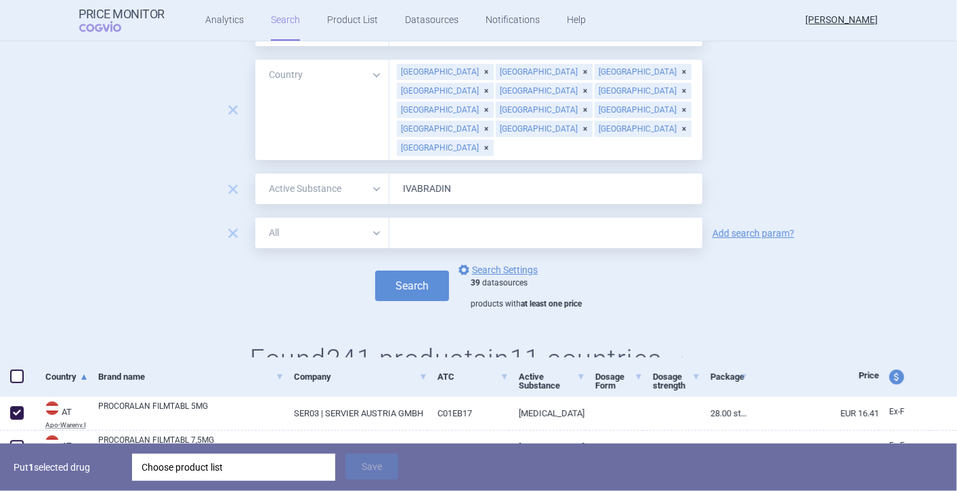
scroll to position [0, 0]
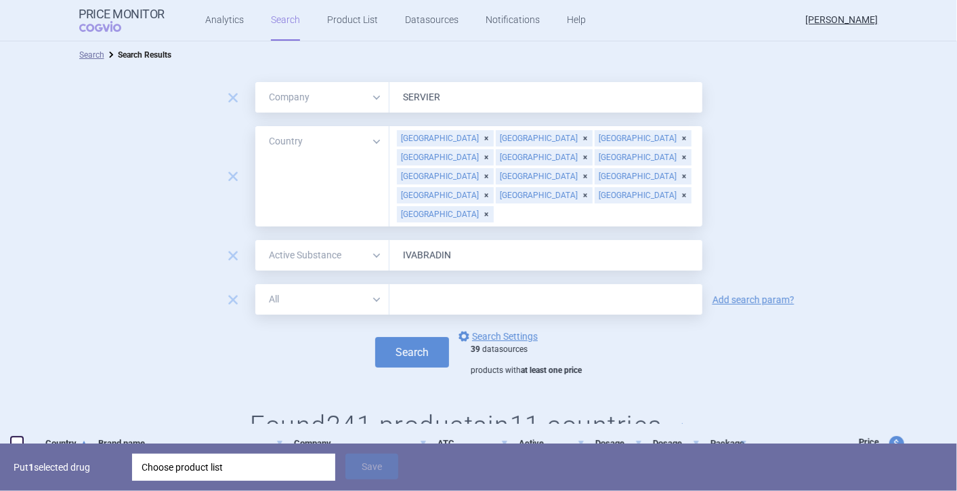
click at [375, 284] on select "All Brand Name ATC Company Active Substance Country Newer than" at bounding box center [322, 299] width 134 height 30
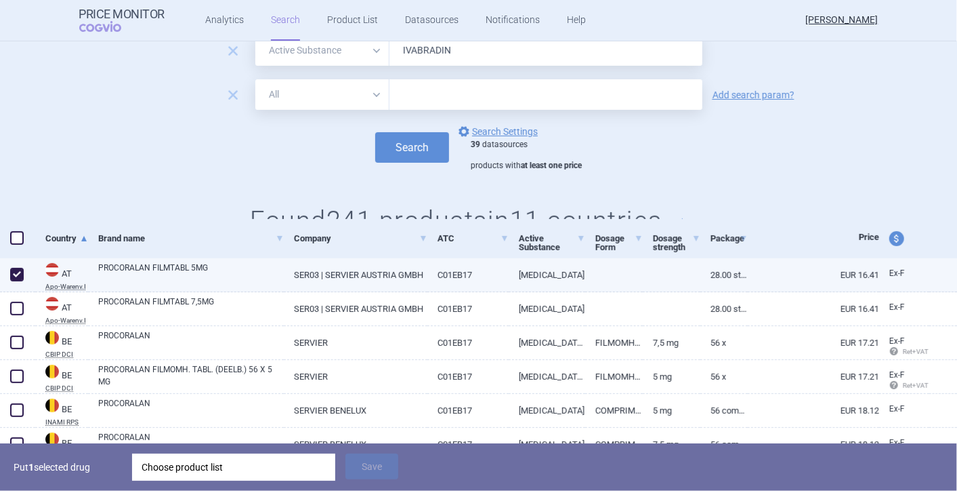
scroll to position [226, 0]
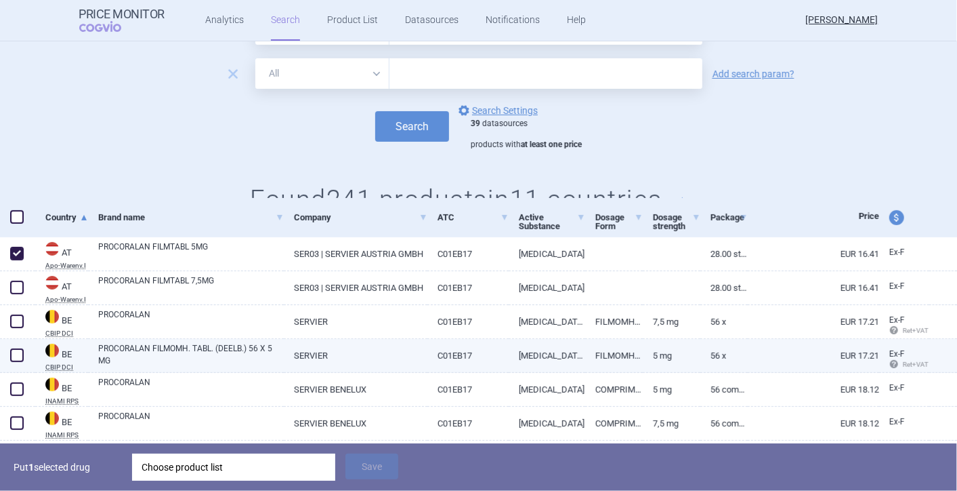
click at [17, 350] on span at bounding box center [17, 355] width 14 height 14
checkbox input "true"
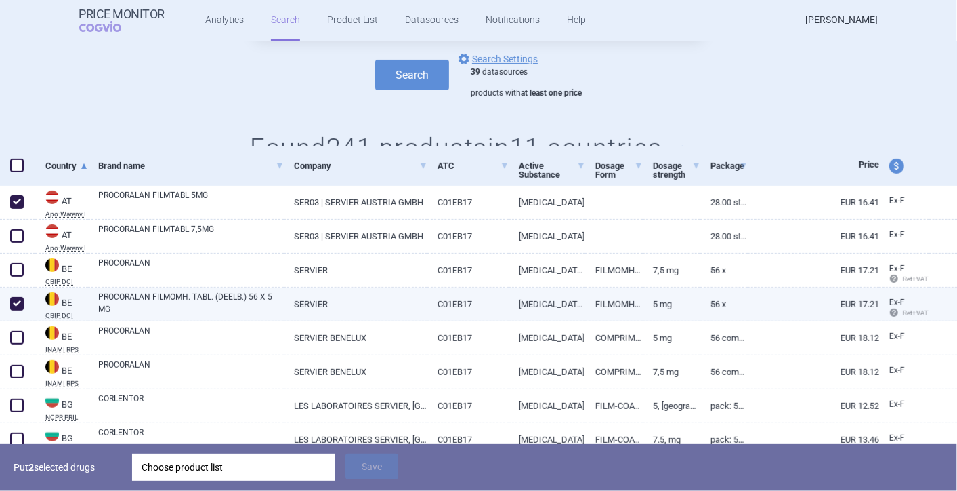
scroll to position [301, 0]
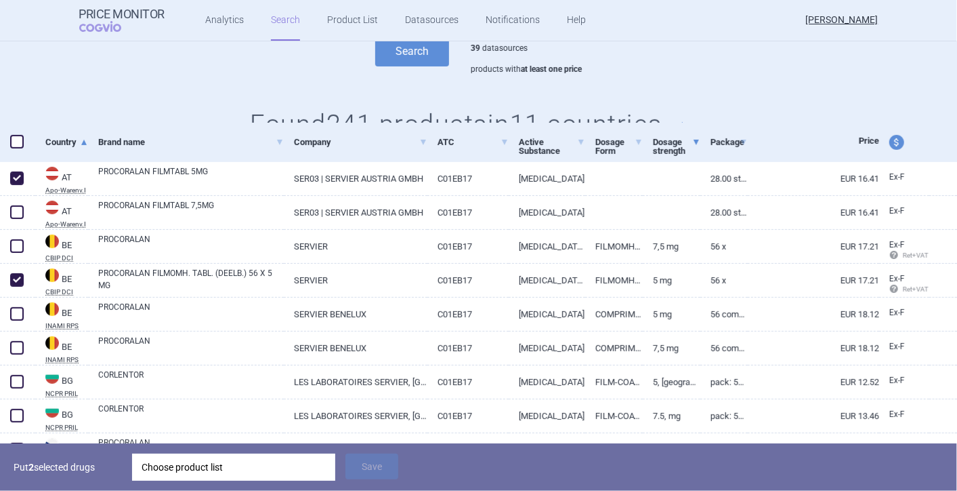
click at [694, 140] on span at bounding box center [696, 142] width 5 height 5
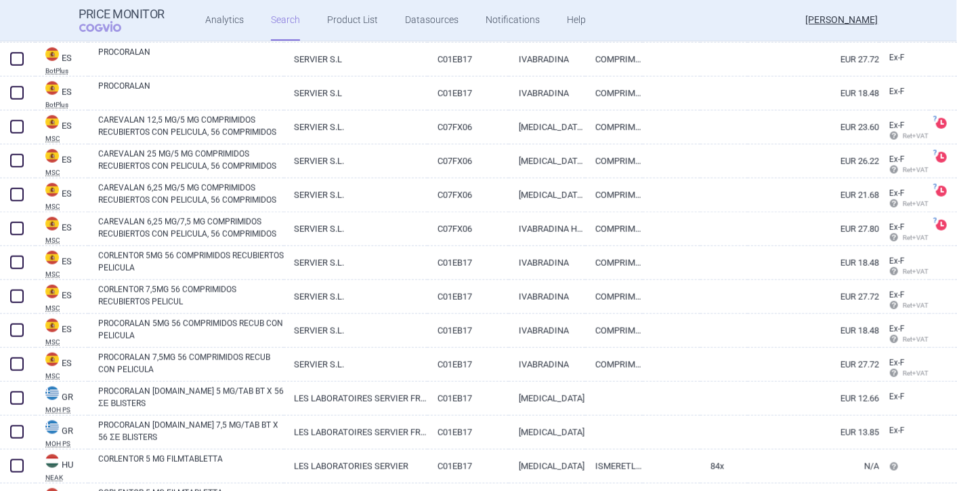
scroll to position [828, 0]
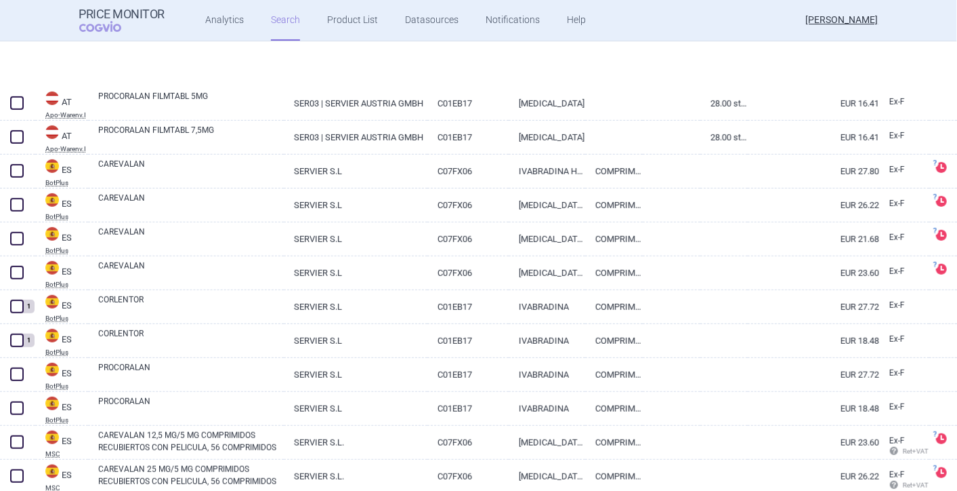
select select "mah"
select select "country"
select select "activeSubstance"
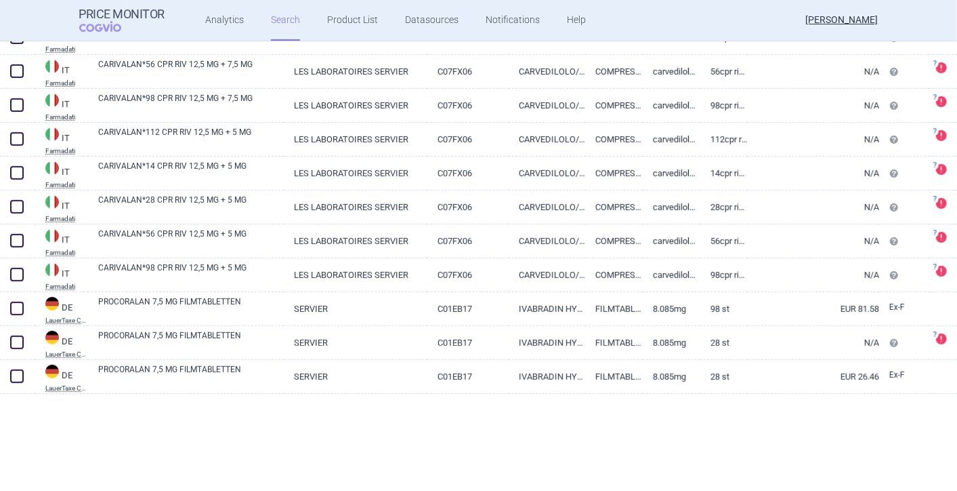
scroll to position [3360, 0]
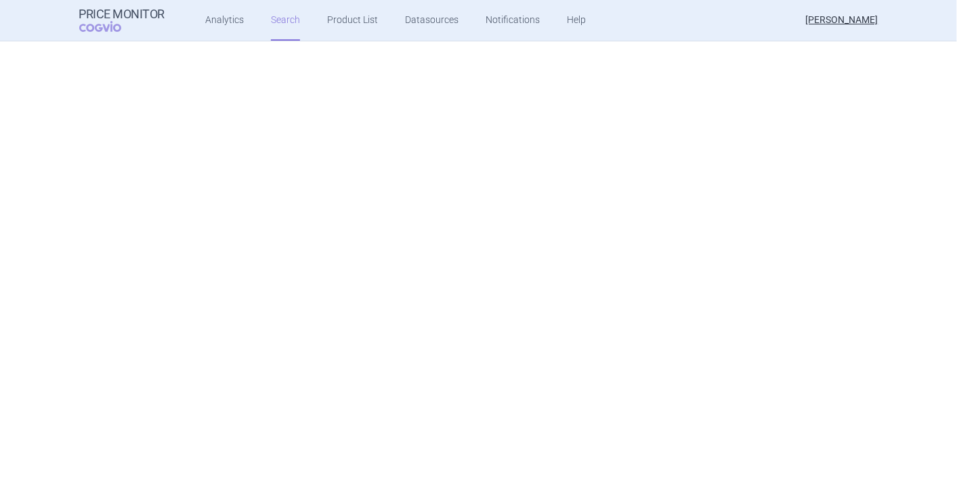
select select "mah"
select select "country"
select select "activeSubstance"
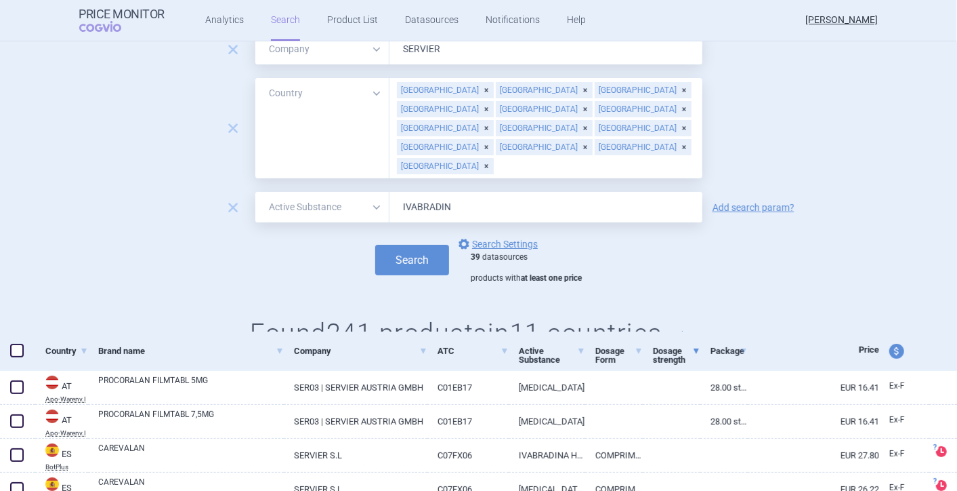
scroll to position [62, 0]
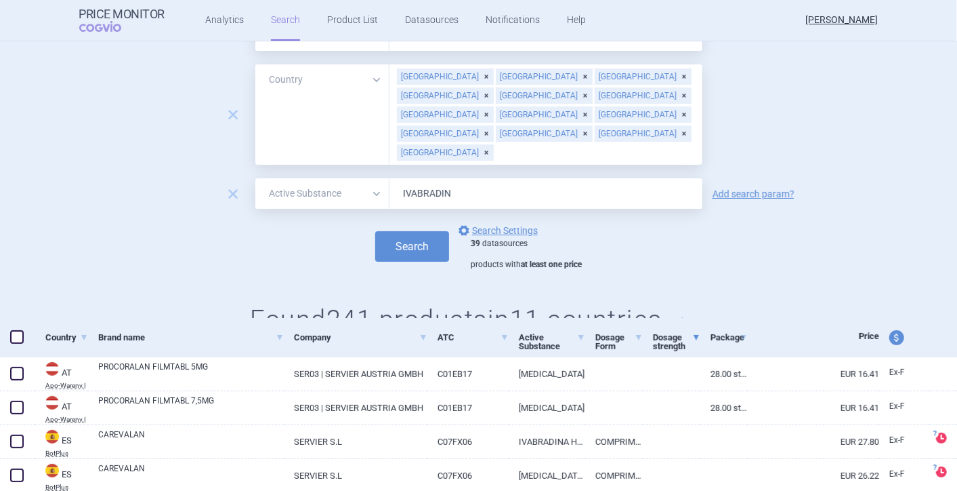
click at [694, 335] on span at bounding box center [696, 337] width 5 height 5
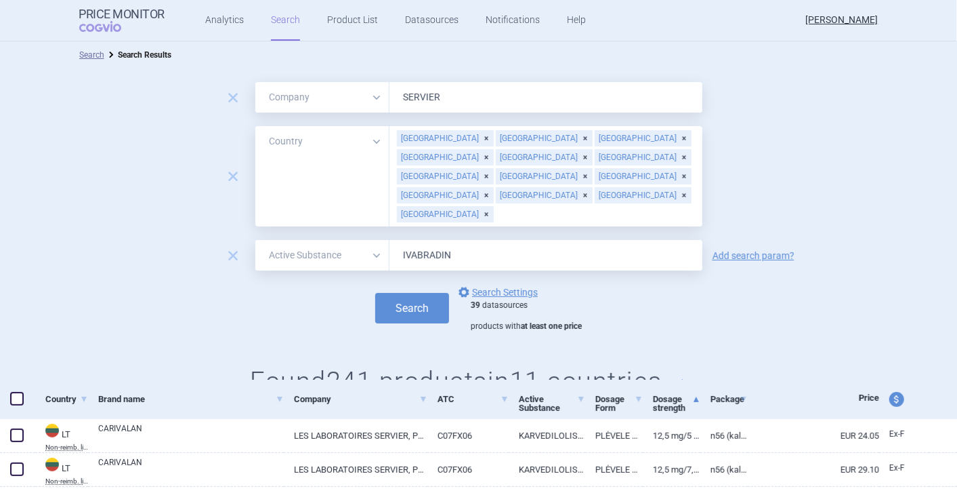
click at [15, 396] on span at bounding box center [17, 399] width 14 height 14
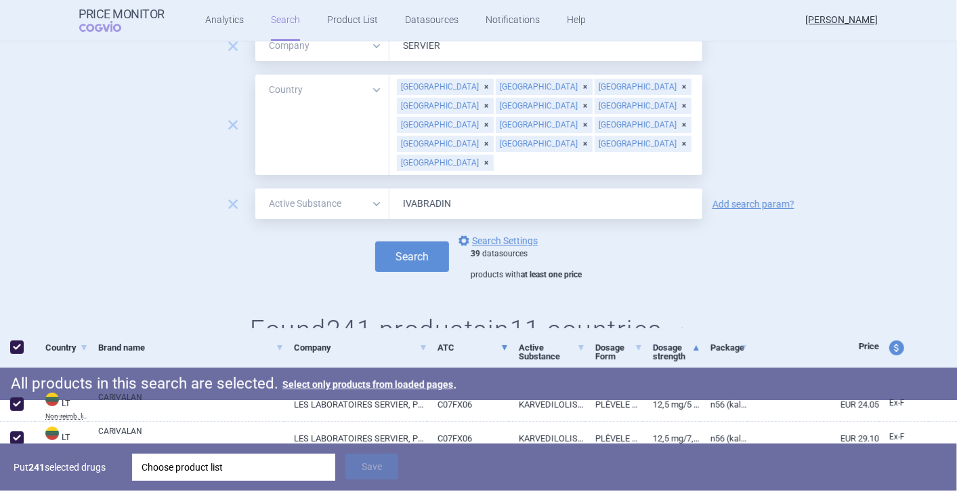
scroll to position [75, 0]
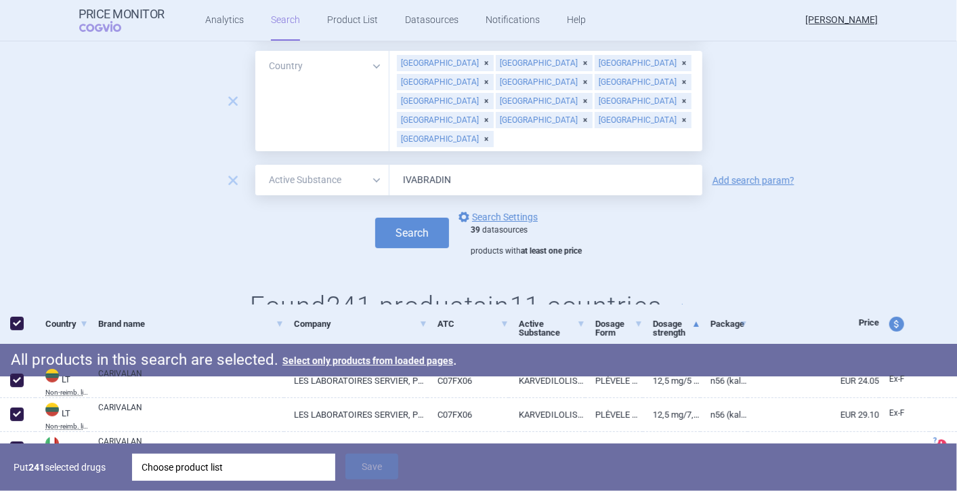
click at [17, 323] on span at bounding box center [17, 323] width 14 height 14
checkbox input "false"
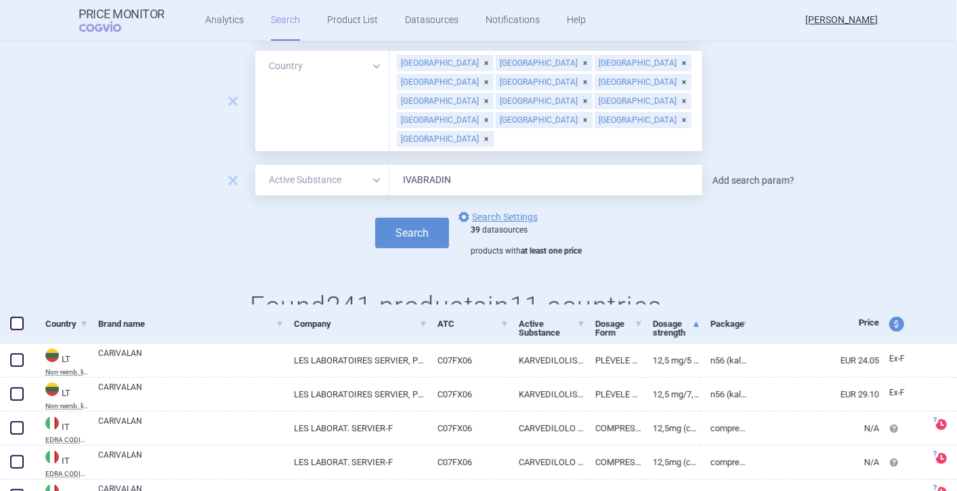
click at [728, 176] on link "Add search param?" at bounding box center [754, 180] width 82 height 9
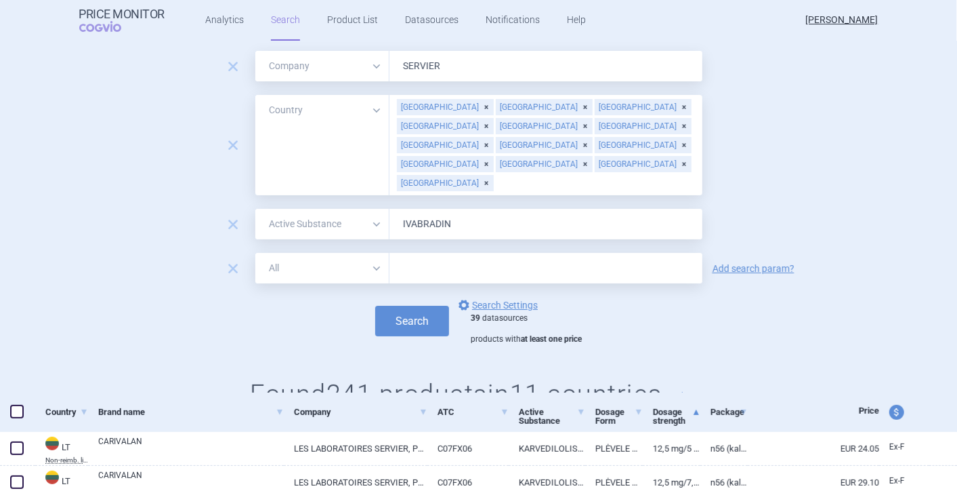
scroll to position [0, 0]
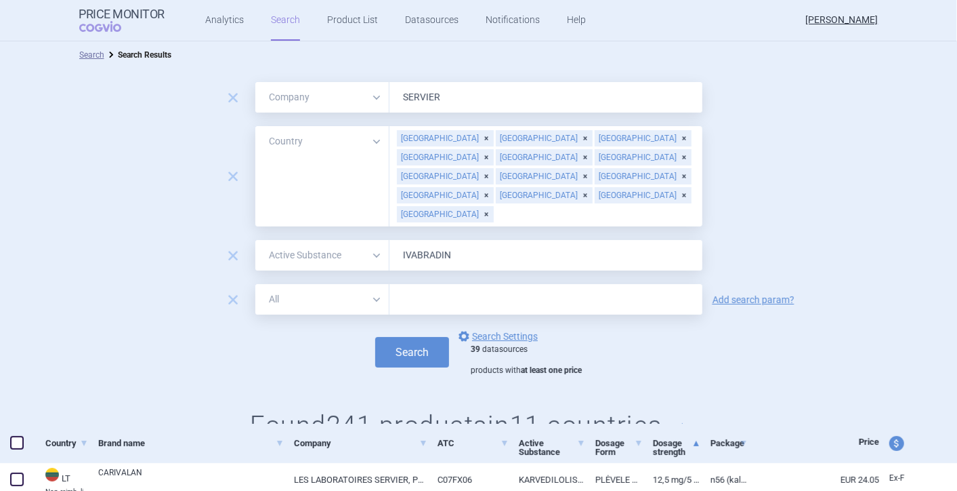
click at [372, 284] on select "All Brand Name ATC Company Active Substance Country Newer than" at bounding box center [322, 299] width 134 height 30
click at [515, 347] on div "remove All Brand Name ATC Company Active Substance Country Newer than SERVIER r…" at bounding box center [478, 264] width 957 height 393
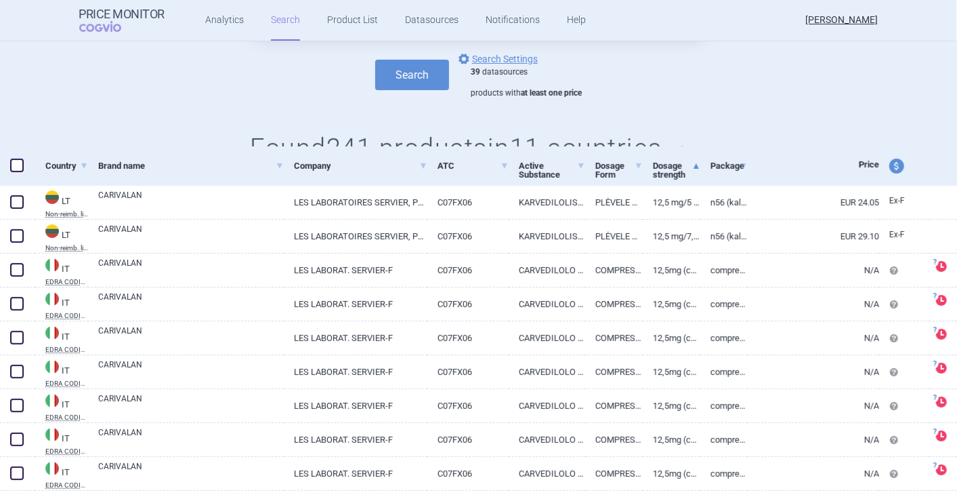
scroll to position [451, 0]
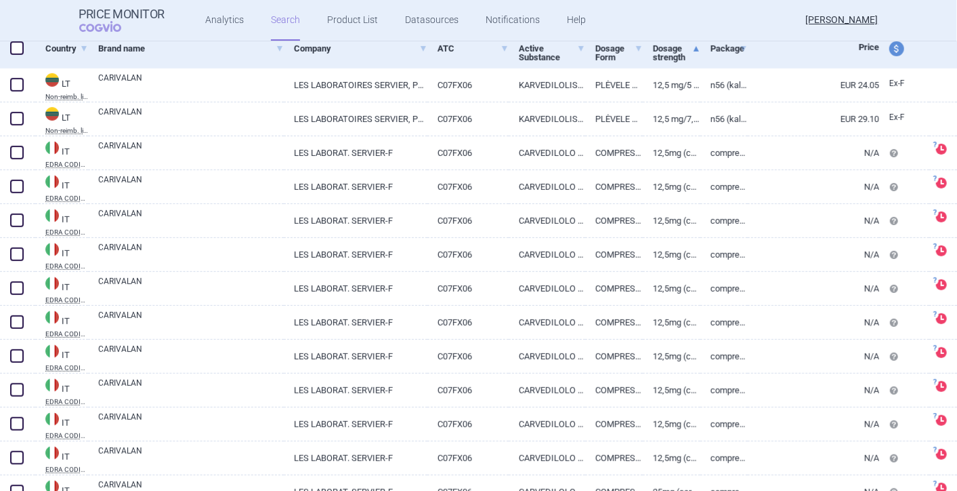
select select "mah"
select select "country"
select select "activeSubstance"
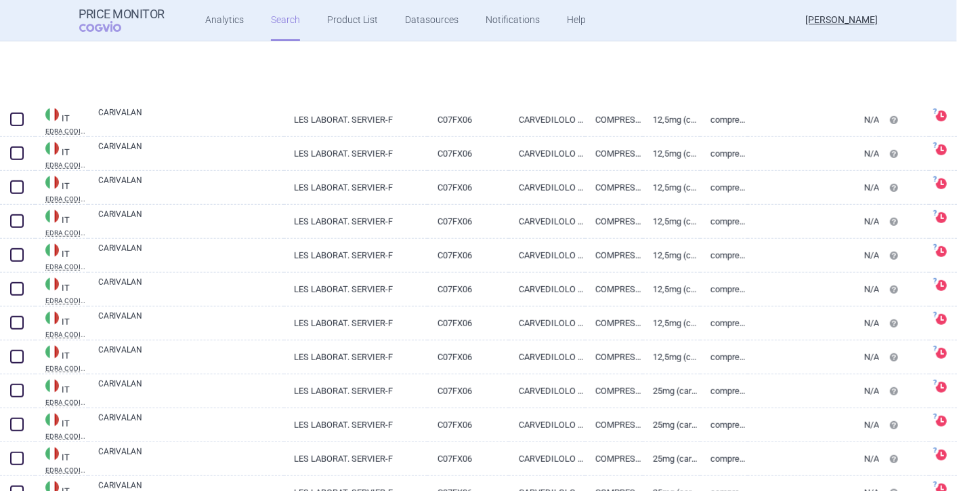
scroll to position [753, 0]
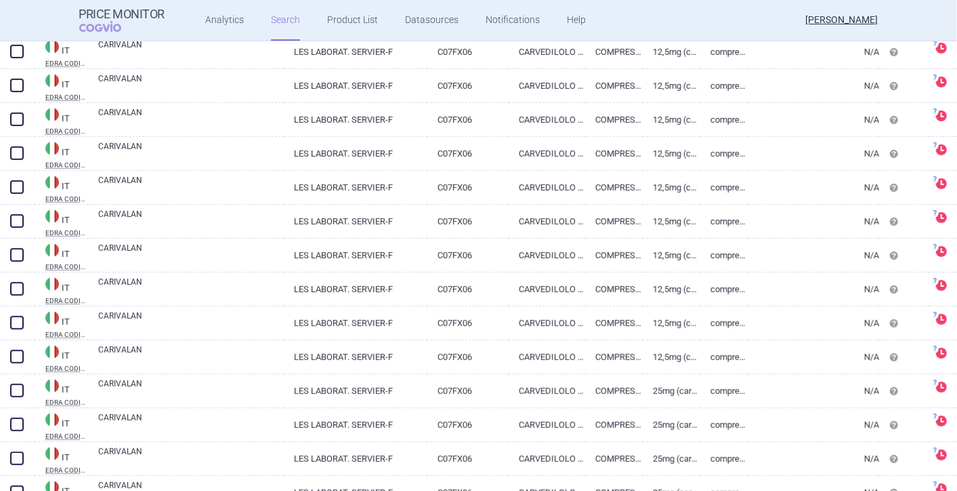
select select "mah"
select select "country"
select select "activeSubstance"
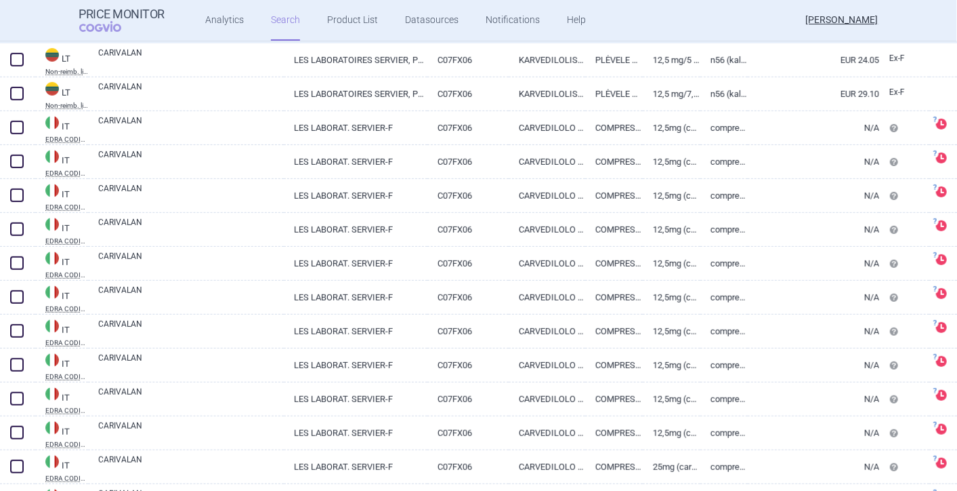
scroll to position [376, 0]
